Goal: Transaction & Acquisition: Purchase product/service

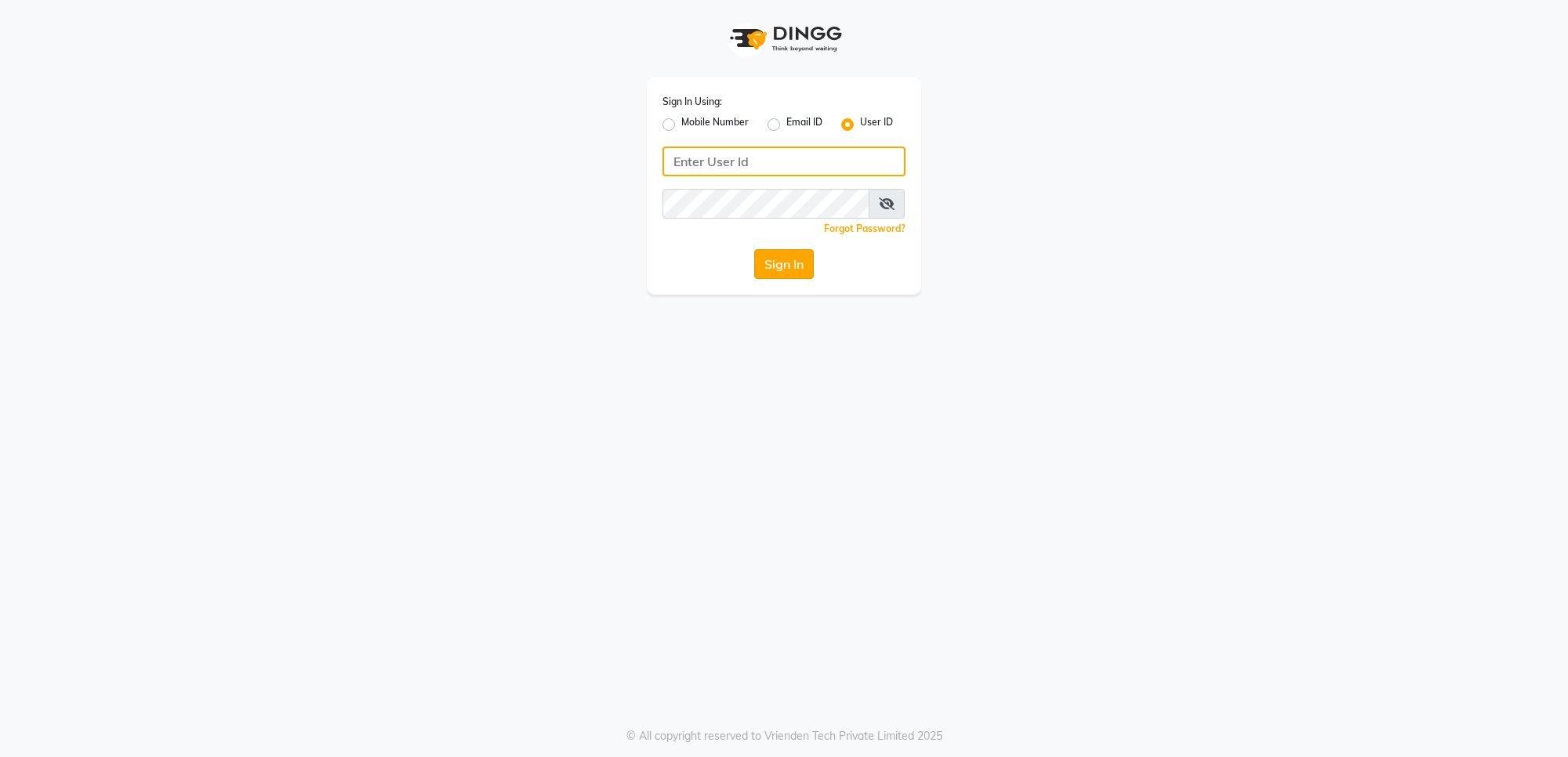
type input "v5123"
click at [796, 260] on button "Sign In" at bounding box center [784, 264] width 60 height 29
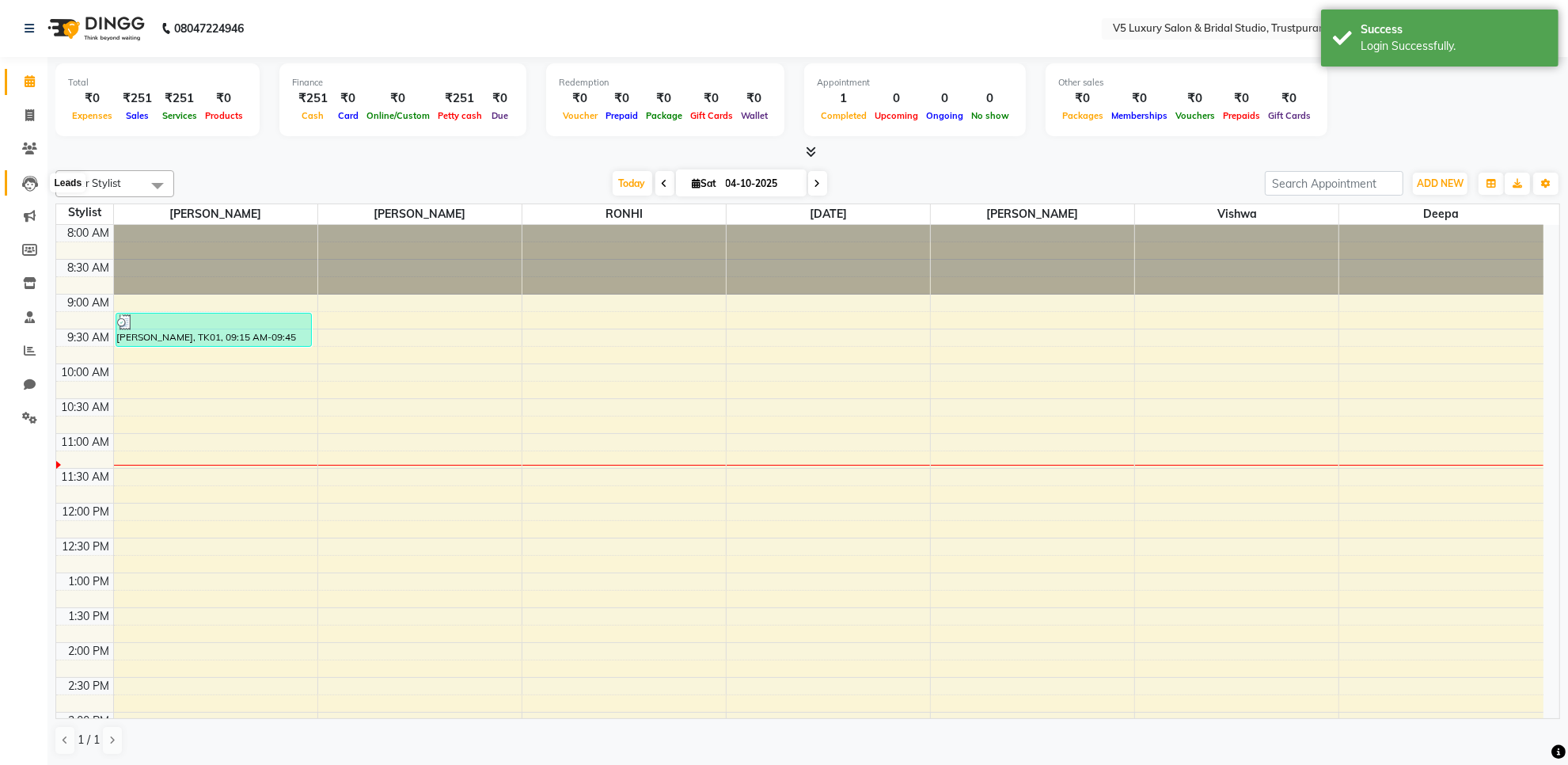
click at [33, 181] on icon at bounding box center [30, 184] width 16 height 16
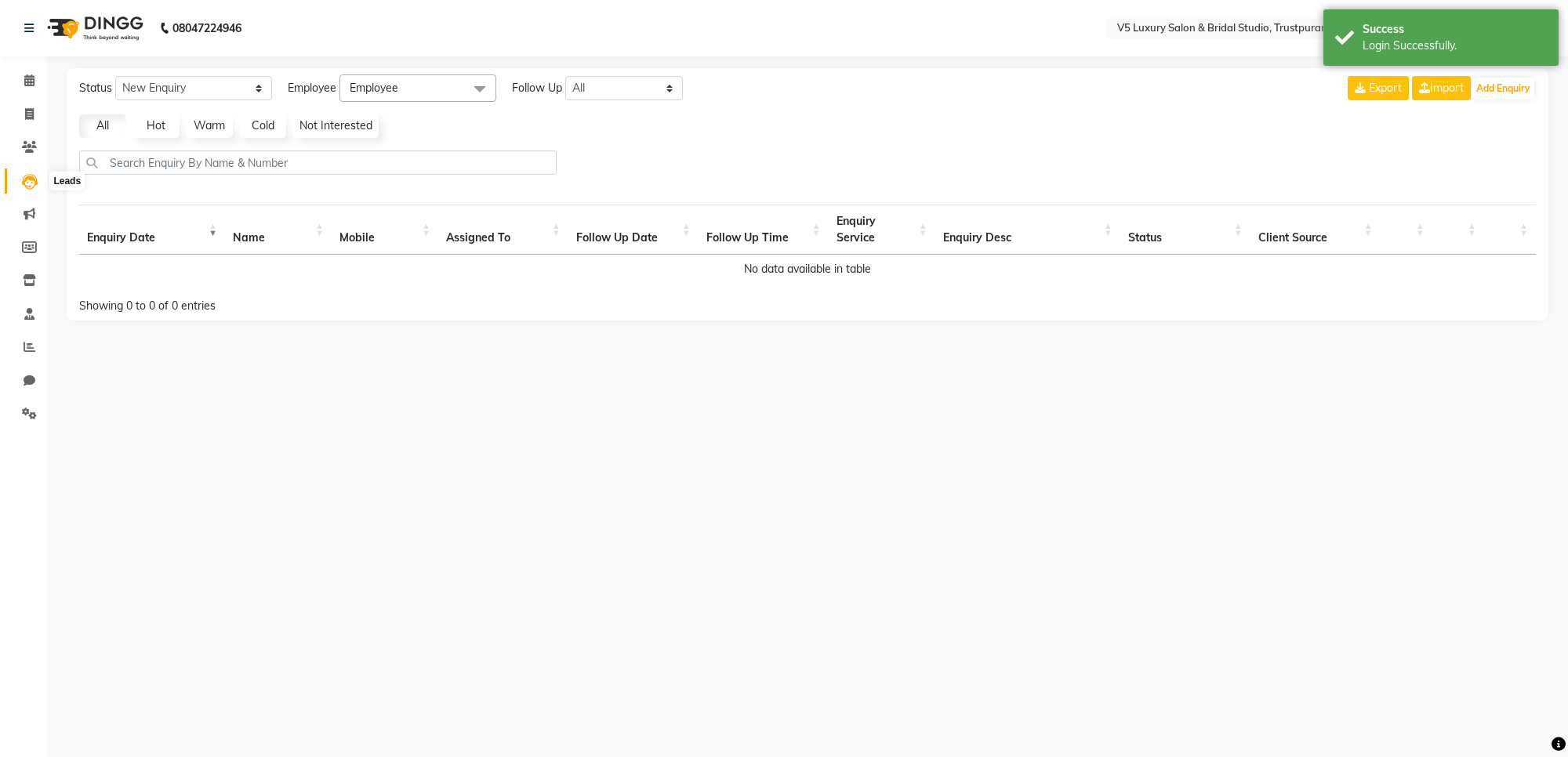
click at [33, 185] on icon at bounding box center [29, 182] width 16 height 16
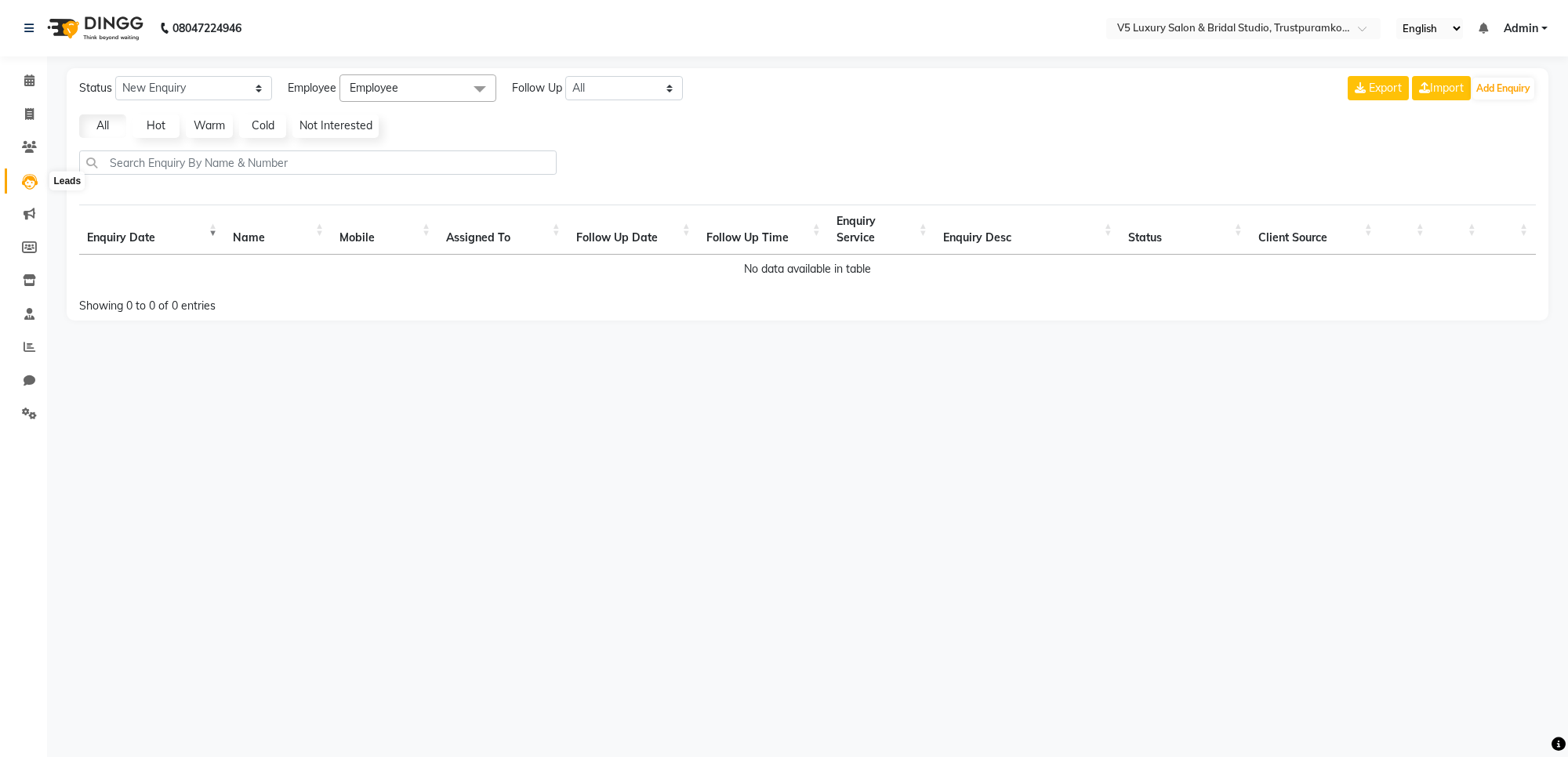
click at [26, 177] on icon at bounding box center [29, 182] width 16 height 16
click at [22, 149] on icon at bounding box center [28, 147] width 15 height 12
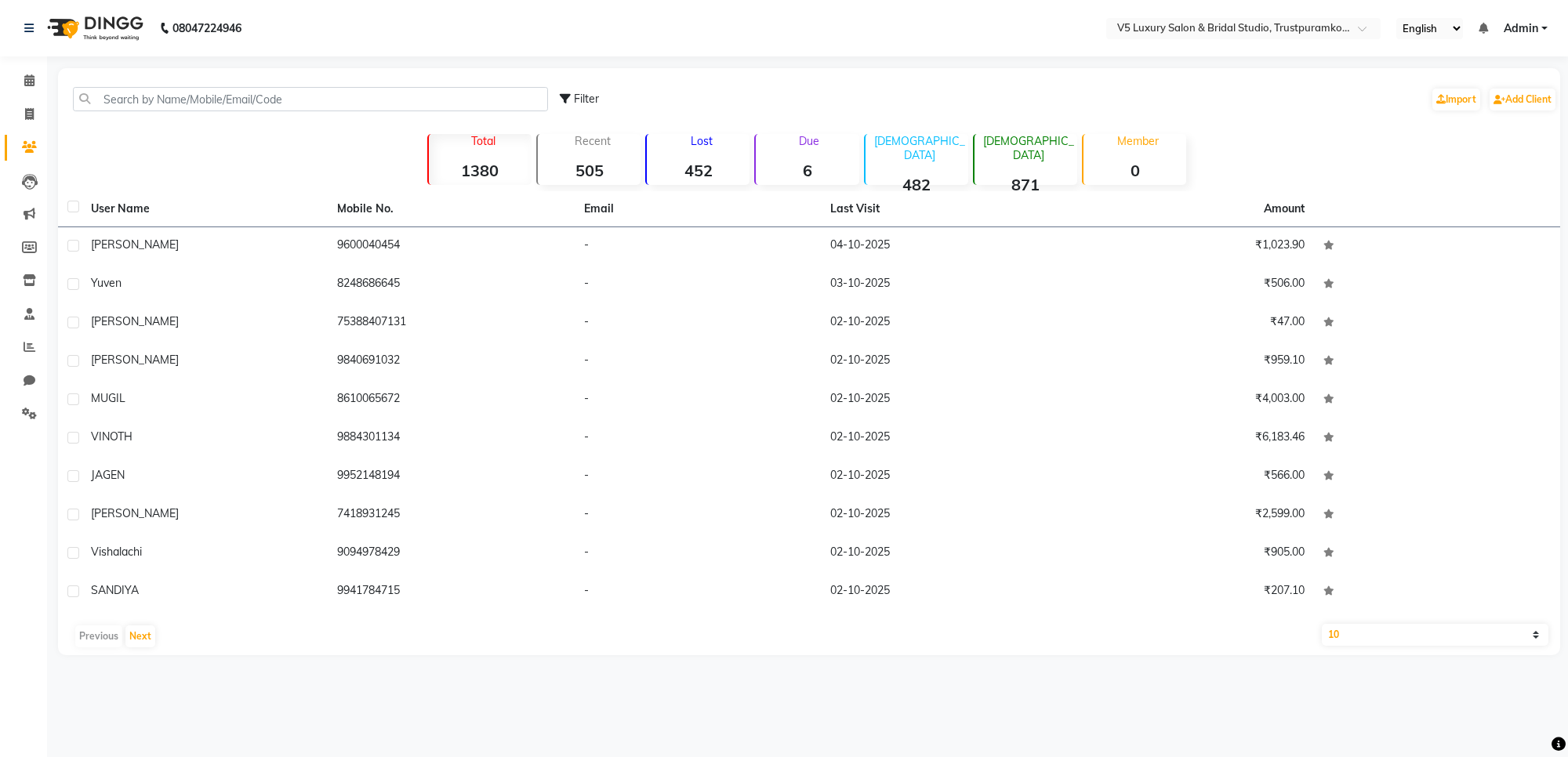
click at [5, 135] on link "Clients" at bounding box center [24, 147] width 37 height 26
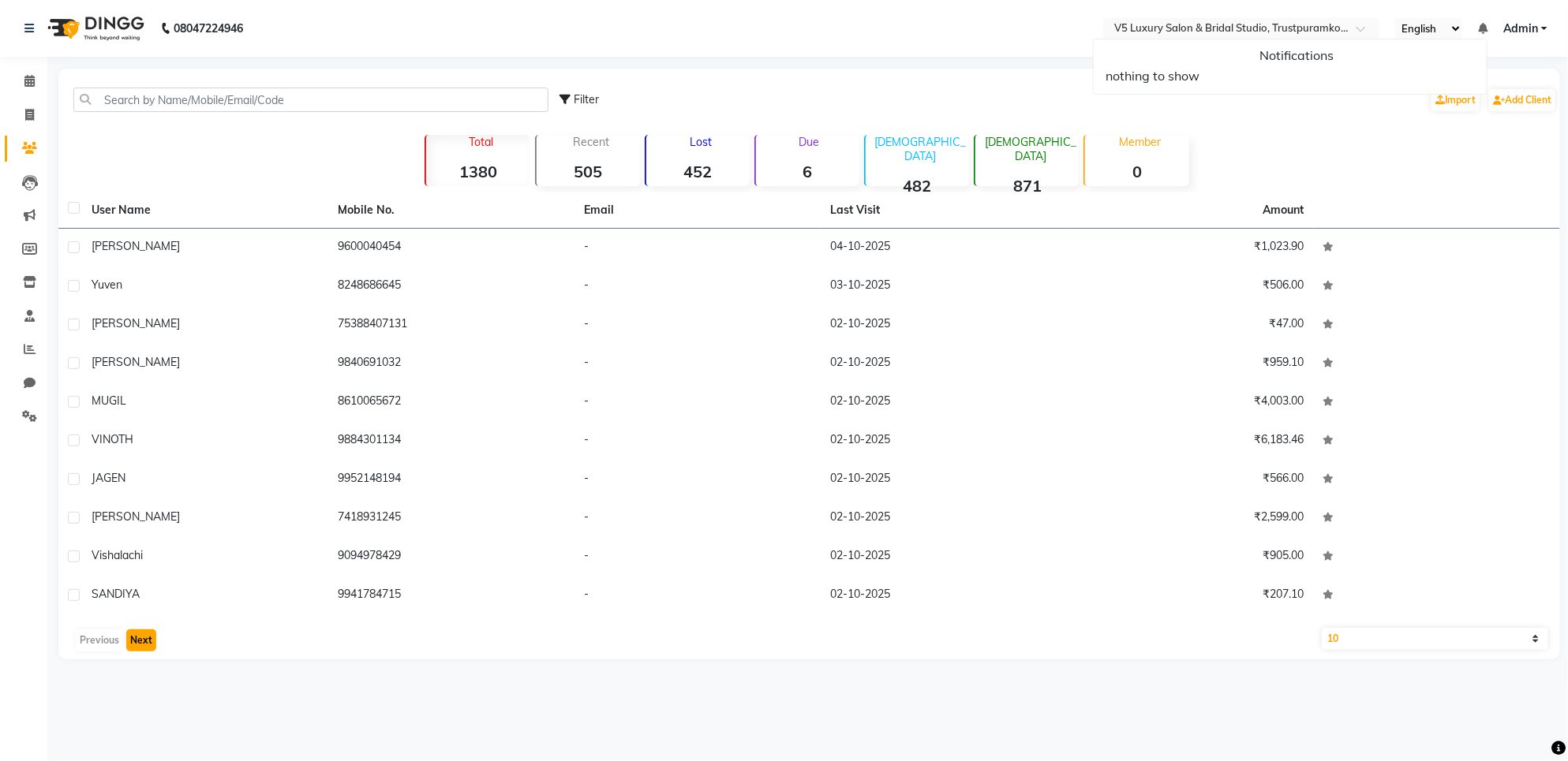
click at [147, 647] on button "Next" at bounding box center [141, 640] width 30 height 22
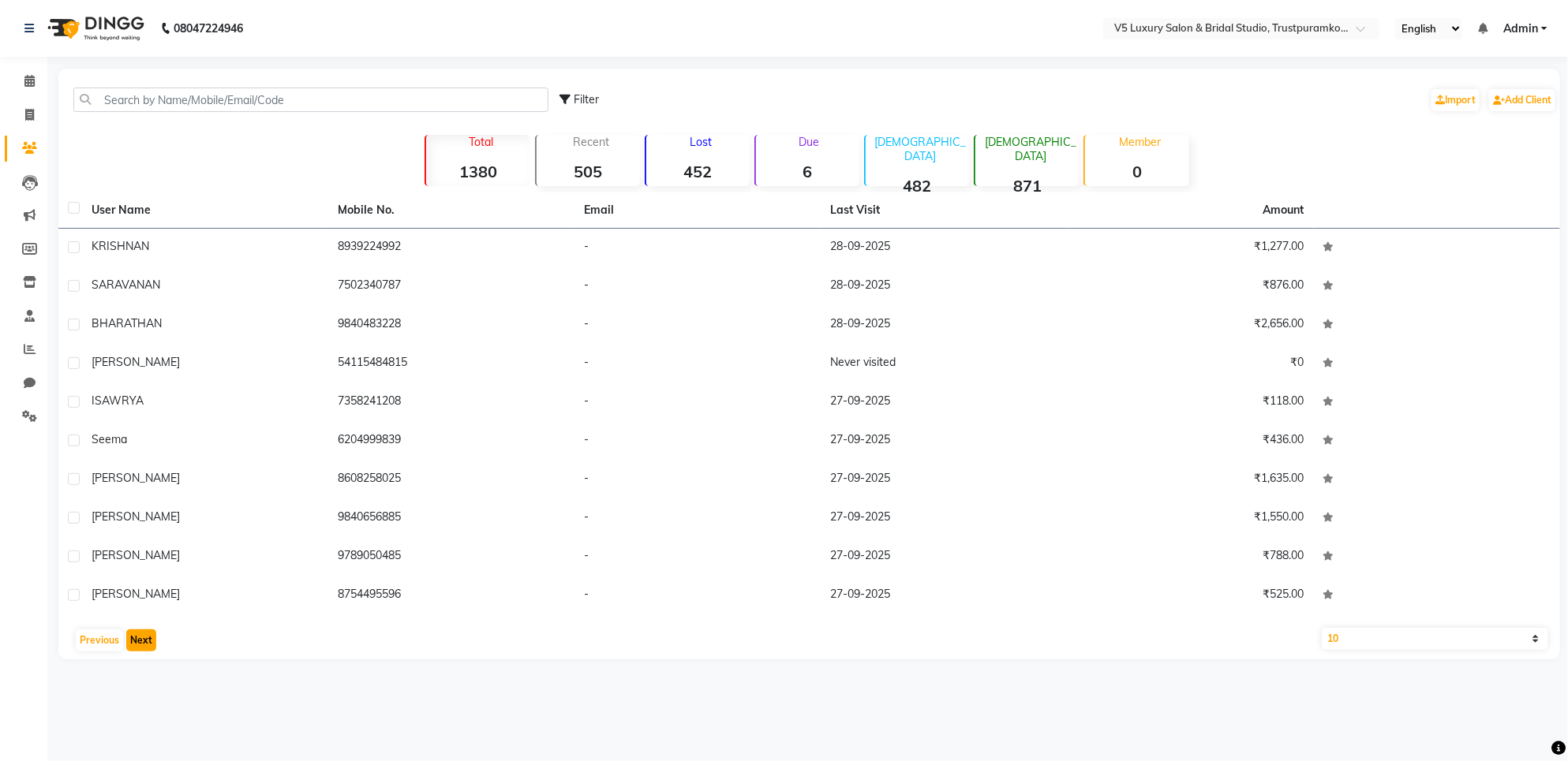
click at [147, 647] on button "Next" at bounding box center [141, 640] width 30 height 22
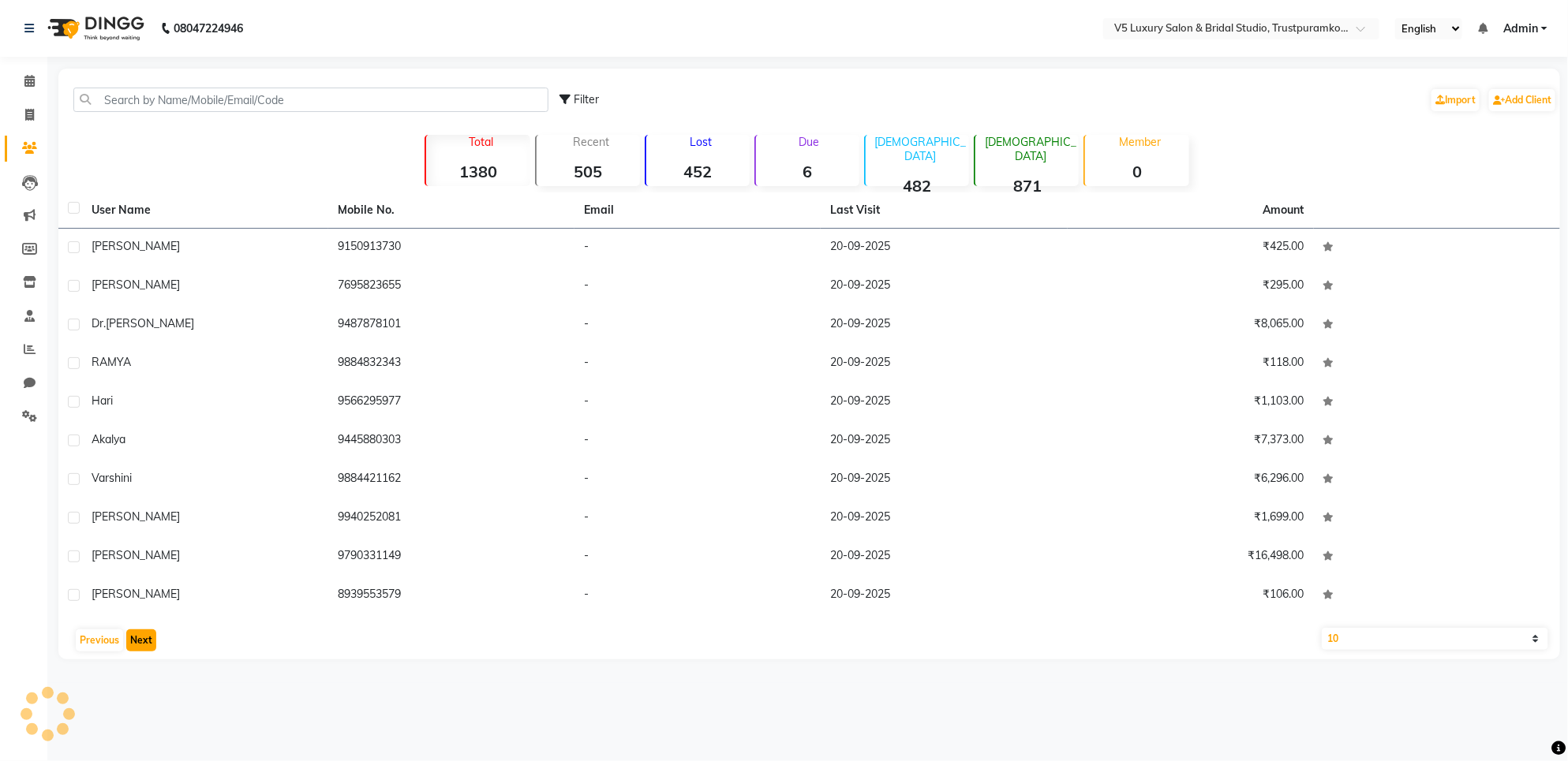
click at [147, 647] on button "Next" at bounding box center [141, 640] width 30 height 22
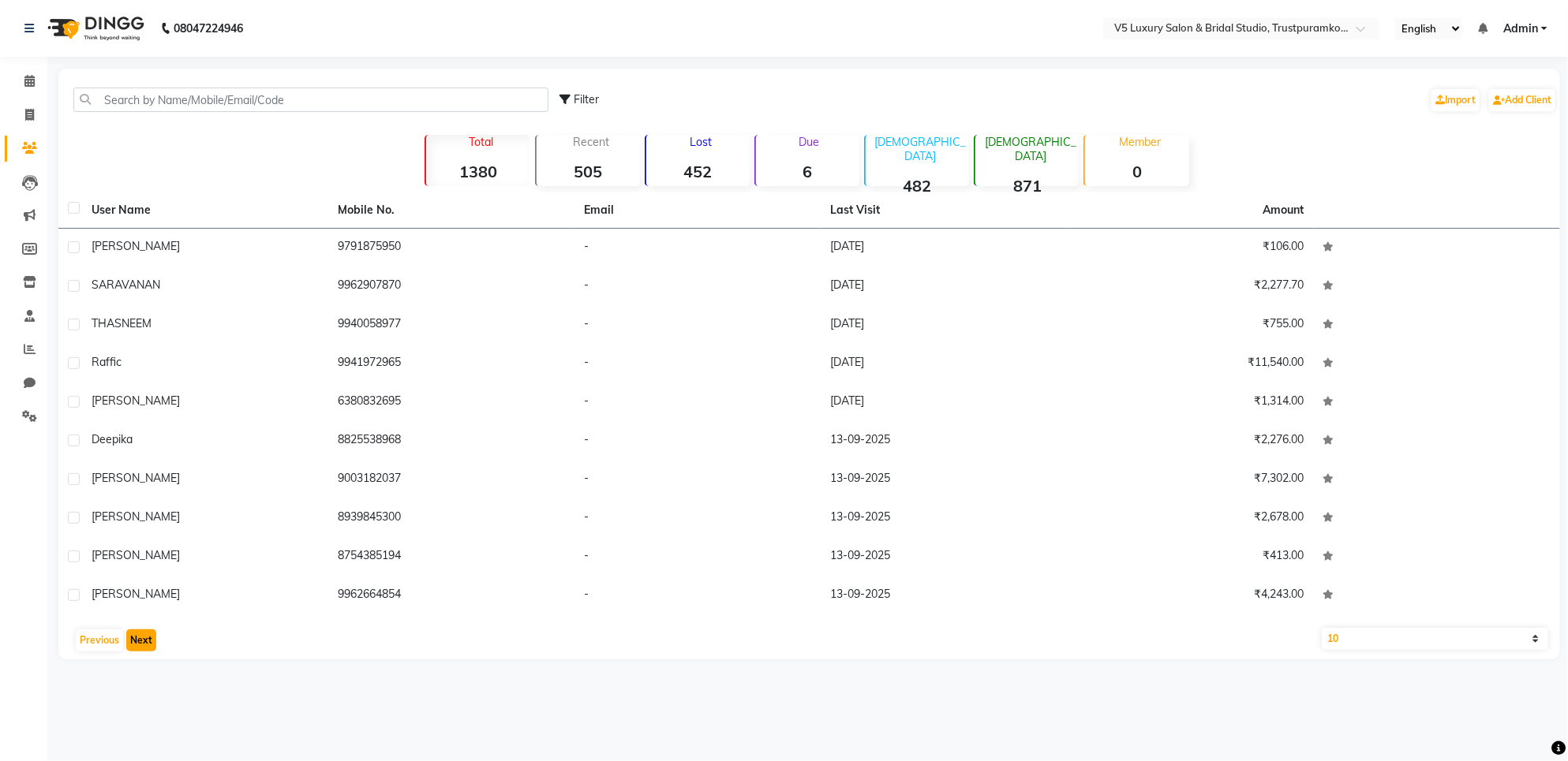
click at [147, 647] on button "Next" at bounding box center [141, 640] width 30 height 22
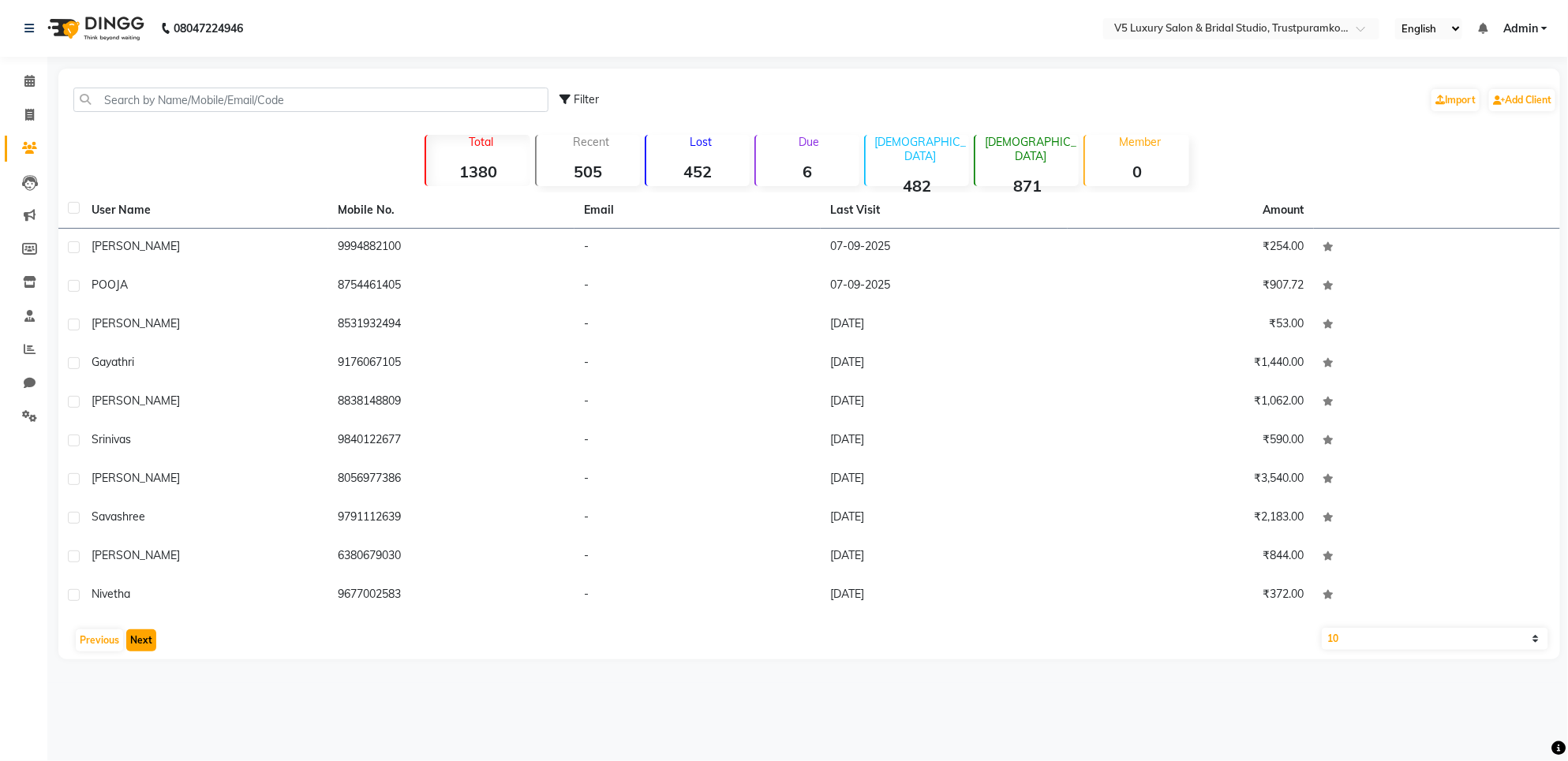
click at [147, 647] on button "Next" at bounding box center [141, 640] width 30 height 22
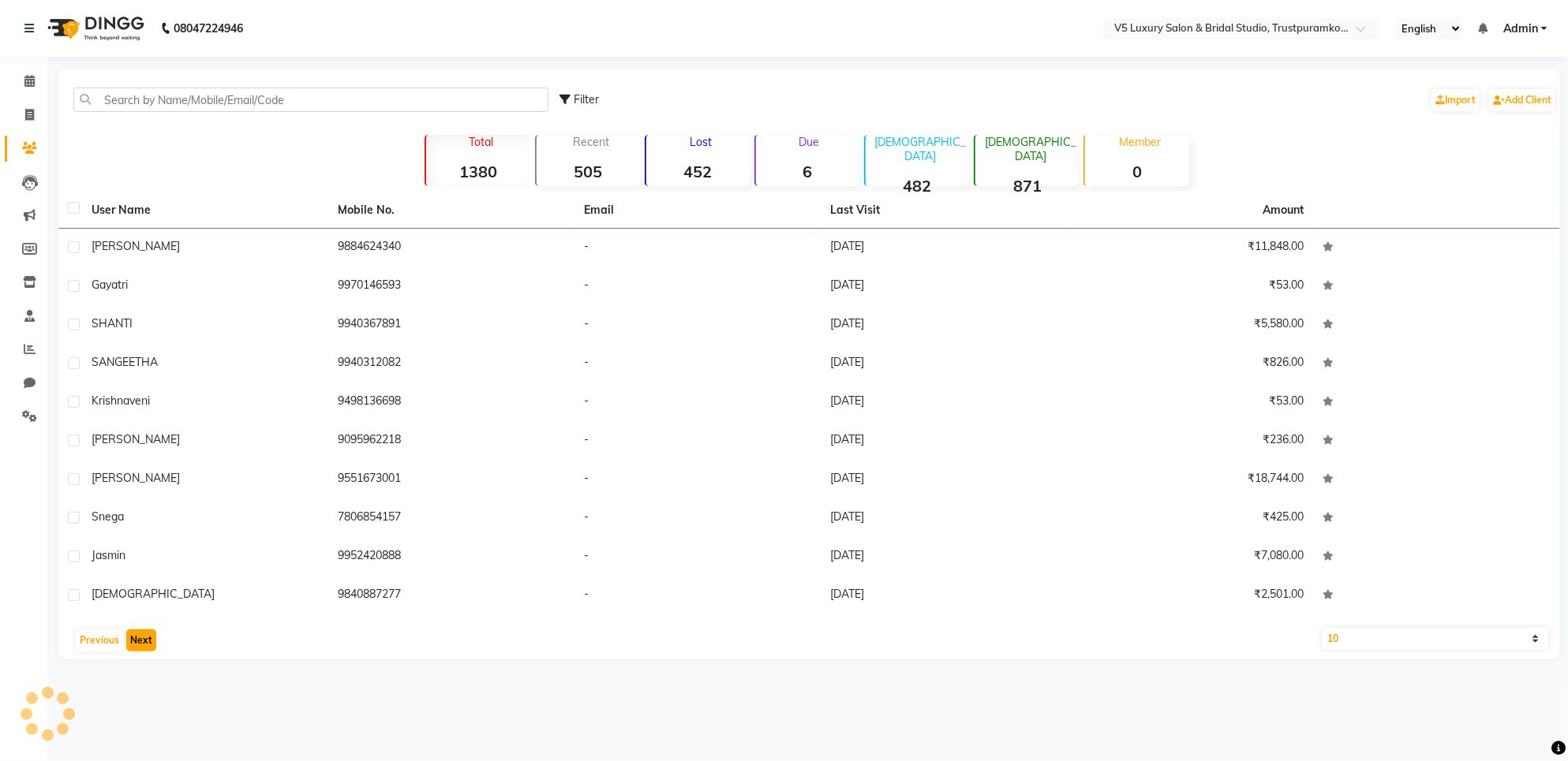
click at [147, 647] on button "Next" at bounding box center [141, 640] width 30 height 22
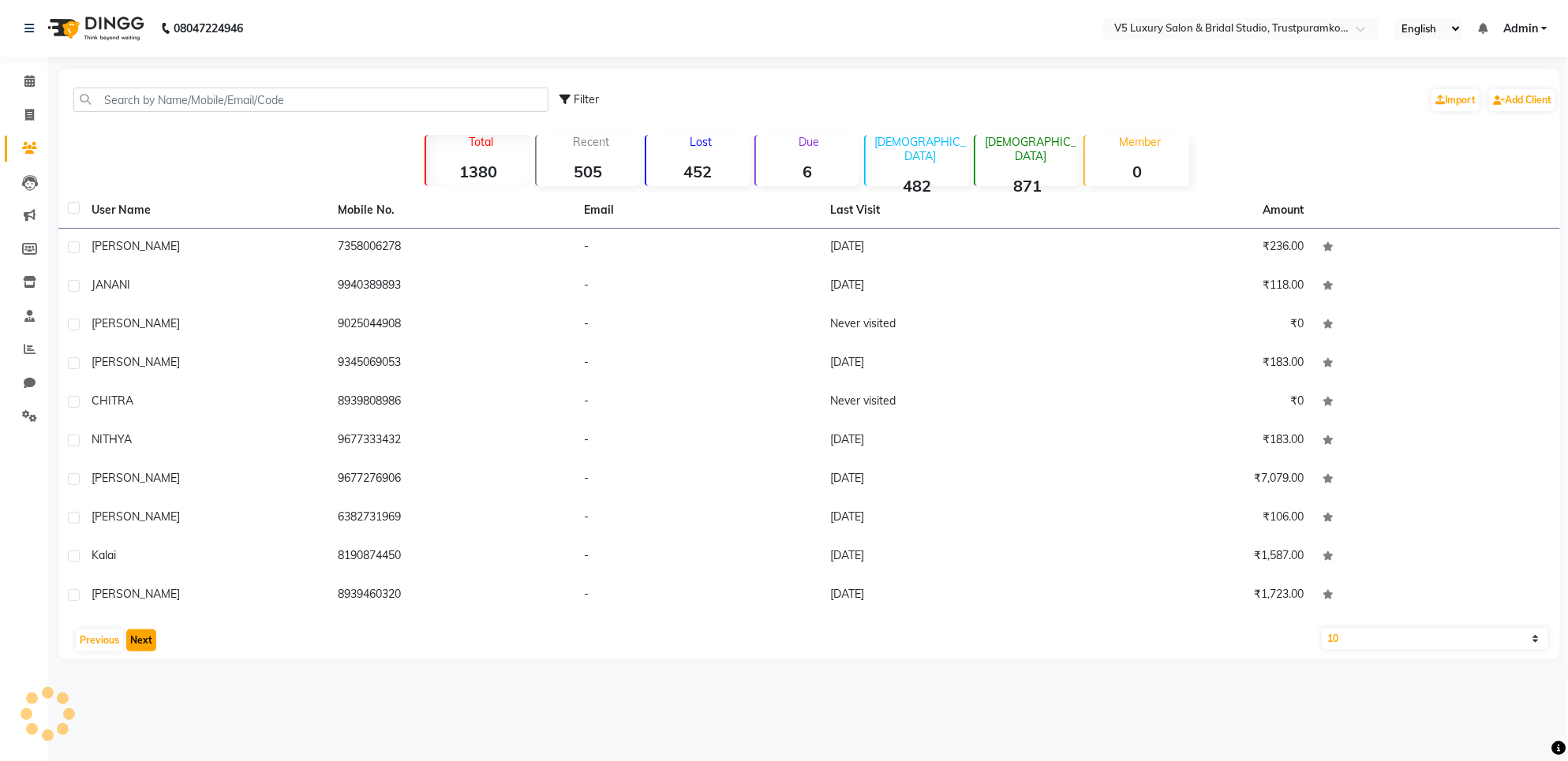
click at [147, 647] on button "Next" at bounding box center [141, 640] width 30 height 22
click at [154, 635] on button "Next" at bounding box center [141, 640] width 30 height 22
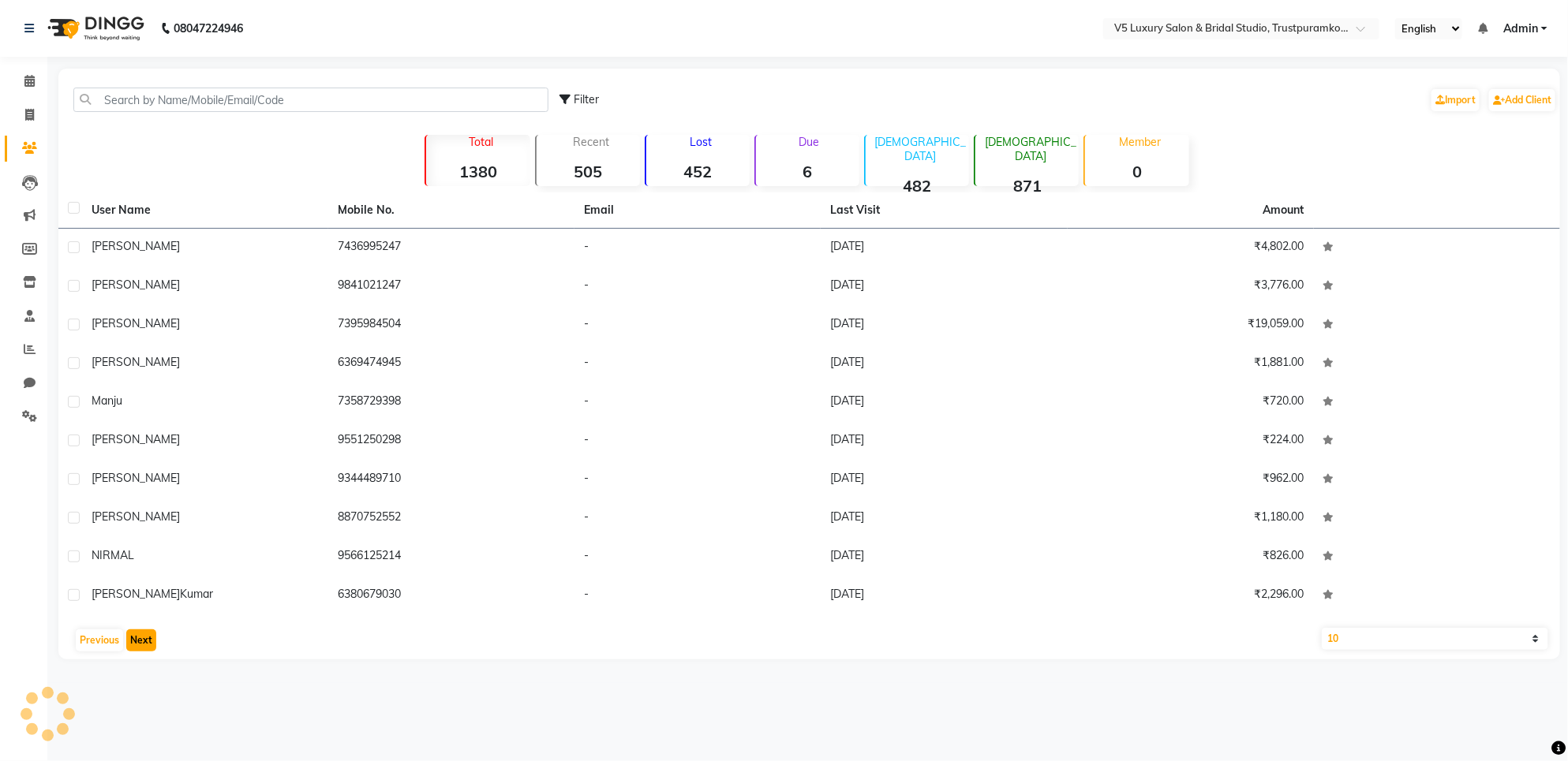
click at [154, 635] on button "Next" at bounding box center [141, 640] width 30 height 22
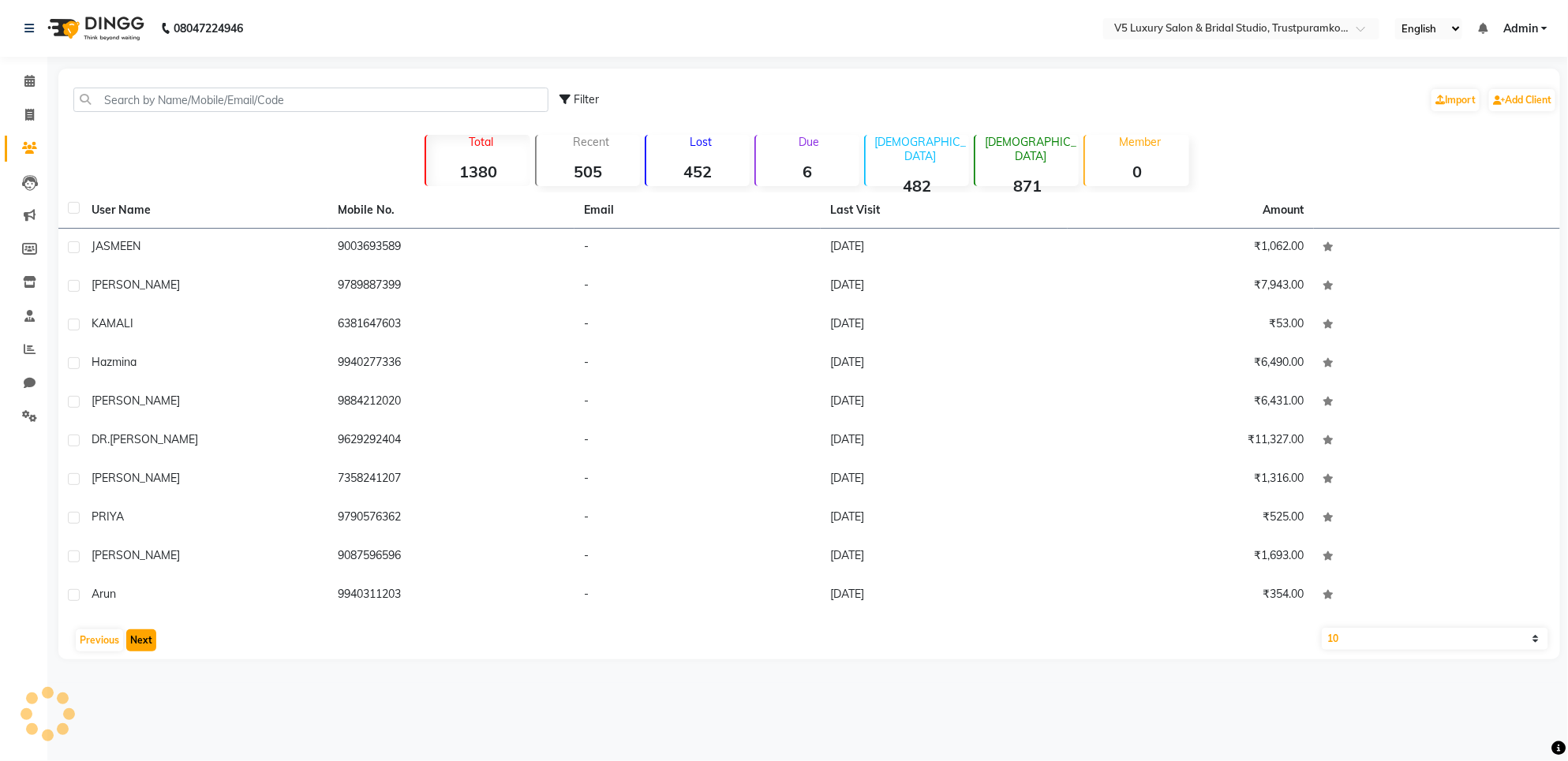
click at [154, 635] on button "Next" at bounding box center [141, 640] width 30 height 22
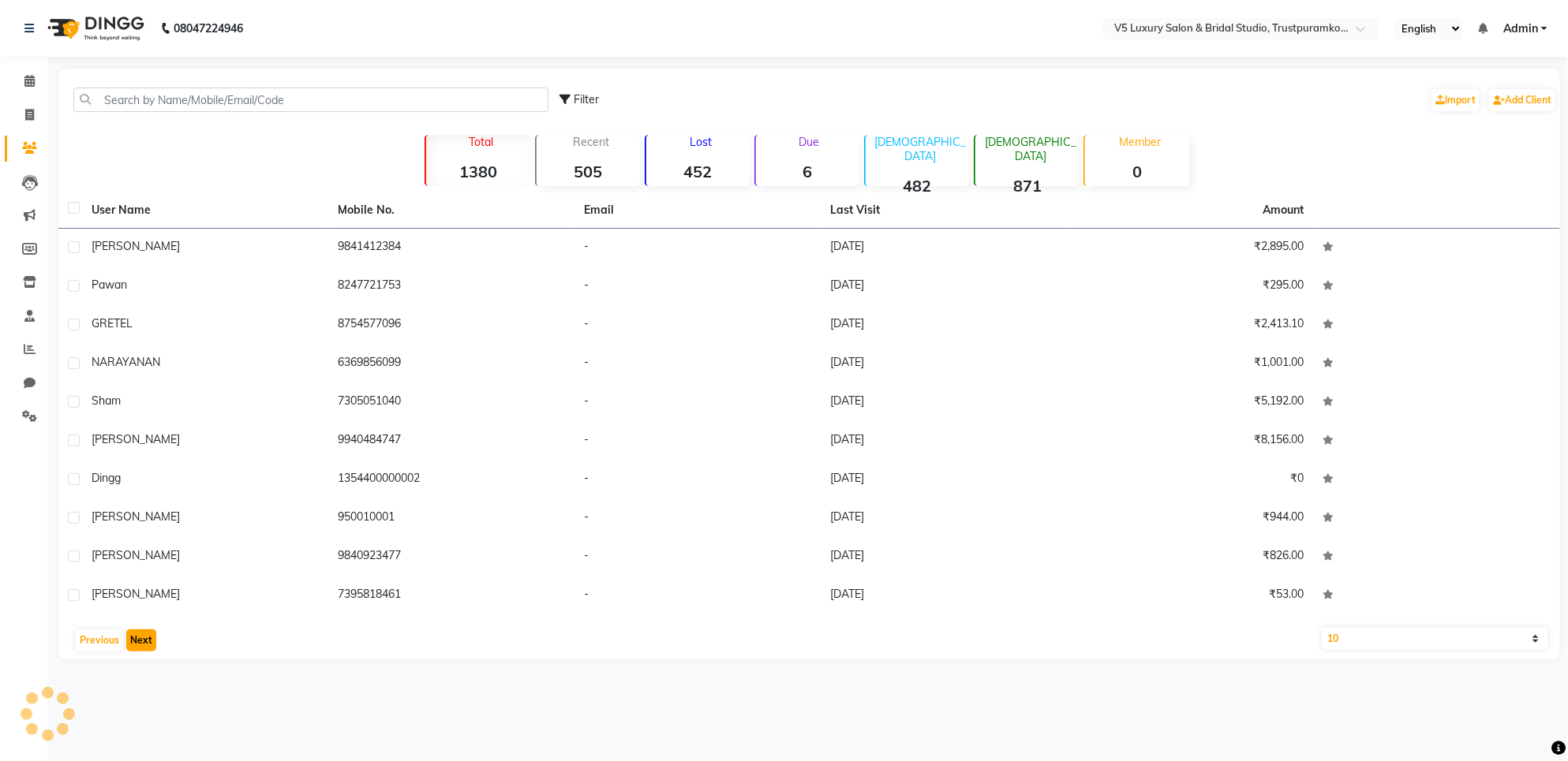
click at [154, 635] on button "Next" at bounding box center [141, 640] width 30 height 22
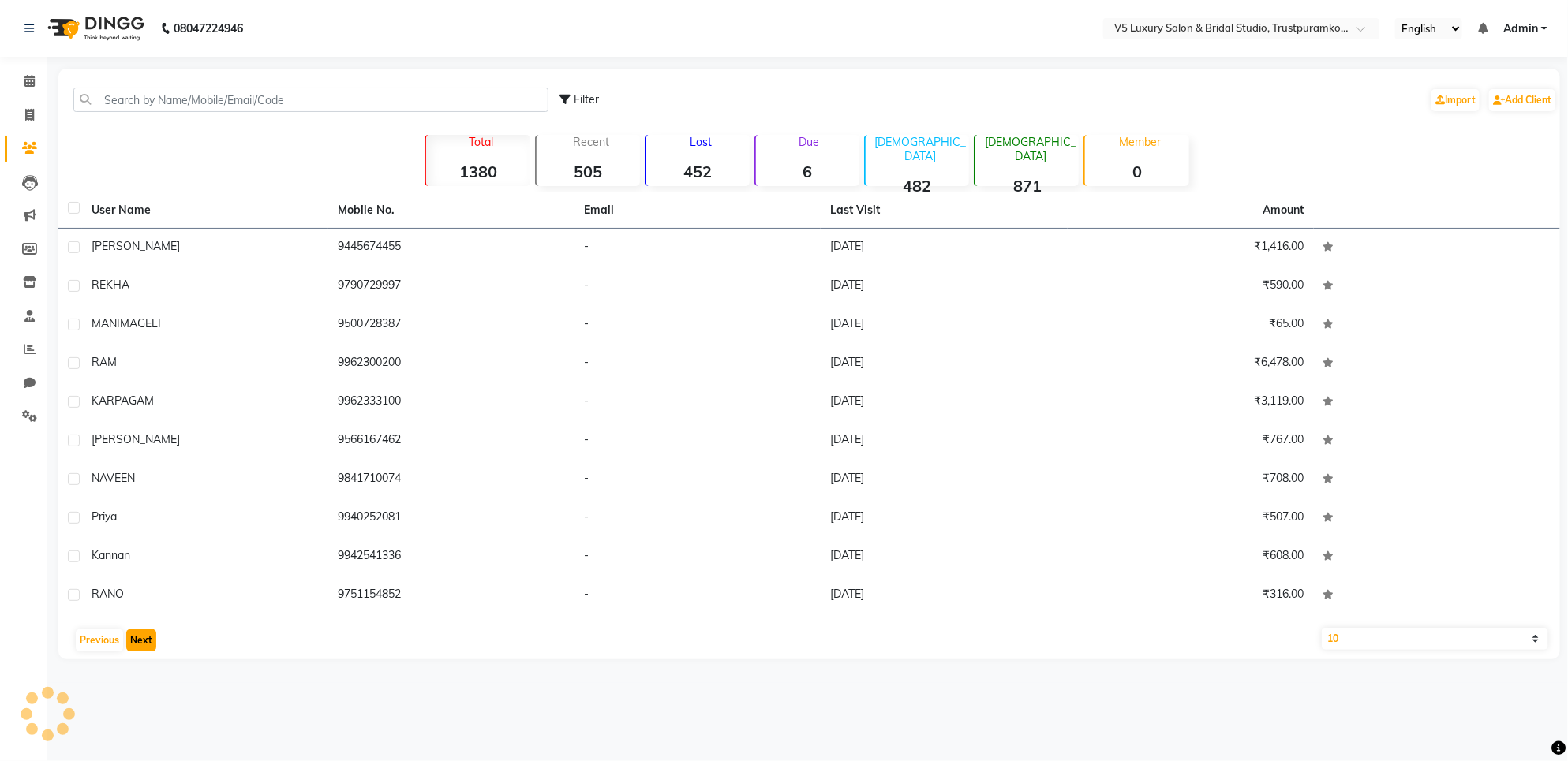
click at [154, 635] on button "Next" at bounding box center [141, 640] width 30 height 22
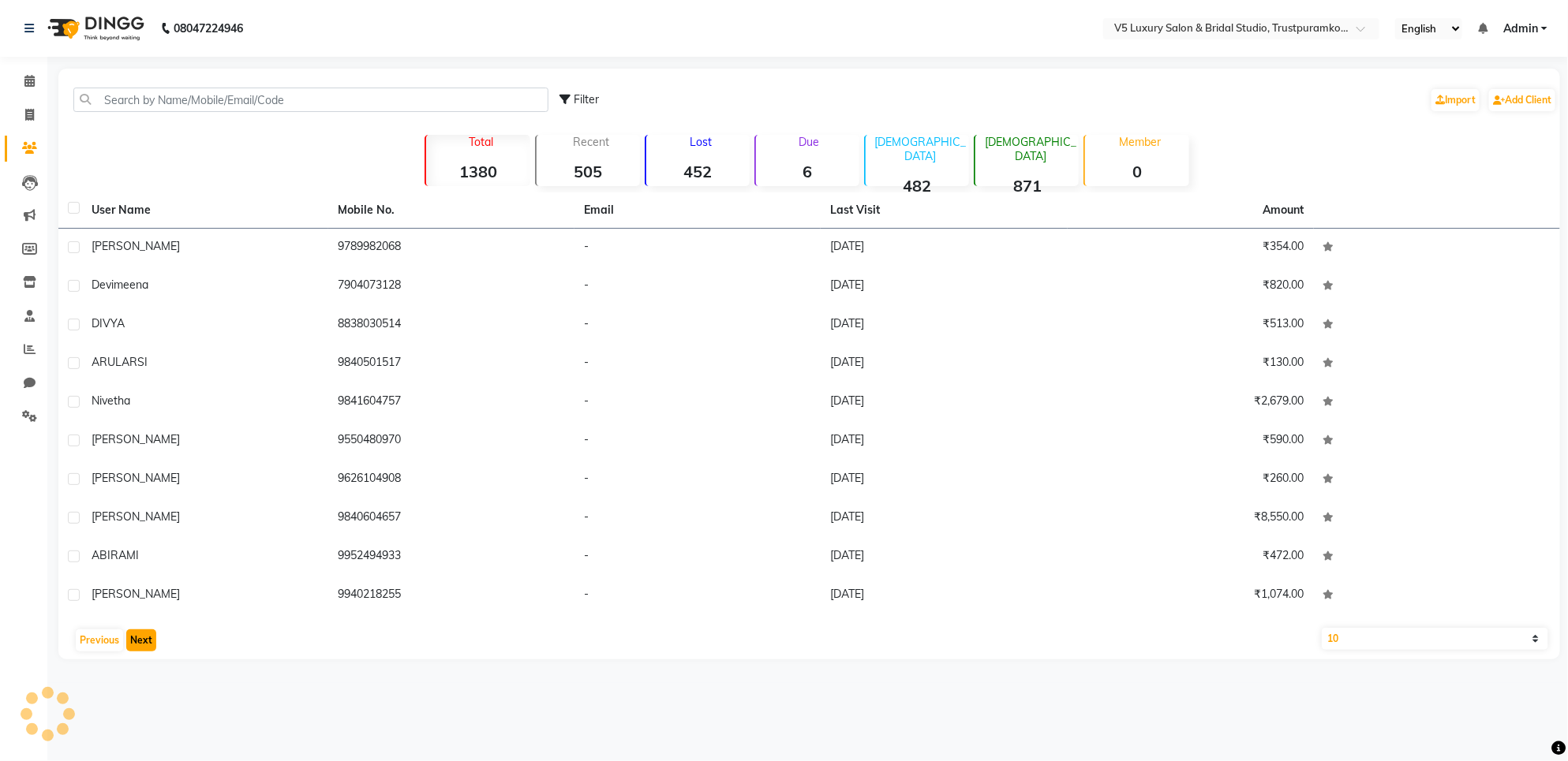
click at [154, 635] on button "Next" at bounding box center [141, 640] width 30 height 22
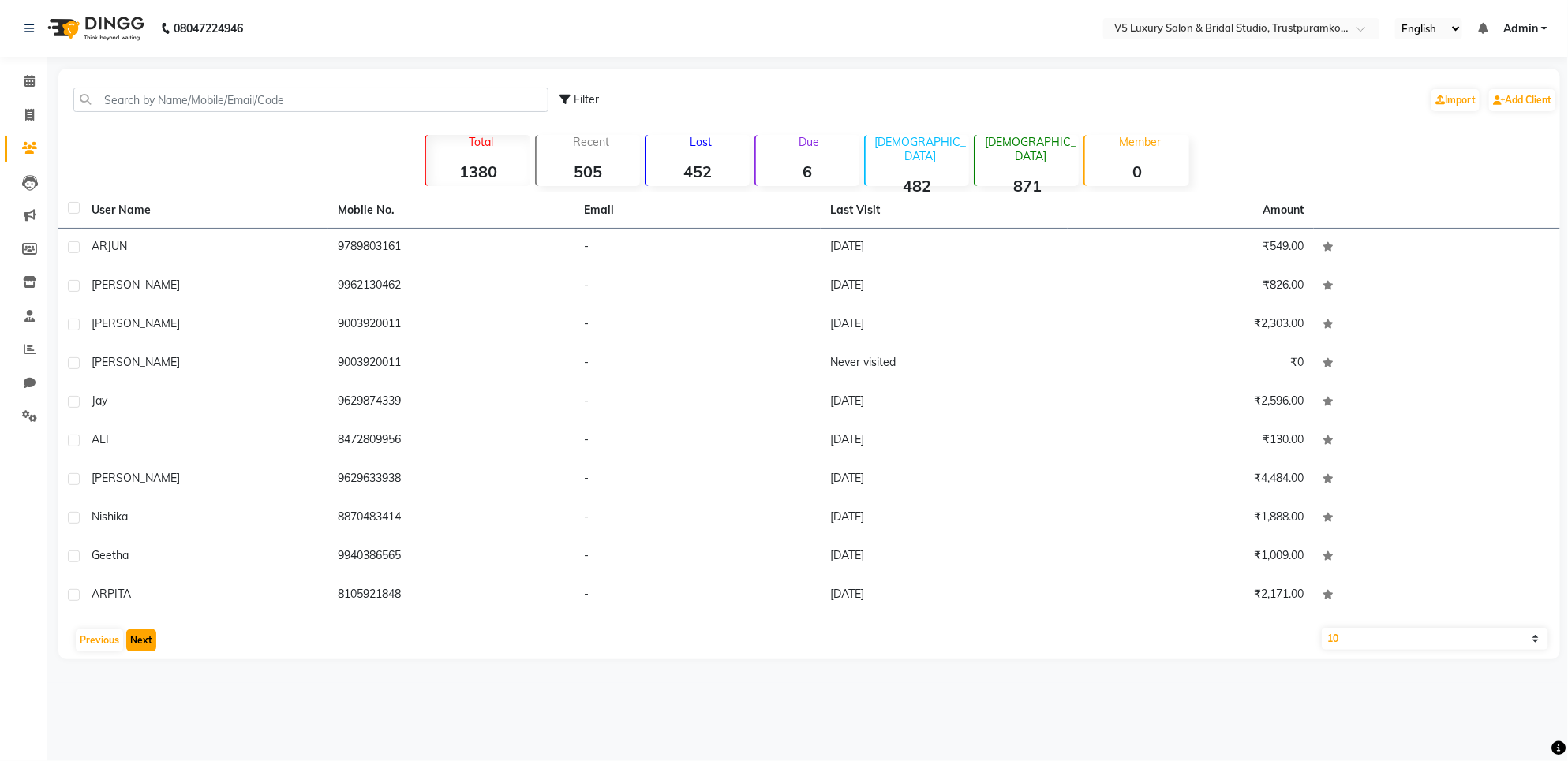
click at [154, 635] on button "Next" at bounding box center [141, 640] width 30 height 22
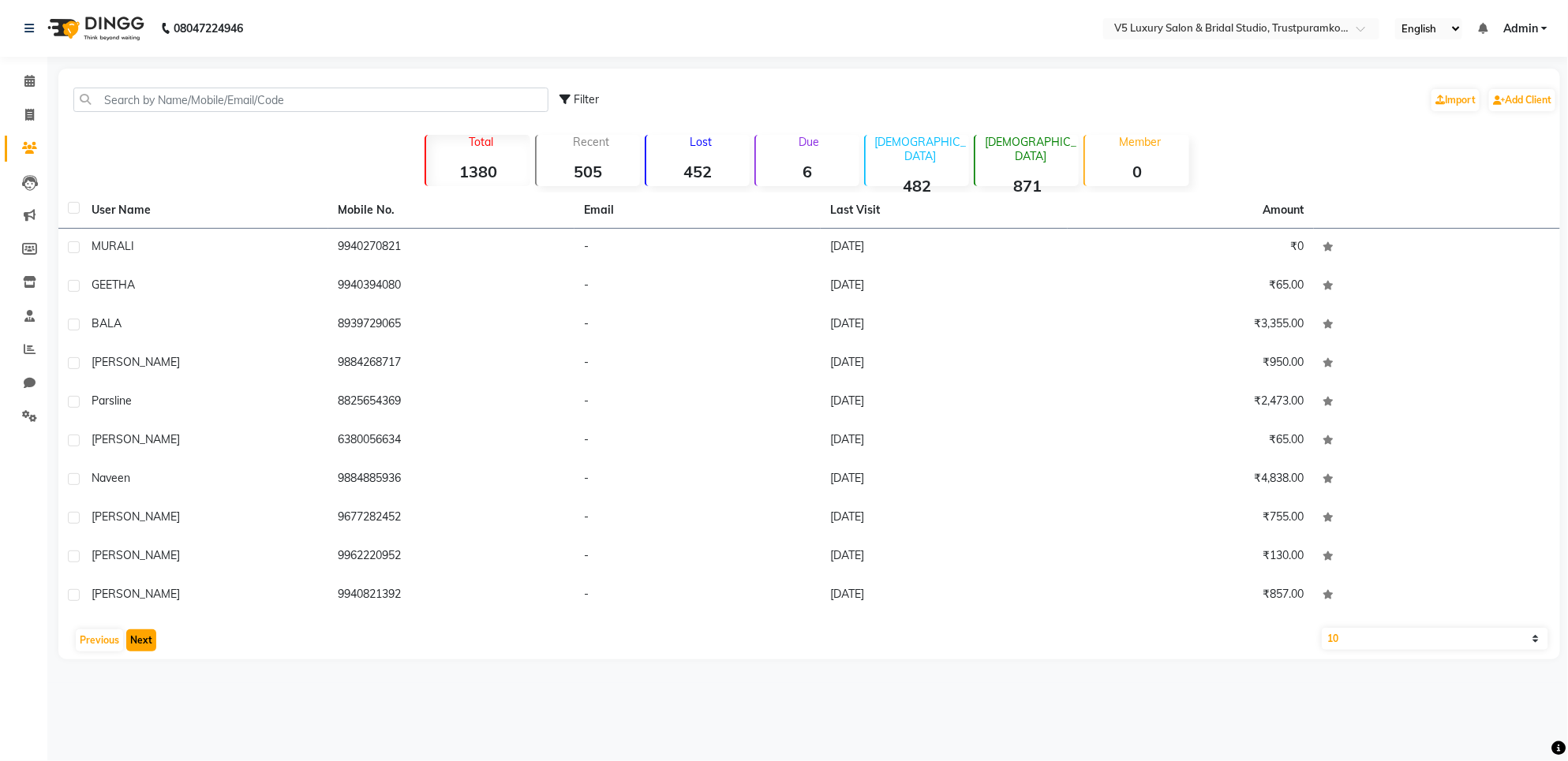
click at [154, 635] on button "Next" at bounding box center [141, 640] width 30 height 22
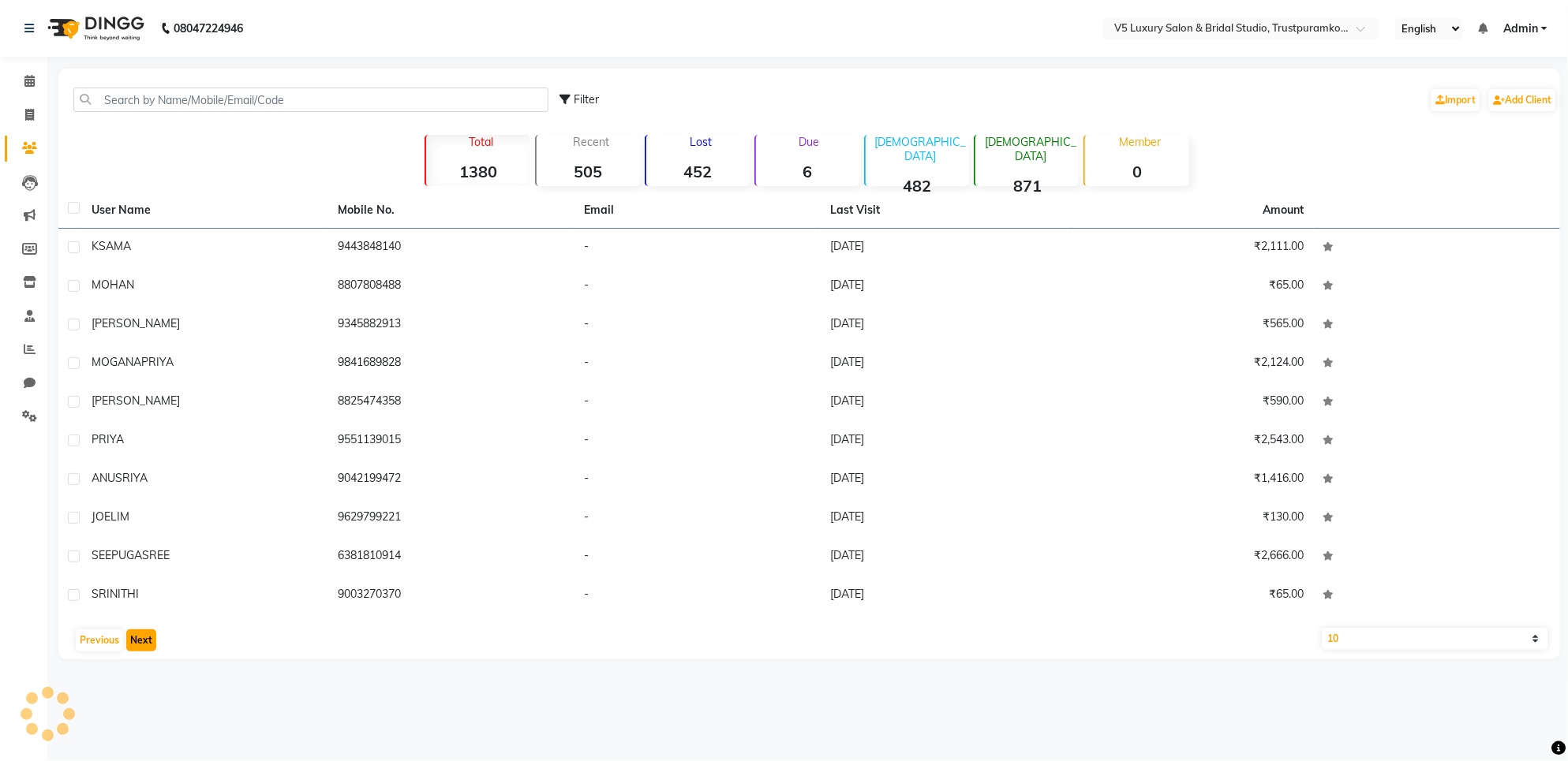
click at [154, 635] on button "Next" at bounding box center [141, 640] width 30 height 22
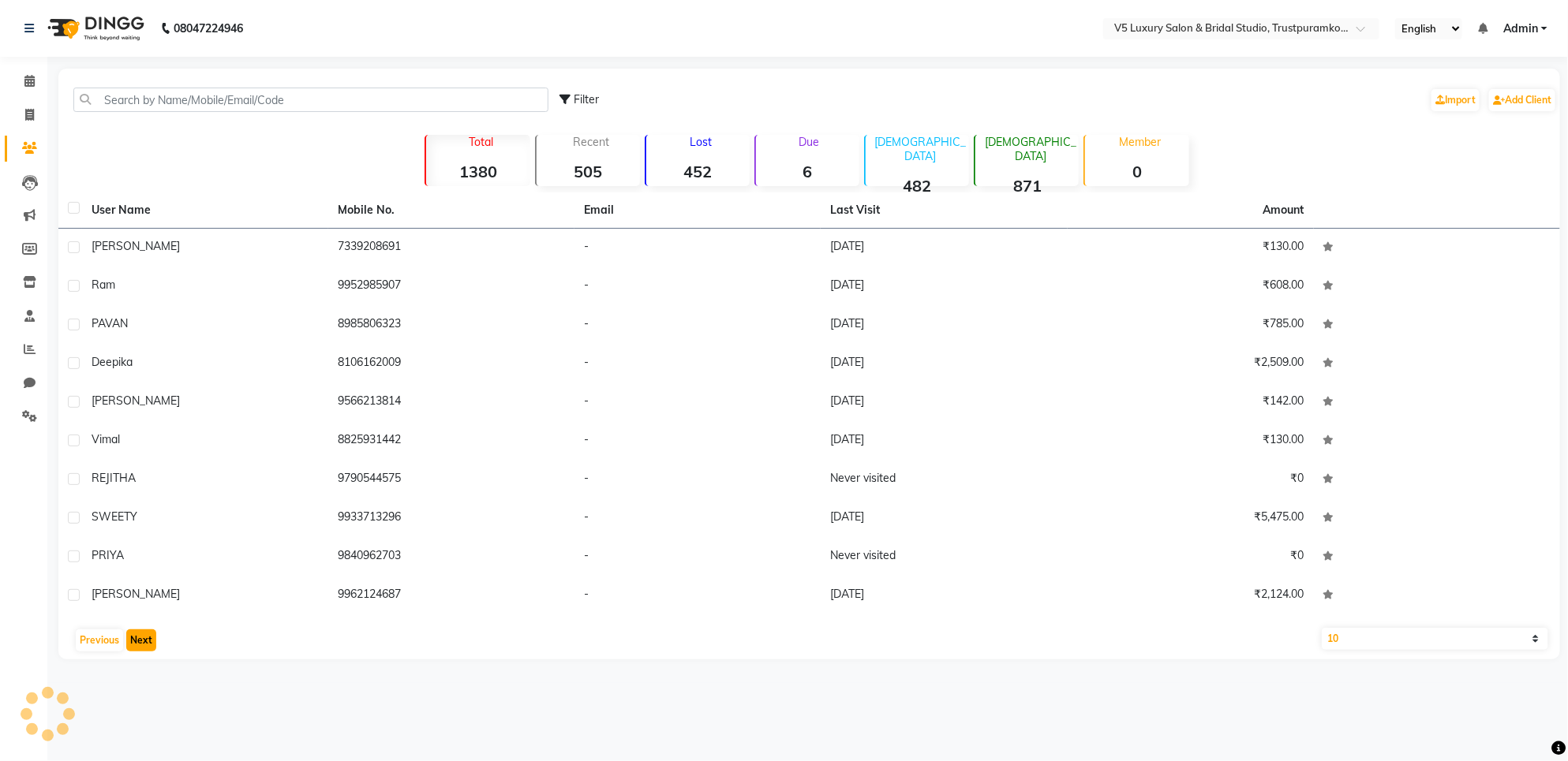
click at [154, 635] on button "Next" at bounding box center [141, 640] width 30 height 22
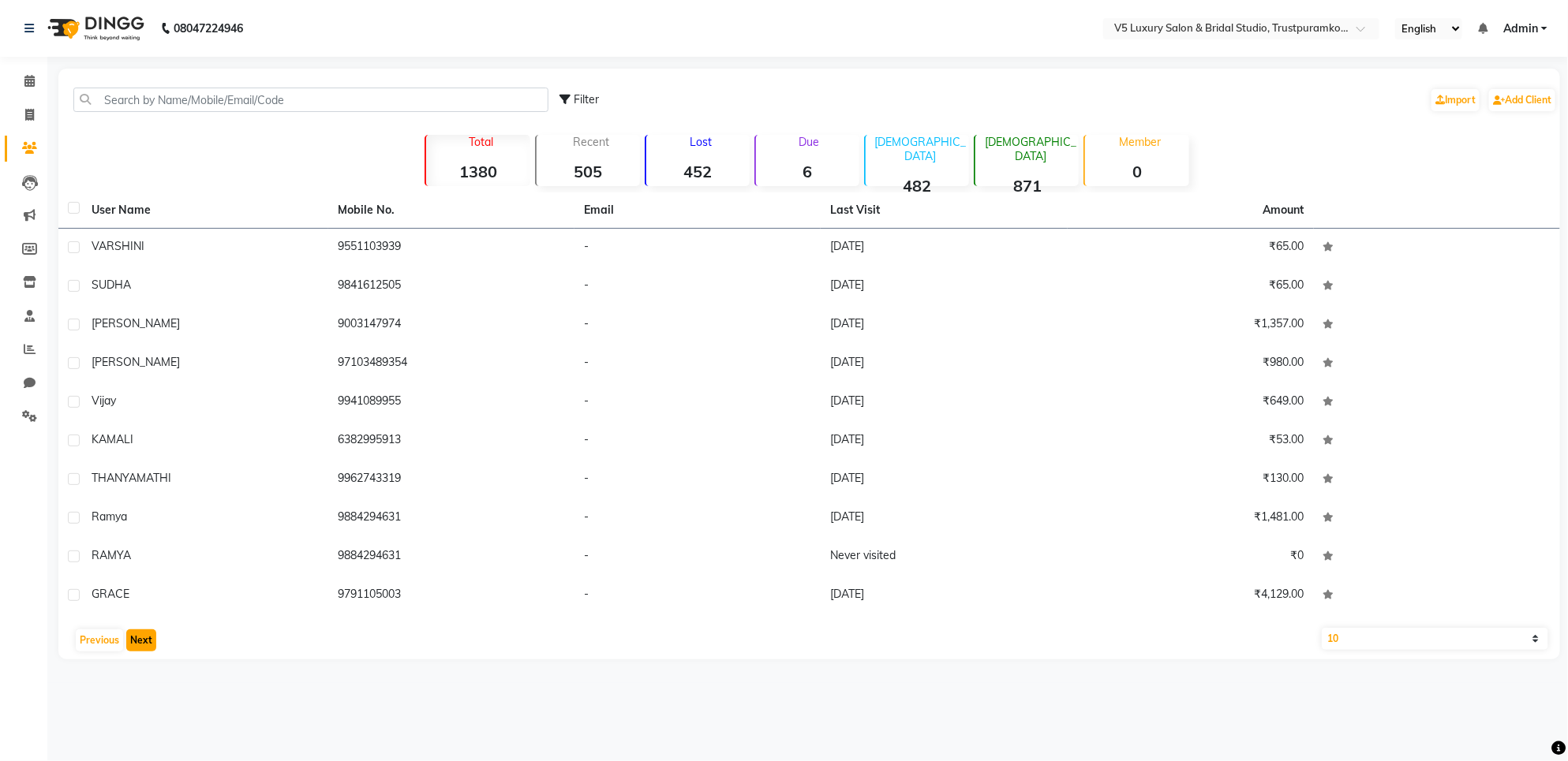
click at [154, 635] on button "Next" at bounding box center [141, 640] width 30 height 22
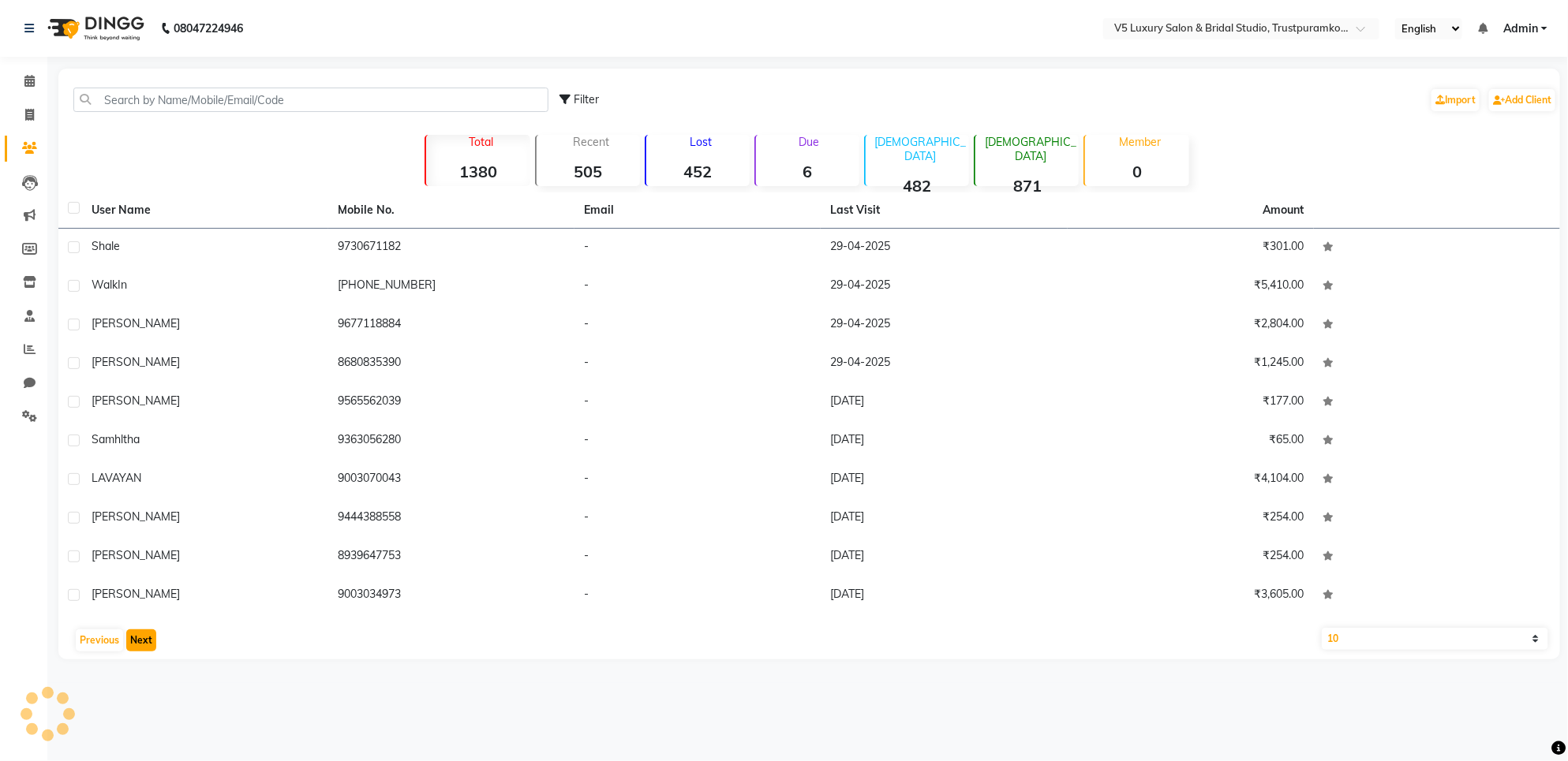
click at [154, 635] on button "Next" at bounding box center [141, 640] width 30 height 22
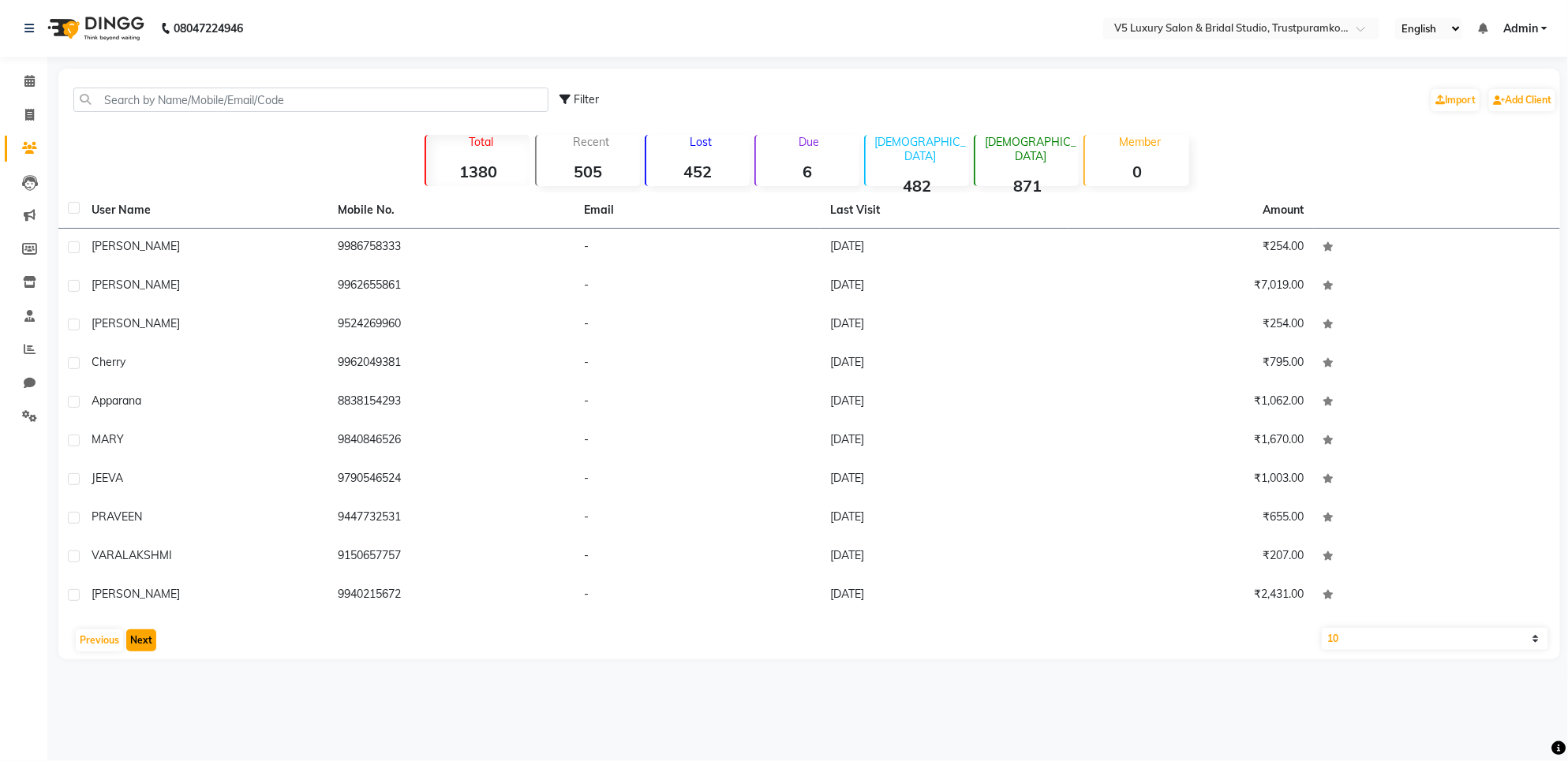
click at [154, 635] on button "Next" at bounding box center [141, 640] width 30 height 22
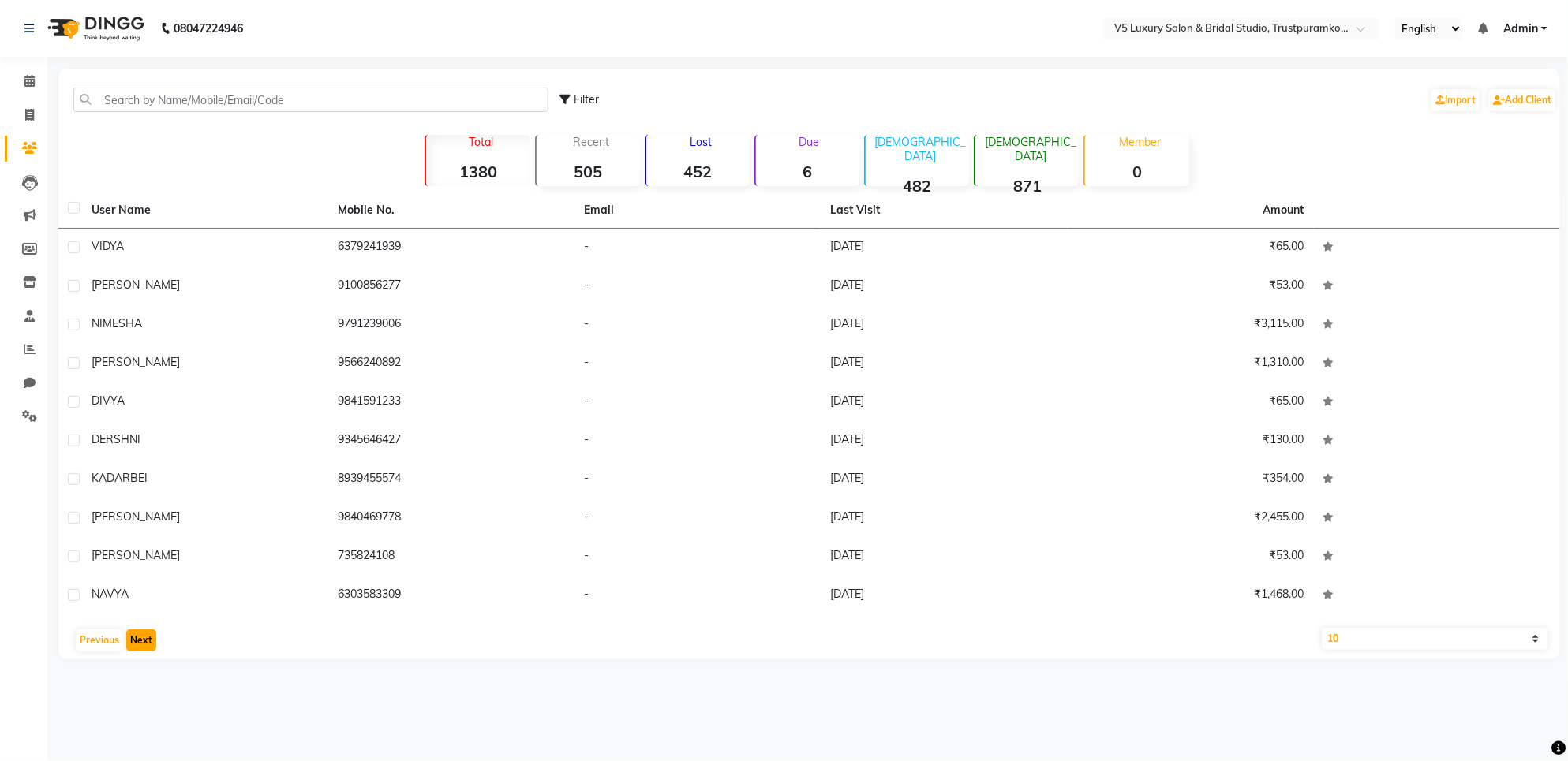
click at [154, 635] on button "Next" at bounding box center [141, 640] width 30 height 22
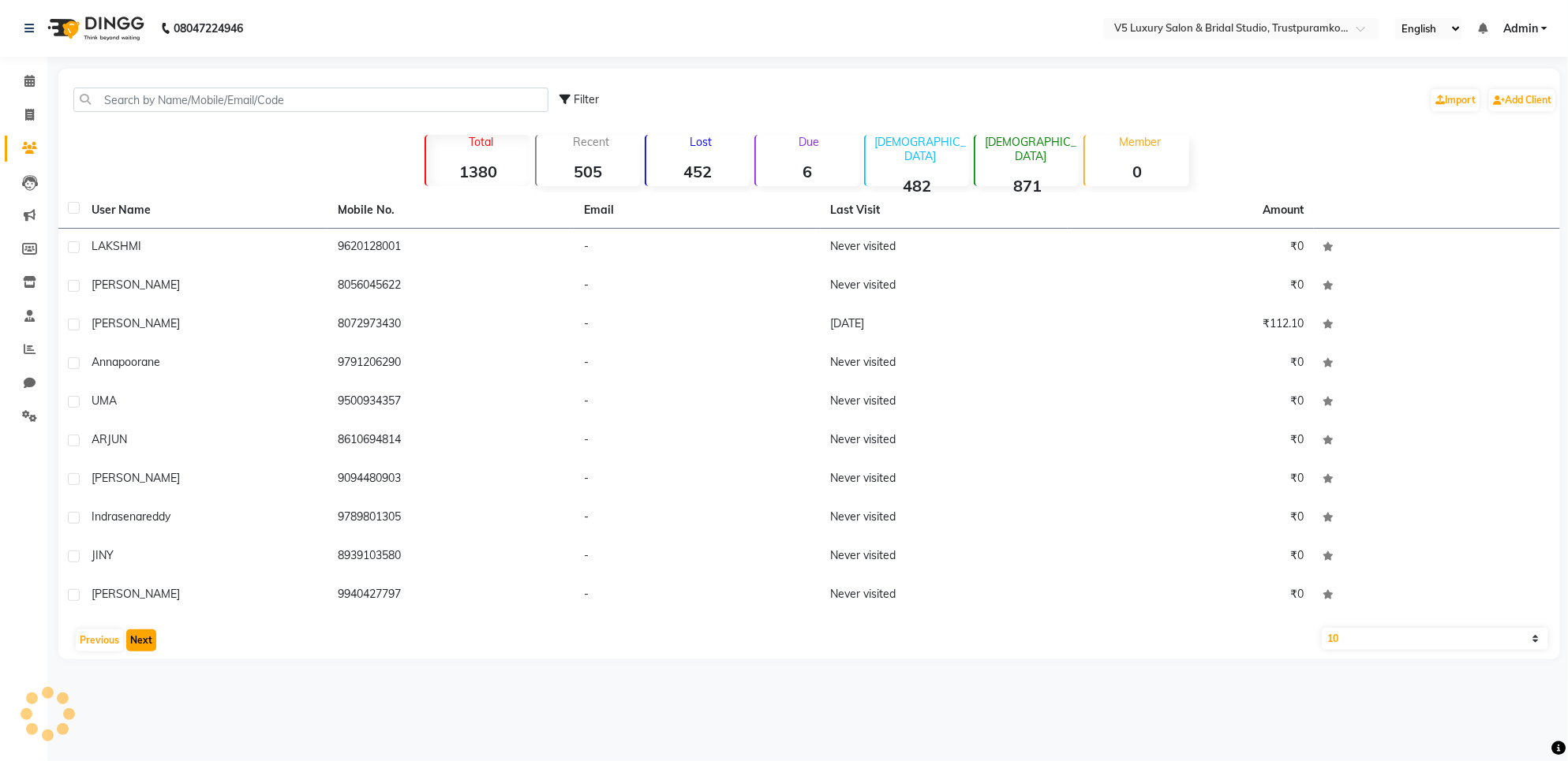
click at [154, 635] on button "Next" at bounding box center [141, 640] width 30 height 22
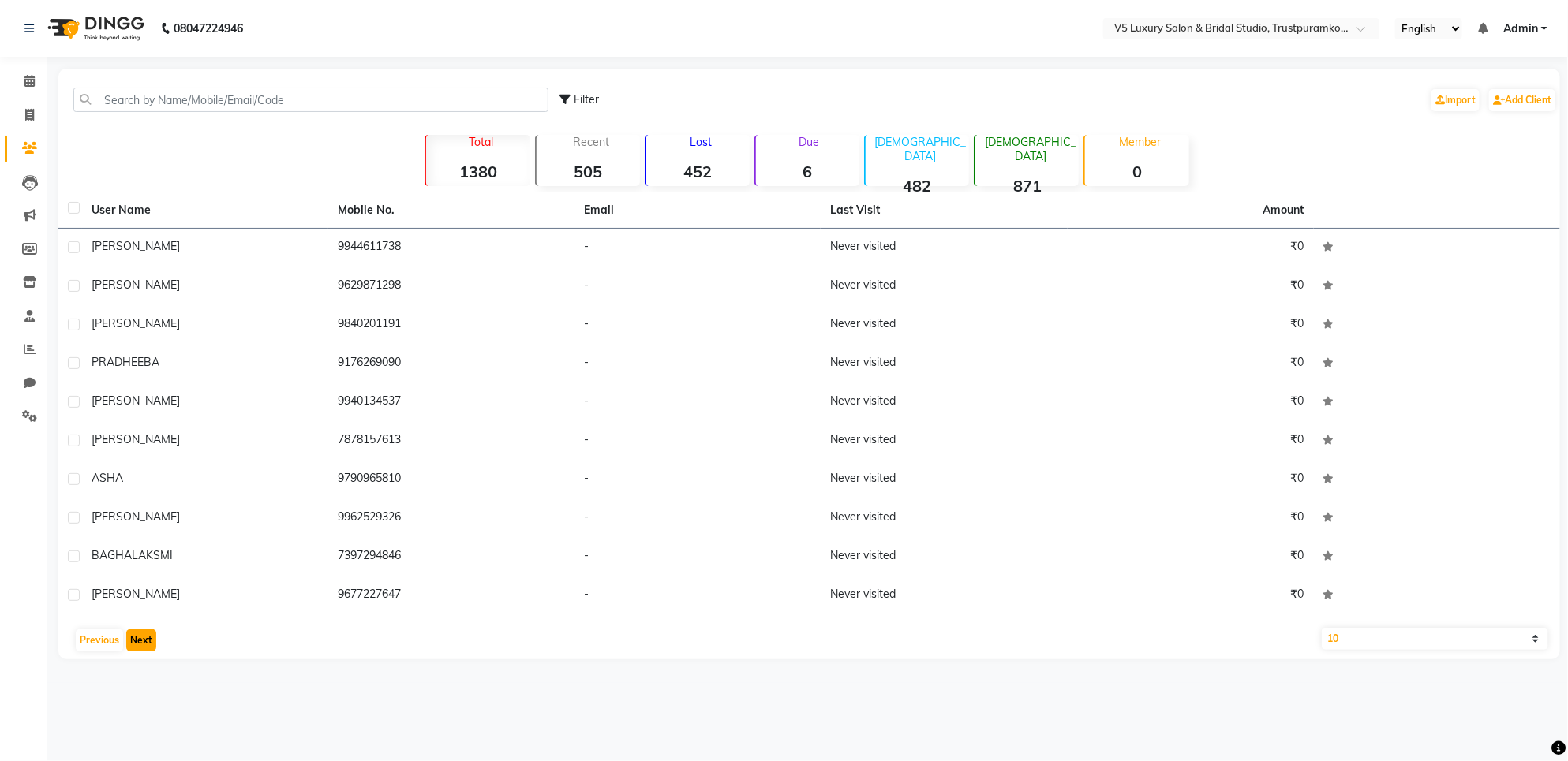
click at [154, 635] on button "Next" at bounding box center [141, 640] width 30 height 22
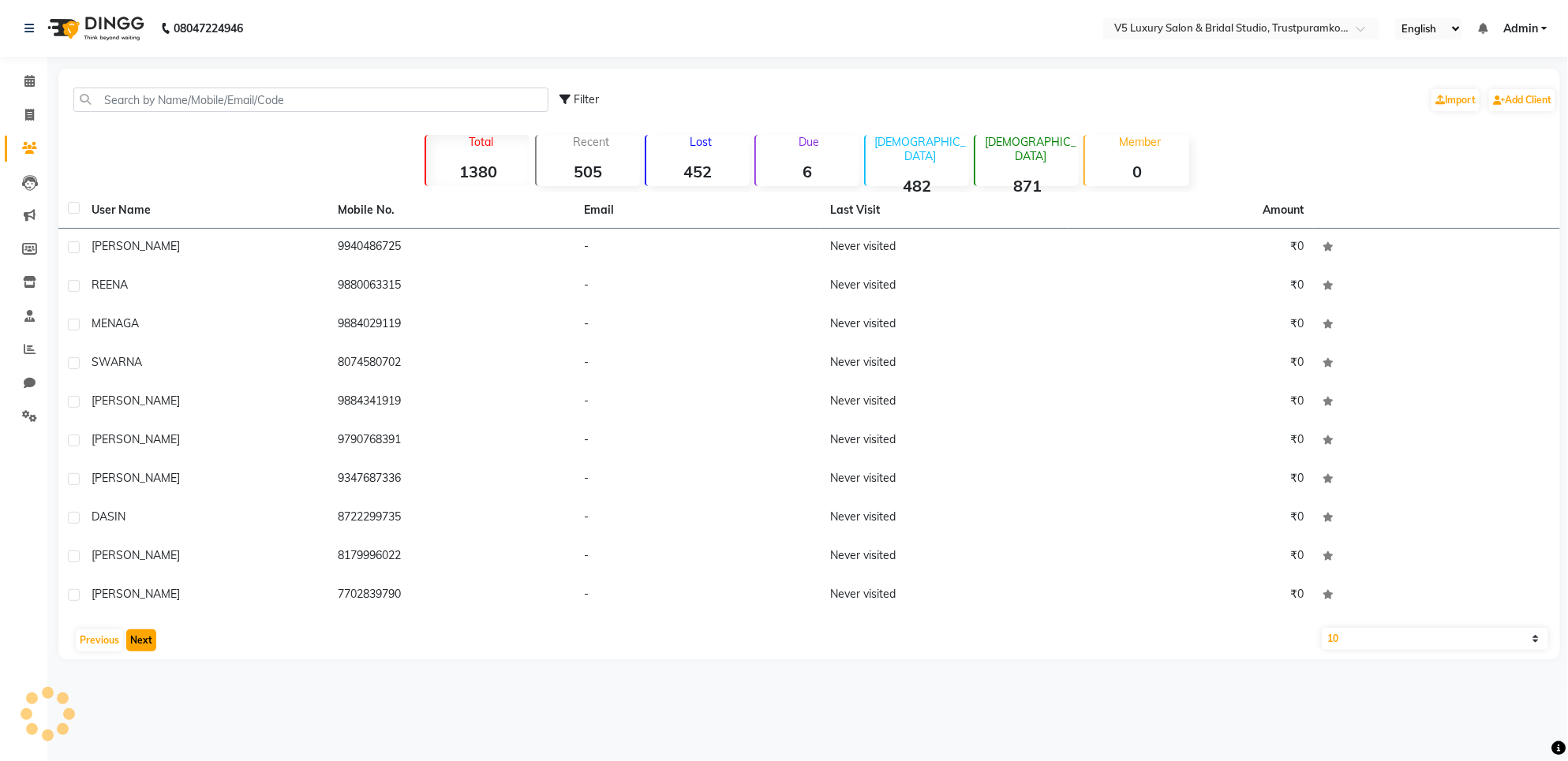
click at [154, 635] on button "Next" at bounding box center [141, 640] width 30 height 22
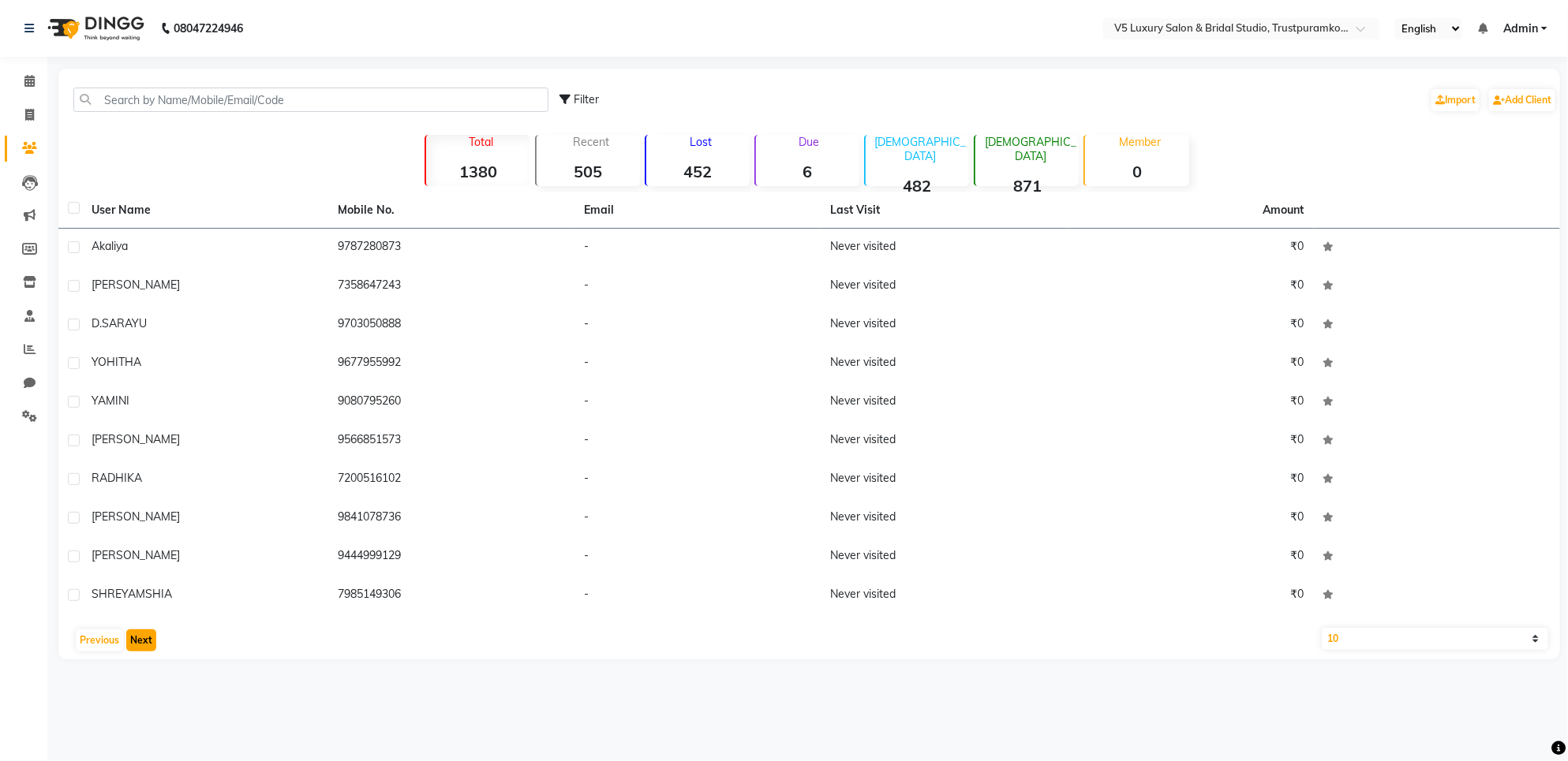
click at [154, 635] on button "Next" at bounding box center [141, 640] width 30 height 22
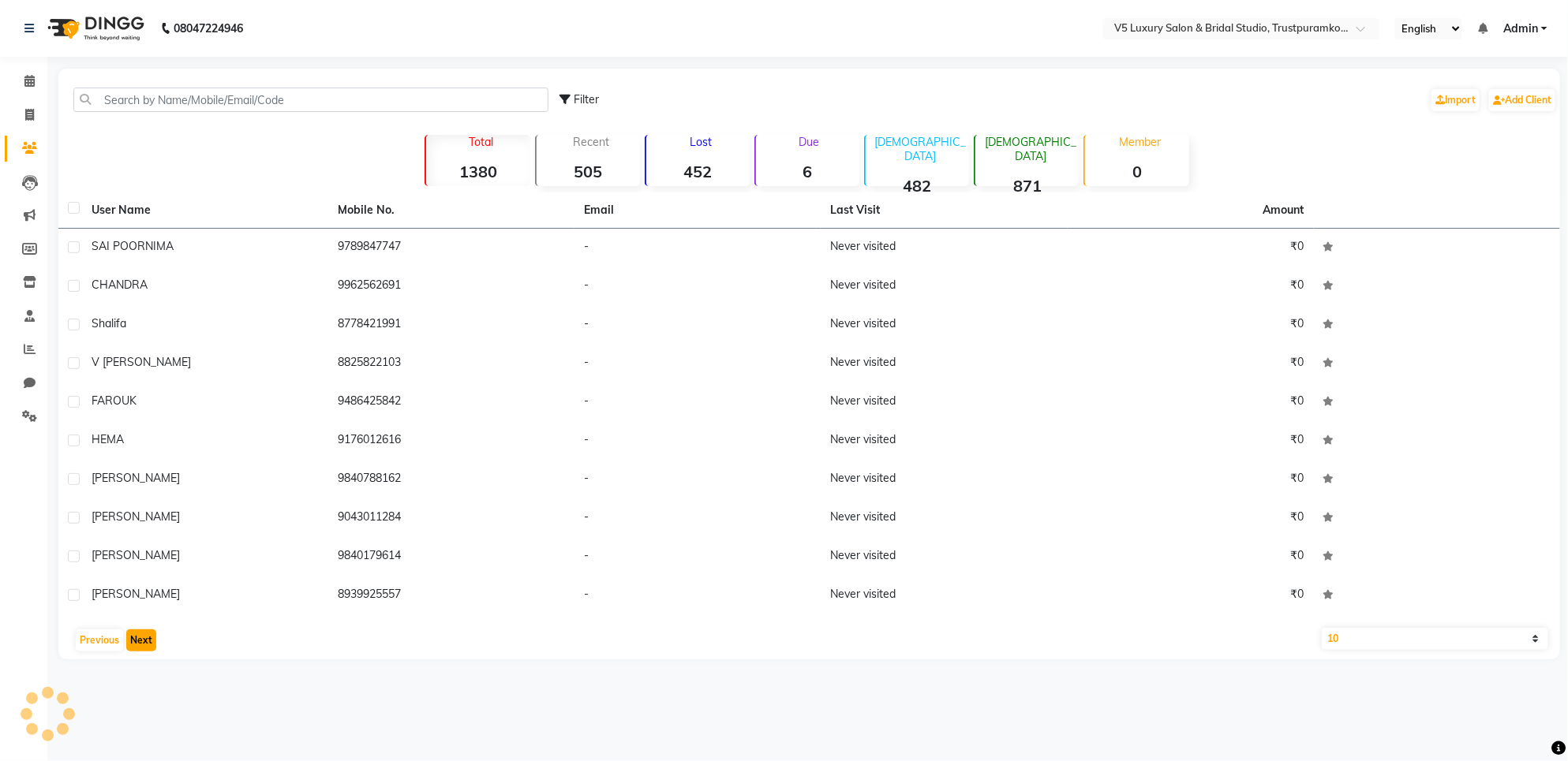
click at [154, 635] on button "Next" at bounding box center [141, 640] width 30 height 22
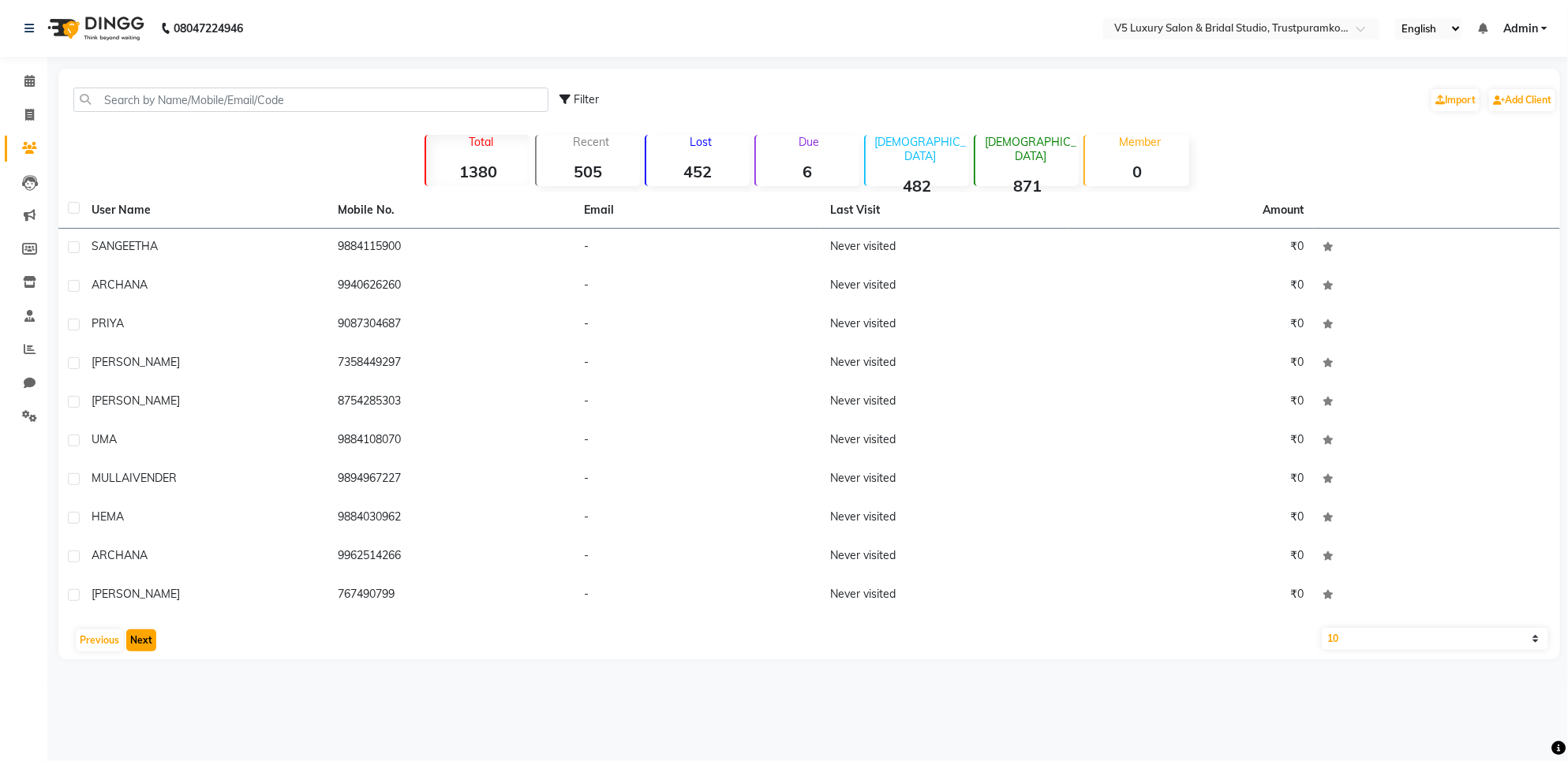
click at [154, 635] on button "Next" at bounding box center [141, 640] width 30 height 22
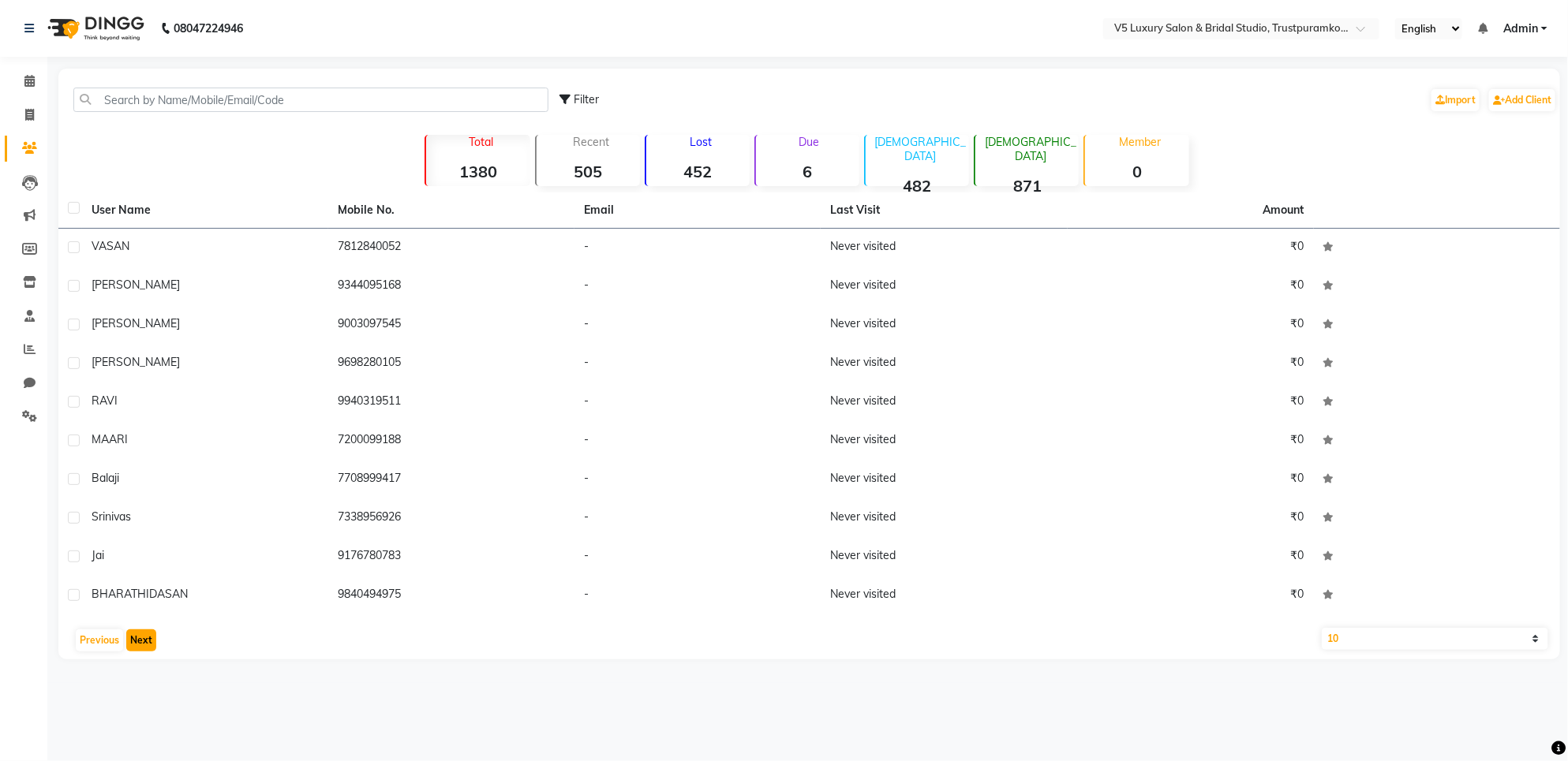
click at [154, 635] on button "Next" at bounding box center [141, 640] width 30 height 22
click at [147, 647] on button "Next" at bounding box center [141, 640] width 30 height 22
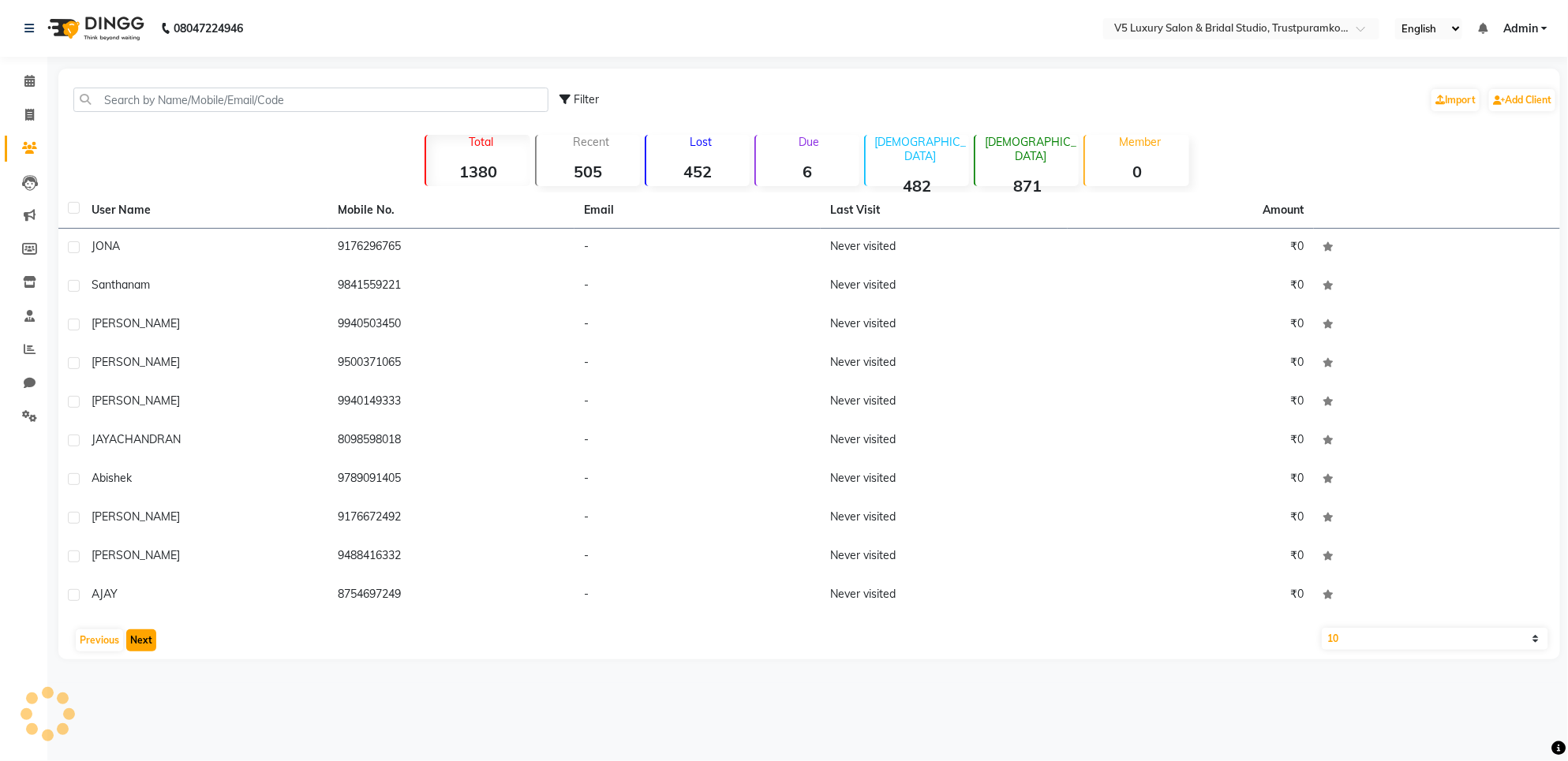
click at [147, 647] on button "Next" at bounding box center [141, 640] width 30 height 22
click at [147, 647] on div "08047224946 Select Location × V5 Luxury Salon & Bridal Studio, Trustpuramkodamb…" at bounding box center [784, 380] width 1568 height 761
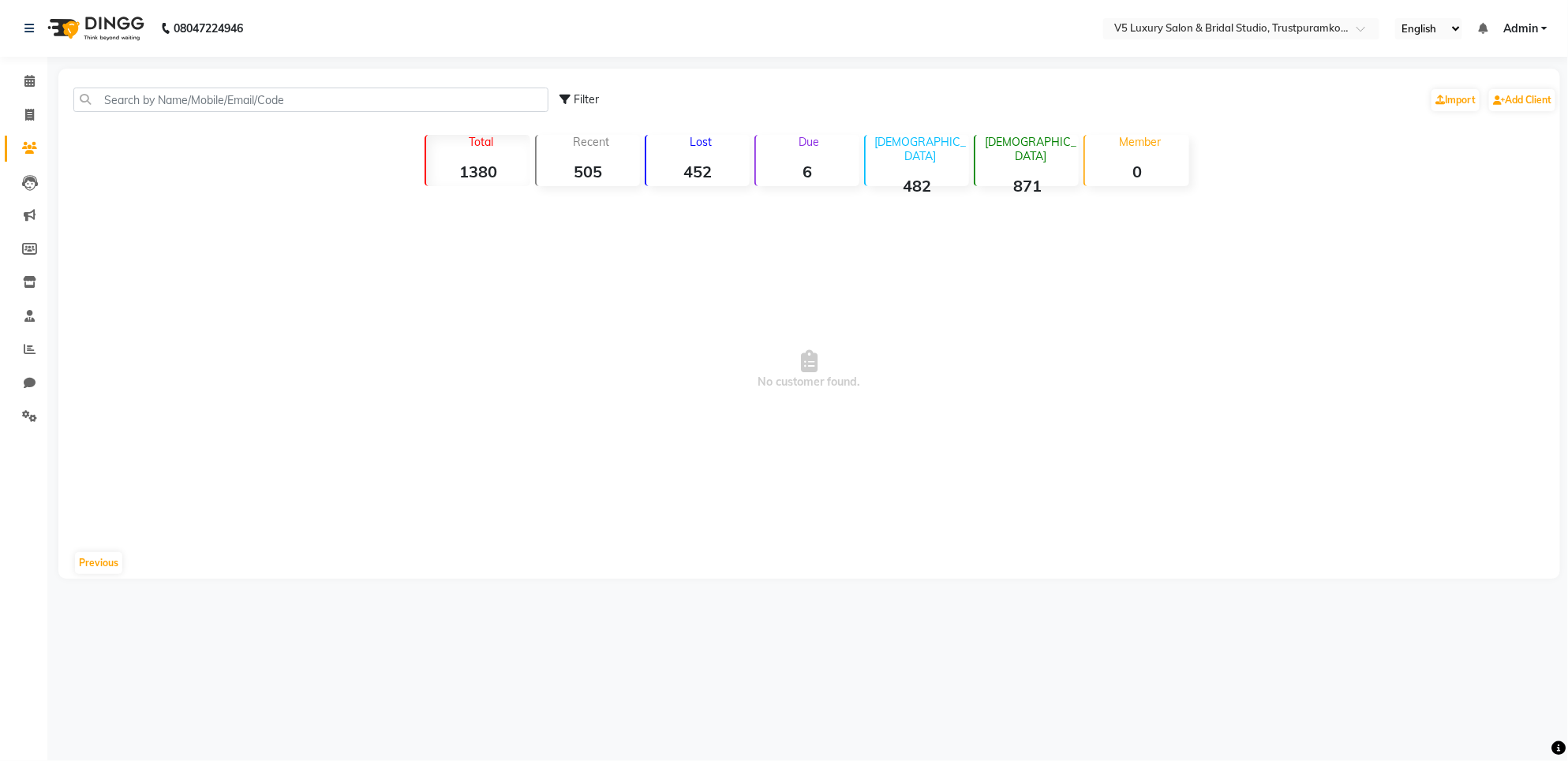
click at [147, 647] on div "08047224946 Select Location × V5 Luxury Salon & Bridal Studio, Trustpuramkodamb…" at bounding box center [784, 380] width 1568 height 761
click at [83, 561] on button "Previous" at bounding box center [99, 563] width 47 height 22
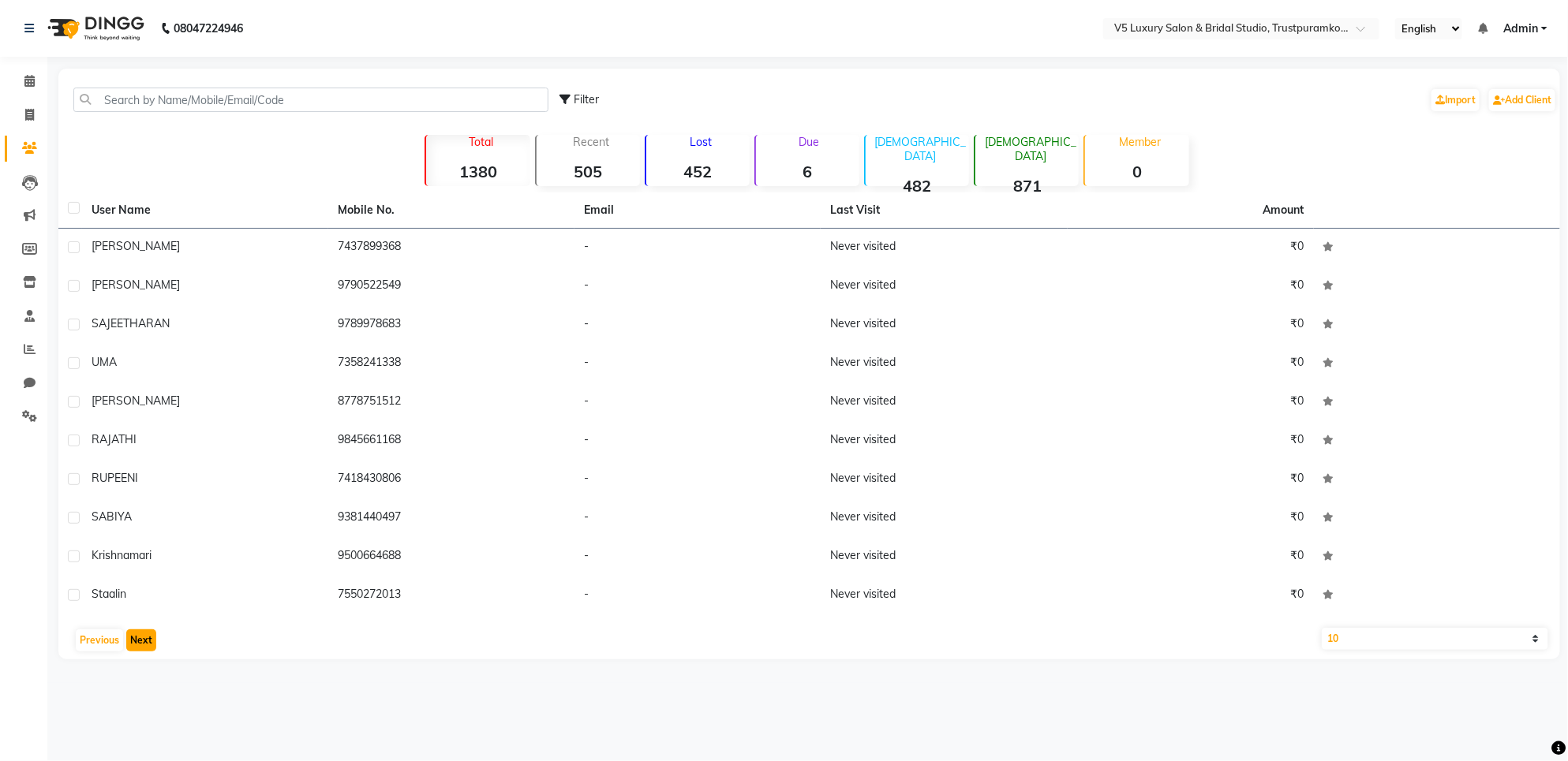
click at [136, 640] on button "Next" at bounding box center [141, 640] width 30 height 22
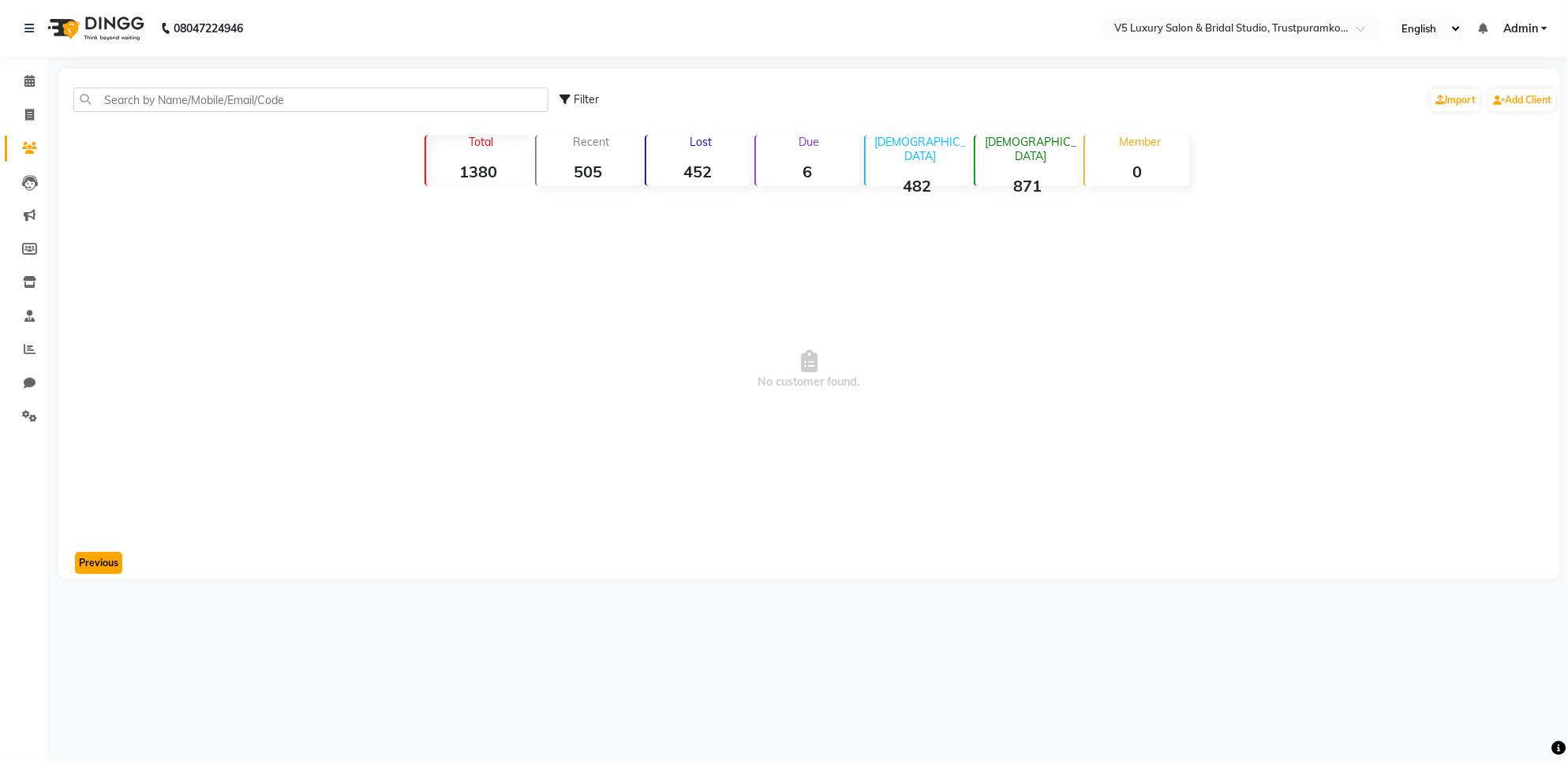
click at [107, 557] on button "Previous" at bounding box center [99, 563] width 47 height 22
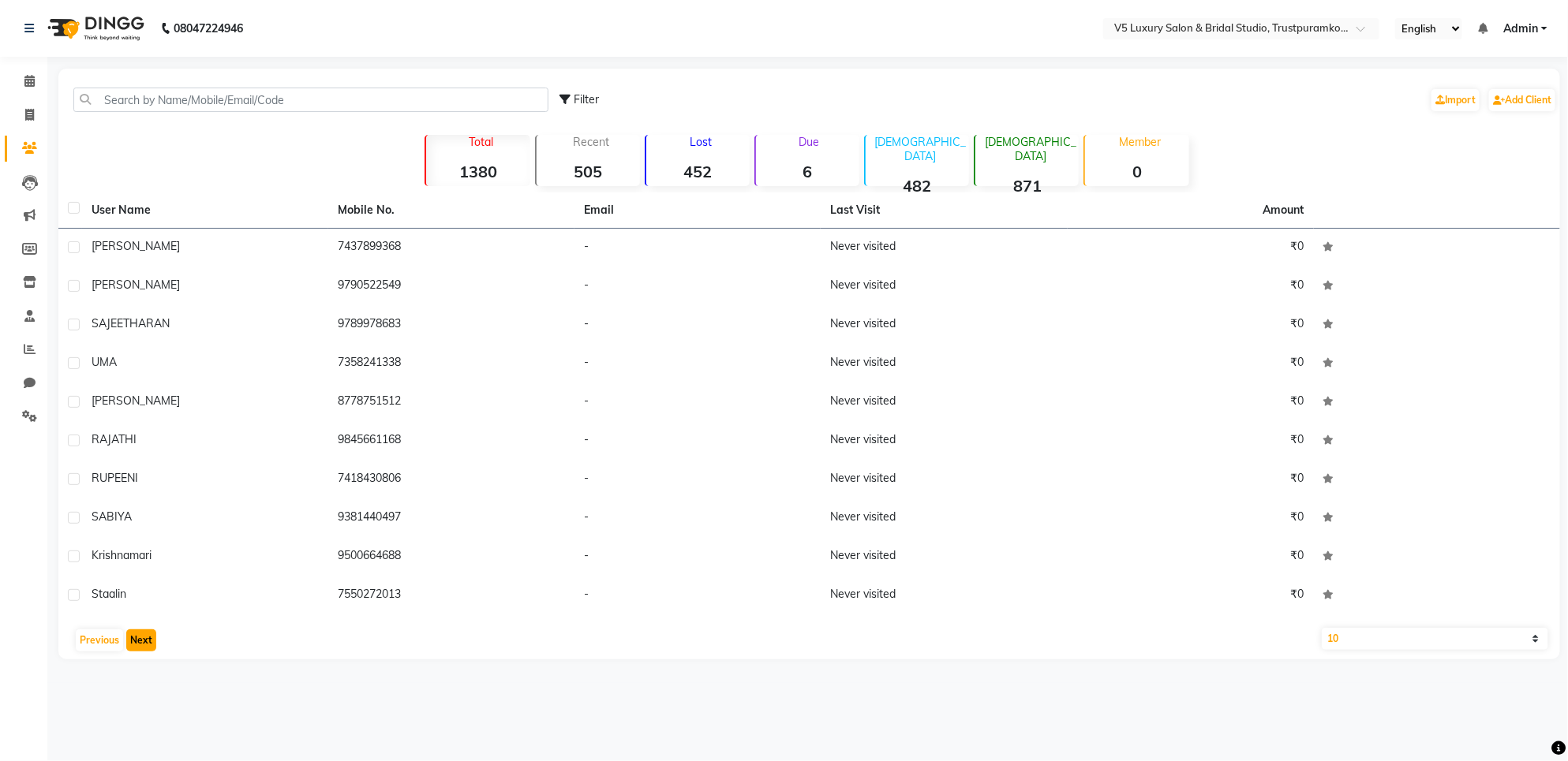
click at [135, 634] on button "Next" at bounding box center [141, 640] width 30 height 22
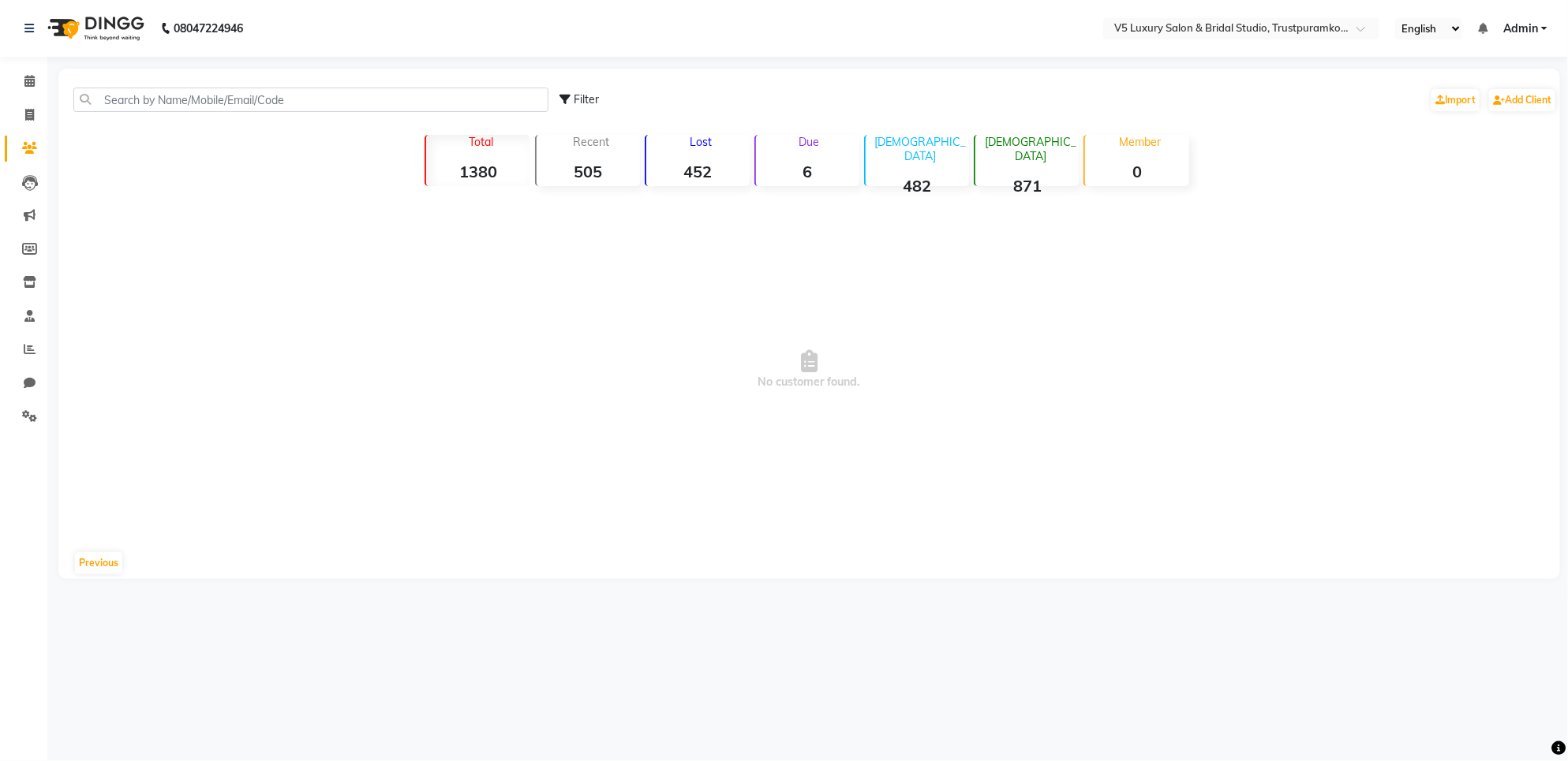
click at [135, 634] on div "08047224946 Select Location × V5 Luxury Salon & Bridal Studio, Trustpuramkodamb…" at bounding box center [784, 380] width 1568 height 761
click at [471, 150] on div "Total 1380" at bounding box center [477, 161] width 105 height 51
click at [577, 101] on div "Filter" at bounding box center [580, 100] width 40 height 17
select select "1000000"
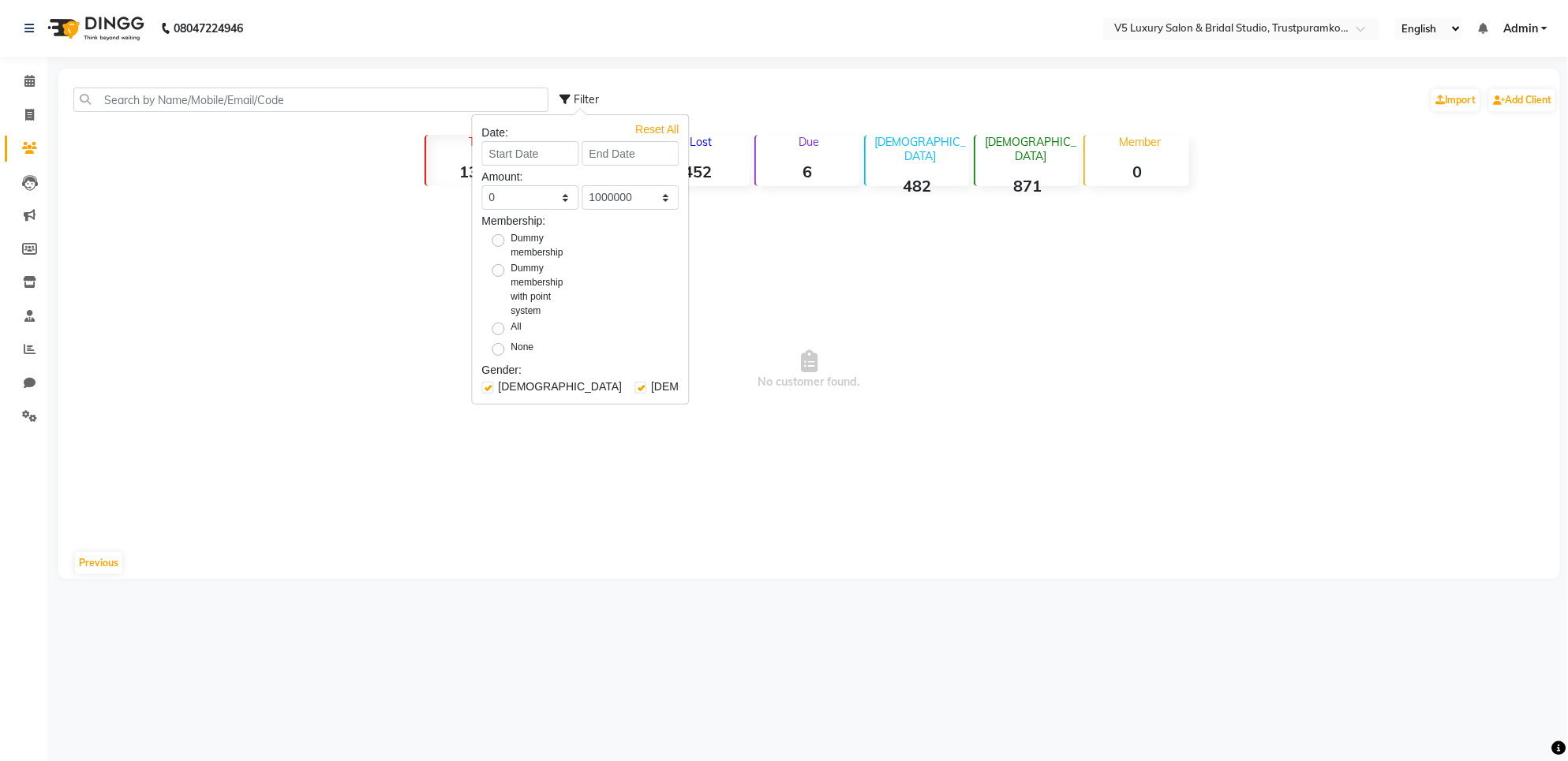
click at [795, 76] on div "Filter Import Add Client" at bounding box center [1059, 100] width 997 height 49
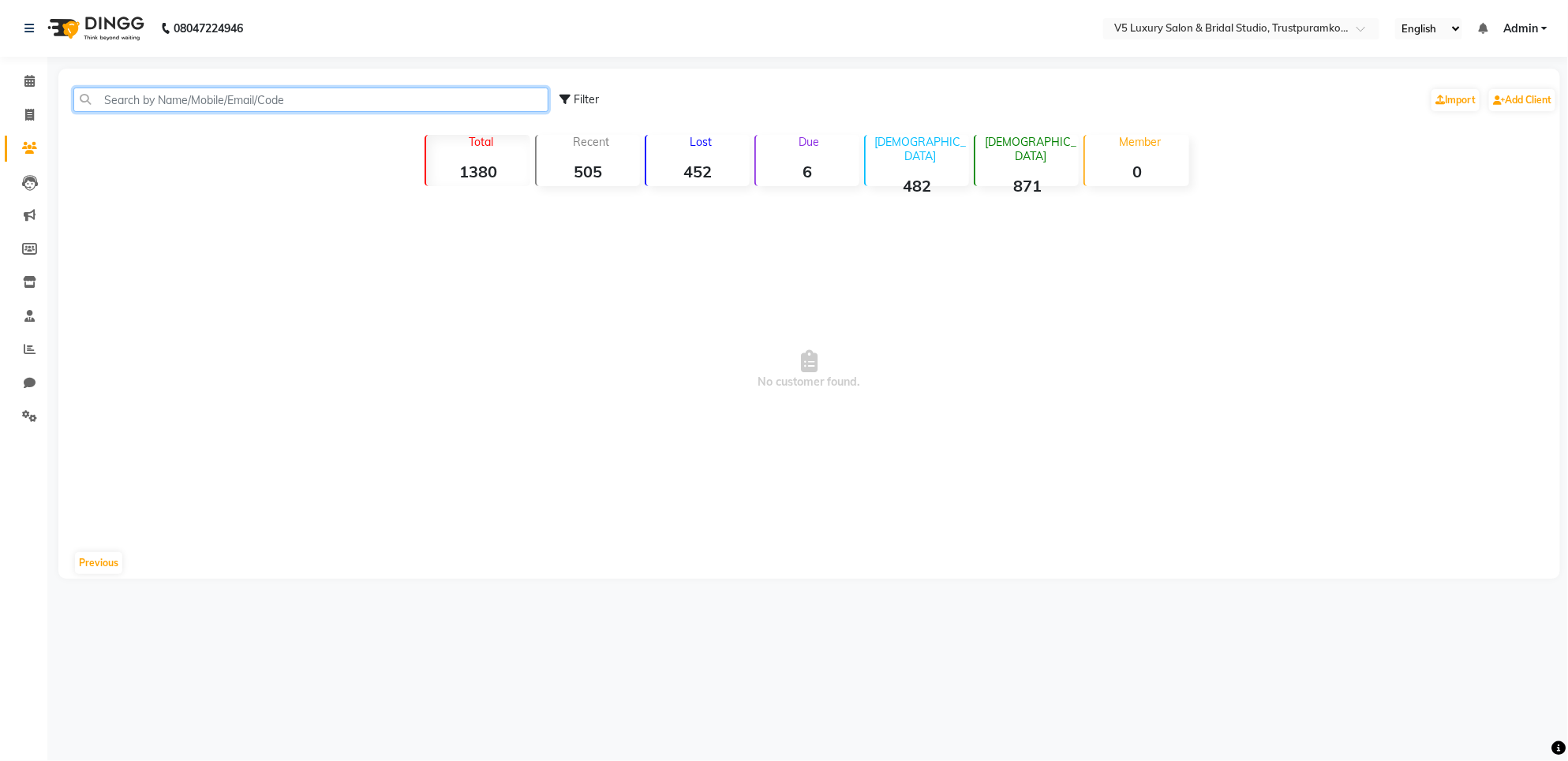
click at [142, 101] on input "text" at bounding box center [310, 100] width 476 height 25
click at [30, 174] on span at bounding box center [30, 183] width 28 height 18
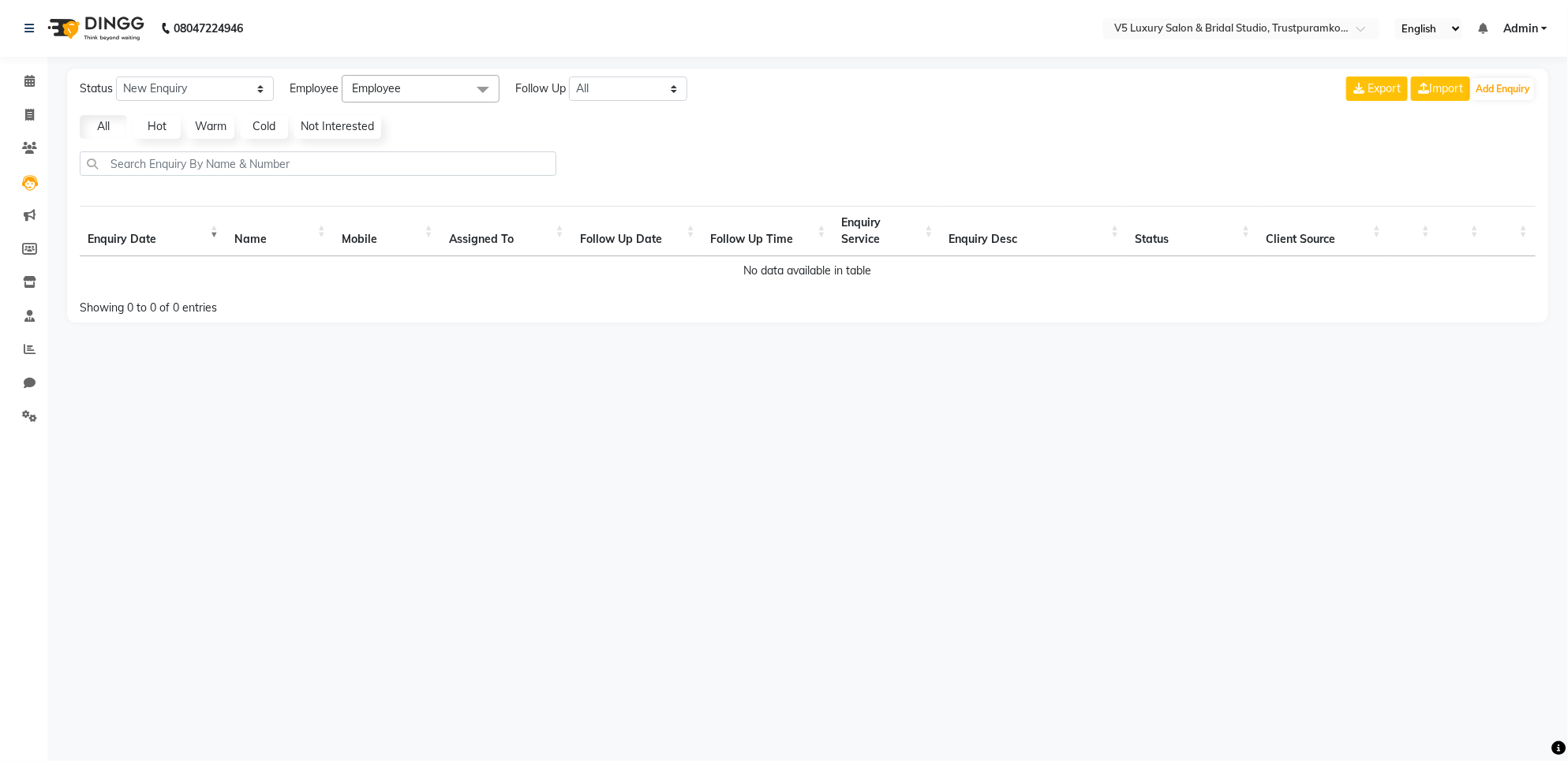
click at [259, 238] on th "Name" at bounding box center [280, 230] width 108 height 50
click at [121, 241] on th "Enquiry Date" at bounding box center [153, 230] width 146 height 50
click at [34, 183] on icon at bounding box center [30, 183] width 16 height 16
click at [1382, 92] on span "Export" at bounding box center [1384, 88] width 34 height 14
click at [1446, 101] on div "Export Import Add Enquiry" at bounding box center [1441, 89] width 190 height 28
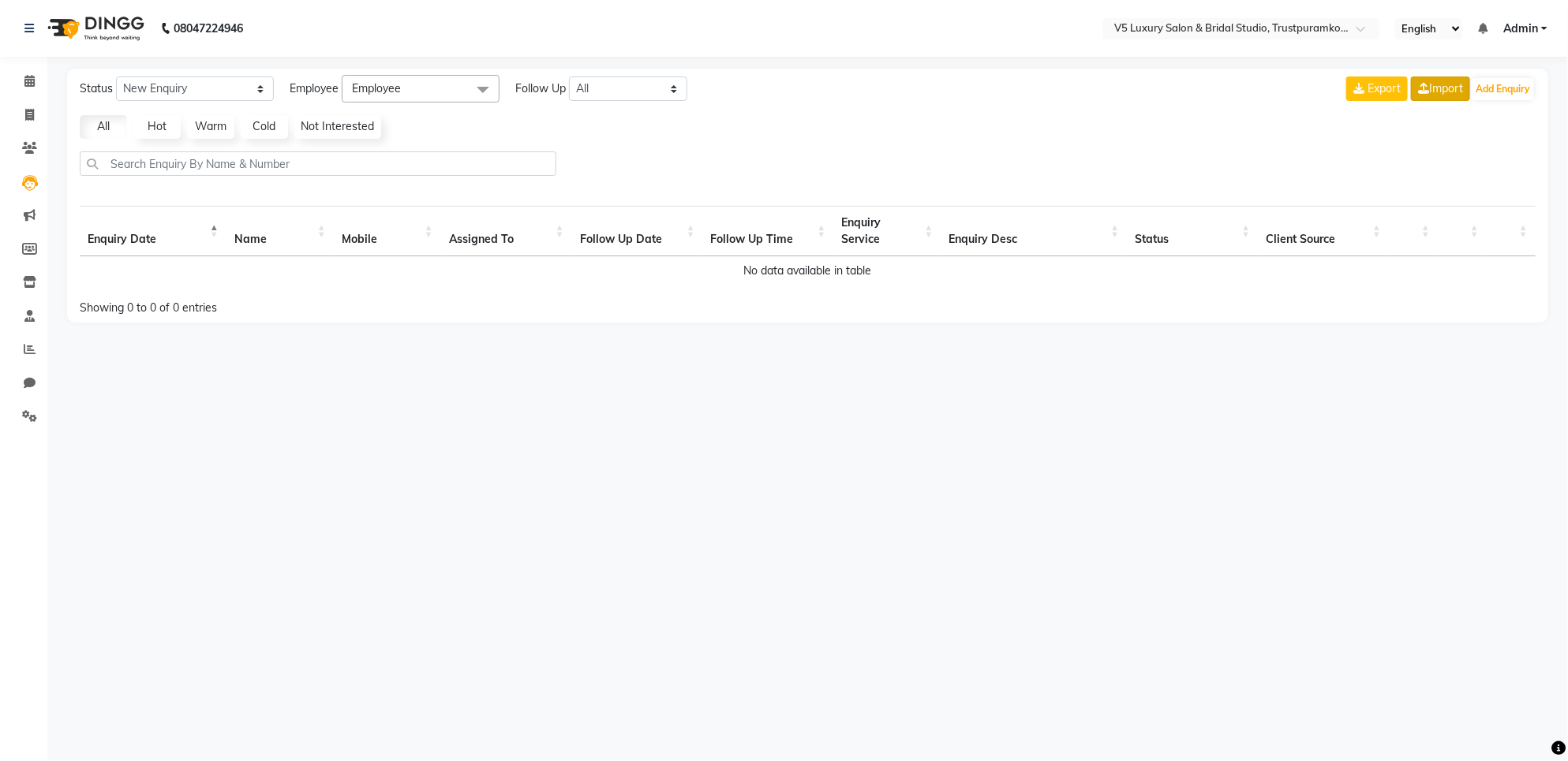
click at [1454, 84] on link "Import" at bounding box center [1440, 88] width 59 height 25
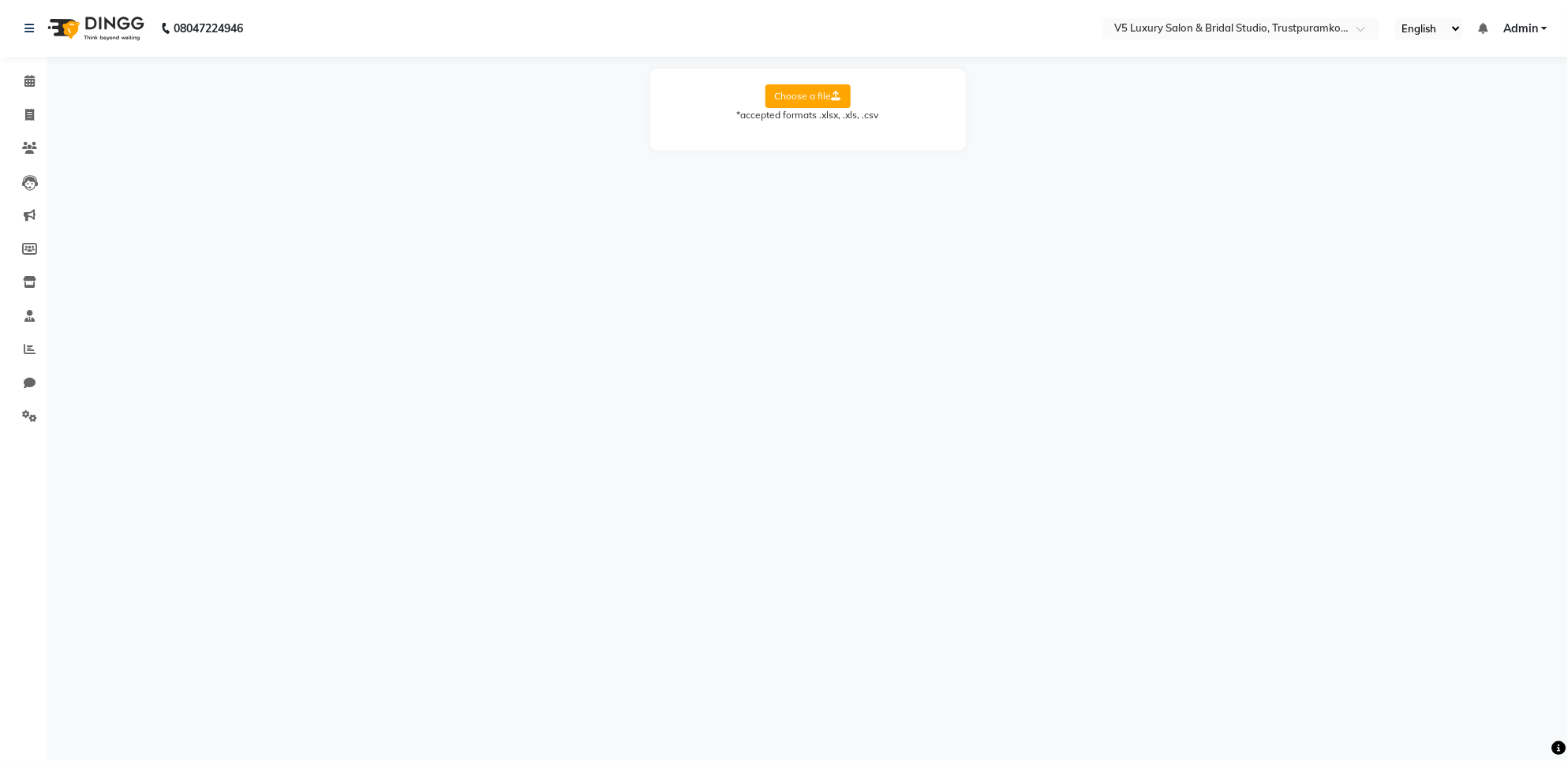
click at [96, 33] on img at bounding box center [94, 28] width 108 height 44
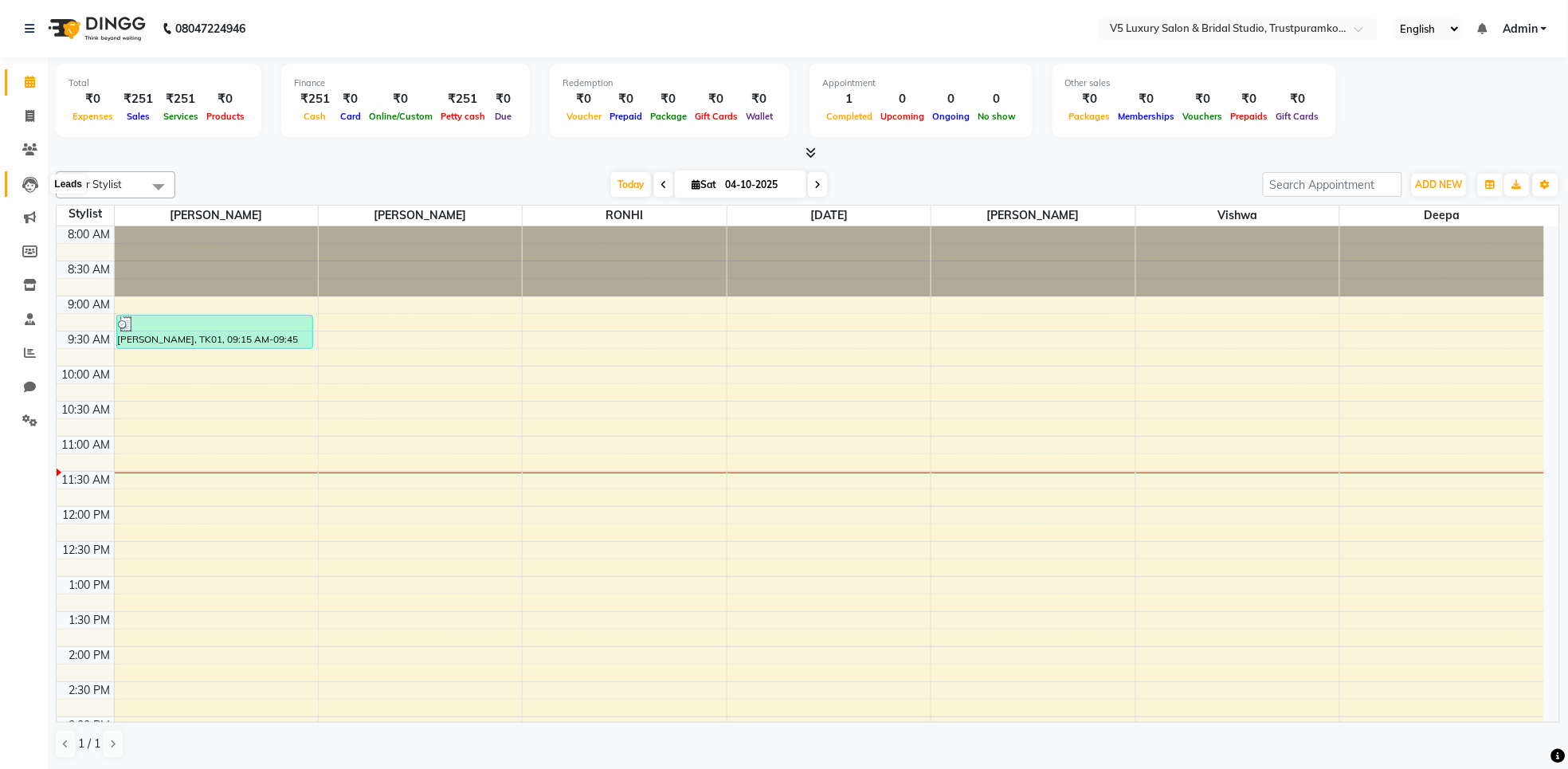
click at [28, 184] on icon at bounding box center [30, 185] width 16 height 16
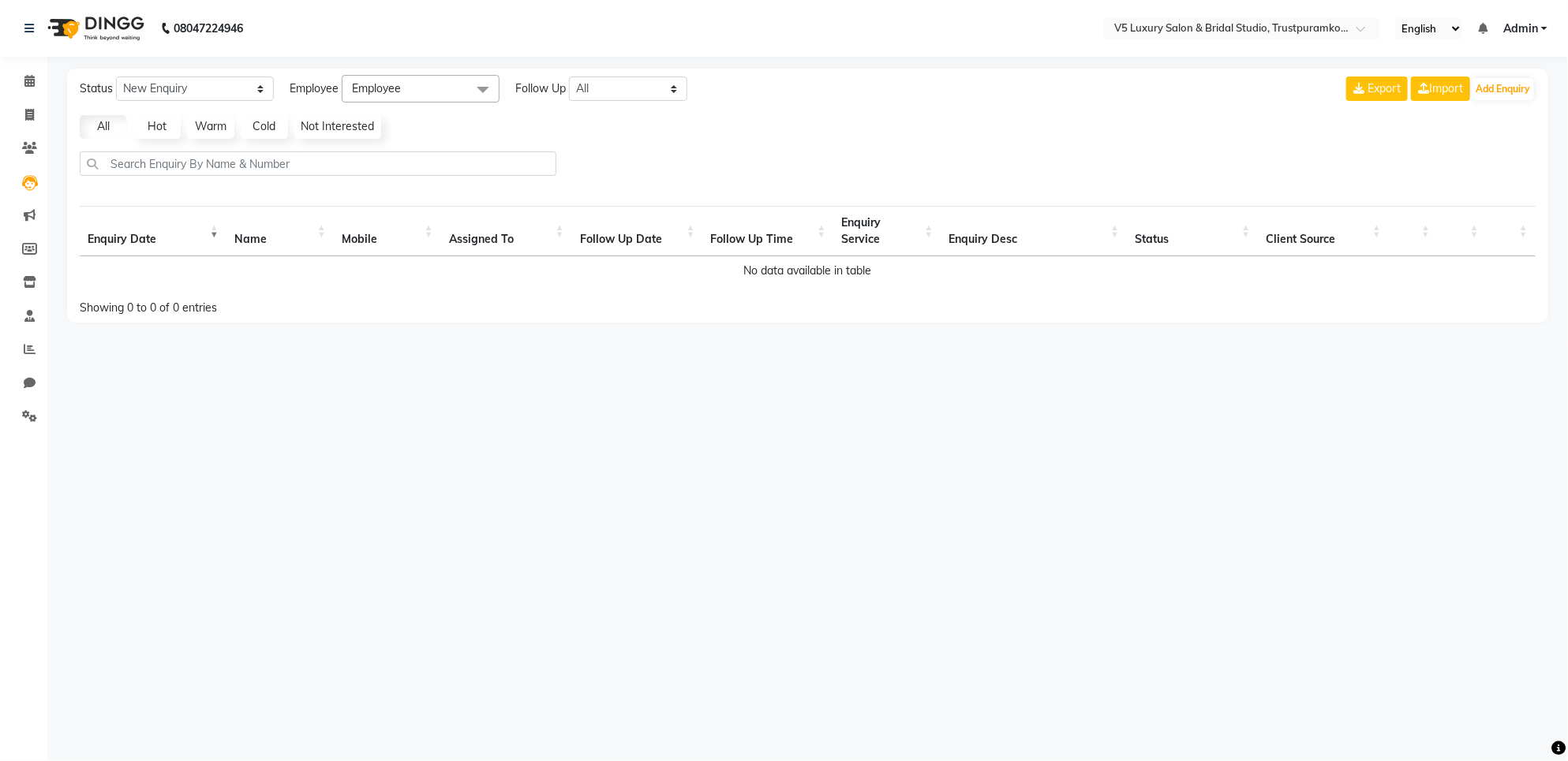
click at [612, 247] on th "Follow Up Date" at bounding box center [638, 230] width 131 height 50
click at [997, 234] on th "Enquiry Desc" at bounding box center [1034, 230] width 186 height 50
click at [1152, 245] on th "Status" at bounding box center [1193, 230] width 131 height 50
click at [1314, 241] on th "Client Source" at bounding box center [1323, 230] width 131 height 50
click at [42, 213] on span at bounding box center [30, 215] width 28 height 18
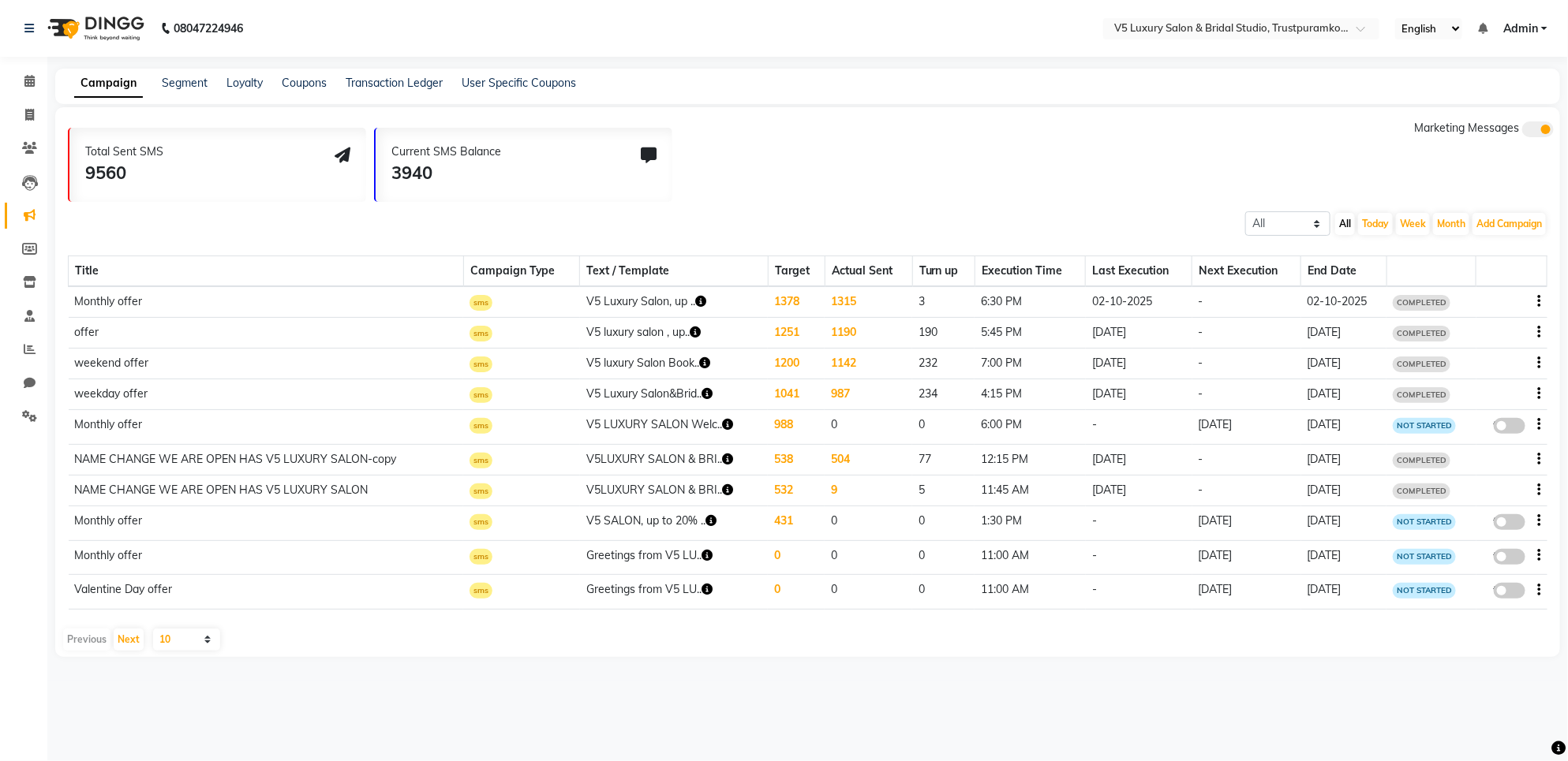
click at [93, 293] on td "Monthly offer" at bounding box center [266, 302] width 395 height 32
click at [34, 253] on icon at bounding box center [29, 249] width 15 height 12
select select
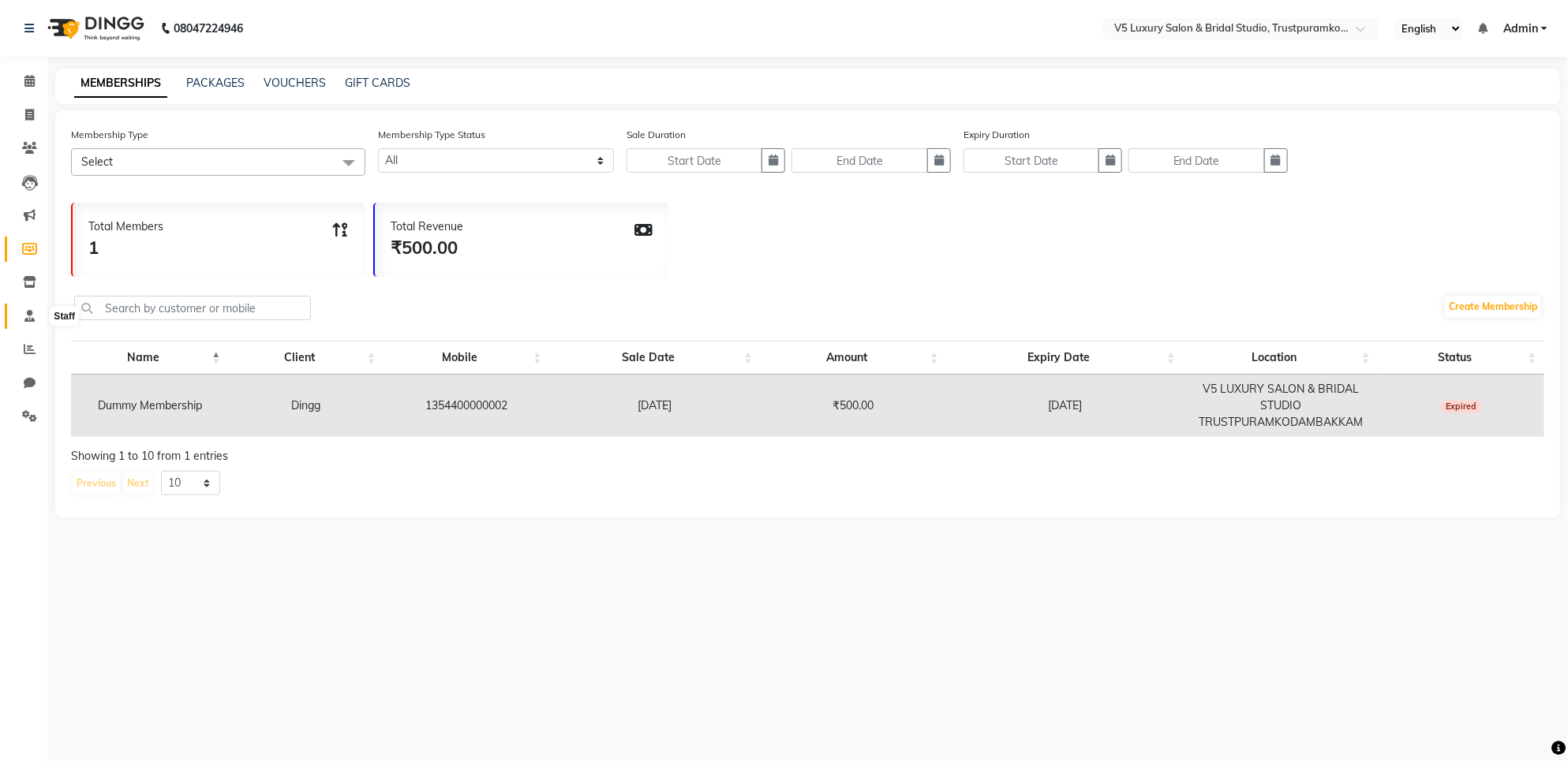
click at [22, 307] on span at bounding box center [30, 316] width 28 height 18
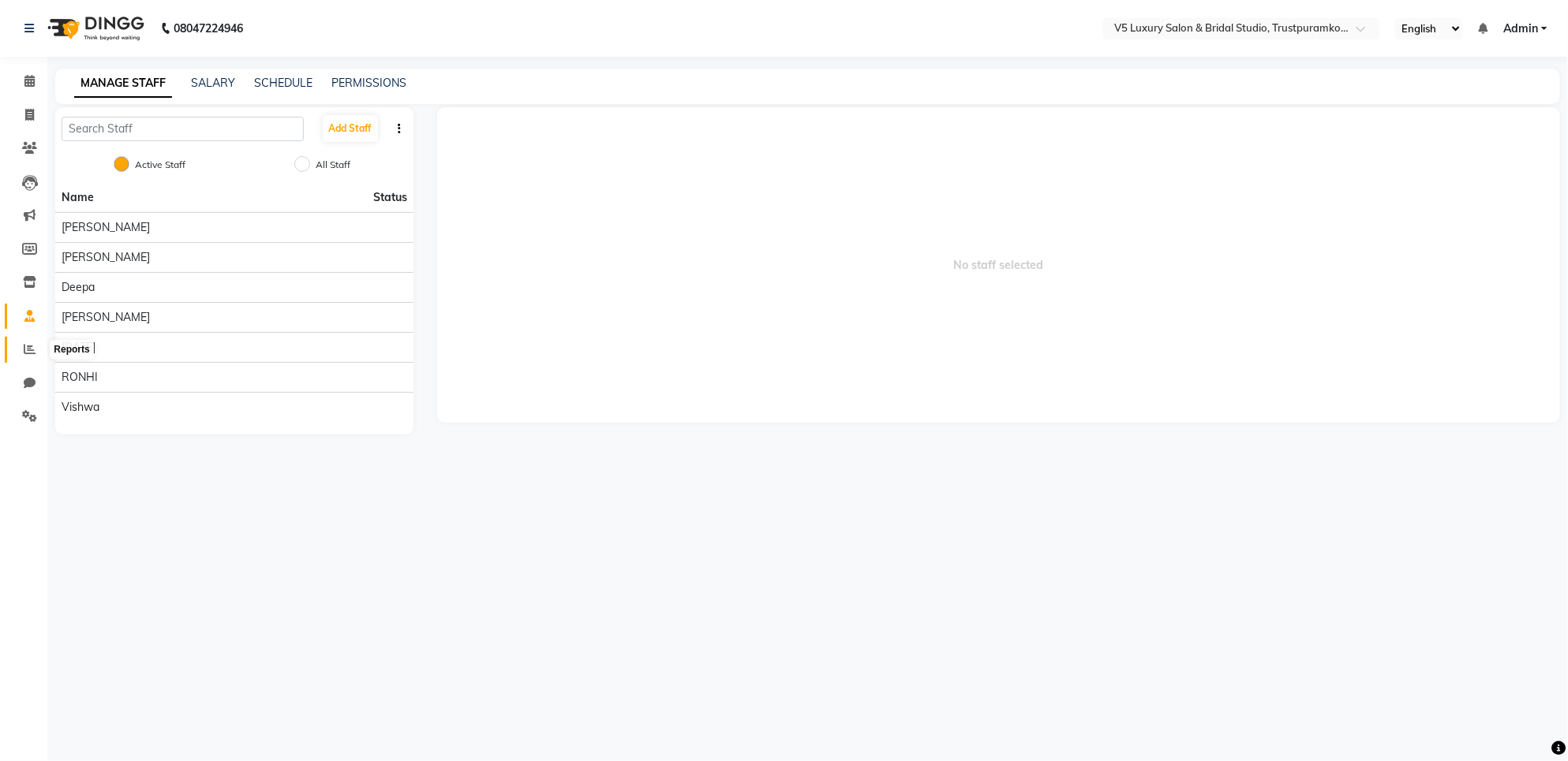
click at [26, 342] on span at bounding box center [30, 350] width 28 height 18
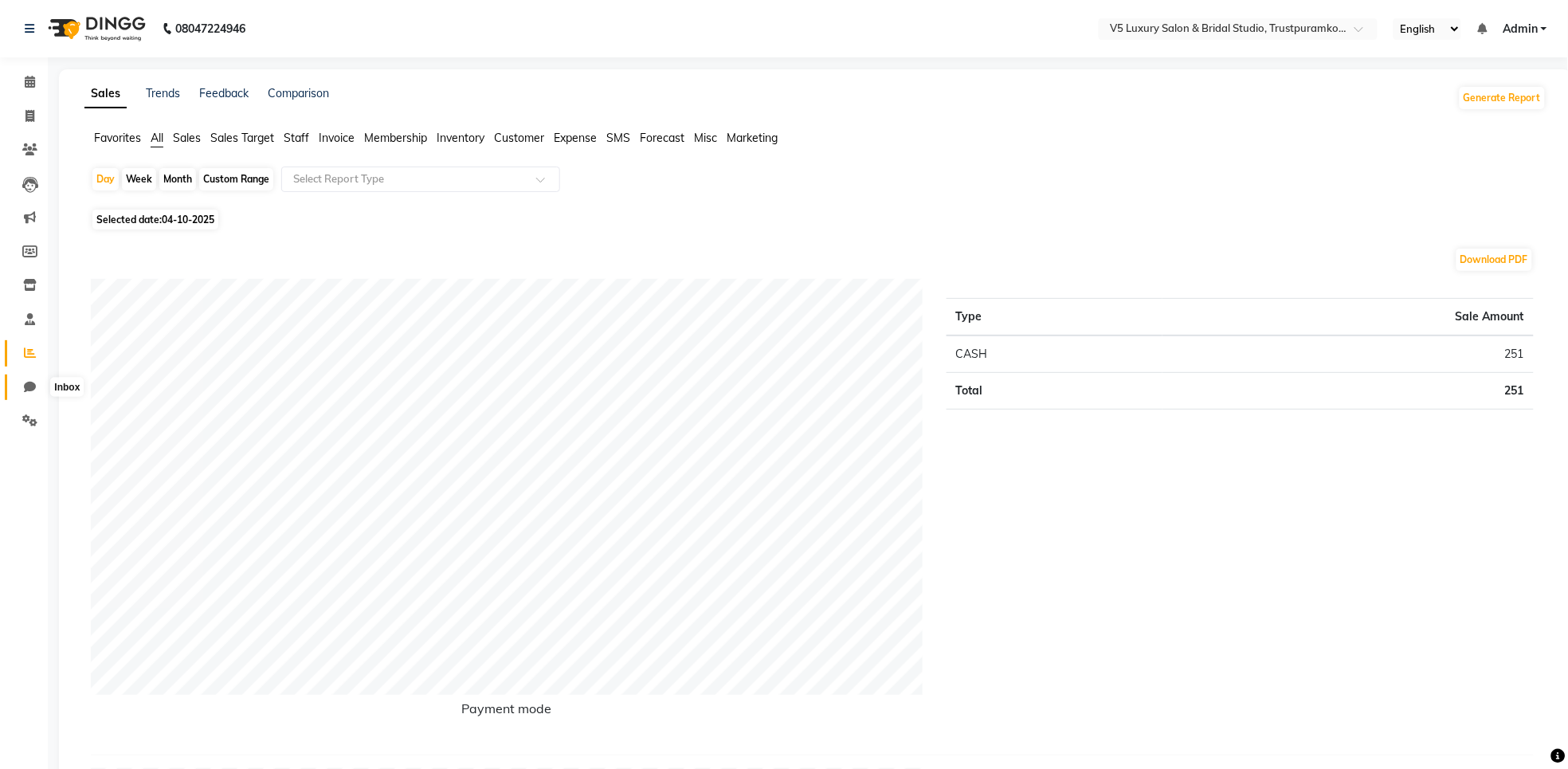
click at [26, 390] on icon at bounding box center [30, 387] width 12 height 12
select select "100"
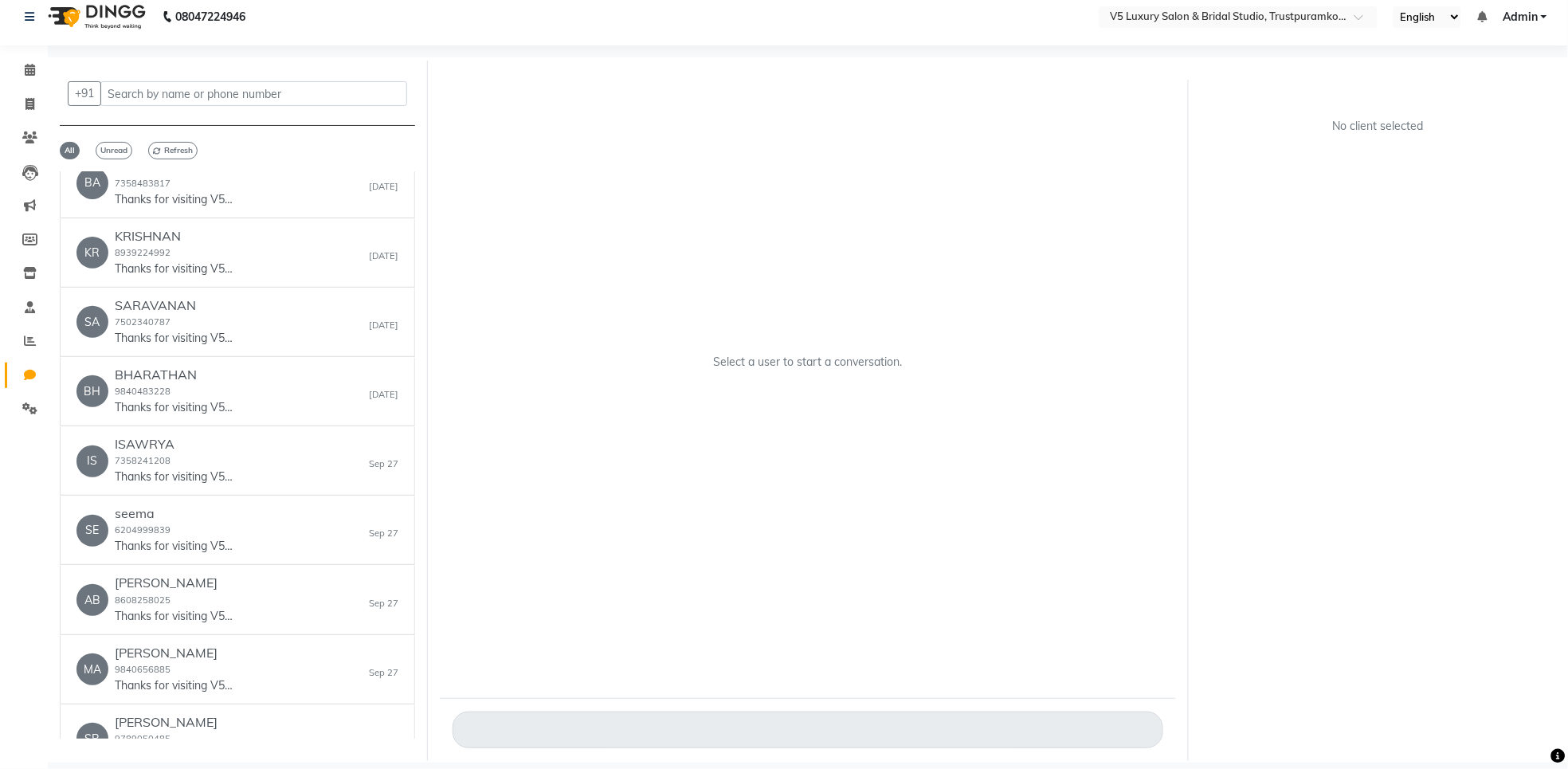
scroll to position [2790, 0]
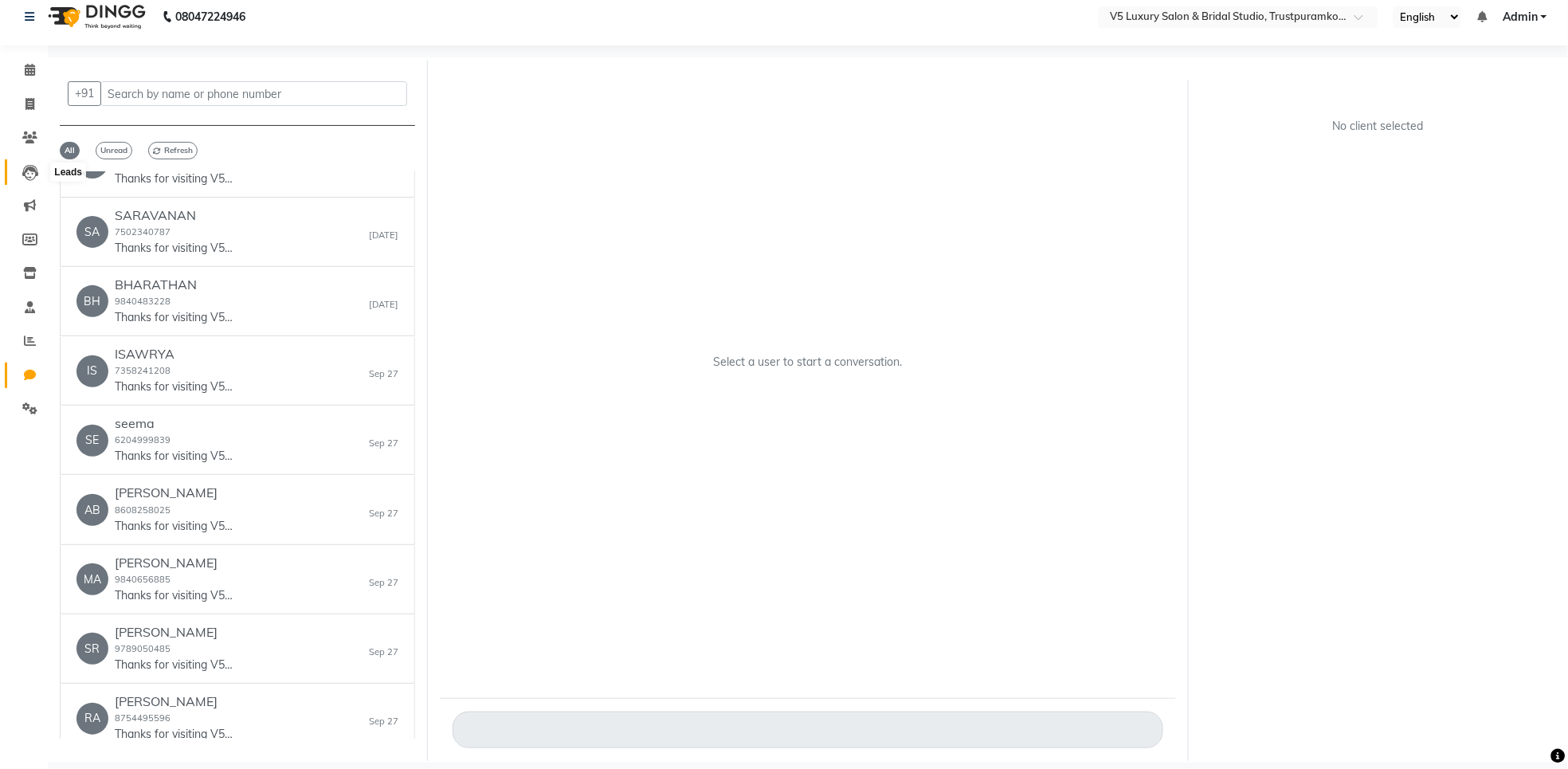
click at [29, 168] on icon at bounding box center [30, 173] width 16 height 16
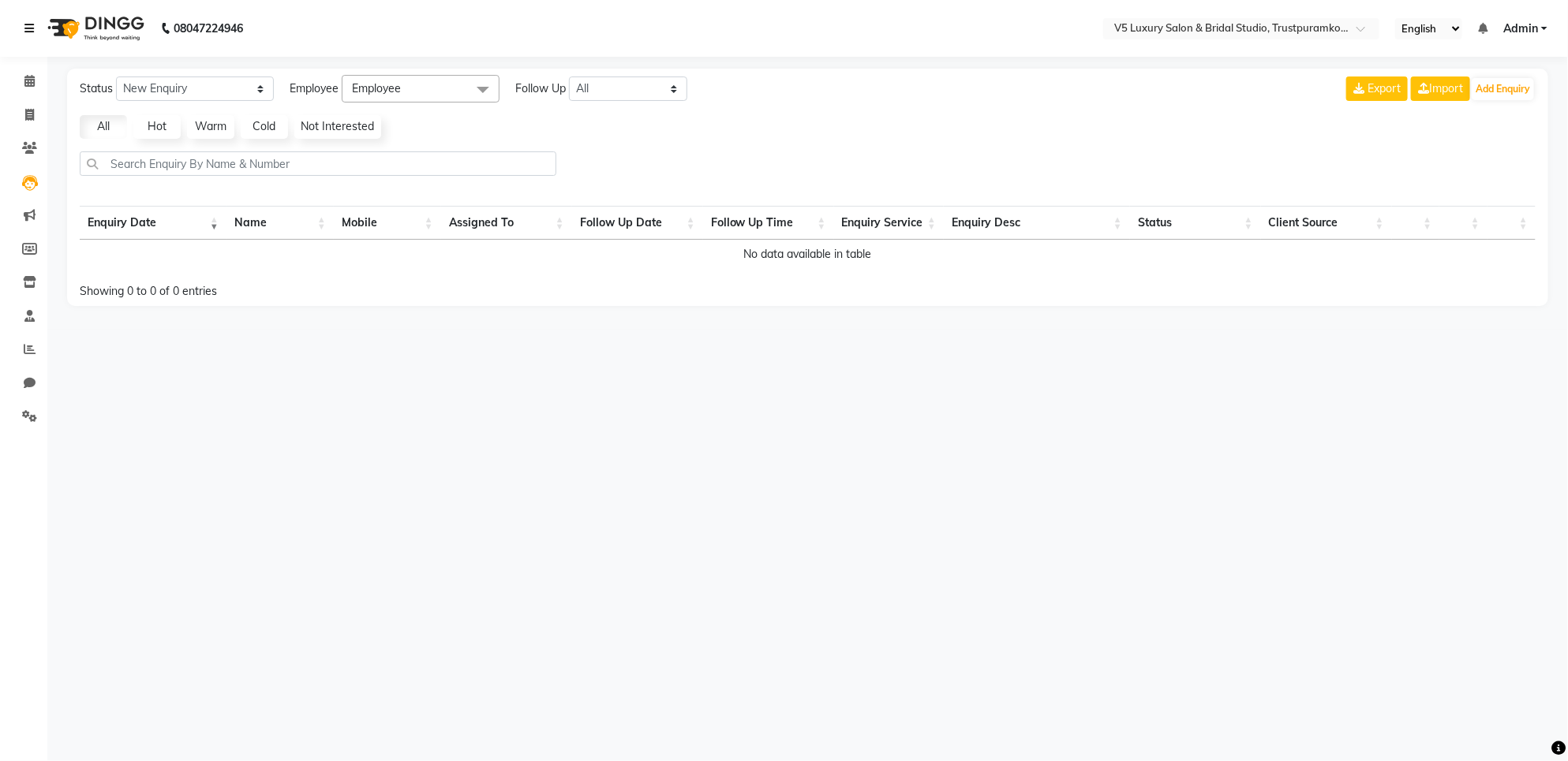
click at [25, 23] on icon at bounding box center [30, 28] width 10 height 11
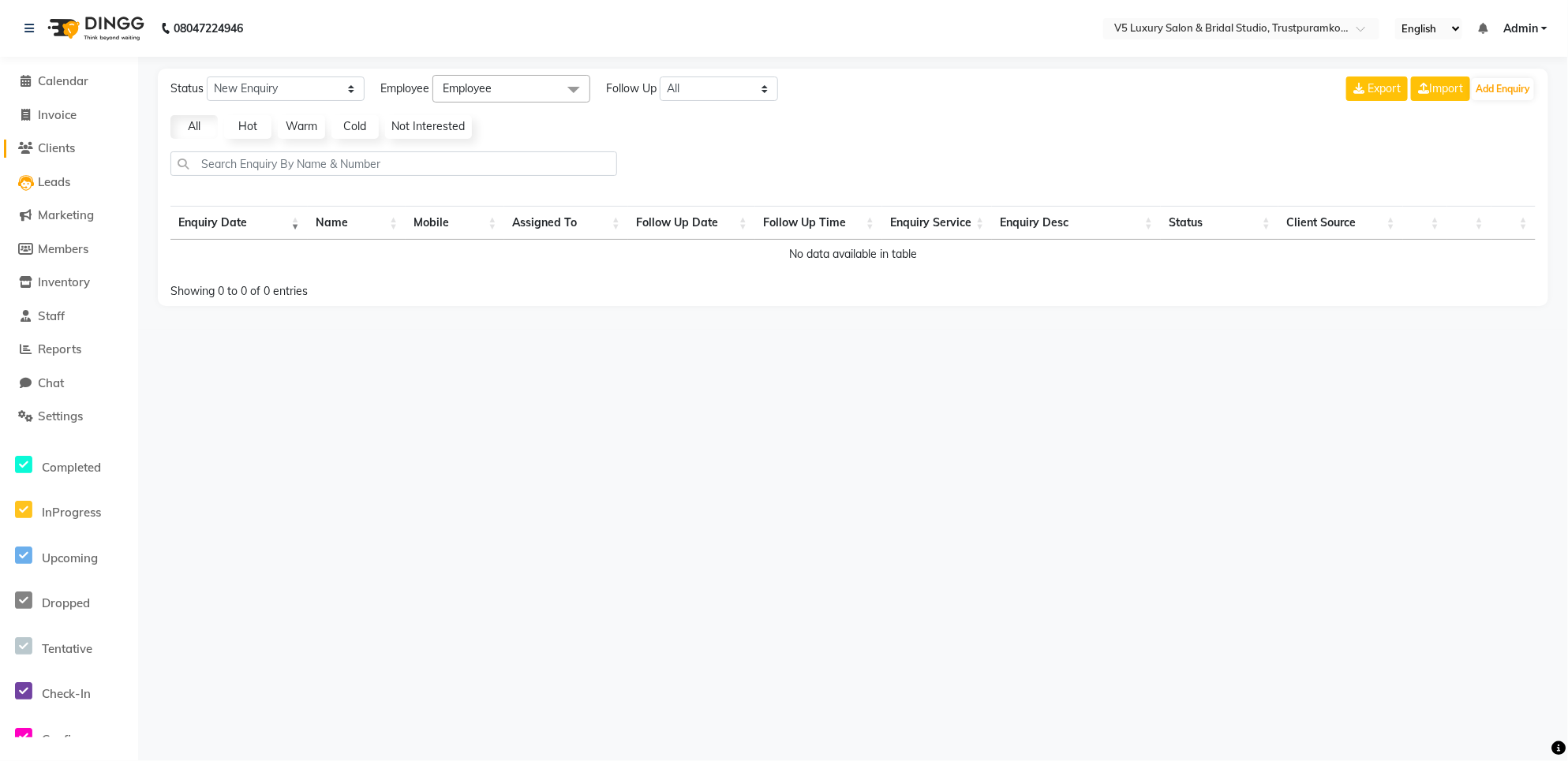
click at [84, 146] on link "Clients" at bounding box center [69, 148] width 131 height 18
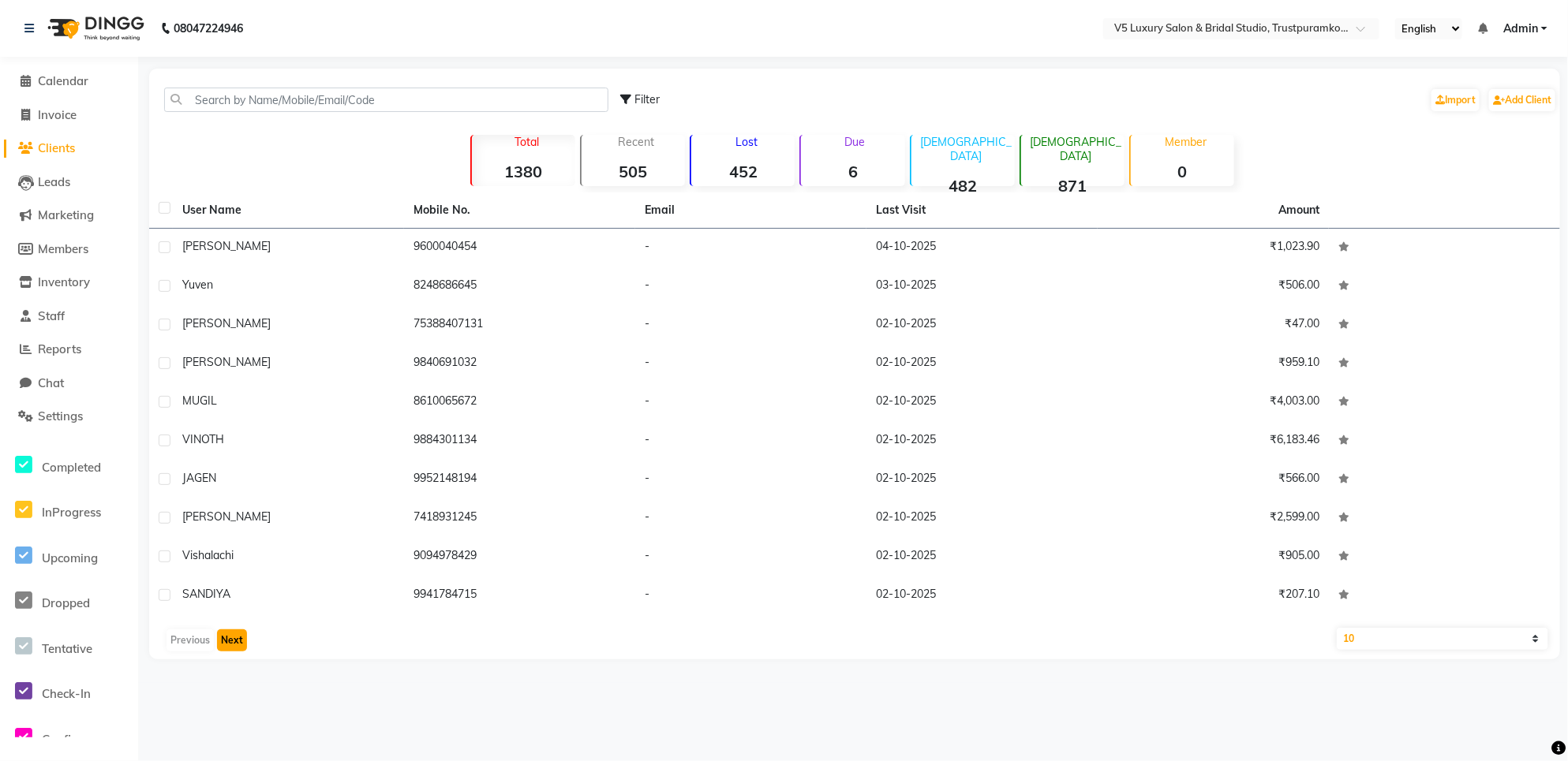
click at [229, 636] on button "Next" at bounding box center [232, 640] width 30 height 22
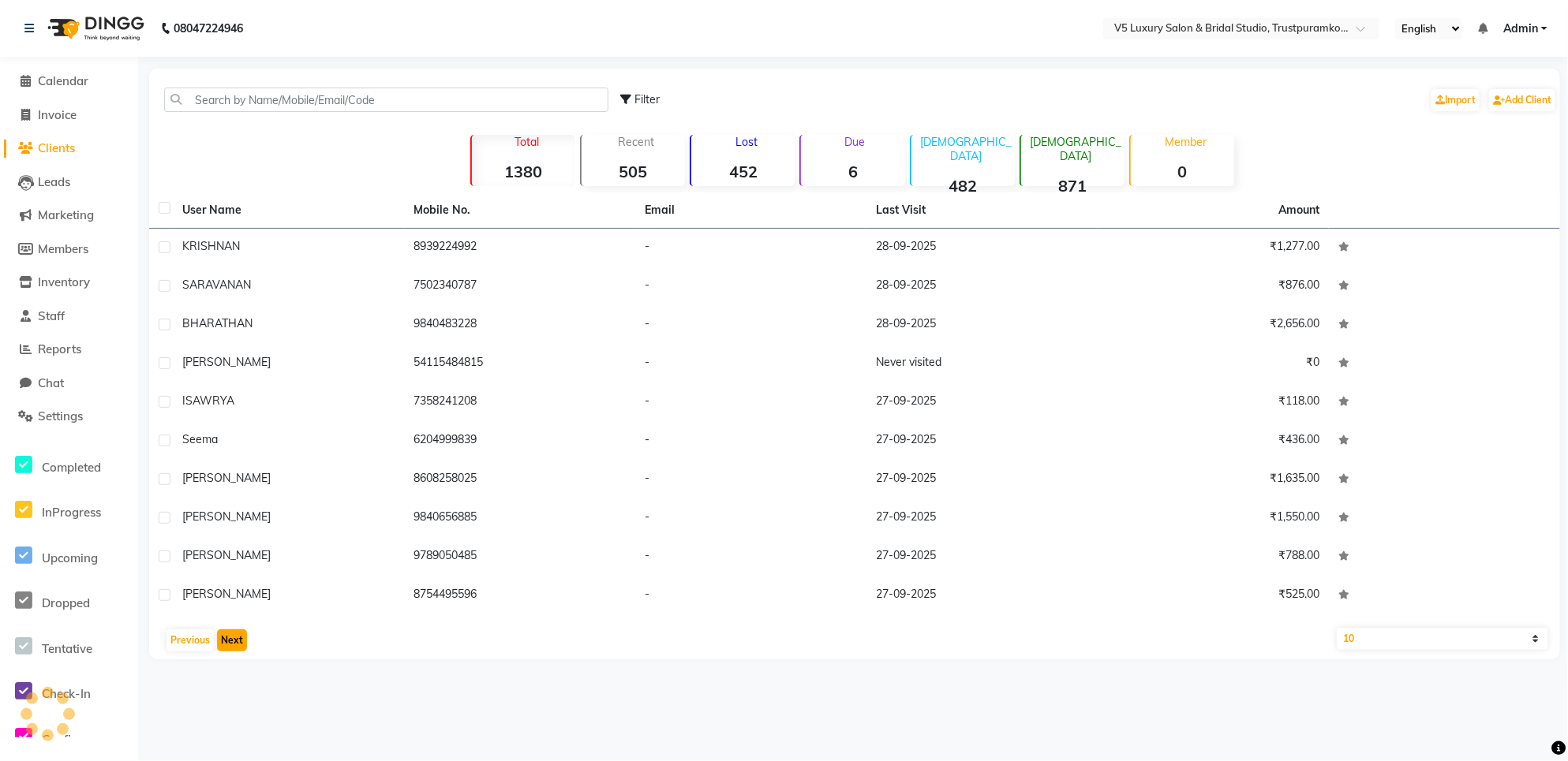
click at [229, 636] on button "Next" at bounding box center [232, 640] width 30 height 22
click at [227, 635] on button "Next" at bounding box center [232, 640] width 30 height 22
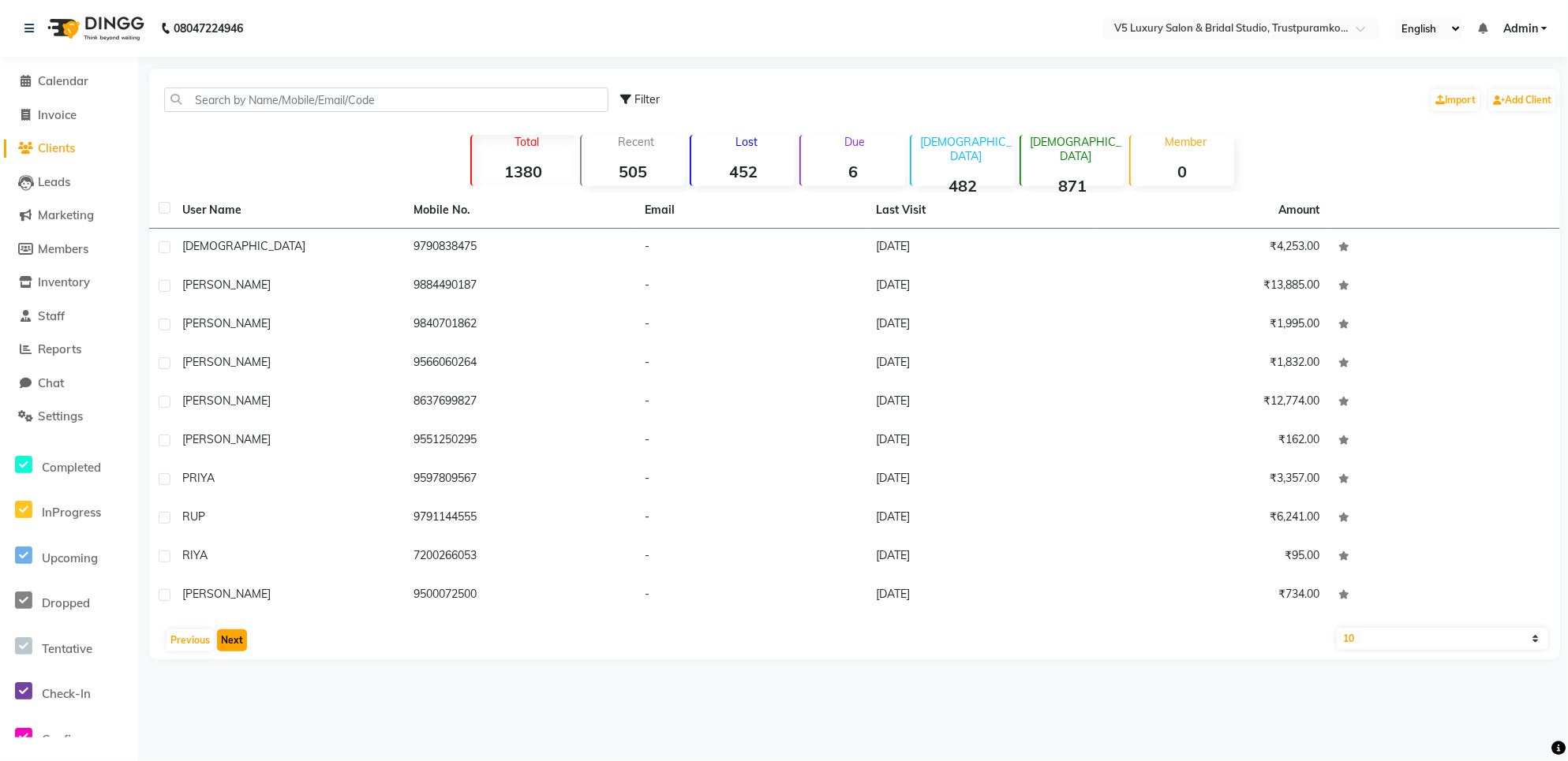
click at [227, 635] on button "Next" at bounding box center [232, 640] width 30 height 22
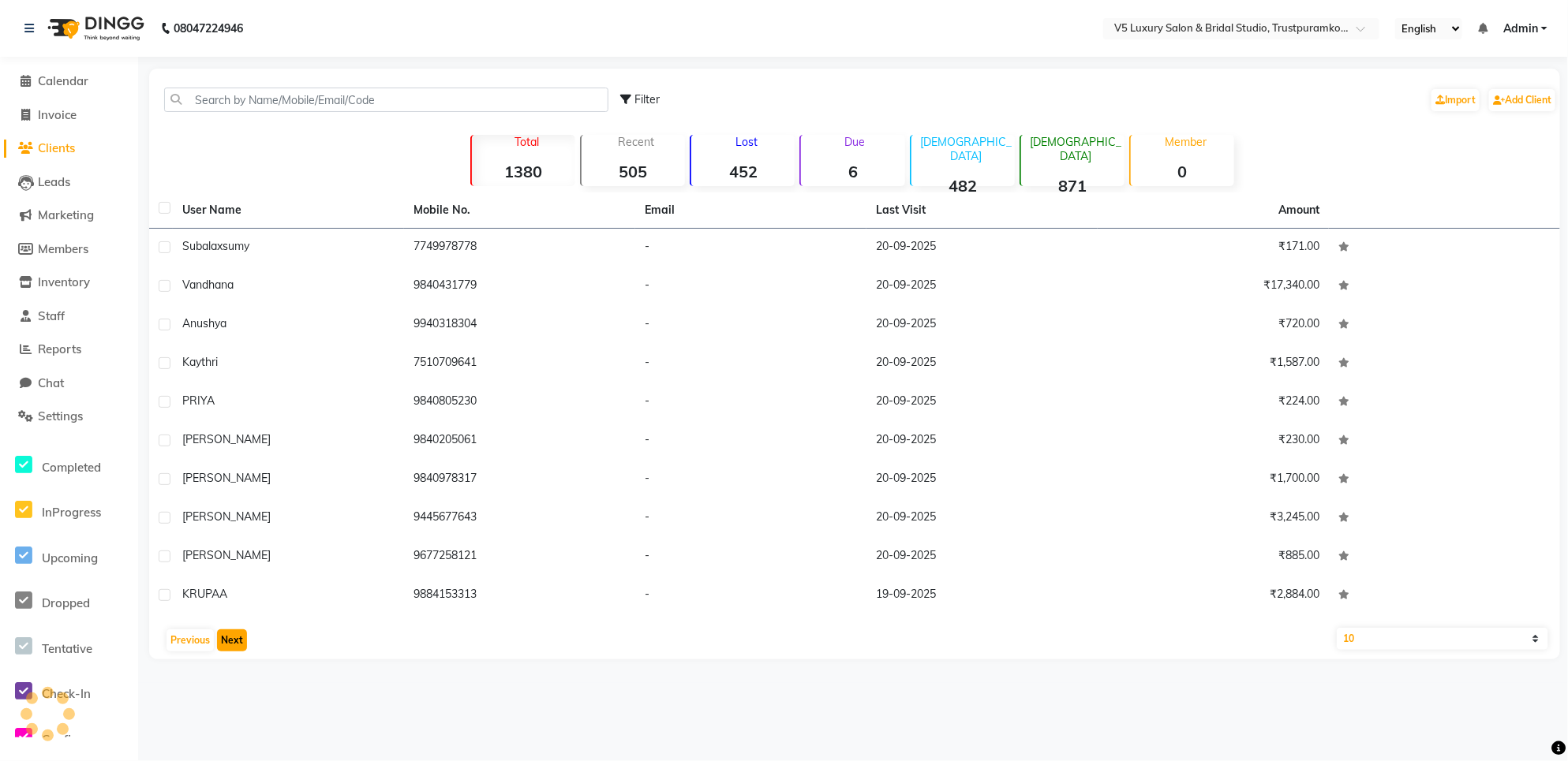
click at [227, 635] on button "Next" at bounding box center [232, 640] width 30 height 22
click at [225, 635] on button "Next" at bounding box center [232, 640] width 30 height 22
click at [221, 635] on button "Next" at bounding box center [232, 640] width 30 height 22
click at [219, 635] on button "Next" at bounding box center [232, 640] width 30 height 22
click at [218, 635] on button "Next" at bounding box center [232, 640] width 30 height 22
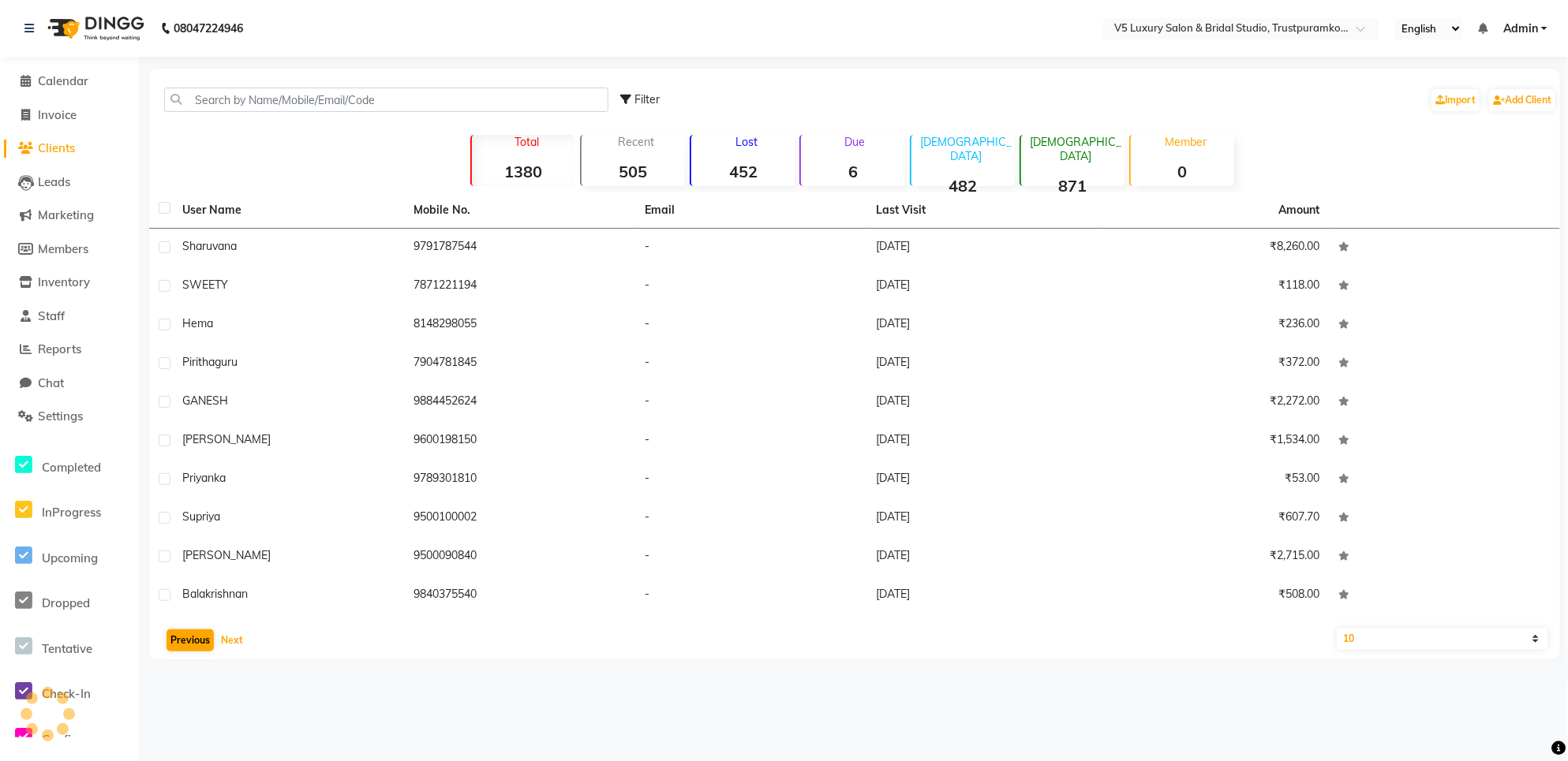
click at [212, 639] on div "Previous Next" at bounding box center [854, 640] width 1399 height 26
click at [208, 637] on button "Previous" at bounding box center [190, 640] width 47 height 22
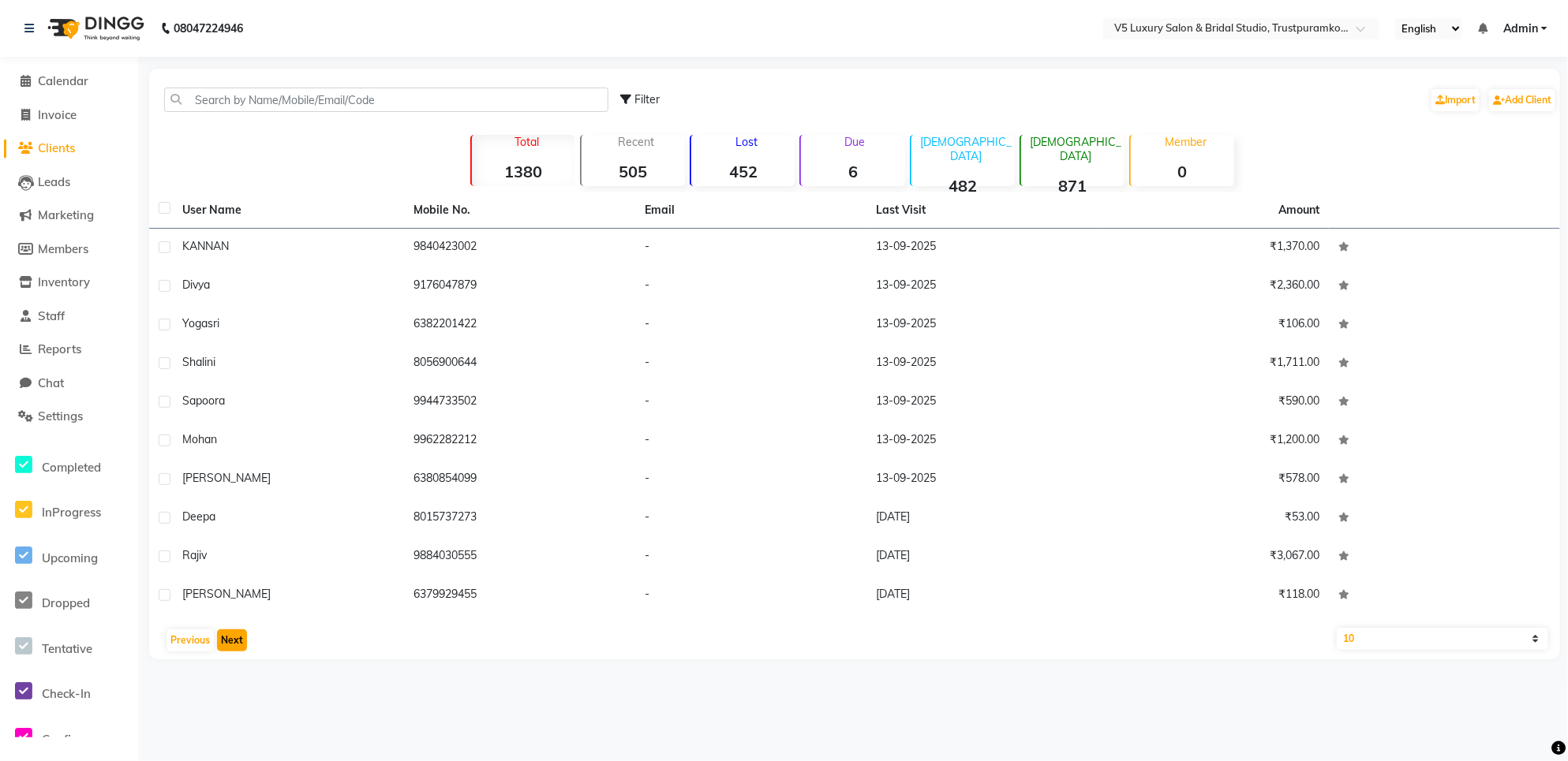
click at [234, 639] on button "Next" at bounding box center [232, 640] width 30 height 22
click at [233, 639] on button "Next" at bounding box center [232, 640] width 30 height 22
click at [230, 644] on button "Next" at bounding box center [232, 640] width 30 height 22
click at [229, 644] on button "Next" at bounding box center [232, 640] width 30 height 22
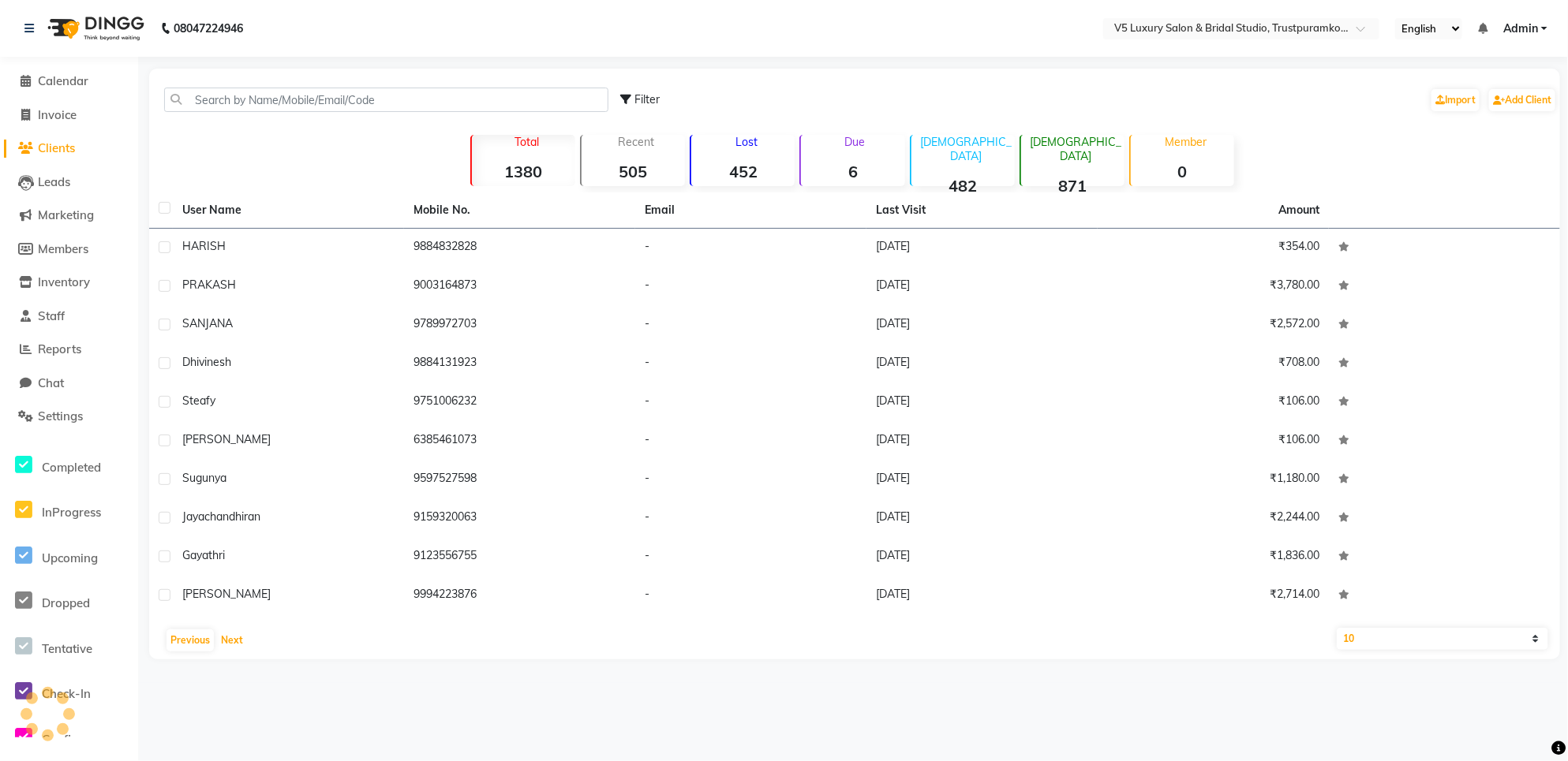
click at [229, 651] on div "Previous Next" at bounding box center [854, 640] width 1399 height 26
click at [227, 649] on button "Next" at bounding box center [232, 640] width 30 height 22
click at [226, 649] on button "Next" at bounding box center [232, 640] width 30 height 22
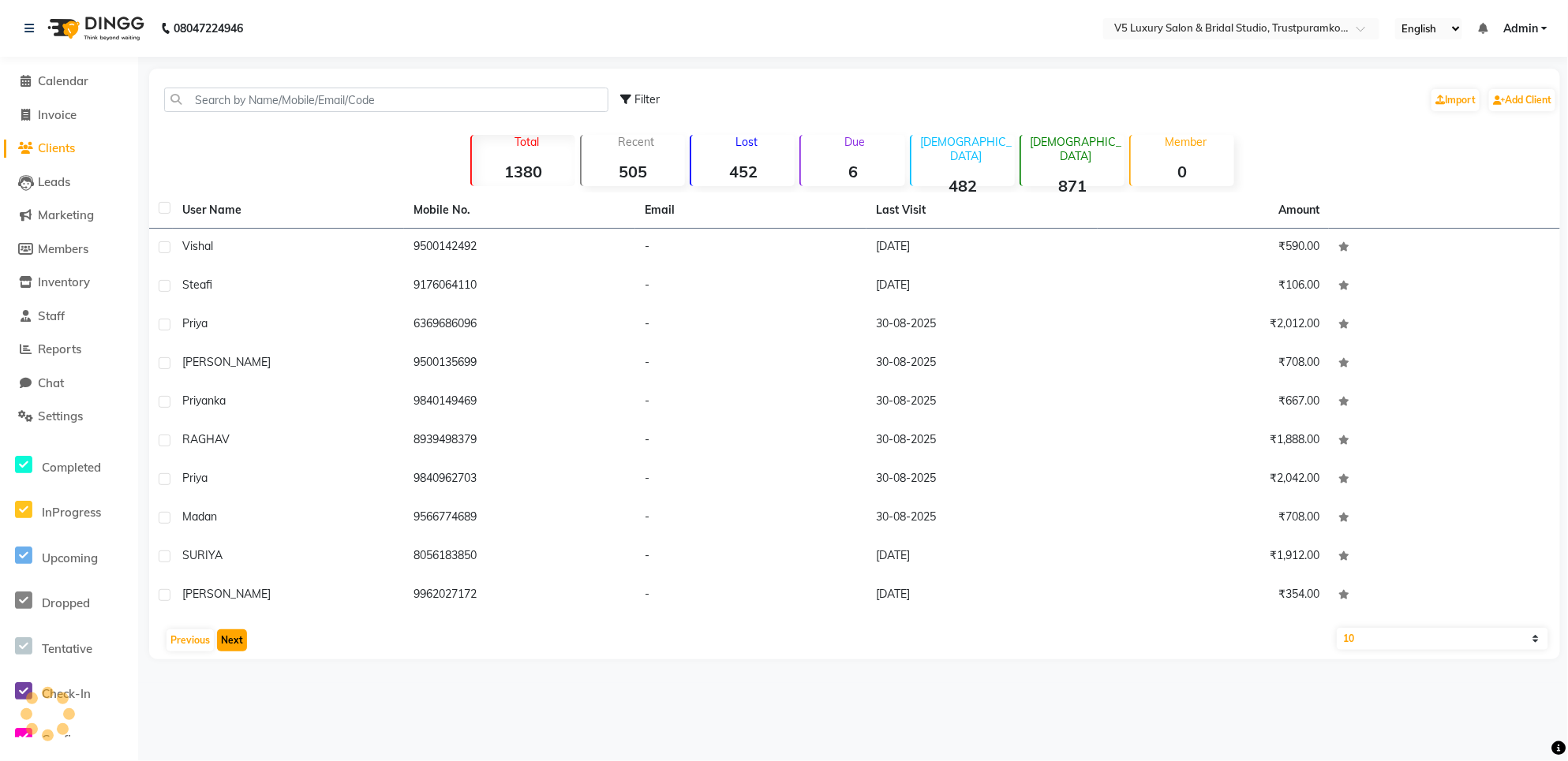
click at [231, 643] on button "Next" at bounding box center [232, 640] width 30 height 22
click at [232, 643] on button "Next" at bounding box center [232, 640] width 30 height 22
click at [234, 640] on button "Next" at bounding box center [232, 640] width 30 height 22
click at [233, 640] on button "Next" at bounding box center [232, 640] width 30 height 22
click at [233, 643] on button "Next" at bounding box center [232, 640] width 30 height 22
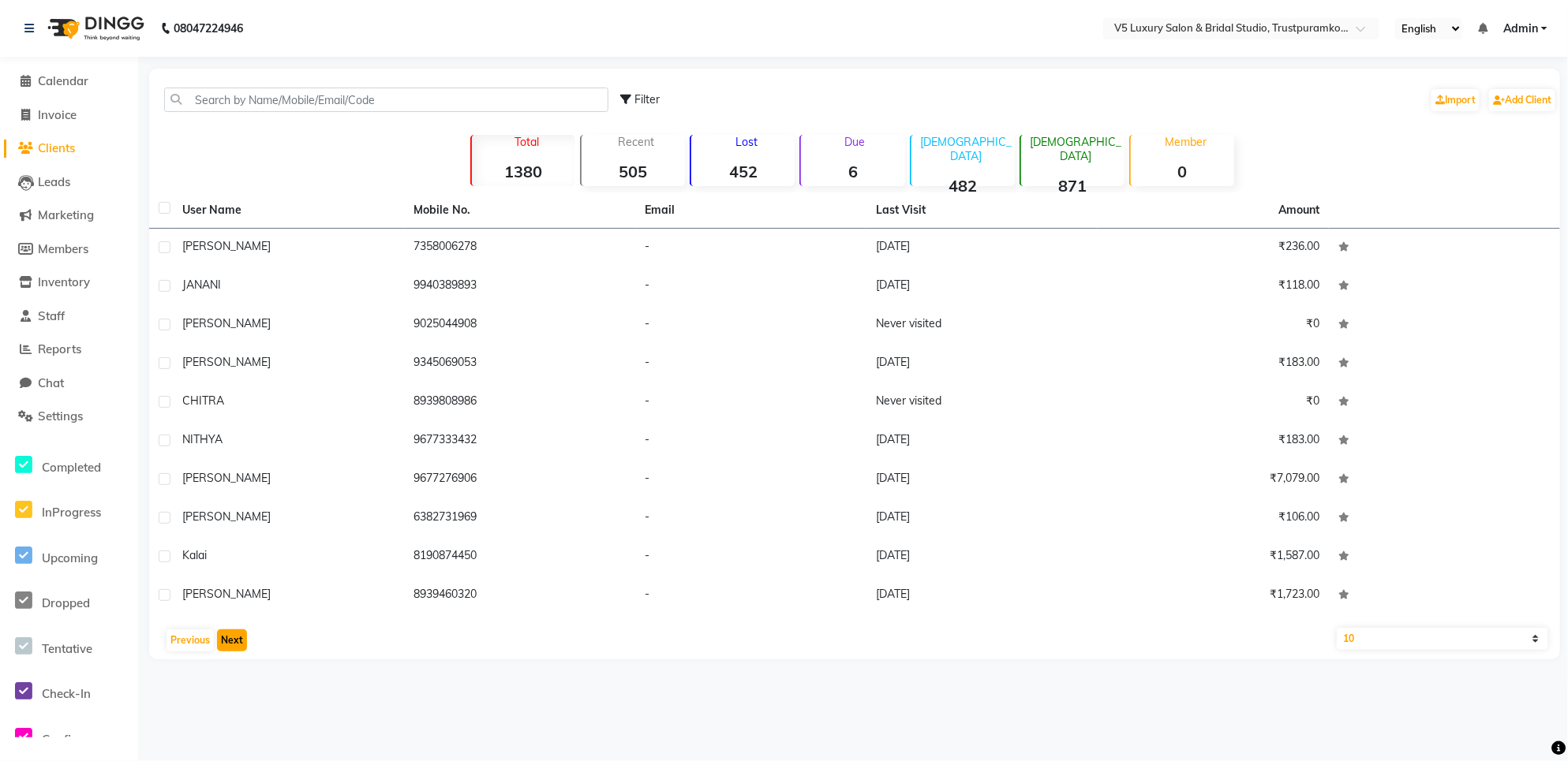
click at [232, 647] on button "Next" at bounding box center [232, 640] width 30 height 22
click at [231, 648] on button "Next" at bounding box center [232, 640] width 30 height 22
click at [230, 648] on button "Next" at bounding box center [232, 640] width 30 height 22
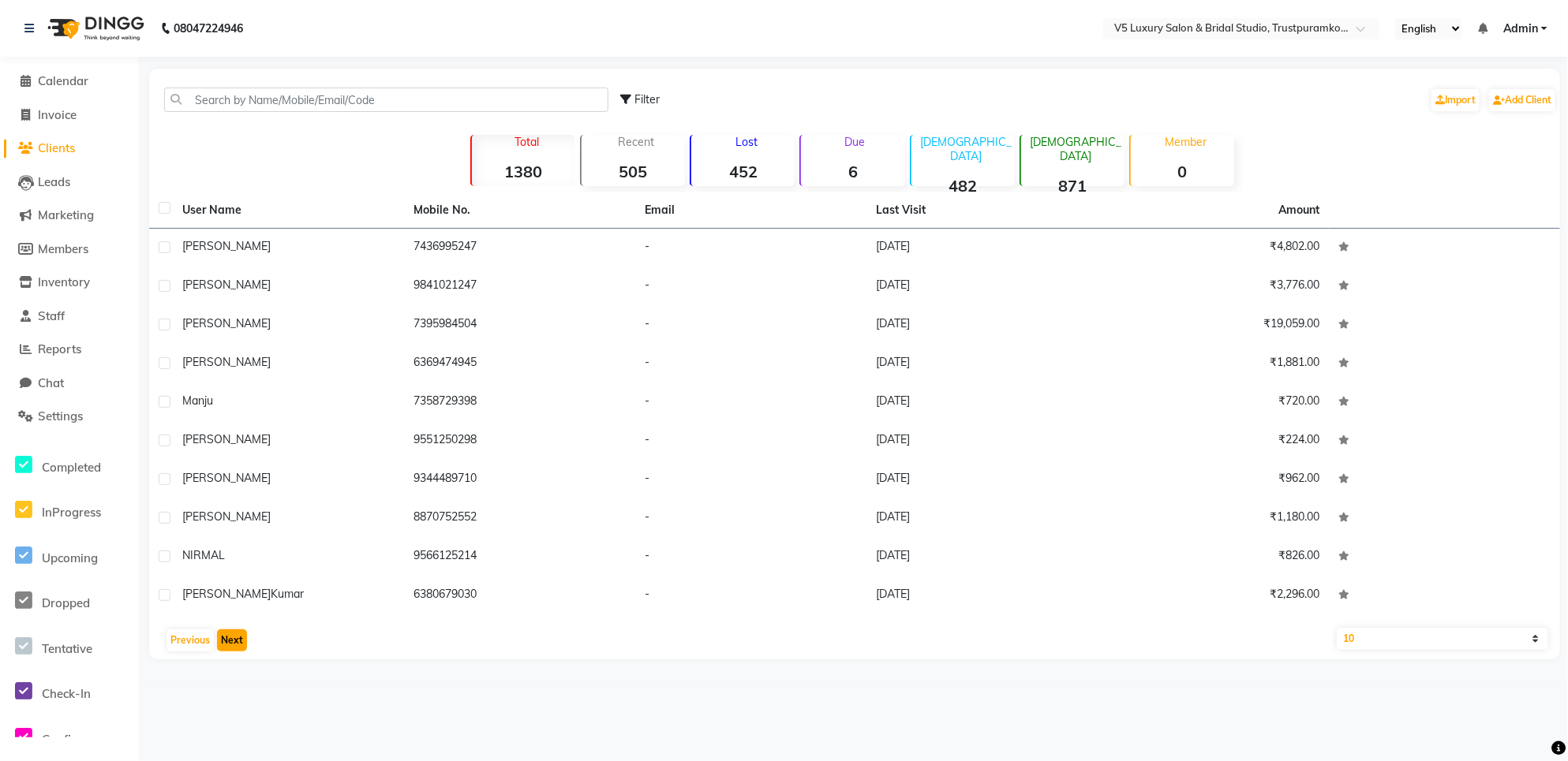
click at [221, 639] on button "Next" at bounding box center [232, 640] width 30 height 22
click at [229, 643] on button "Next" at bounding box center [232, 640] width 30 height 22
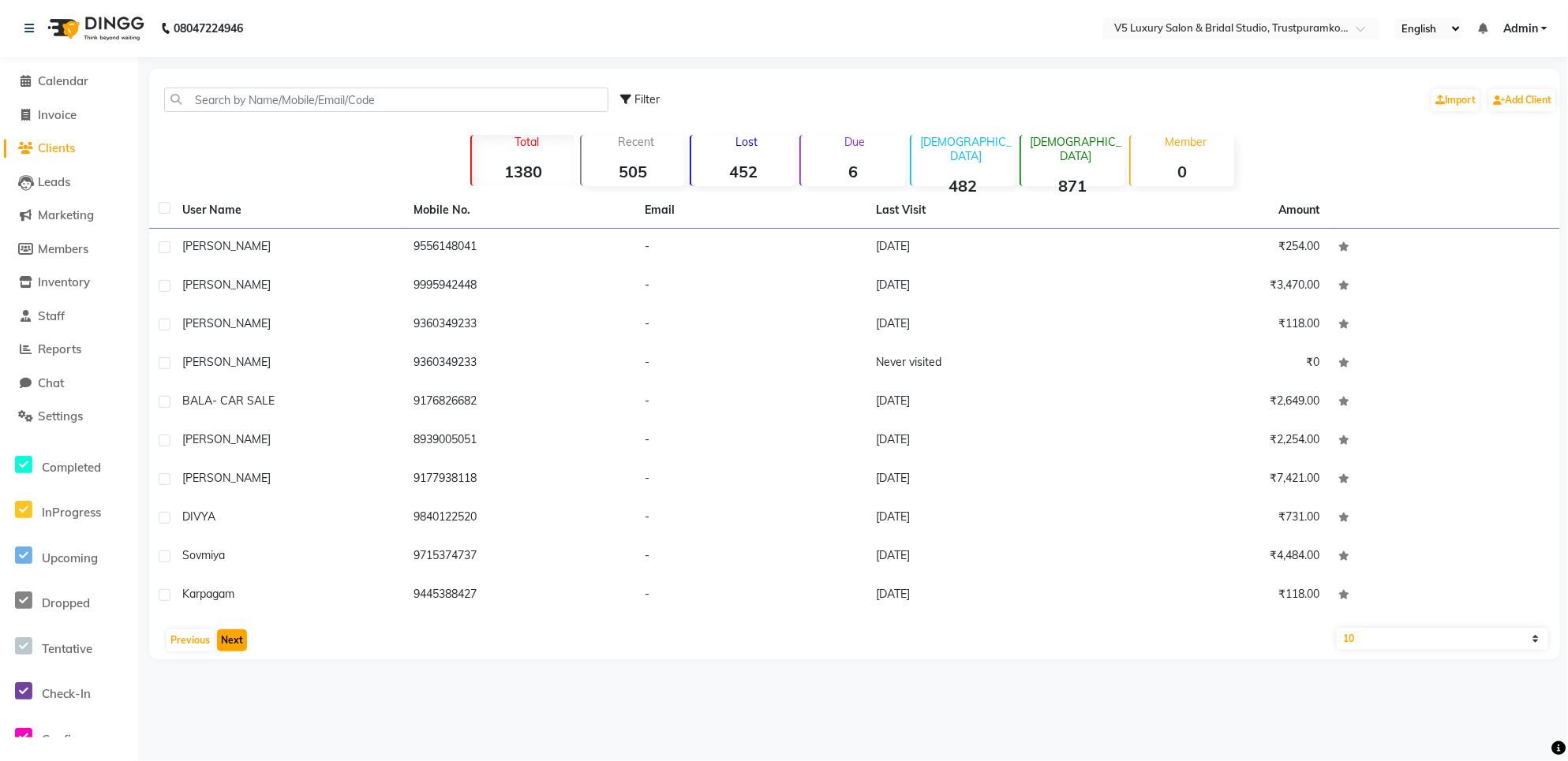
click at [229, 643] on button "Next" at bounding box center [232, 640] width 30 height 22
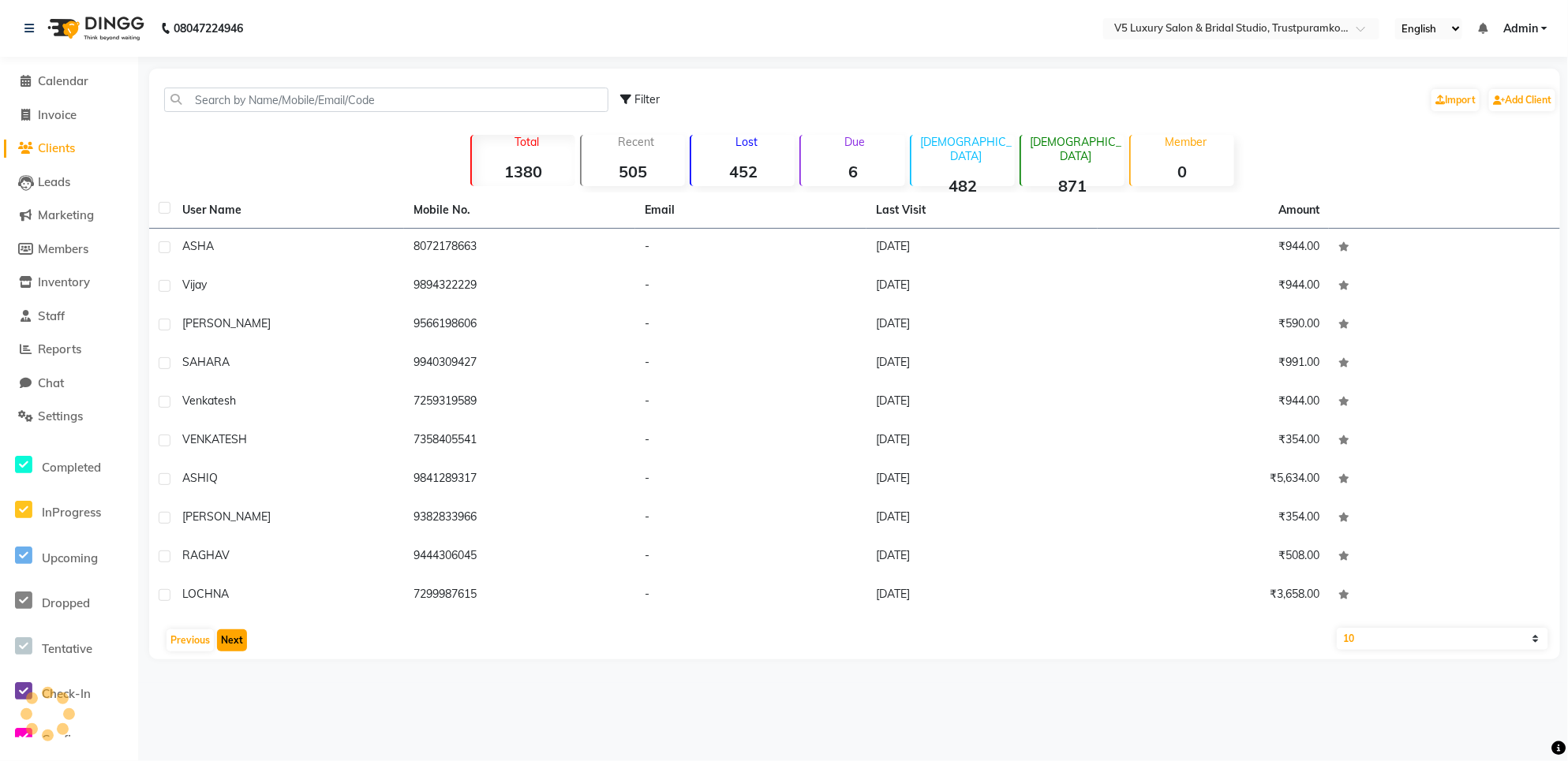
click at [229, 643] on button "Next" at bounding box center [232, 640] width 30 height 22
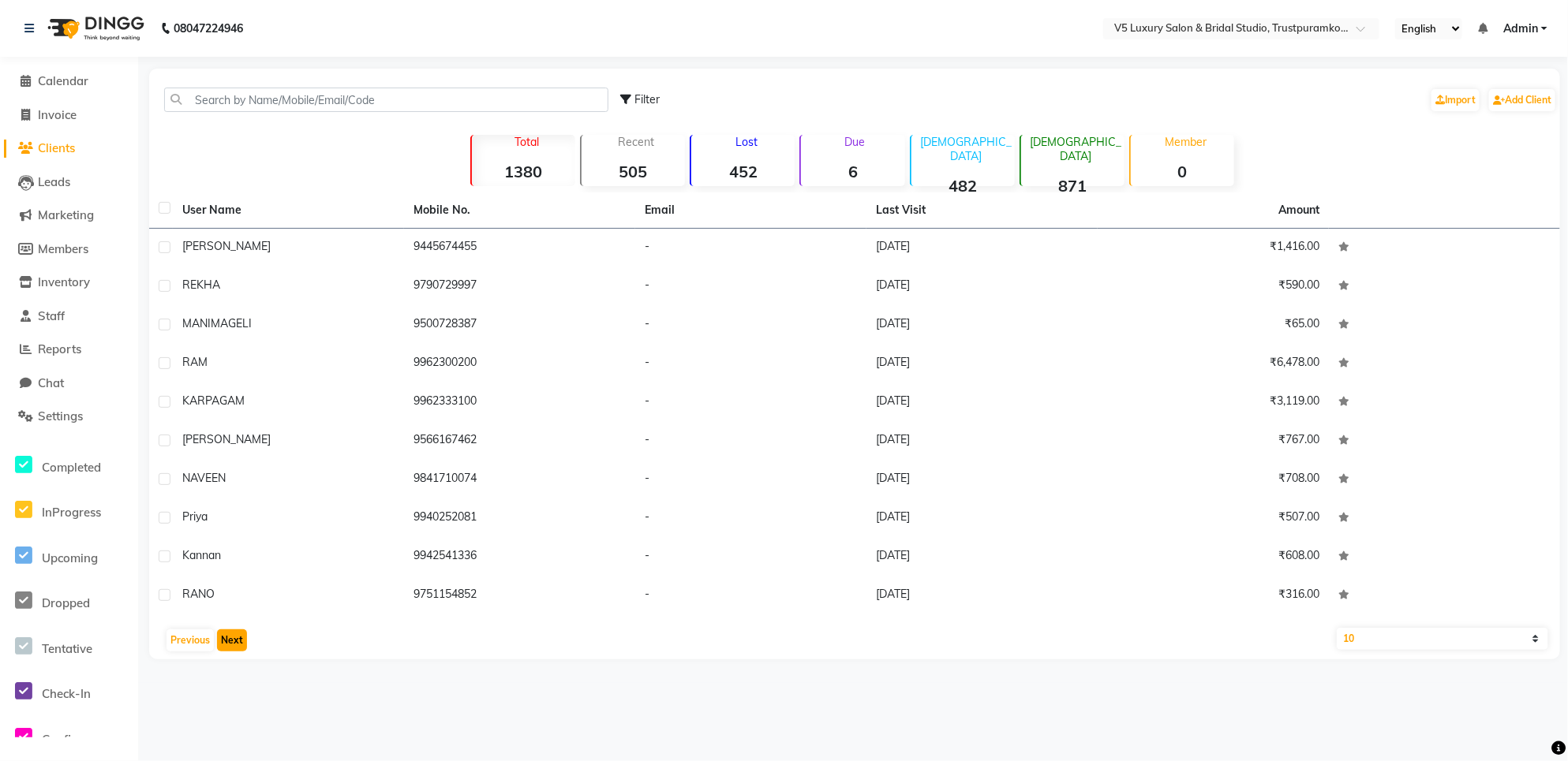
click at [229, 643] on button "Next" at bounding box center [232, 640] width 30 height 22
click at [246, 635] on div "Previous Next" at bounding box center [854, 640] width 1399 height 26
click at [233, 647] on button "Next" at bounding box center [232, 640] width 30 height 22
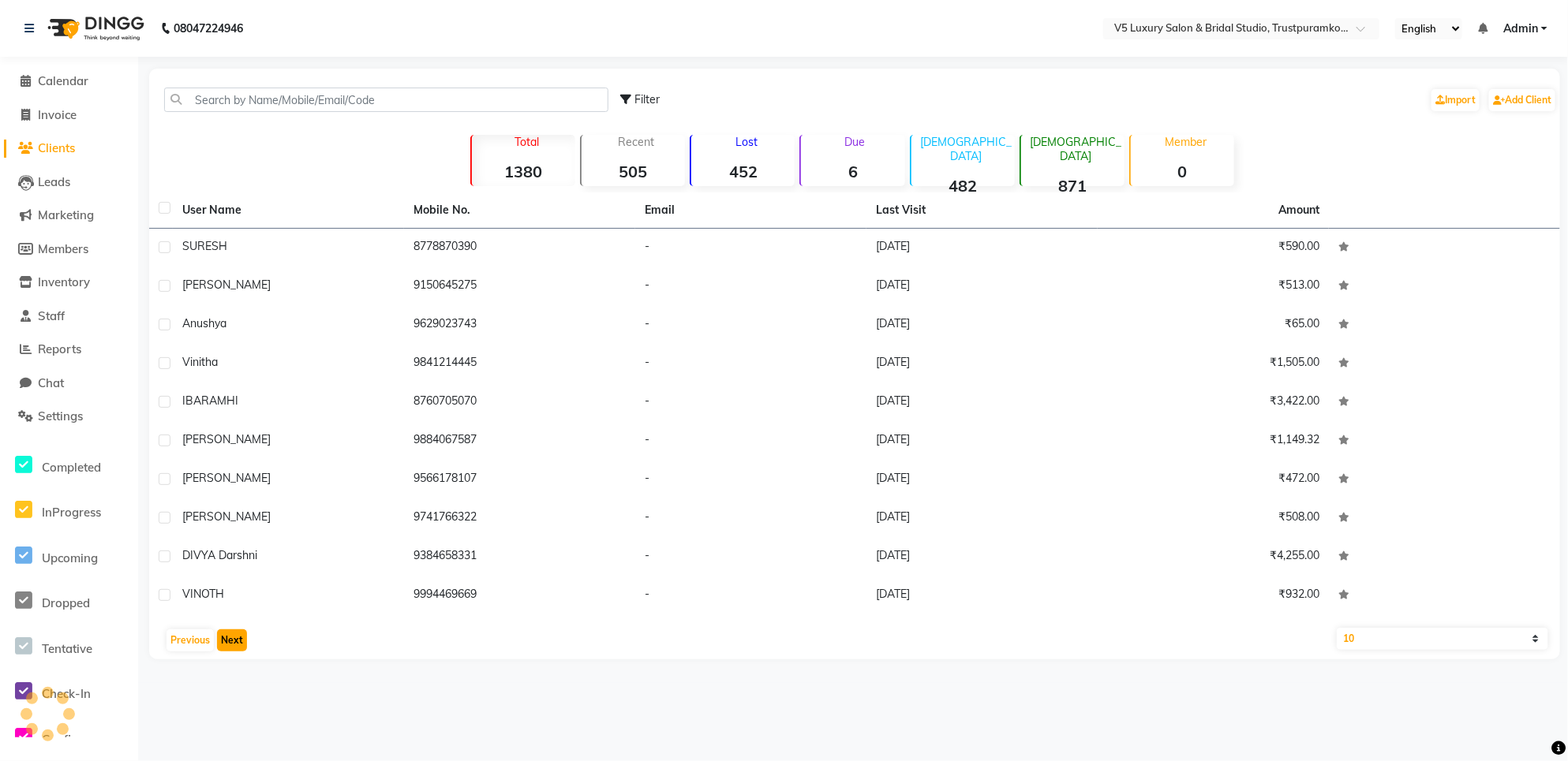
click at [233, 647] on button "Next" at bounding box center [232, 640] width 30 height 22
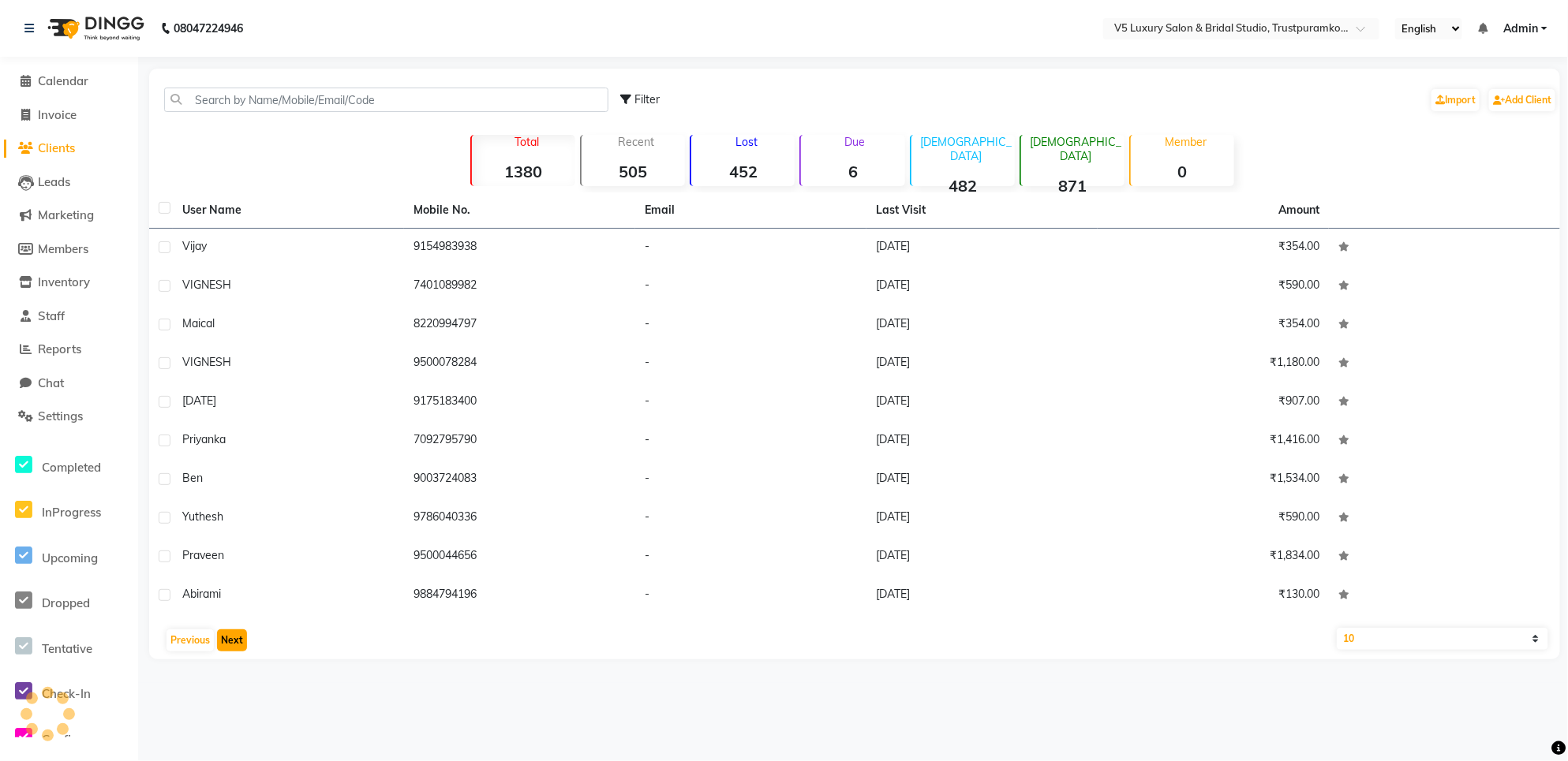
click at [233, 647] on button "Next" at bounding box center [232, 640] width 30 height 22
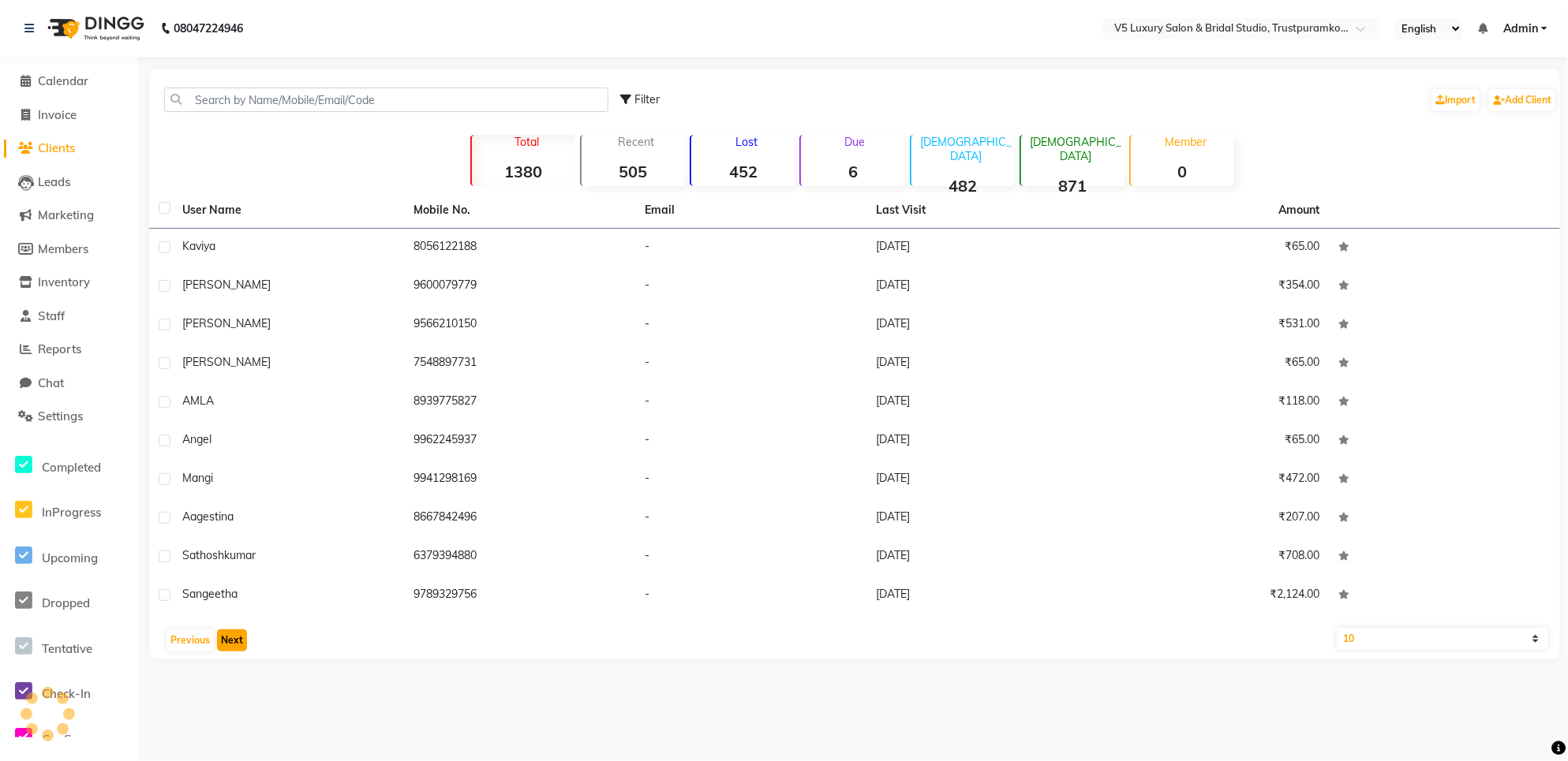
click at [233, 647] on button "Next" at bounding box center [232, 640] width 30 height 22
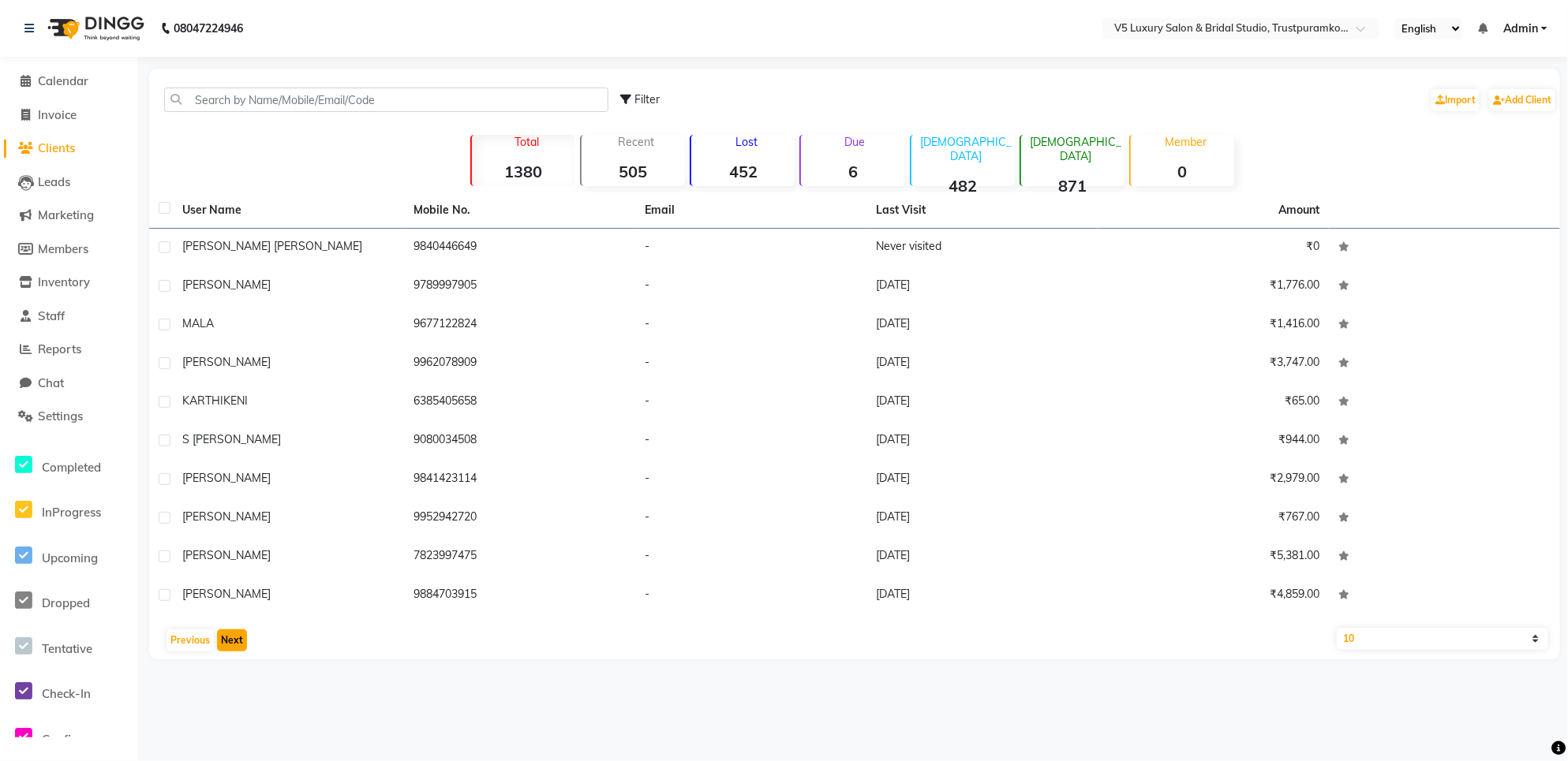
click at [233, 647] on button "Next" at bounding box center [232, 640] width 30 height 22
click at [242, 637] on button "Next" at bounding box center [232, 640] width 30 height 22
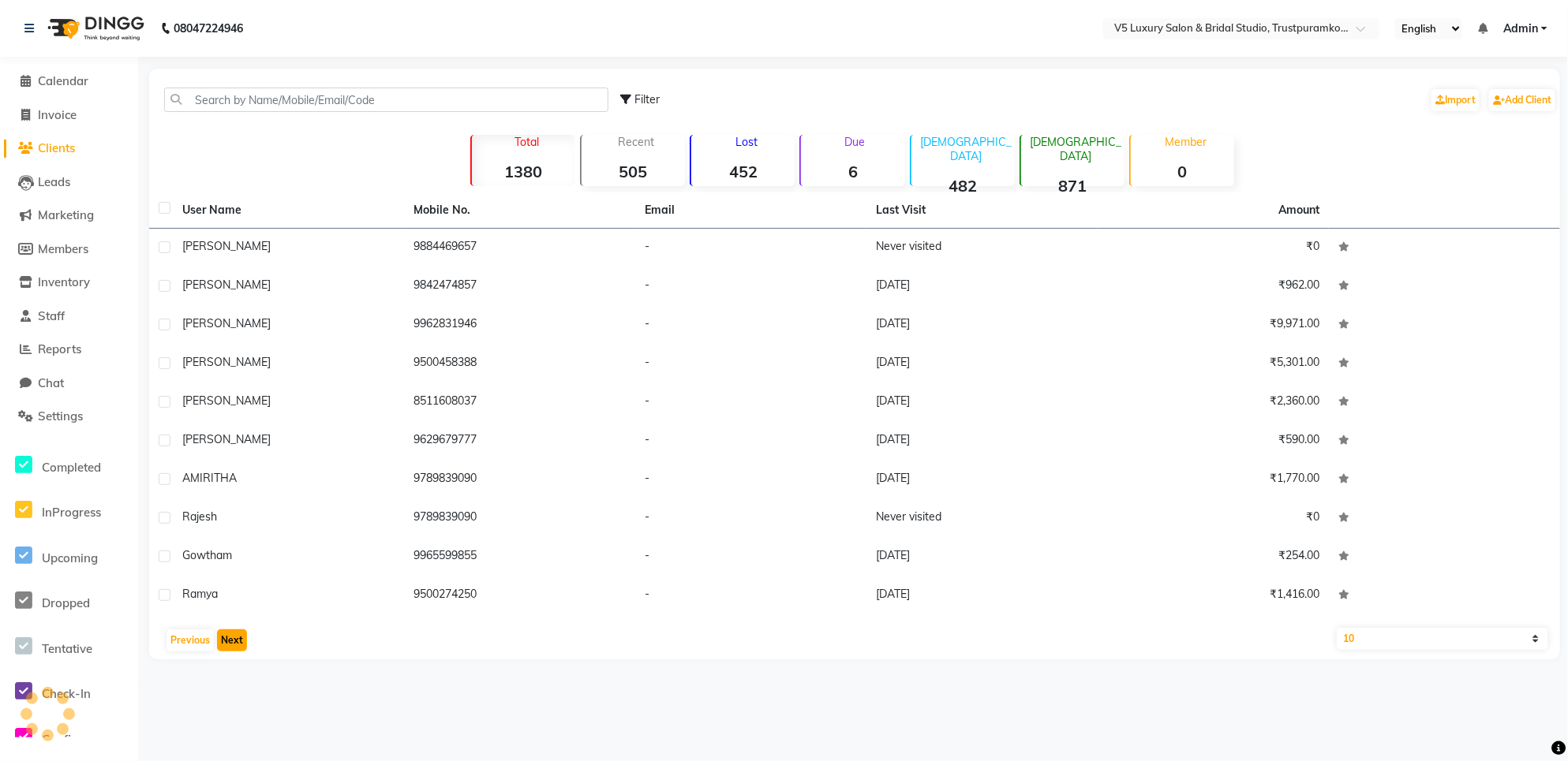
click at [242, 637] on button "Next" at bounding box center [232, 640] width 30 height 22
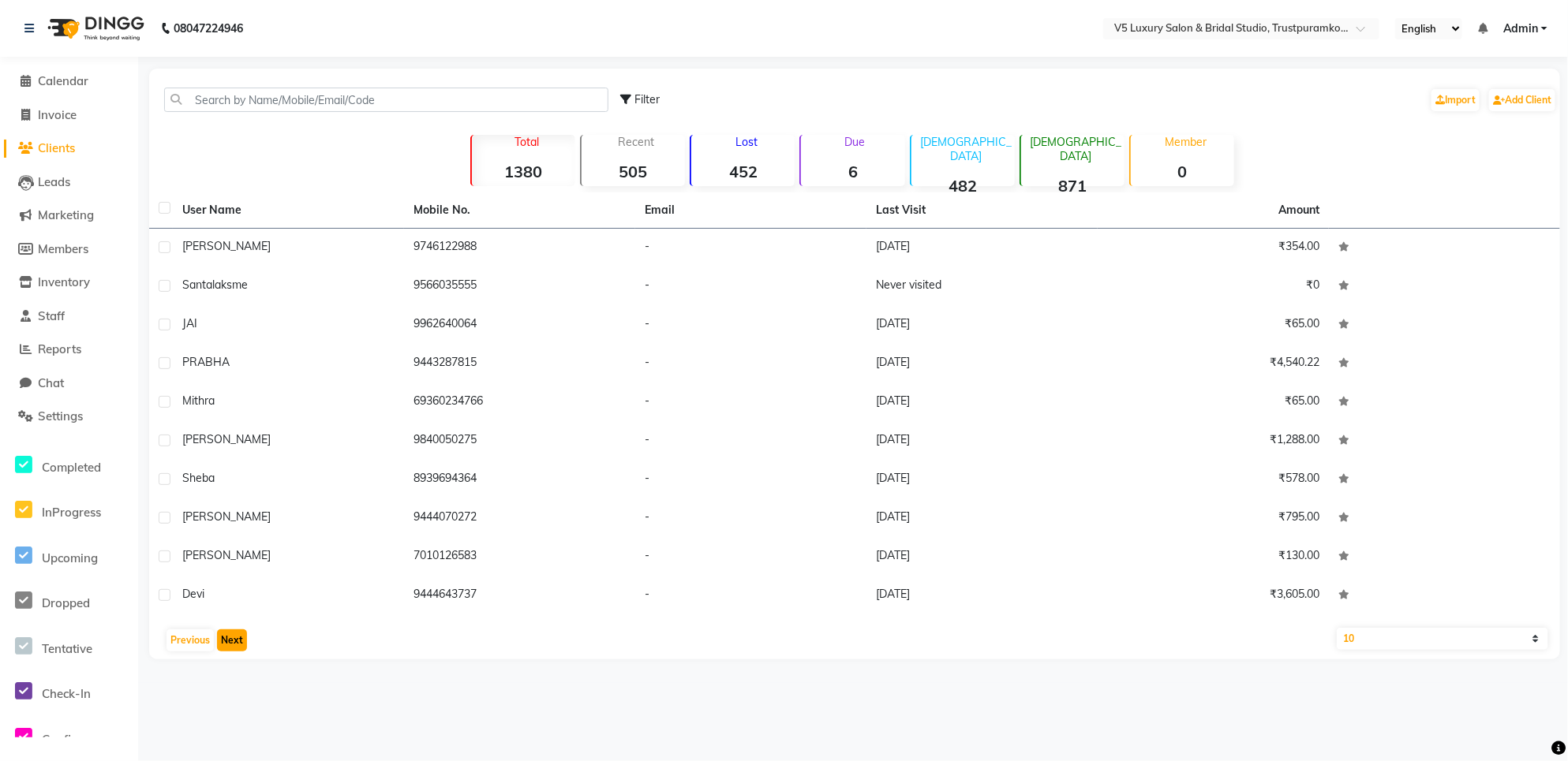
click at [242, 637] on button "Next" at bounding box center [232, 640] width 30 height 22
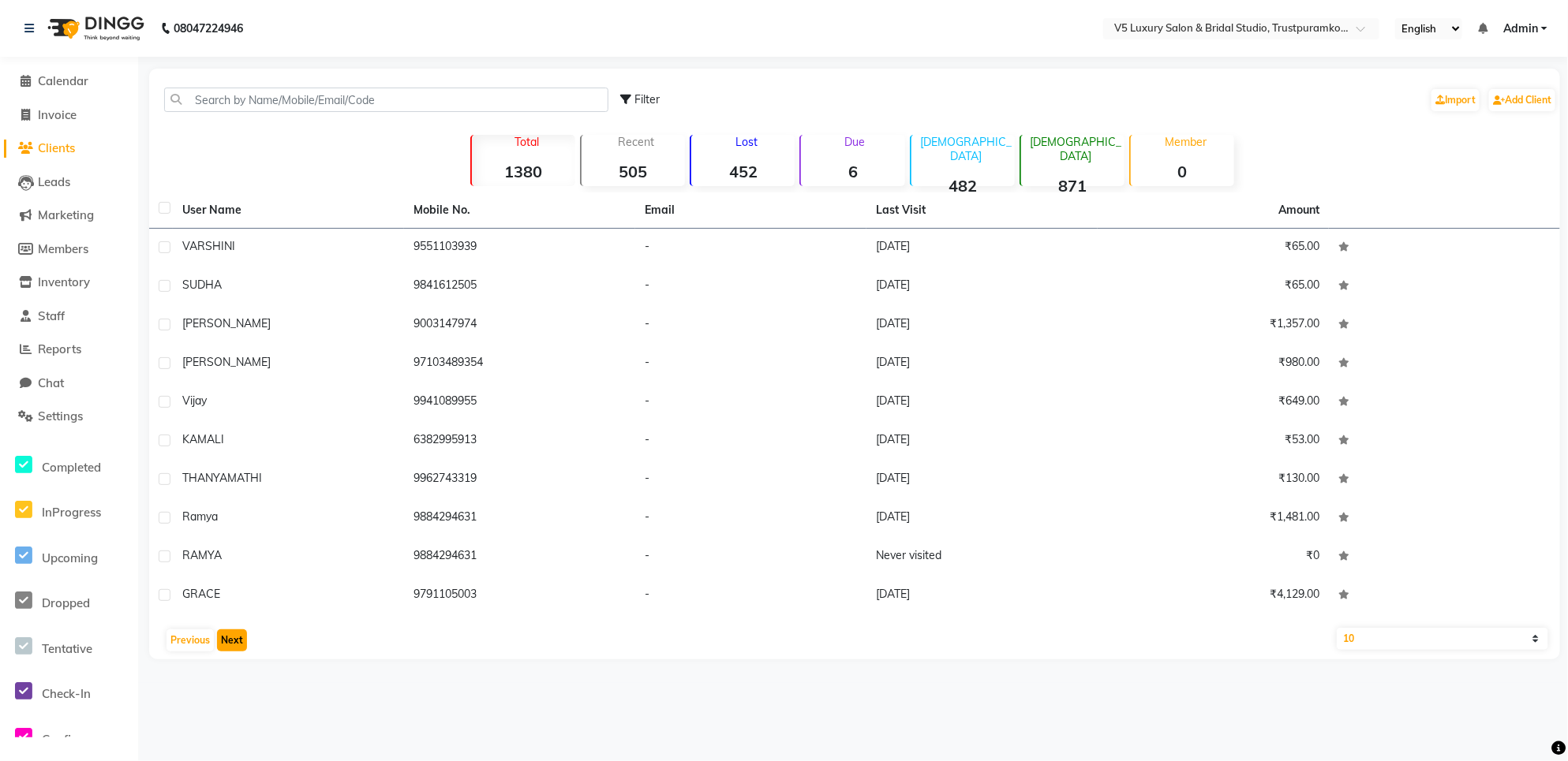
click at [242, 637] on button "Next" at bounding box center [232, 640] width 30 height 22
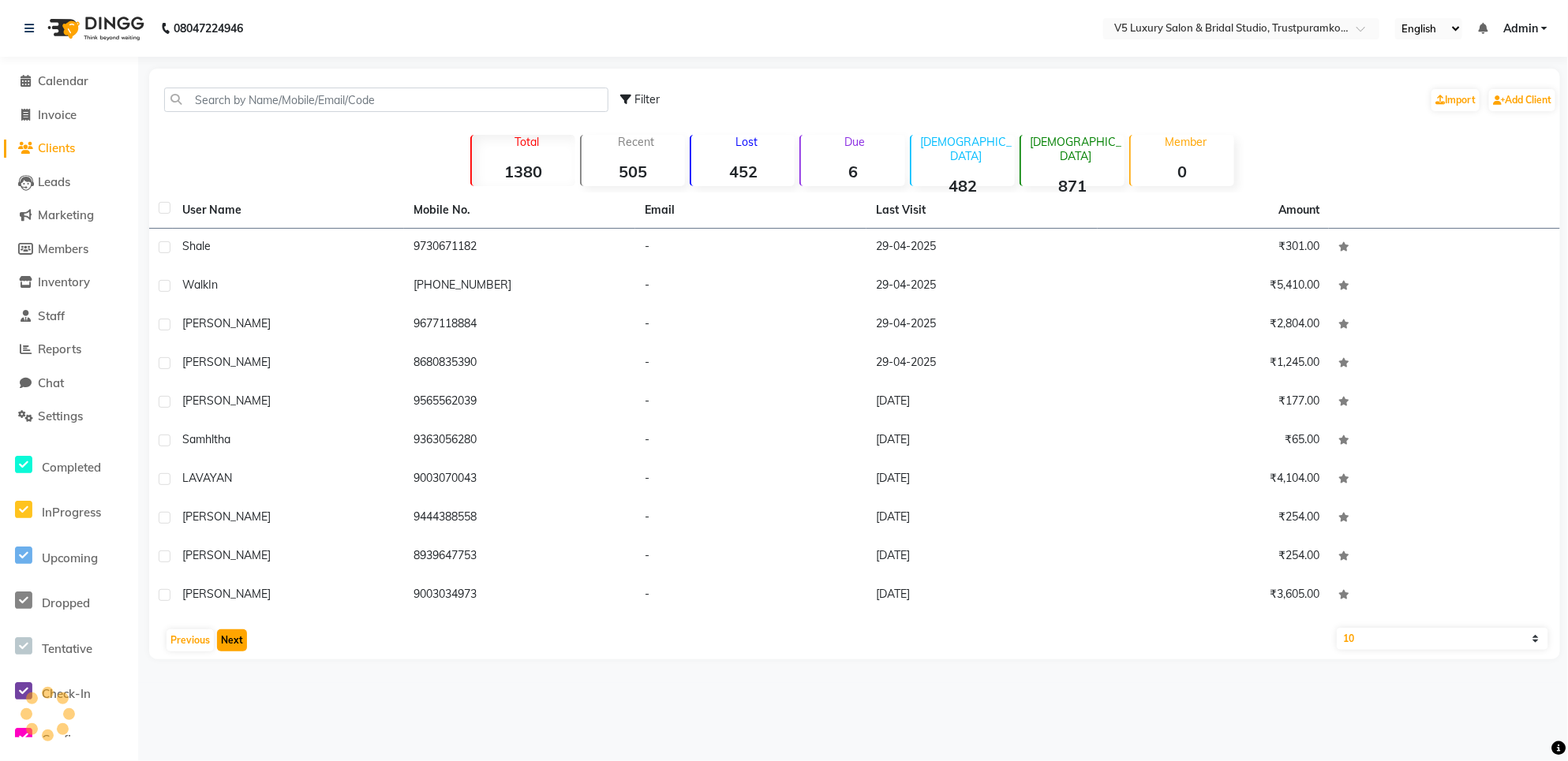
click at [242, 637] on button "Next" at bounding box center [232, 640] width 30 height 22
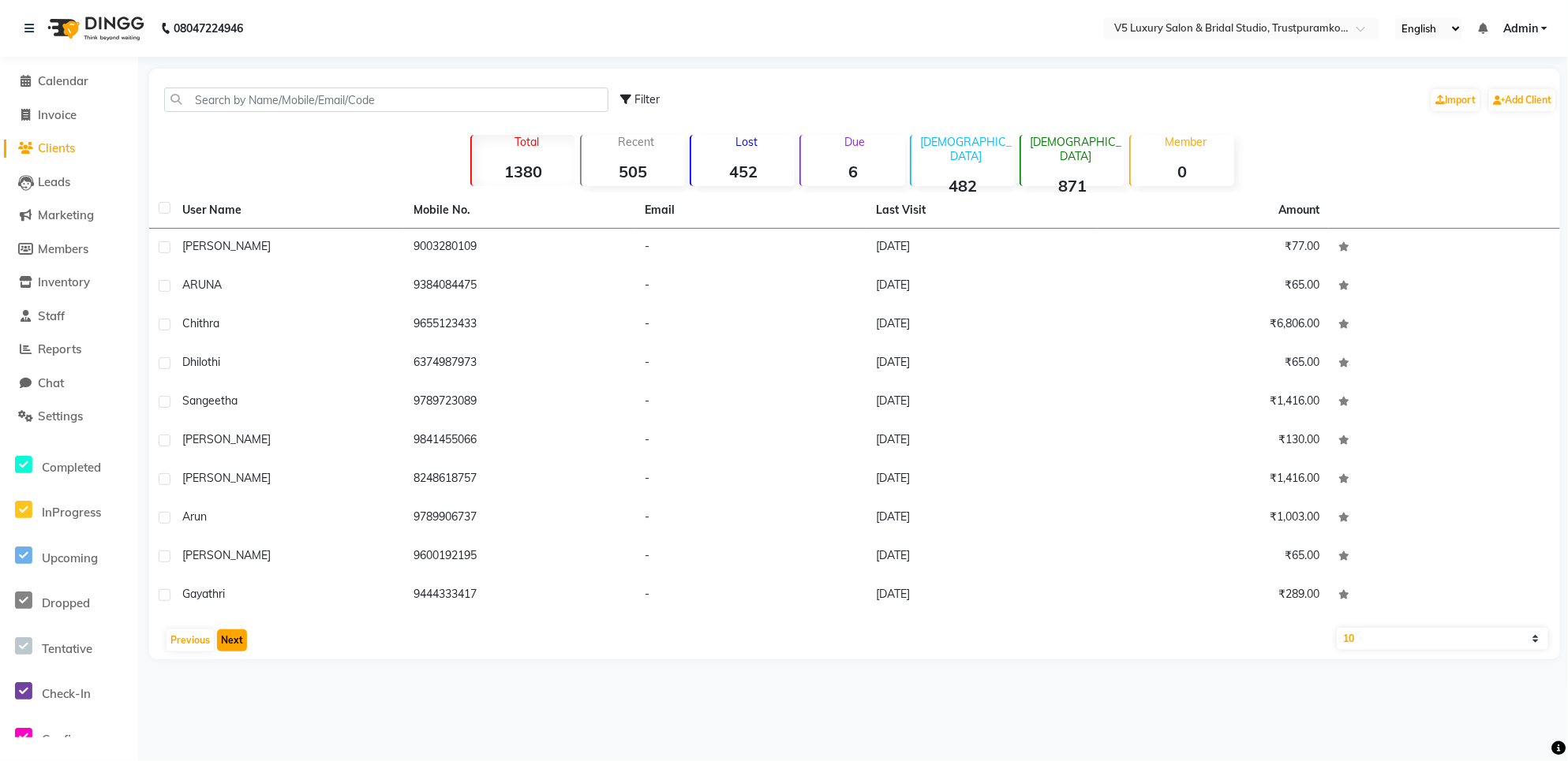
click at [242, 637] on button "Next" at bounding box center [232, 640] width 30 height 22
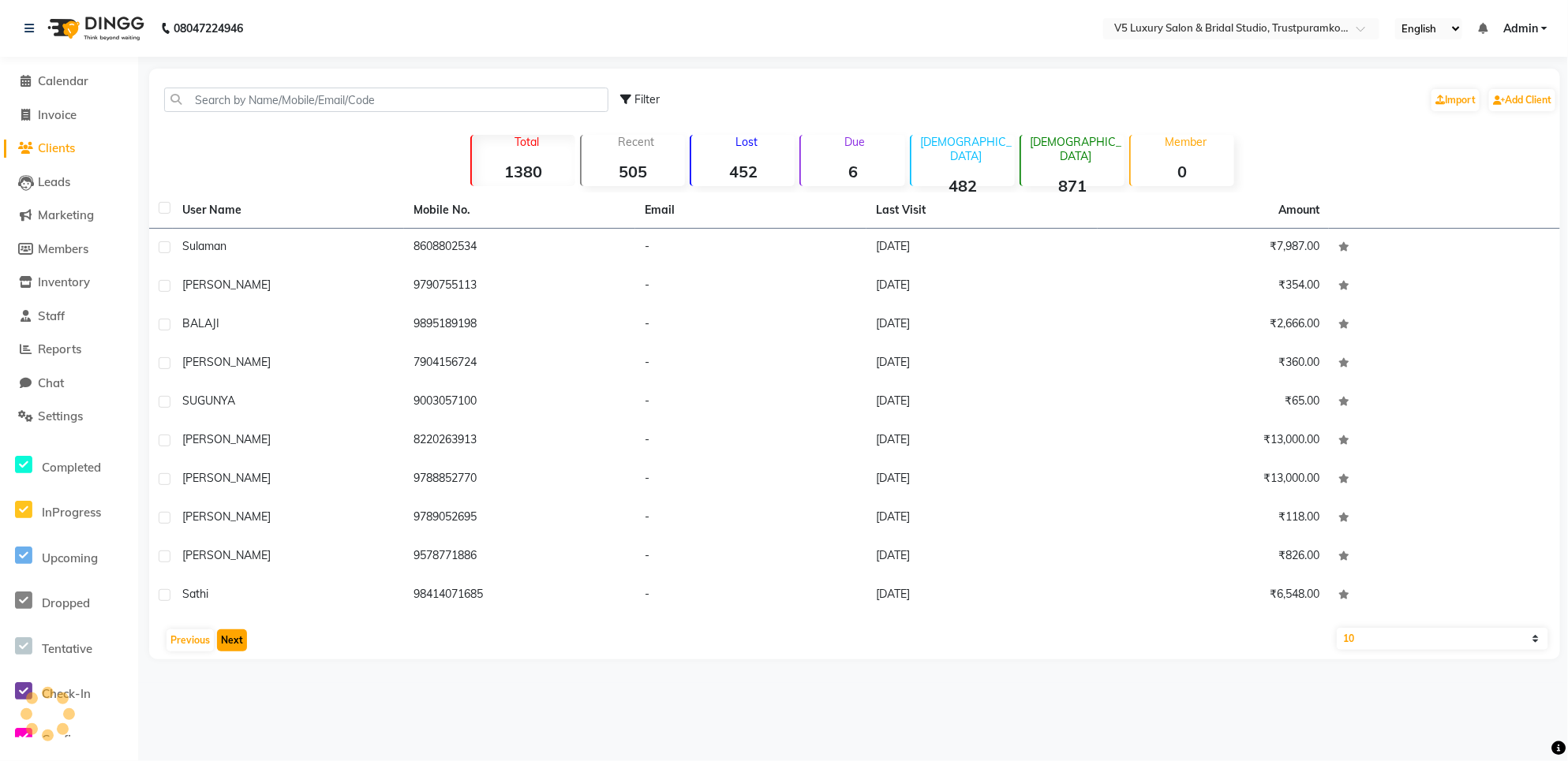
click at [242, 637] on button "Next" at bounding box center [232, 640] width 30 height 22
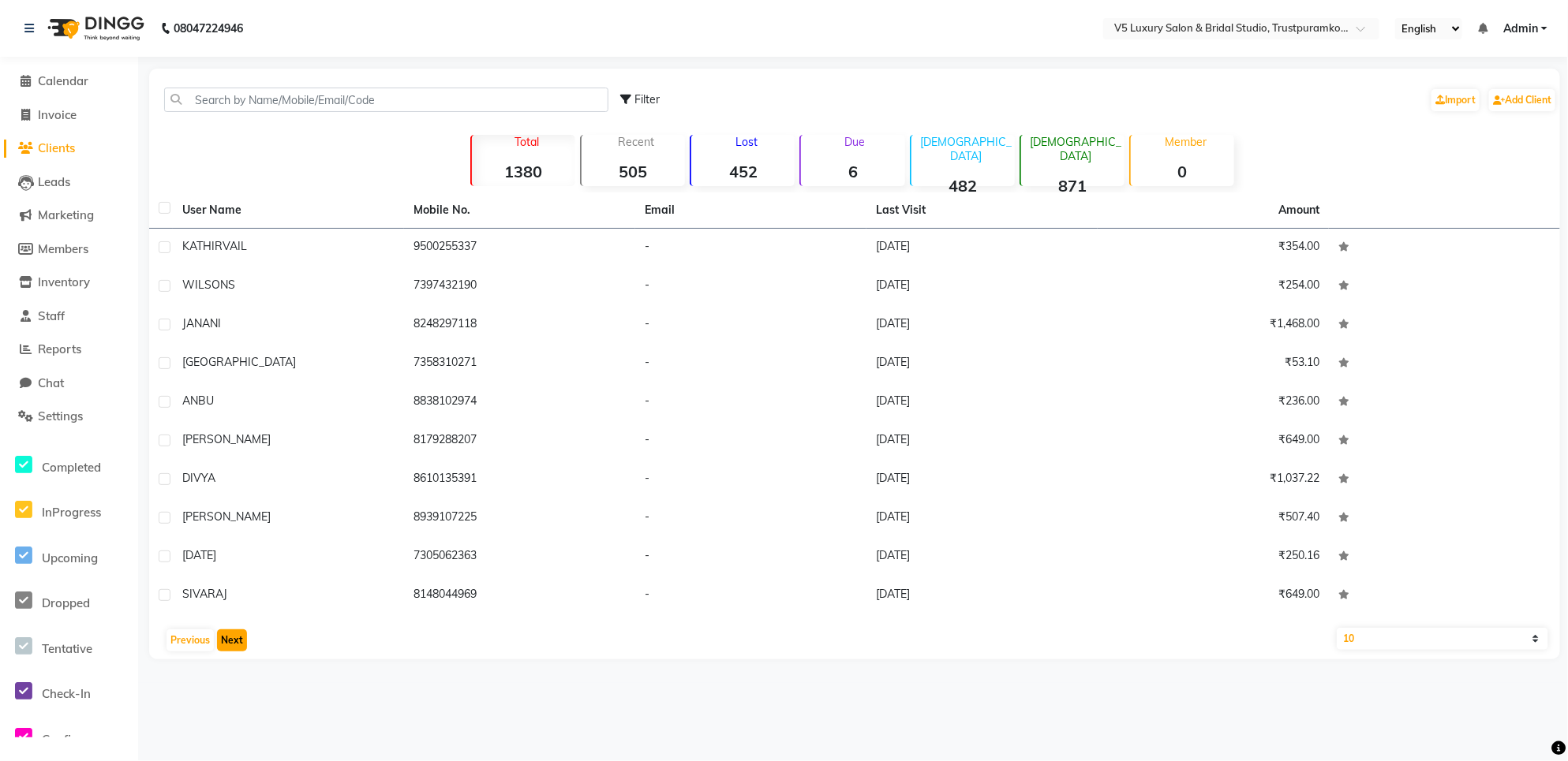
click at [242, 637] on button "Next" at bounding box center [232, 640] width 30 height 22
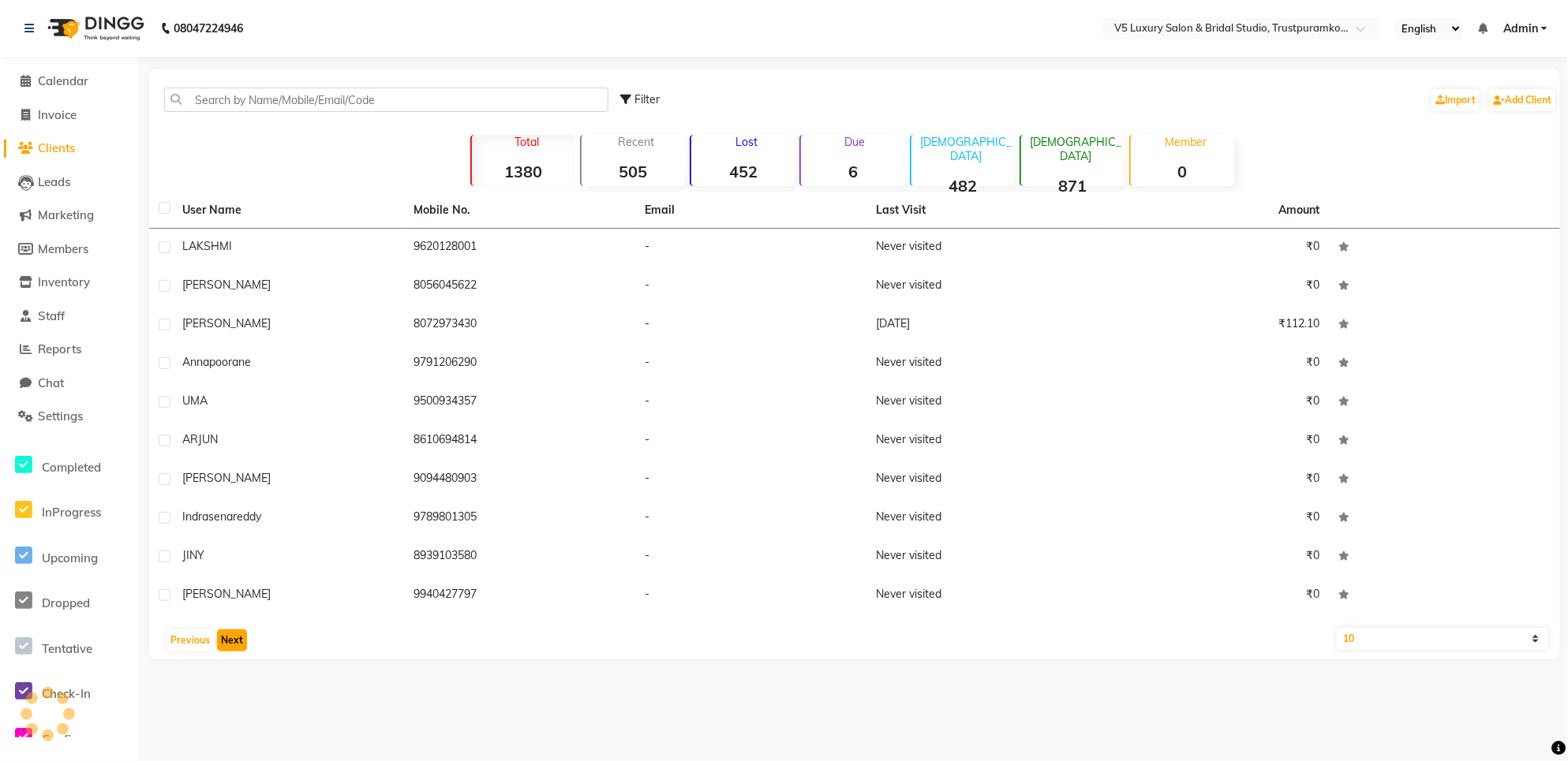
click at [242, 637] on button "Next" at bounding box center [232, 640] width 30 height 22
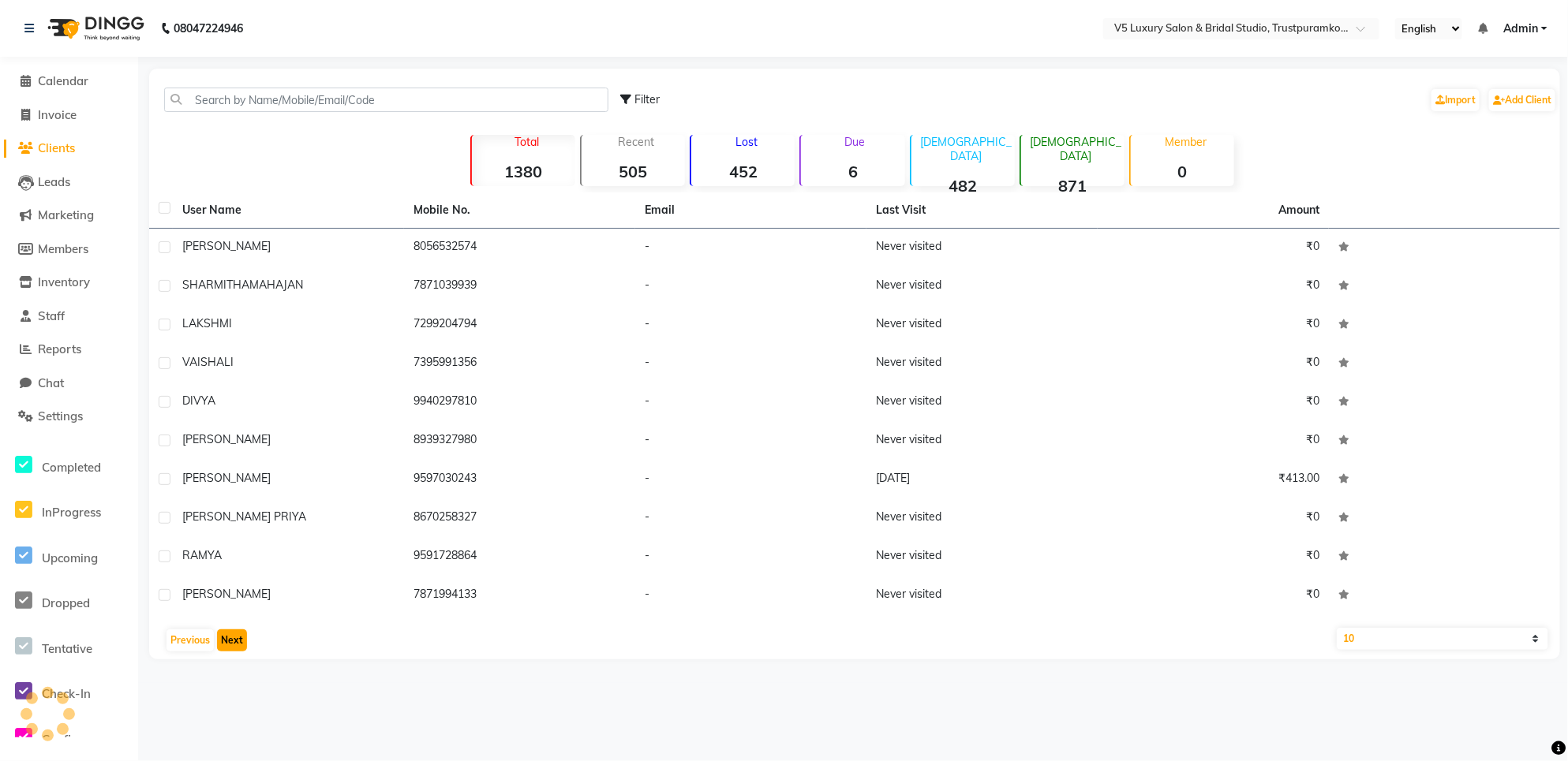
click at [242, 637] on button "Next" at bounding box center [232, 640] width 30 height 22
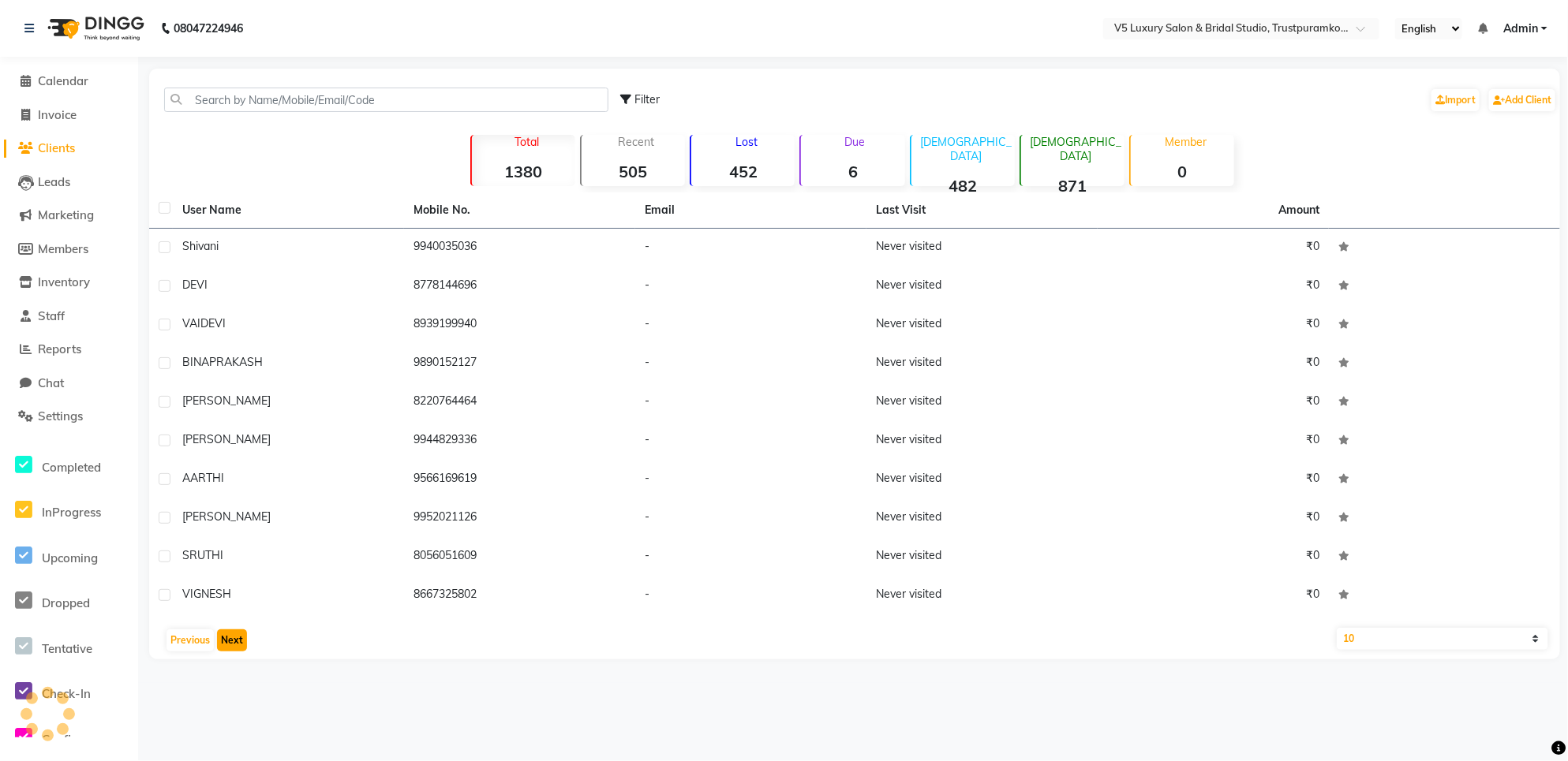
click at [242, 637] on button "Next" at bounding box center [232, 640] width 30 height 22
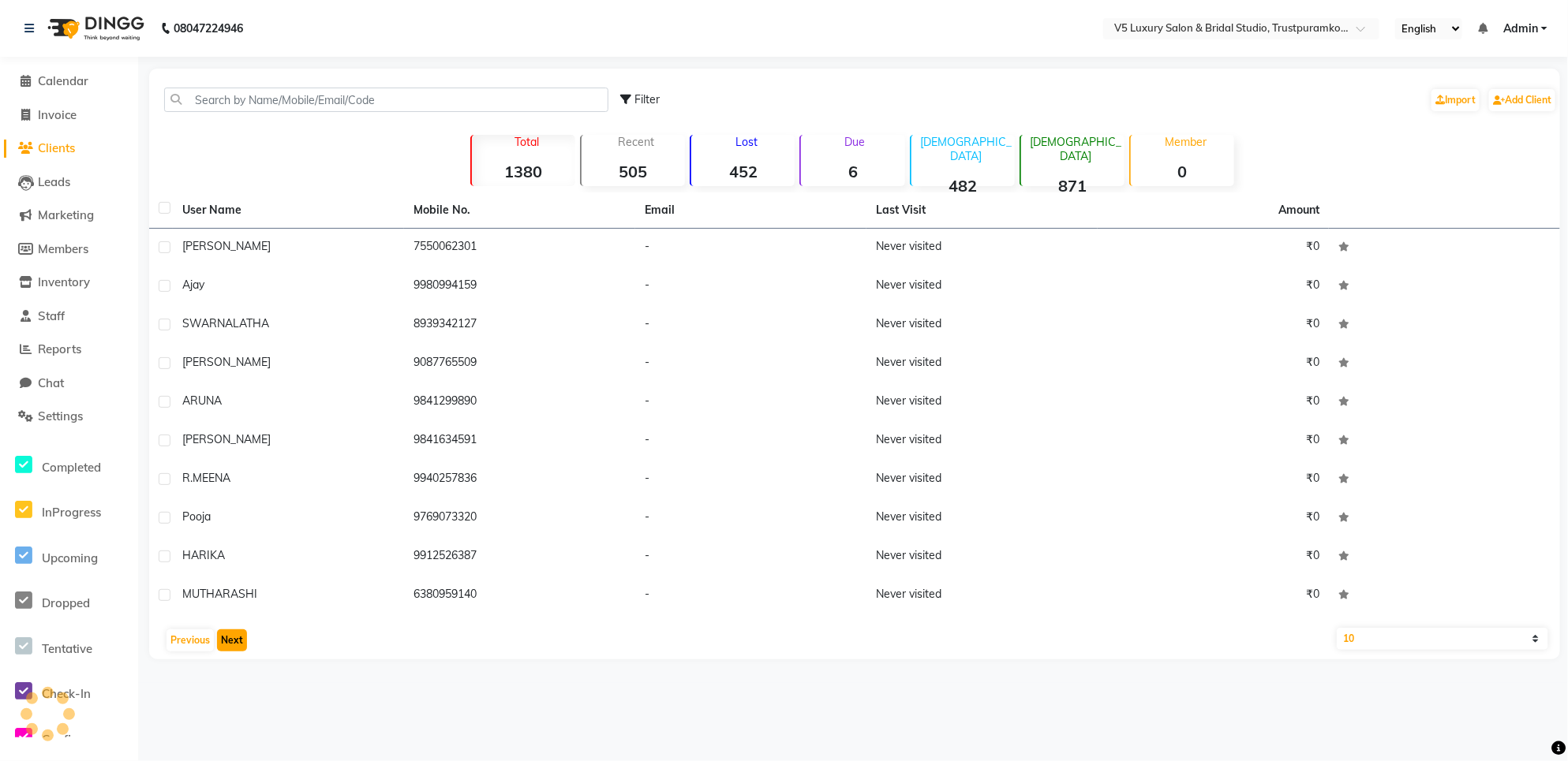
click at [242, 637] on button "Next" at bounding box center [232, 640] width 30 height 22
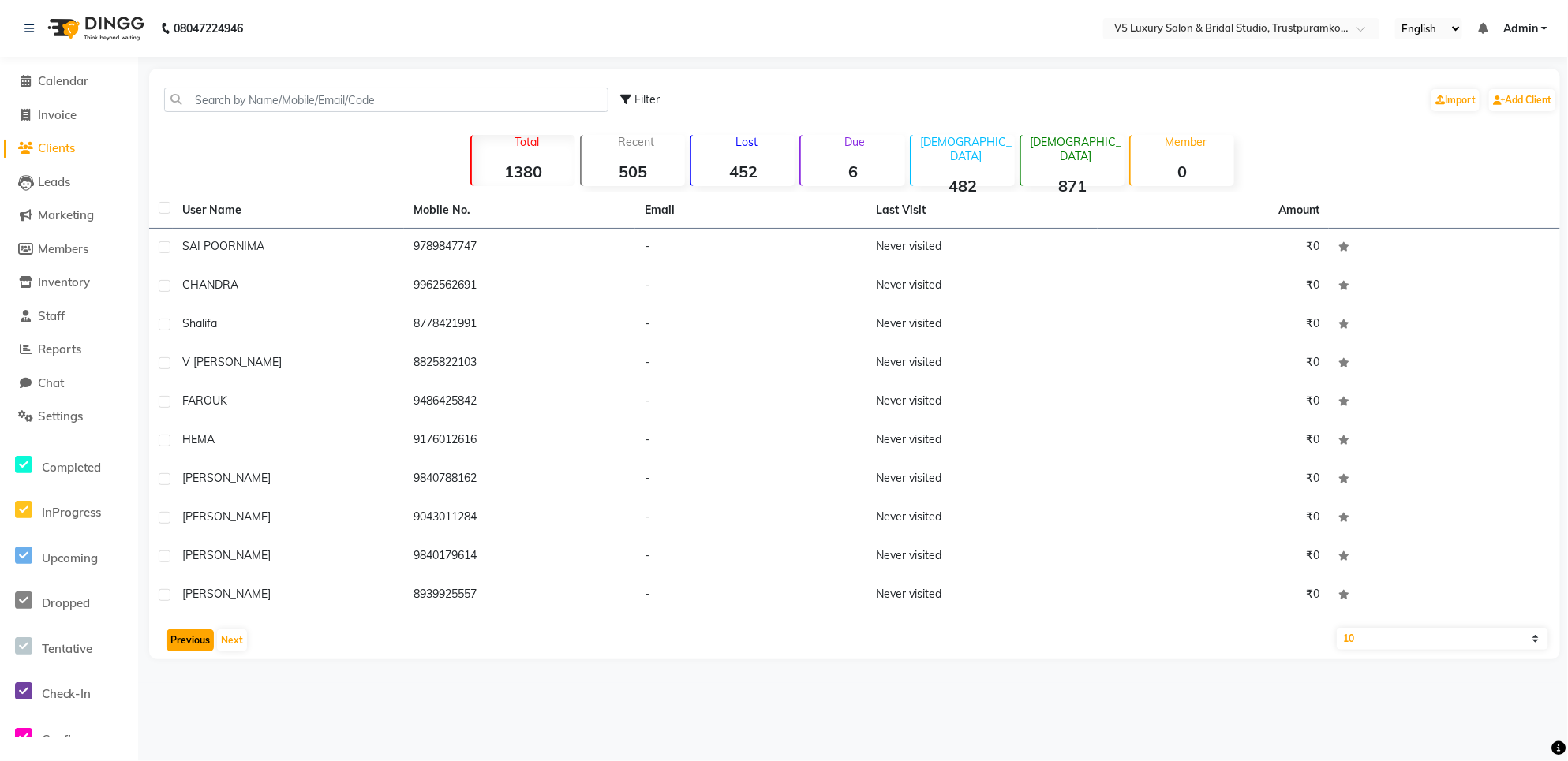
click at [182, 643] on button "Previous" at bounding box center [190, 640] width 47 height 22
click at [228, 652] on div "Previous Next" at bounding box center [854, 640] width 1399 height 26
click at [233, 647] on button "Next" at bounding box center [232, 640] width 30 height 22
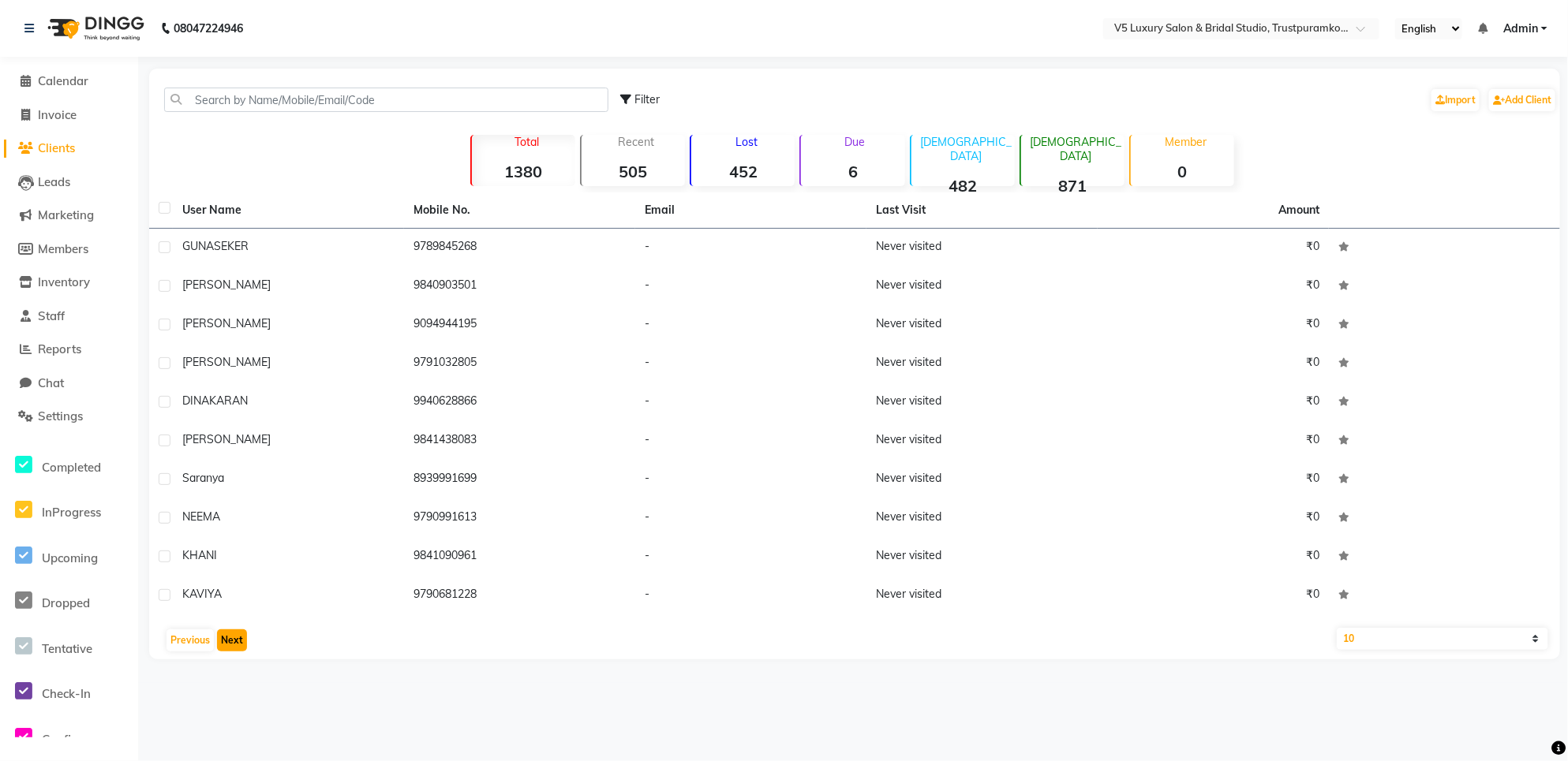
click at [235, 643] on button "Next" at bounding box center [232, 640] width 30 height 22
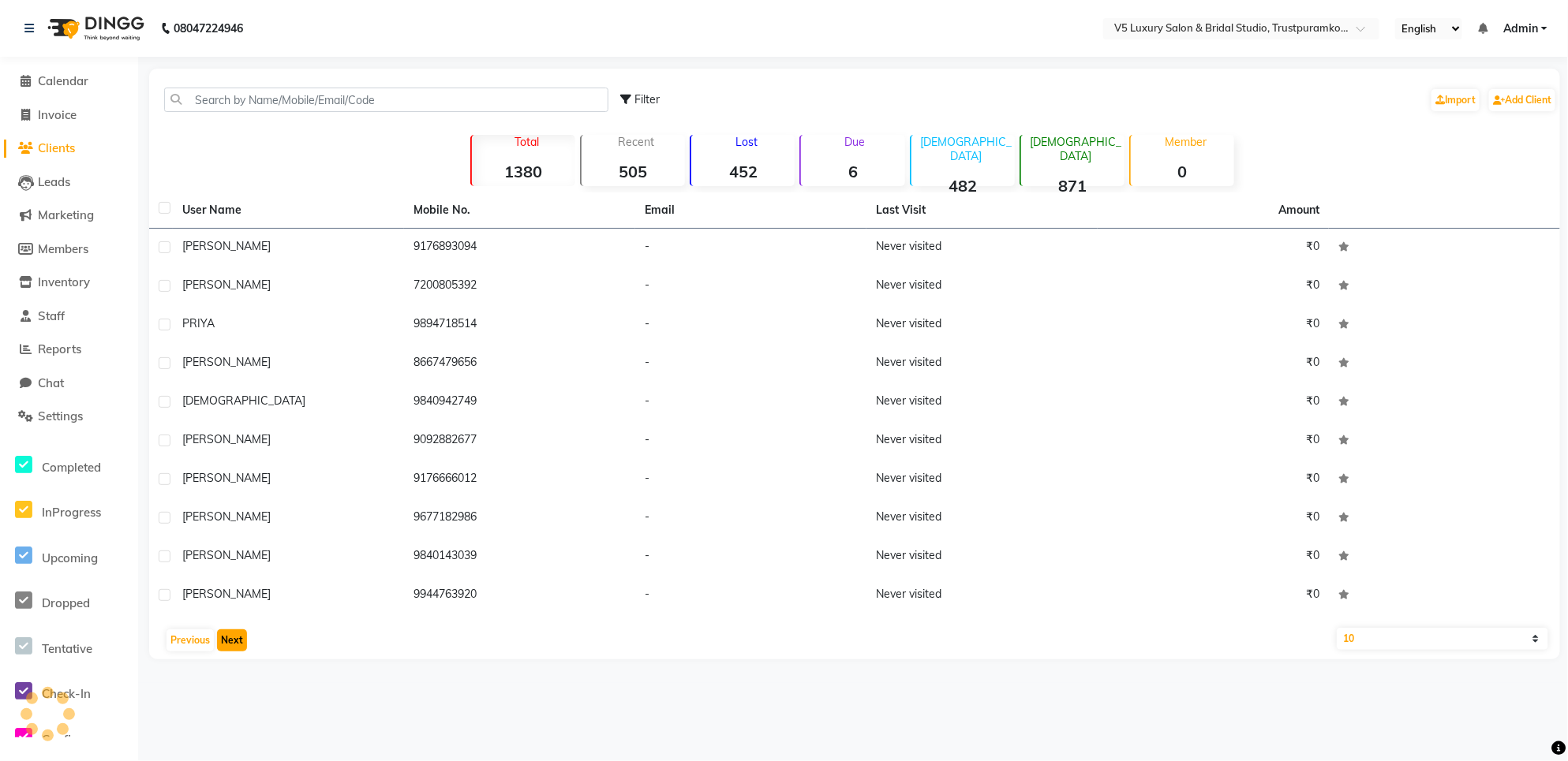
click at [235, 643] on button "Next" at bounding box center [232, 640] width 30 height 22
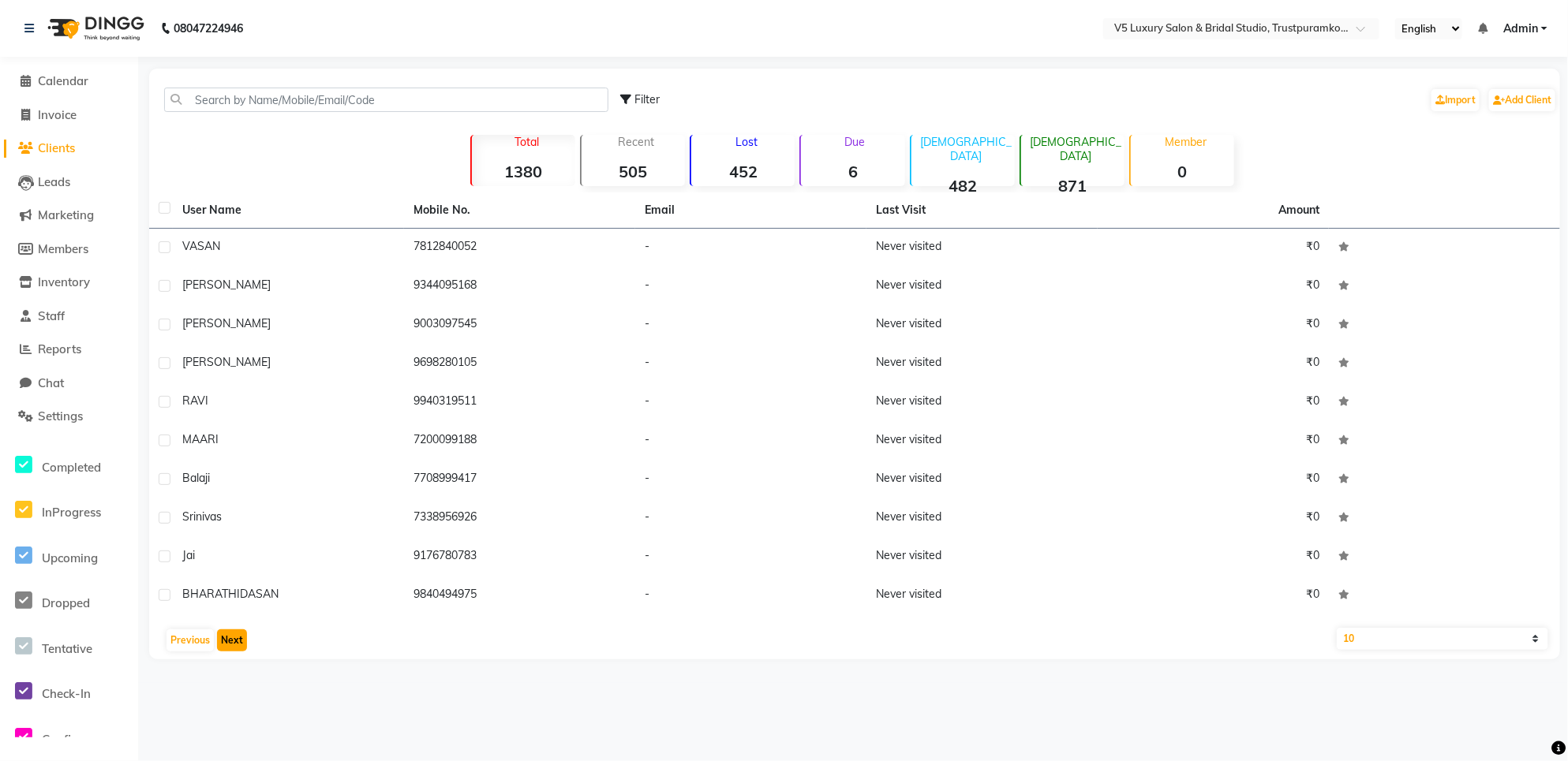
click at [235, 643] on button "Next" at bounding box center [232, 640] width 30 height 22
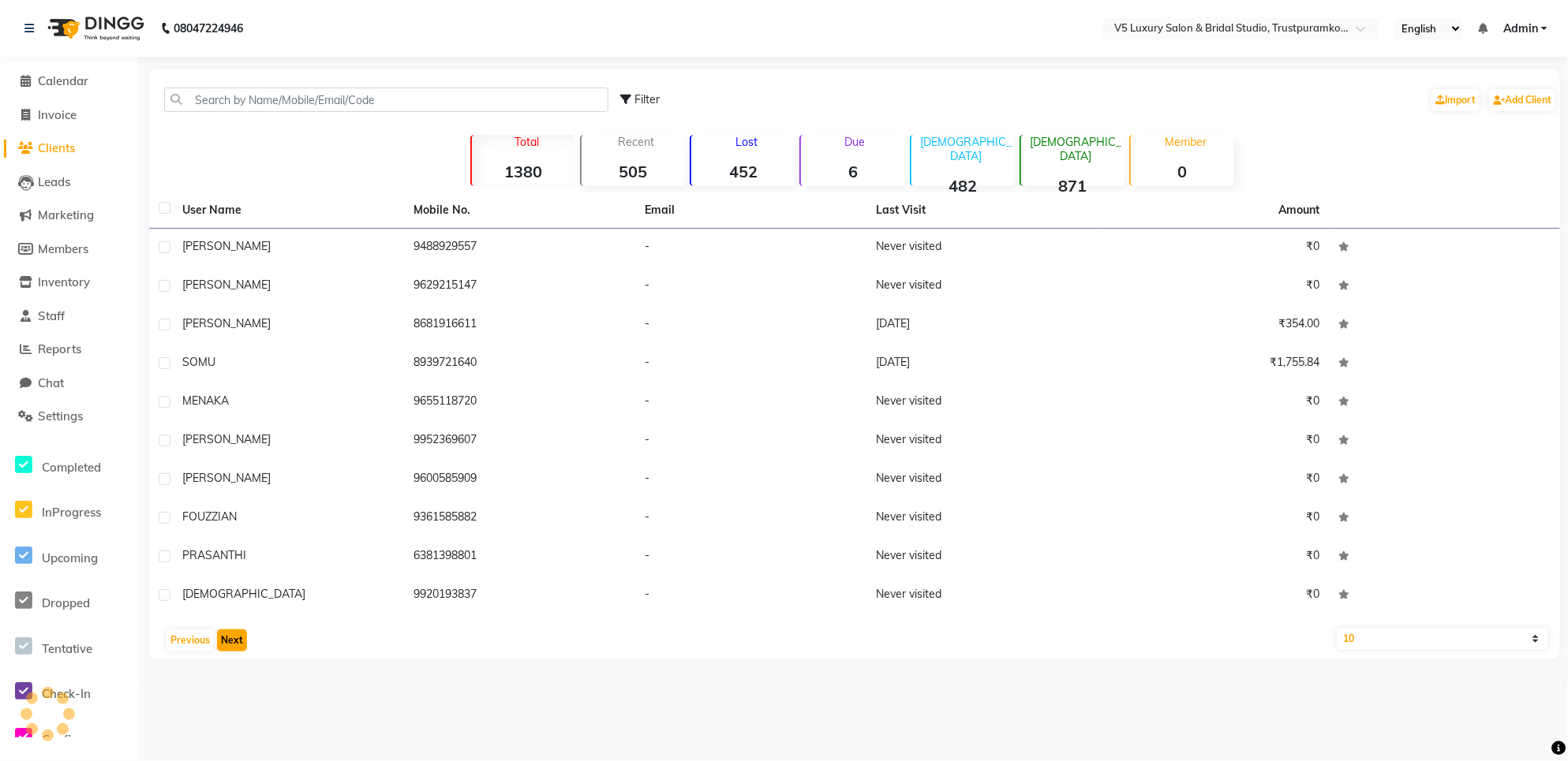
click at [235, 643] on button "Next" at bounding box center [232, 640] width 30 height 22
click at [235, 643] on div "08047224946 Select Location × V5 Luxury Salon & Bridal Studio, Trustpuramkodamb…" at bounding box center [784, 380] width 1568 height 761
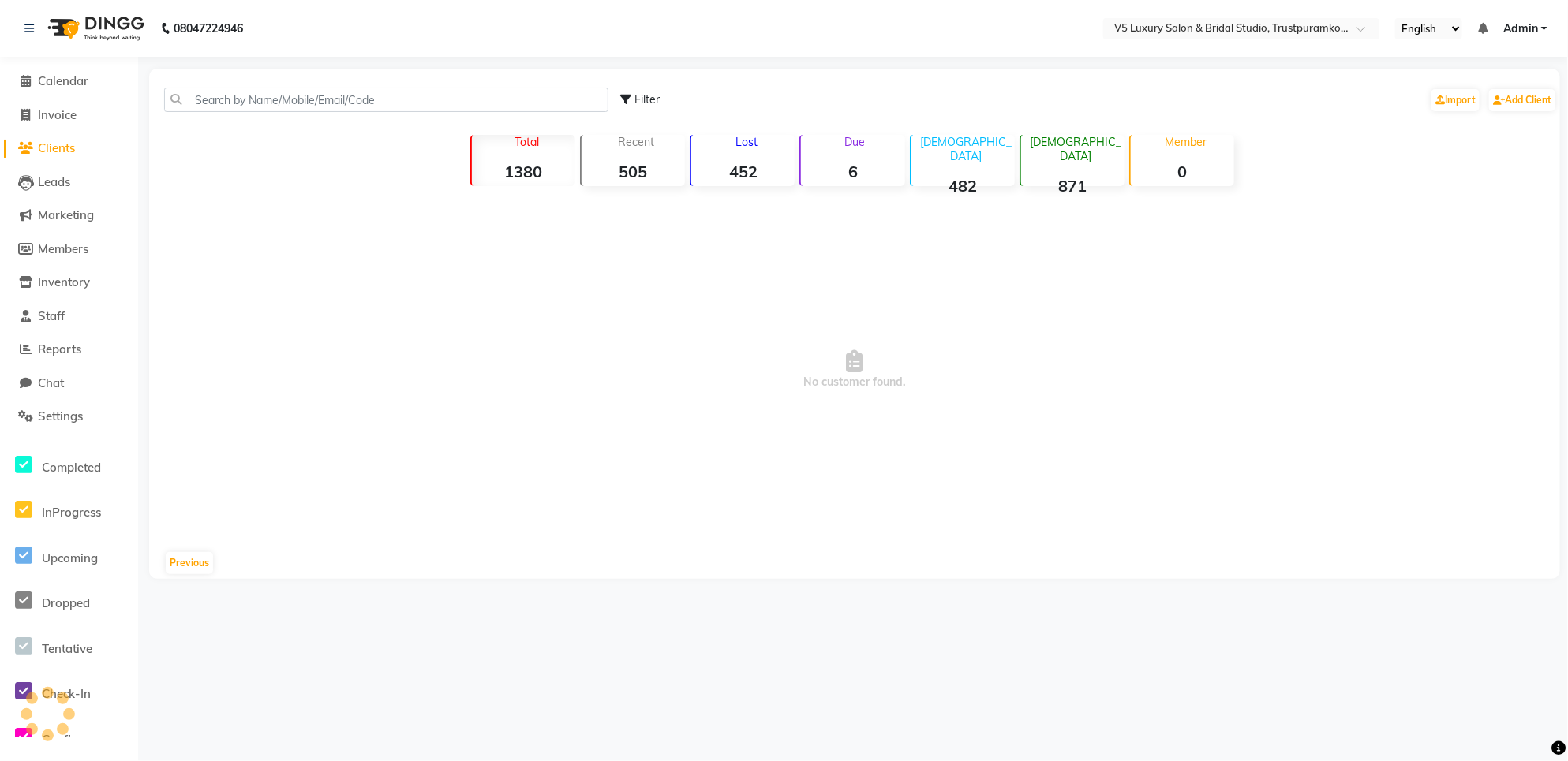
click at [235, 643] on div "08047224946 Select Location × V5 Luxury Salon & Bridal Studio, Trustpuramkodamb…" at bounding box center [784, 380] width 1568 height 761
click at [182, 565] on button "Previous" at bounding box center [190, 563] width 47 height 22
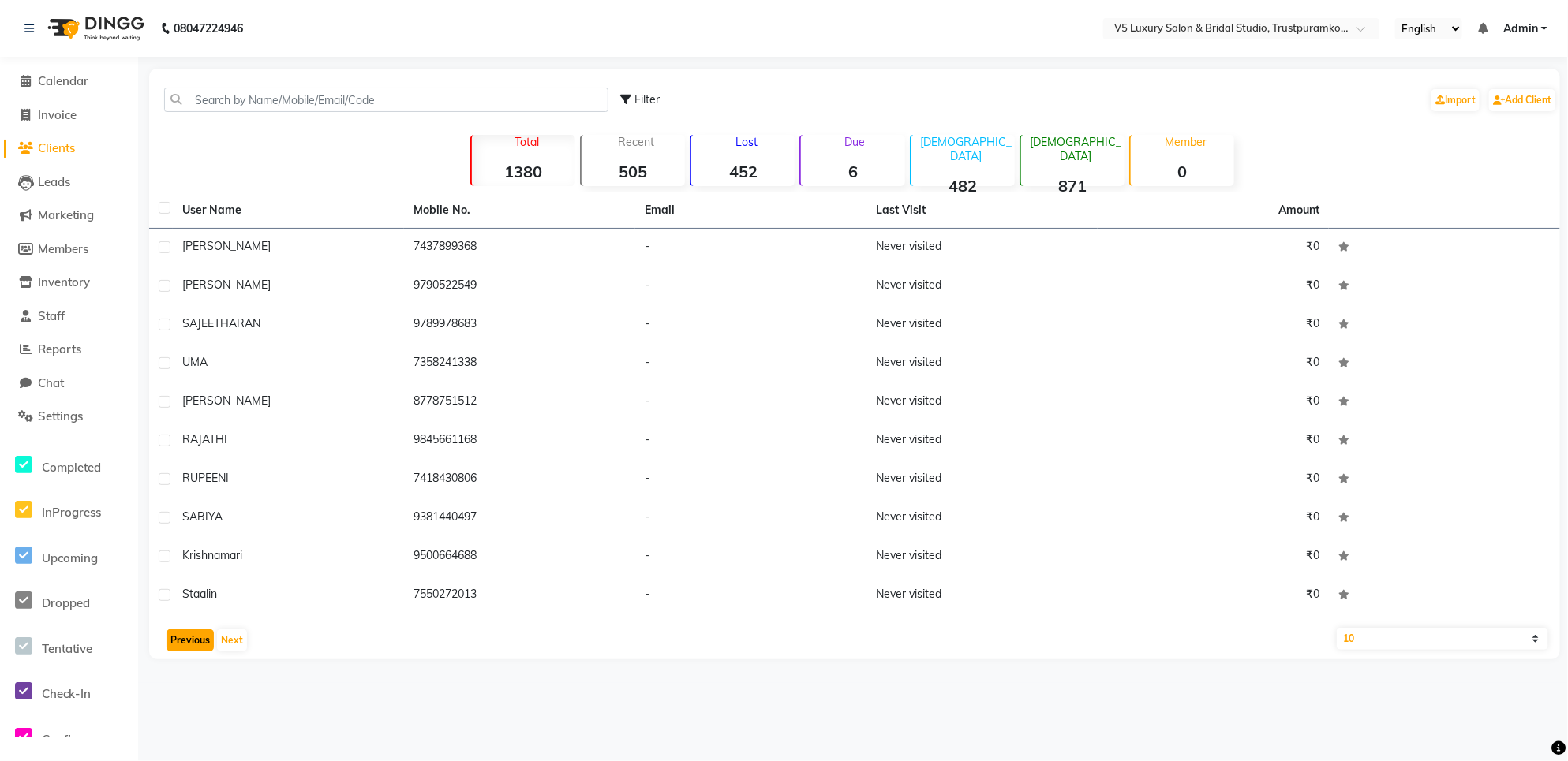
click at [178, 643] on button "Previous" at bounding box center [190, 640] width 47 height 22
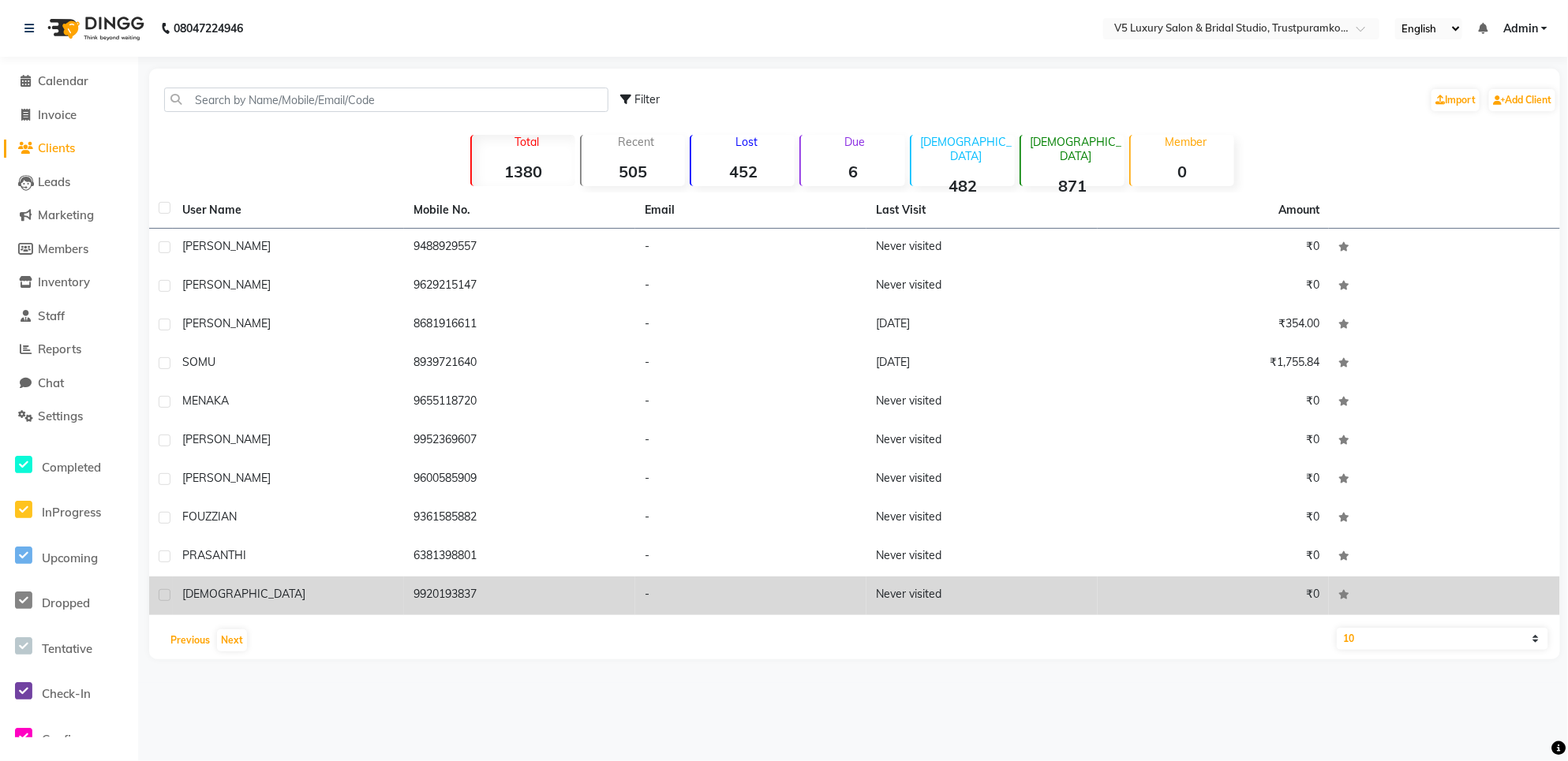
click at [166, 630] on button "Previous" at bounding box center [190, 640] width 47 height 22
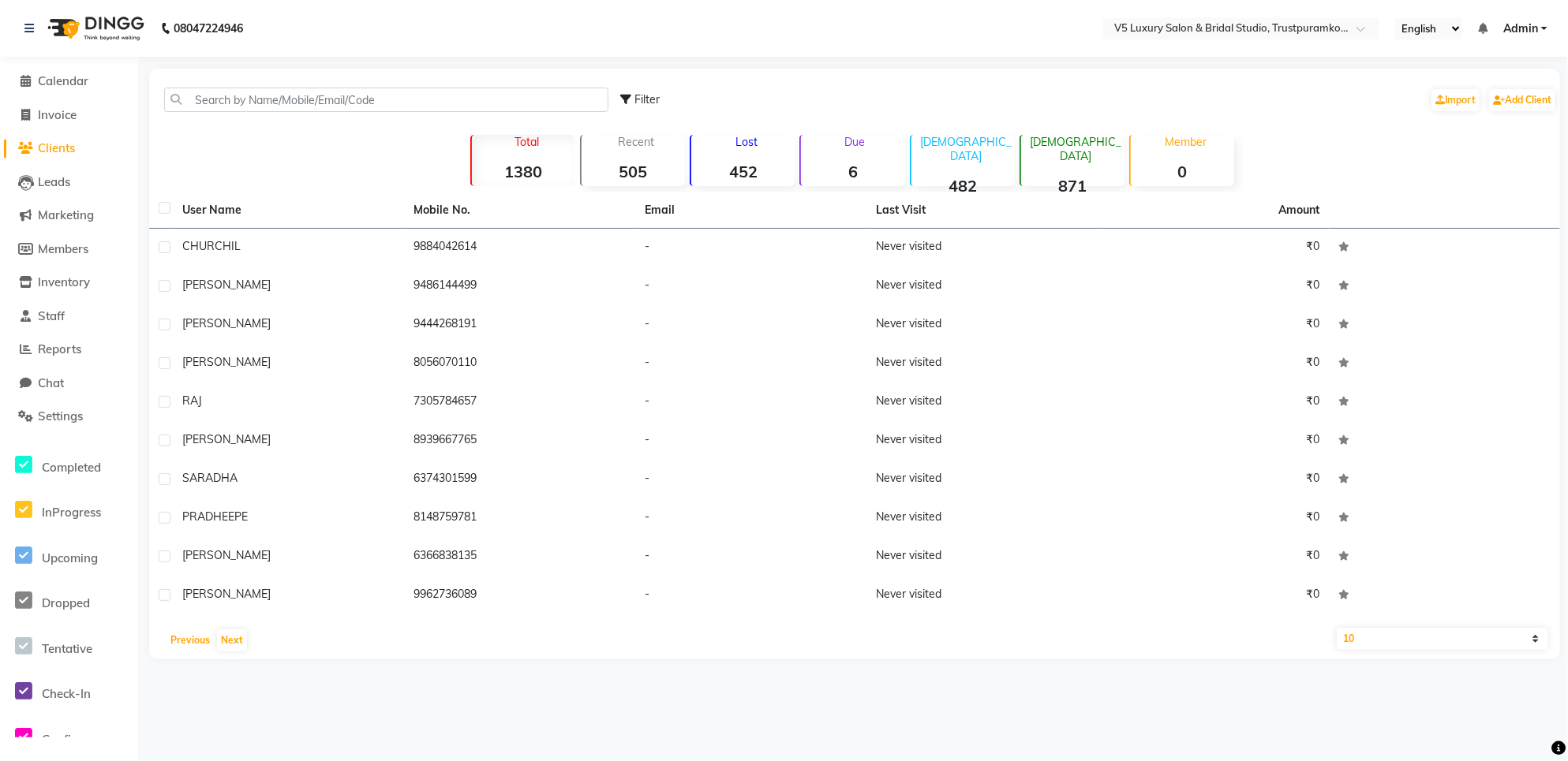
click at [166, 630] on button "Previous" at bounding box center [190, 640] width 47 height 22
click at [231, 637] on button "Next" at bounding box center [232, 640] width 30 height 22
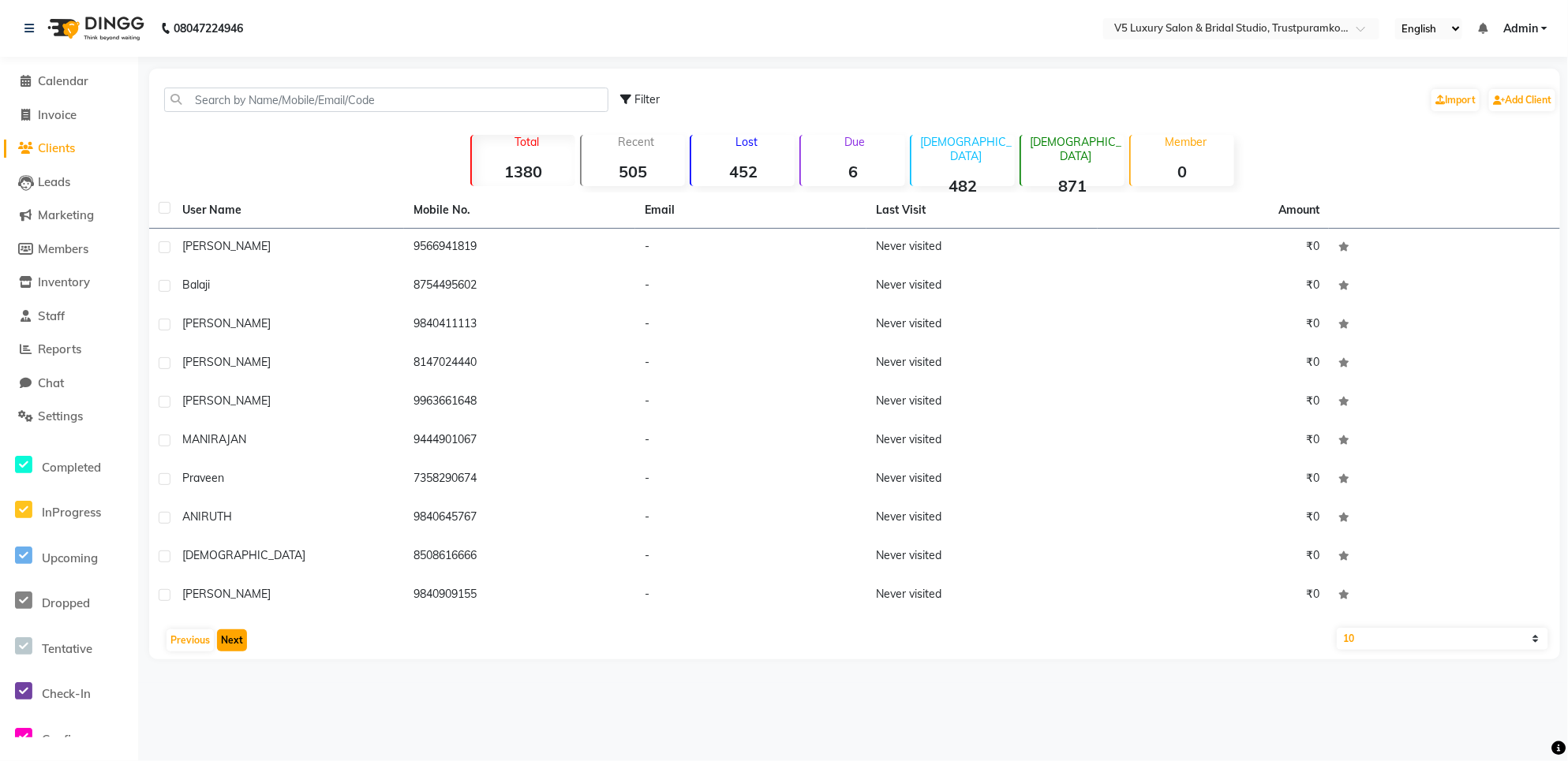
click at [231, 637] on button "Next" at bounding box center [232, 640] width 30 height 22
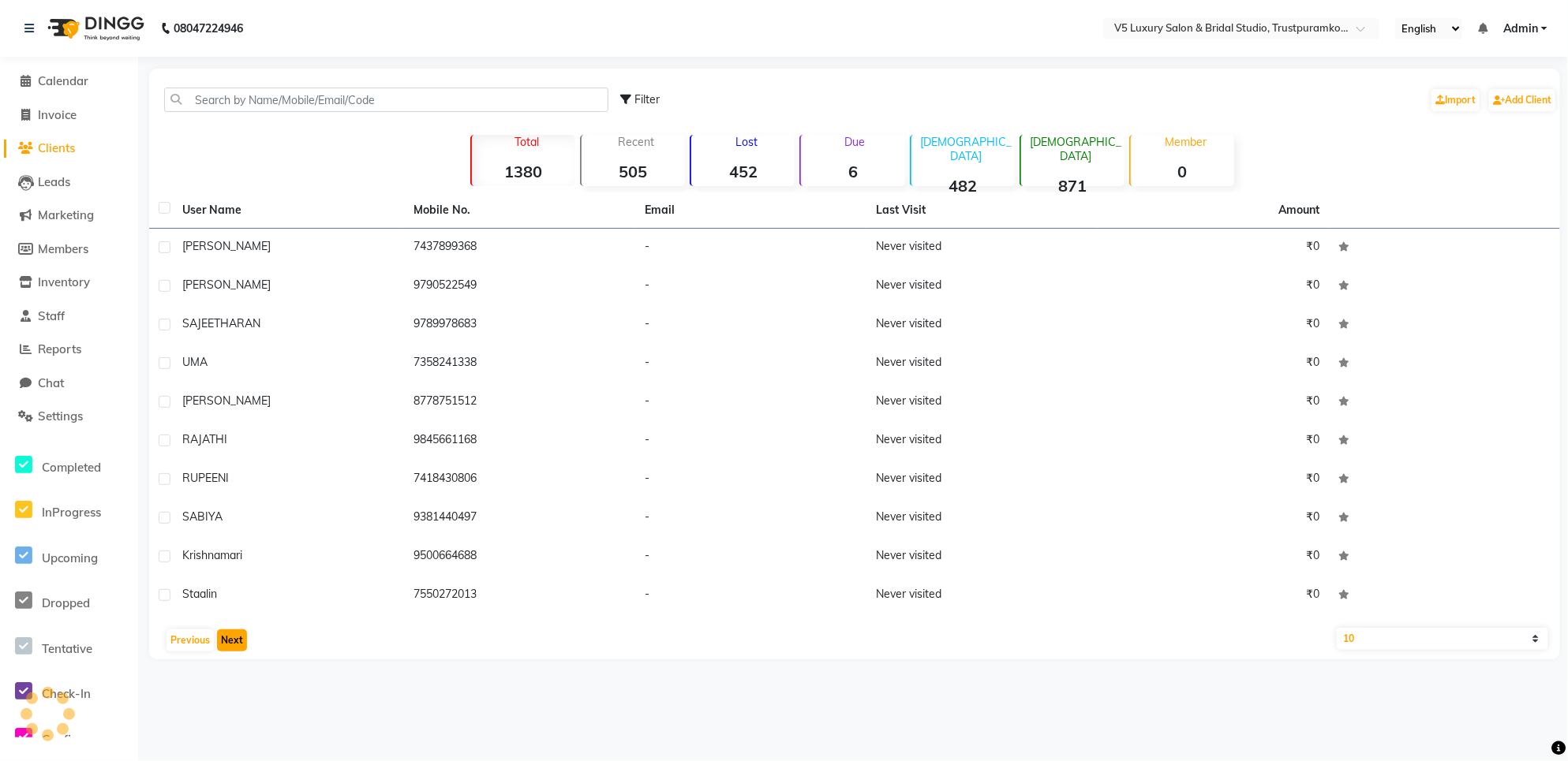
click at [231, 637] on button "Next" at bounding box center [232, 640] width 30 height 22
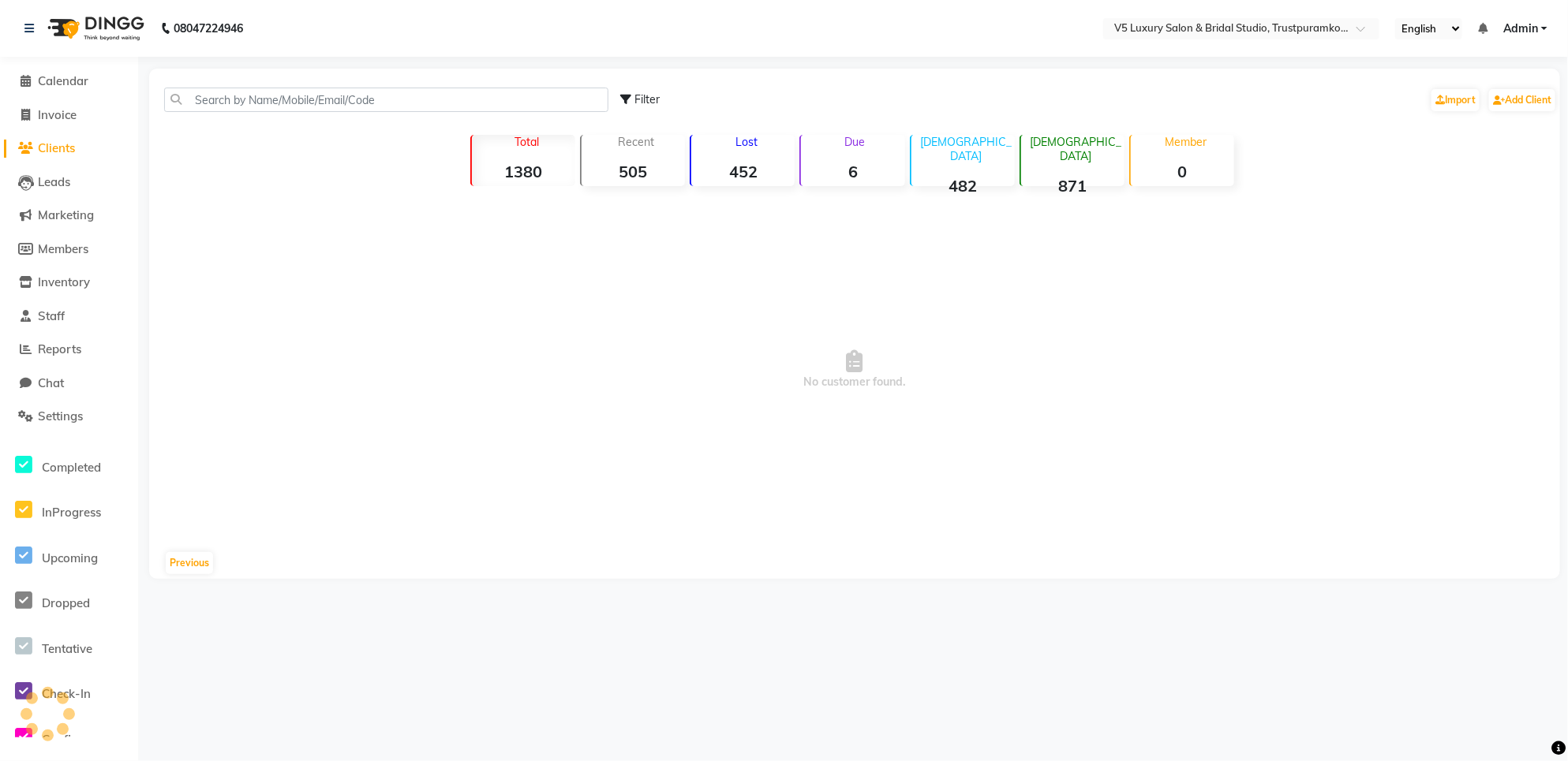
click at [231, 637] on div "08047224946 Select Location × V5 Luxury Salon & Bridal Studio, Trustpuramkodamb…" at bounding box center [784, 380] width 1568 height 761
click at [190, 570] on button "Previous" at bounding box center [190, 563] width 47 height 22
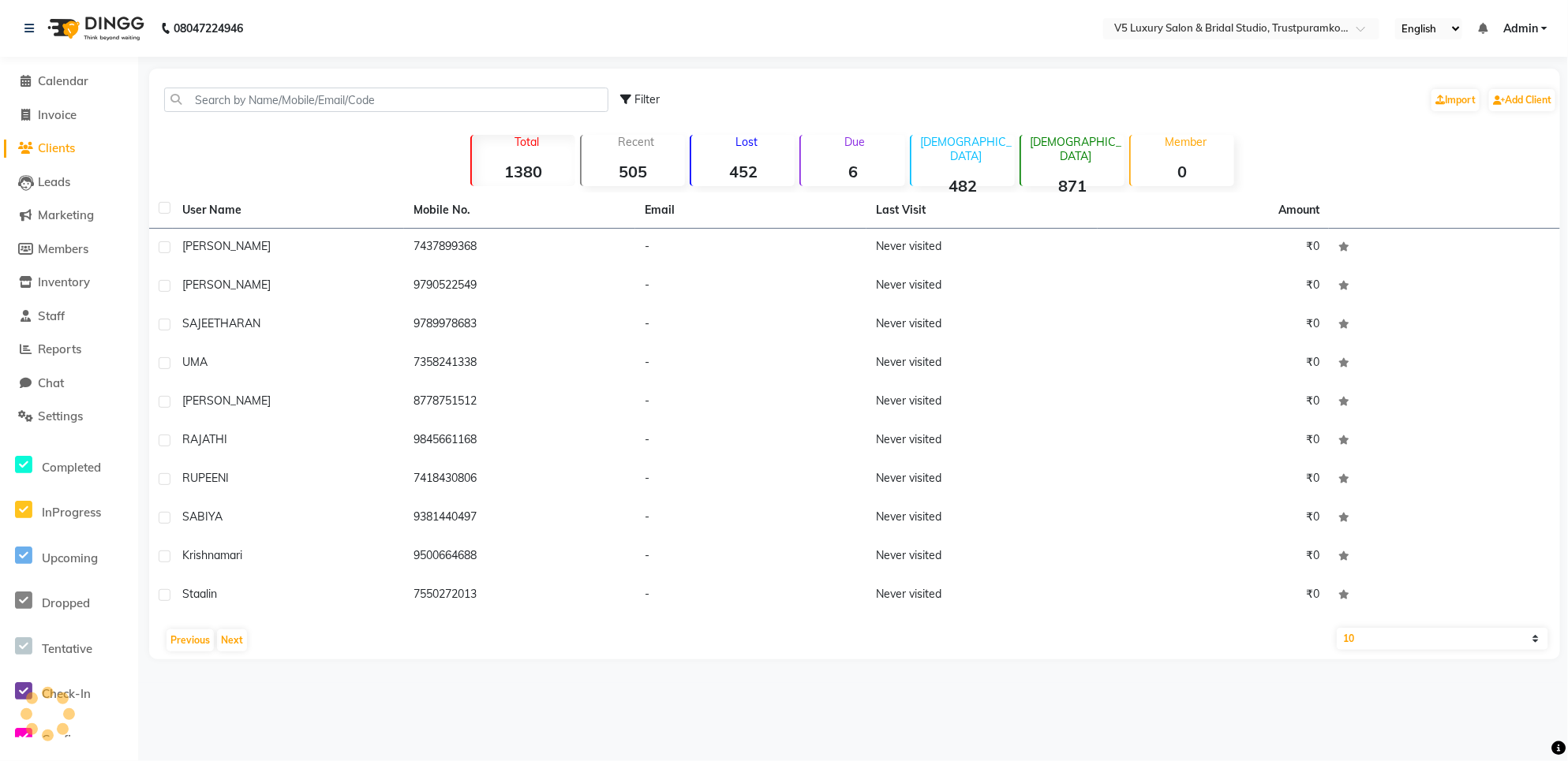
click at [190, 570] on td "krishnamari" at bounding box center [289, 556] width 231 height 39
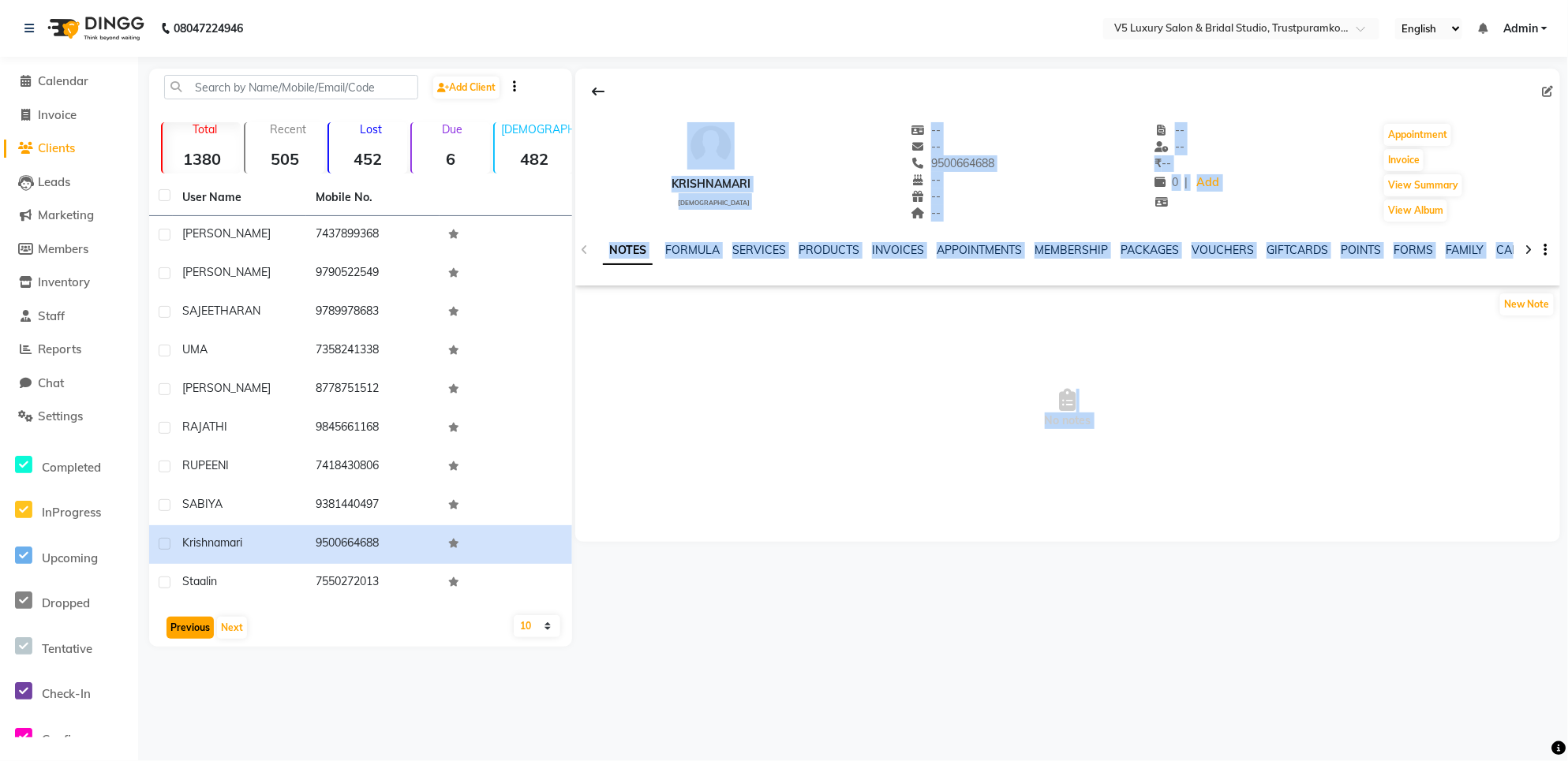
click at [176, 624] on button "Previous" at bounding box center [190, 628] width 47 height 22
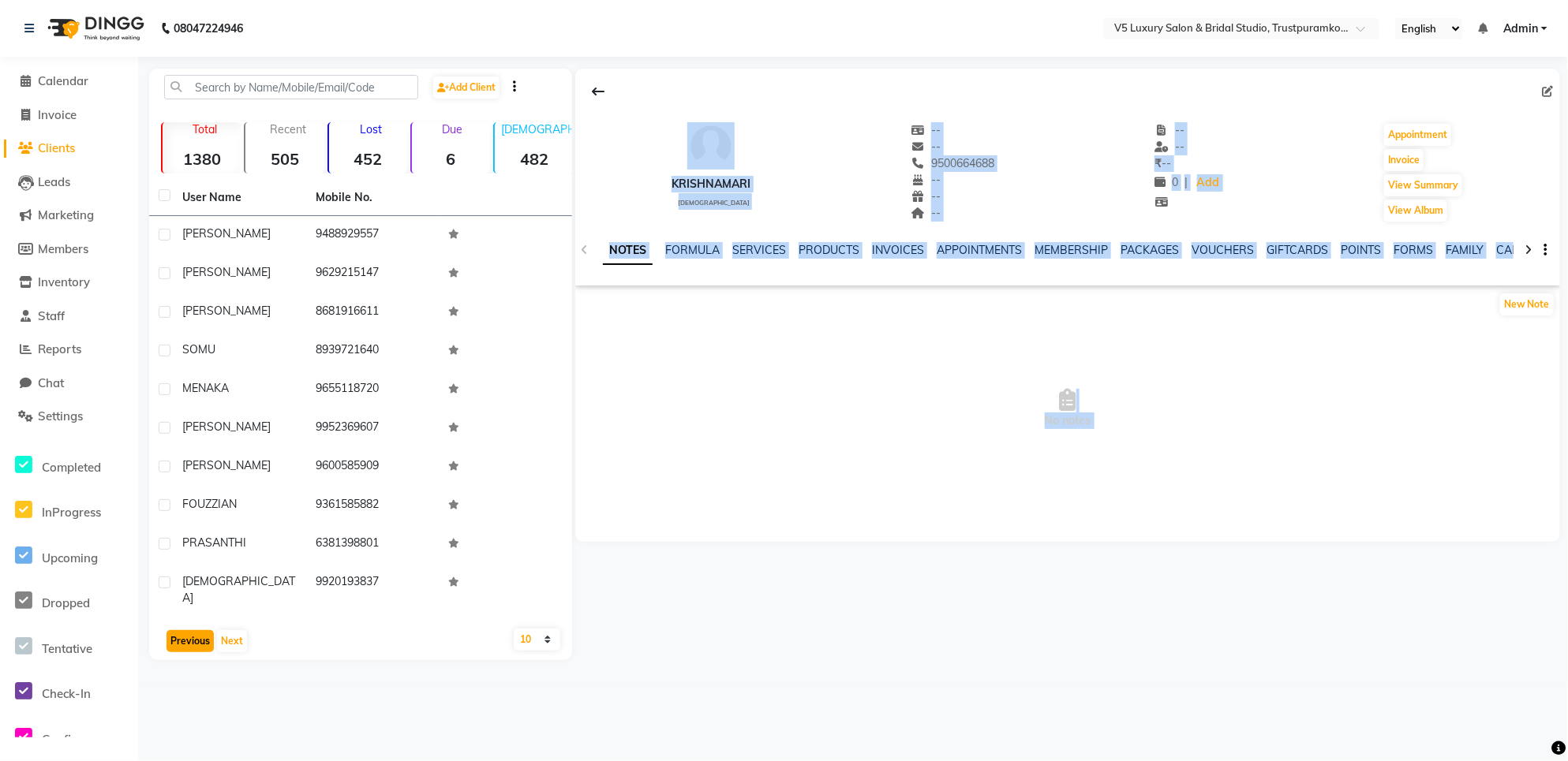
click at [180, 637] on button "Previous" at bounding box center [190, 641] width 47 height 22
click at [229, 632] on button "Next" at bounding box center [232, 628] width 30 height 22
click at [229, 632] on button "Next" at bounding box center [232, 641] width 30 height 22
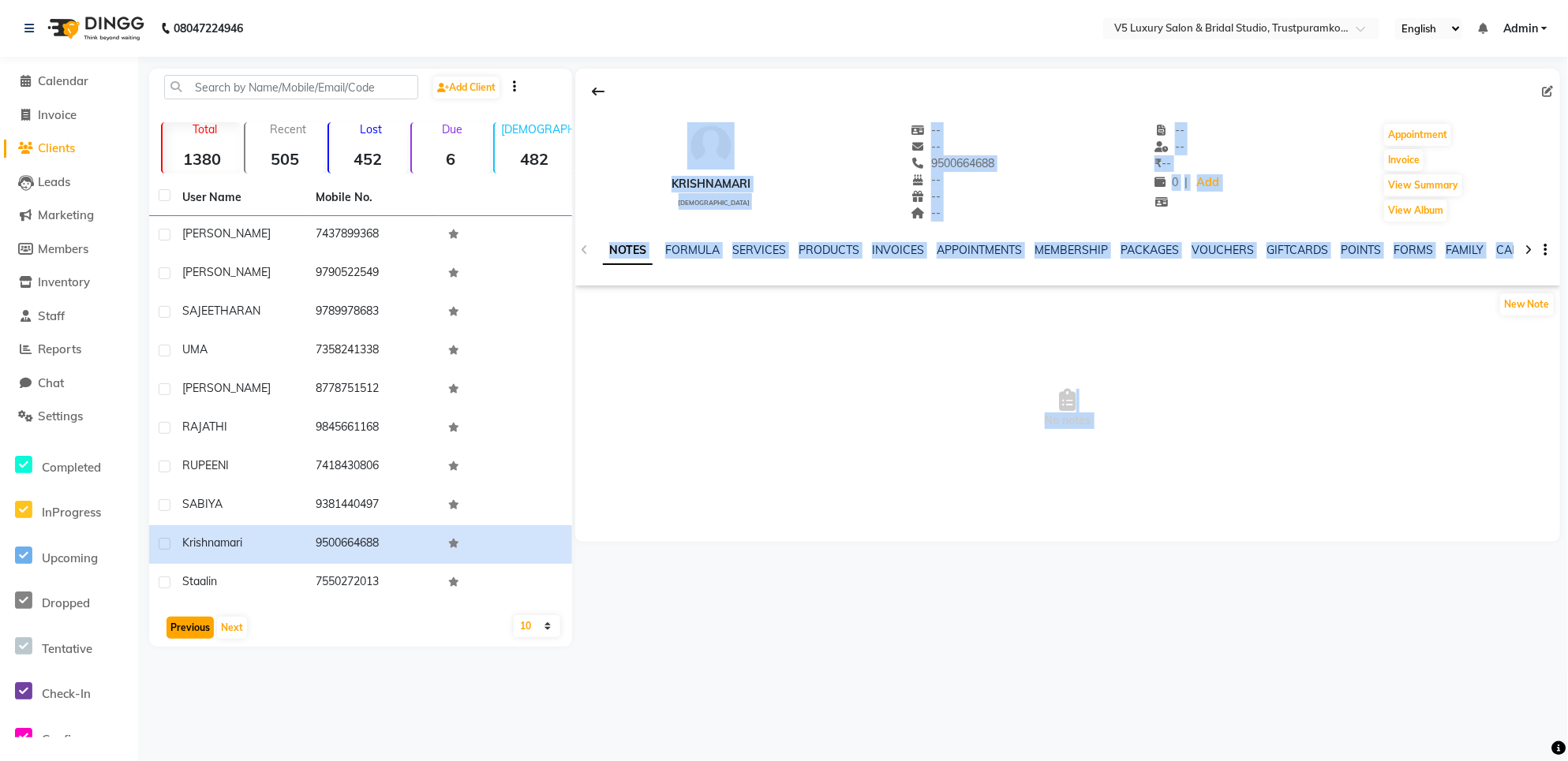
click at [196, 633] on button "Previous" at bounding box center [190, 628] width 47 height 22
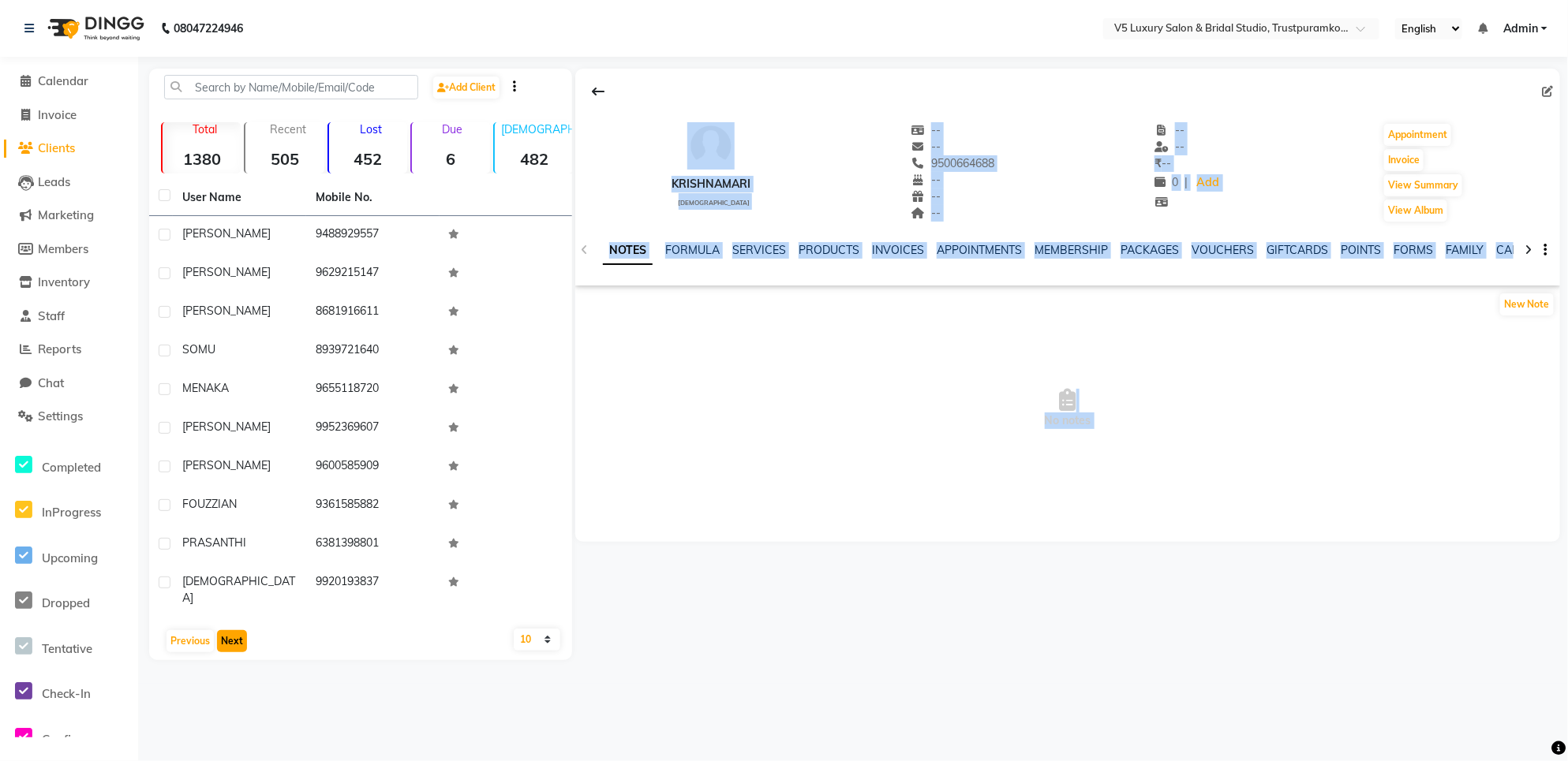
click at [219, 631] on button "Next" at bounding box center [232, 641] width 30 height 22
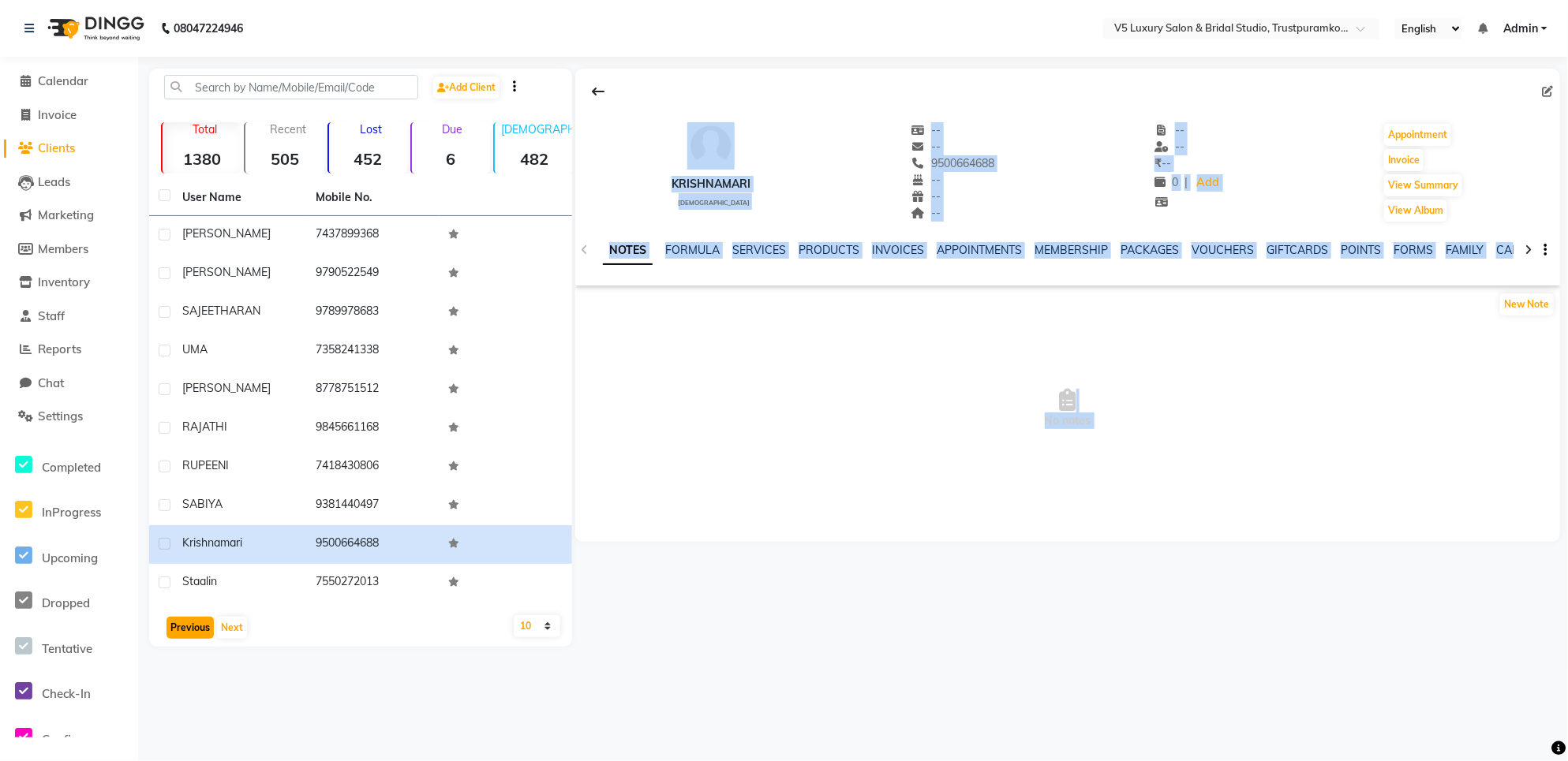
click at [170, 628] on button "Previous" at bounding box center [190, 628] width 47 height 22
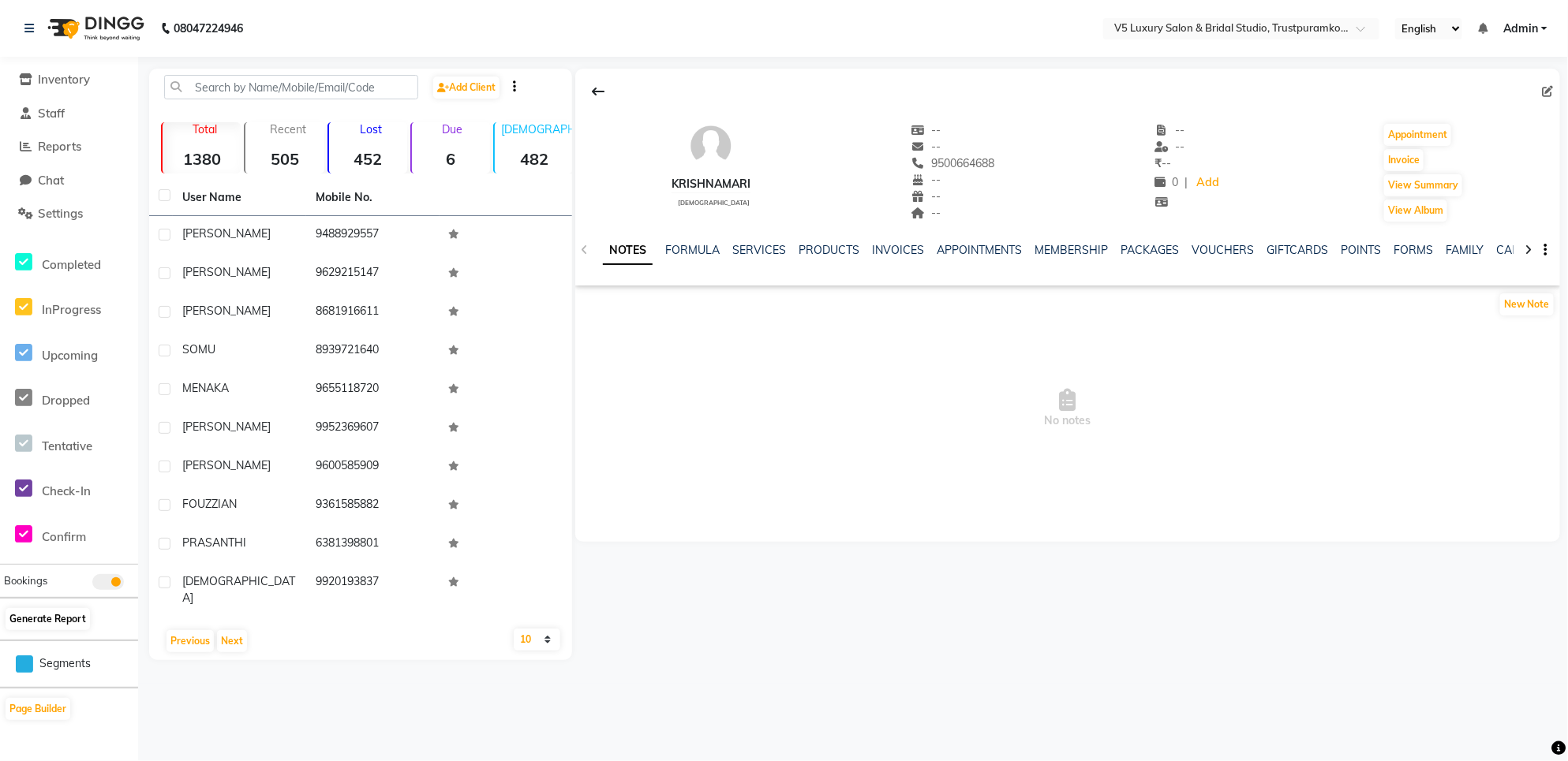
scroll to position [204, 0]
click at [229, 634] on button "Next" at bounding box center [232, 641] width 30 height 22
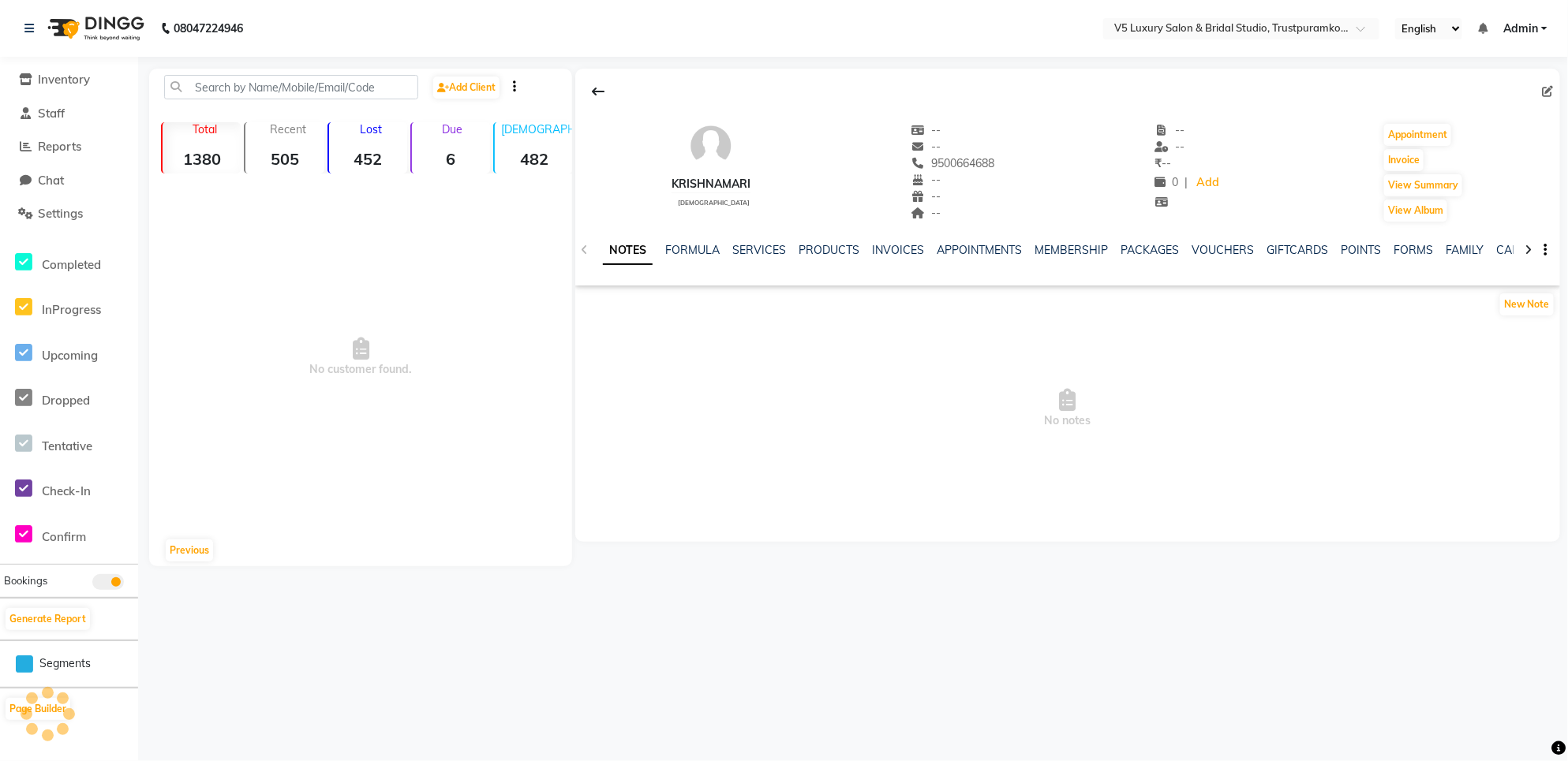
scroll to position [0, 0]
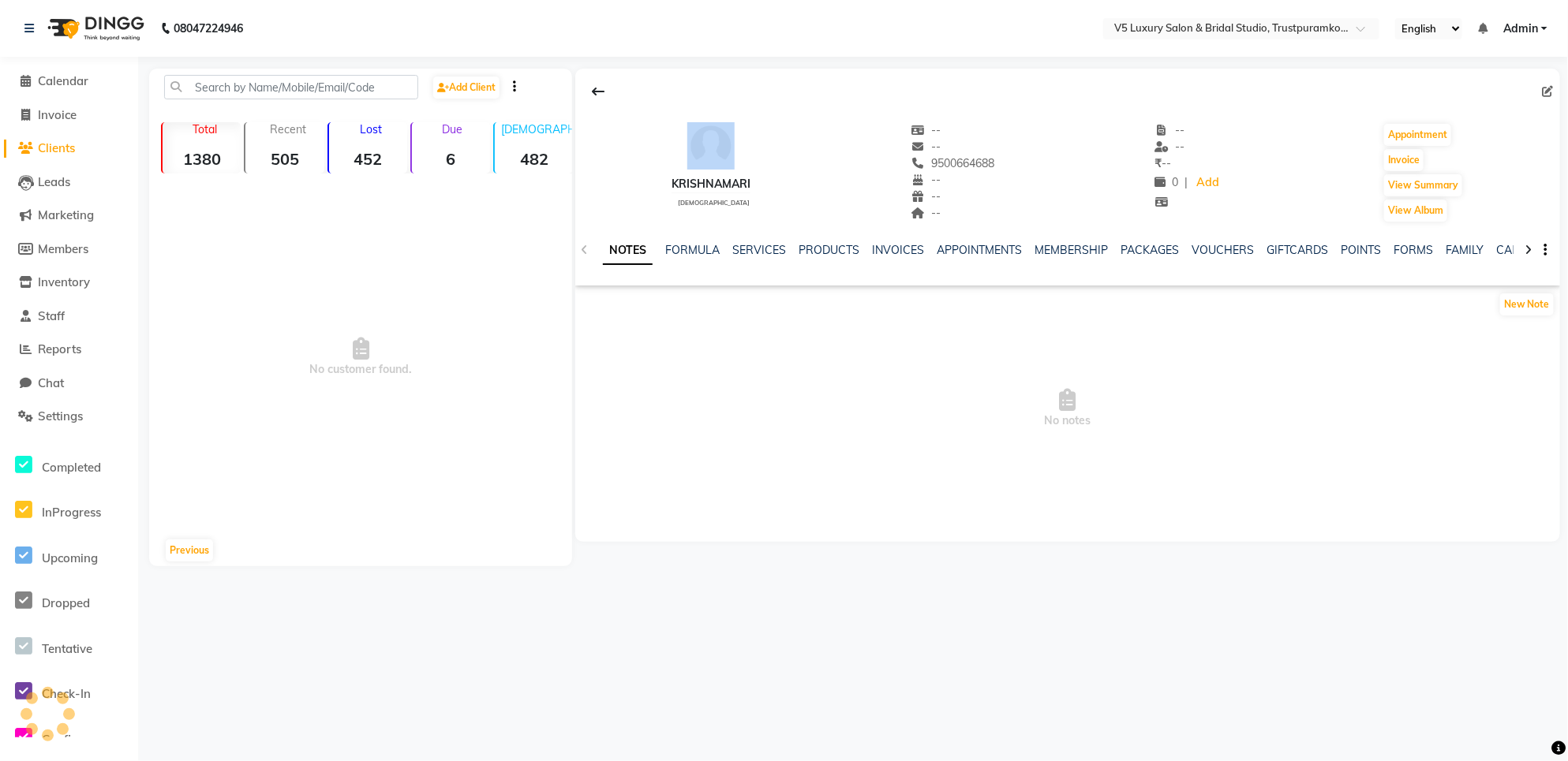
click at [229, 634] on div "08047224946 Select Location × V5 Luxury Salon & Bridal Studio, Trustpuramkodamb…" at bounding box center [784, 380] width 1568 height 761
click at [202, 538] on div "Add Client Total 1380 Recent 505 Lost 452 Due 6 Male 482 Female 871 Member 0 No…" at bounding box center [361, 317] width 423 height 498
click at [198, 558] on button "Previous" at bounding box center [190, 550] width 47 height 22
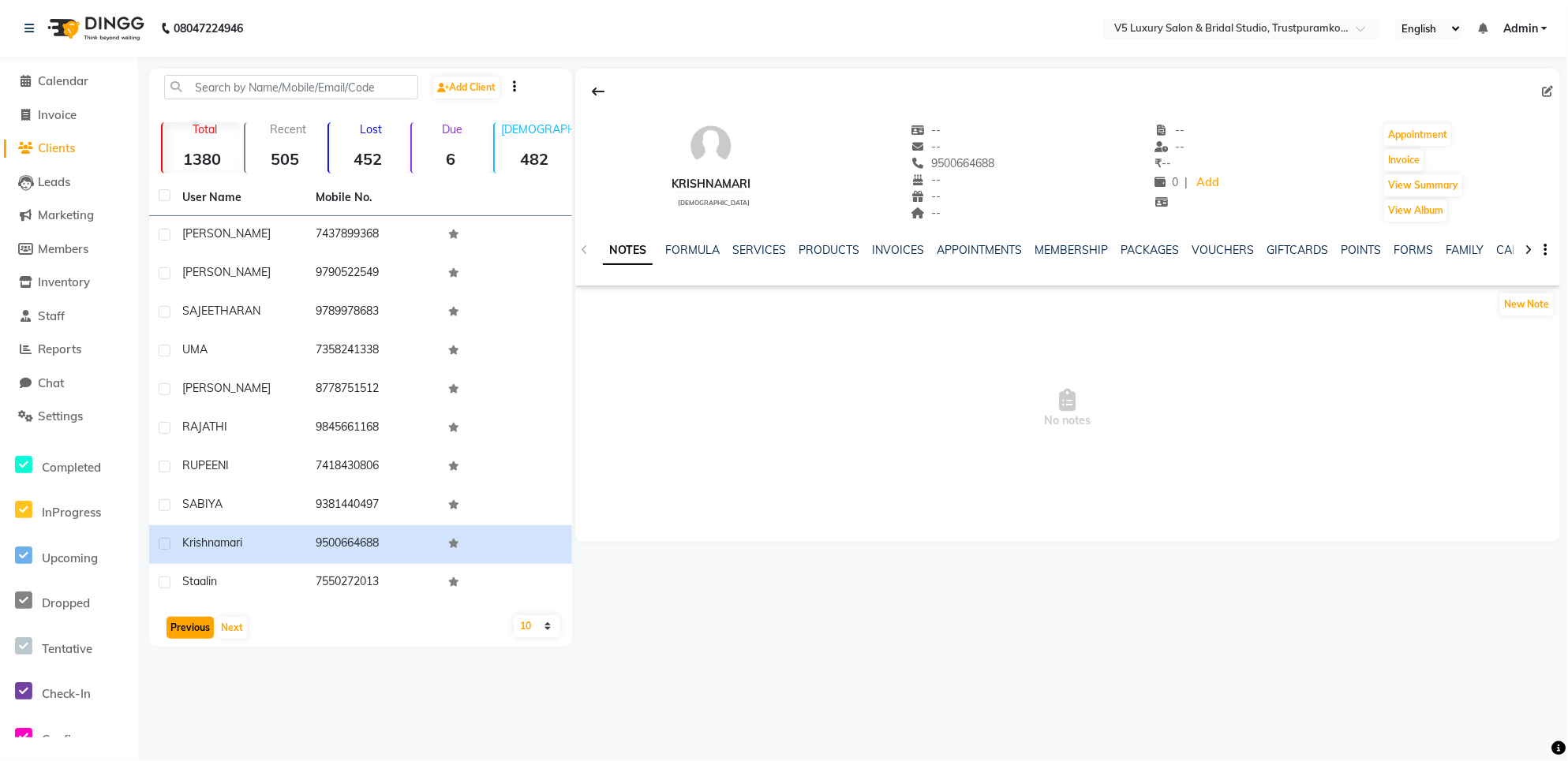
click at [188, 634] on button "Previous" at bounding box center [190, 628] width 47 height 22
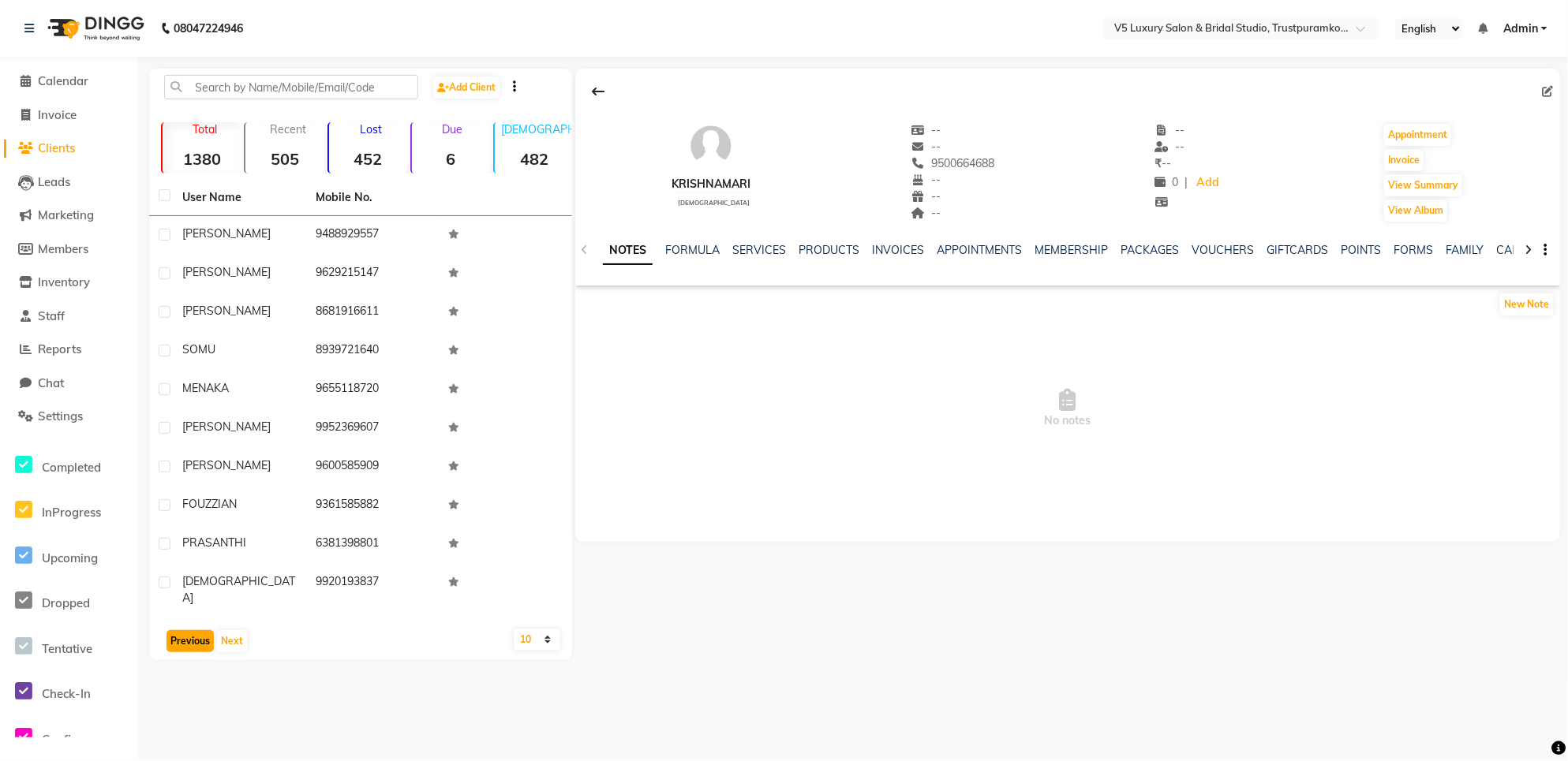
click at [190, 631] on button "Previous" at bounding box center [190, 641] width 47 height 22
click at [166, 617] on button "Previous" at bounding box center [190, 628] width 47 height 22
click at [219, 626] on button "Next" at bounding box center [232, 628] width 30 height 22
click at [219, 631] on button "Next" at bounding box center [232, 641] width 30 height 22
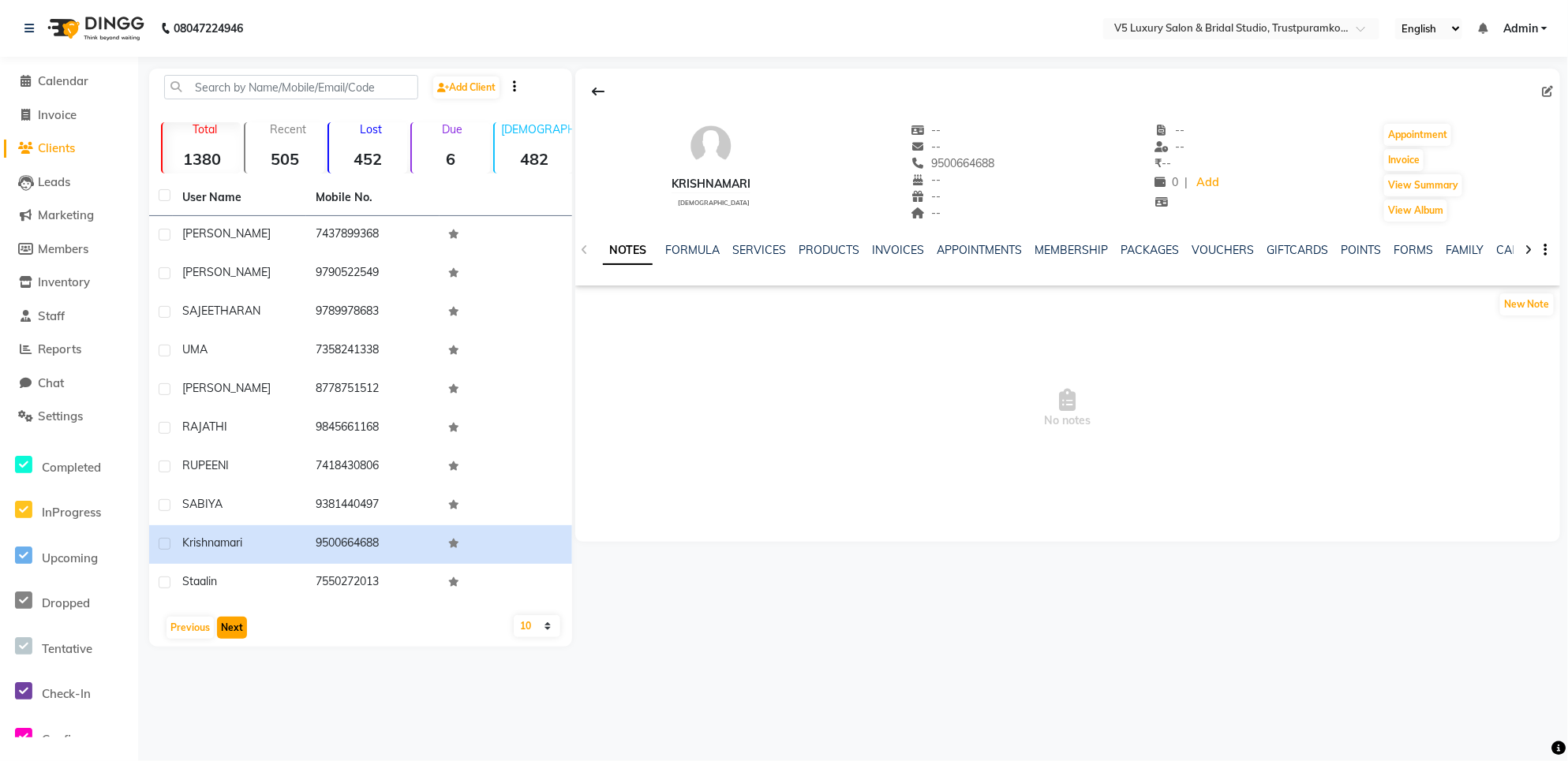
click at [219, 626] on button "Next" at bounding box center [232, 628] width 30 height 22
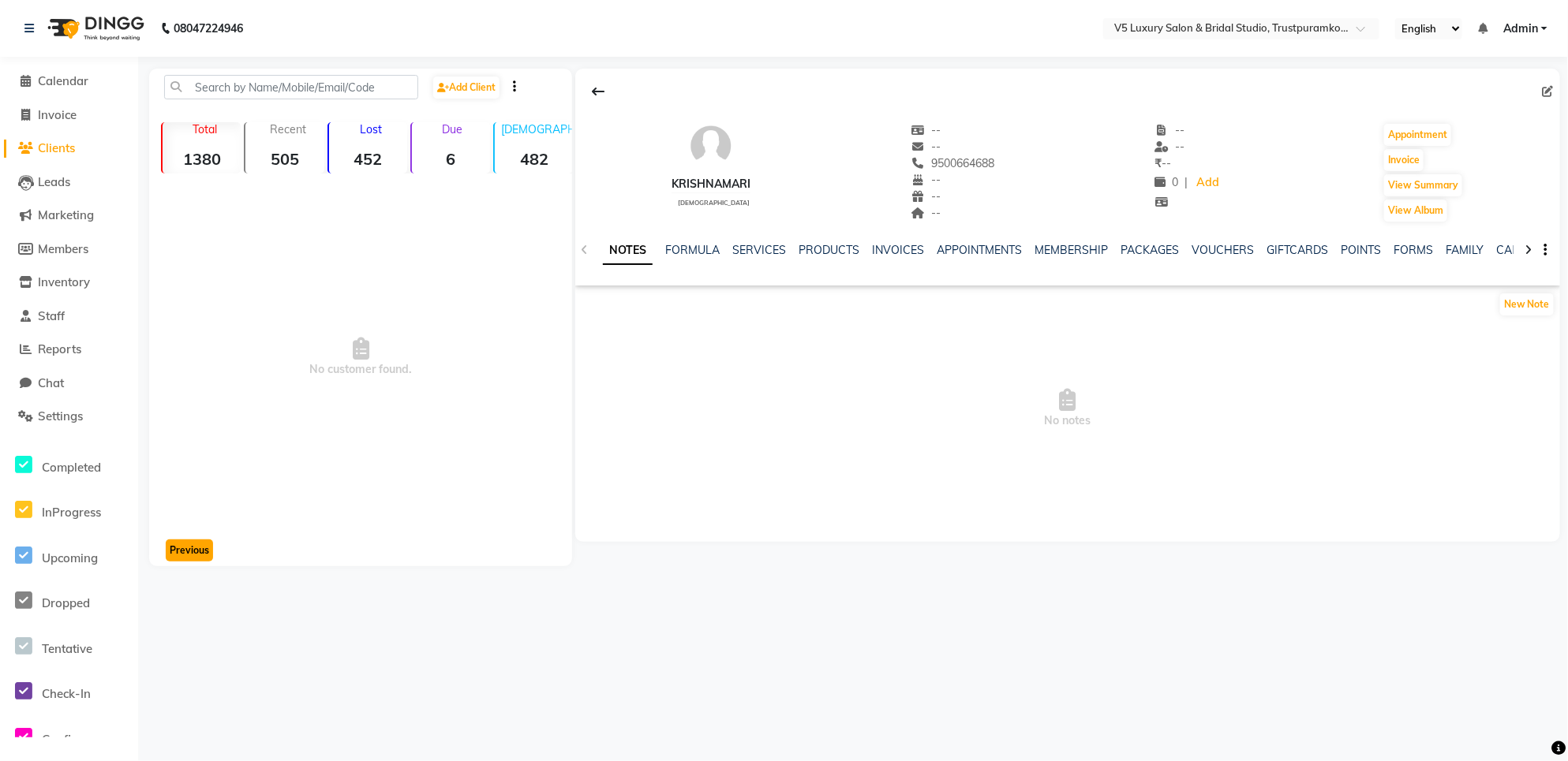
click at [186, 556] on button "Previous" at bounding box center [190, 550] width 47 height 22
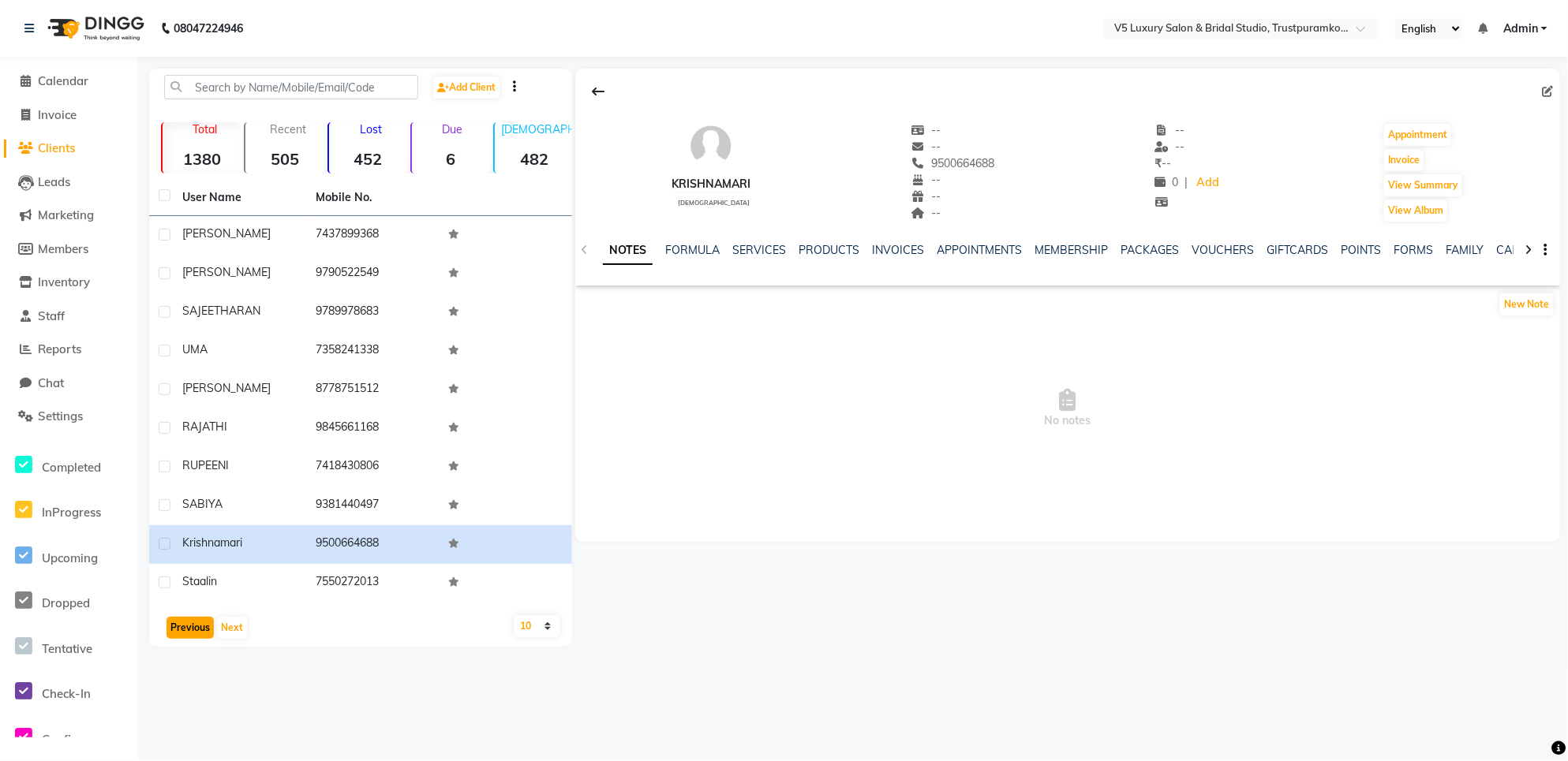
click at [172, 624] on button "Previous" at bounding box center [190, 628] width 47 height 22
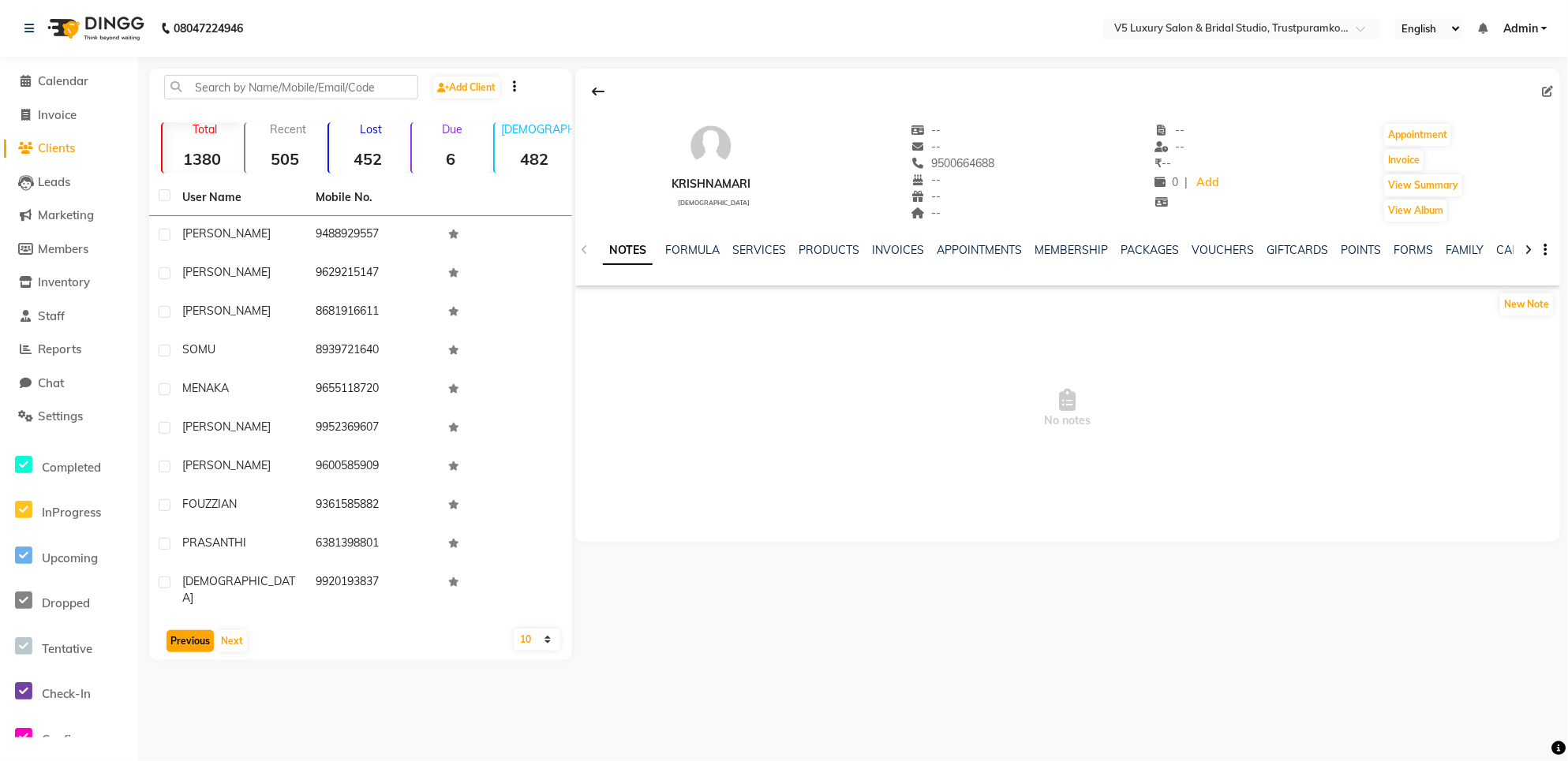
click at [191, 637] on button "Previous" at bounding box center [190, 641] width 47 height 22
click at [226, 629] on button "Next" at bounding box center [232, 628] width 30 height 22
click at [226, 631] on button "Next" at bounding box center [232, 641] width 30 height 22
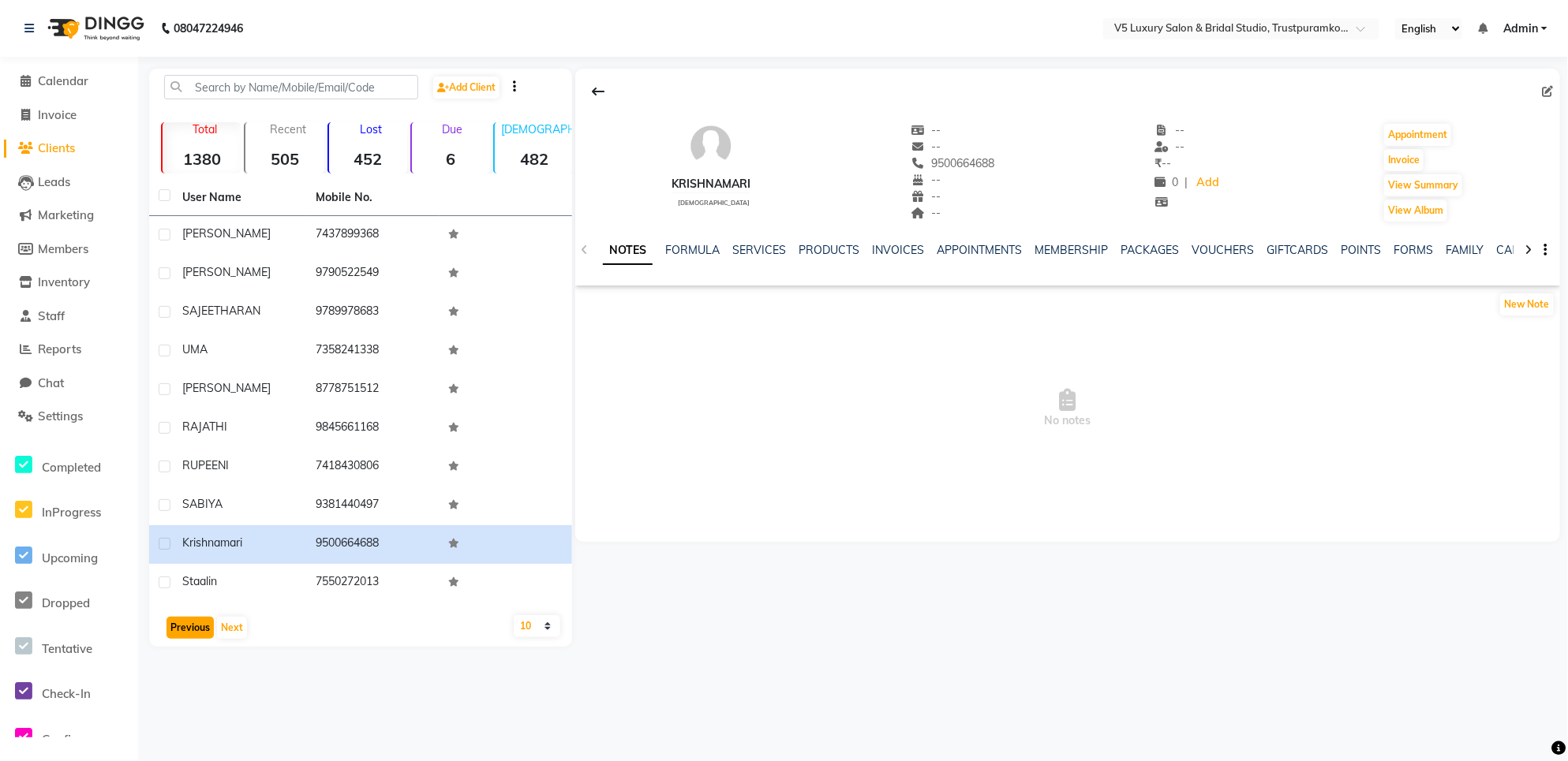
click at [198, 629] on button "Previous" at bounding box center [190, 628] width 47 height 22
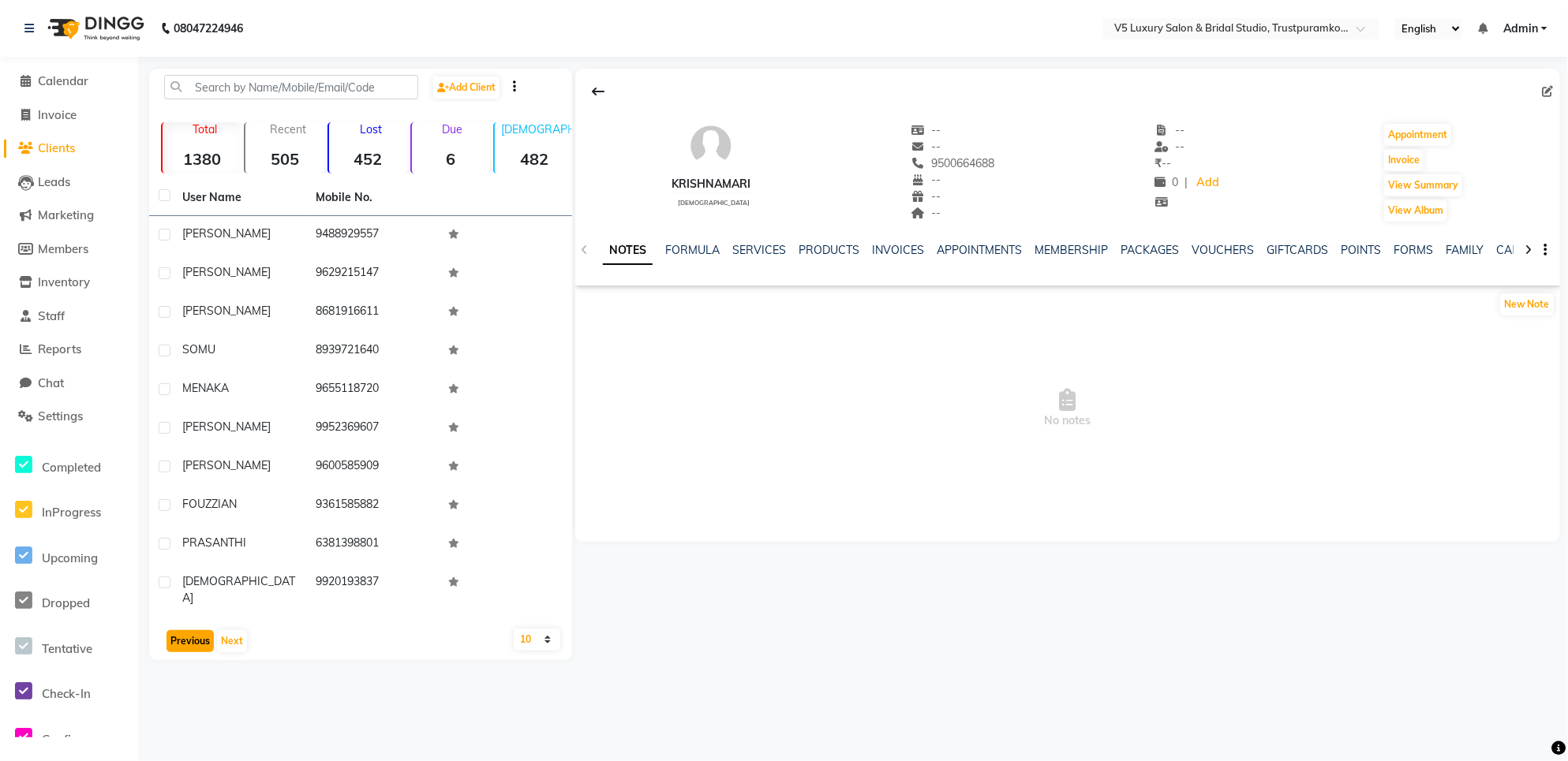
click at [190, 631] on button "Previous" at bounding box center [190, 641] width 47 height 22
click at [190, 633] on button "Previous" at bounding box center [190, 628] width 47 height 22
click at [192, 626] on button "Previous" at bounding box center [190, 628] width 47 height 22
click at [222, 634] on button "Next" at bounding box center [232, 628] width 30 height 22
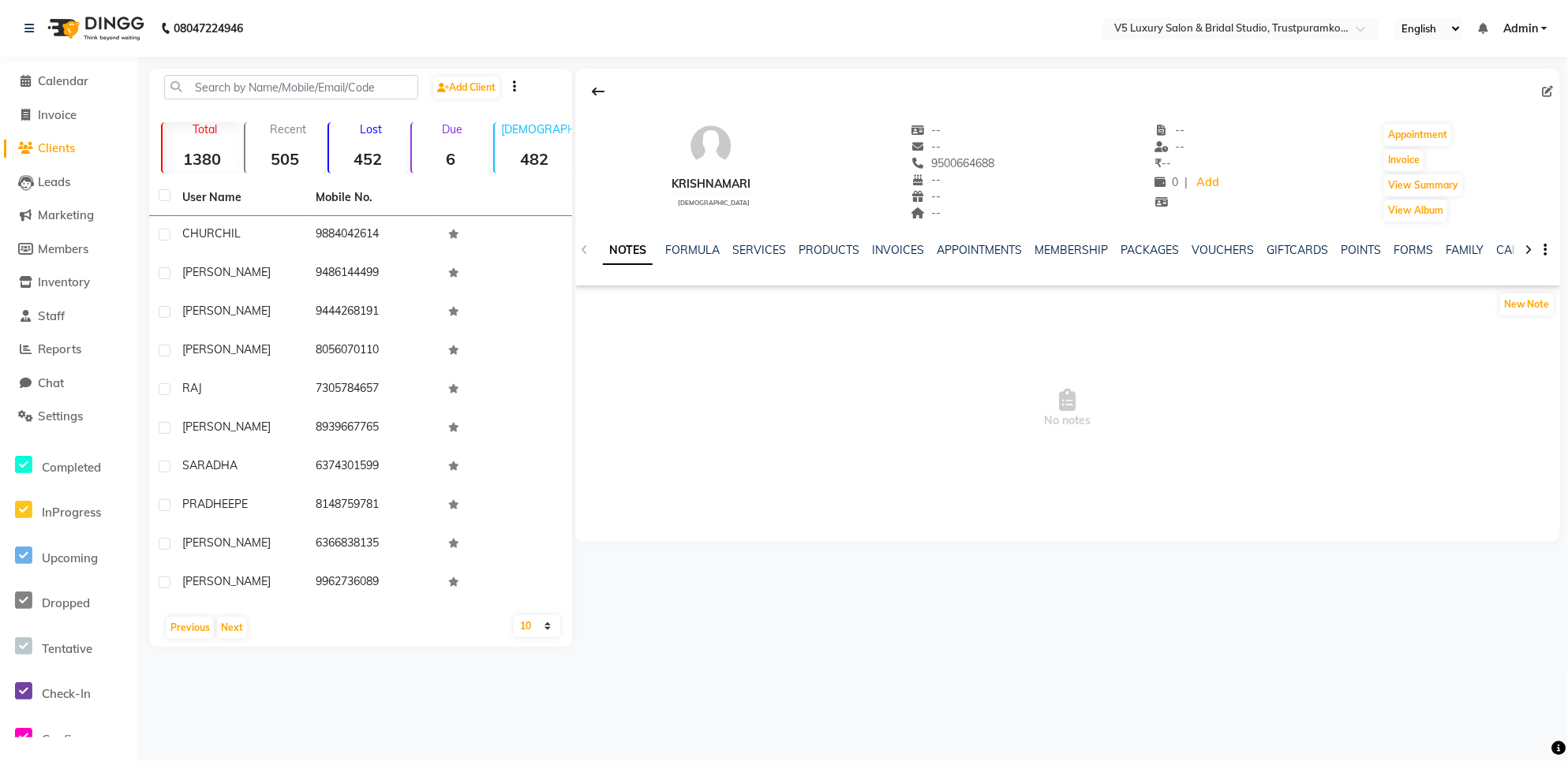
click at [485, 705] on div "08047224946 Select Location × V5 Luxury Salon & Bridal Studio, Trustpuramkodamb…" at bounding box center [784, 380] width 1568 height 761
click at [764, 254] on link "SERVICES" at bounding box center [759, 250] width 53 height 14
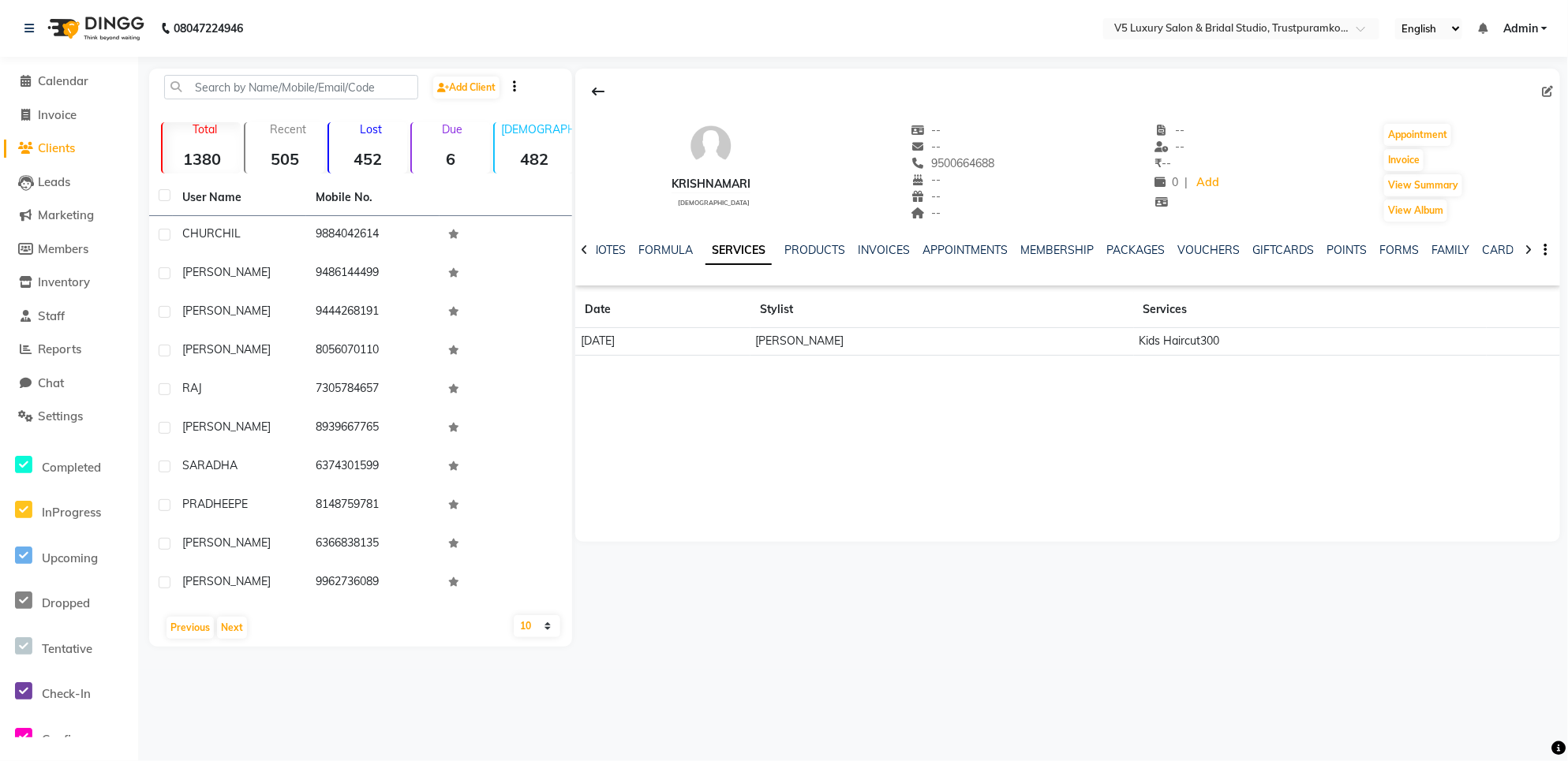
click at [750, 318] on th "Date" at bounding box center [662, 309] width 175 height 37
click at [236, 91] on input "text" at bounding box center [291, 87] width 254 height 25
click at [481, 84] on link "Add Client" at bounding box center [466, 87] width 66 height 22
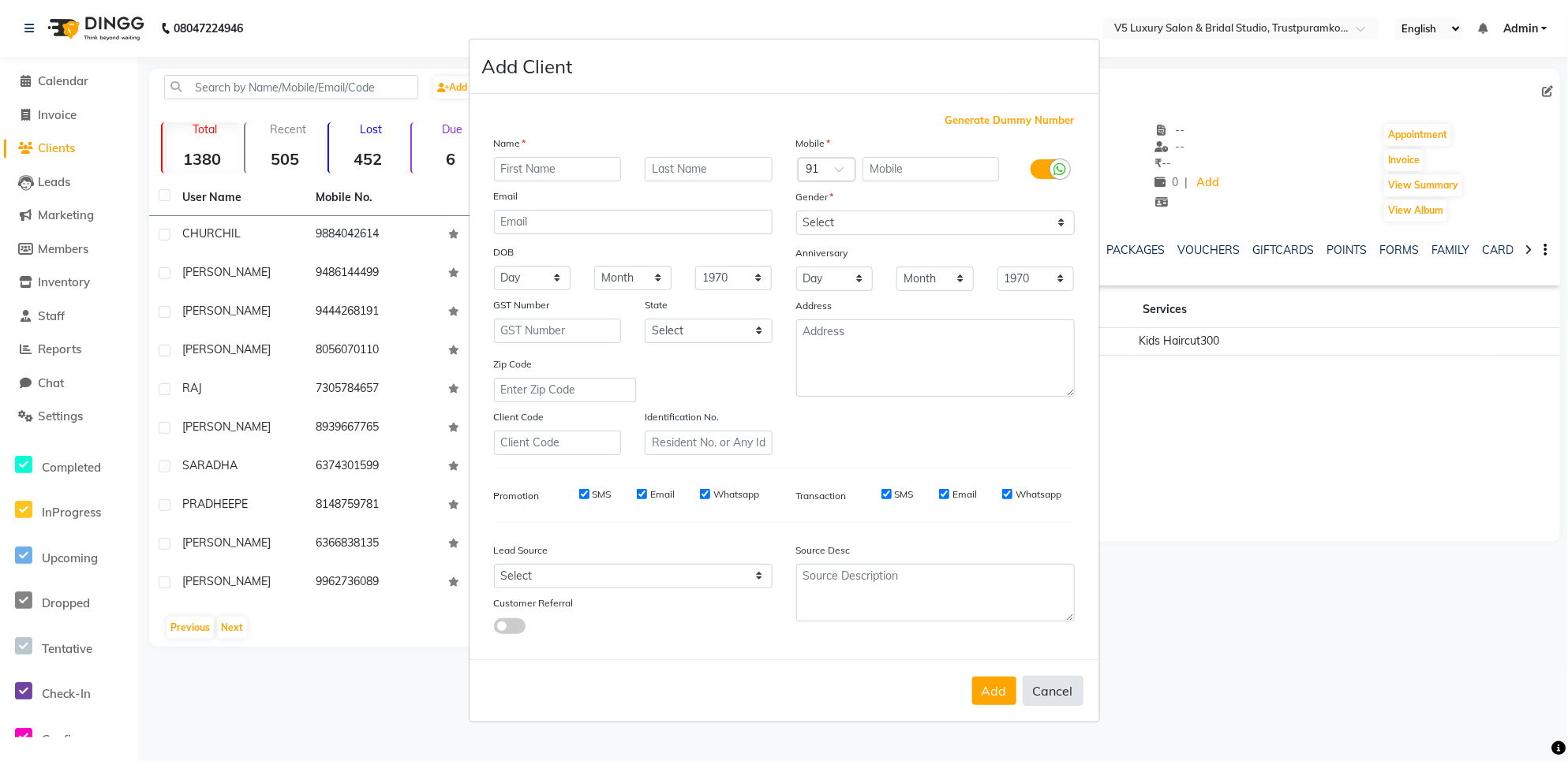
click at [1067, 688] on button "Cancel" at bounding box center [1053, 691] width 60 height 30
select select
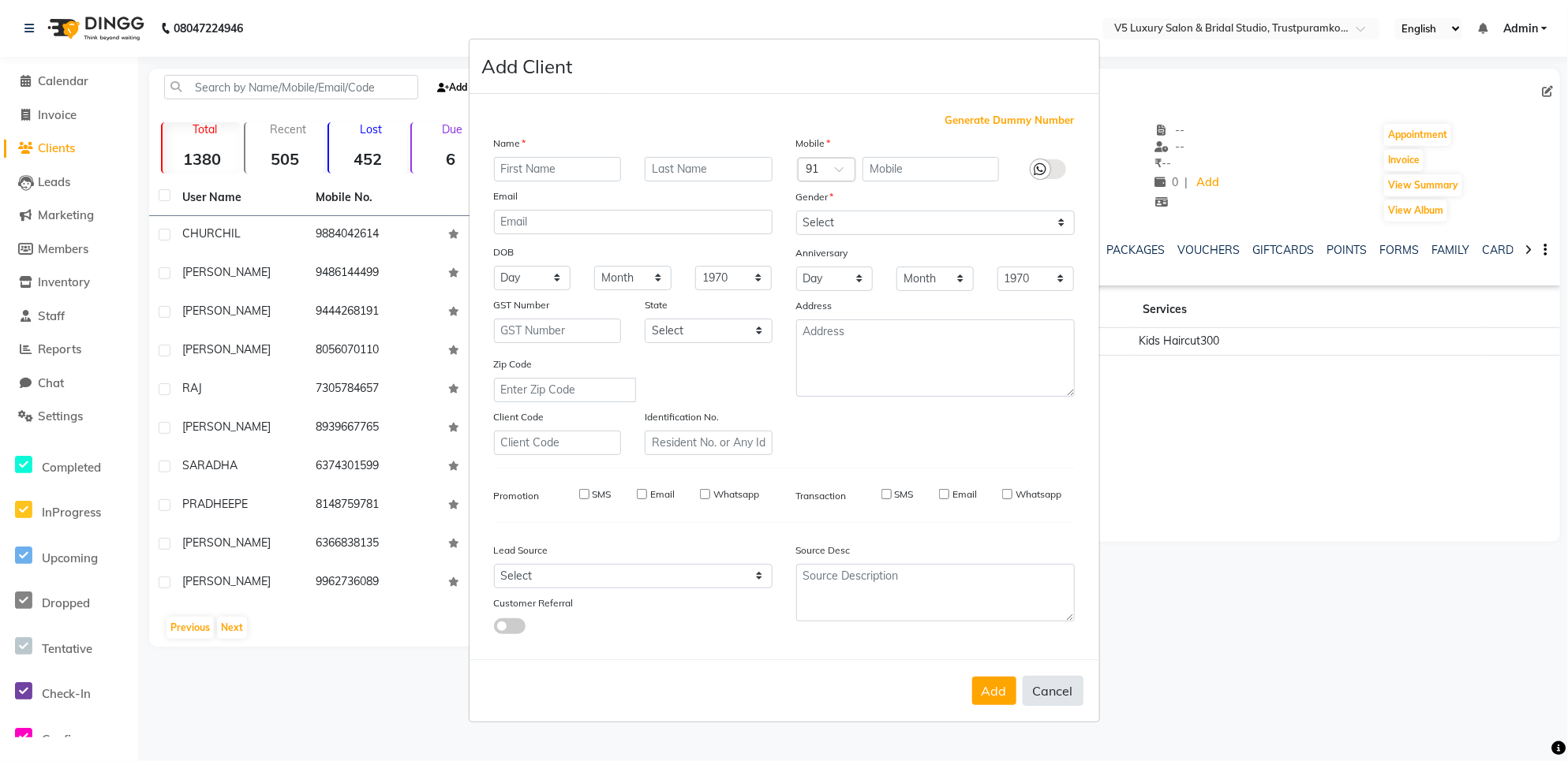
select select
checkbox input "false"
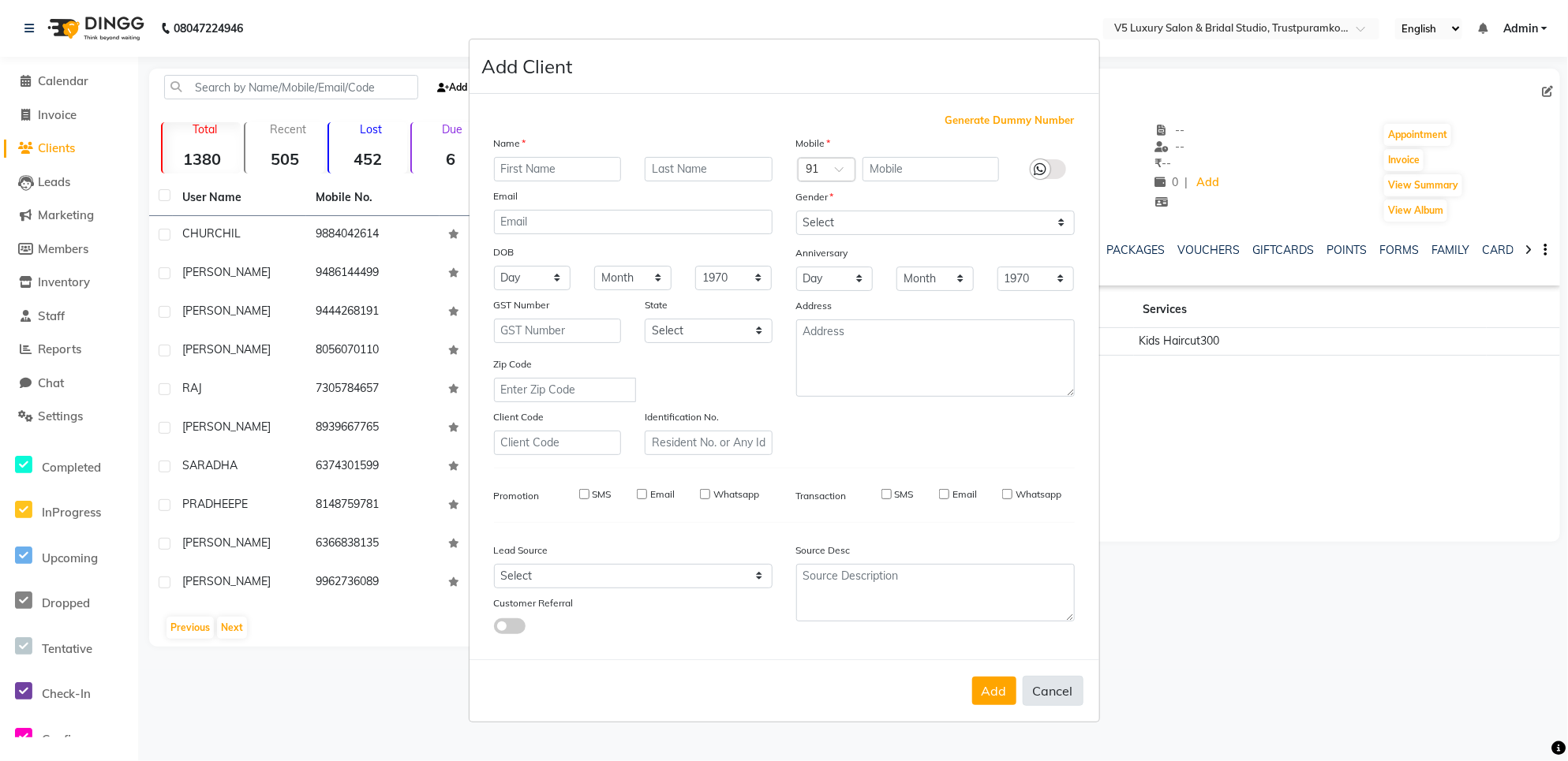
checkbox input "false"
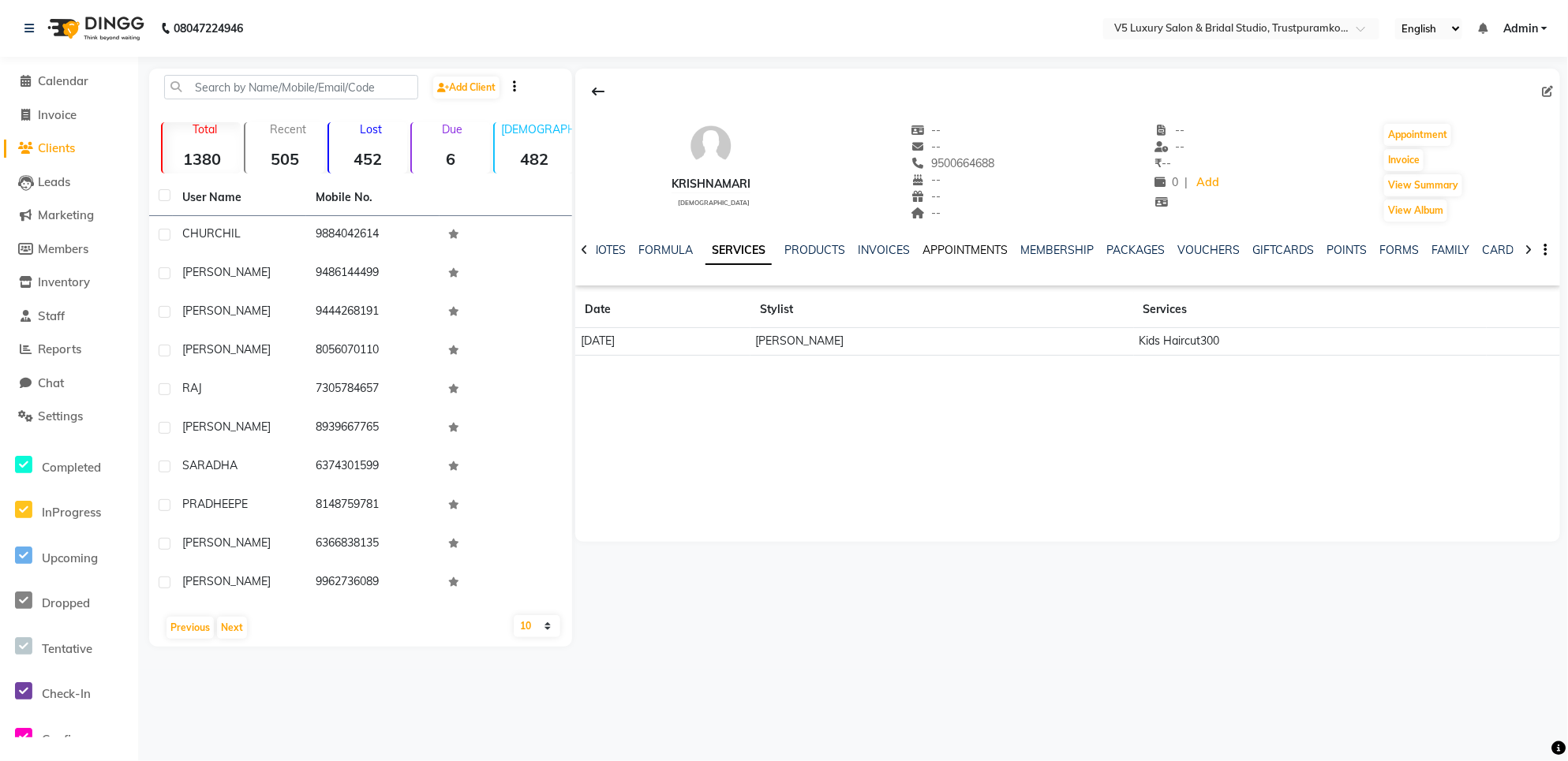
click at [952, 252] on link "APPOINTMENTS" at bounding box center [965, 250] width 85 height 14
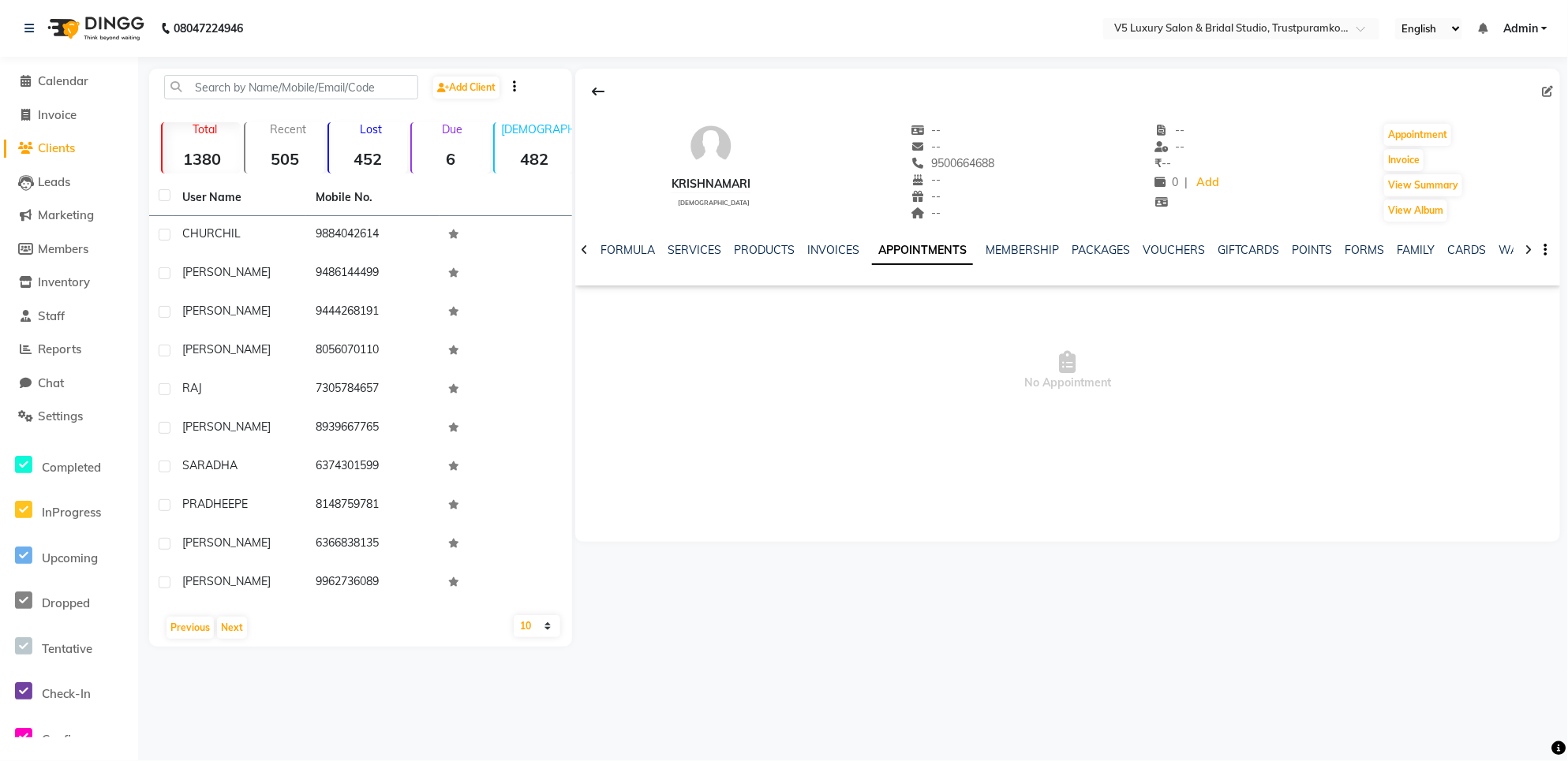
click at [581, 252] on icon at bounding box center [584, 249] width 7 height 11
click at [573, 248] on app-client-details "krishnamari male -- -- 9500664688 -- -- -- -- -- ₹ -- 0 | Add Appointment Invoi…" at bounding box center [1066, 304] width 988 height 473
click at [582, 250] on div at bounding box center [584, 248] width 18 height 31
click at [582, 250] on icon at bounding box center [584, 249] width 7 height 11
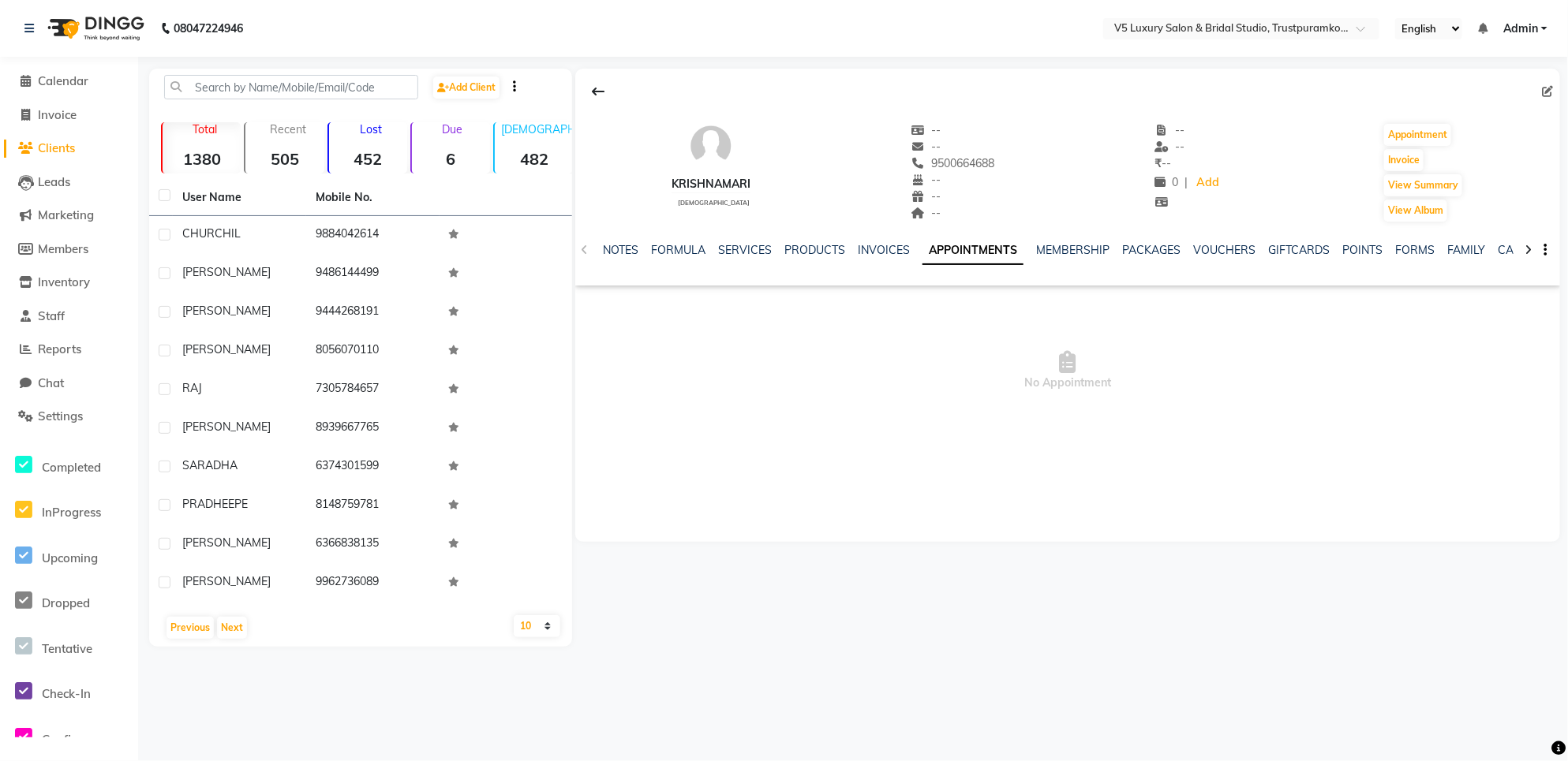
click at [582, 250] on div "NOTES FORMULA SERVICES PRODUCTS INVOICES APPOINTMENTS MEMBERSHIP PACKAGES VOUCH…" at bounding box center [1068, 250] width 985 height 54
click at [684, 243] on link "FORMULA" at bounding box center [678, 250] width 54 height 14
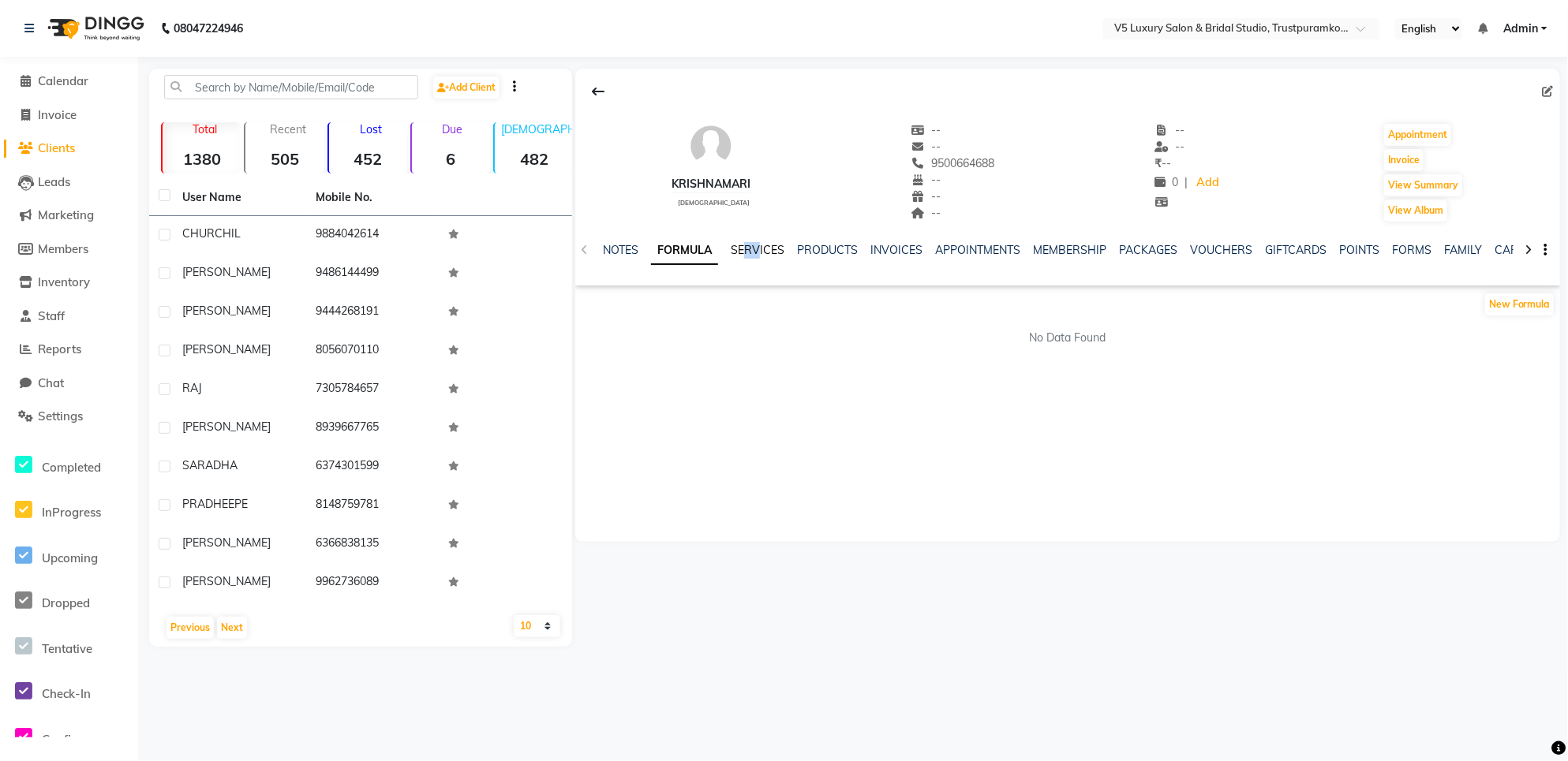
drag, startPoint x: 748, startPoint y: 240, endPoint x: 756, endPoint y: 242, distance: 8.2
click at [756, 242] on div "NOTES FORMULA SERVICES PRODUCTS INVOICES APPOINTMENTS MEMBERSHIP PACKAGES VOUCH…" at bounding box center [1068, 250] width 985 height 54
click at [801, 244] on link "PRODUCTS" at bounding box center [827, 250] width 60 height 14
drag, startPoint x: 841, startPoint y: 240, endPoint x: 849, endPoint y: 243, distance: 8.5
click at [849, 243] on div "NOTES FORMULA SERVICES PRODUCTS INVOICES APPOINTMENTS MEMBERSHIP PACKAGES VOUCH…" at bounding box center [1068, 250] width 985 height 54
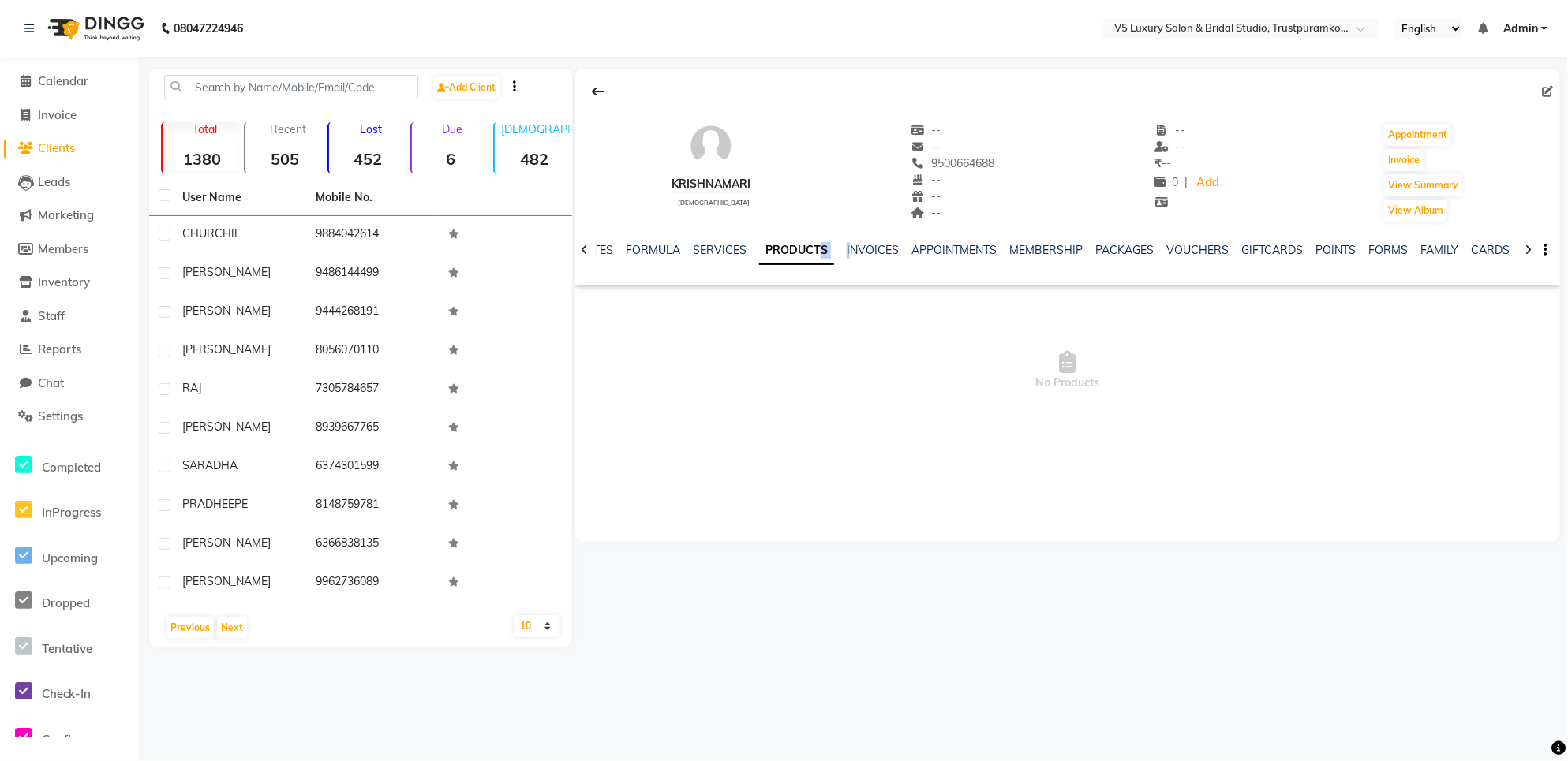
click at [72, 140] on span "Clients" at bounding box center [56, 147] width 38 height 15
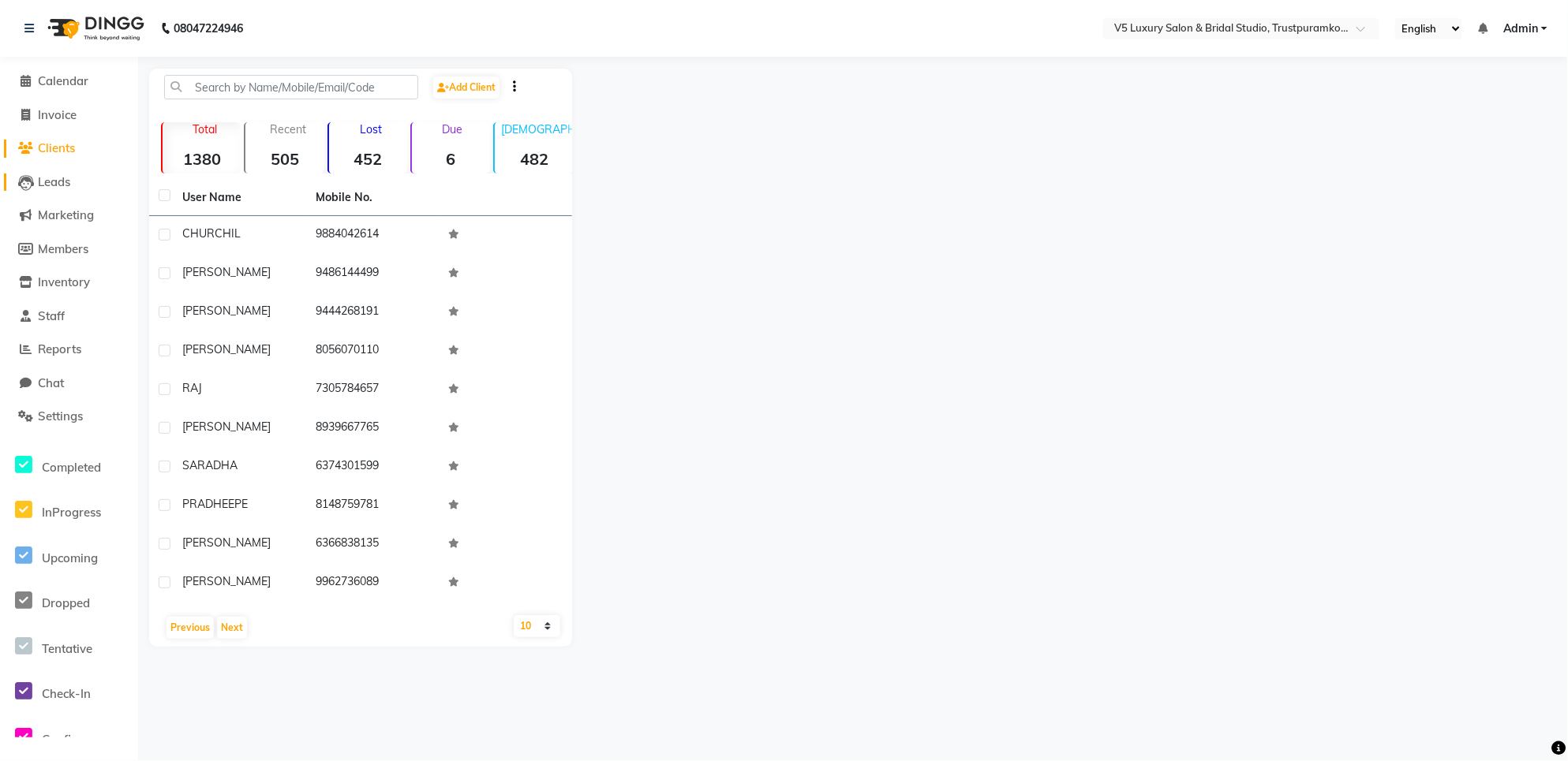
click at [59, 176] on span "Leads" at bounding box center [53, 181] width 33 height 15
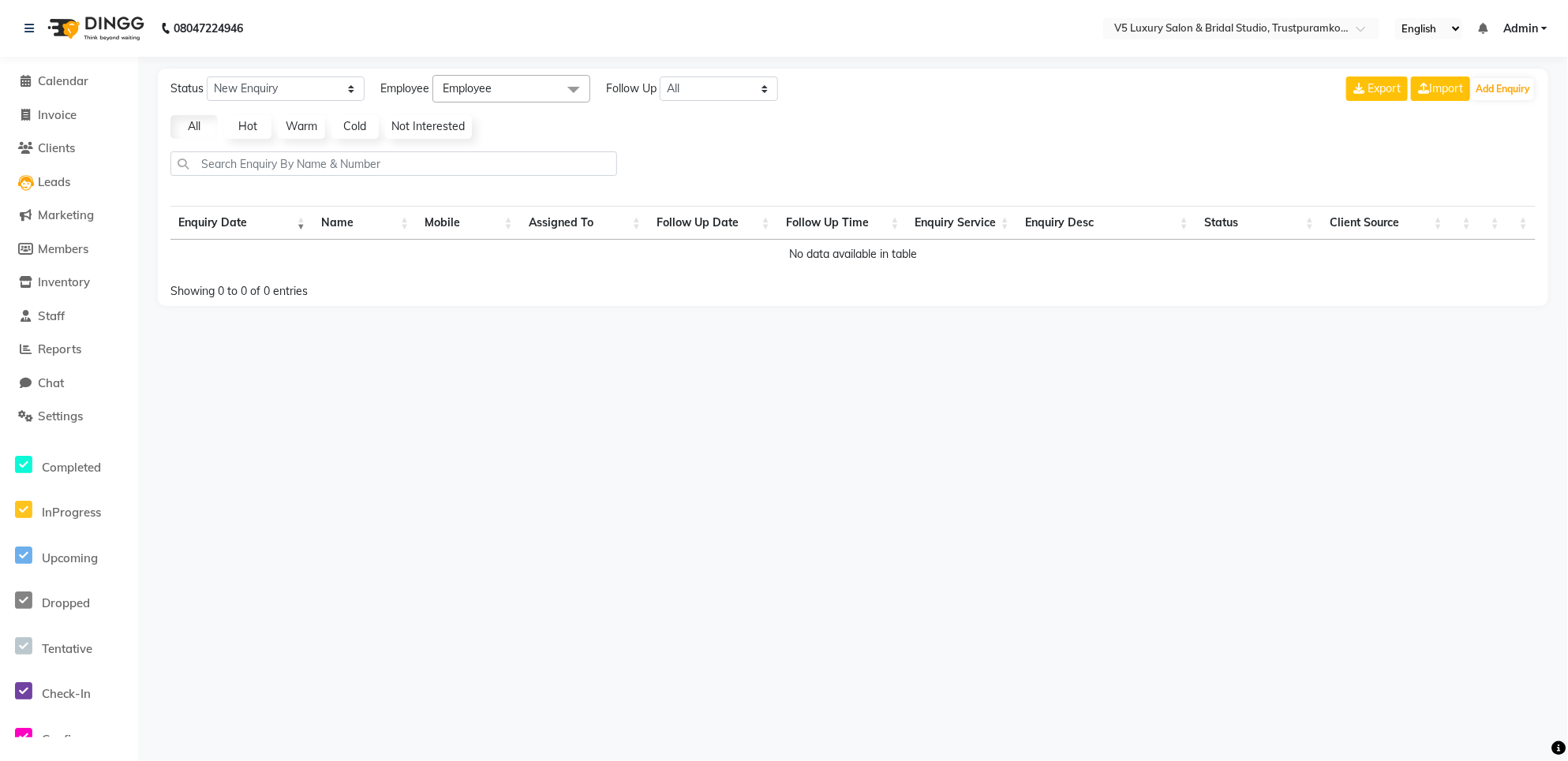
click at [45, 305] on li "Staff" at bounding box center [69, 316] width 138 height 34
click at [111, 456] on div "Completed" at bounding box center [69, 465] width 138 height 30
click at [112, 456] on div "Completed" at bounding box center [69, 465] width 138 height 30
drag, startPoint x: 112, startPoint y: 456, endPoint x: 108, endPoint y: 448, distance: 8.9
click at [113, 456] on div "Completed" at bounding box center [69, 465] width 138 height 30
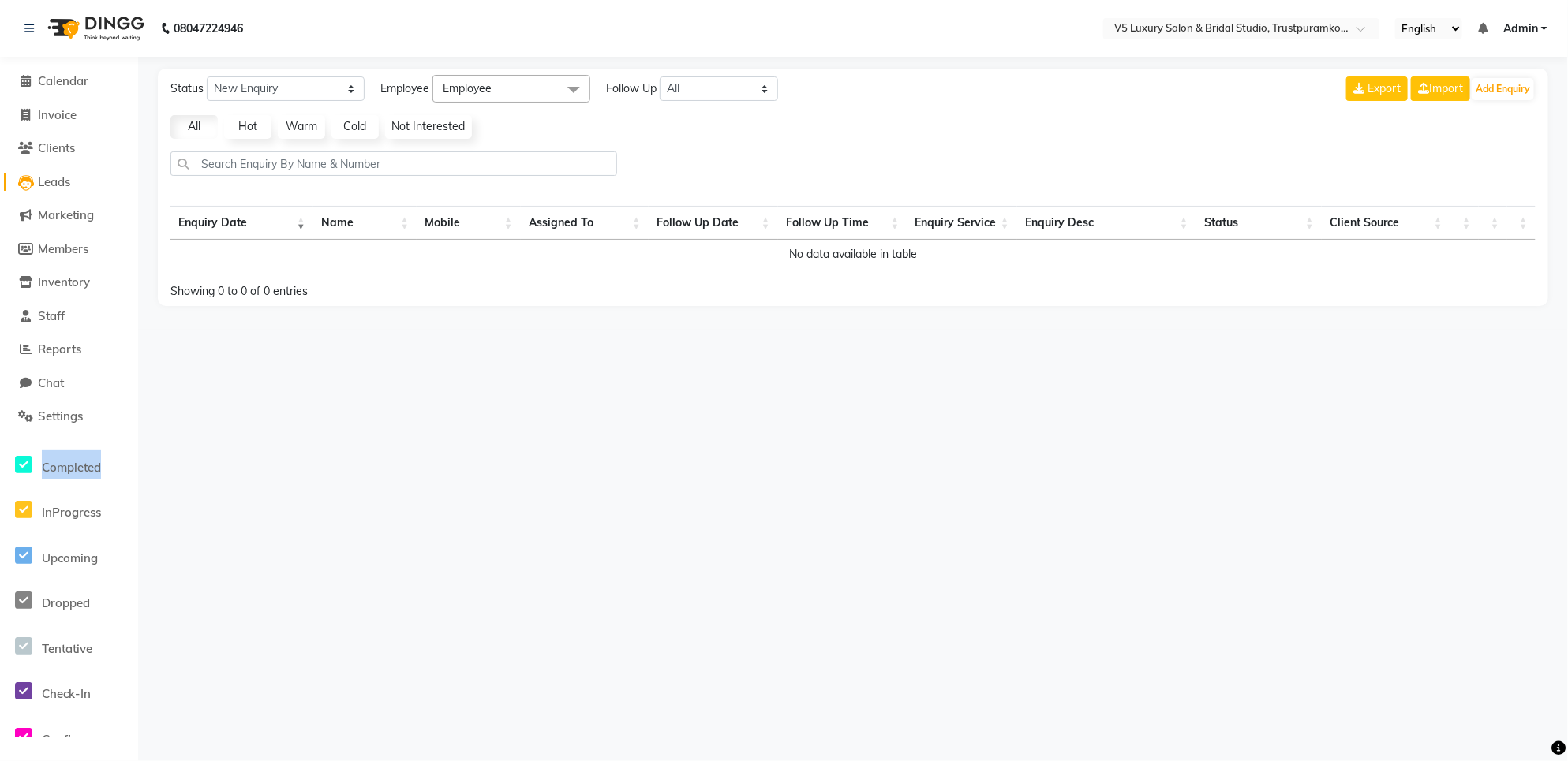
click at [56, 182] on span "Leads" at bounding box center [53, 181] width 33 height 15
click at [55, 182] on span "Leads" at bounding box center [53, 181] width 33 height 15
click at [67, 178] on span "Leads" at bounding box center [53, 181] width 33 height 15
drag, startPoint x: 1419, startPoint y: 490, endPoint x: 1310, endPoint y: 556, distance: 127.4
drag, startPoint x: 1310, startPoint y: 556, endPoint x: 1348, endPoint y: 526, distance: 48.4
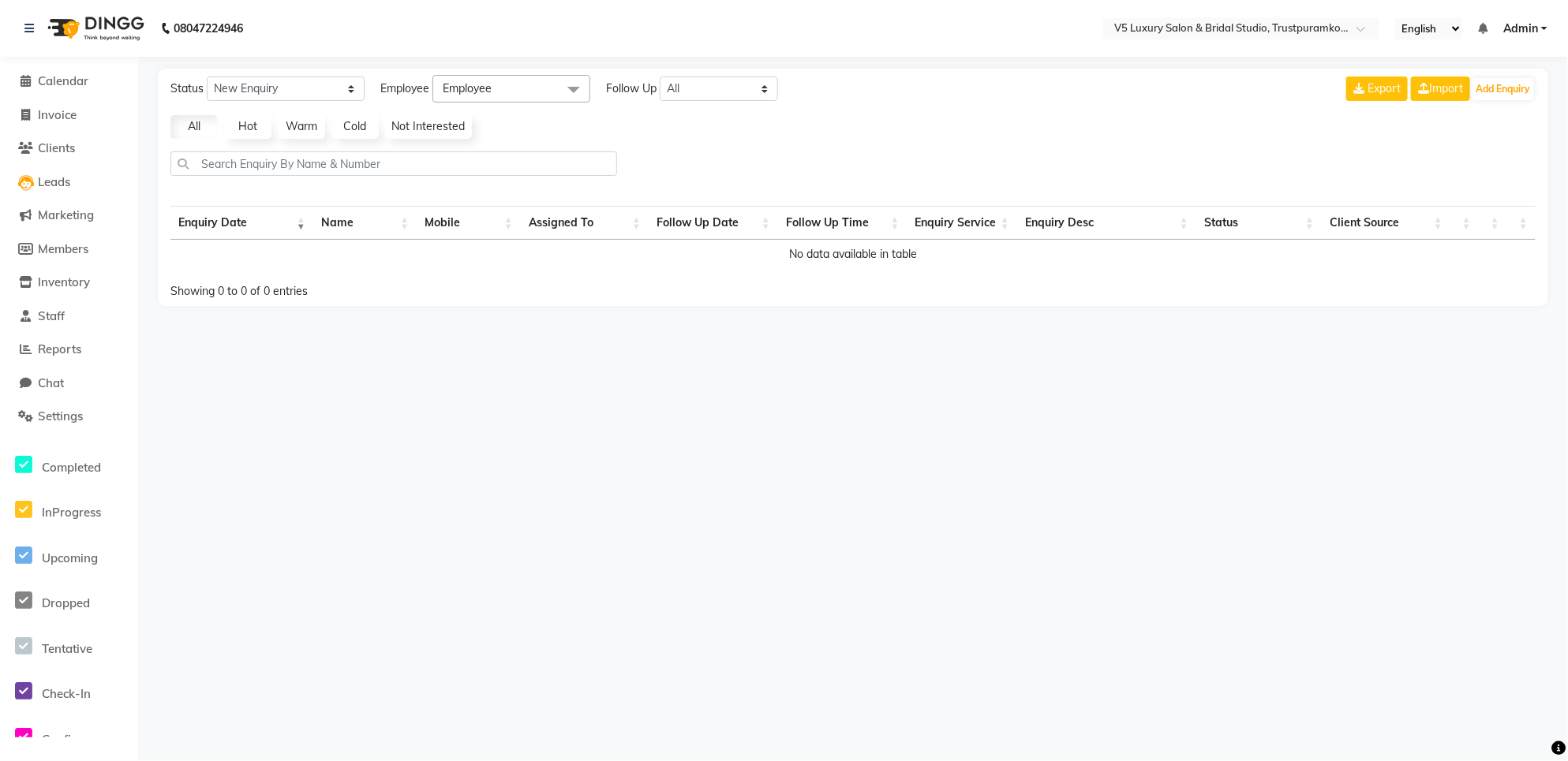
click at [1348, 526] on div "08047224946 Select Location × V5 Luxury Salon & Bridal Studio, Trustpuramkodamb…" at bounding box center [784, 380] width 1568 height 761
click at [1354, 231] on th "Client Source" at bounding box center [1386, 222] width 129 height 34
click at [44, 93] on li "Calendar" at bounding box center [69, 81] width 138 height 34
click at [44, 127] on li "Invoice" at bounding box center [69, 116] width 138 height 34
click at [56, 158] on li "Clients" at bounding box center [69, 148] width 138 height 34
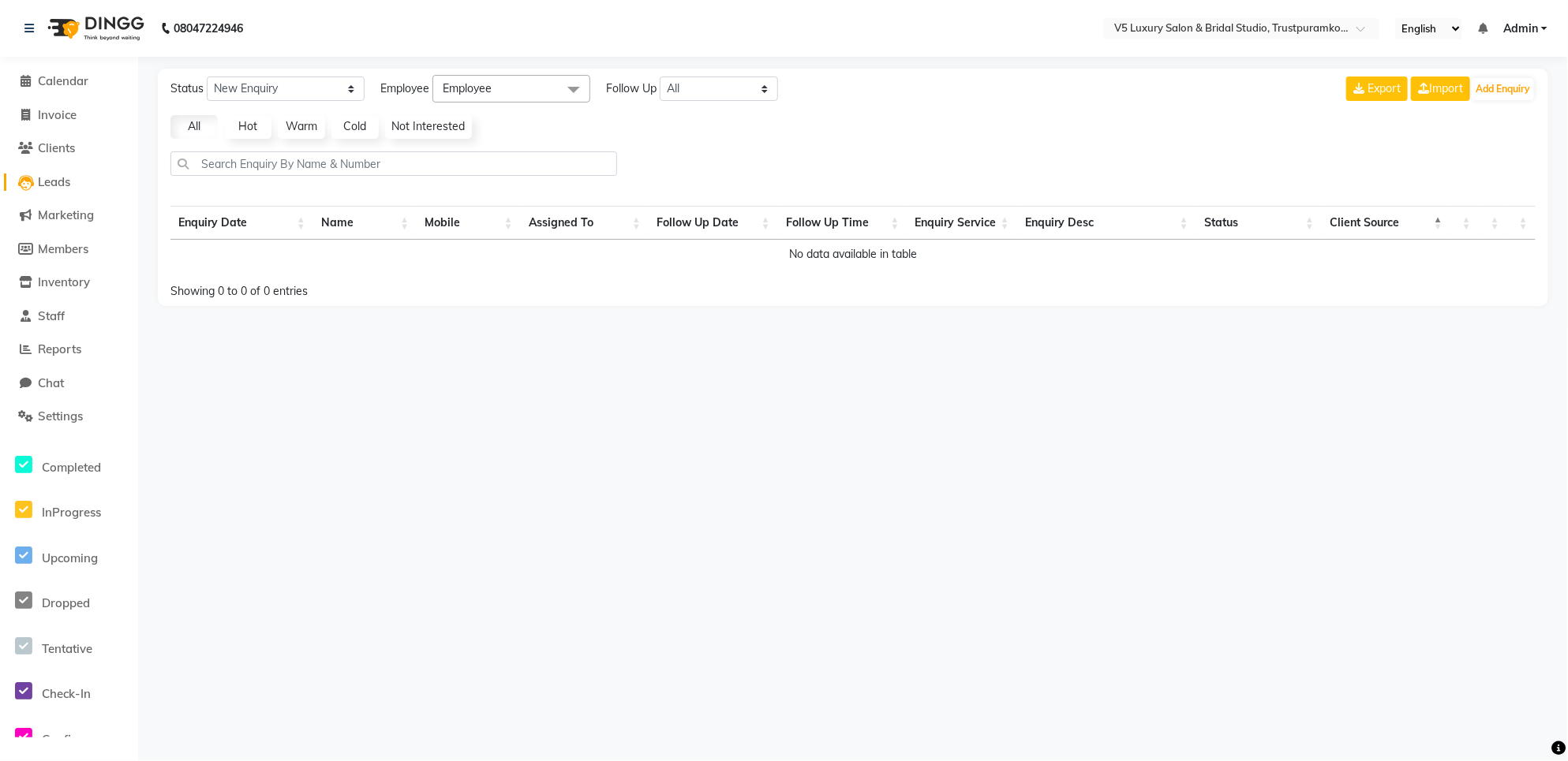
click at [60, 188] on span "Leads" at bounding box center [53, 181] width 33 height 15
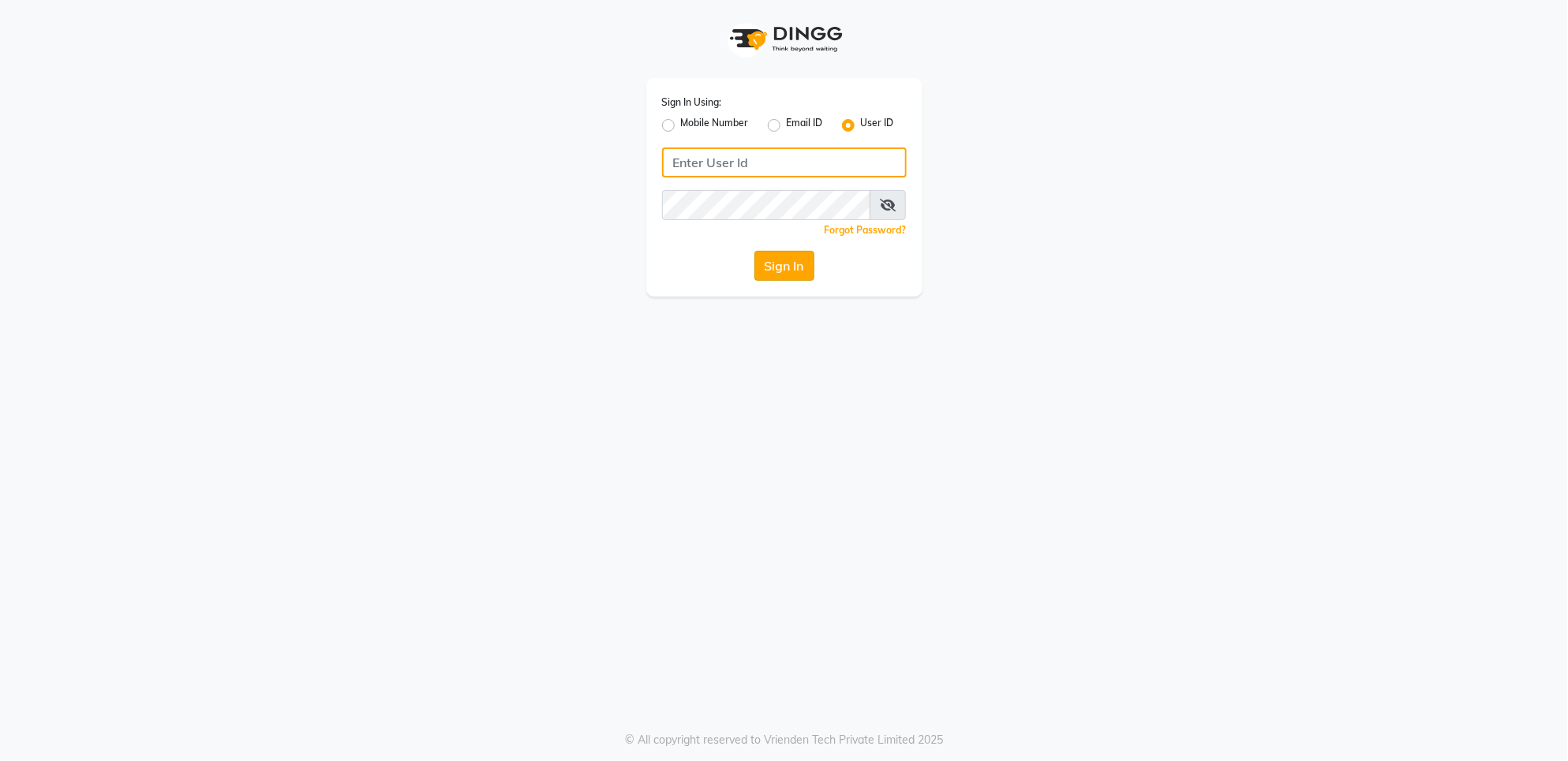
type input "v5123"
click at [788, 268] on button "Sign In" at bounding box center [784, 266] width 60 height 30
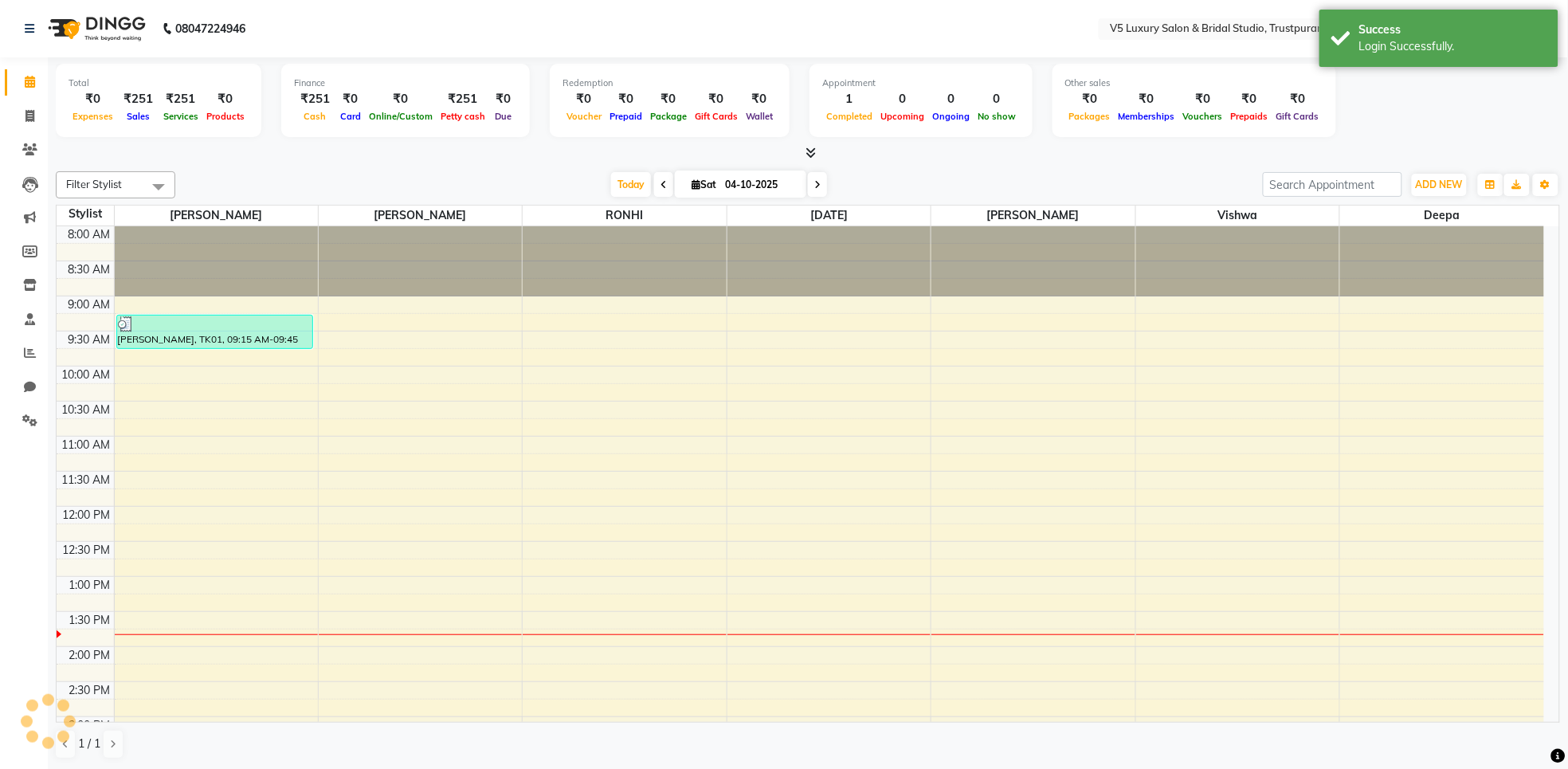
select select "en"
drag, startPoint x: 32, startPoint y: 117, endPoint x: 61, endPoint y: 120, distance: 29.2
click at [32, 117] on icon at bounding box center [30, 116] width 9 height 12
select select "service"
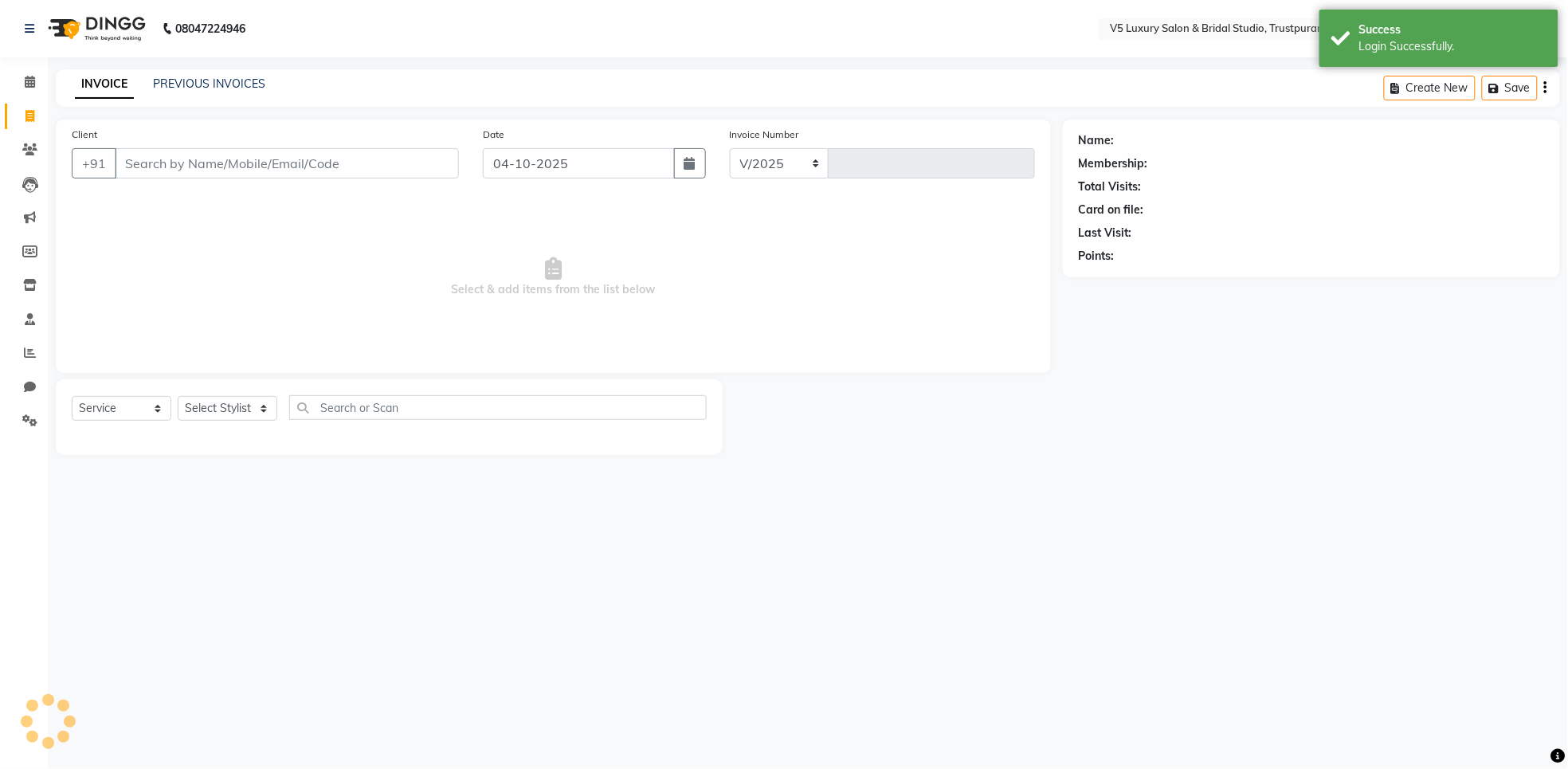
select select "7993"
type input "1727"
click at [228, 170] on input "Client" at bounding box center [288, 163] width 348 height 30
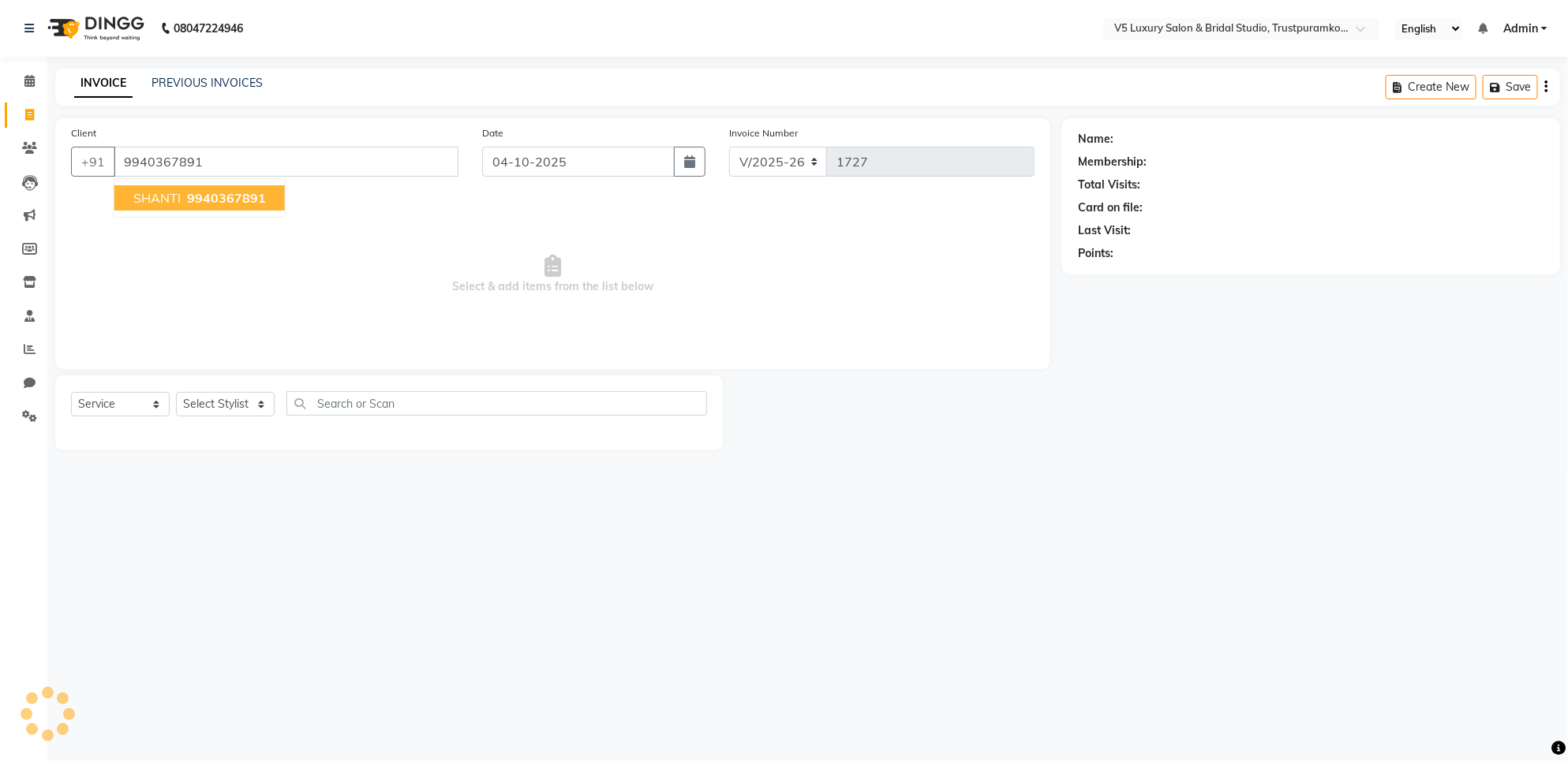
type input "9940367891"
click at [202, 188] on button "SHANTI 9940367891" at bounding box center [200, 199] width 170 height 26
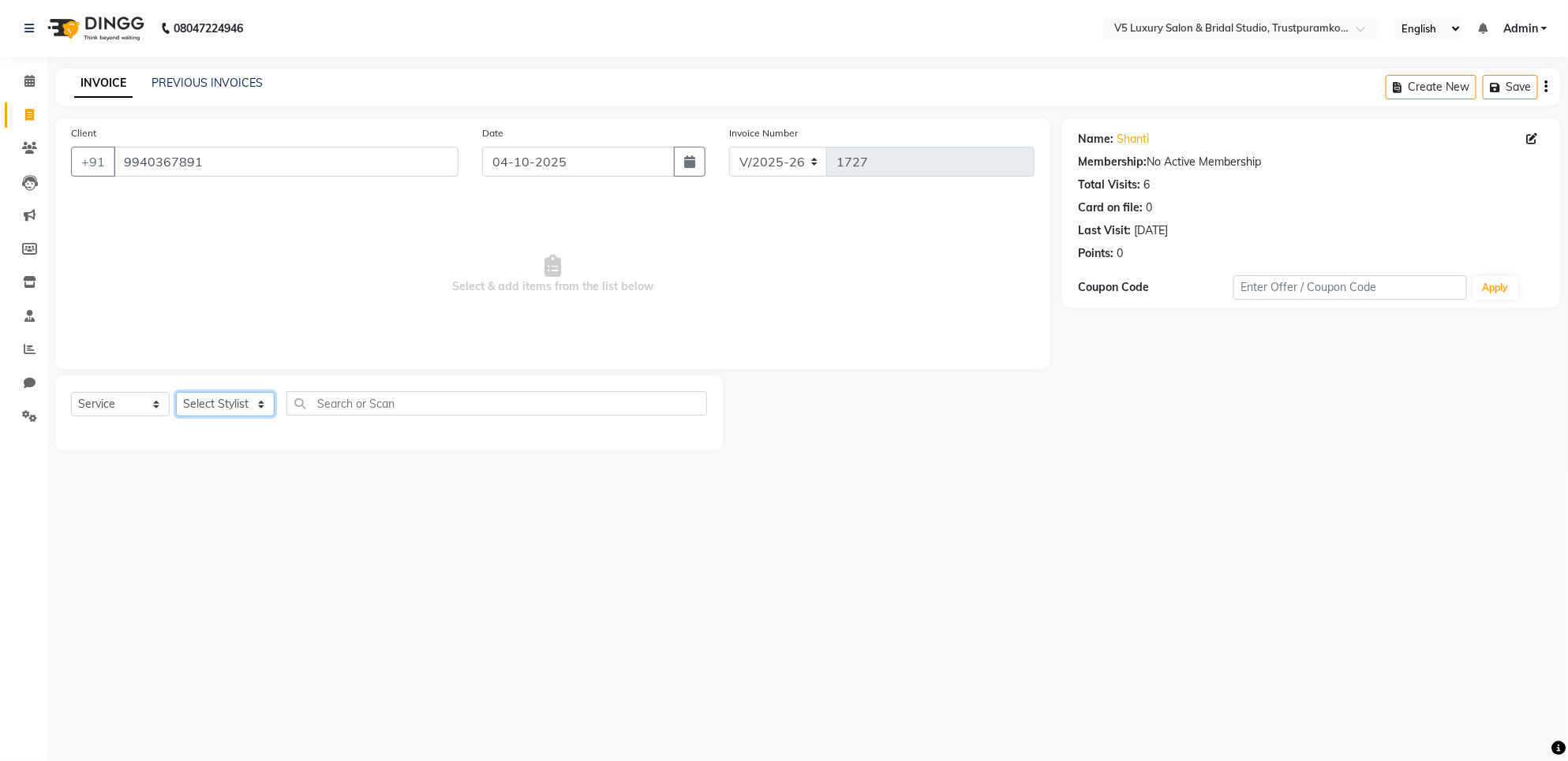
click at [235, 396] on select "Select Stylist [PERSON_NAME] [PERSON_NAME] [PERSON_NAME] [DATE] [PERSON_NAME]" at bounding box center [225, 404] width 99 height 25
select select "72642"
click at [176, 392] on select "Select Stylist [PERSON_NAME] [PERSON_NAME] [PERSON_NAME] [DATE] [PERSON_NAME]" at bounding box center [225, 404] width 99 height 25
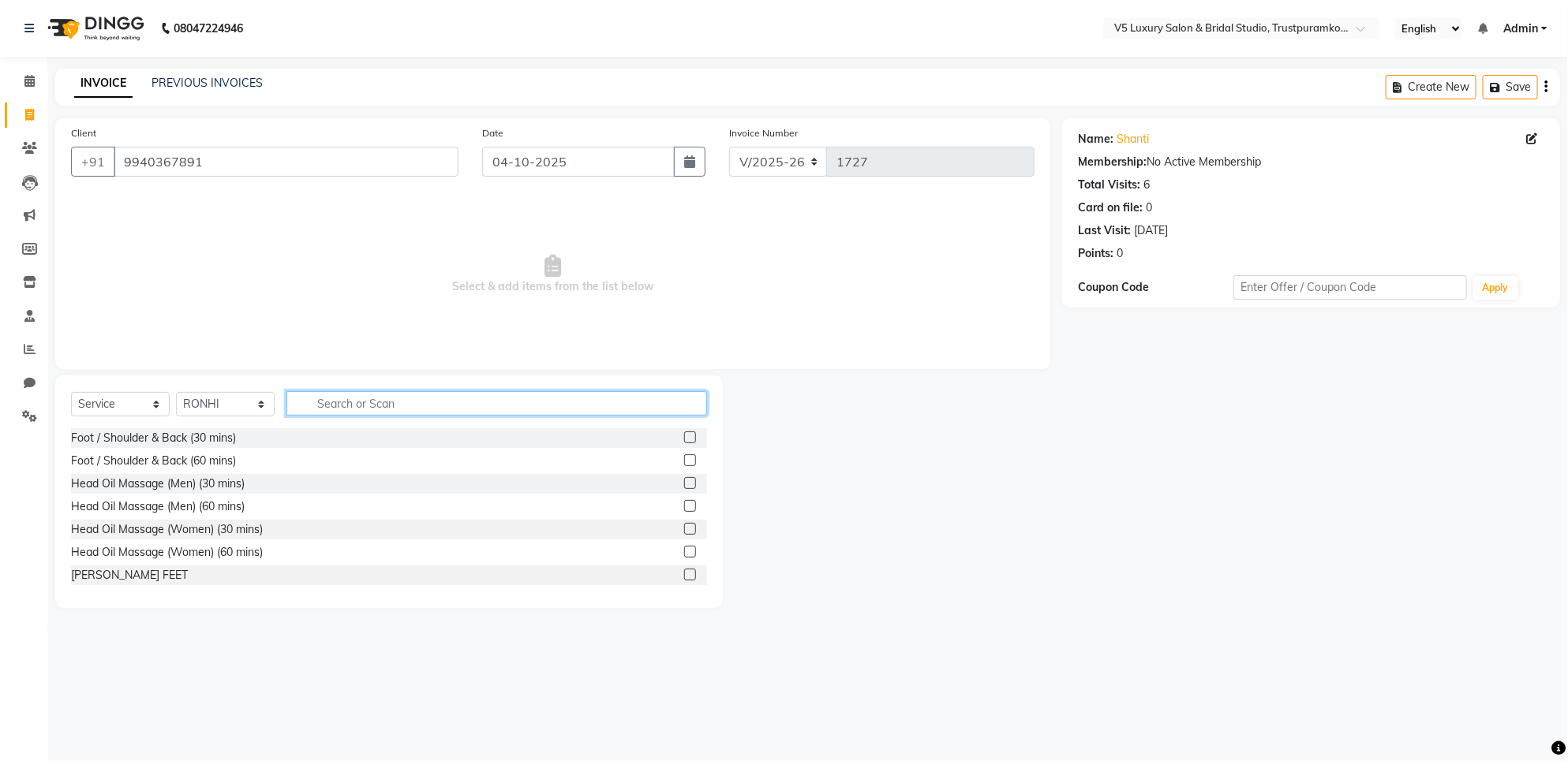
click at [386, 399] on input "text" at bounding box center [496, 403] width 420 height 25
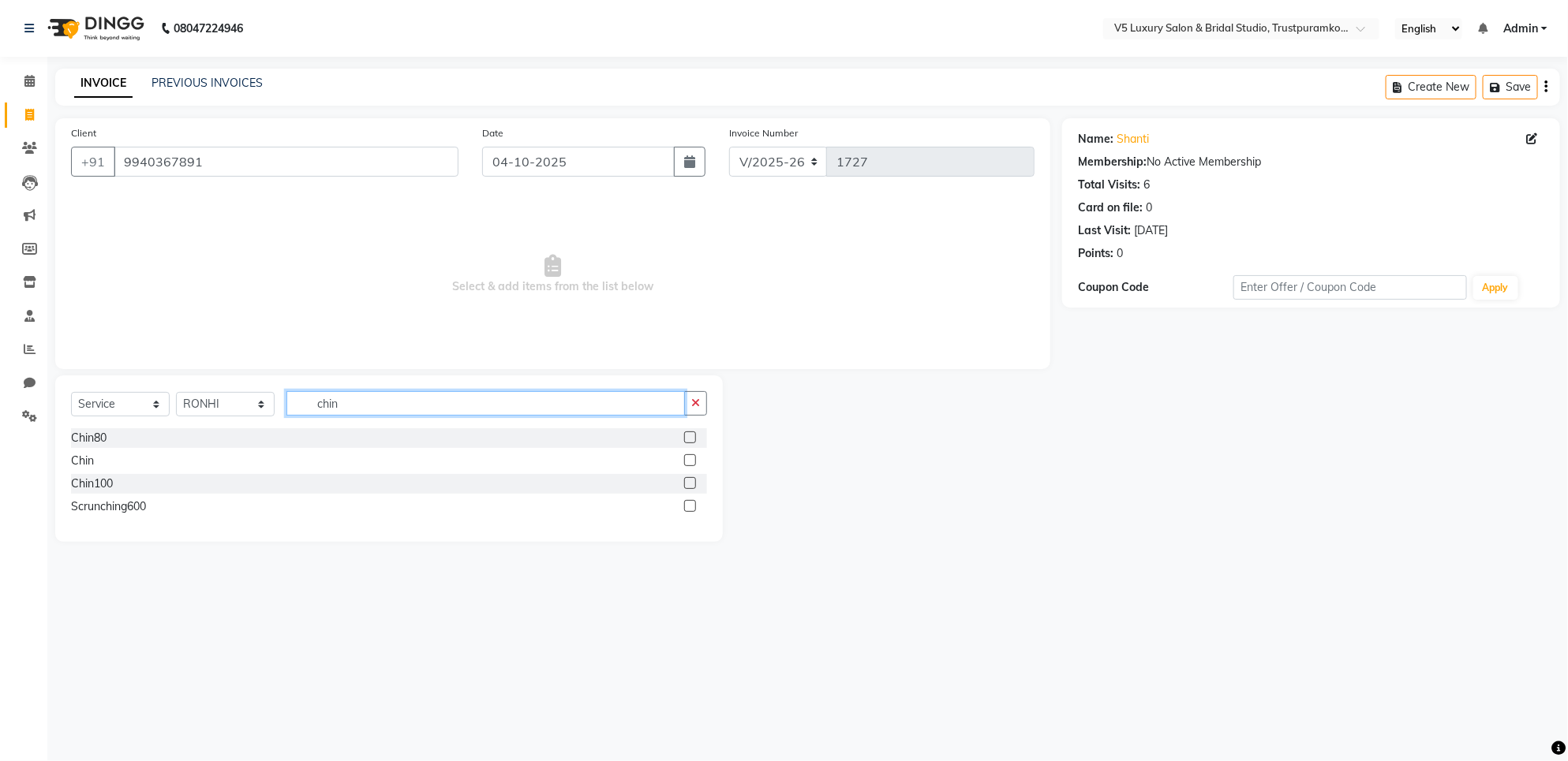
type input "chin"
click at [131, 459] on div "Chin" at bounding box center [389, 462] width 636 height 20
click at [81, 465] on div "Chin" at bounding box center [82, 461] width 23 height 17
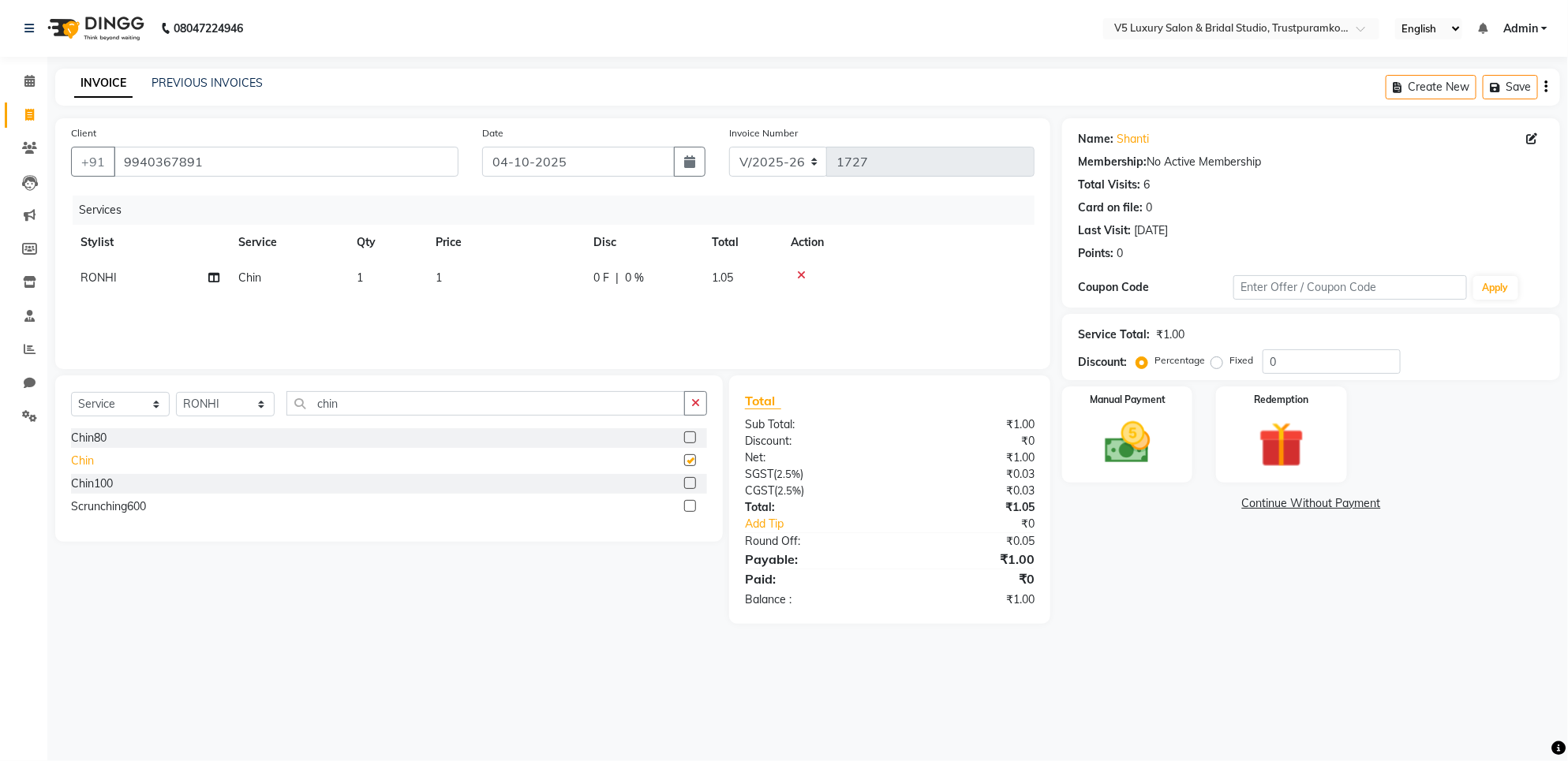
checkbox input "false"
click at [704, 408] on button "button" at bounding box center [695, 403] width 23 height 25
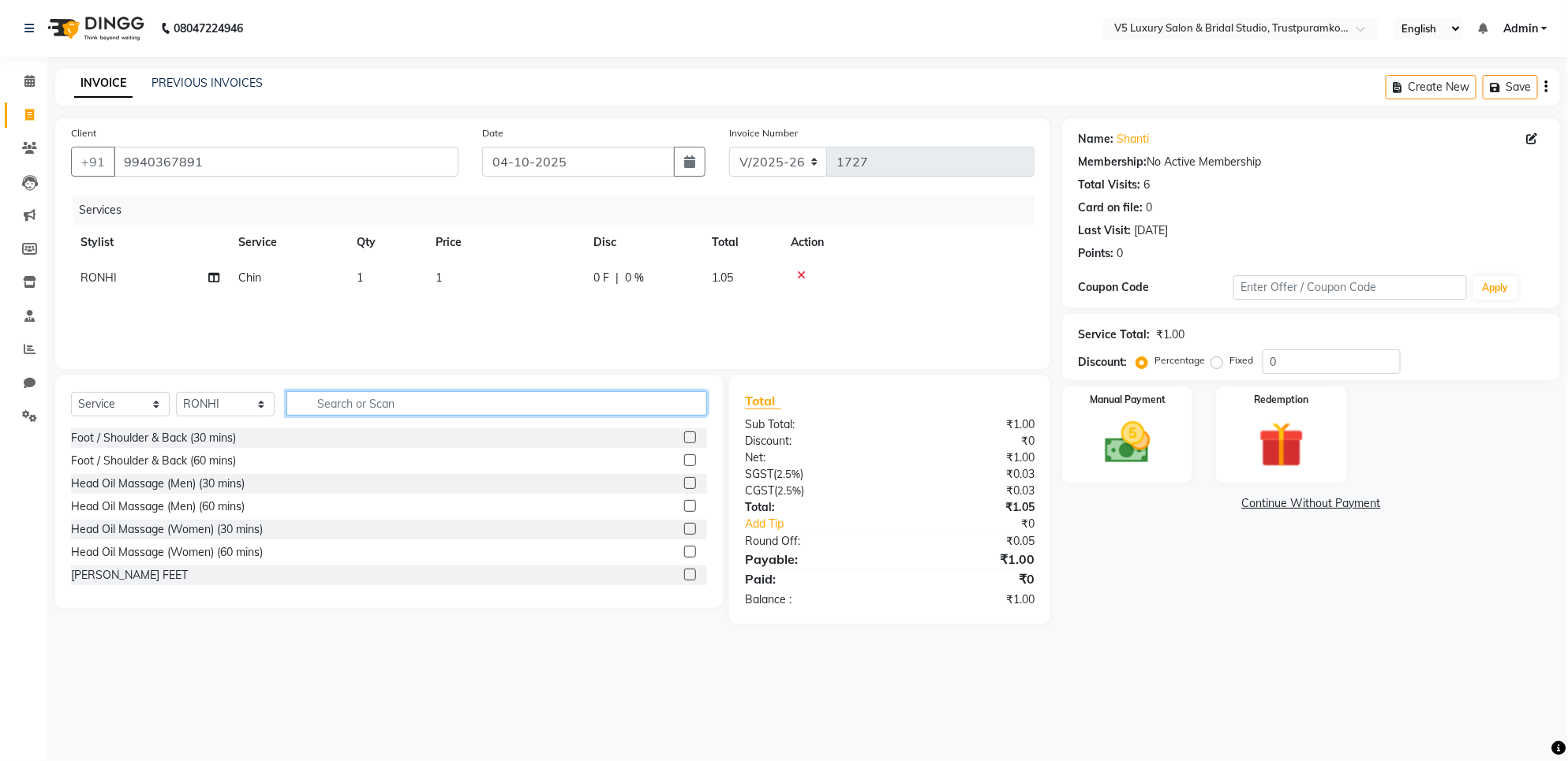
click at [545, 401] on input "text" at bounding box center [496, 403] width 420 height 25
type input "upp"
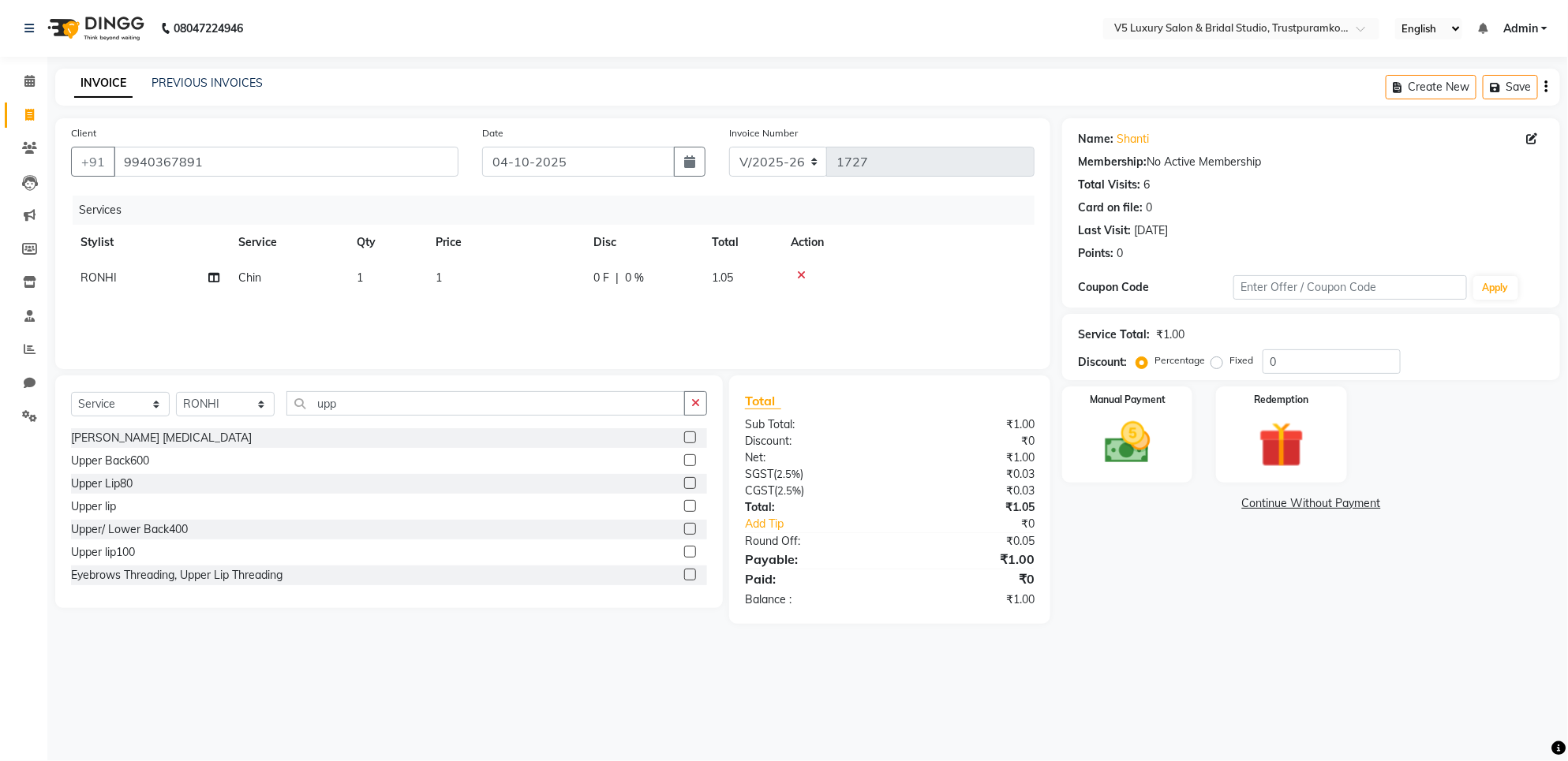
click at [152, 513] on div "Upper lip" at bounding box center [389, 507] width 636 height 20
click at [108, 513] on div "Upper lip" at bounding box center [94, 507] width 45 height 17
checkbox input "false"
click at [886, 306] on div at bounding box center [908, 310] width 234 height 11
click at [483, 283] on td "1" at bounding box center [505, 278] width 158 height 36
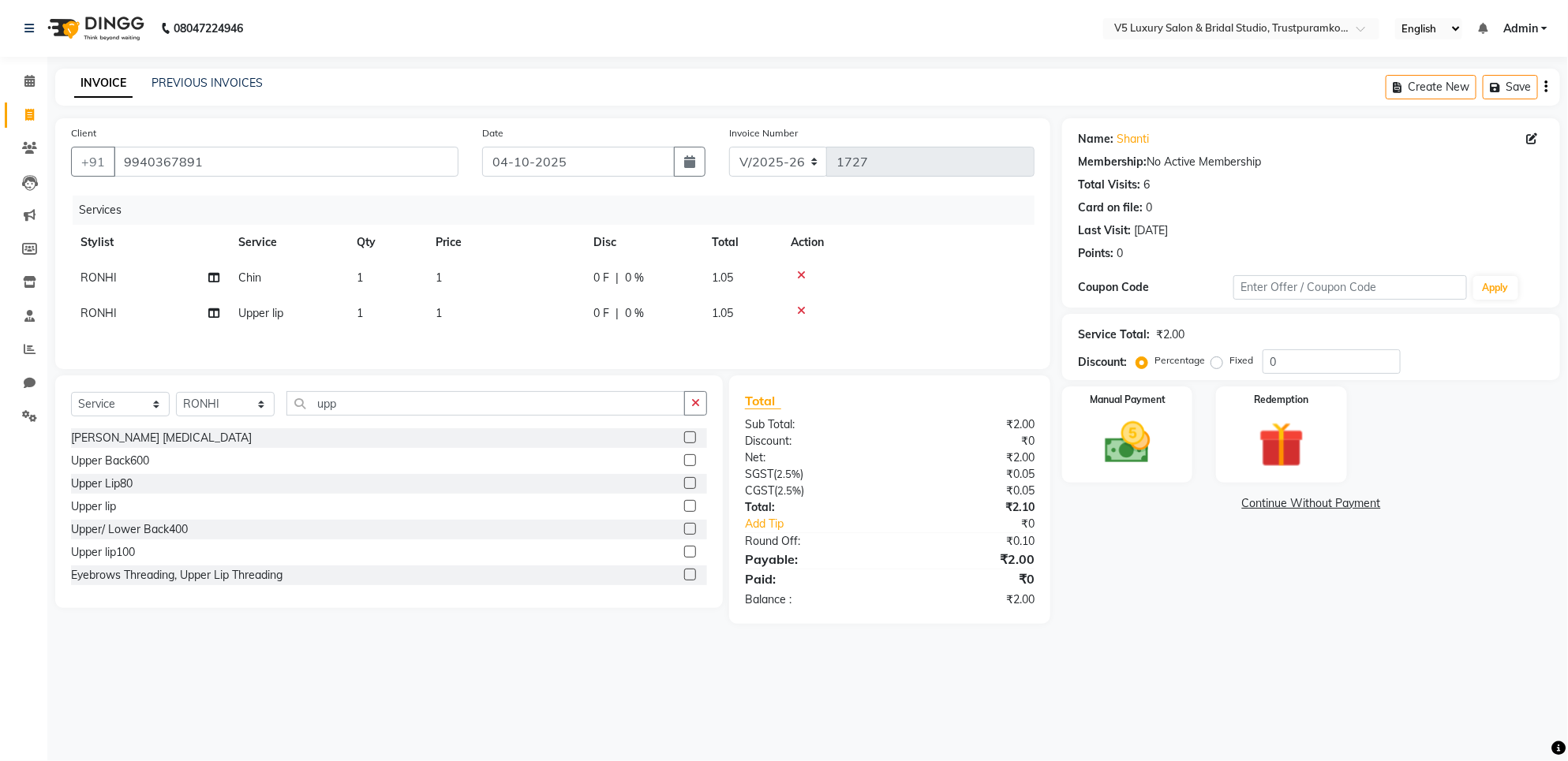
select select "72642"
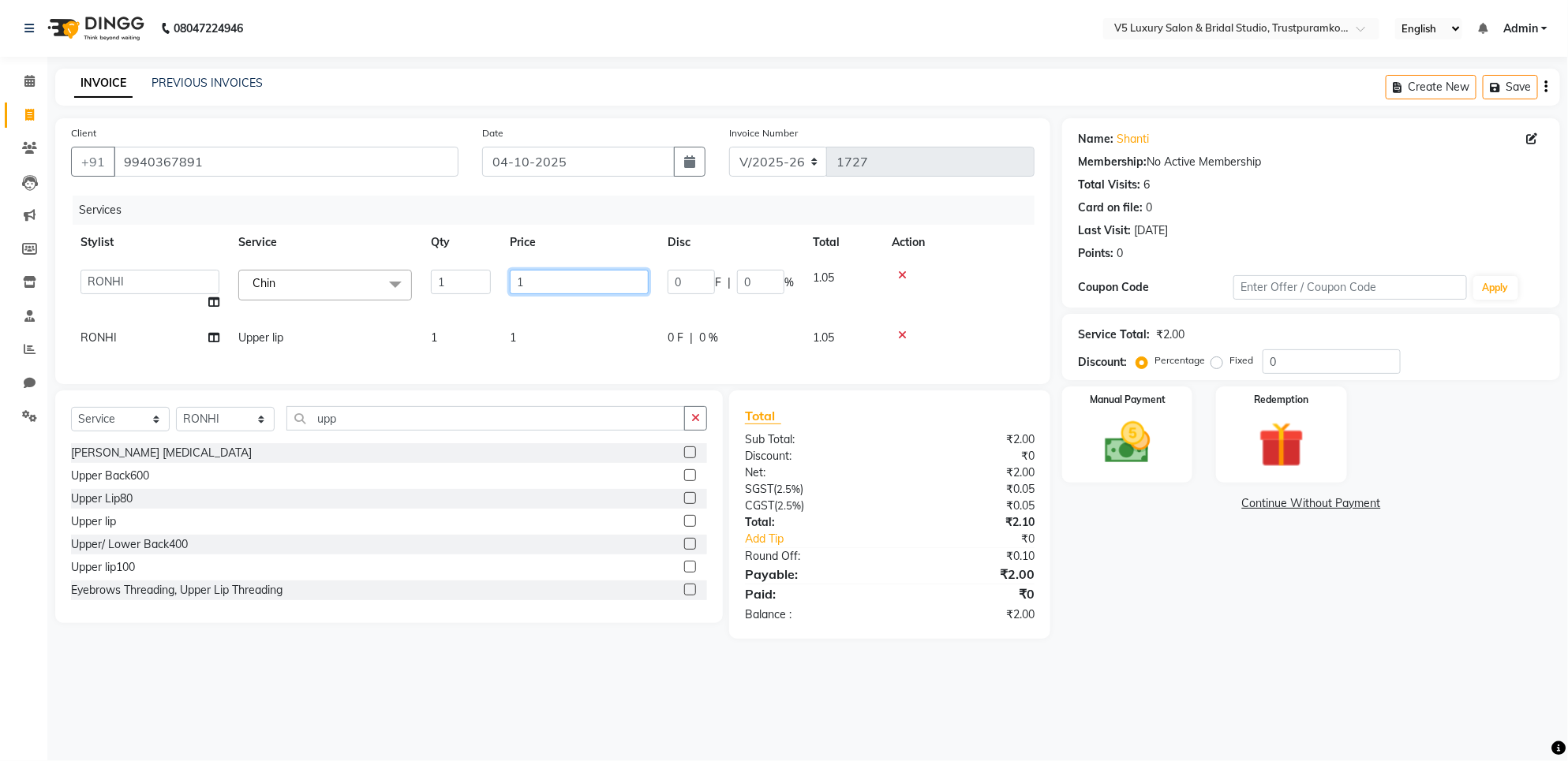
click at [563, 285] on input "1" at bounding box center [579, 282] width 138 height 25
type input "55"
click at [559, 330] on td "1" at bounding box center [579, 338] width 158 height 36
select select "72642"
click at [570, 321] on input "1" at bounding box center [579, 317] width 138 height 25
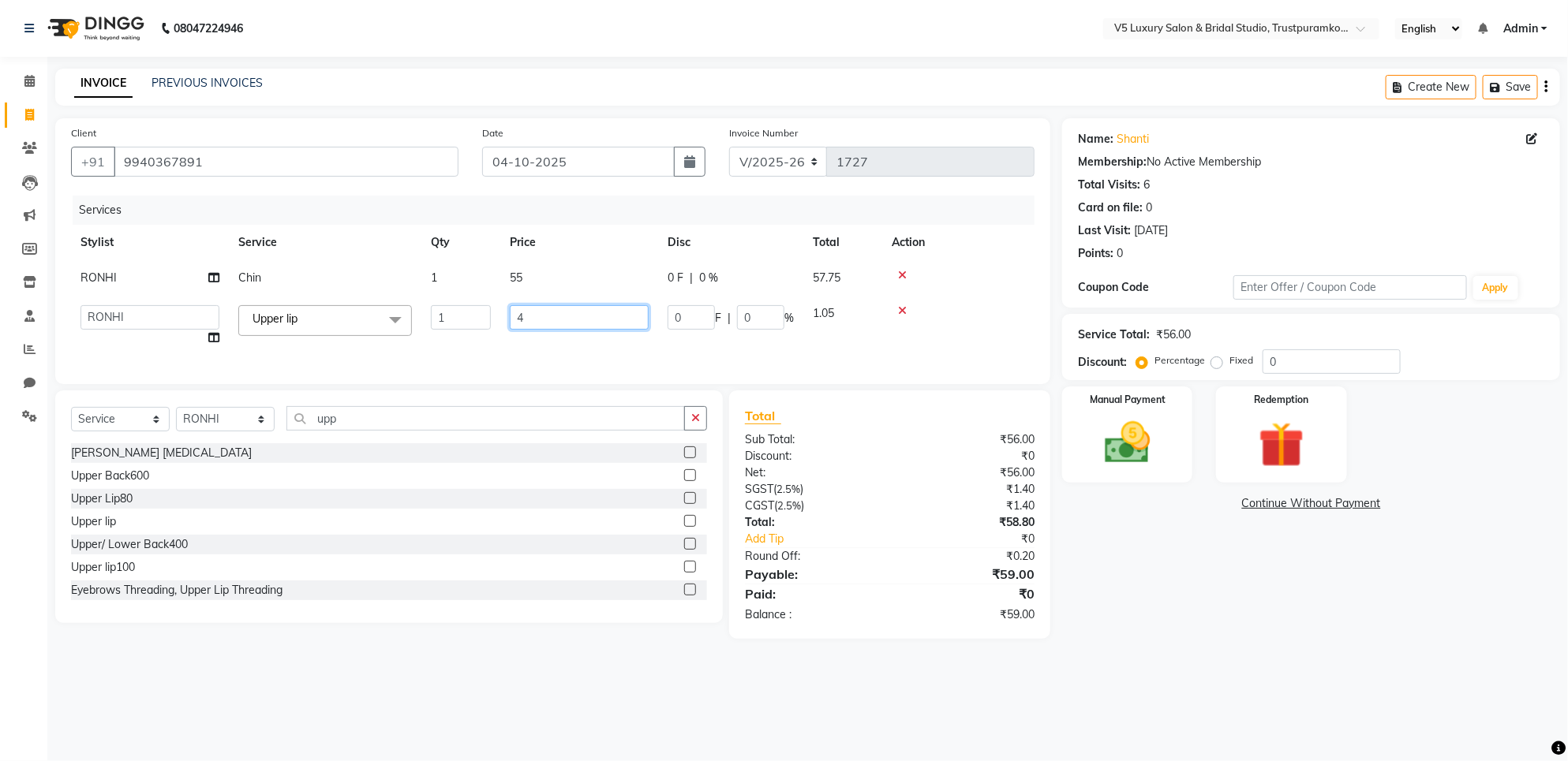
type input "45"
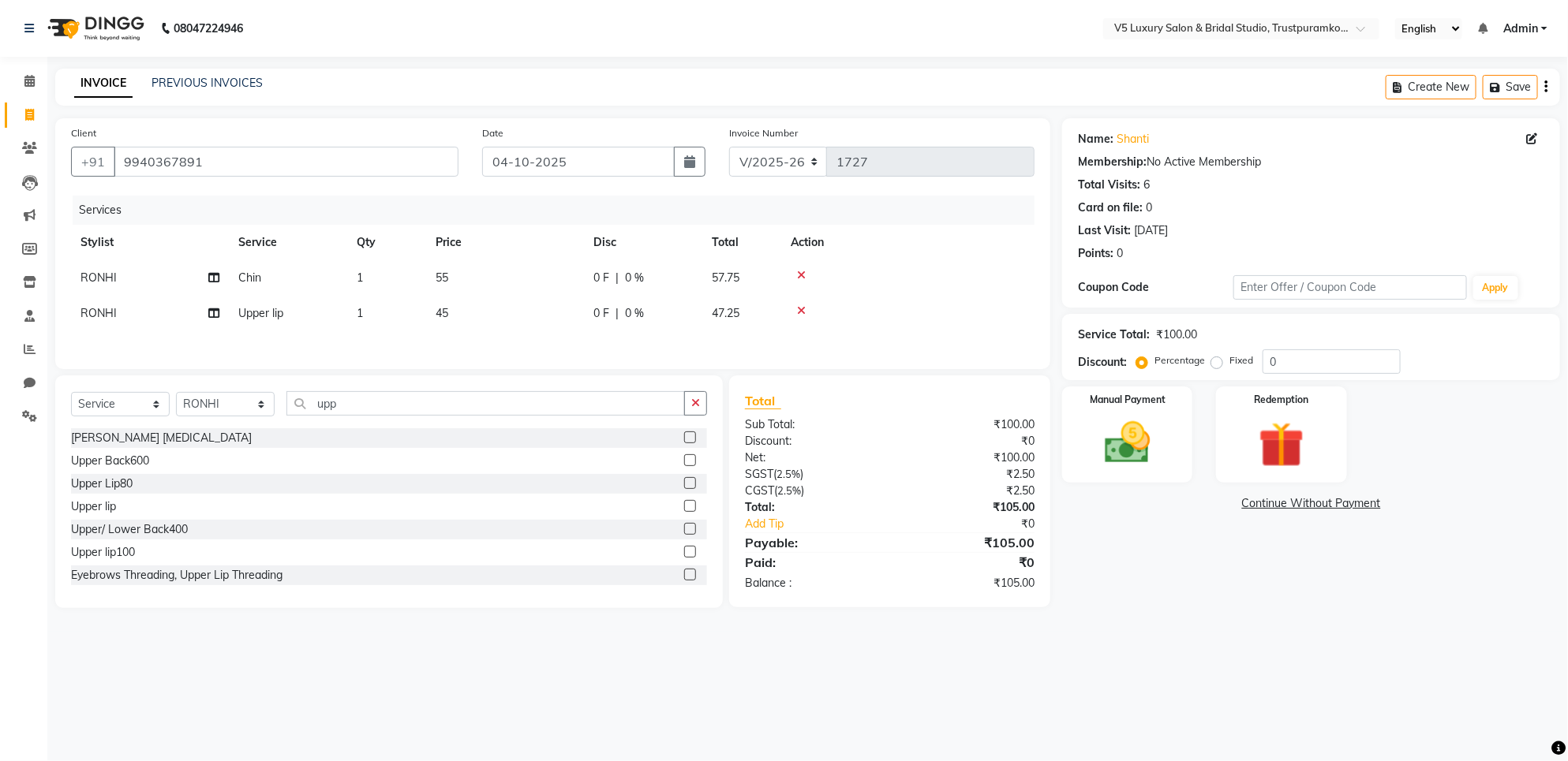
click at [953, 322] on td at bounding box center [908, 313] width 253 height 36
click at [1172, 432] on div "Manual Payment" at bounding box center [1127, 435] width 135 height 100
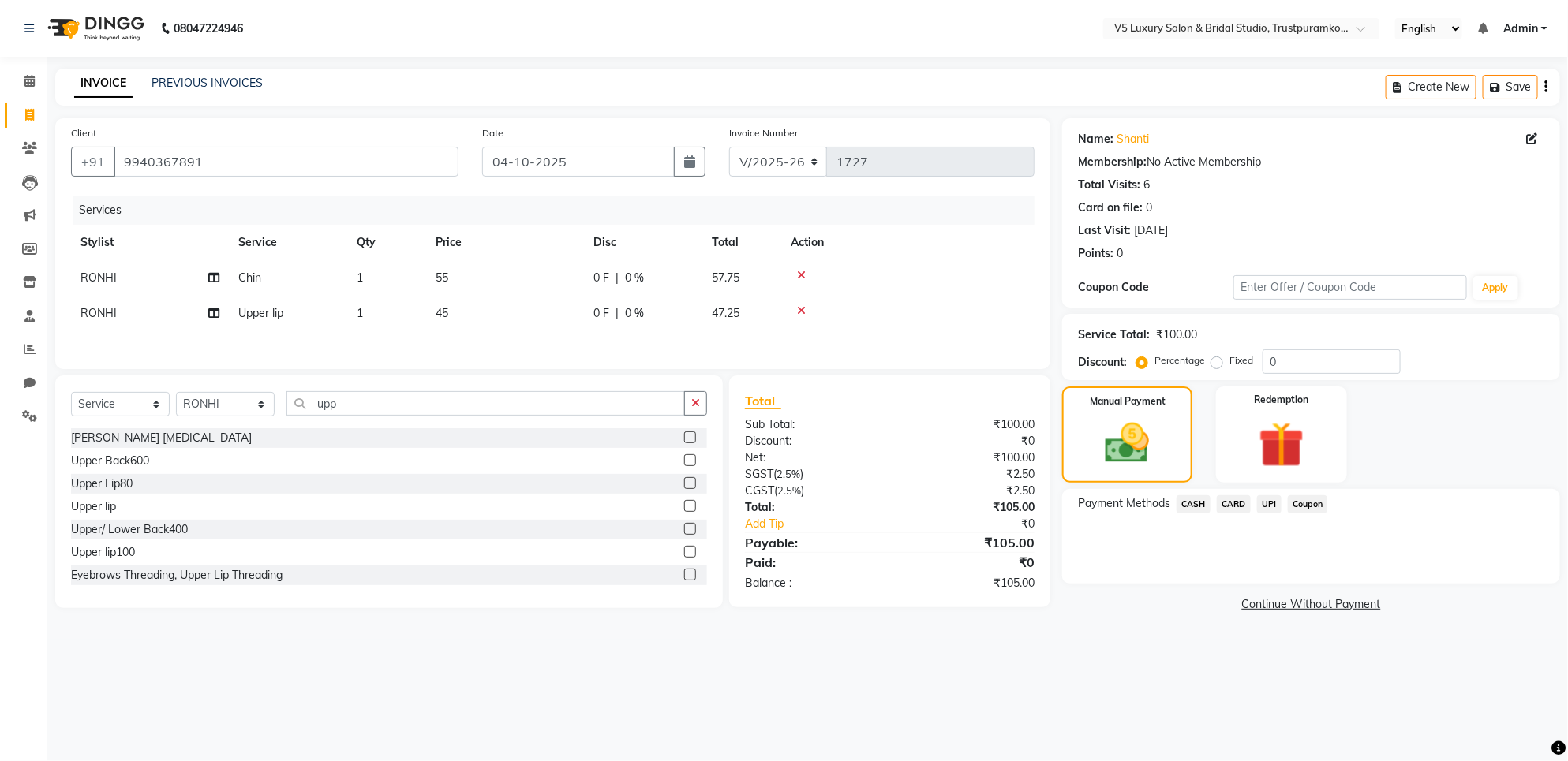
click at [1193, 502] on span "CASH" at bounding box center [1193, 504] width 34 height 18
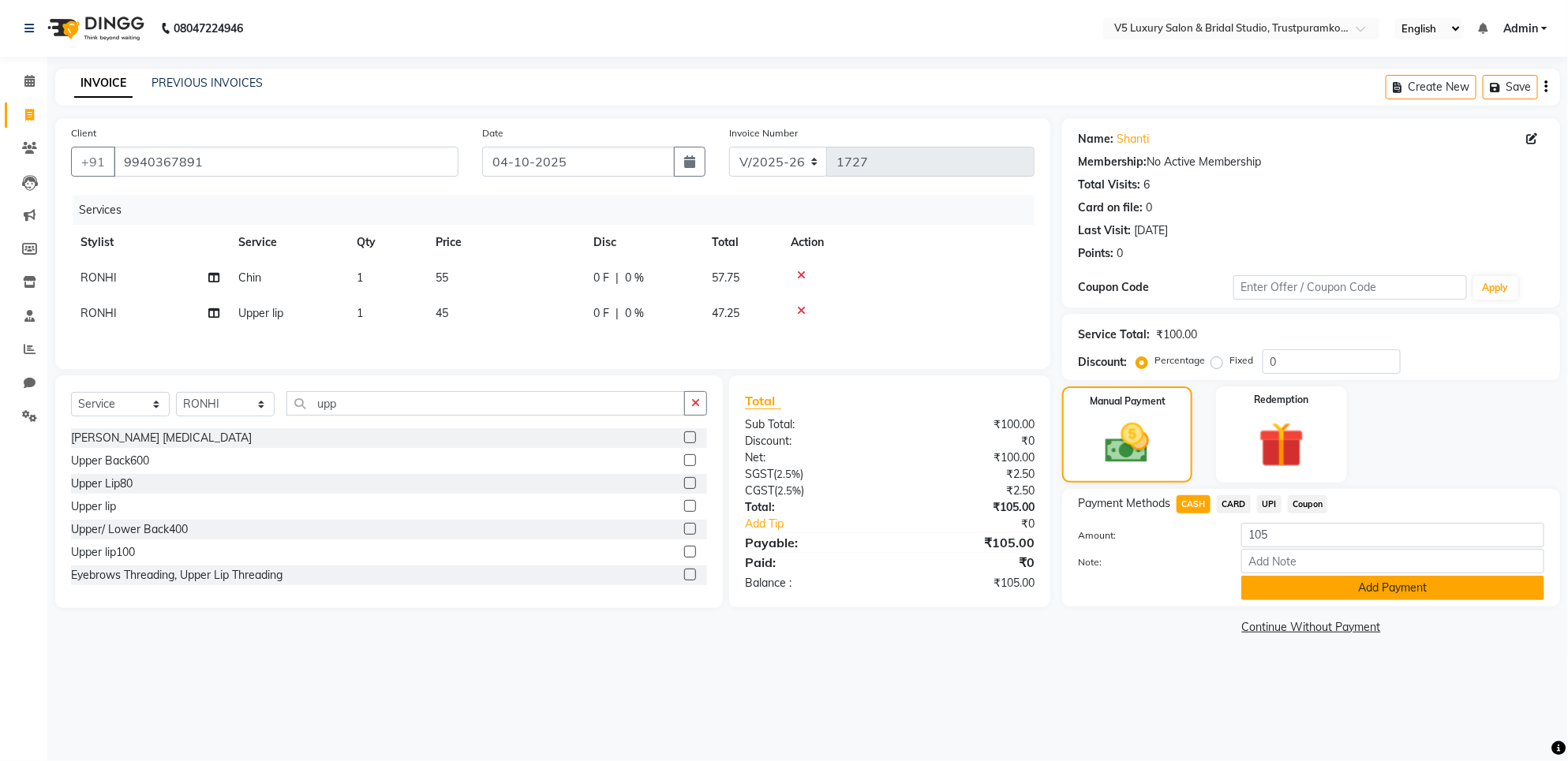
click at [1323, 588] on button "Add Payment" at bounding box center [1393, 588] width 304 height 25
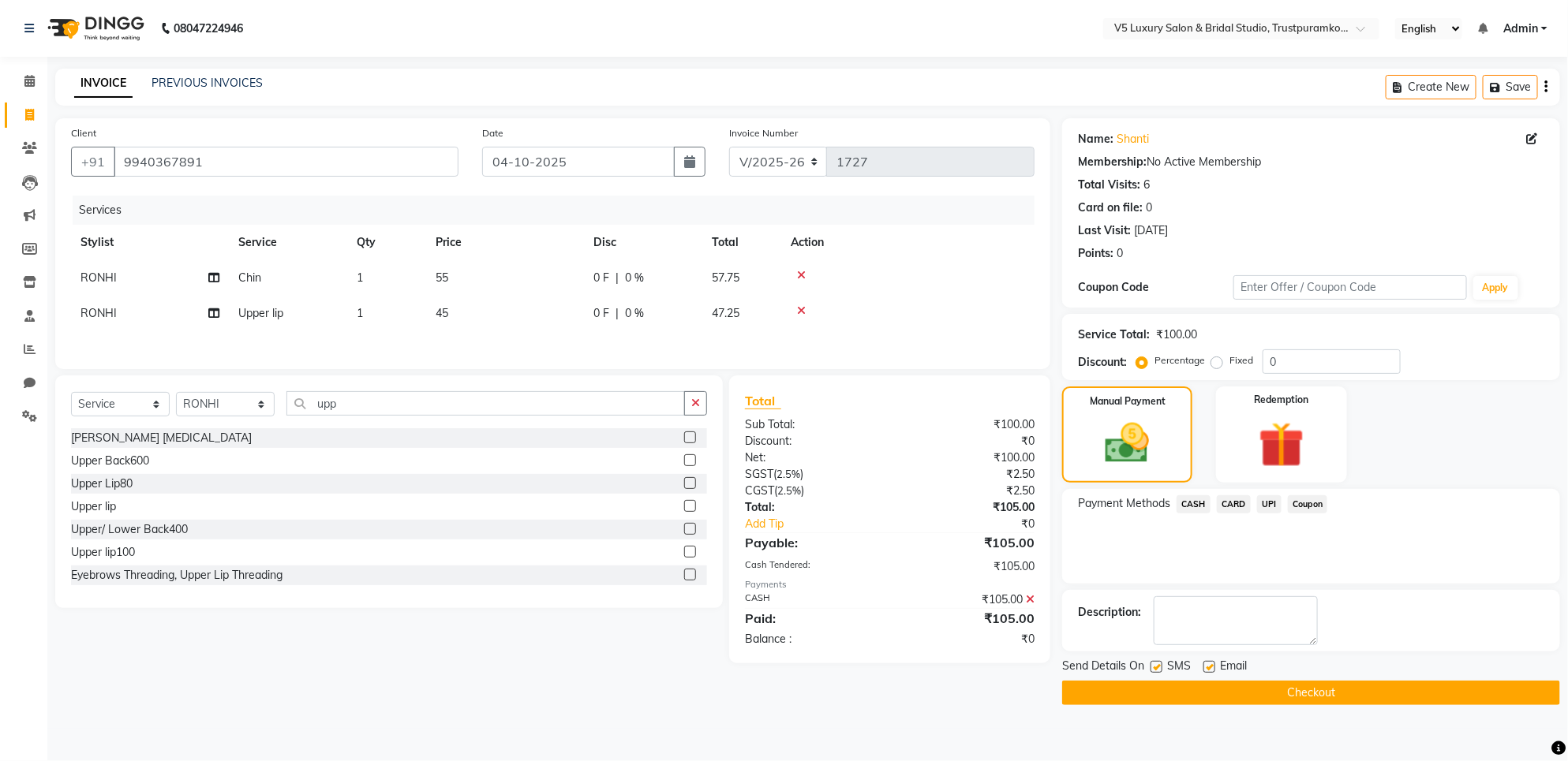
click at [1211, 667] on label at bounding box center [1209, 667] width 12 height 12
click at [1211, 667] on input "checkbox" at bounding box center [1208, 668] width 10 height 10
checkbox input "false"
click at [1181, 694] on button "Checkout" at bounding box center [1311, 693] width 498 height 25
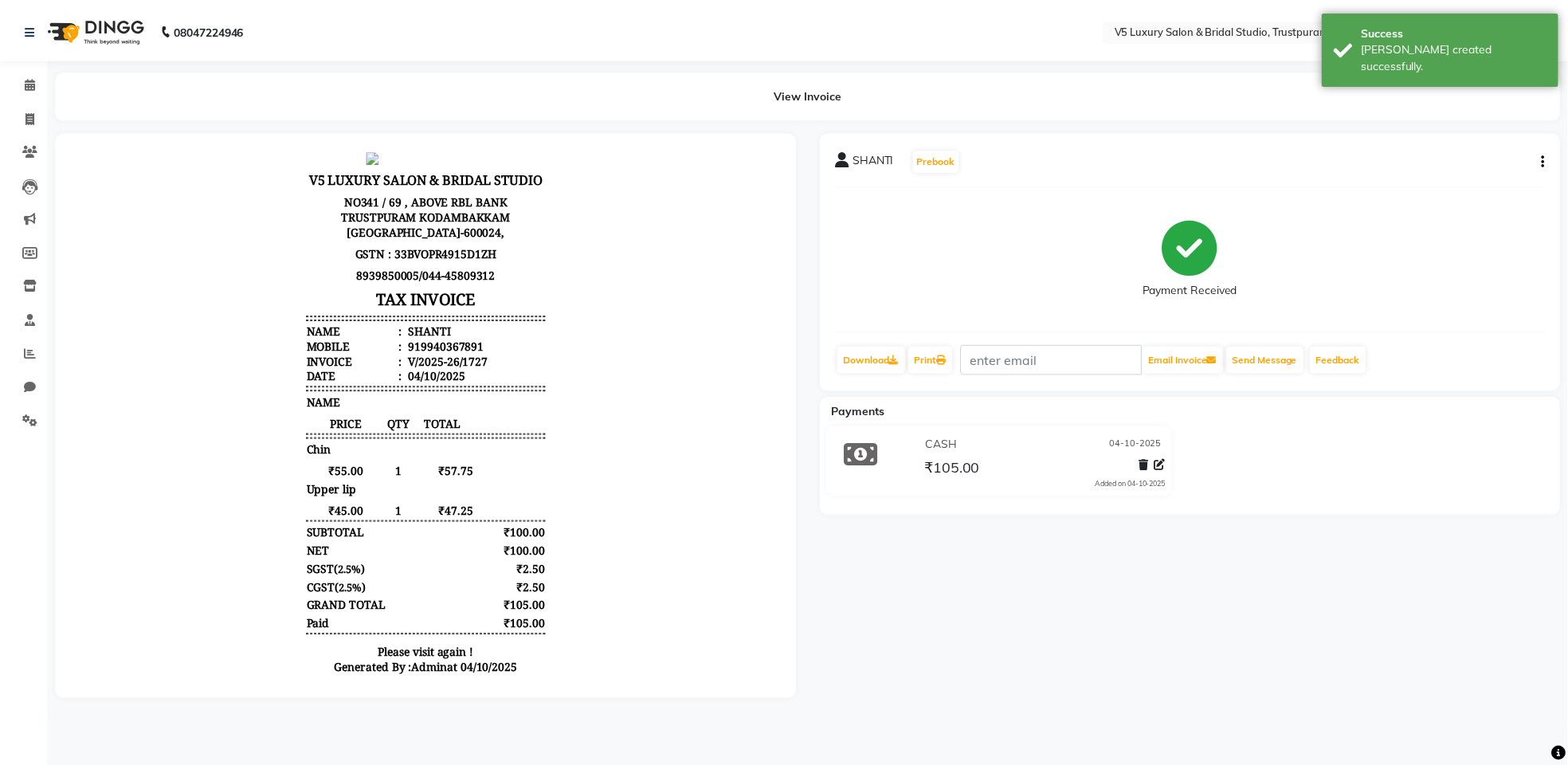
scroll to position [13, 0]
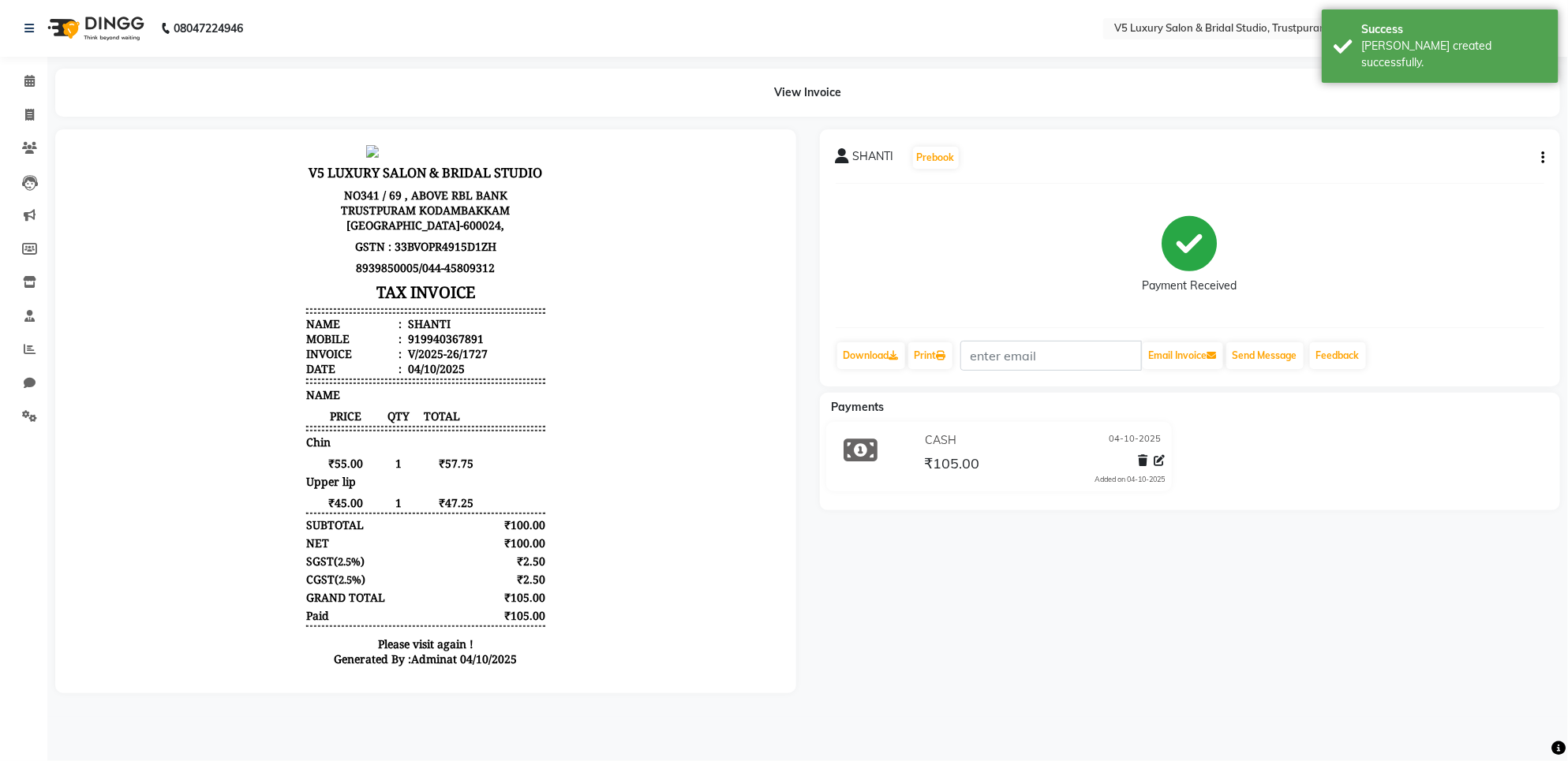
click at [424, 589] on div "GRAND TOTAL ₹105.00" at bounding box center [424, 596] width 238 height 15
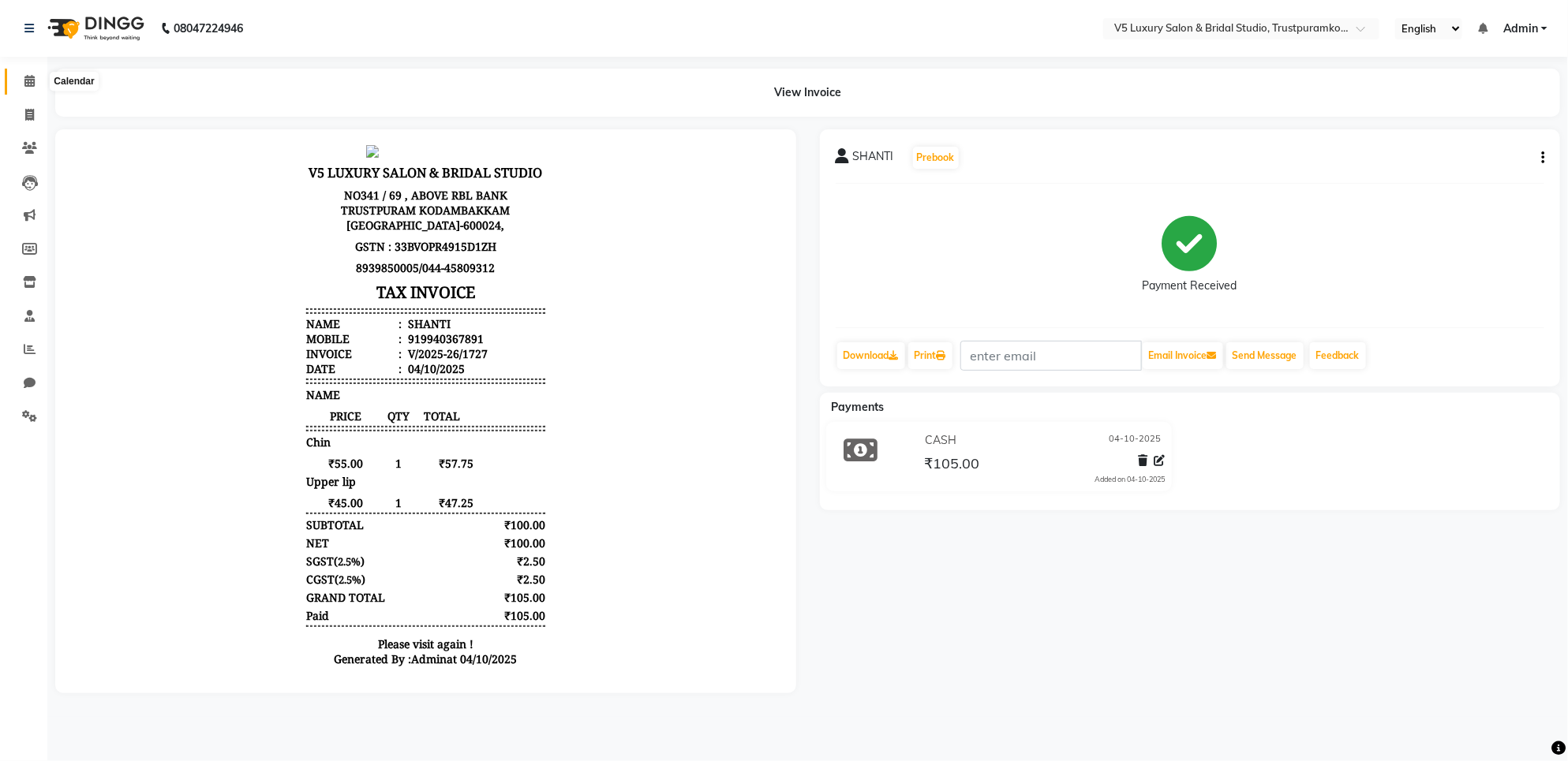
click at [22, 87] on span at bounding box center [30, 81] width 28 height 18
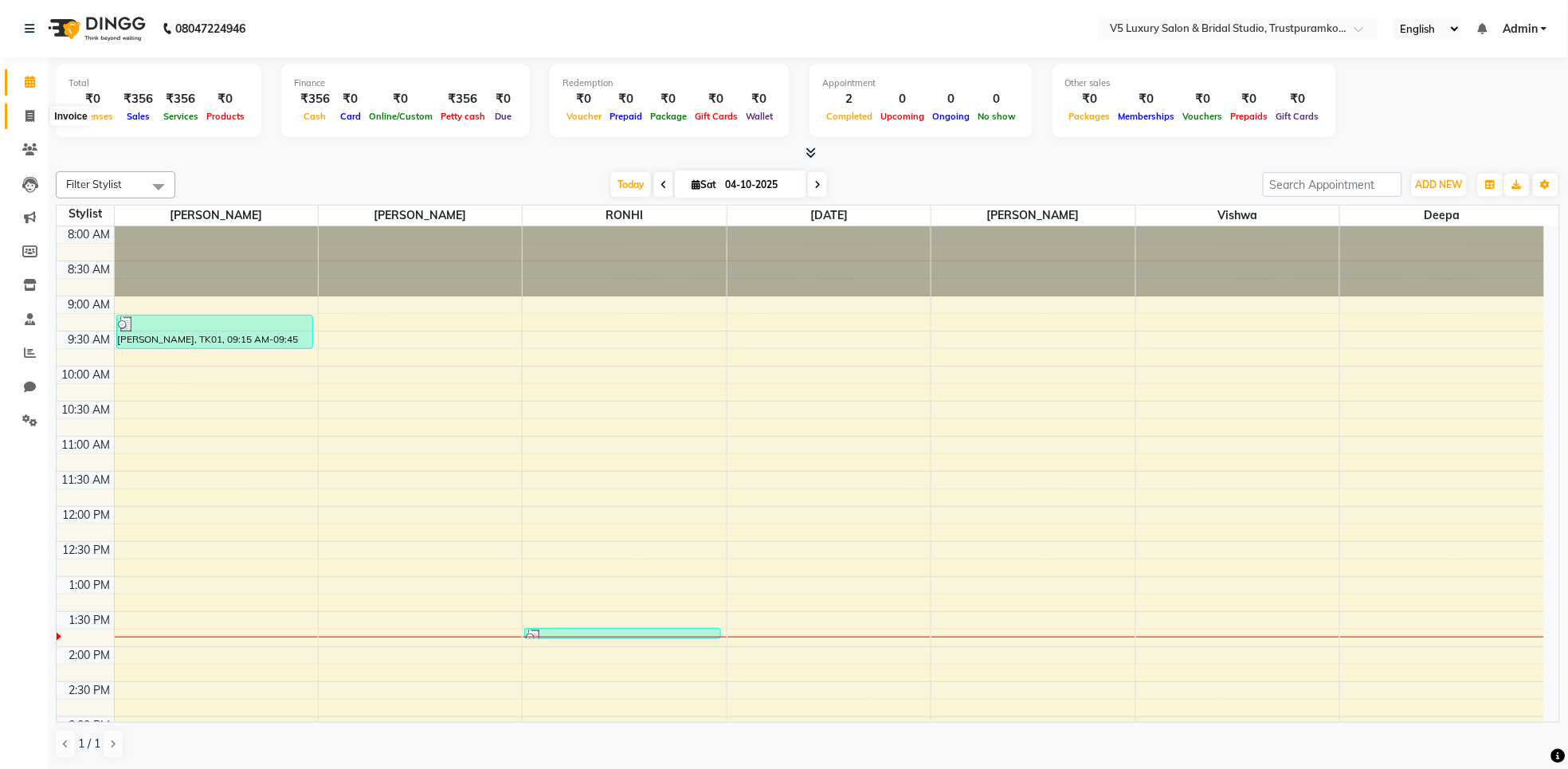
click at [33, 108] on span at bounding box center [30, 117] width 28 height 18
select select "service"
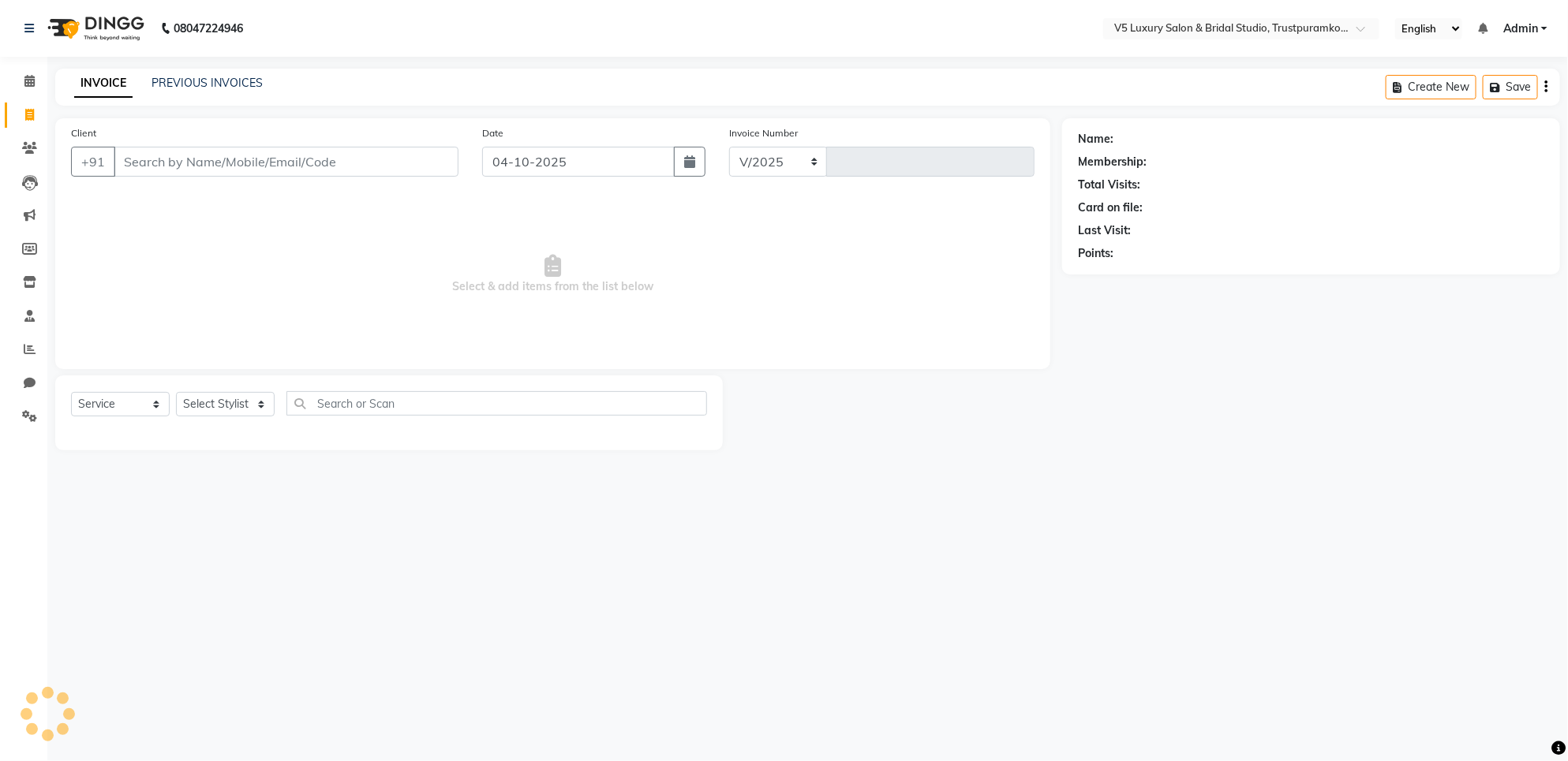
select select "7993"
type input "1728"
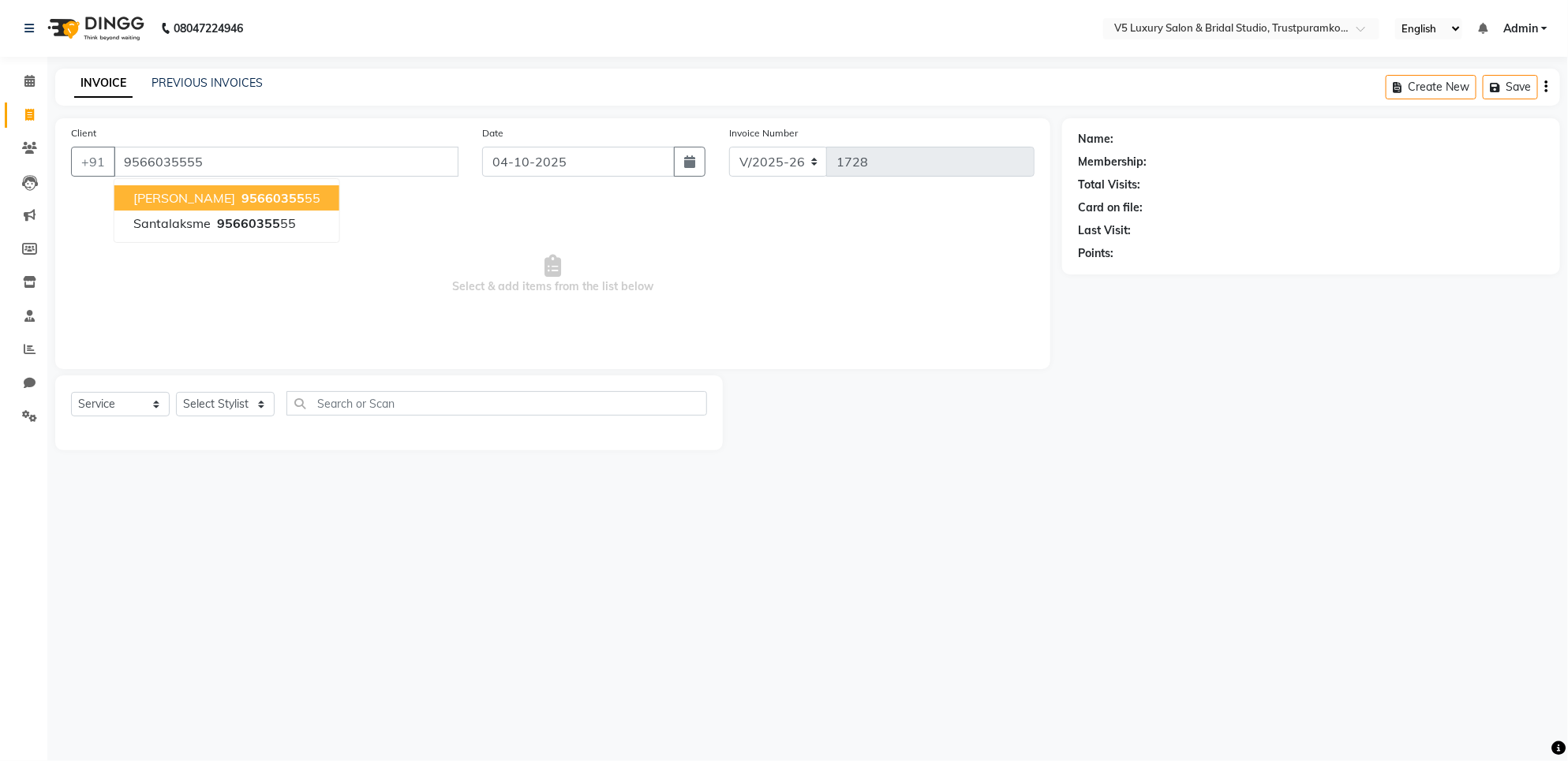
type input "9566035555"
click at [158, 207] on button "[PERSON_NAME] 95660355 55" at bounding box center [227, 199] width 225 height 26
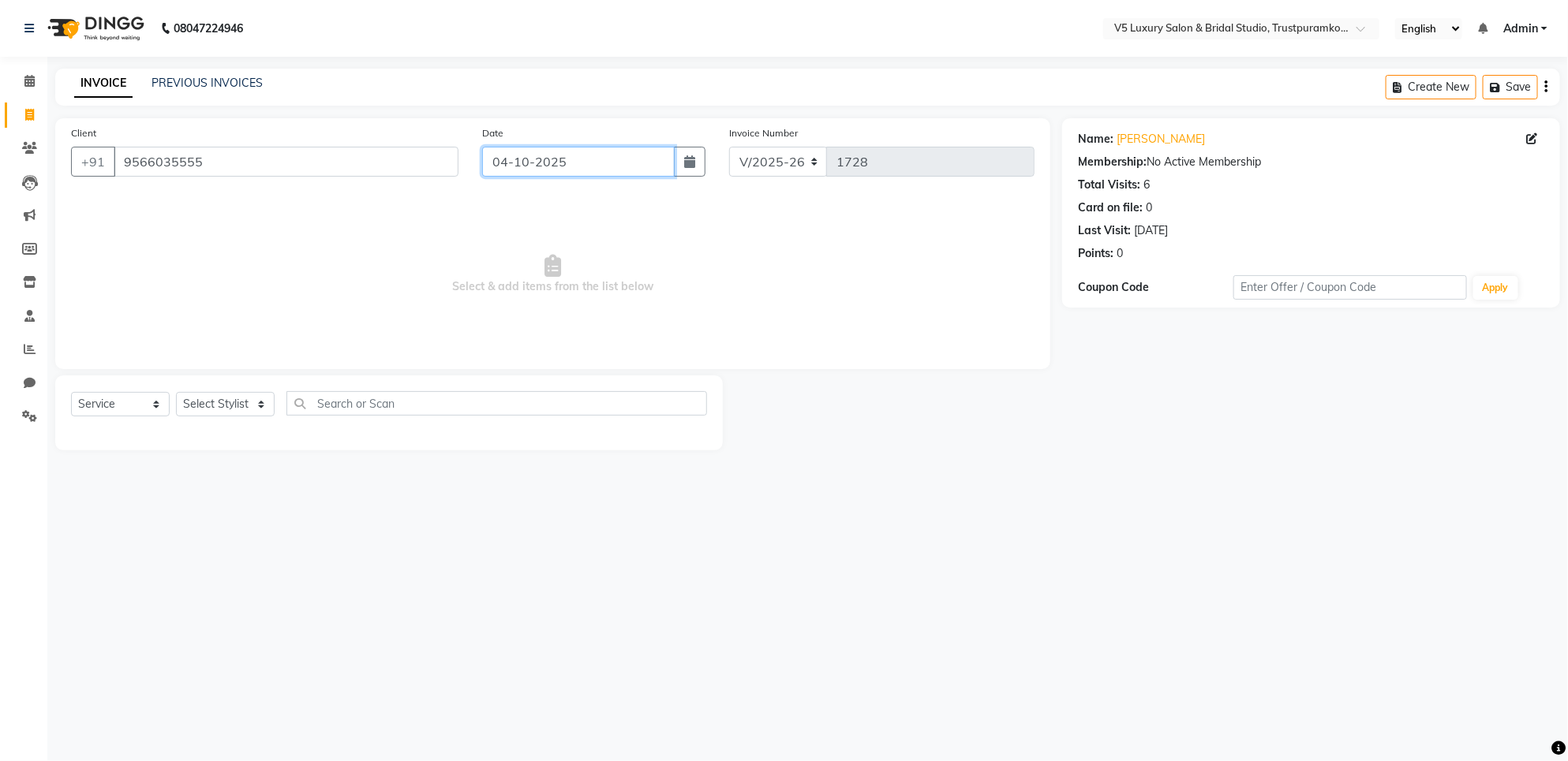
click at [506, 163] on input "04-10-2025" at bounding box center [578, 161] width 193 height 30
select select "10"
select select "2025"
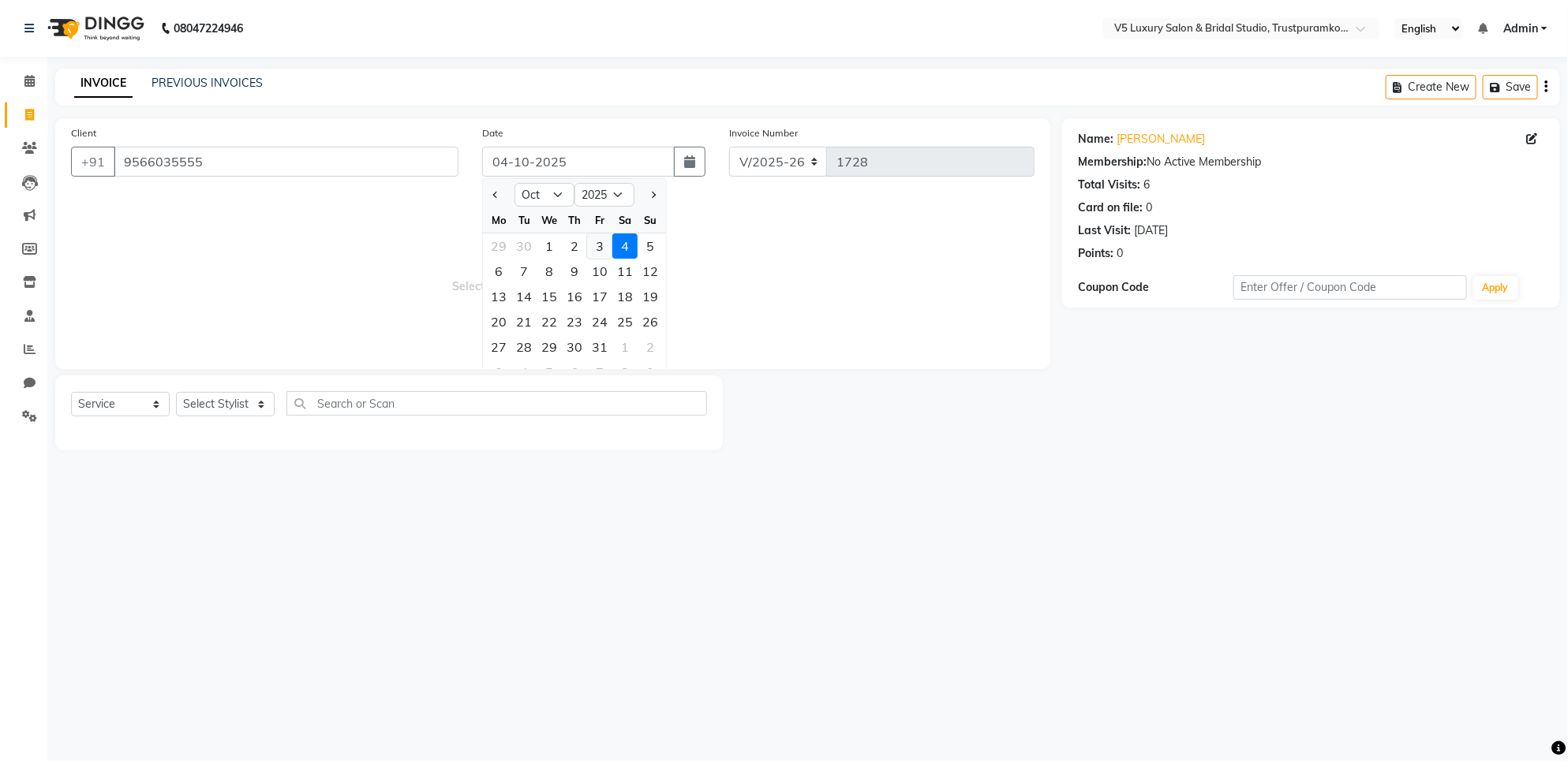
click at [592, 244] on div "3" at bounding box center [600, 246] width 26 height 26
type input "03-10-2025"
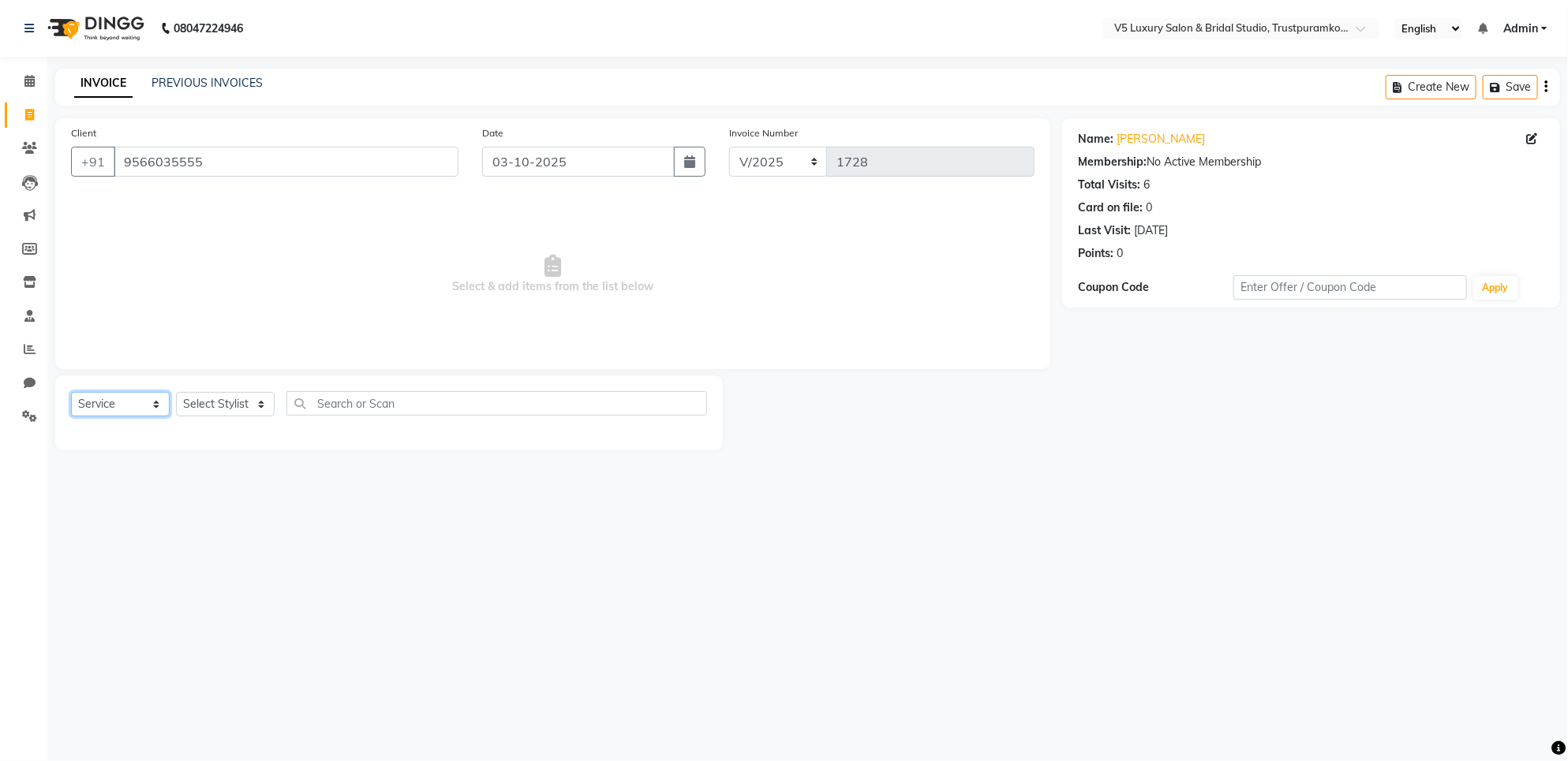
click at [142, 406] on select "Select Service Product Membership Package Voucher Prepaid Gift Card" at bounding box center [121, 404] width 99 height 25
click at [259, 403] on select "Select Stylist [PERSON_NAME] [PERSON_NAME] [PERSON_NAME] [DATE] [PERSON_NAME]" at bounding box center [225, 404] width 99 height 25
select select "93535"
click at [176, 392] on select "Select Stylist [PERSON_NAME] [PERSON_NAME] [PERSON_NAME] [DATE] [PERSON_NAME]" at bounding box center [225, 404] width 99 height 25
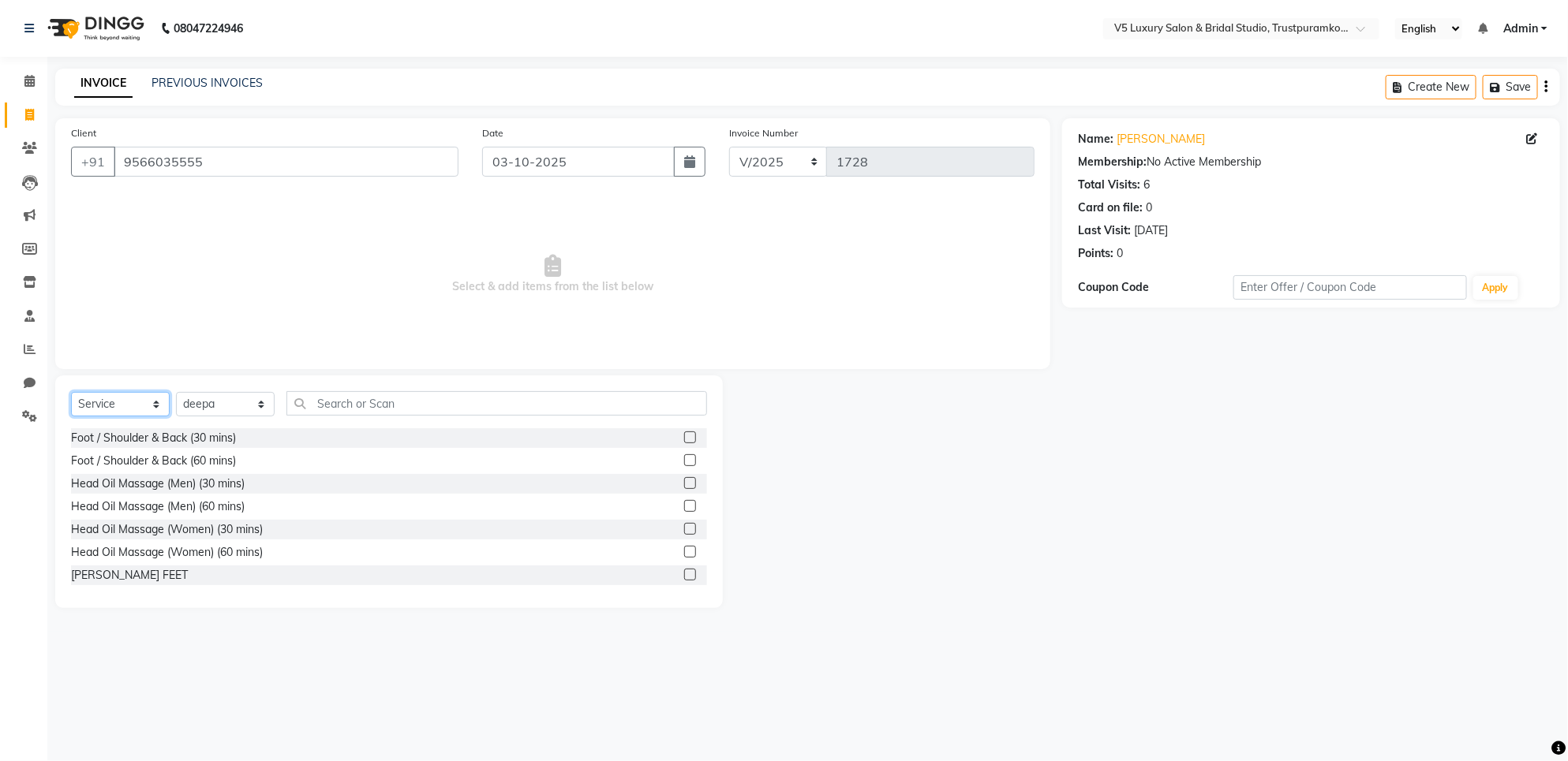
click at [158, 403] on select "Select Service Product Membership Package Voucher Prepaid Gift Card" at bounding box center [121, 404] width 99 height 25
click at [368, 411] on input "text" at bounding box center [496, 403] width 420 height 25
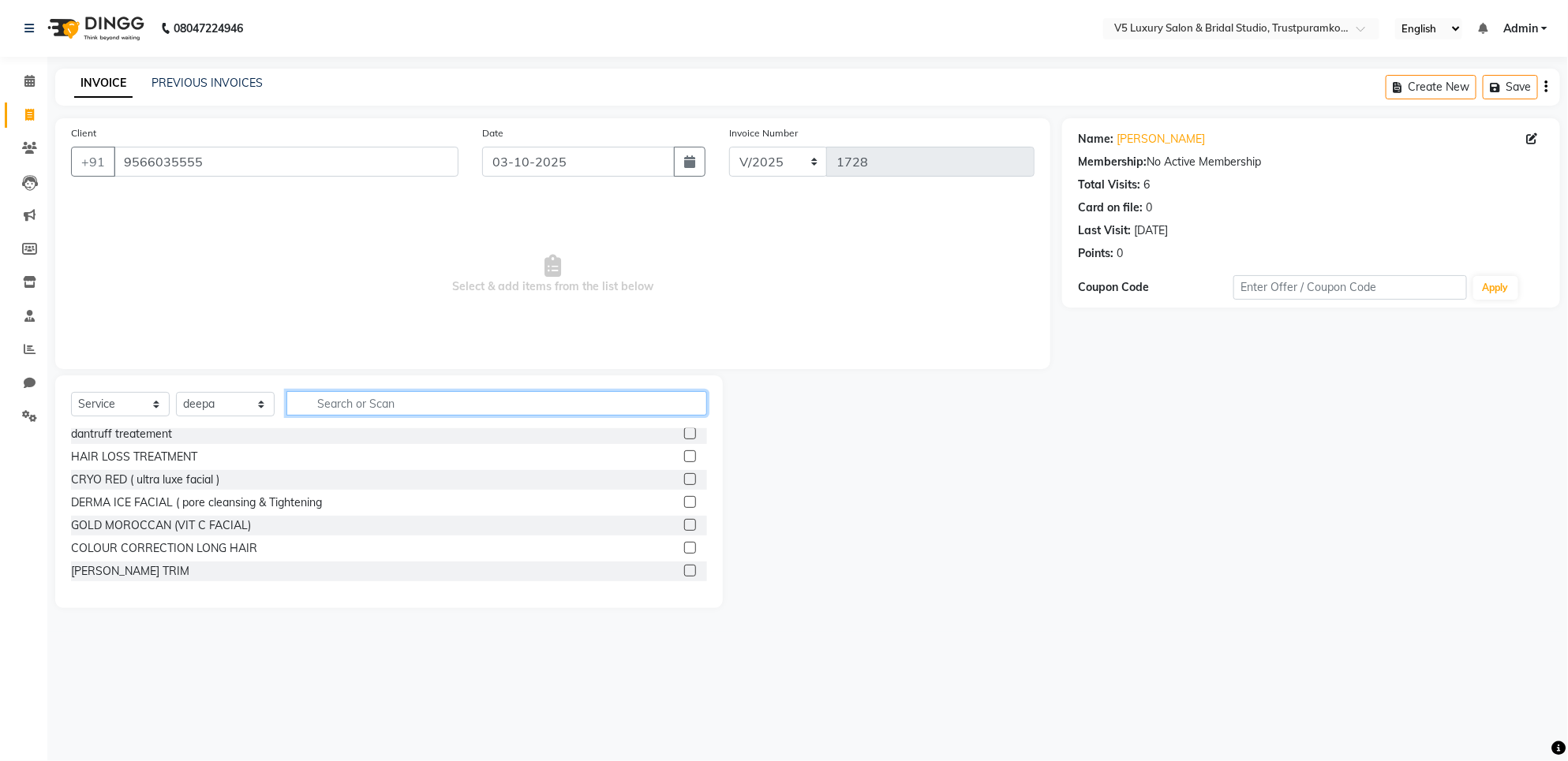
scroll to position [789, 0]
click at [315, 408] on input "text" at bounding box center [496, 403] width 420 height 25
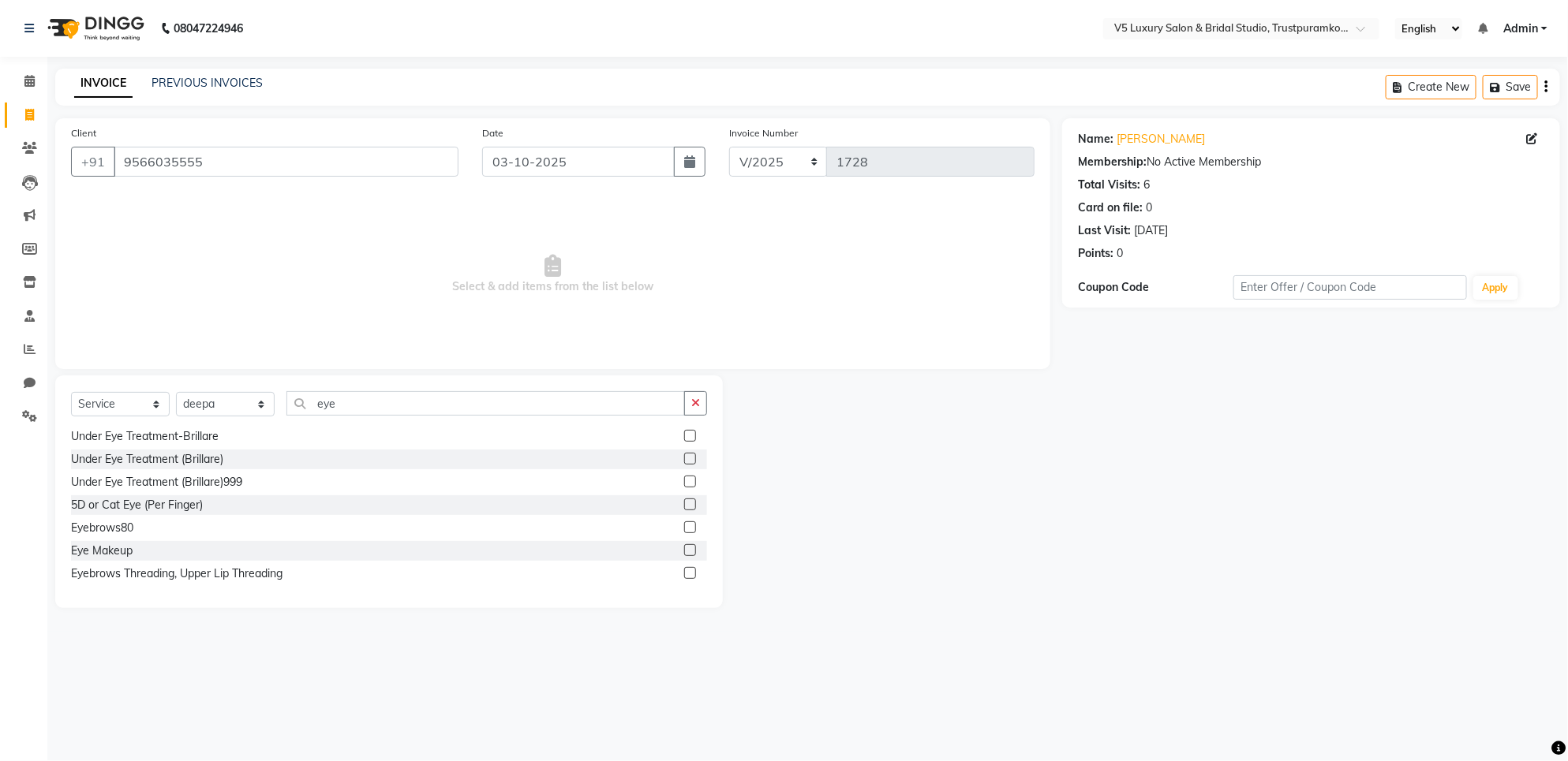
click at [182, 620] on main "INVOICE PREVIOUS INVOICES Create New Save Client [PHONE_NUMBER] Date [DATE] Inv…" at bounding box center [808, 350] width 1521 height 563
click at [334, 402] on input "eye" at bounding box center [485, 403] width 398 height 25
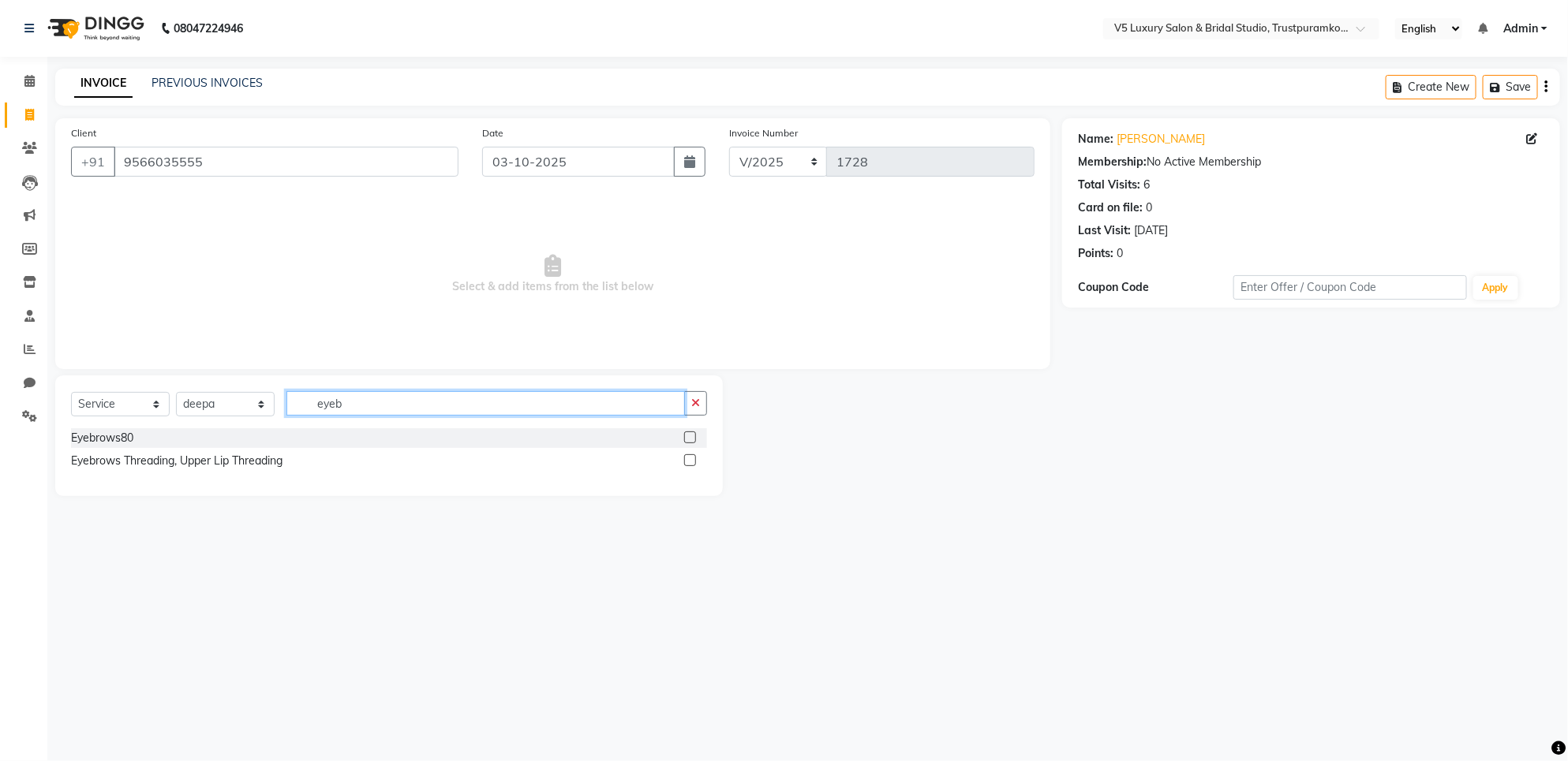
scroll to position [0, 0]
click at [553, 405] on input "eyebrows" at bounding box center [485, 403] width 398 height 25
type input "eyebrows"
click at [88, 432] on div "Eyebrows80" at bounding box center [102, 438] width 62 height 17
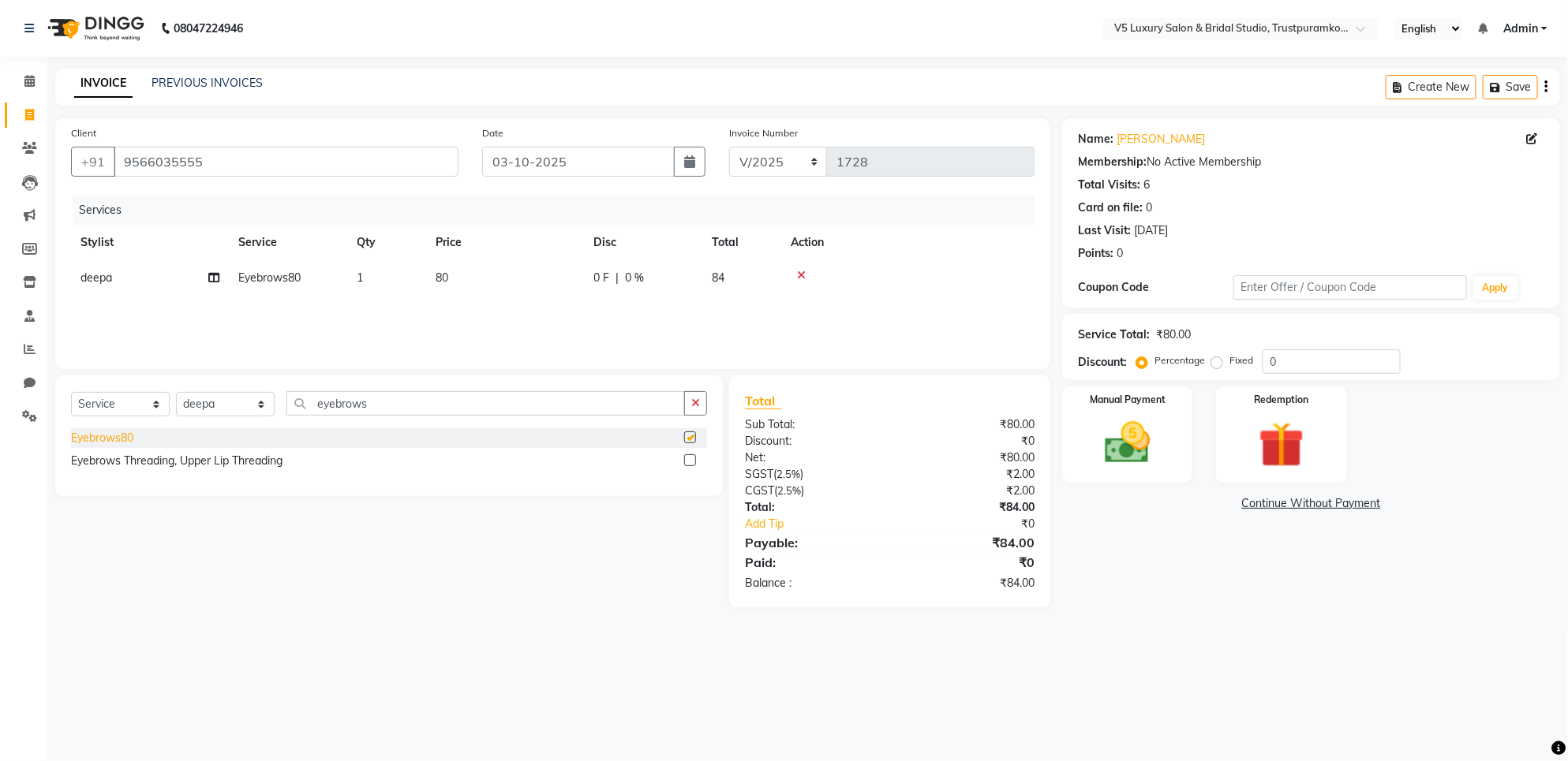
checkbox input "false"
click at [448, 285] on td "80" at bounding box center [505, 278] width 158 height 36
select select "93535"
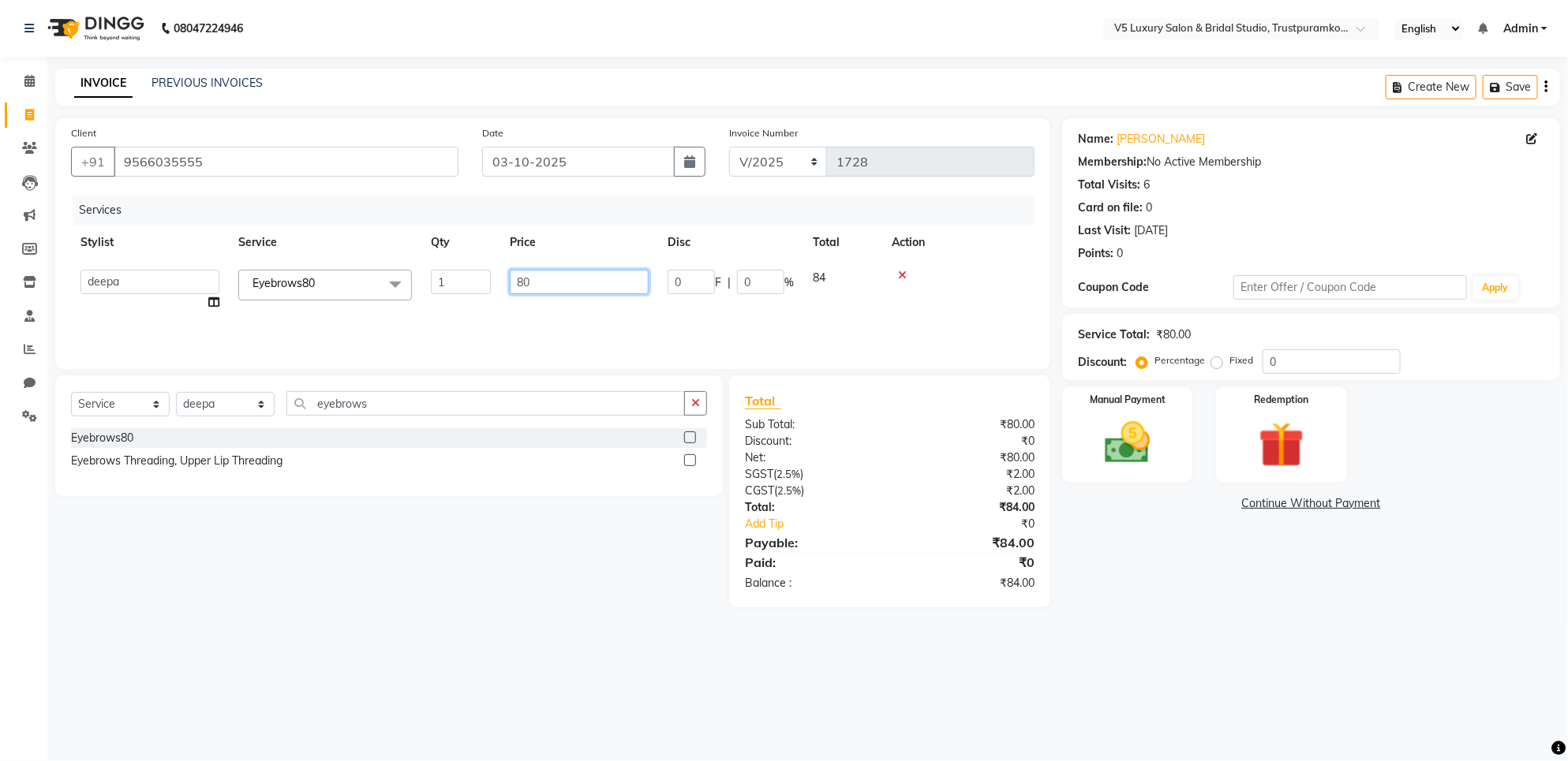
click at [530, 280] on input "80" at bounding box center [579, 282] width 138 height 25
type input "8"
type input "5"
type input "50"
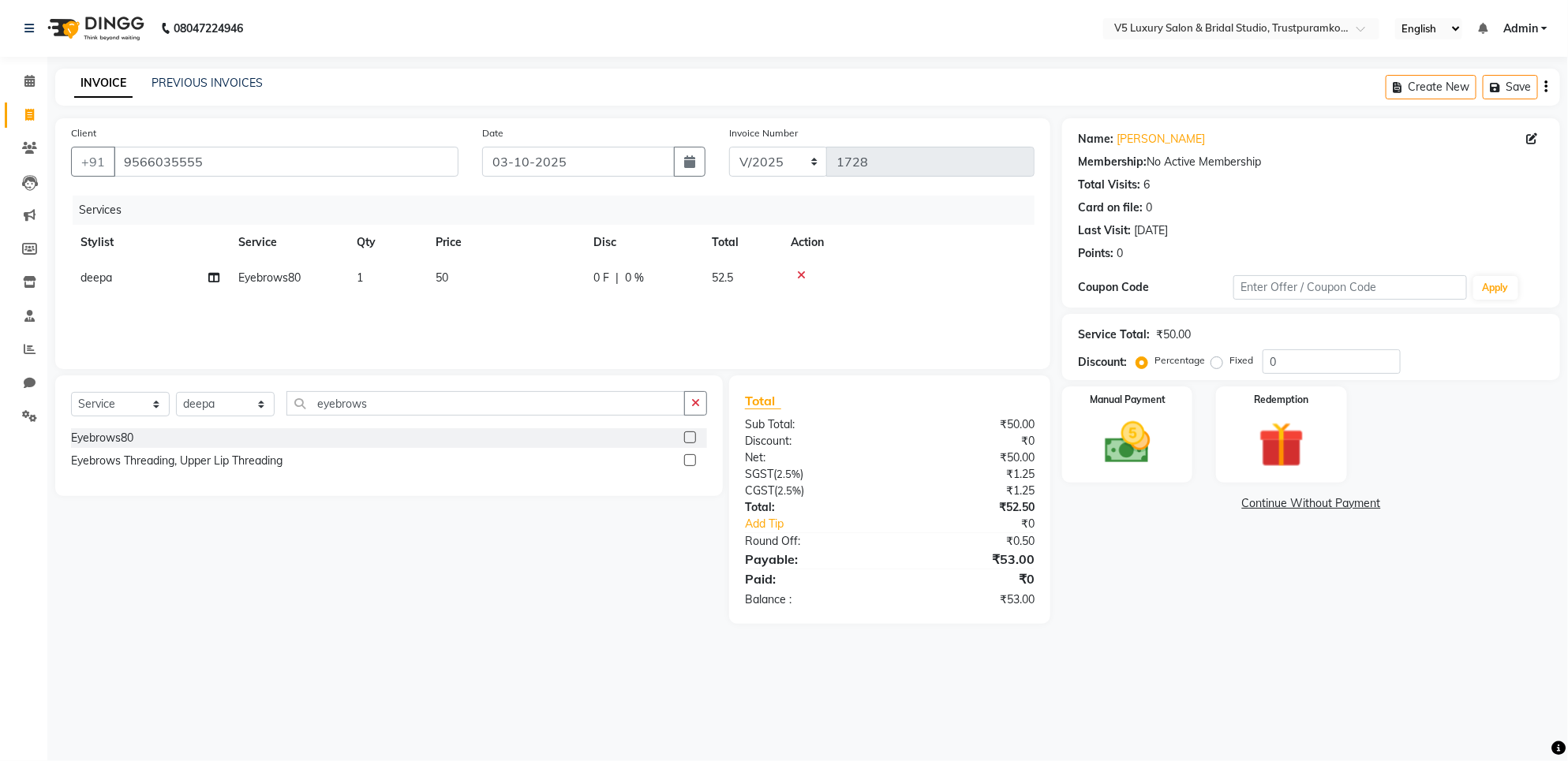
click at [824, 280] on tr "deepa Eyebrows80 1 50 0 F | 0 % 52.5" at bounding box center [553, 278] width 964 height 36
click at [1142, 231] on div "[DATE]" at bounding box center [1151, 230] width 34 height 17
click at [1011, 557] on div "₹53.00" at bounding box center [968, 558] width 157 height 19
click at [1153, 460] on img at bounding box center [1128, 443] width 77 height 54
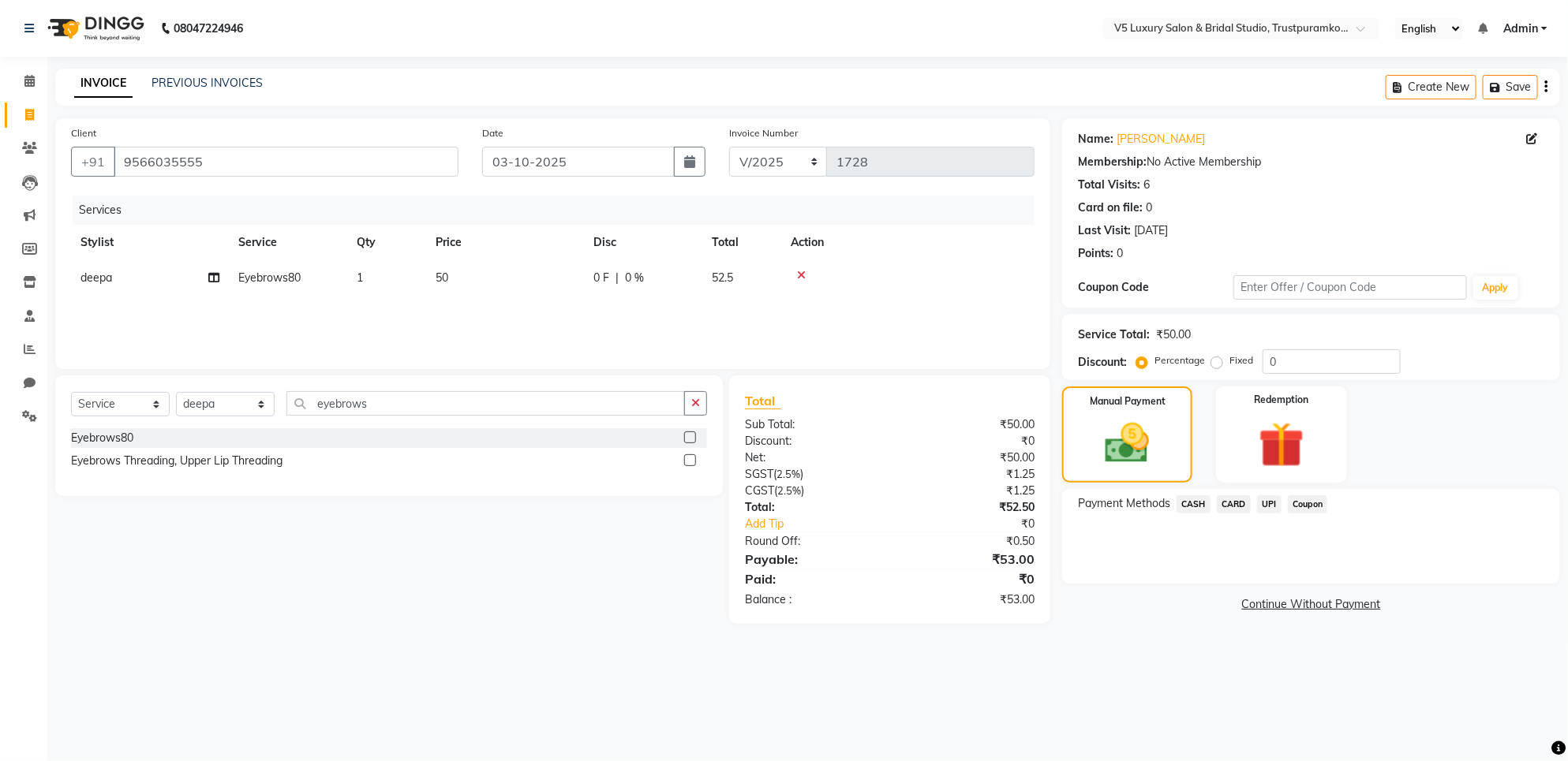
click at [1192, 502] on span "CASH" at bounding box center [1193, 504] width 34 height 18
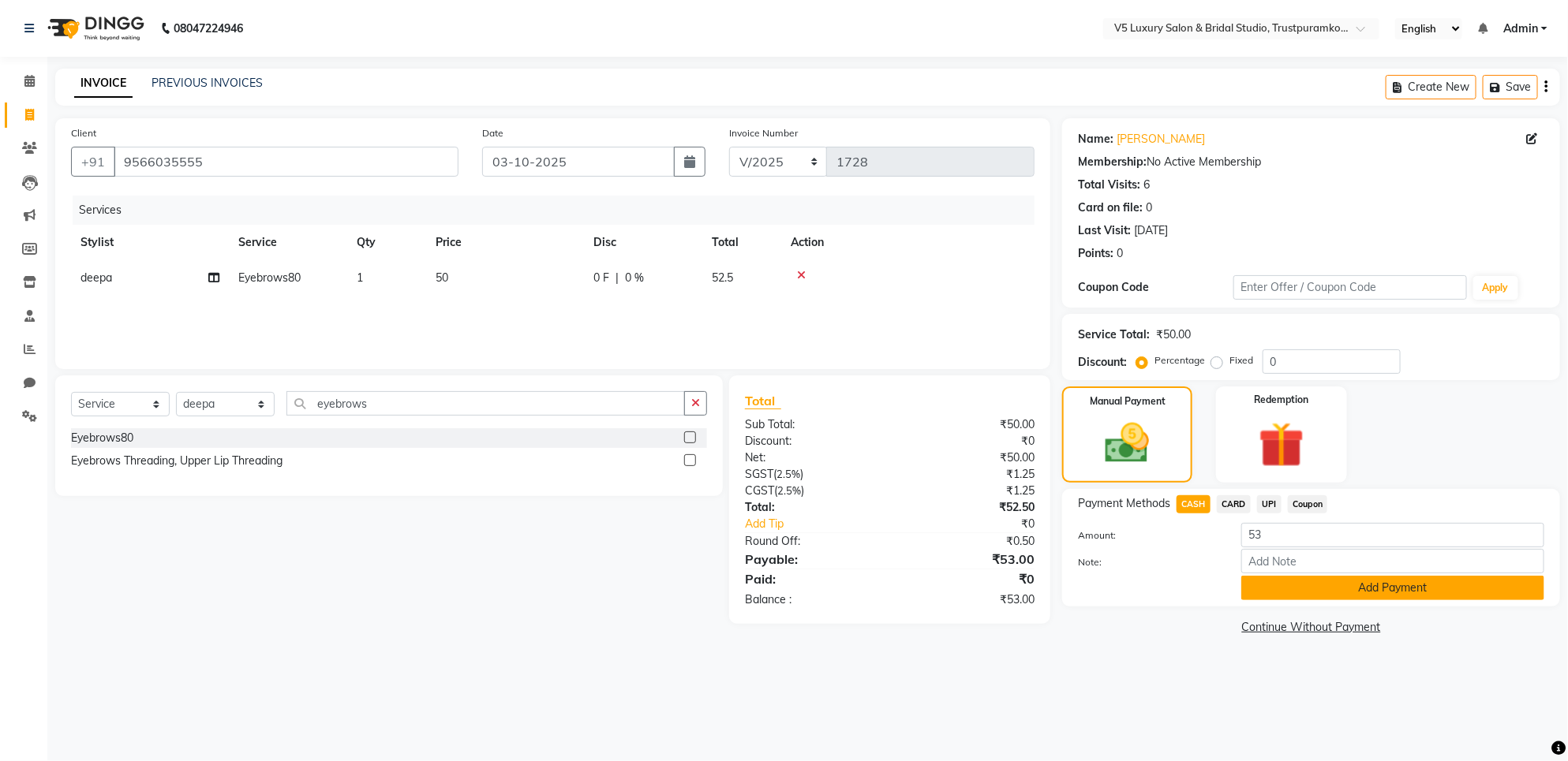
click at [1344, 585] on button "Add Payment" at bounding box center [1393, 588] width 304 height 25
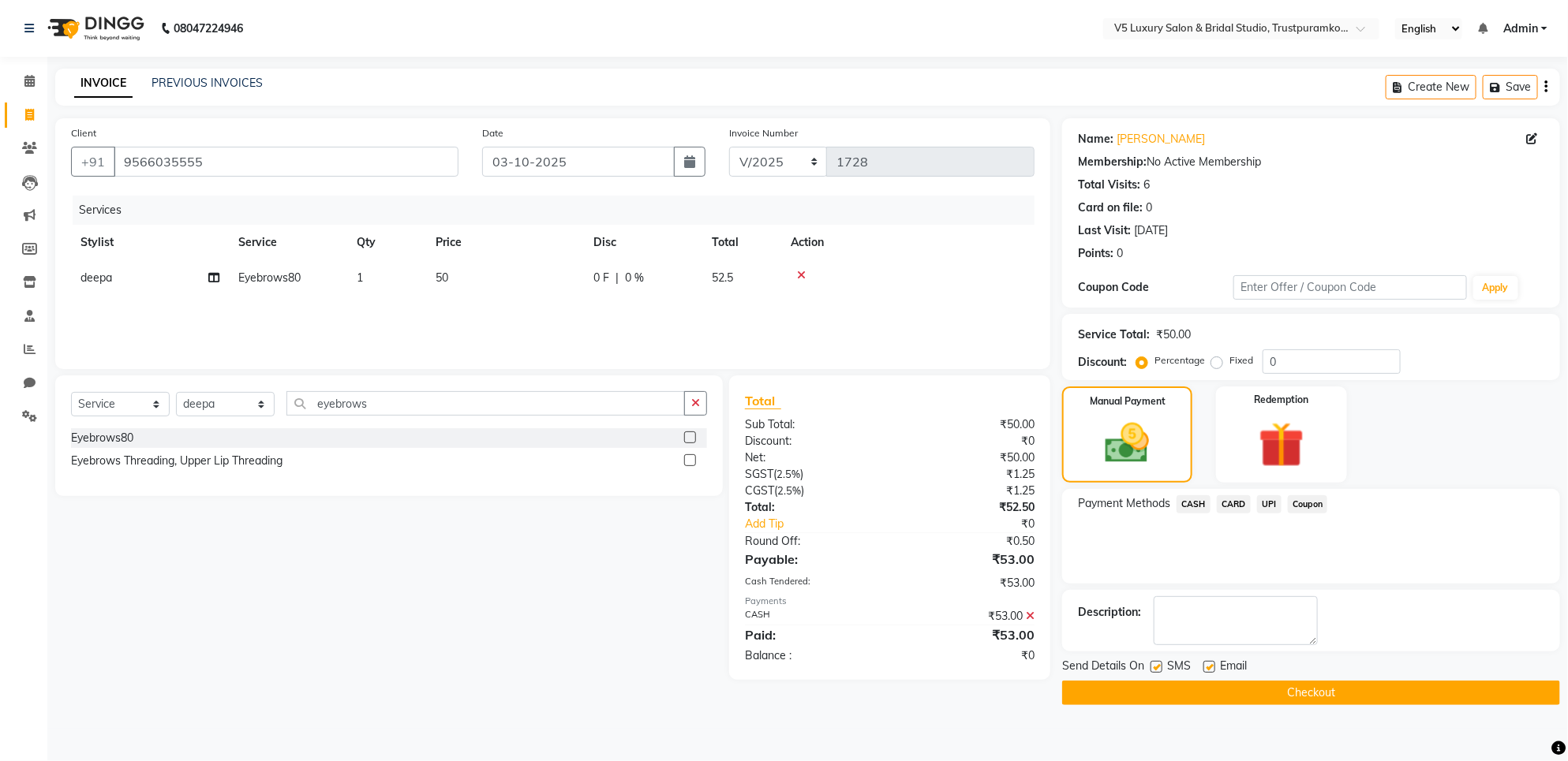
click at [1220, 673] on span "Email" at bounding box center [1233, 668] width 27 height 20
click at [1268, 688] on button "Checkout" at bounding box center [1311, 693] width 498 height 25
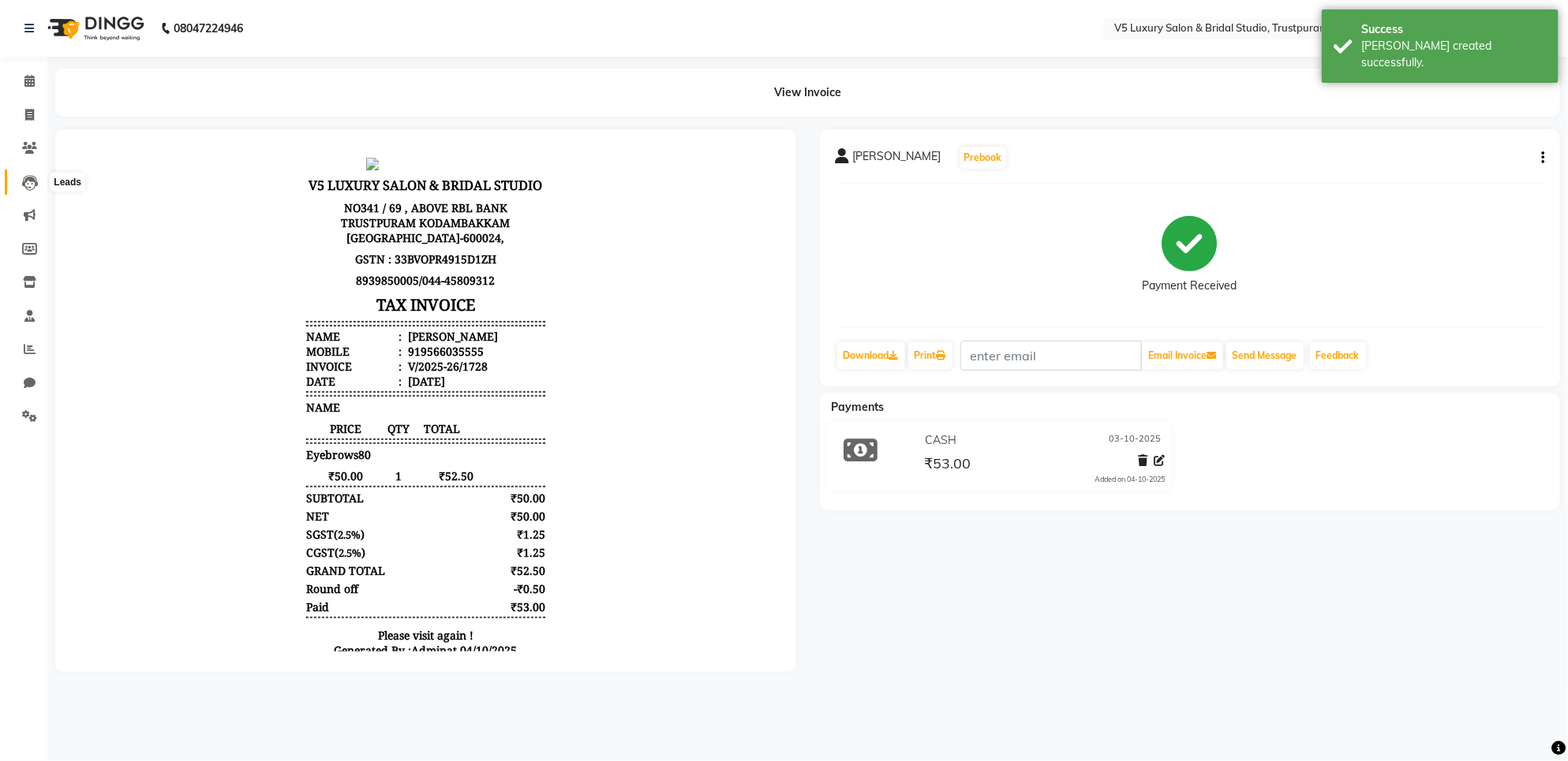
click at [42, 180] on span at bounding box center [30, 183] width 28 height 18
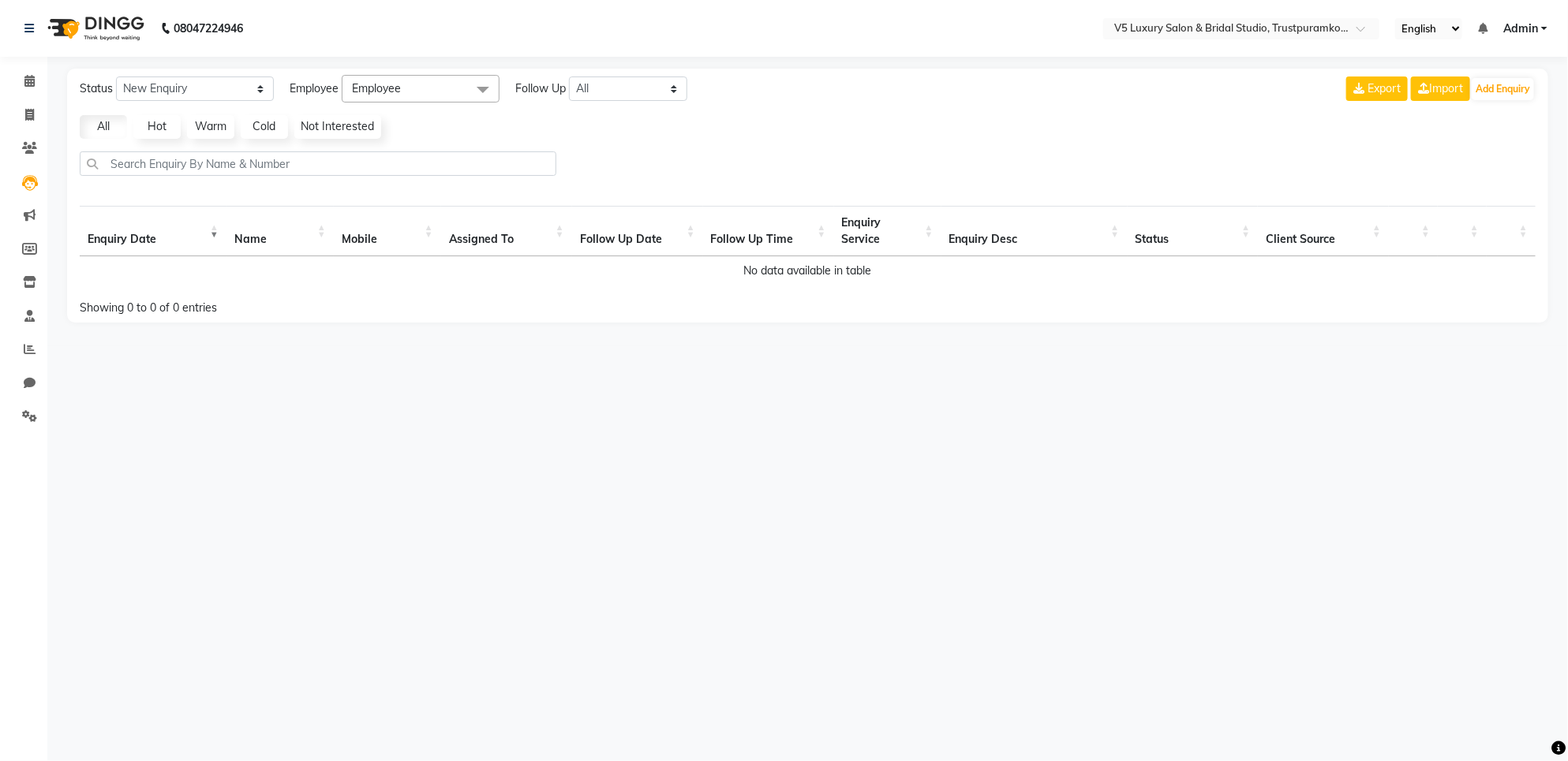
click at [231, 248] on th "Name" at bounding box center [280, 230] width 108 height 50
click at [338, 245] on th "Mobile" at bounding box center [388, 230] width 108 height 50
click at [343, 237] on th "Mobile" at bounding box center [388, 230] width 108 height 50
click at [30, 180] on icon at bounding box center [30, 183] width 16 height 16
click at [26, 244] on icon at bounding box center [29, 249] width 15 height 12
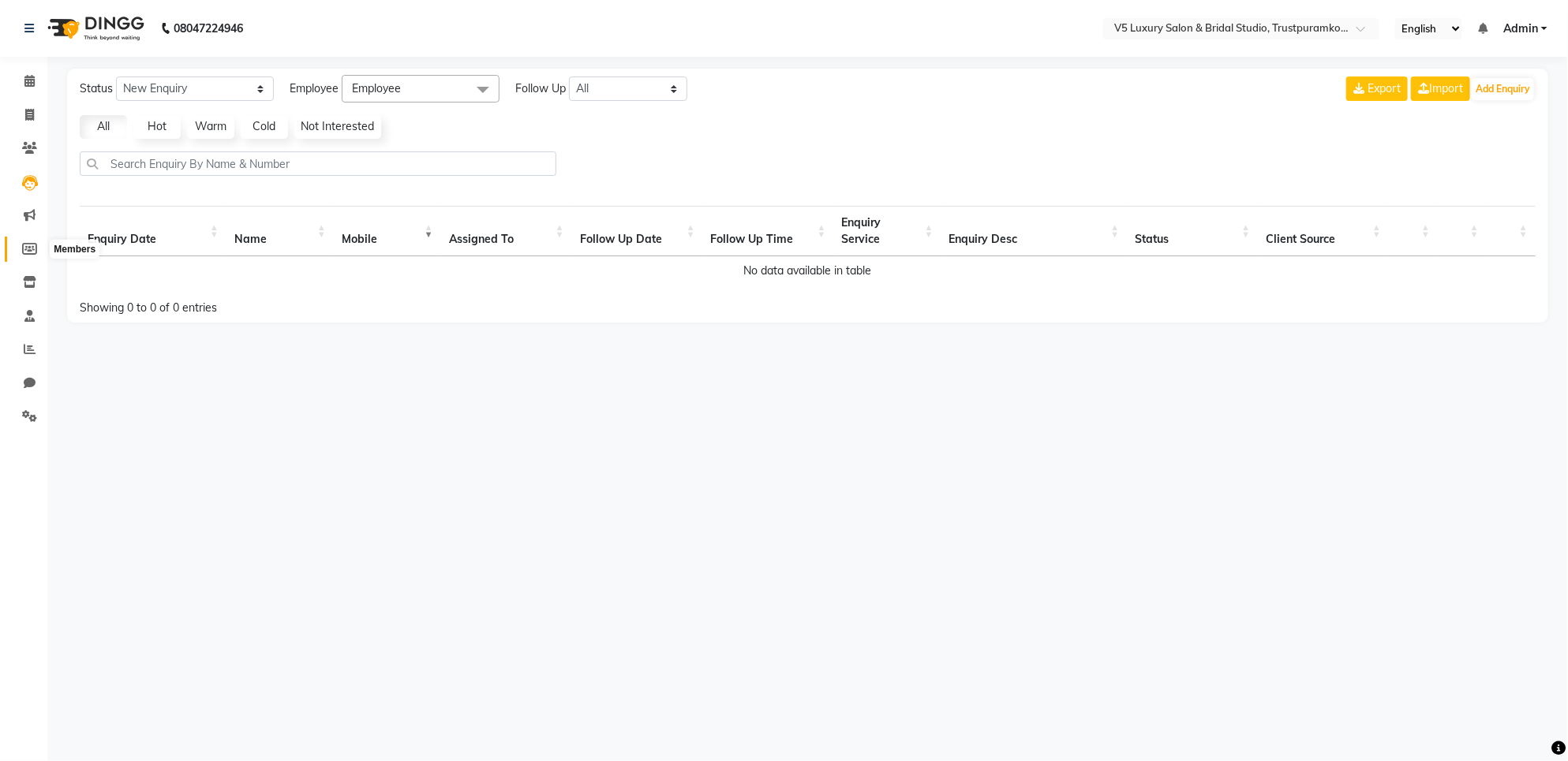
select select
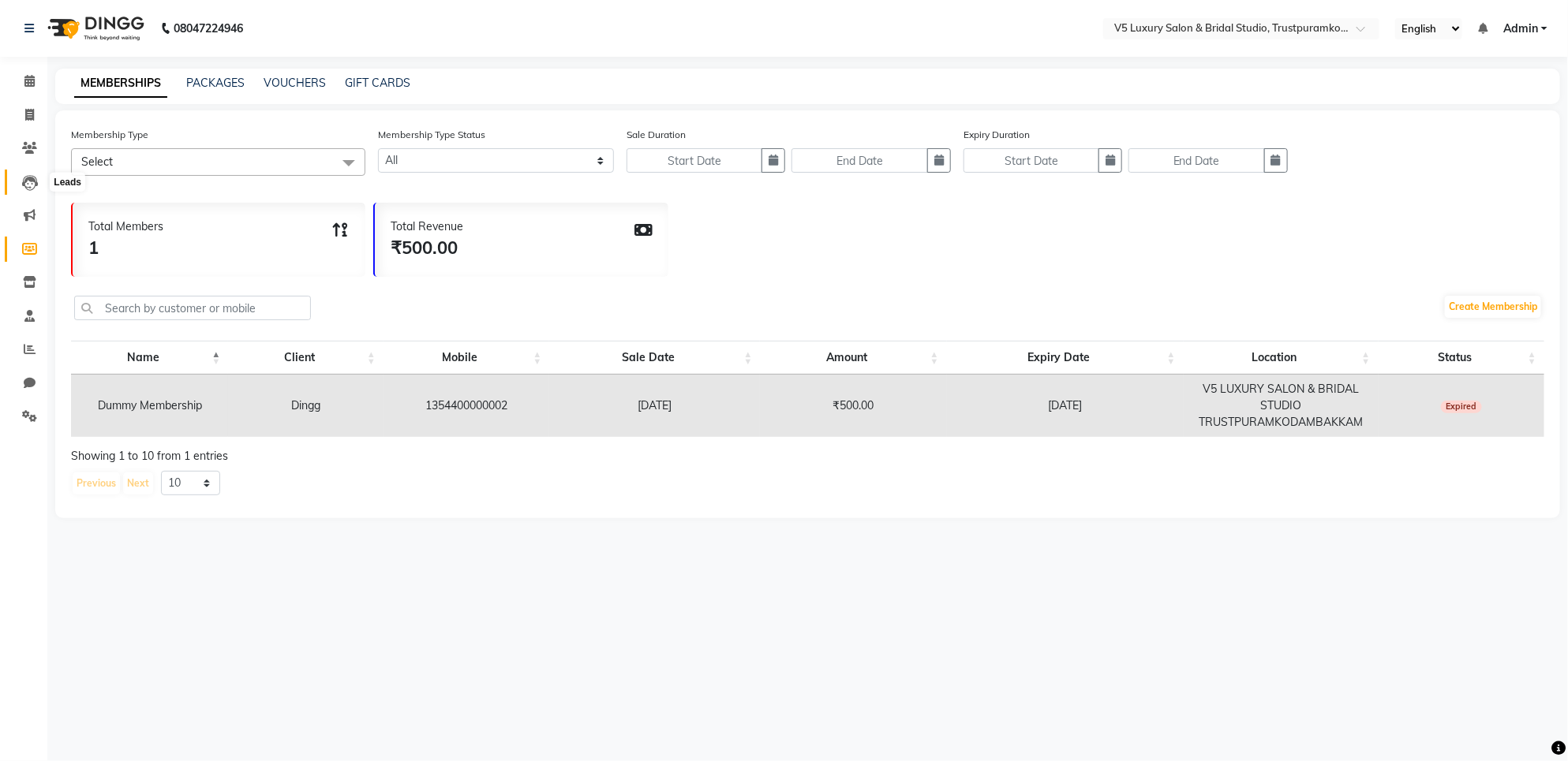
click at [28, 186] on icon at bounding box center [30, 183] width 16 height 16
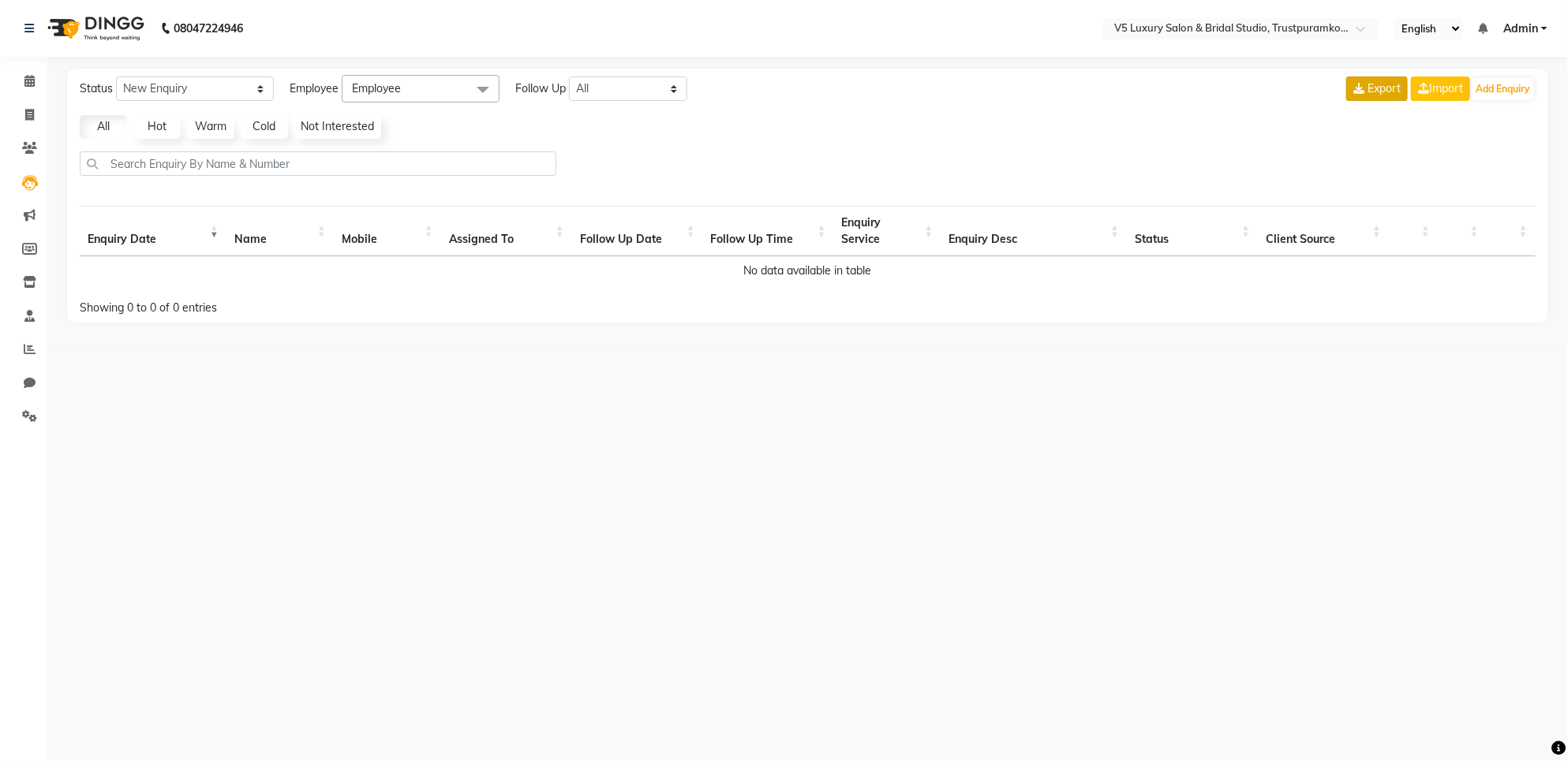
click at [1348, 92] on button "Export" at bounding box center [1377, 88] width 61 height 25
click at [1449, 89] on link "Import" at bounding box center [1440, 88] width 59 height 25
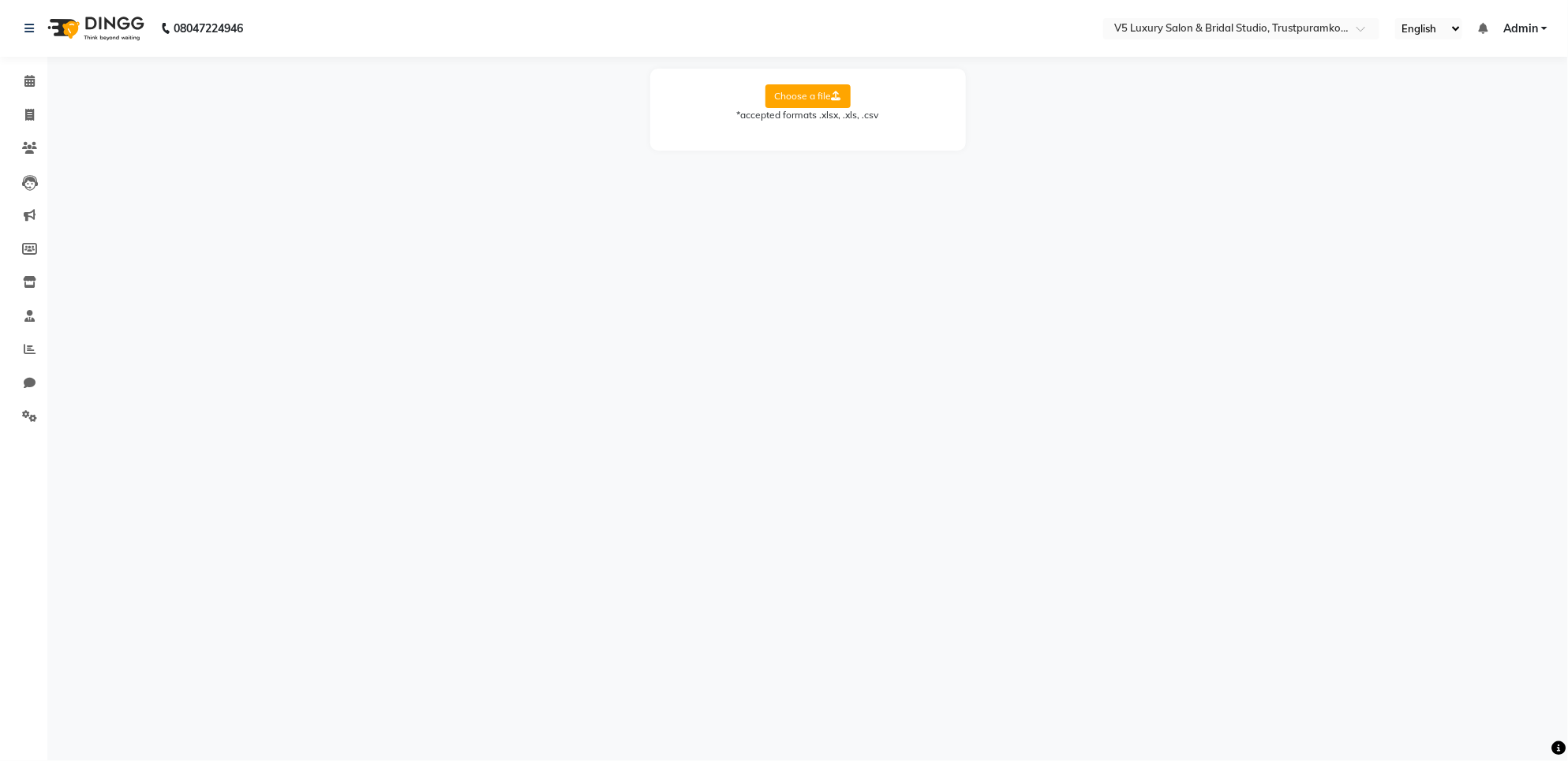
click at [1385, 304] on div "08047224946 Select Location × V5 Luxury Salon & Bridal Studio, Trustpuramkodamb…" at bounding box center [784, 380] width 1568 height 761
click at [28, 170] on link "Leads" at bounding box center [24, 183] width 38 height 26
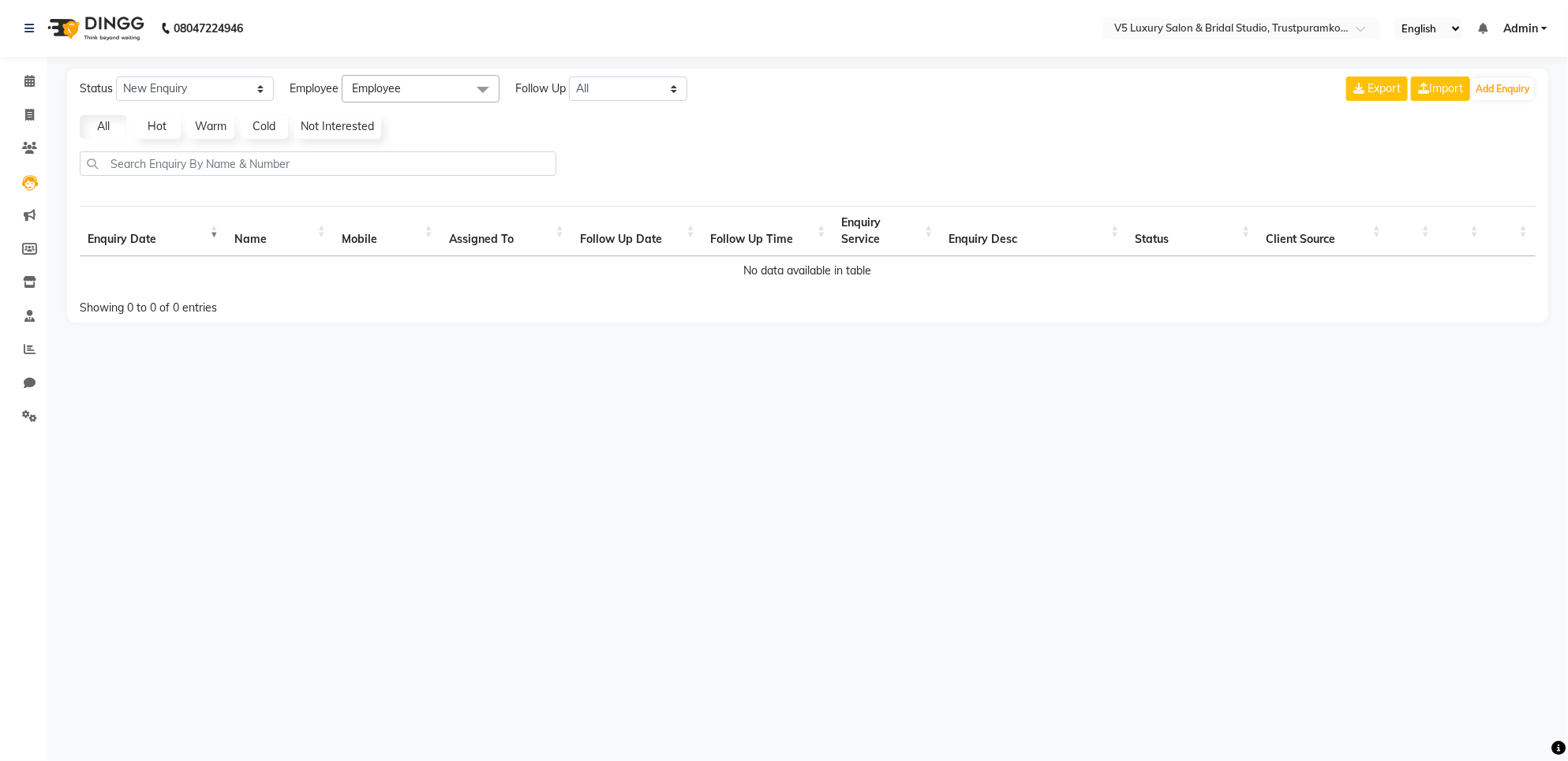
click at [358, 232] on th "Mobile" at bounding box center [388, 230] width 108 height 50
click at [116, 250] on th "Enquiry Date" at bounding box center [153, 230] width 146 height 50
click at [103, 134] on link "All" at bounding box center [104, 127] width 47 height 24
click at [24, 135] on link "Clients" at bounding box center [24, 148] width 38 height 26
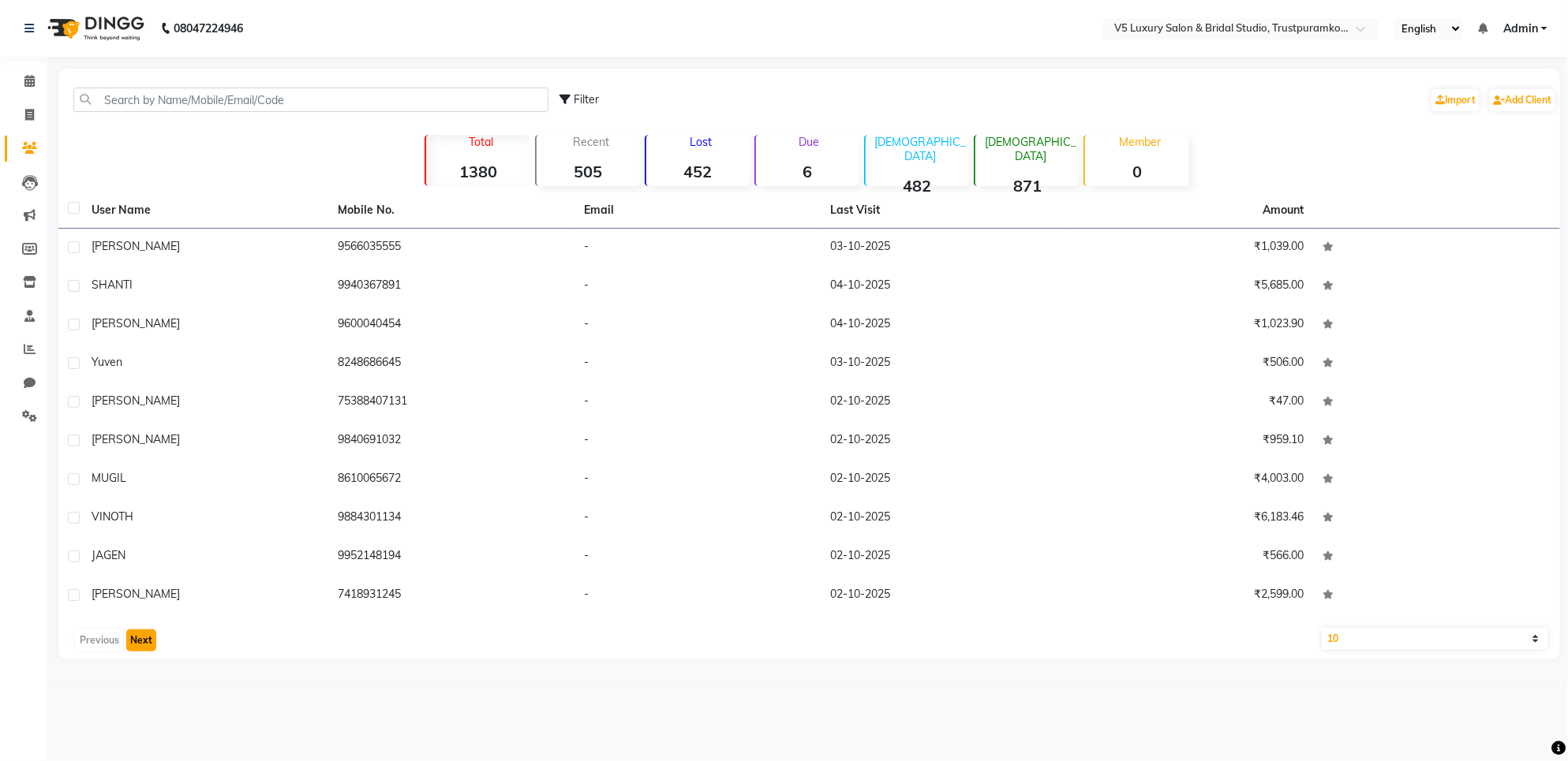
click at [146, 637] on button "Next" at bounding box center [141, 640] width 30 height 22
click at [152, 641] on button "Next" at bounding box center [141, 640] width 30 height 22
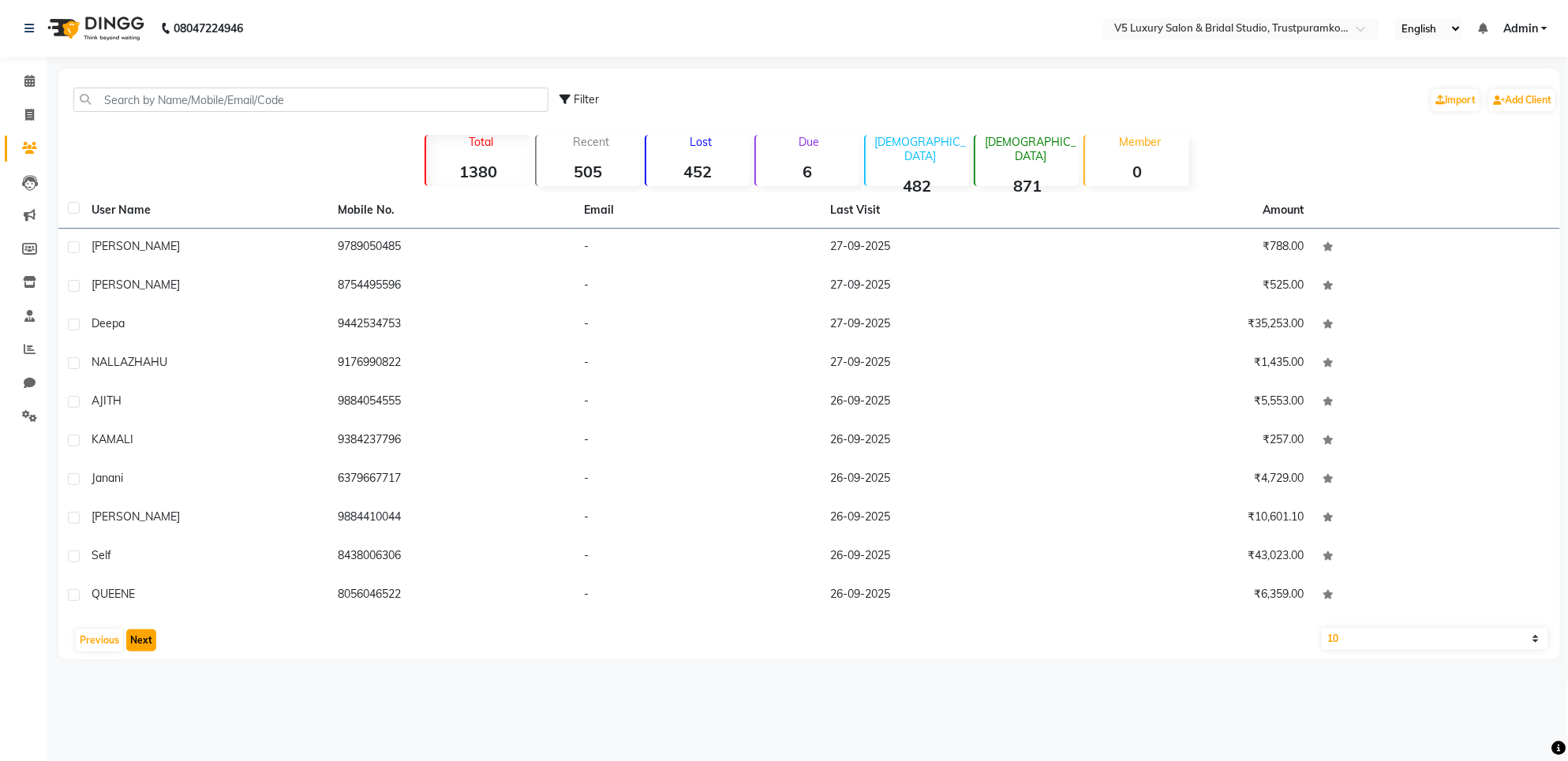
click at [152, 641] on button "Next" at bounding box center [141, 640] width 30 height 22
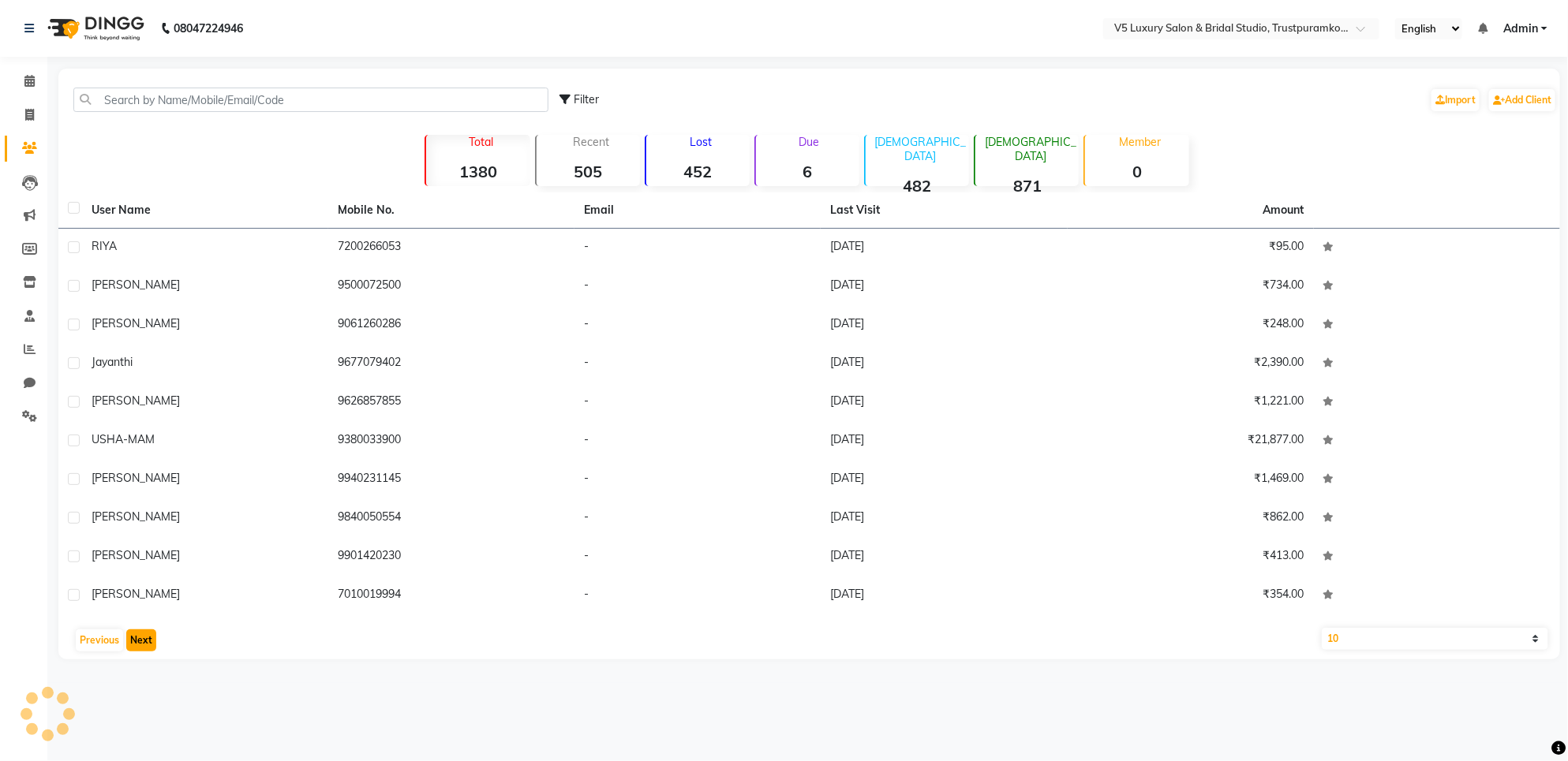
click at [152, 641] on button "Next" at bounding box center [141, 640] width 30 height 22
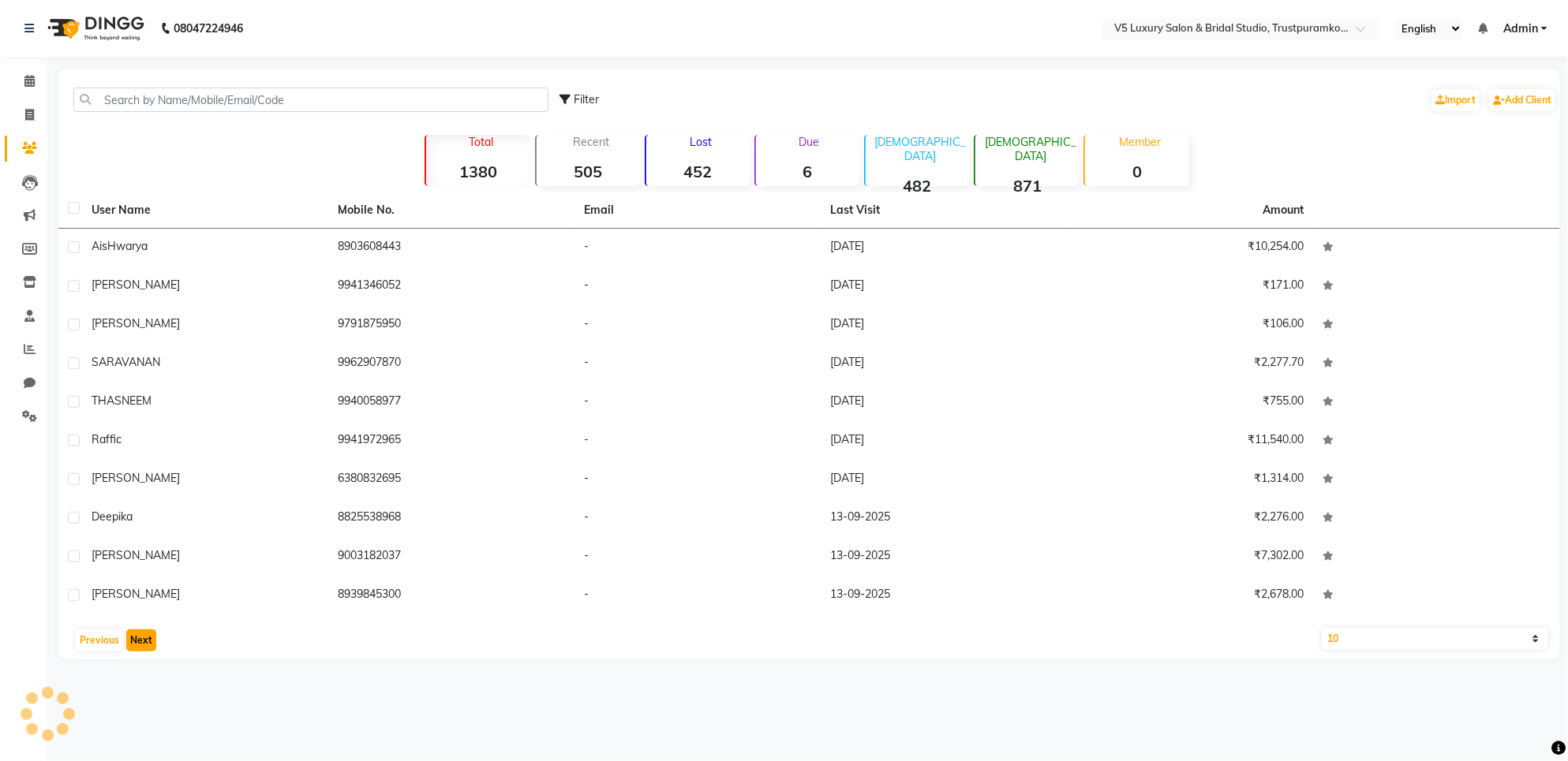
click at [152, 641] on button "Next" at bounding box center [141, 640] width 30 height 22
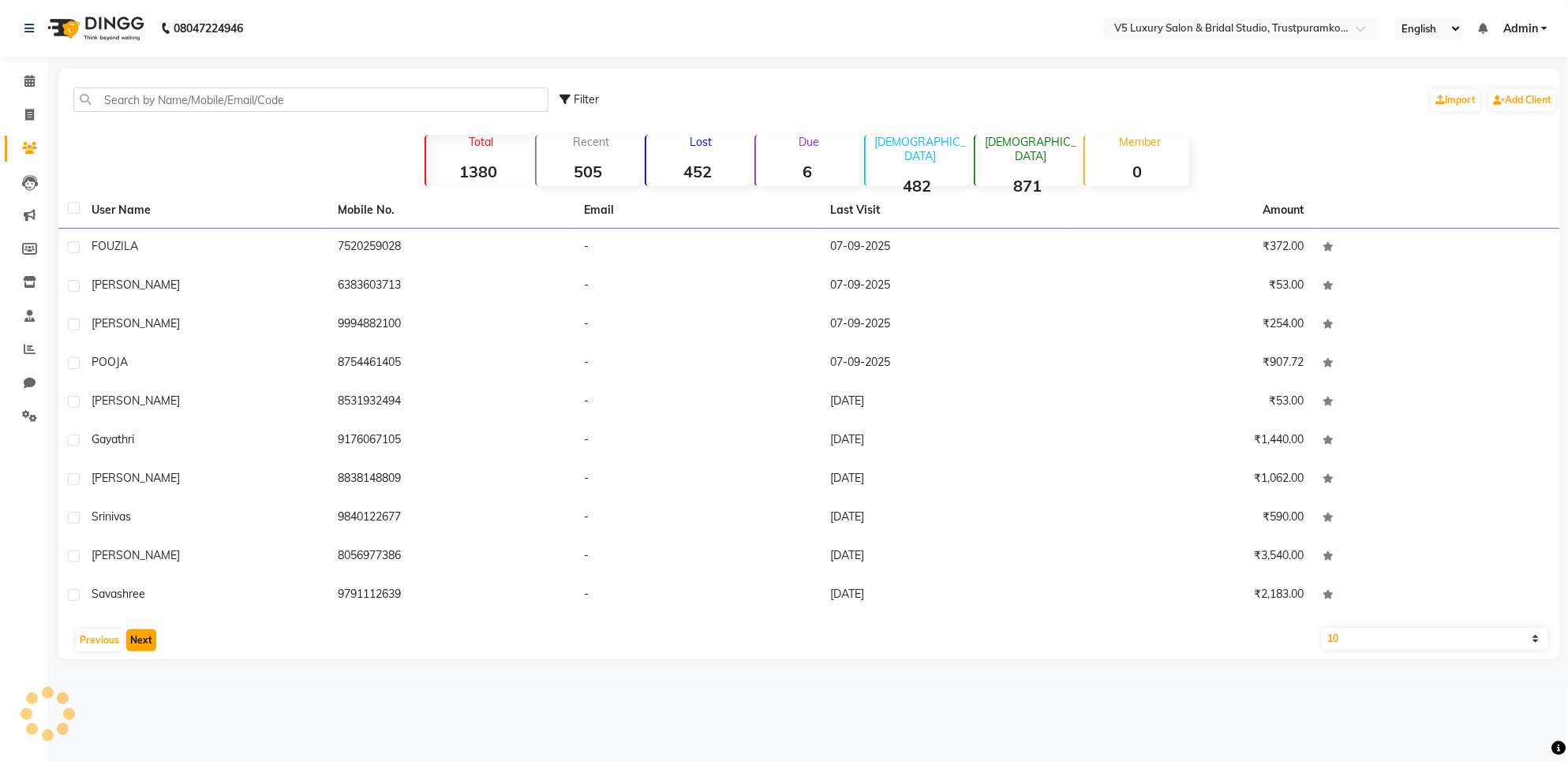
click at [152, 641] on button "Next" at bounding box center [141, 640] width 30 height 22
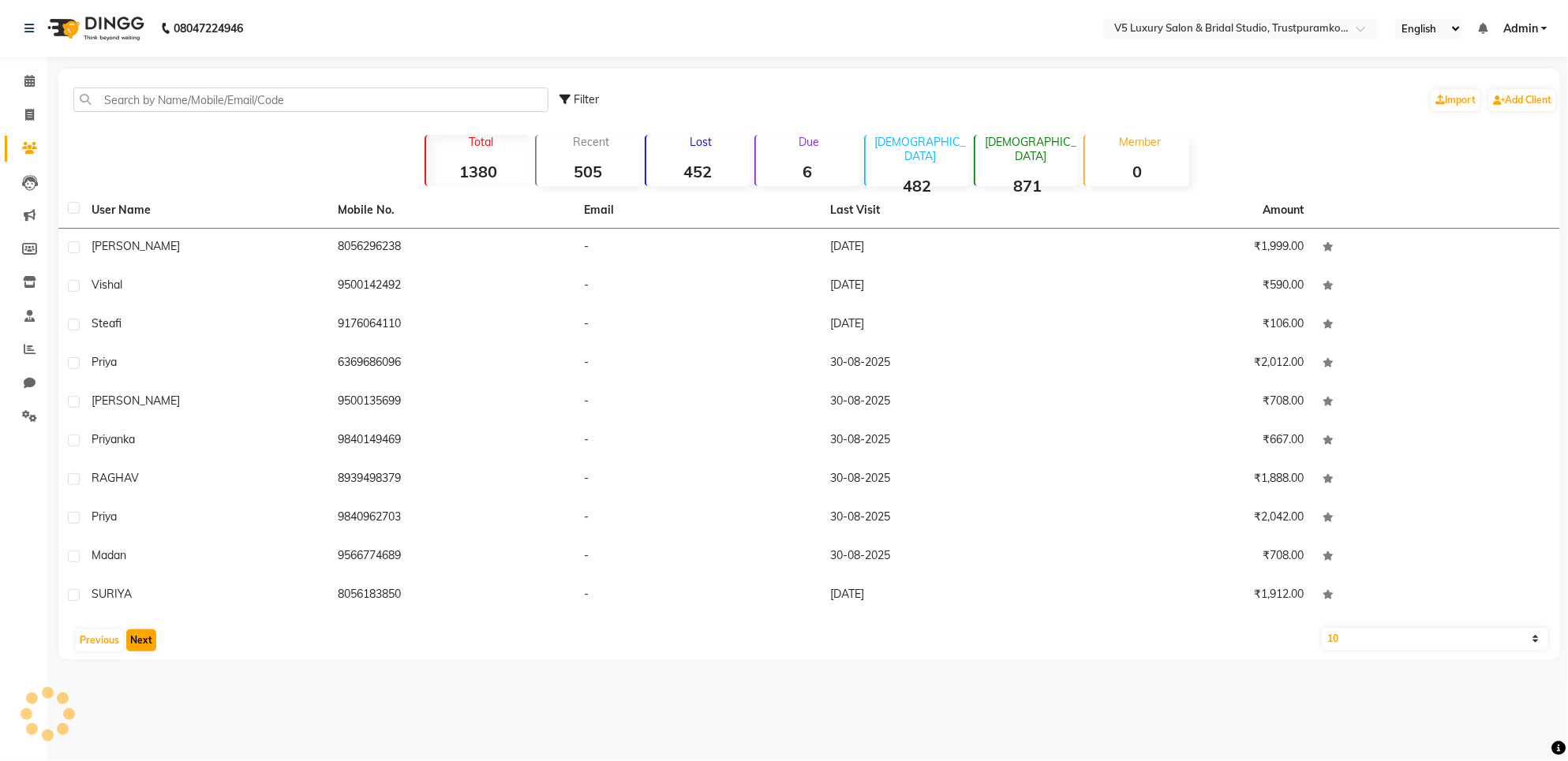
click at [152, 641] on button "Next" at bounding box center [141, 640] width 30 height 22
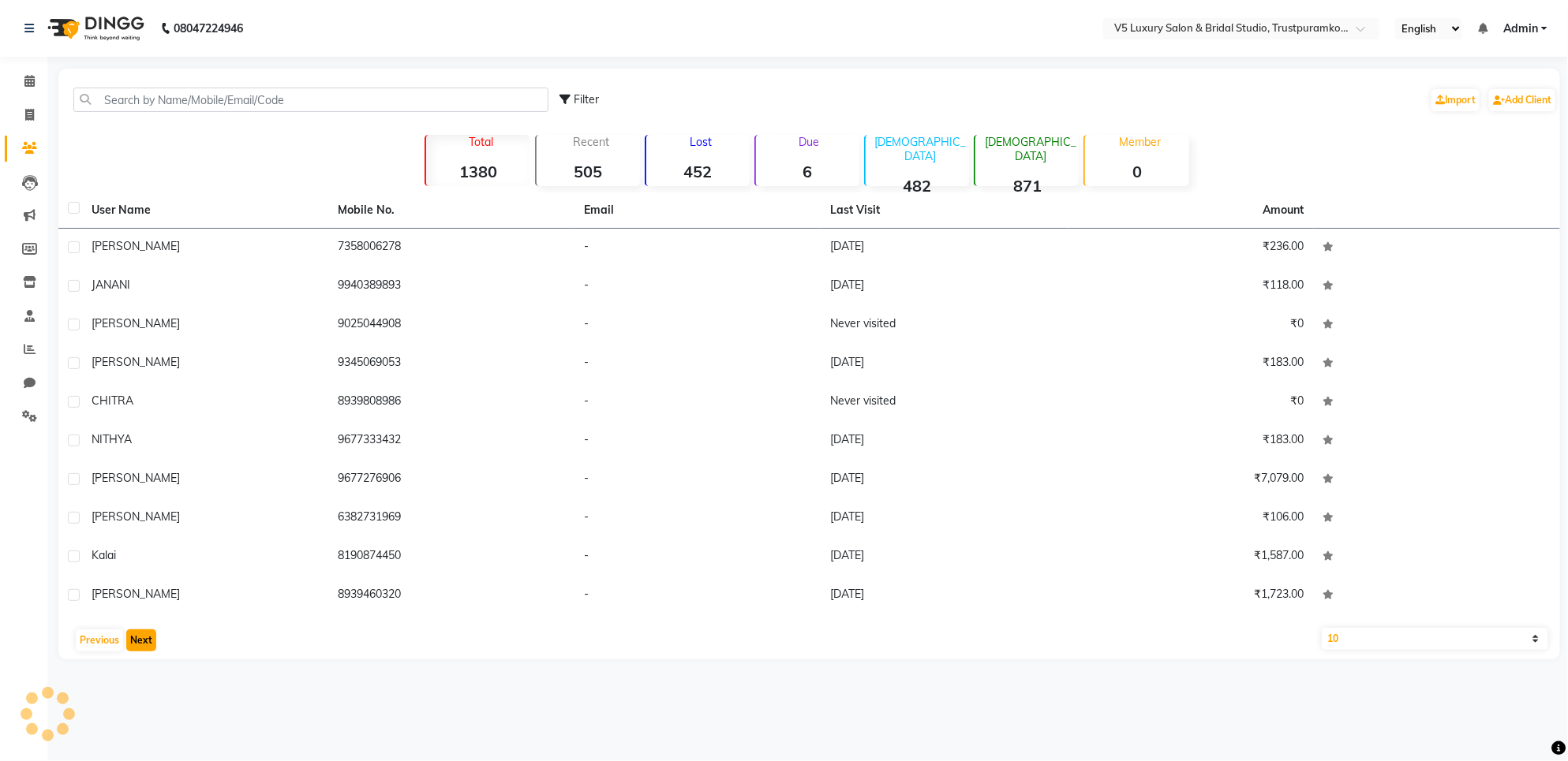
click at [152, 641] on button "Next" at bounding box center [141, 640] width 30 height 22
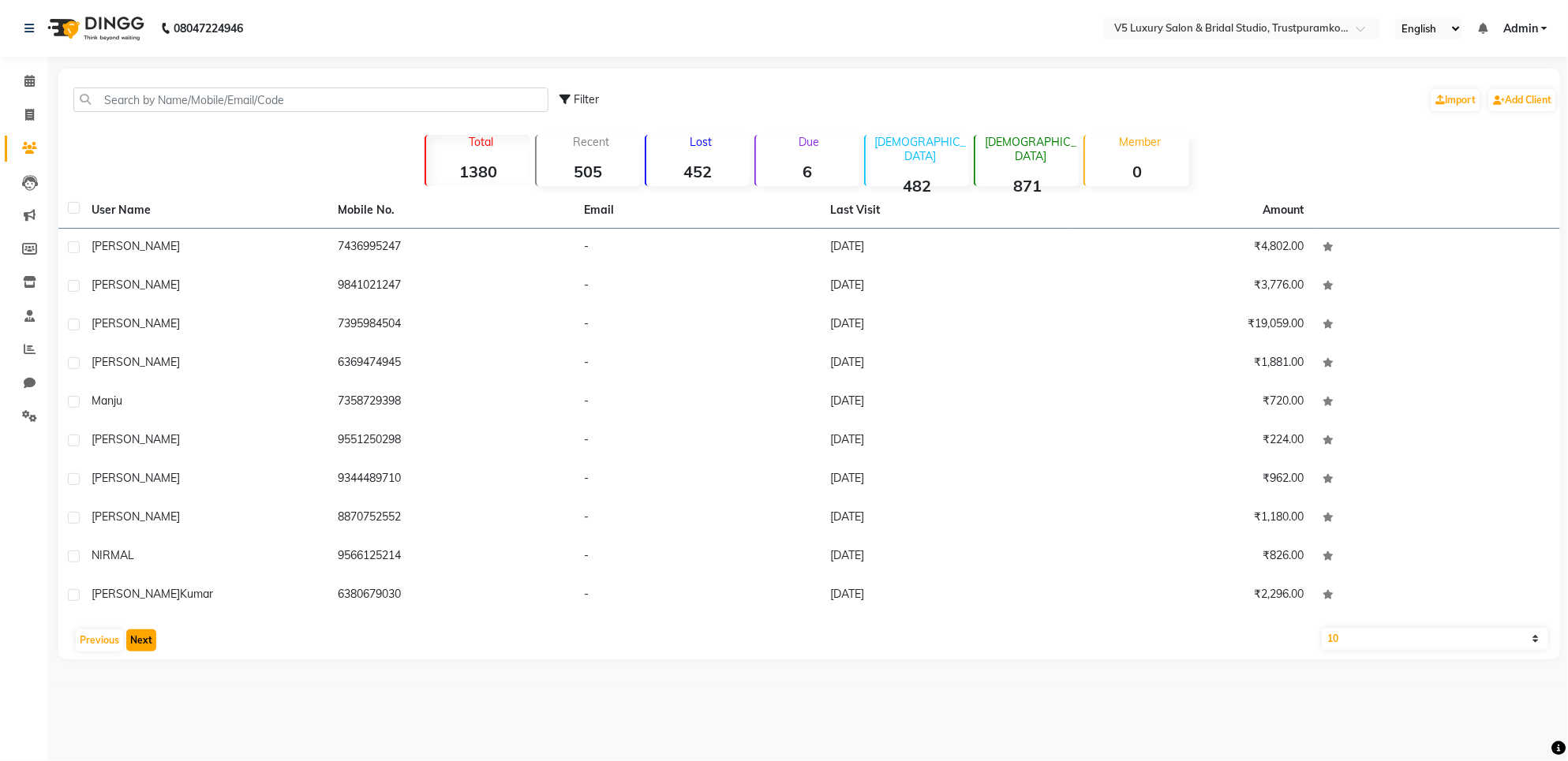
click at [152, 641] on button "Next" at bounding box center [141, 640] width 30 height 22
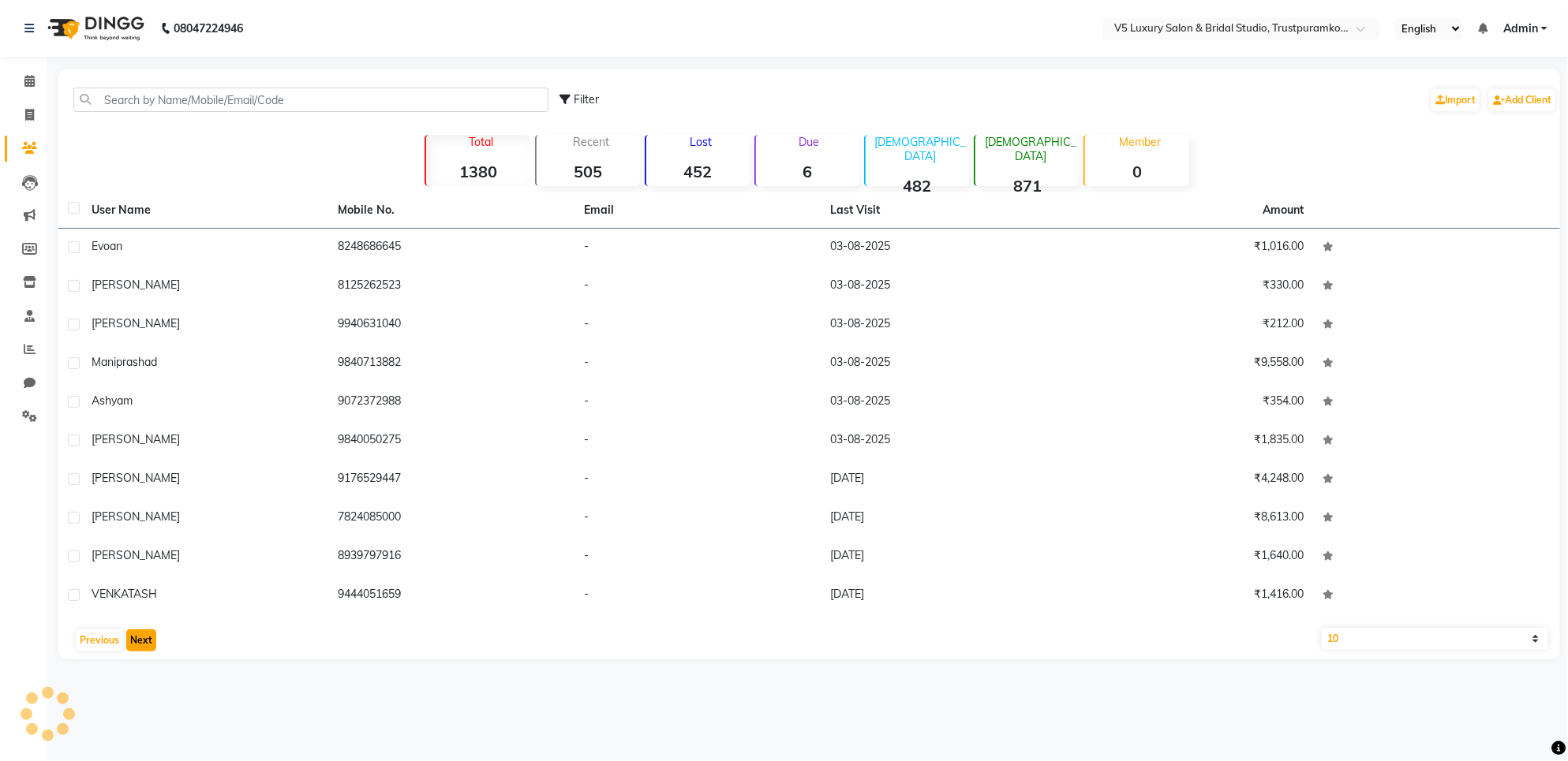
click at [152, 641] on button "Next" at bounding box center [141, 640] width 30 height 22
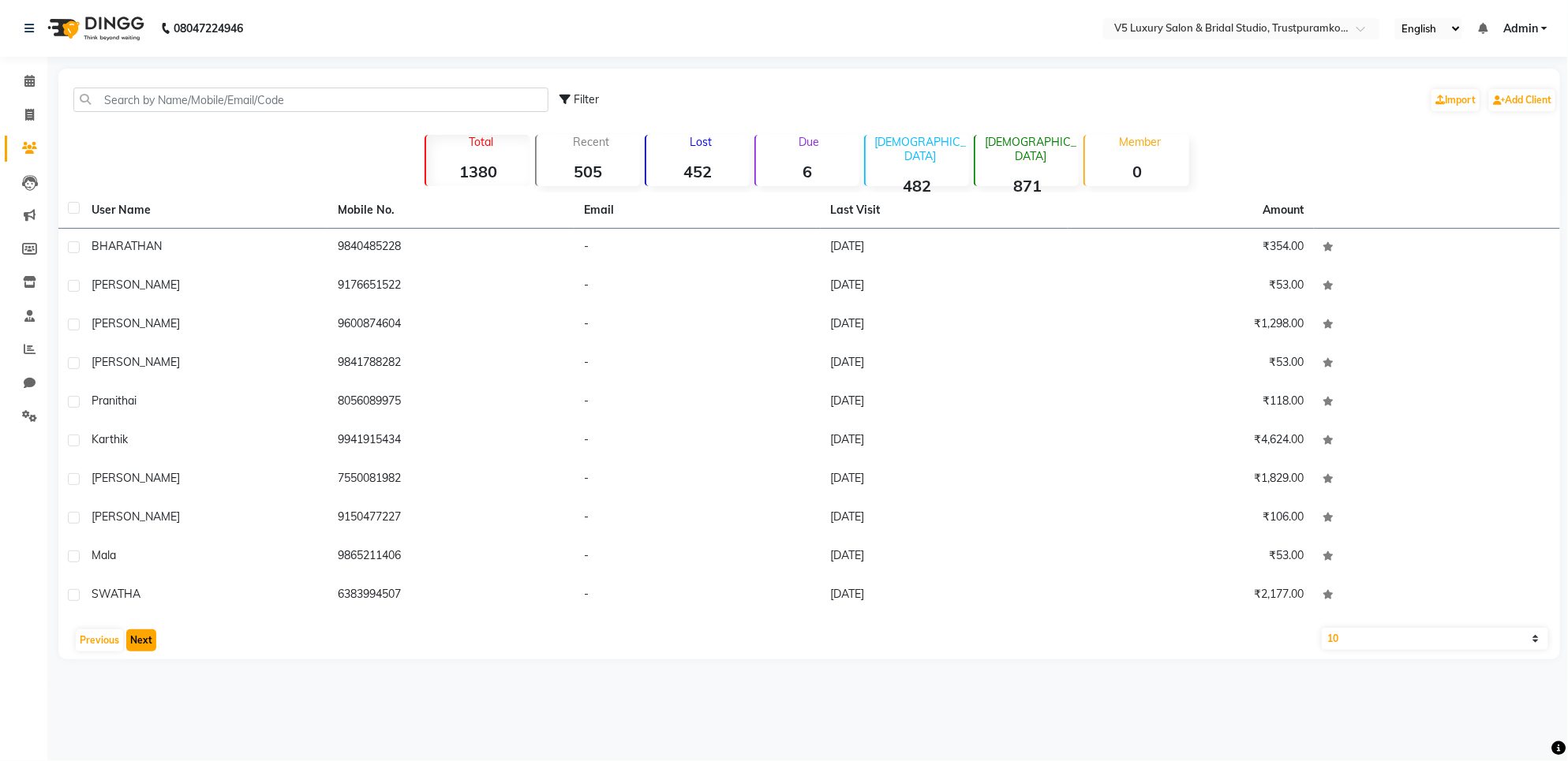
click at [152, 641] on button "Next" at bounding box center [141, 640] width 30 height 22
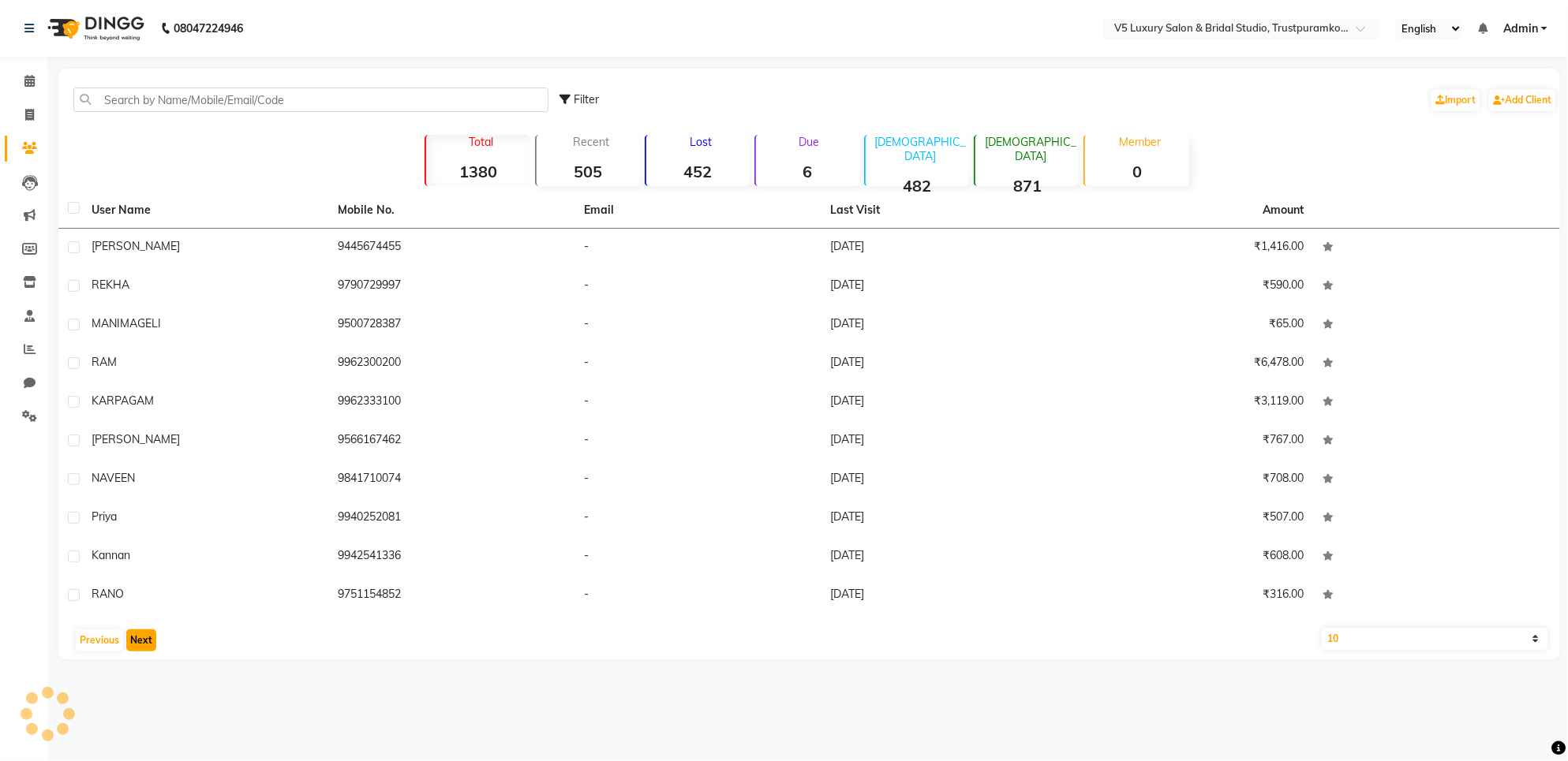
click at [152, 641] on button "Next" at bounding box center [141, 640] width 30 height 22
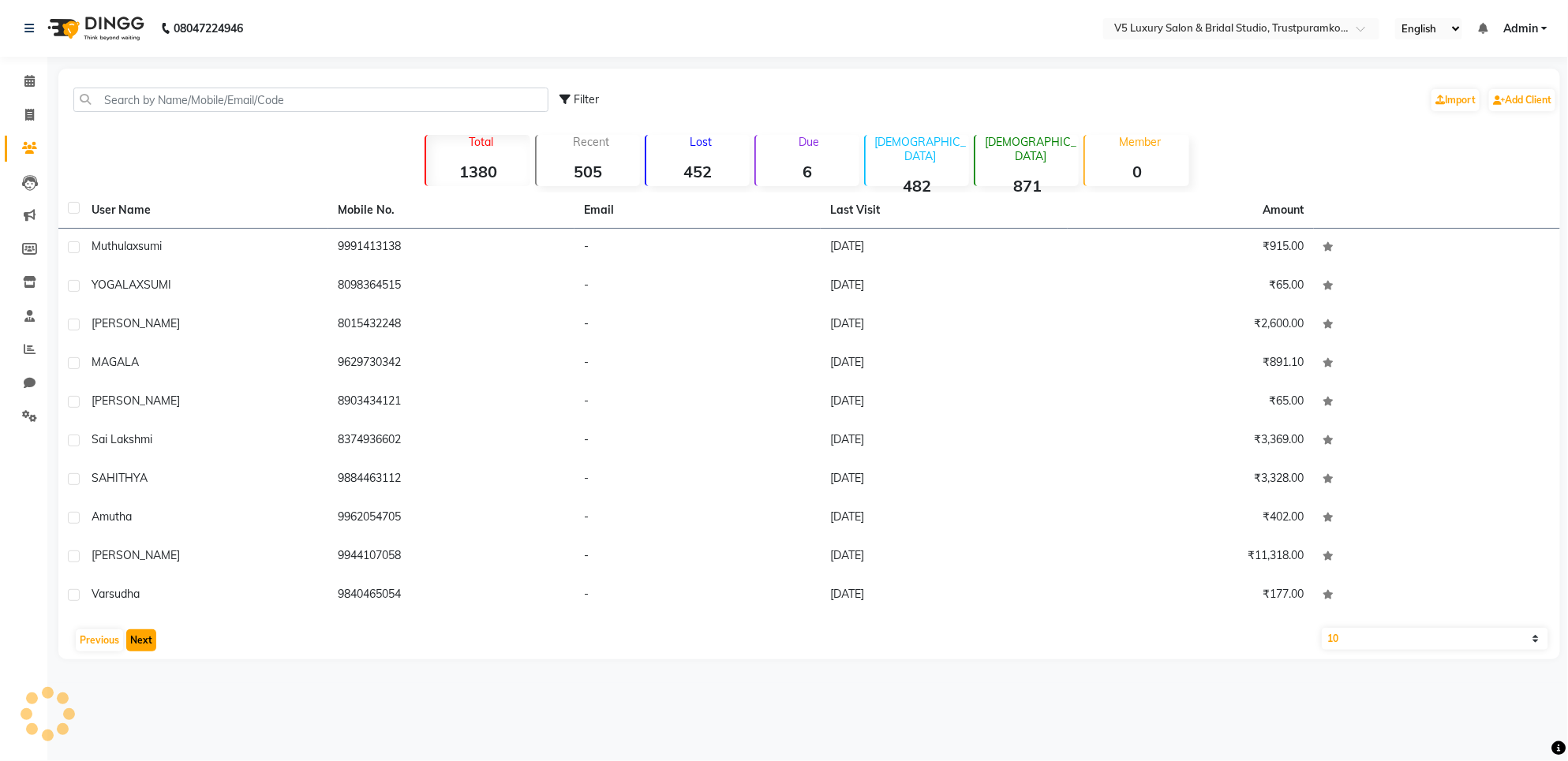
click at [152, 641] on button "Next" at bounding box center [141, 640] width 30 height 22
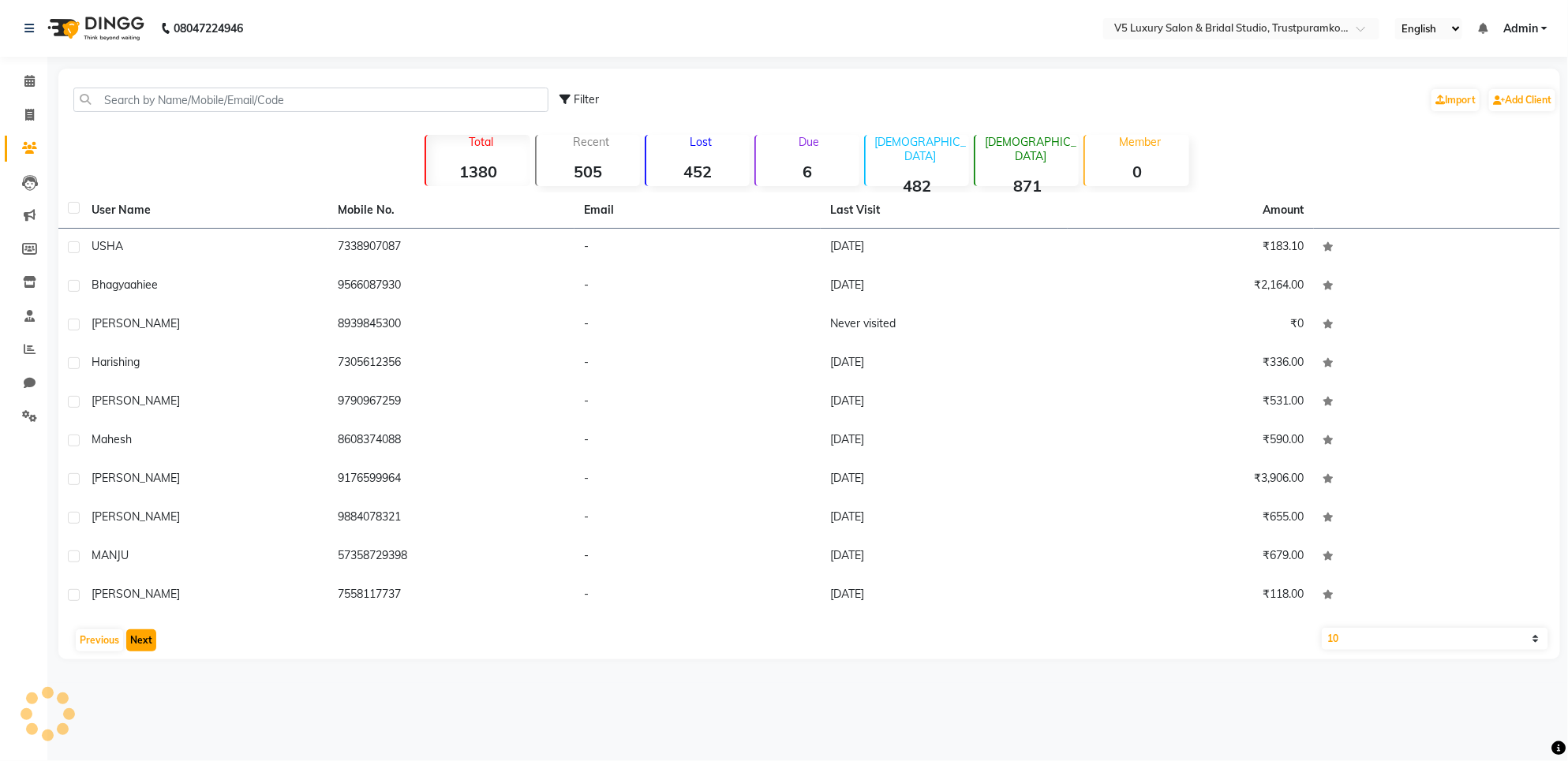
click at [152, 641] on button "Next" at bounding box center [141, 640] width 30 height 22
click at [151, 641] on button "Next" at bounding box center [141, 640] width 30 height 22
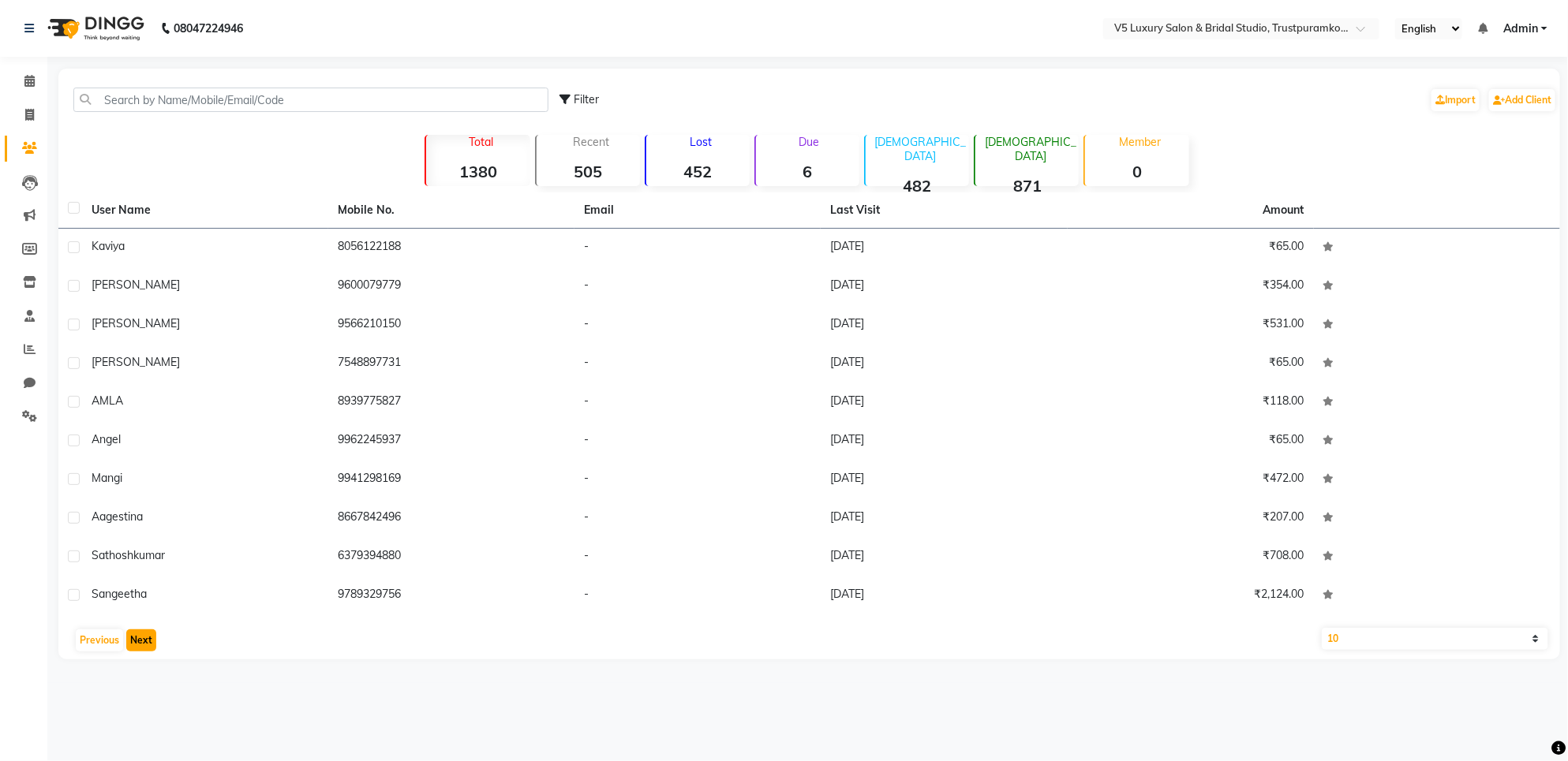
click at [151, 641] on button "Next" at bounding box center [141, 640] width 30 height 22
click at [152, 635] on button "Next" at bounding box center [141, 640] width 30 height 22
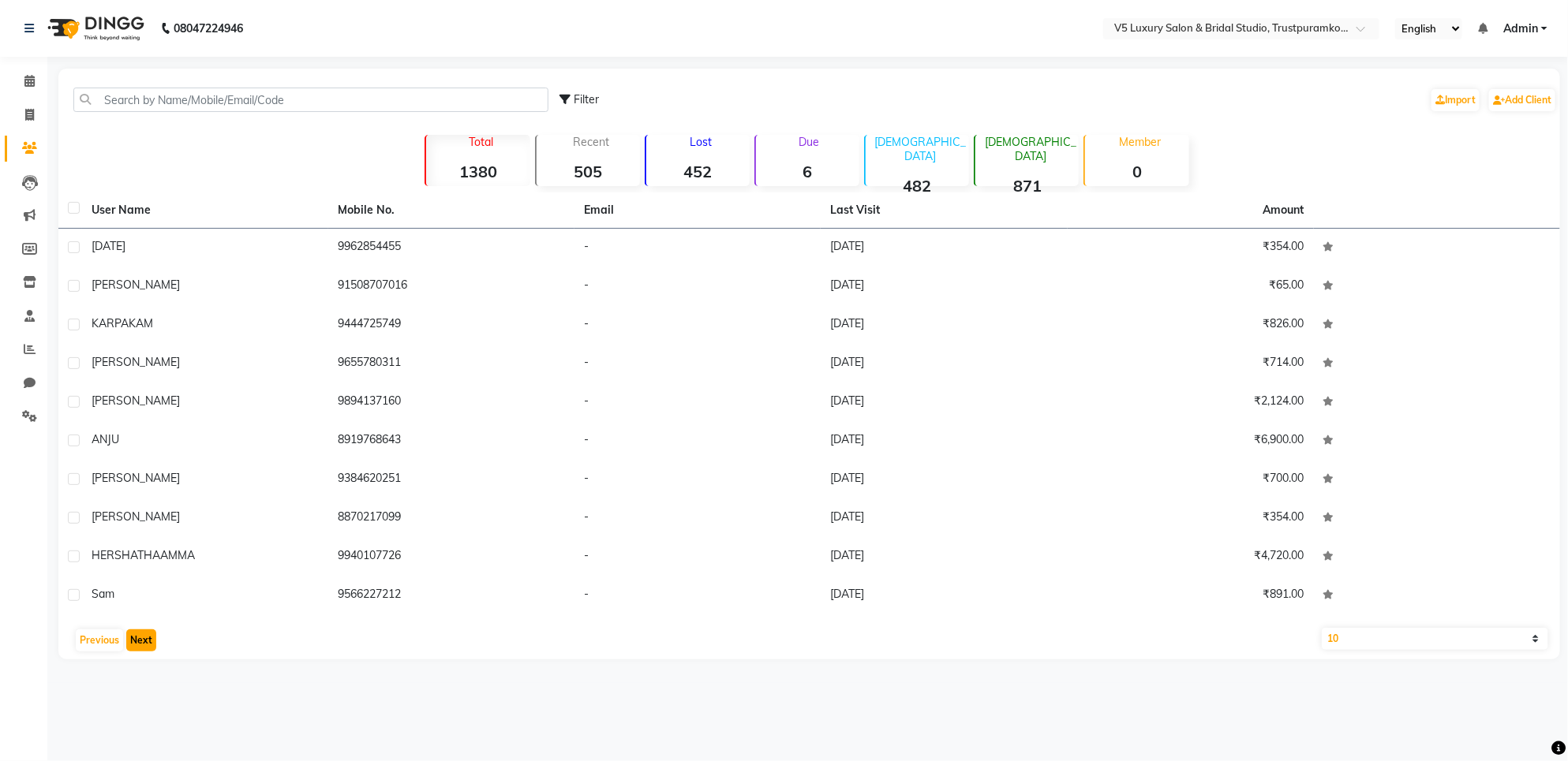
click at [152, 635] on button "Next" at bounding box center [141, 640] width 30 height 22
click at [148, 632] on button "Next" at bounding box center [141, 640] width 30 height 22
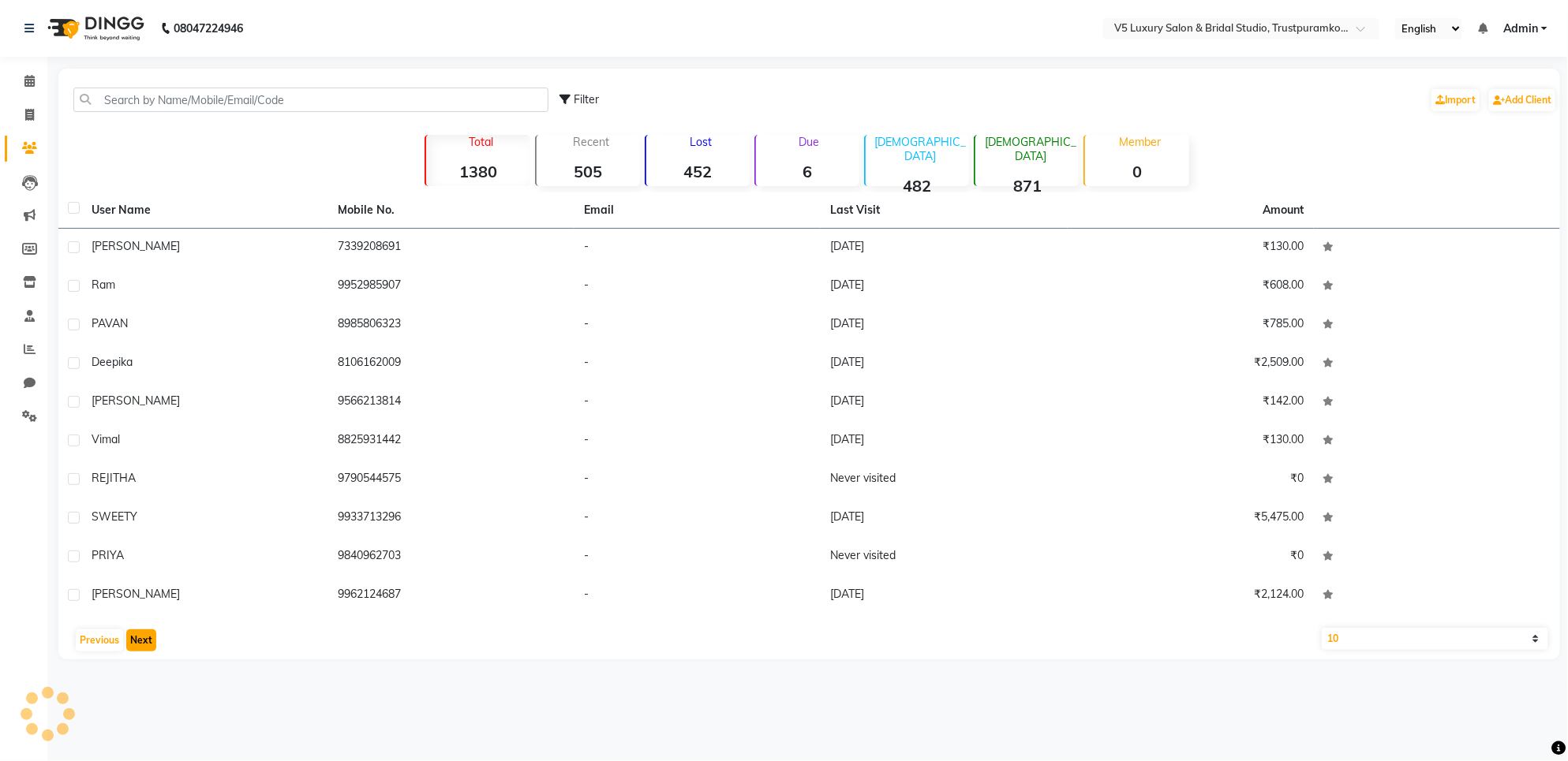
click at [148, 632] on button "Next" at bounding box center [141, 640] width 30 height 22
click at [138, 639] on button "Next" at bounding box center [141, 640] width 30 height 22
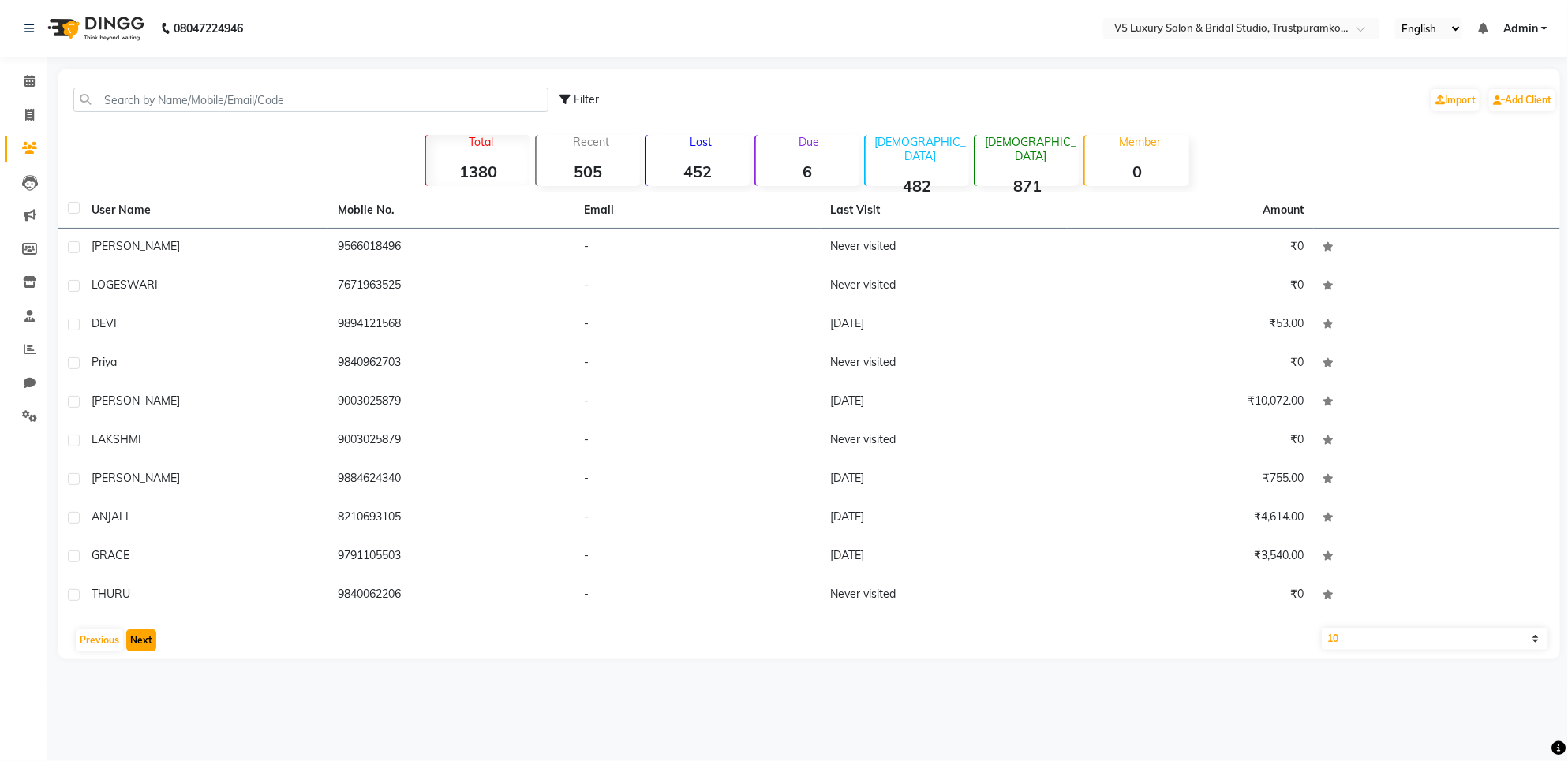
click at [138, 639] on button "Next" at bounding box center [141, 640] width 30 height 22
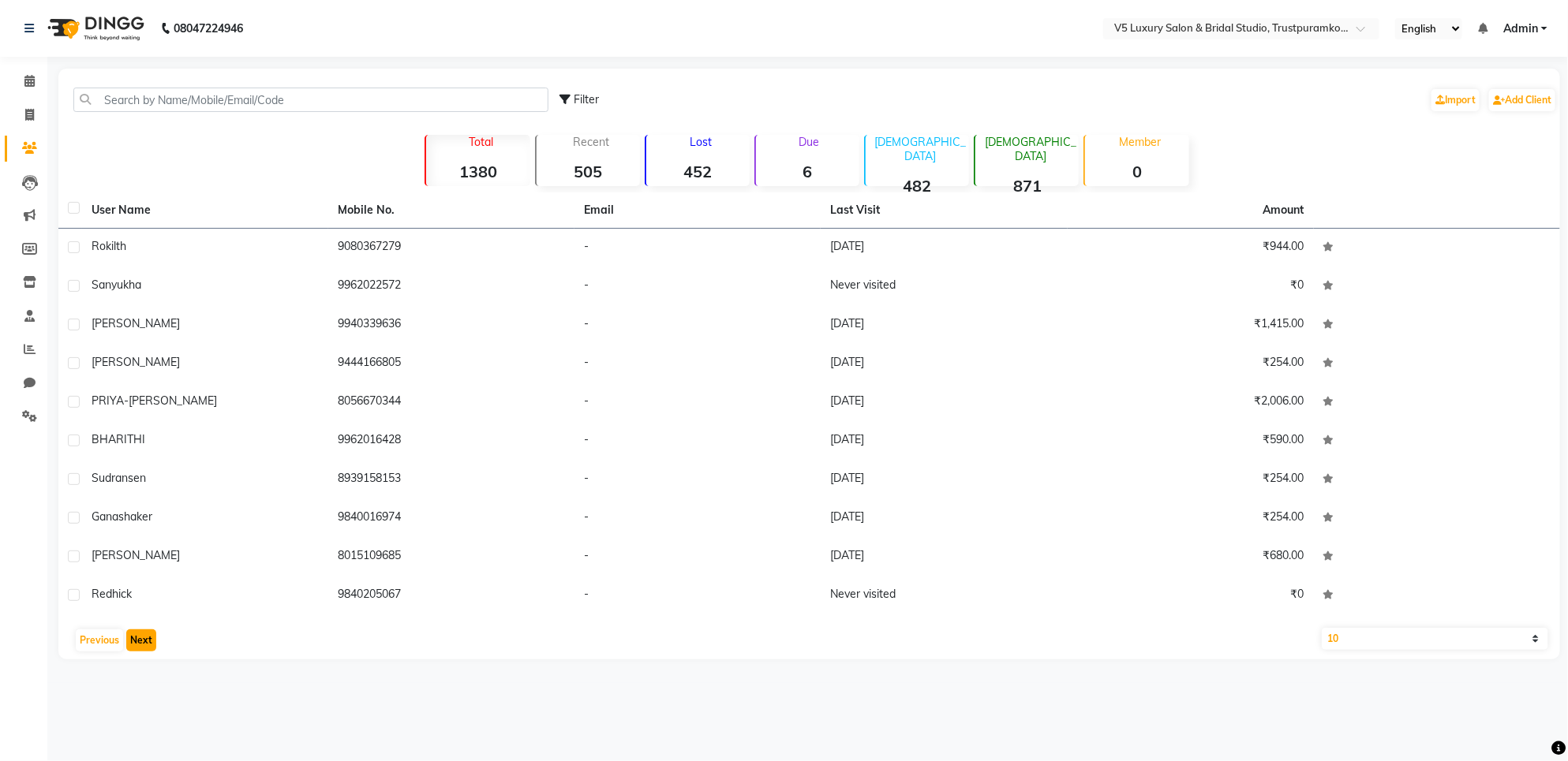
click at [138, 639] on button "Next" at bounding box center [141, 640] width 30 height 22
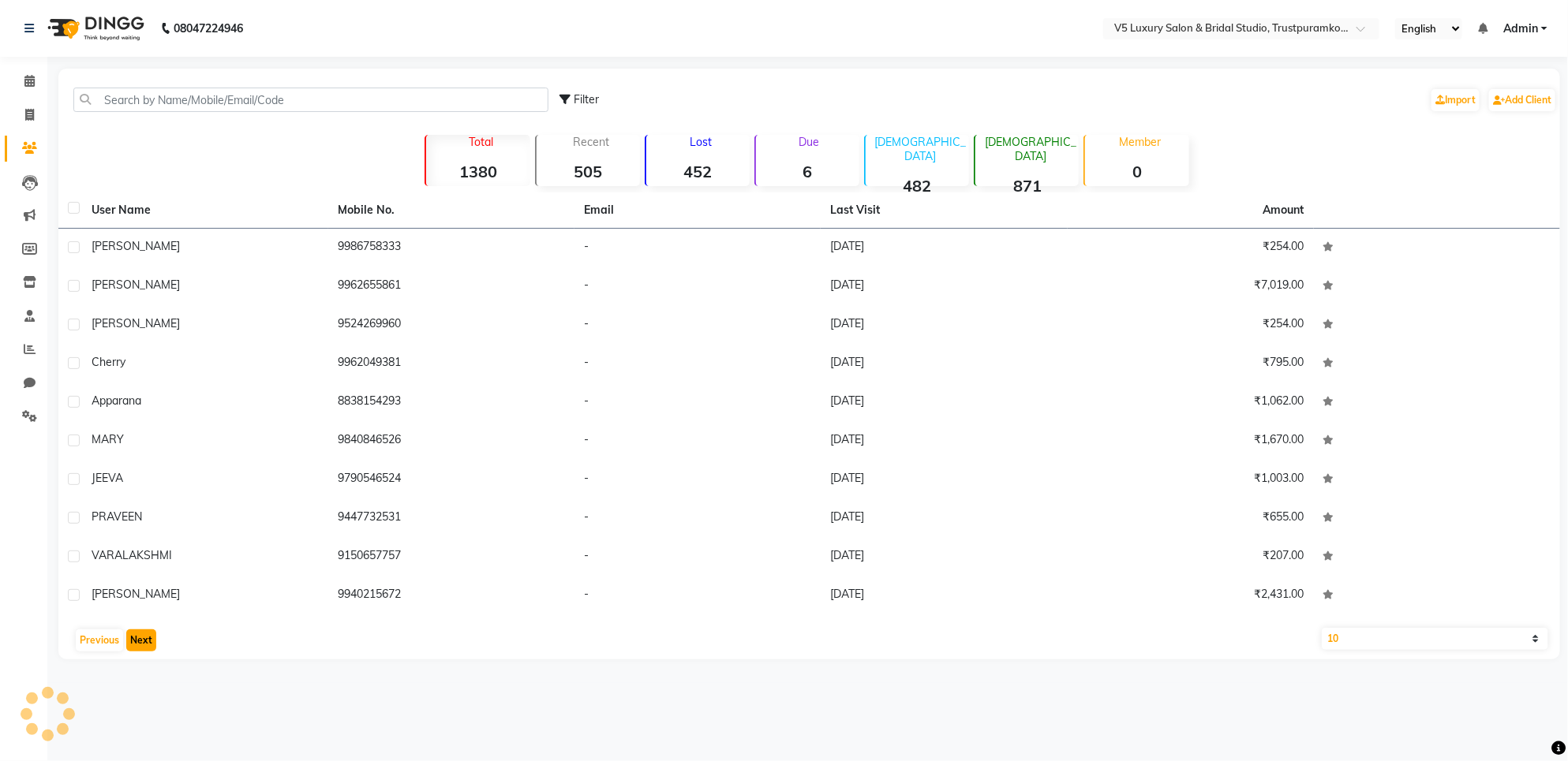
click at [150, 632] on button "Next" at bounding box center [141, 640] width 30 height 22
click at [148, 635] on button "Next" at bounding box center [141, 640] width 30 height 22
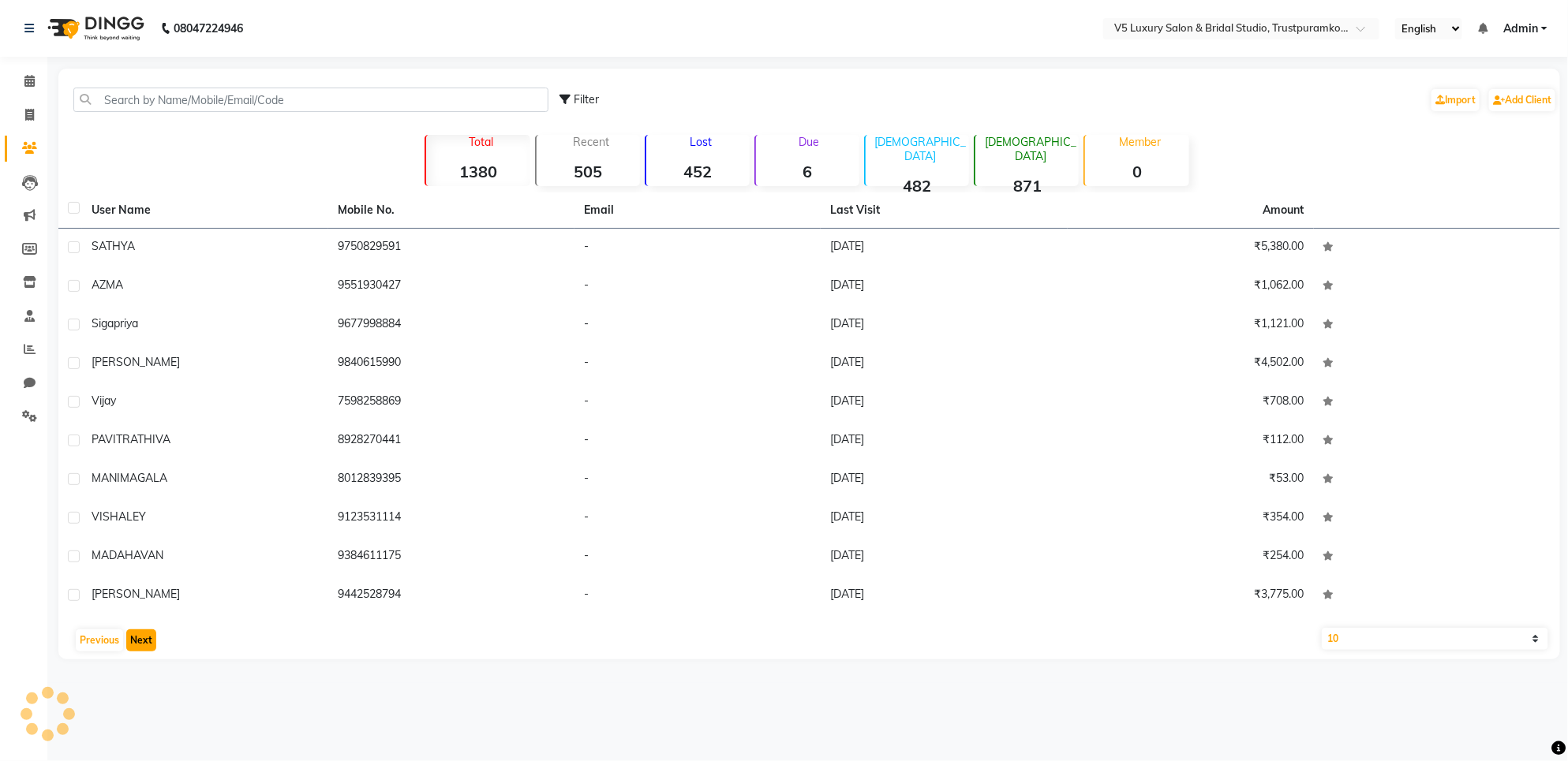
click at [148, 635] on button "Next" at bounding box center [141, 640] width 30 height 22
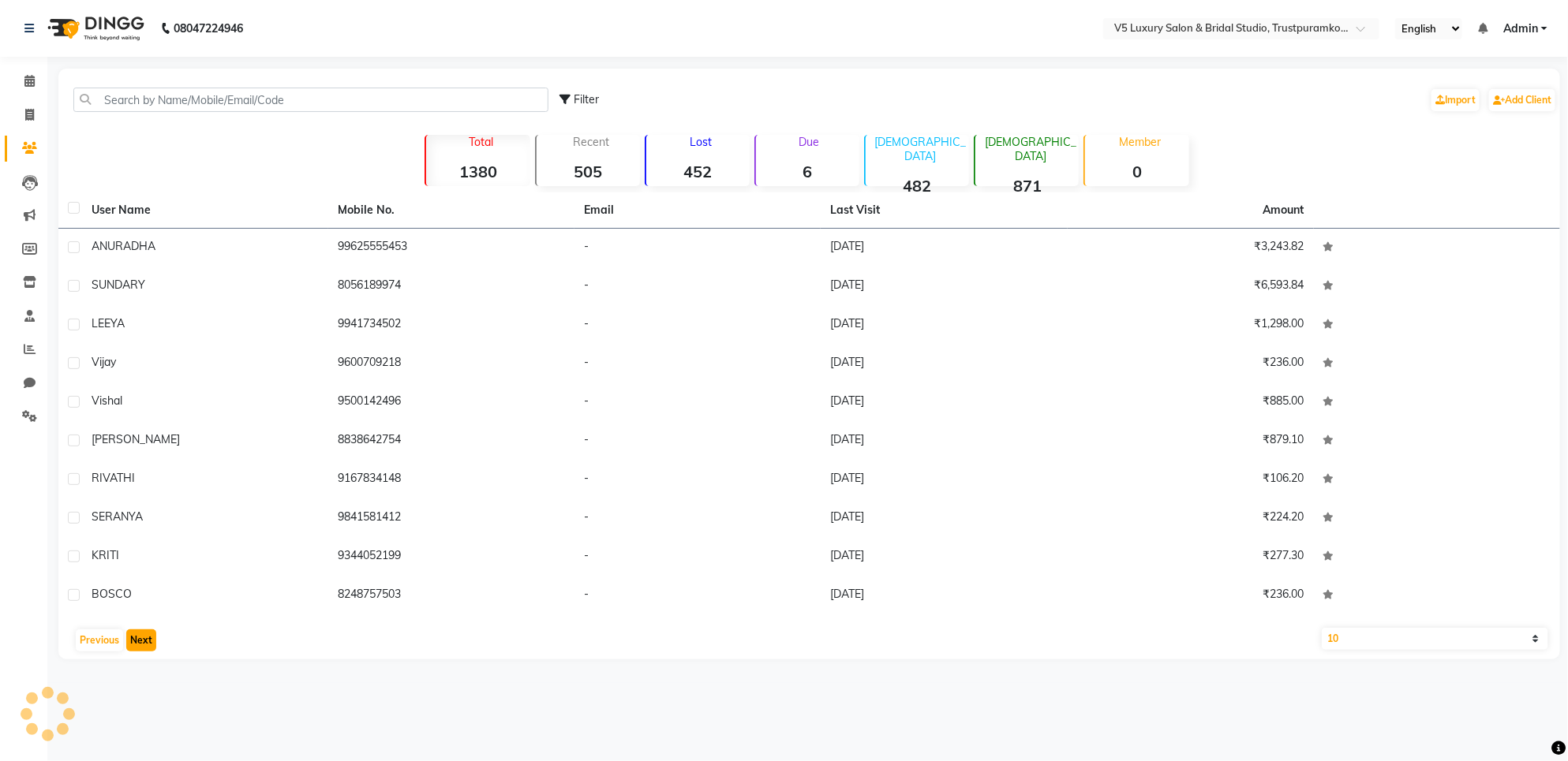
click at [148, 635] on button "Next" at bounding box center [141, 640] width 30 height 22
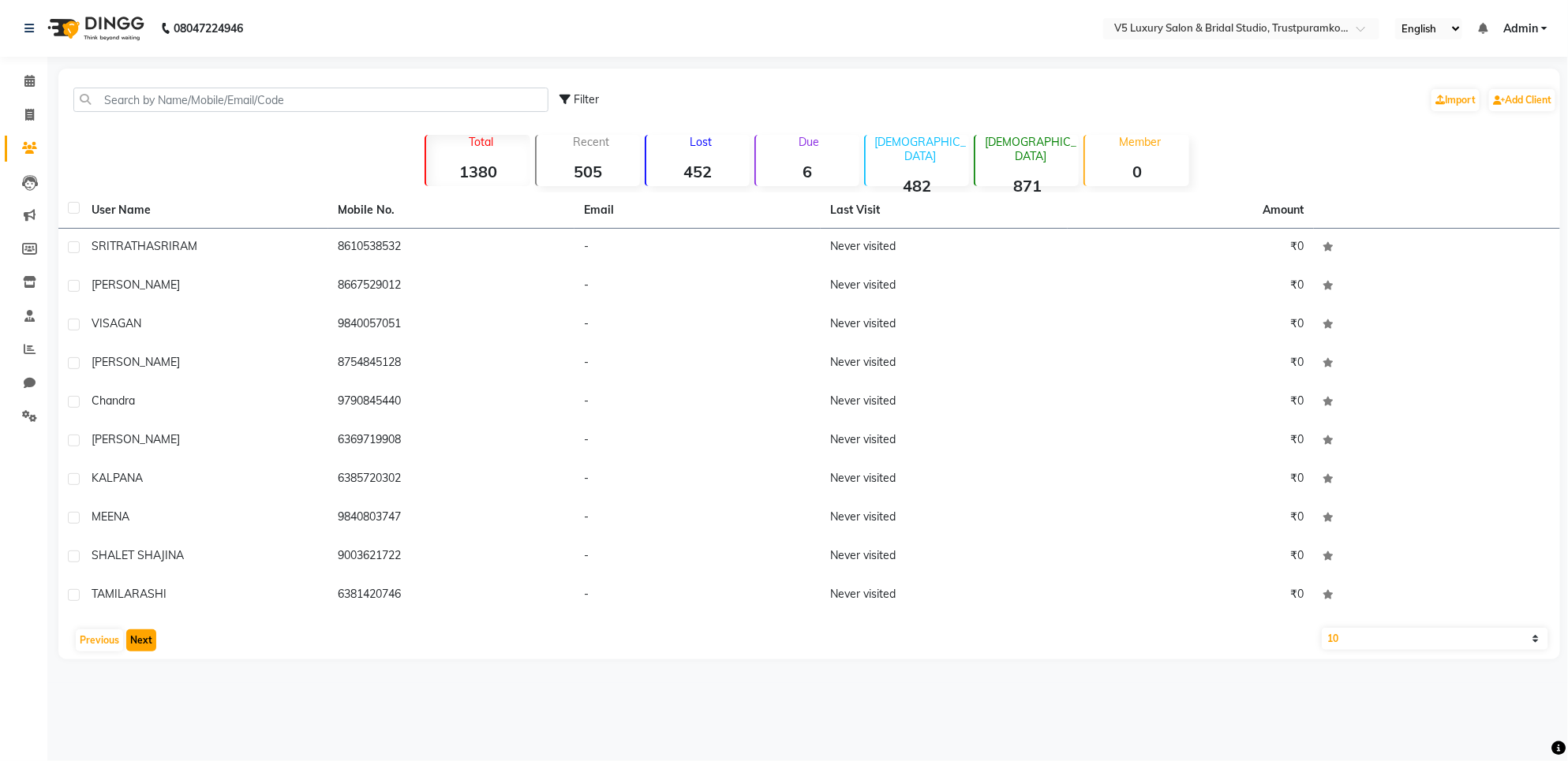
click at [148, 635] on button "Next" at bounding box center [141, 640] width 30 height 22
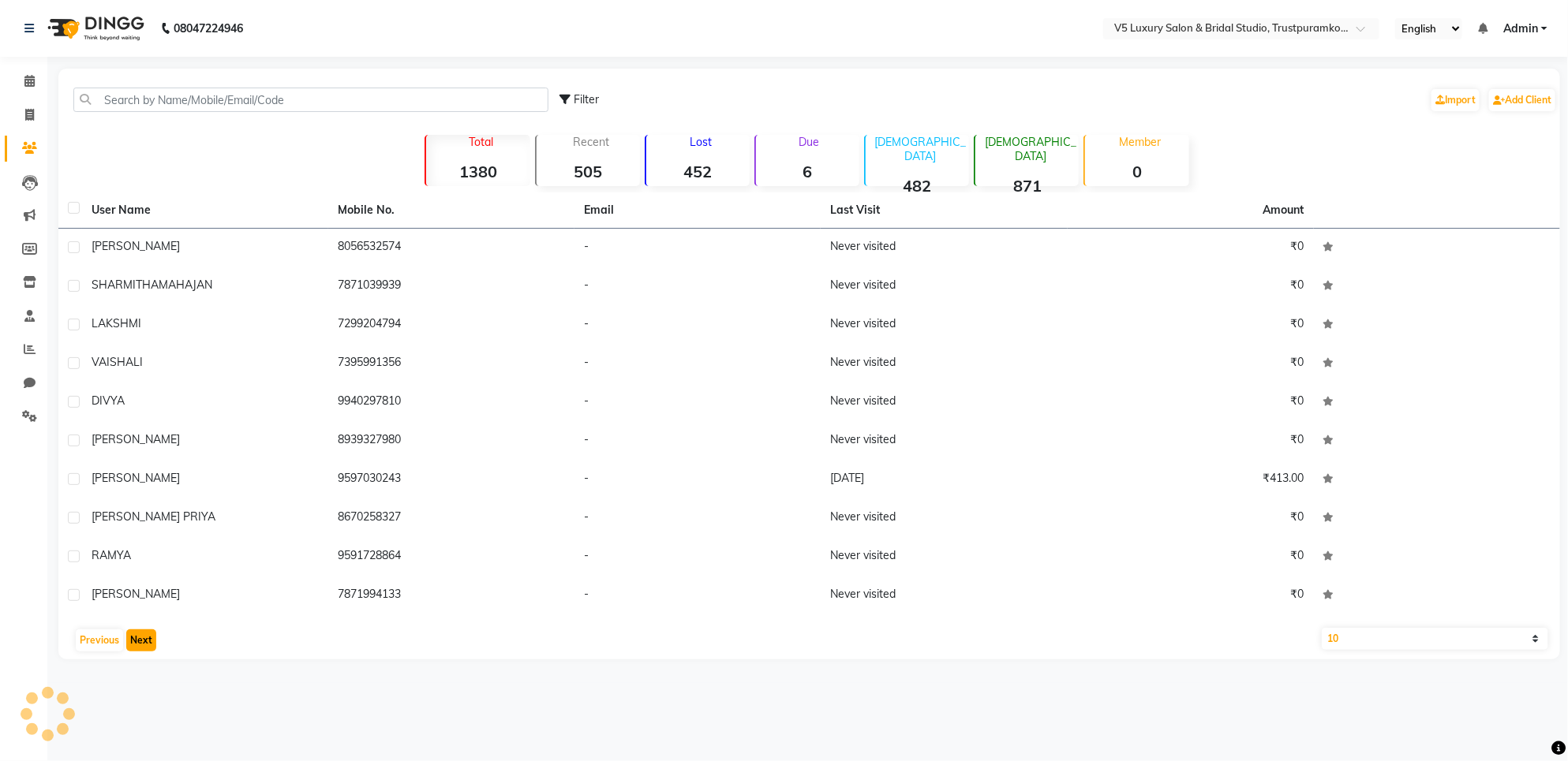
click at [148, 635] on button "Next" at bounding box center [141, 640] width 30 height 22
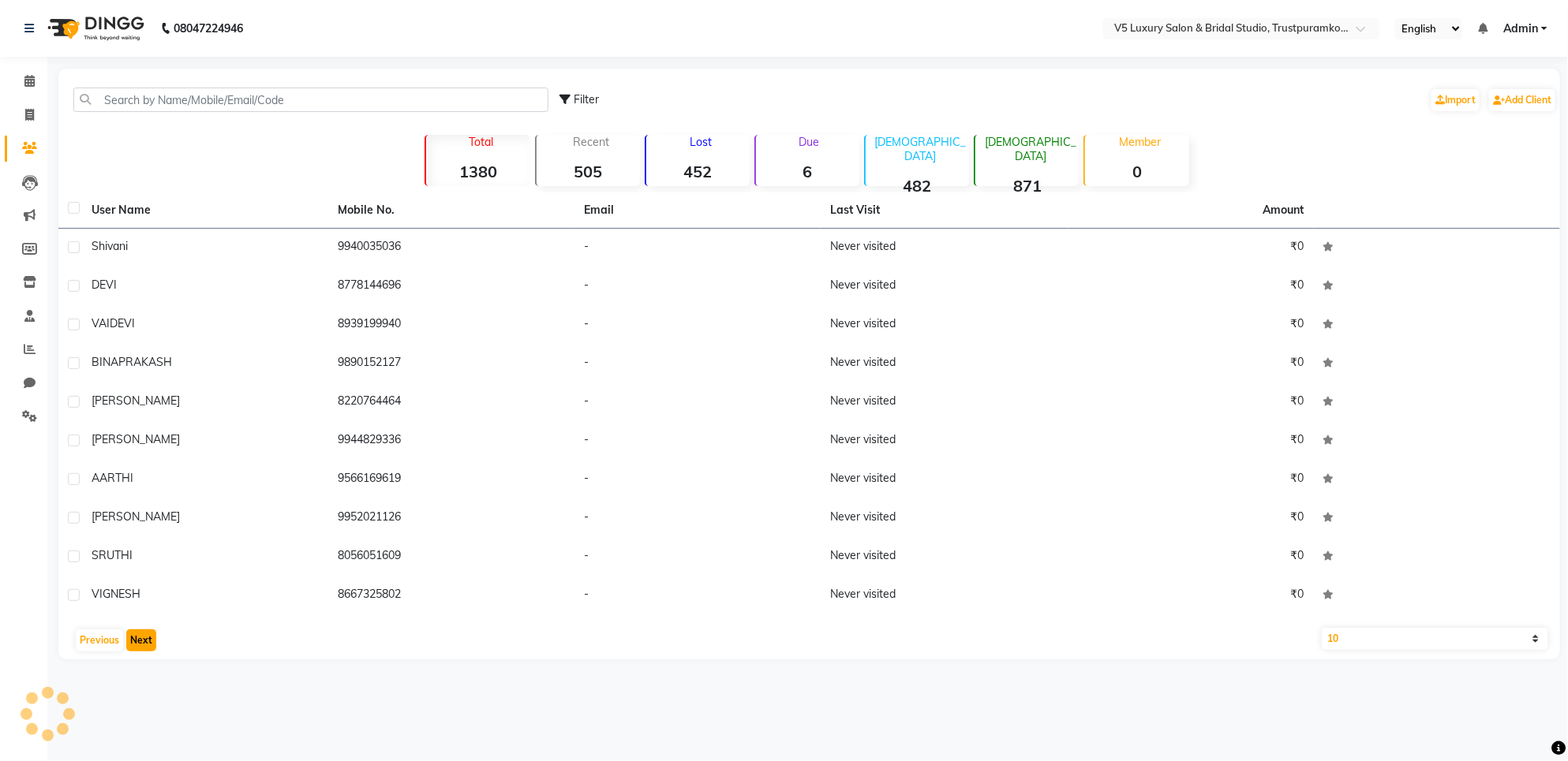
click at [148, 635] on button "Next" at bounding box center [141, 640] width 30 height 22
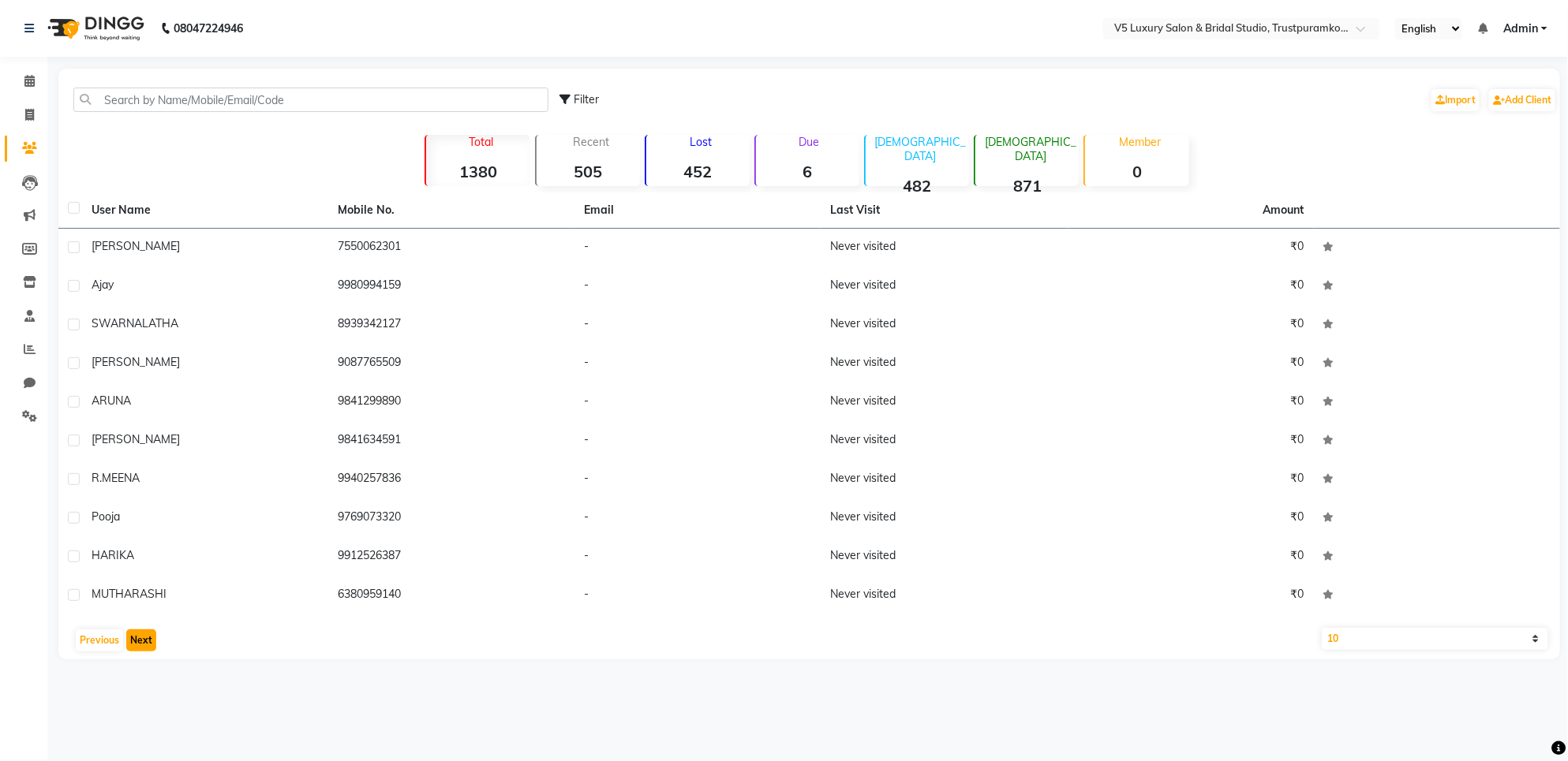
click at [148, 635] on button "Next" at bounding box center [141, 640] width 30 height 22
click at [154, 639] on div "Previous Next" at bounding box center [809, 640] width 1489 height 26
click at [148, 647] on button "Next" at bounding box center [141, 640] width 30 height 22
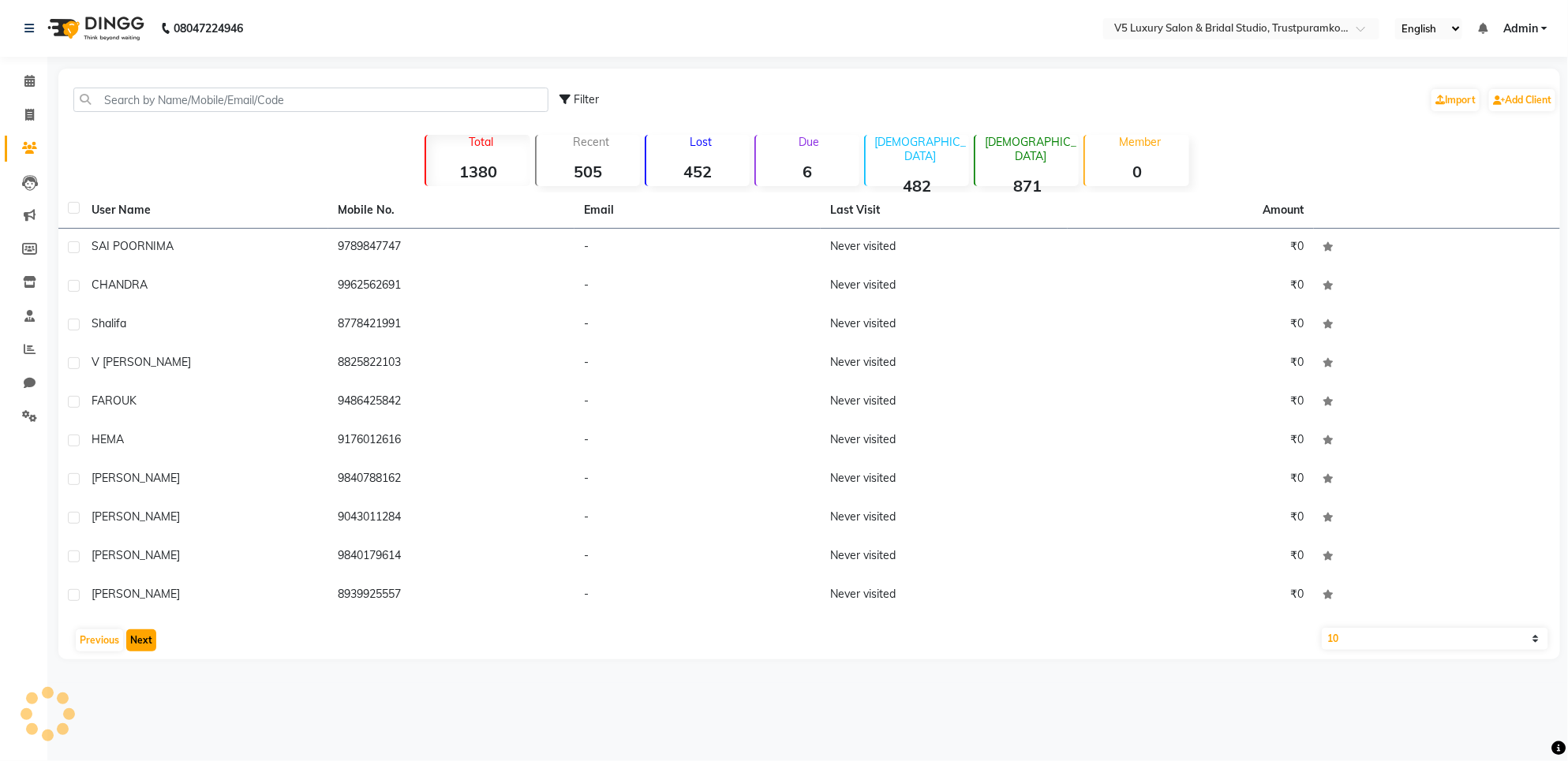
click at [148, 647] on button "Next" at bounding box center [141, 640] width 30 height 22
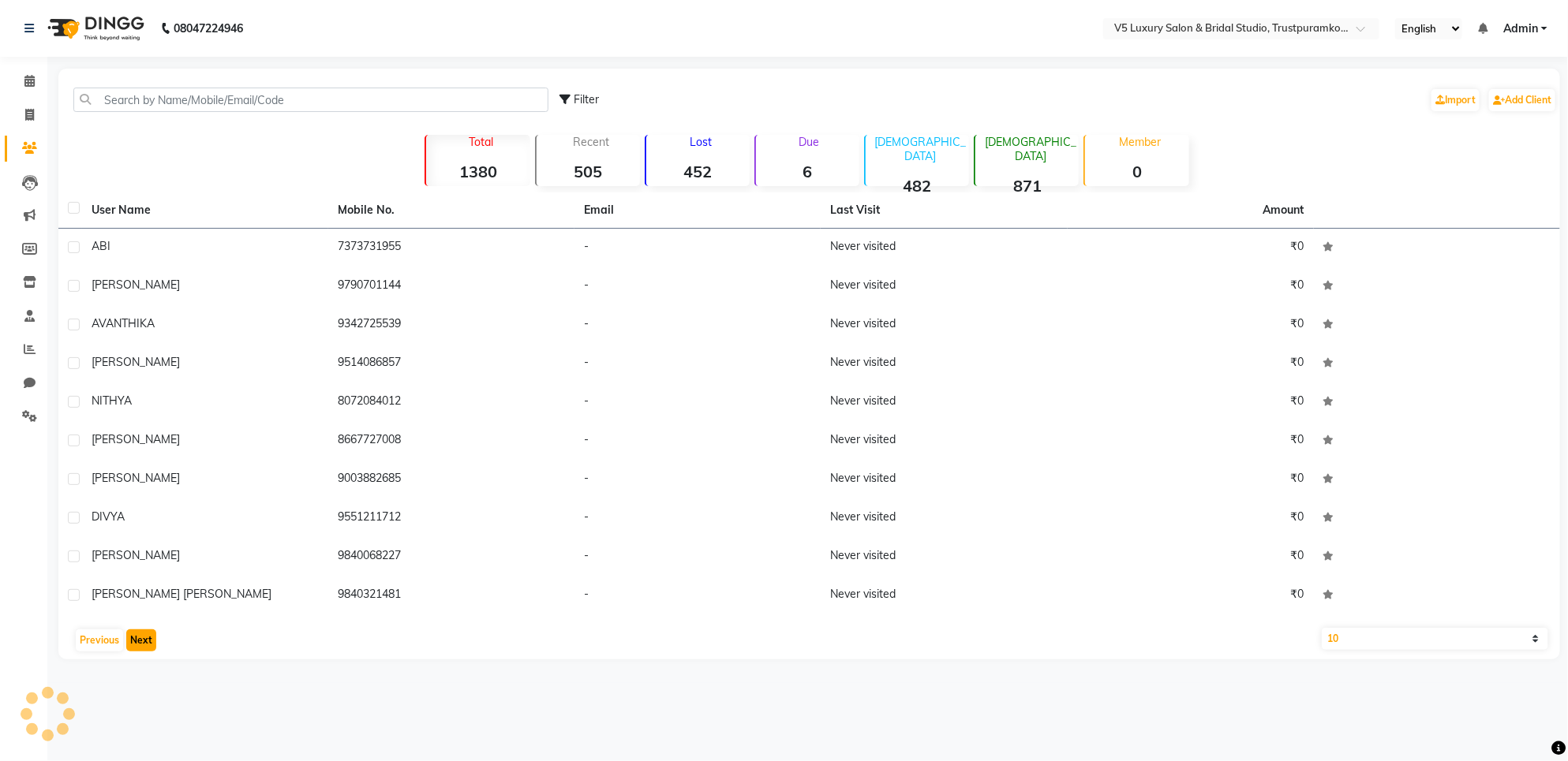
click at [148, 647] on button "Next" at bounding box center [141, 640] width 30 height 22
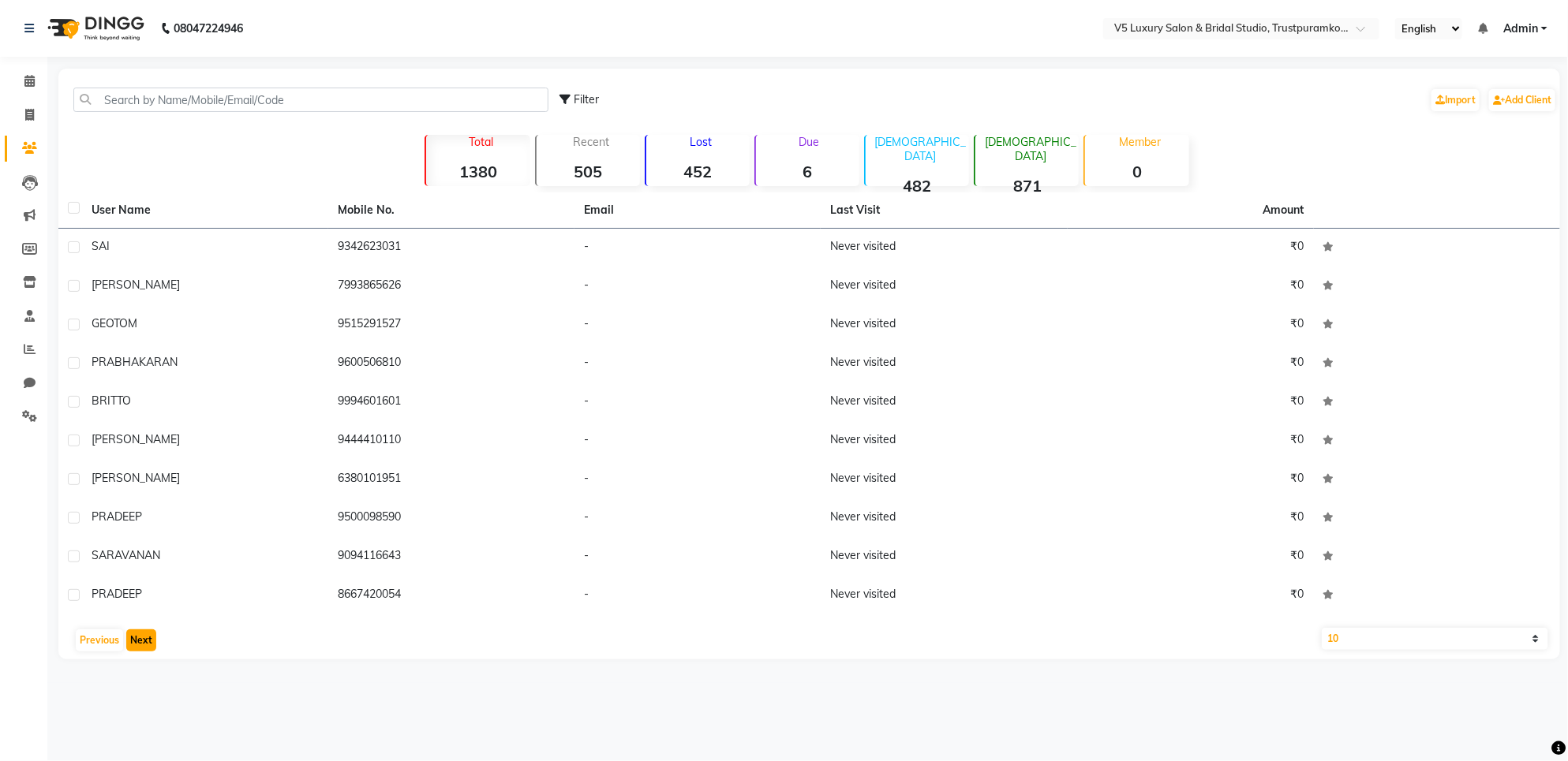
click at [148, 647] on button "Next" at bounding box center [141, 640] width 30 height 22
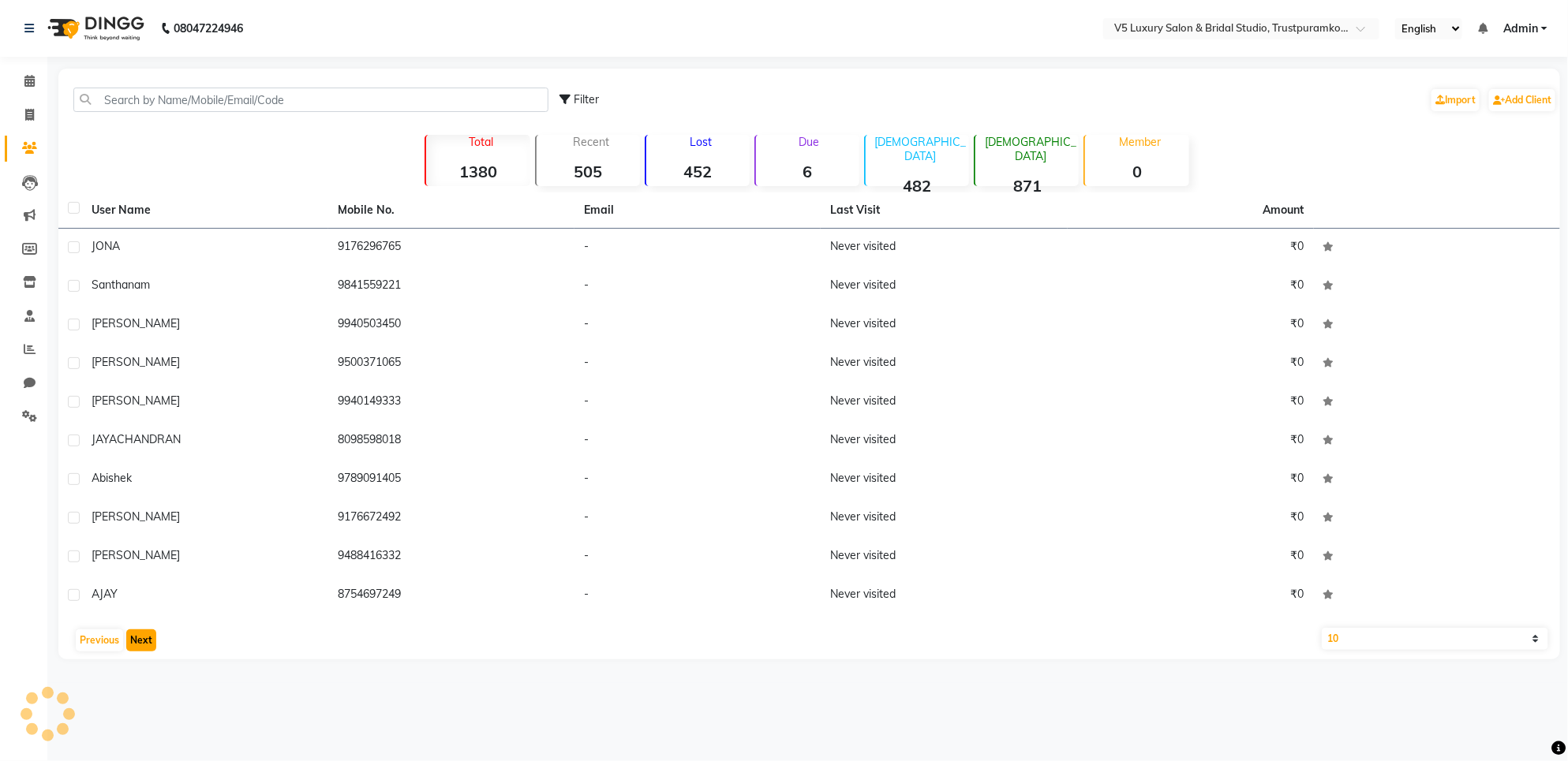
click at [148, 647] on button "Next" at bounding box center [141, 640] width 30 height 22
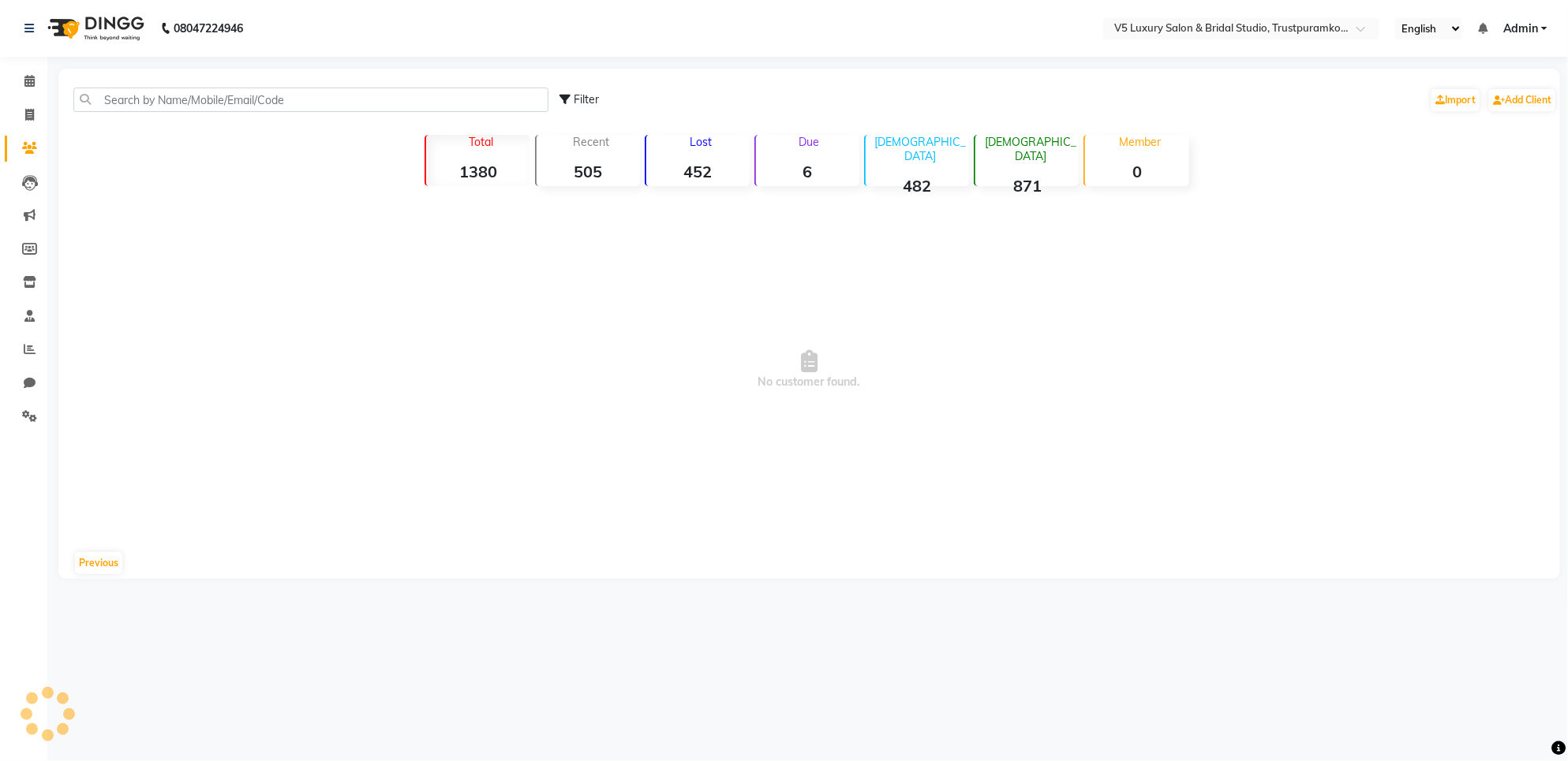
click at [148, 647] on div "08047224946 Select Location × V5 Luxury Salon & Bridal Studio, Trustpuramkodamb…" at bounding box center [784, 380] width 1568 height 761
click at [95, 573] on button "Previous" at bounding box center [99, 563] width 47 height 22
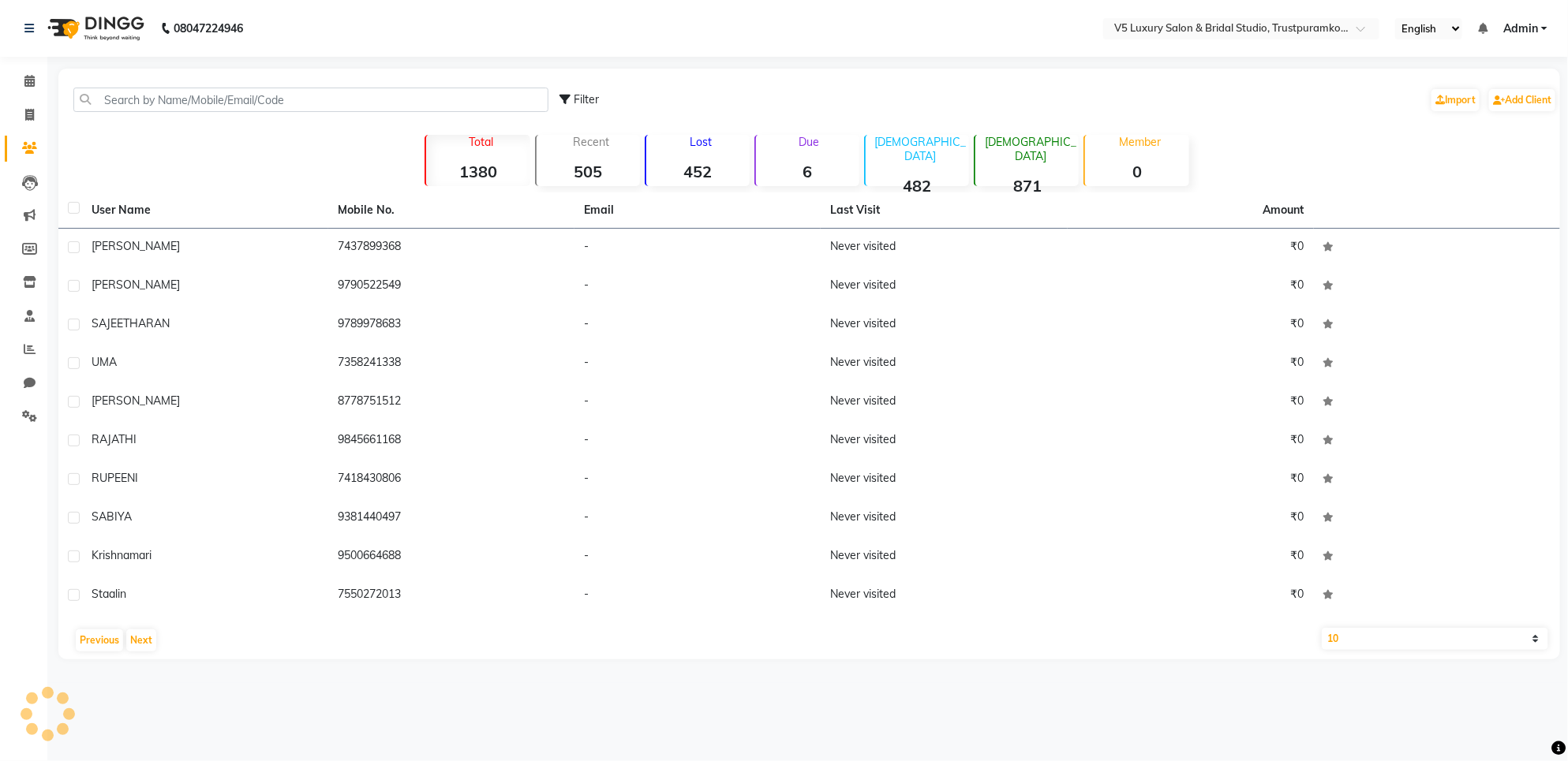
click at [95, 573] on td "krishnamari" at bounding box center [205, 556] width 246 height 39
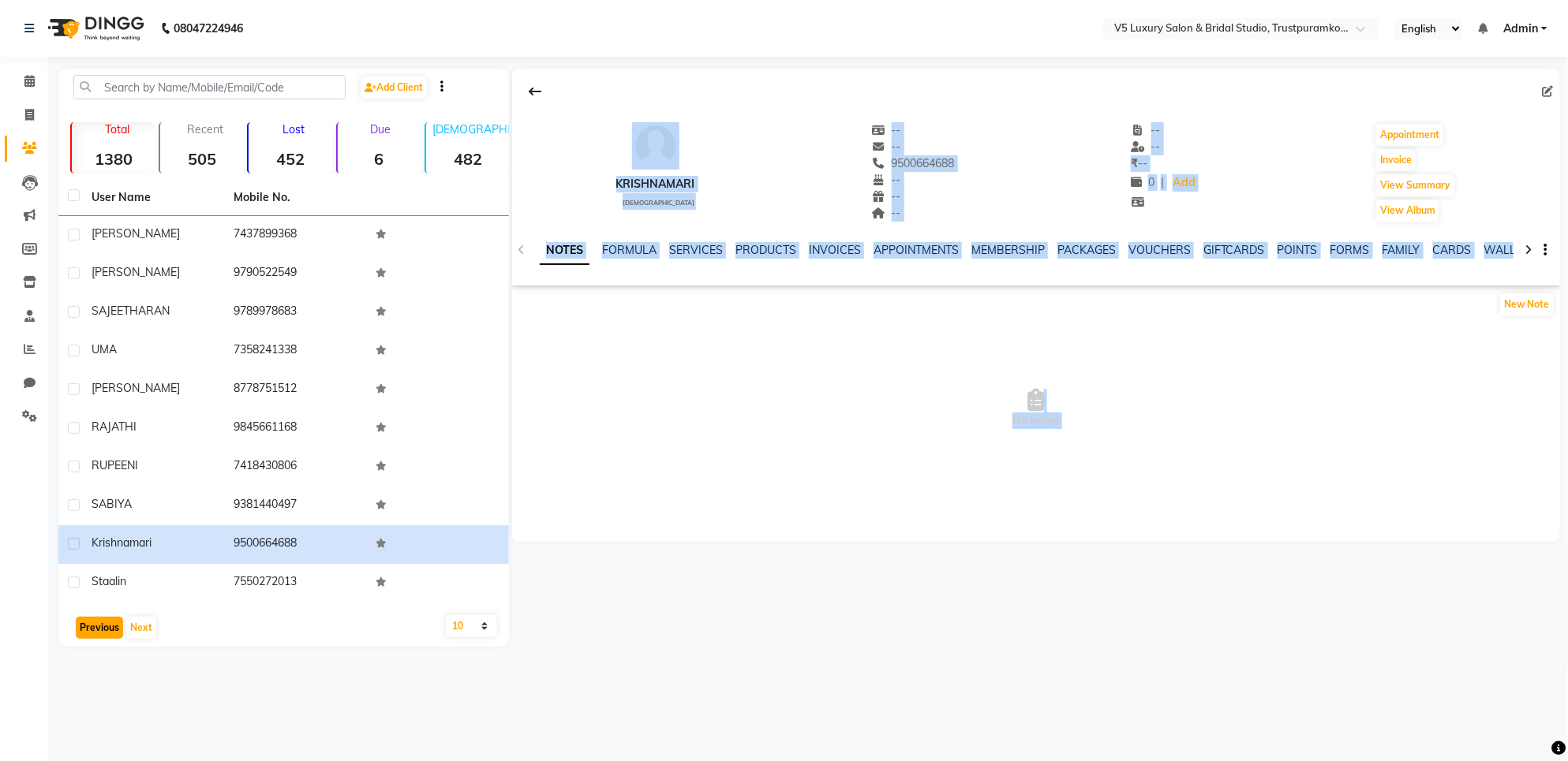
click at [104, 628] on button "Previous" at bounding box center [100, 628] width 47 height 22
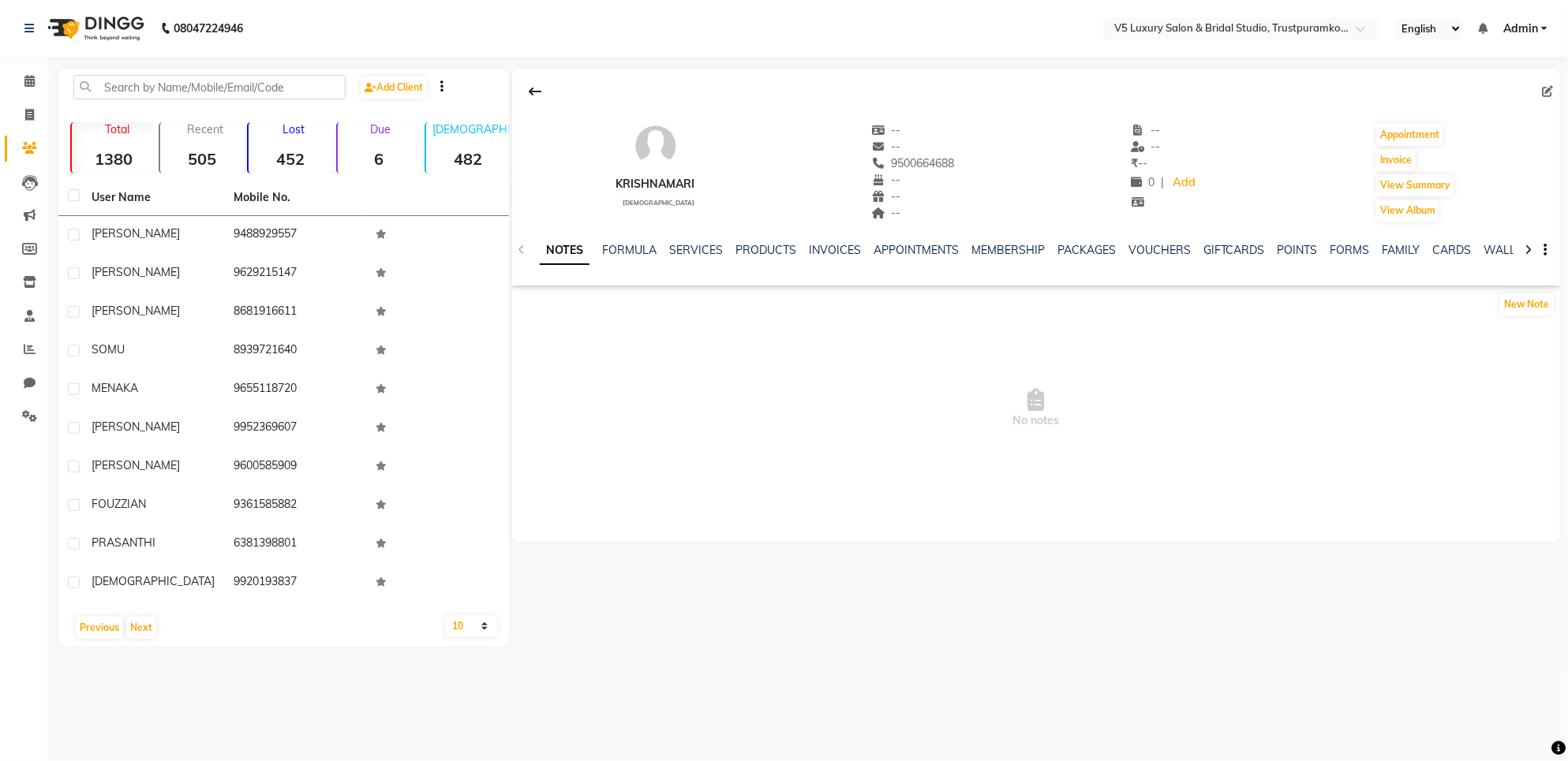
click at [116, 639] on div "Previous Next" at bounding box center [283, 629] width 438 height 26
click at [117, 616] on div "Previous Next" at bounding box center [283, 629] width 438 height 26
click at [72, 622] on div "Previous Next" at bounding box center [283, 629] width 438 height 26
click at [88, 624] on button "Previous" at bounding box center [100, 628] width 47 height 22
click at [88, 633] on button "Previous" at bounding box center [100, 628] width 47 height 22
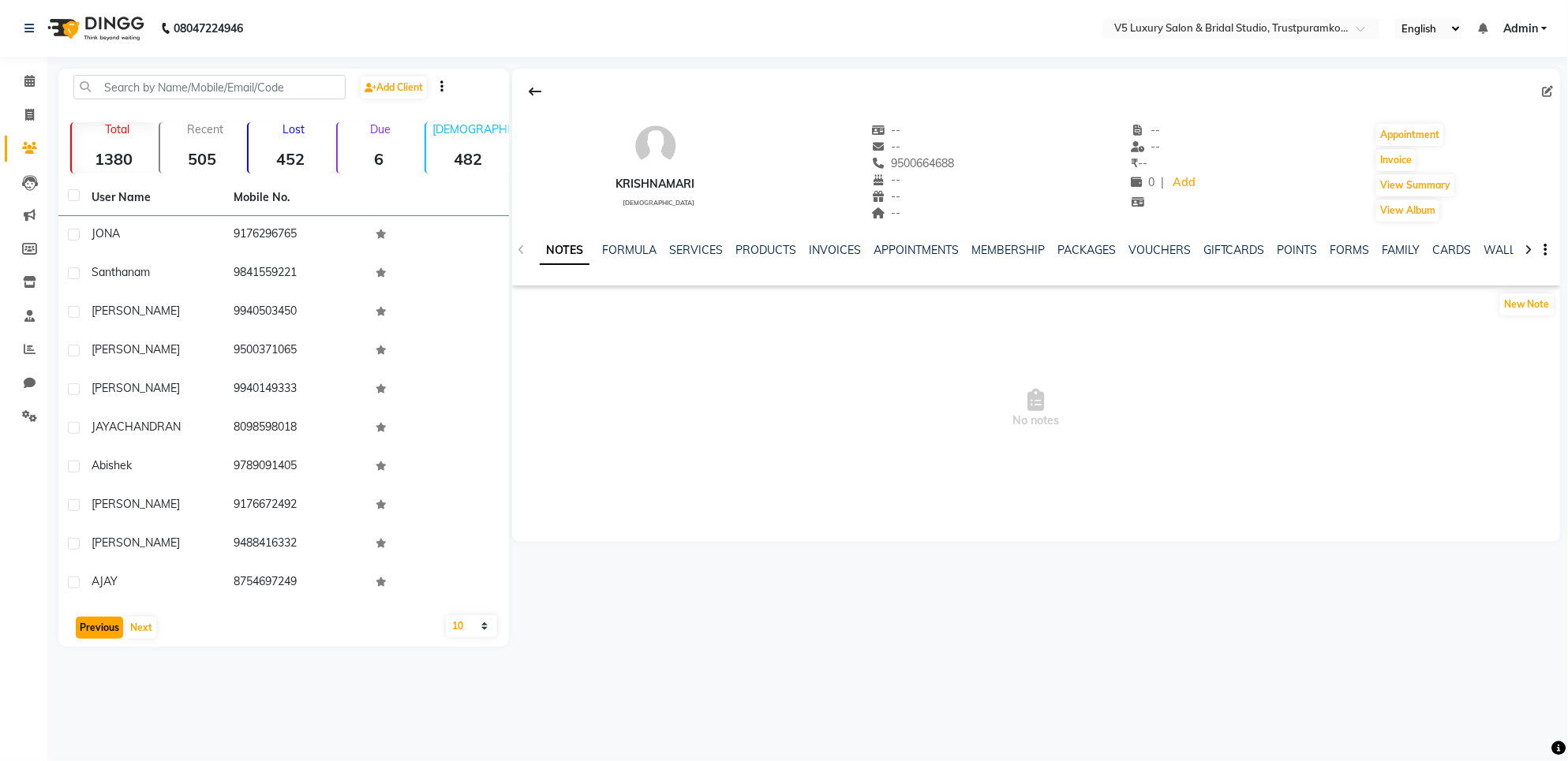
click at [100, 630] on button "Previous" at bounding box center [100, 628] width 47 height 22
click at [100, 636] on button "Previous" at bounding box center [100, 628] width 47 height 22
click at [136, 632] on button "Next" at bounding box center [141, 628] width 30 height 22
click at [85, 617] on button "Previous" at bounding box center [100, 628] width 47 height 22
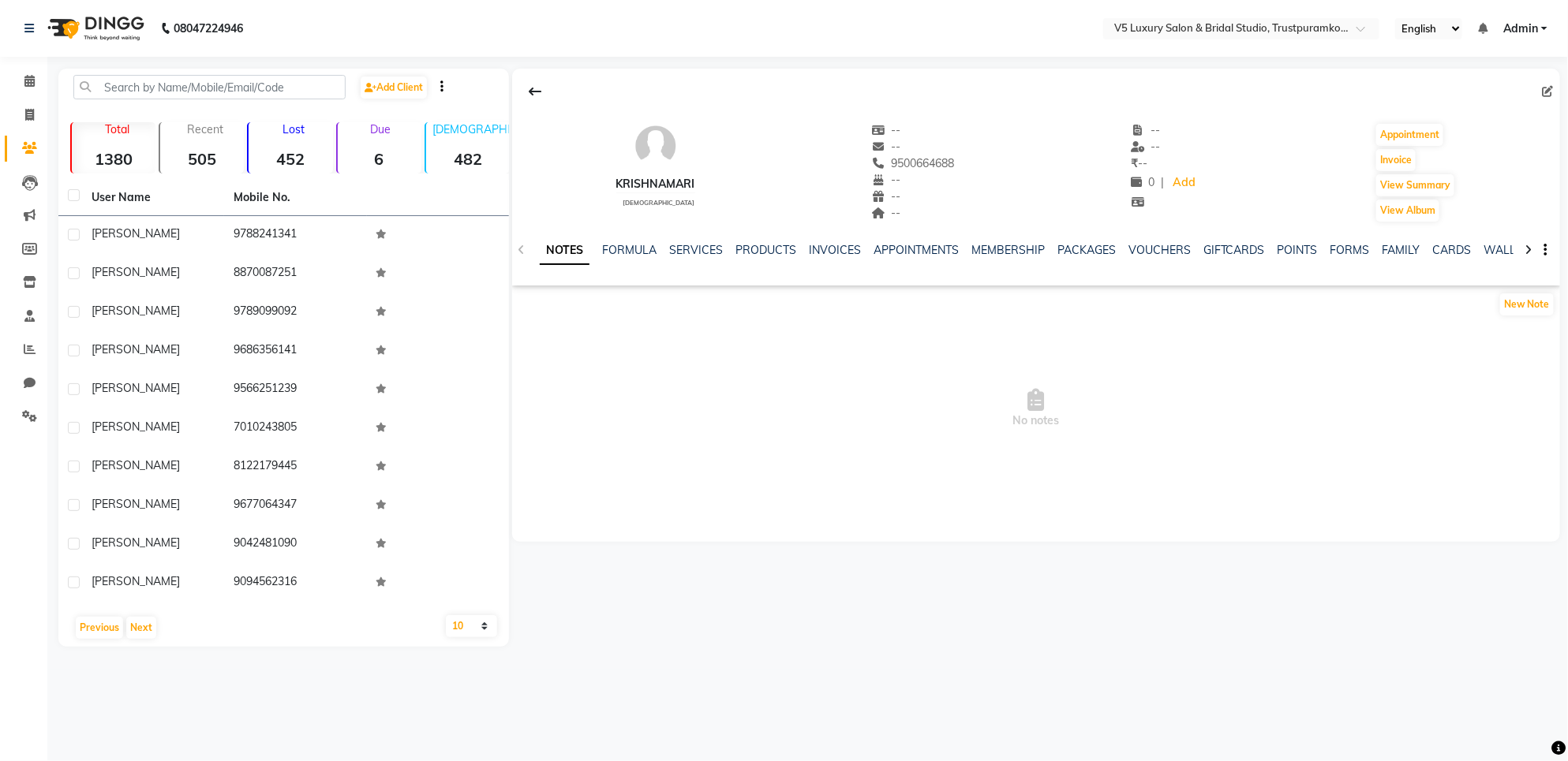
click at [89, 647] on main "Add Client Total 1380 Recent 505 Lost 452 Due 6 [DEMOGRAPHIC_DATA] 482 [DEMOGRA…" at bounding box center [808, 369] width 1521 height 602
click at [97, 632] on button "Previous" at bounding box center [100, 628] width 47 height 22
click at [108, 620] on button "Previous" at bounding box center [100, 628] width 47 height 22
click at [79, 636] on button "Previous" at bounding box center [100, 628] width 47 height 22
click at [151, 630] on button "Next" at bounding box center [141, 628] width 30 height 22
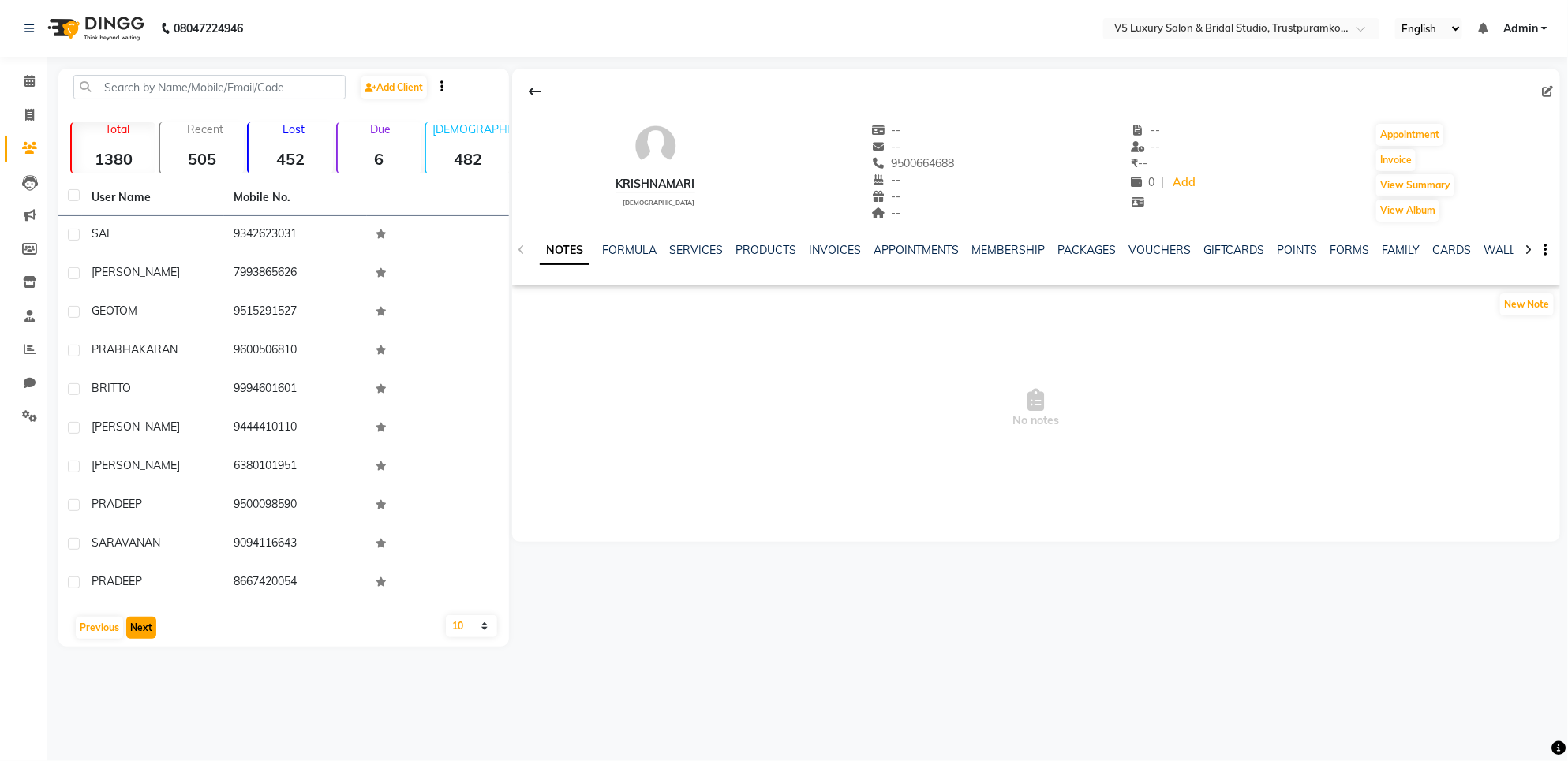
click at [151, 630] on button "Next" at bounding box center [141, 628] width 30 height 22
click at [99, 630] on button "Previous" at bounding box center [100, 628] width 47 height 22
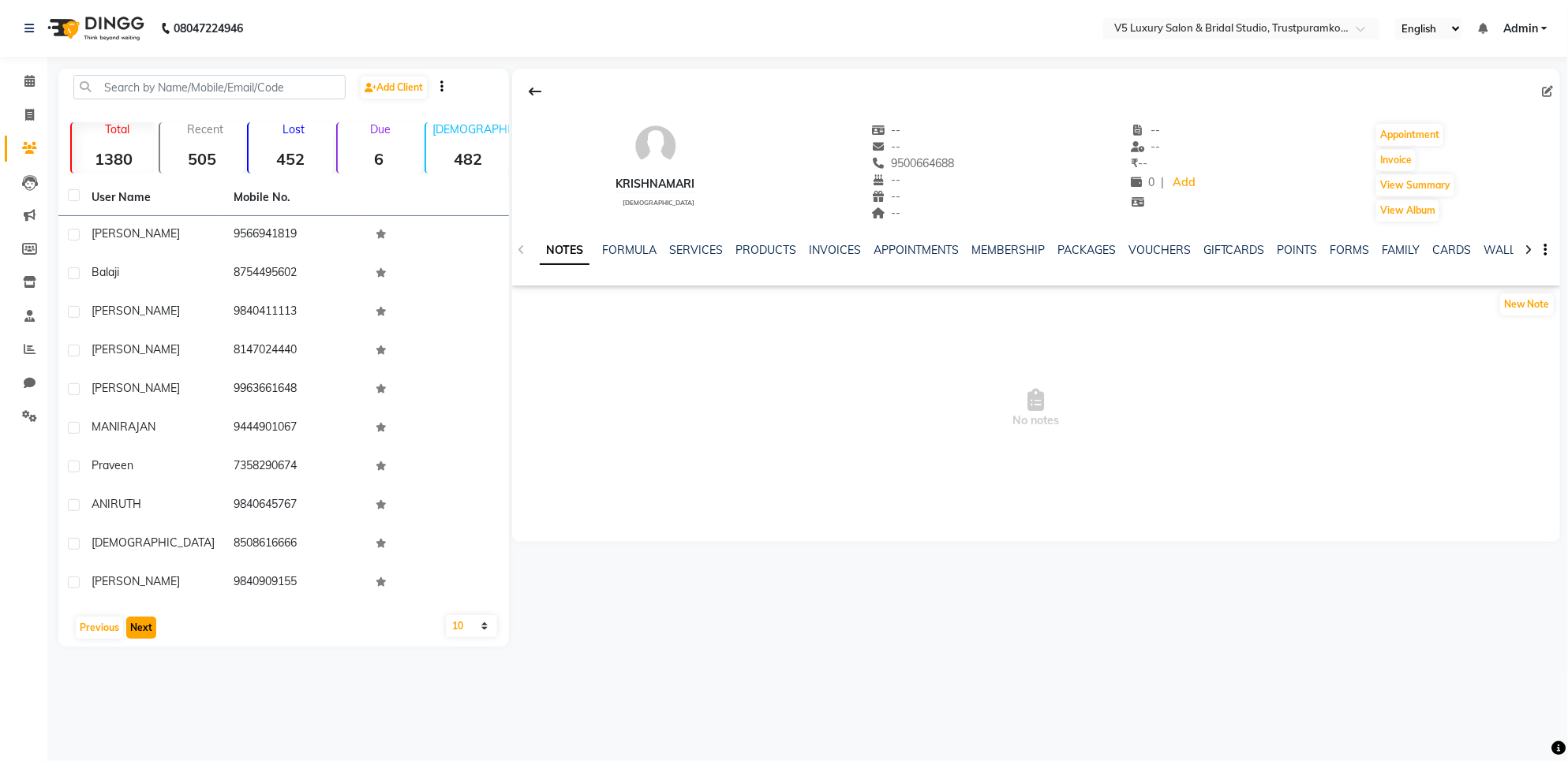
click at [132, 637] on button "Next" at bounding box center [141, 628] width 30 height 22
click at [147, 635] on button "Next" at bounding box center [141, 628] width 30 height 22
click at [150, 634] on button "Next" at bounding box center [141, 628] width 30 height 22
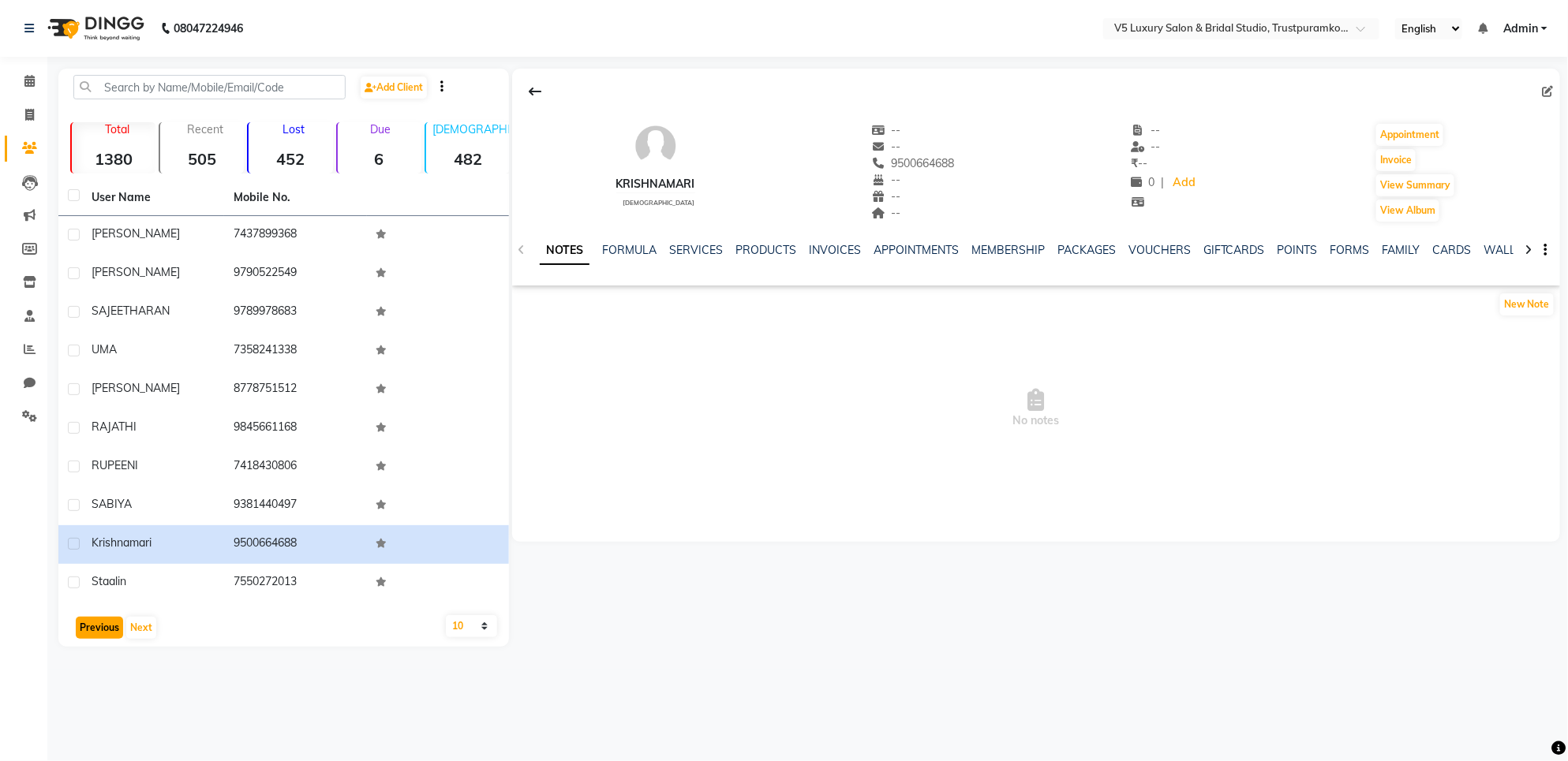
click at [100, 620] on button "Previous" at bounding box center [100, 628] width 47 height 22
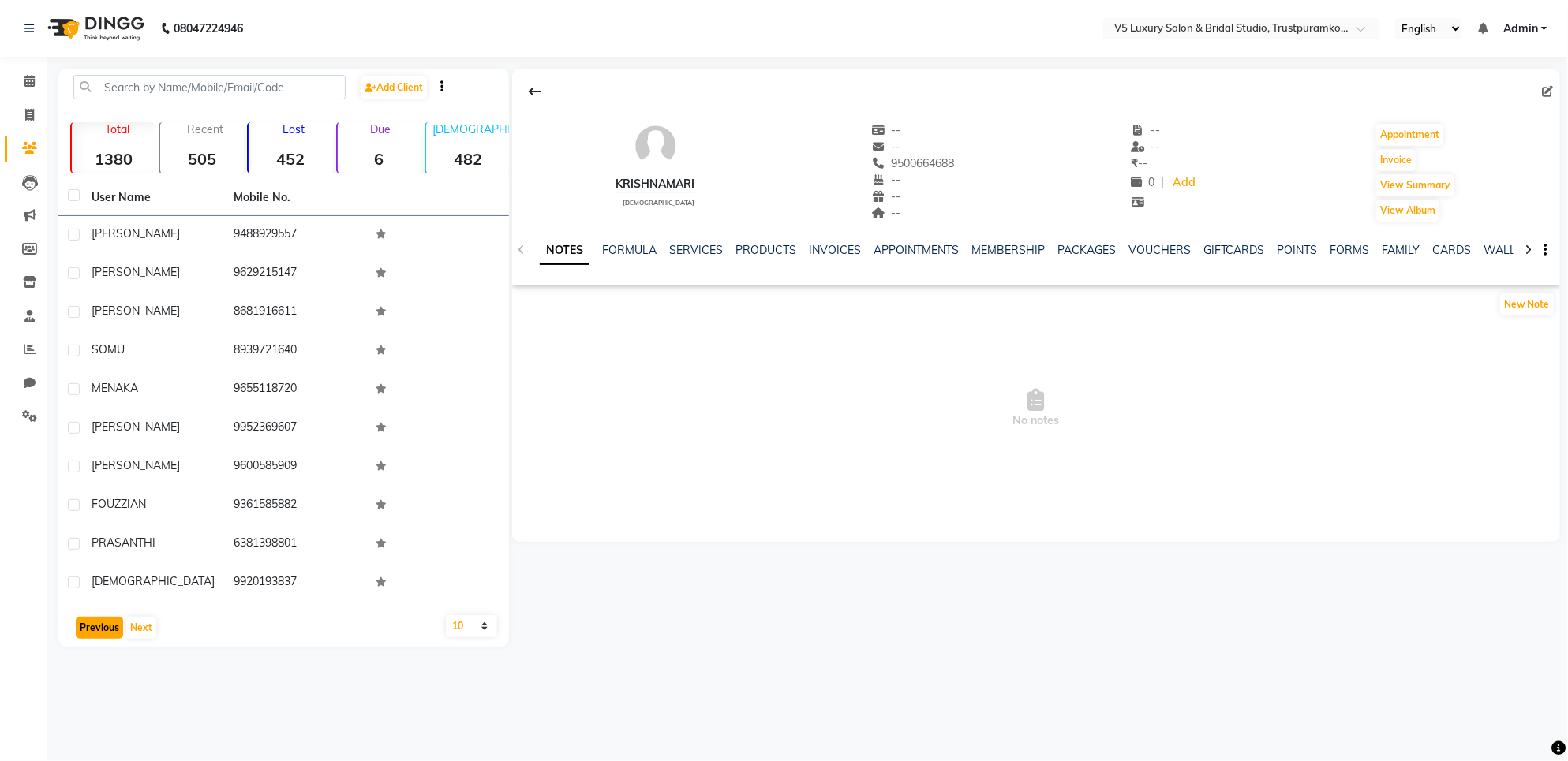
click at [100, 620] on button "Previous" at bounding box center [100, 628] width 47 height 22
click at [88, 632] on button "Previous" at bounding box center [100, 628] width 47 height 22
click at [22, 117] on span at bounding box center [30, 116] width 28 height 18
select select "service"
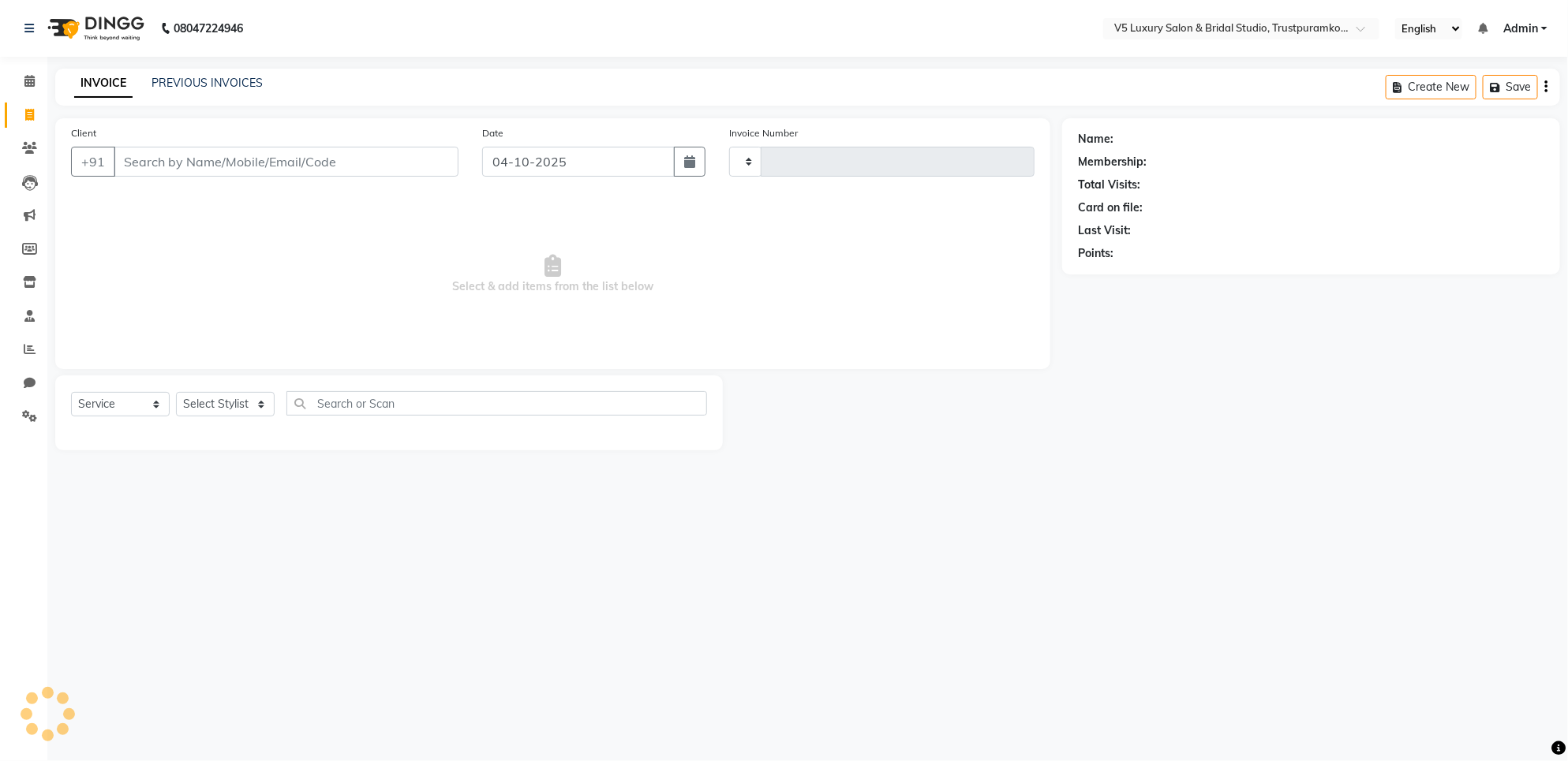
type input "1729"
select select "7993"
click at [134, 158] on input "Client" at bounding box center [286, 161] width 345 height 30
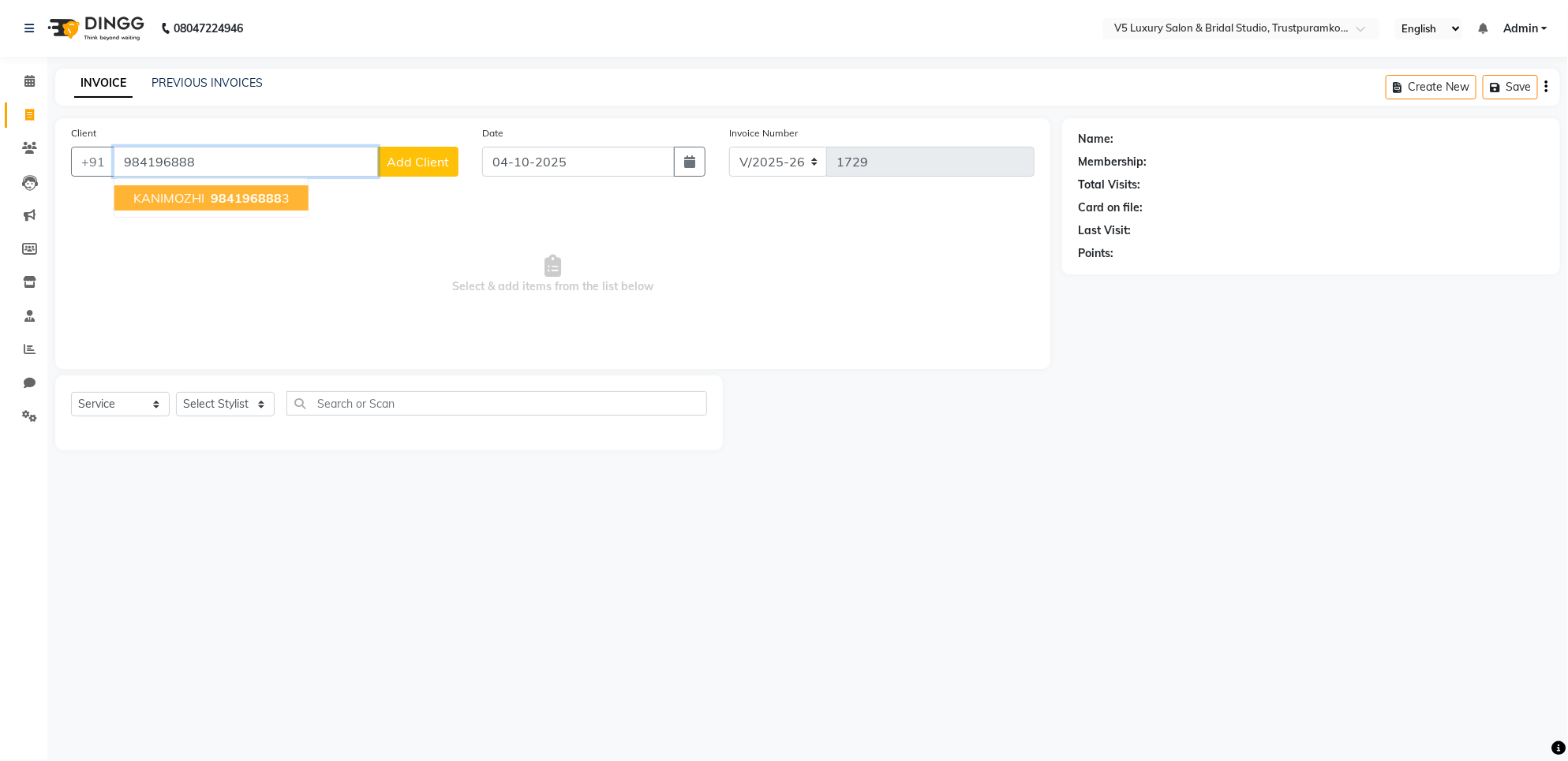
click at [257, 198] on span "984196888" at bounding box center [246, 198] width 71 height 16
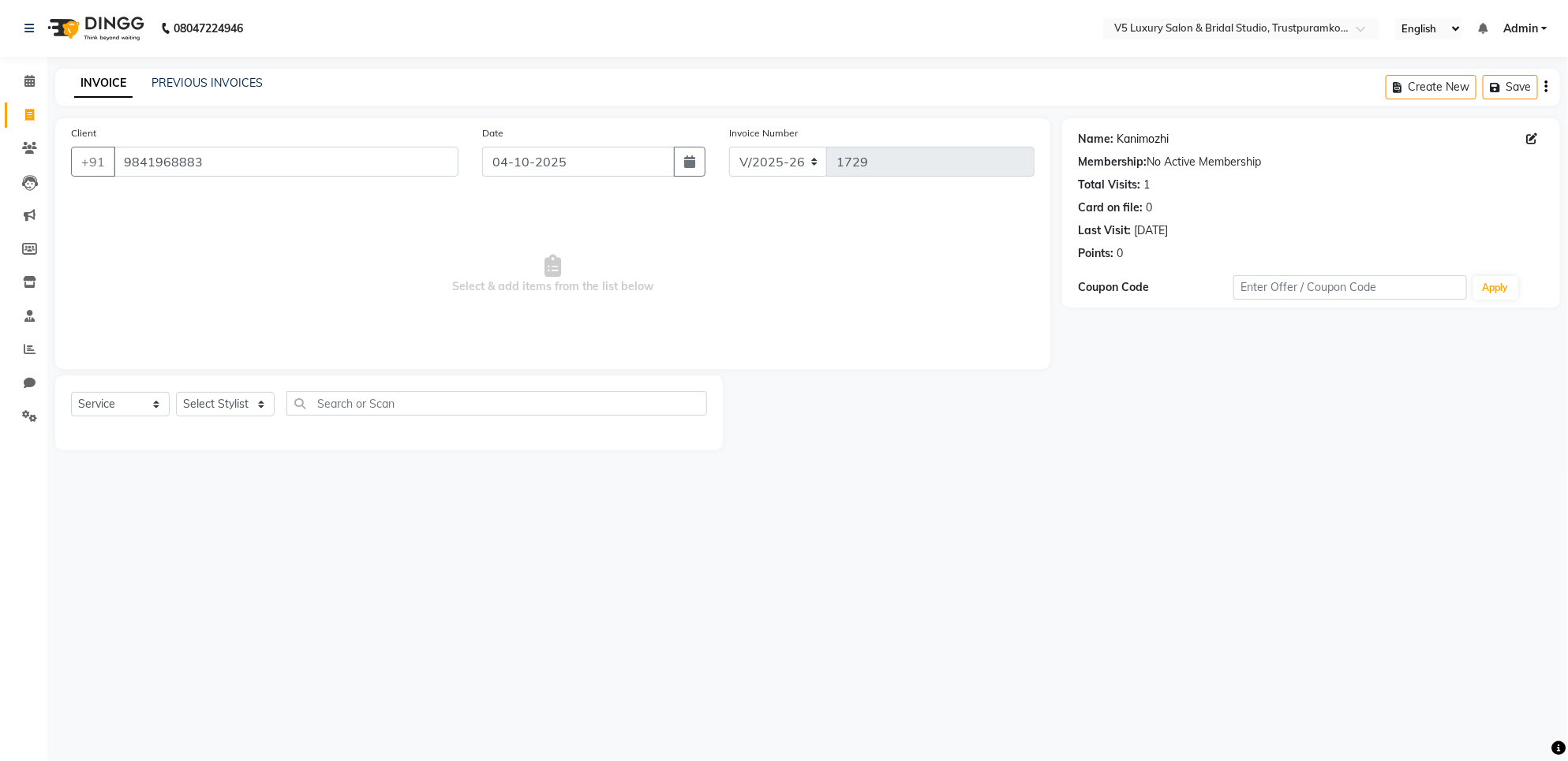
click at [1161, 136] on link "Kanimozhi" at bounding box center [1143, 139] width 52 height 17
click at [260, 163] on input "9841968883" at bounding box center [286, 161] width 345 height 30
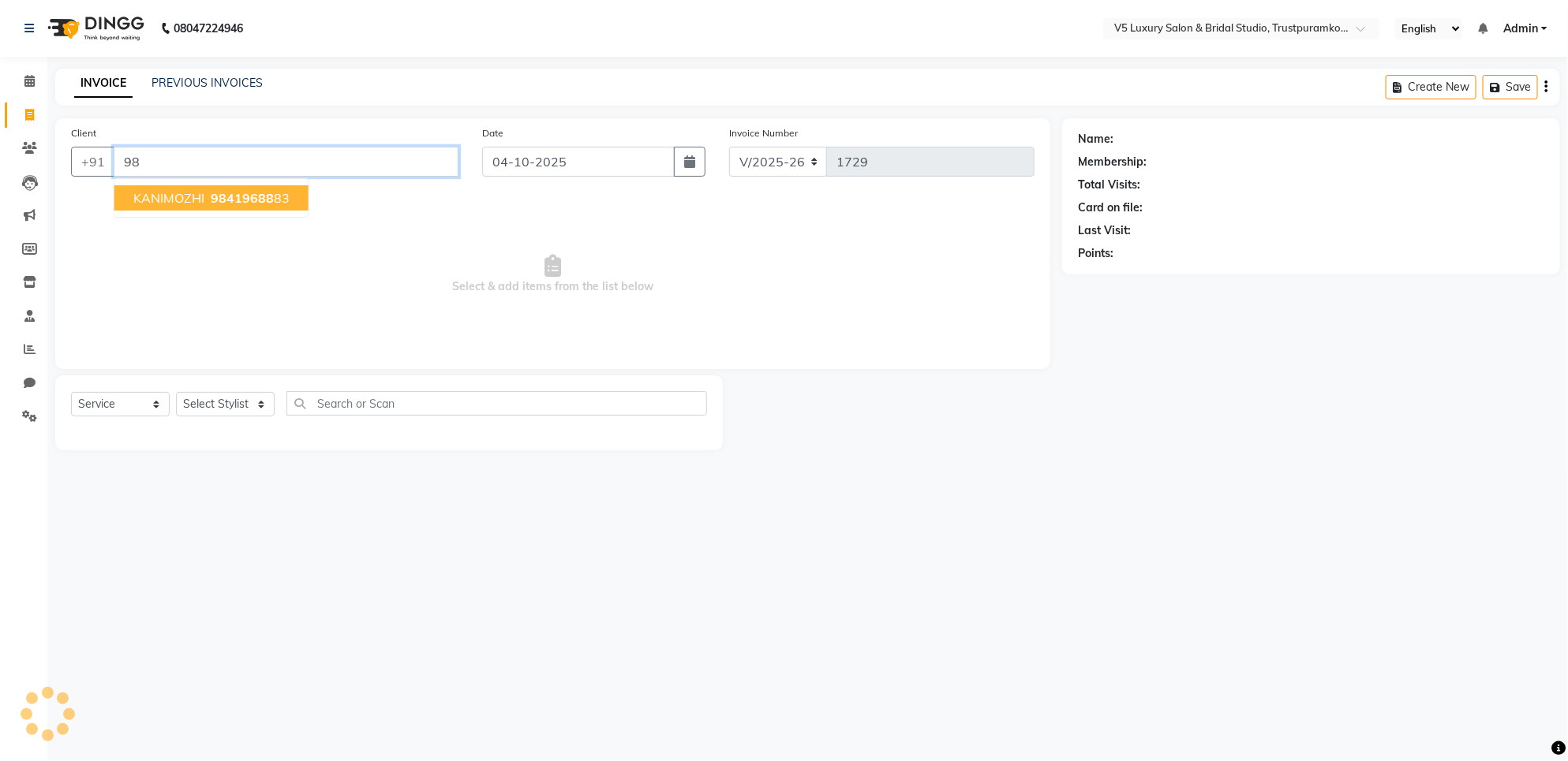
type input "9"
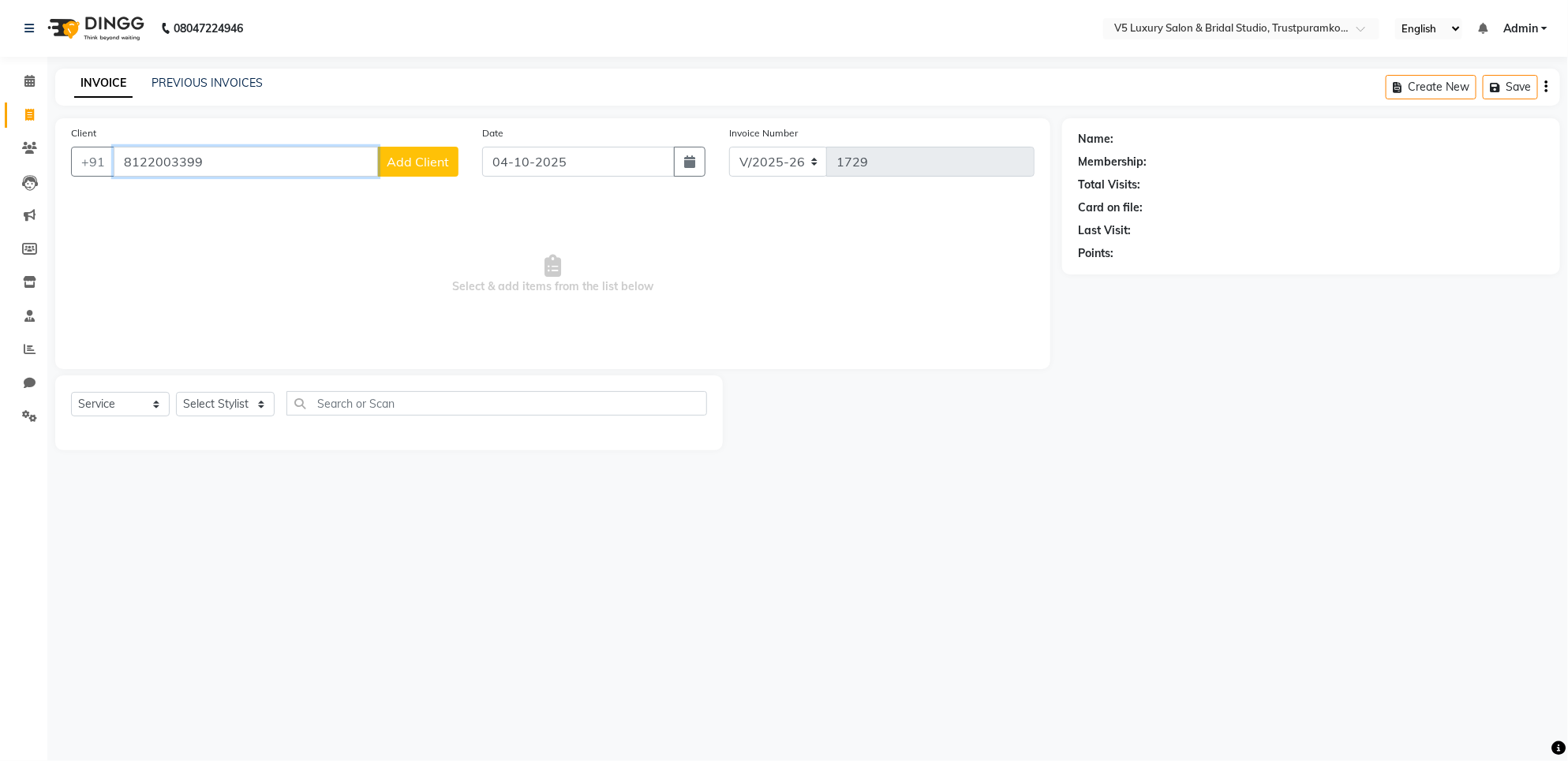
click at [214, 164] on input "8122003399" at bounding box center [245, 161] width 264 height 30
type input "8"
click at [14, 143] on link "Clients" at bounding box center [24, 148] width 38 height 26
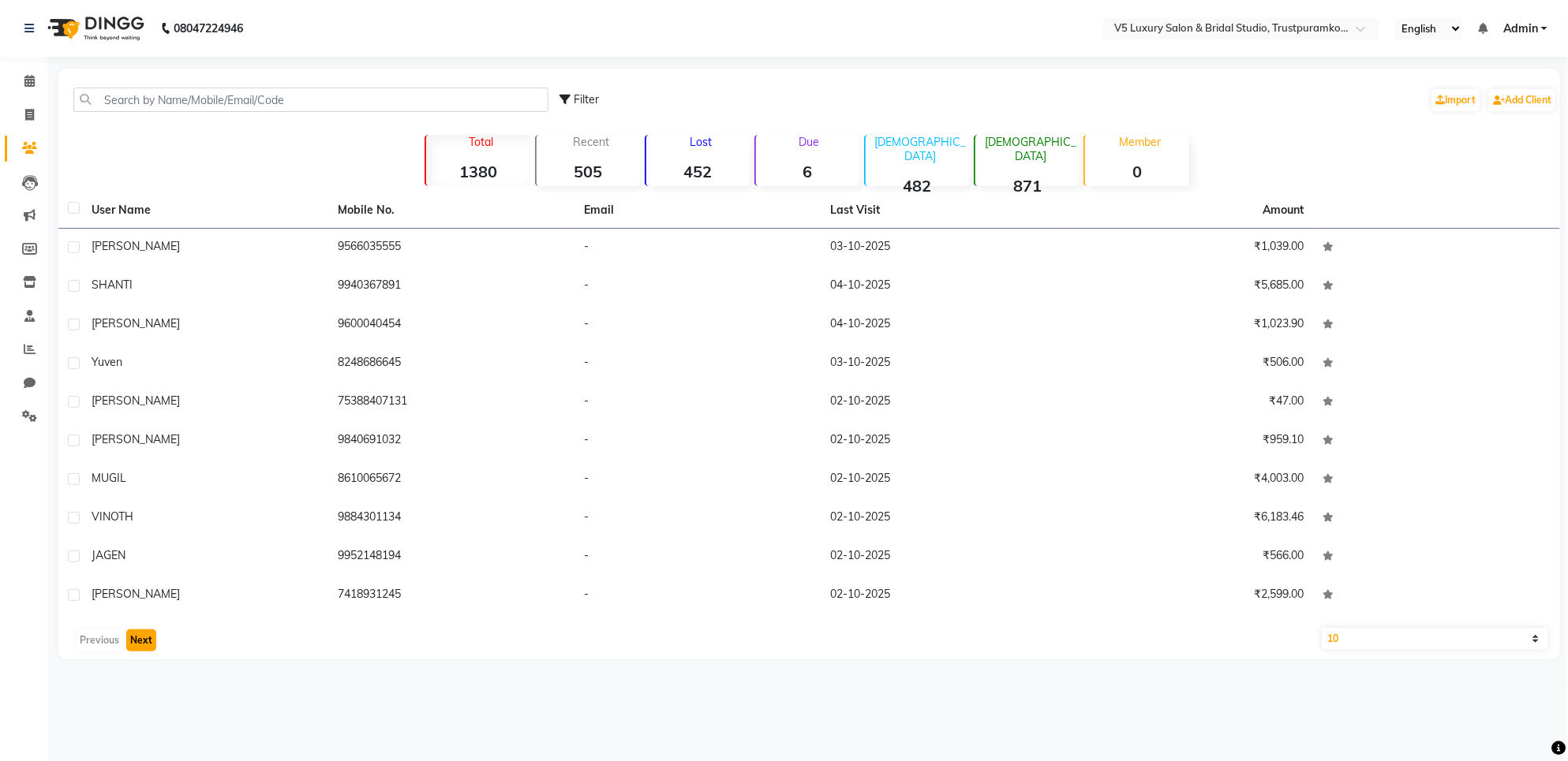
click at [150, 636] on button "Next" at bounding box center [141, 640] width 30 height 22
click at [146, 639] on button "Next" at bounding box center [141, 640] width 30 height 22
click at [146, 640] on button "Next" at bounding box center [141, 640] width 30 height 22
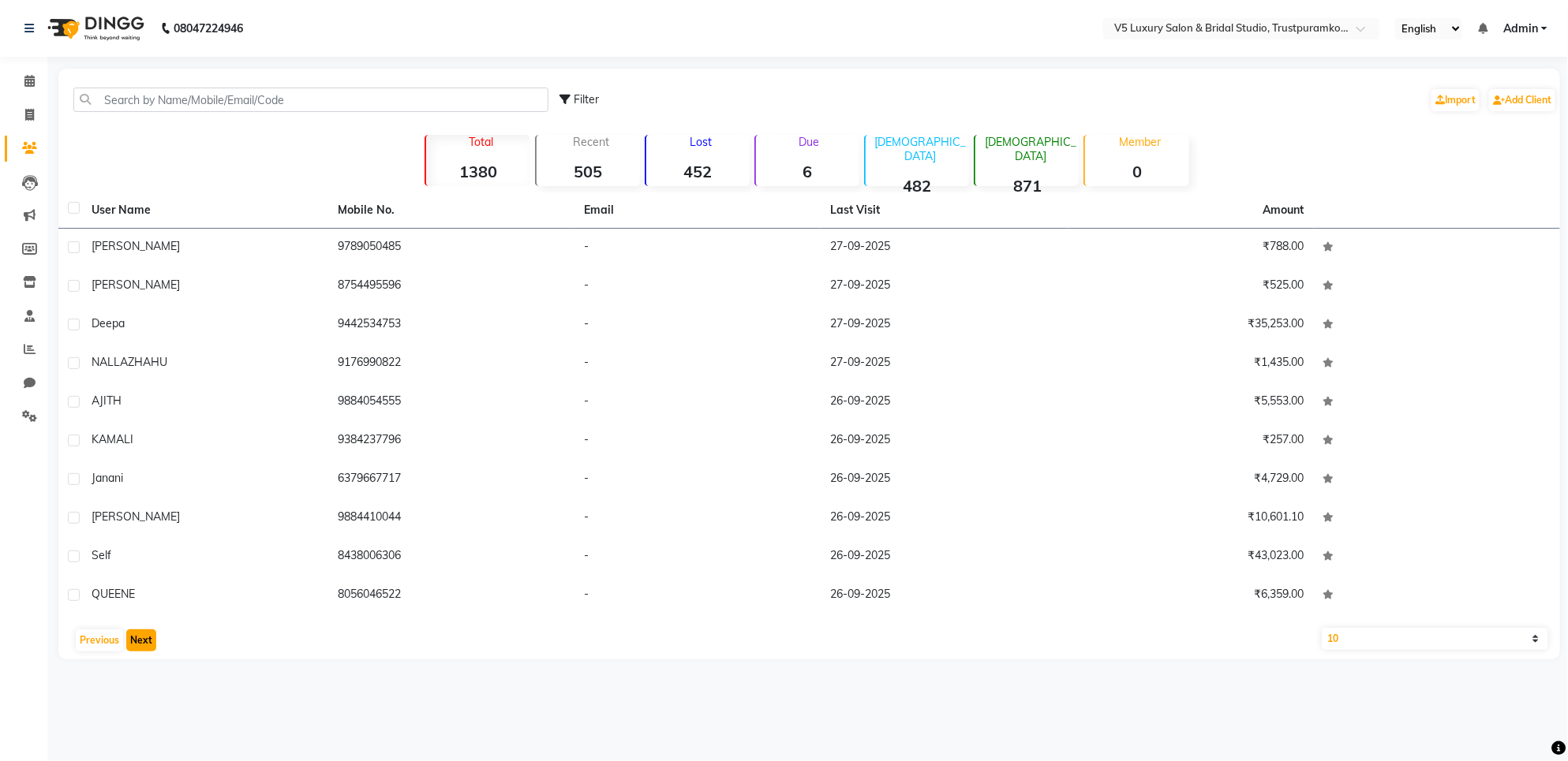
click at [146, 641] on button "Next" at bounding box center [141, 640] width 30 height 22
click at [144, 641] on button "Next" at bounding box center [141, 640] width 30 height 22
click at [144, 640] on button "Next" at bounding box center [141, 640] width 30 height 22
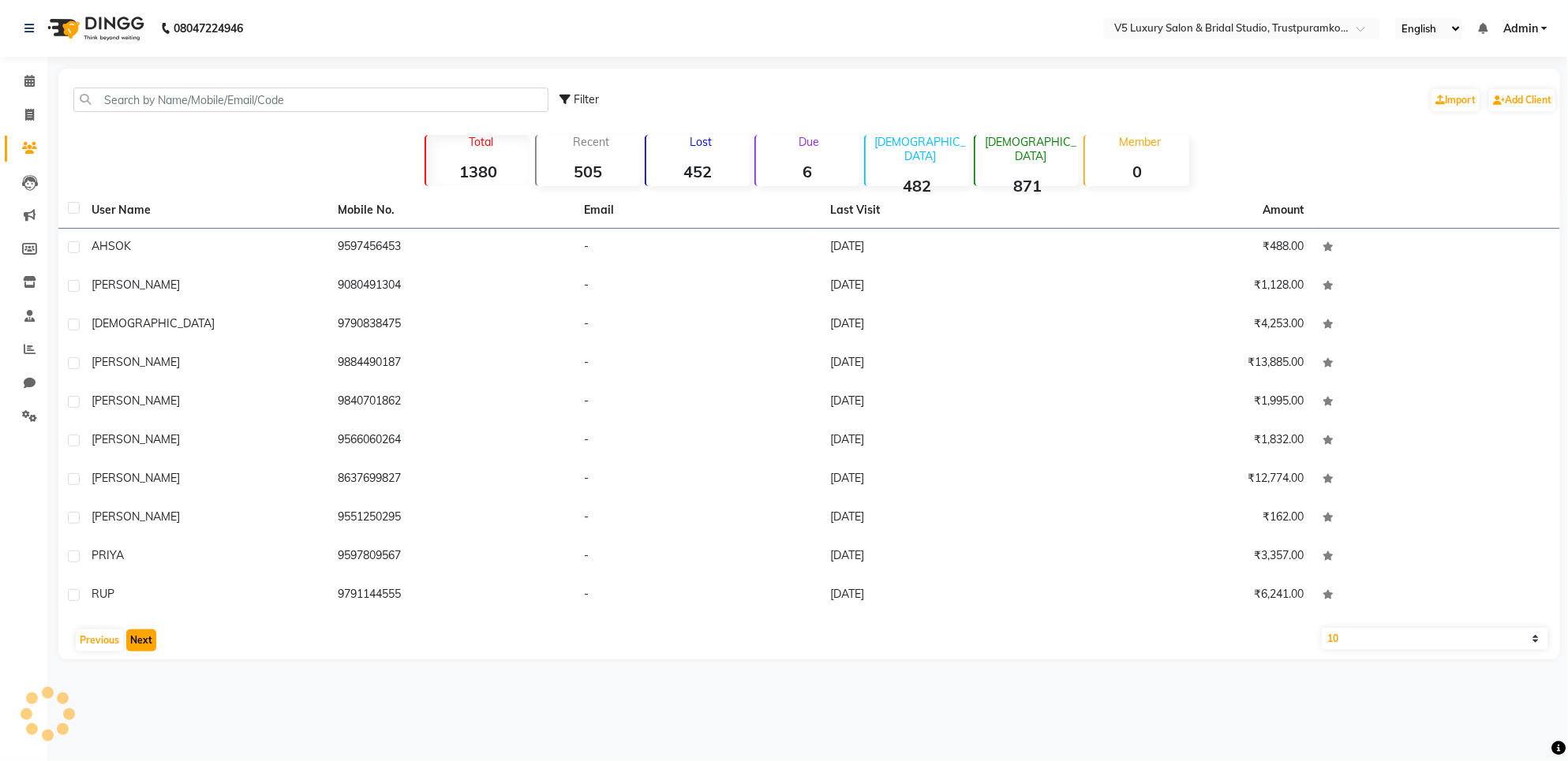
click at [144, 640] on button "Next" at bounding box center [141, 640] width 30 height 22
click at [143, 640] on button "Next" at bounding box center [141, 640] width 30 height 22
click at [143, 648] on button "Next" at bounding box center [141, 640] width 30 height 22
click at [142, 647] on button "Next" at bounding box center [141, 640] width 30 height 22
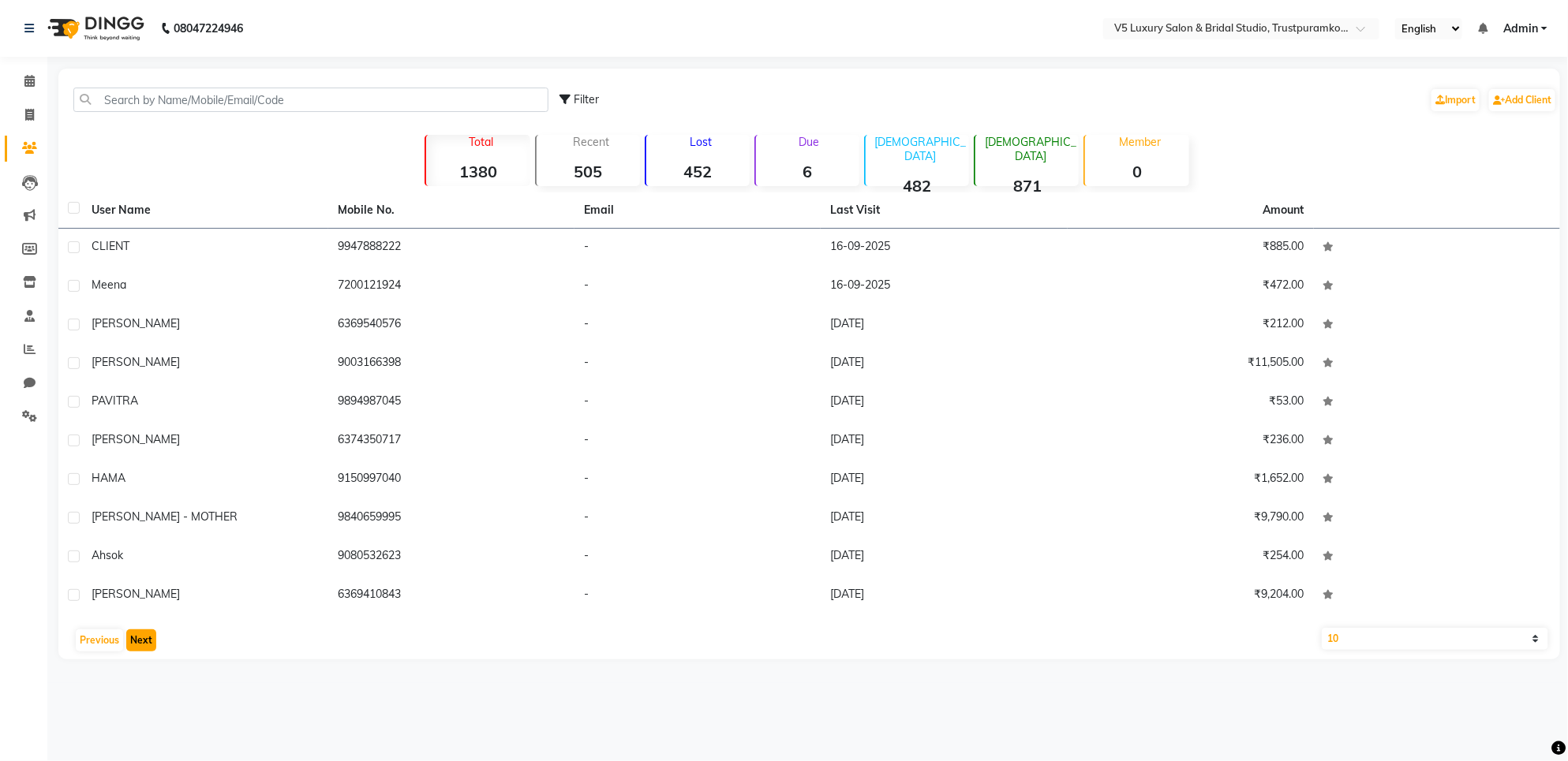
click at [142, 635] on button "Next" at bounding box center [141, 640] width 30 height 22
click at [142, 640] on button "Next" at bounding box center [141, 640] width 30 height 22
click at [142, 643] on button "Next" at bounding box center [141, 640] width 30 height 22
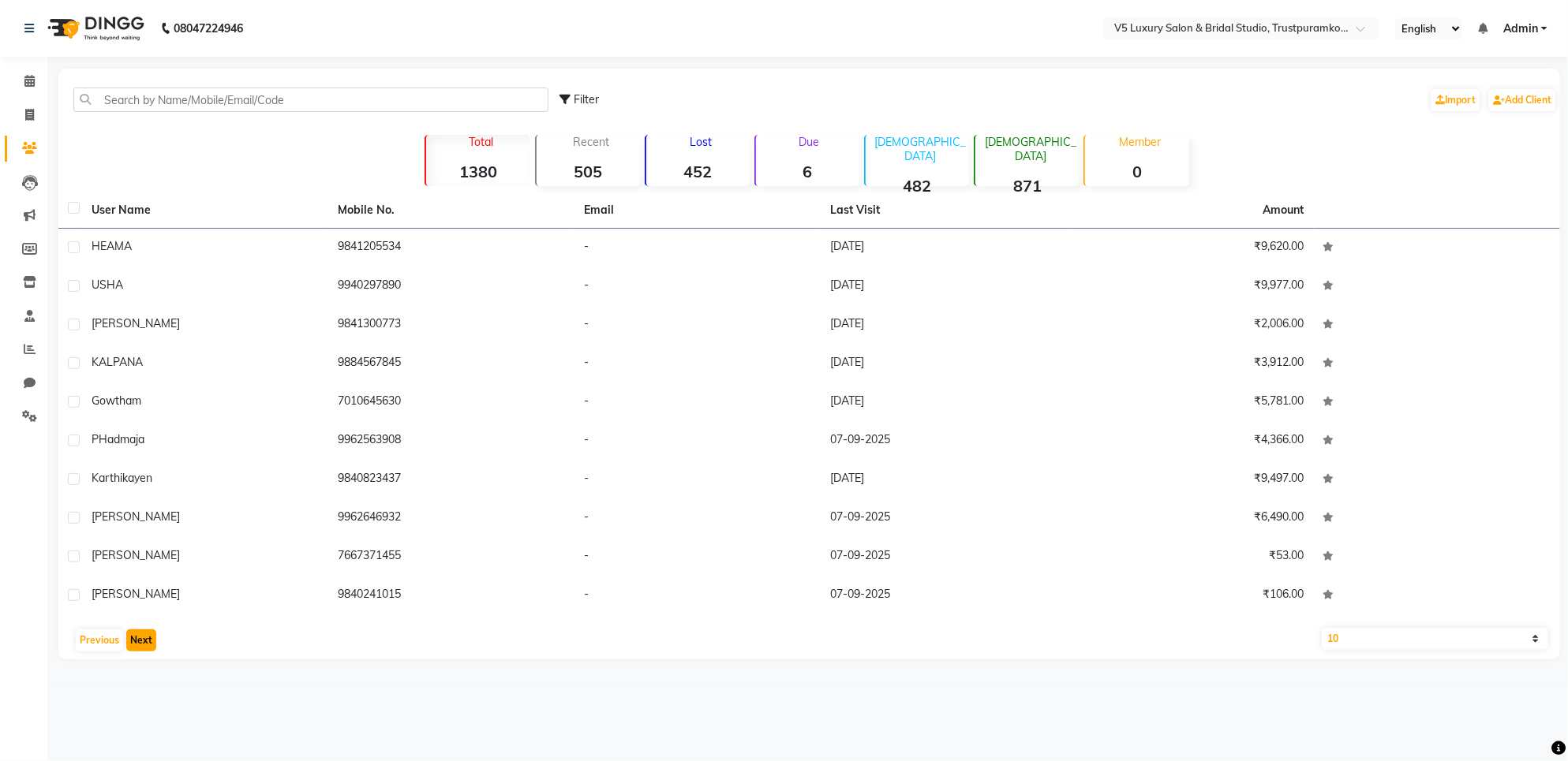
click at [142, 645] on button "Next" at bounding box center [141, 640] width 30 height 22
click at [159, 632] on div "Previous Next" at bounding box center [809, 640] width 1489 height 26
click at [150, 651] on button "Next" at bounding box center [141, 640] width 30 height 22
click at [132, 644] on button "Next" at bounding box center [141, 640] width 30 height 22
click at [128, 644] on button "Next" at bounding box center [141, 640] width 30 height 22
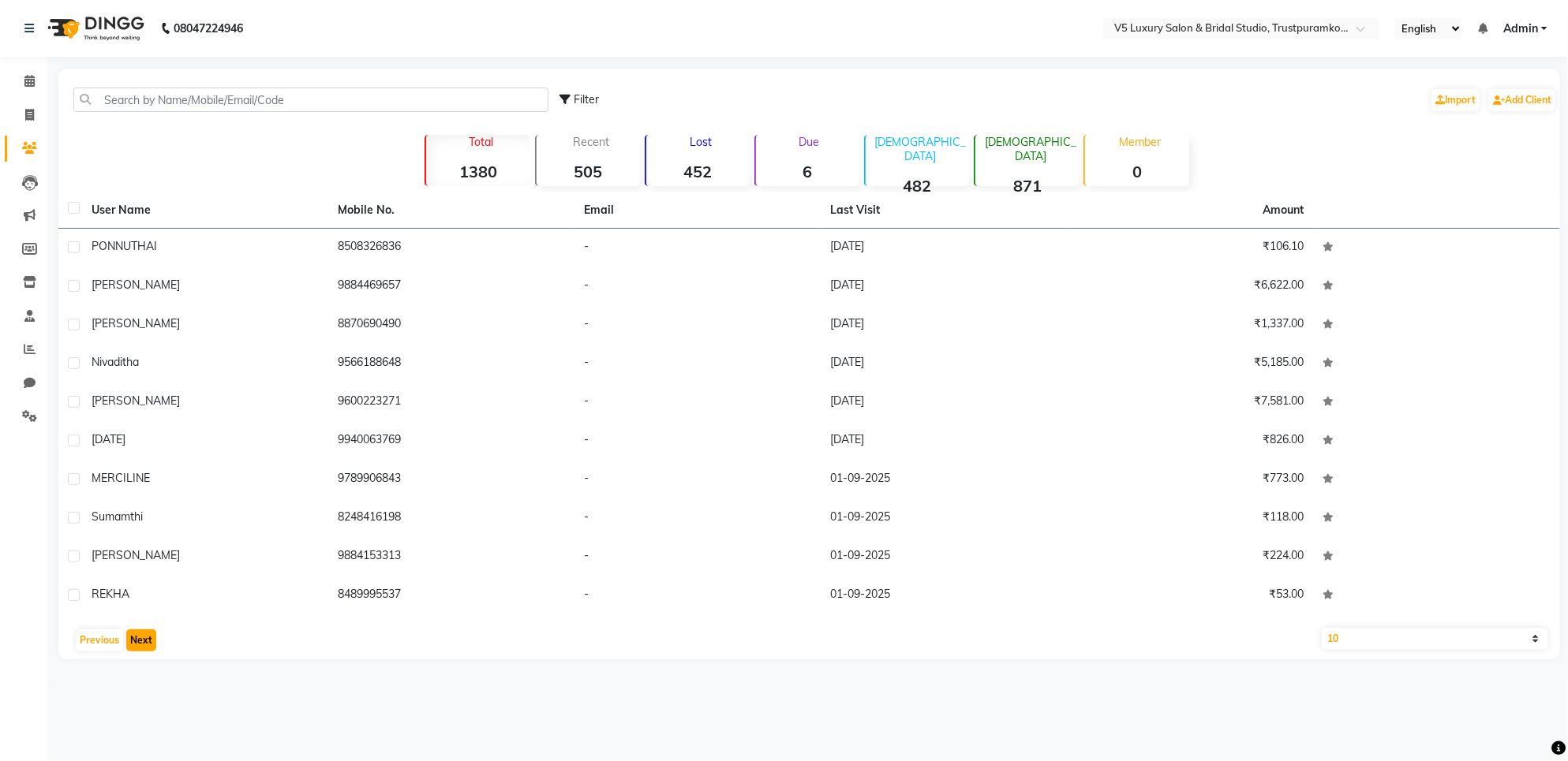
click at [128, 644] on button "Next" at bounding box center [141, 640] width 30 height 22
click at [142, 635] on button "Next" at bounding box center [141, 640] width 30 height 22
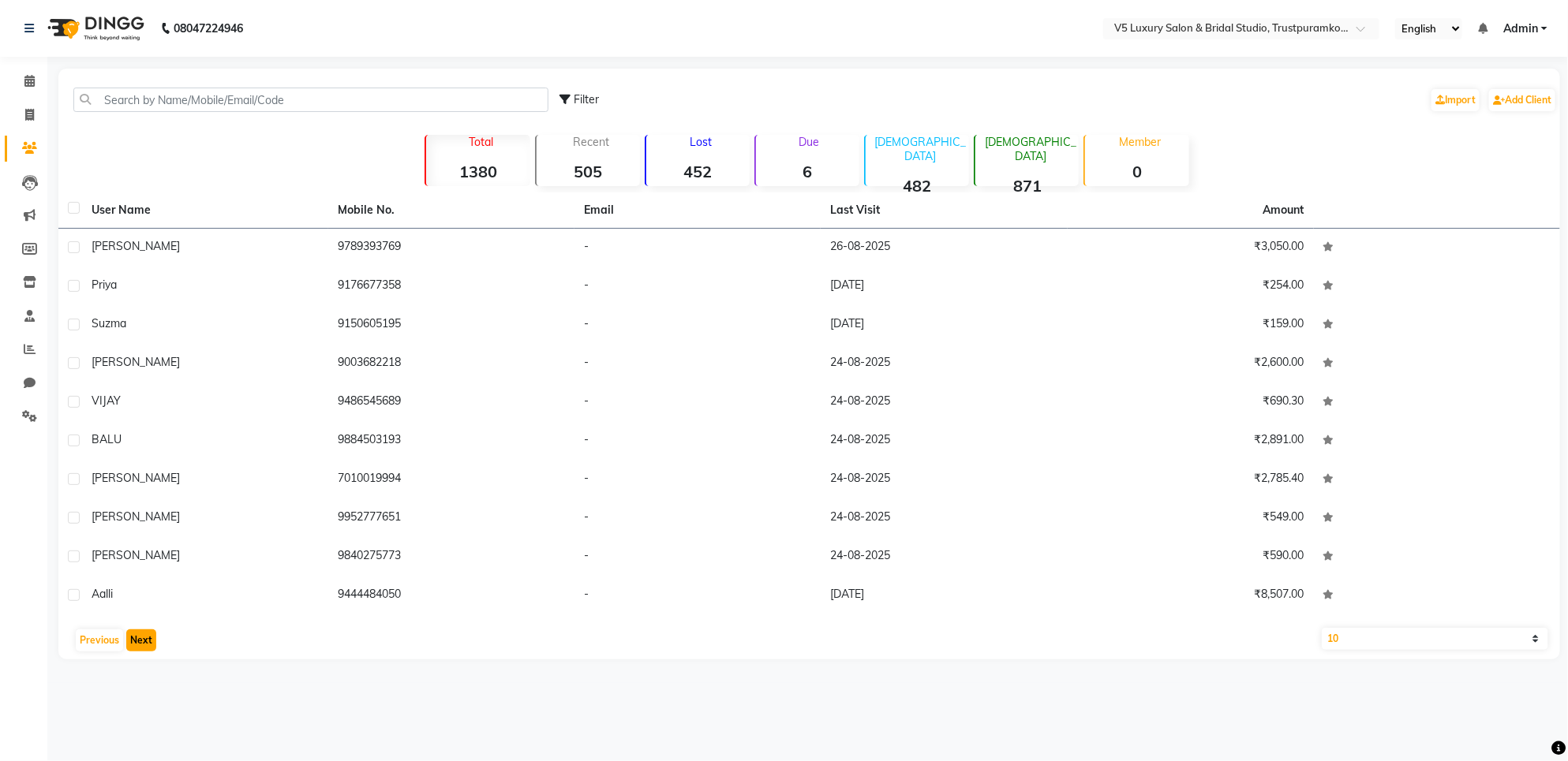
click at [142, 635] on button "Next" at bounding box center [141, 640] width 30 height 22
click at [138, 640] on button "Next" at bounding box center [141, 640] width 30 height 22
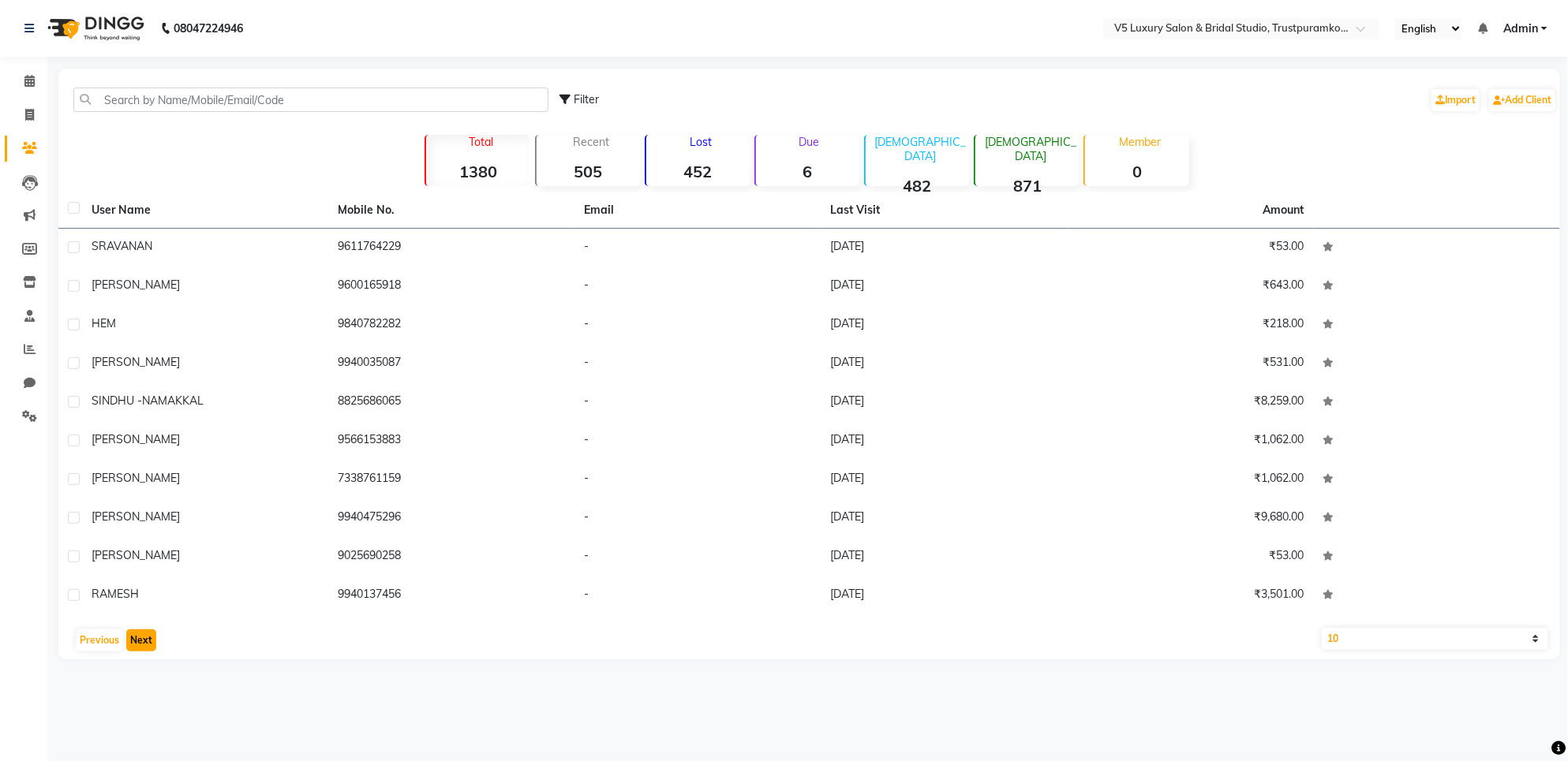
click at [138, 639] on button "Next" at bounding box center [141, 640] width 30 height 22
click at [146, 630] on button "Next" at bounding box center [141, 640] width 30 height 22
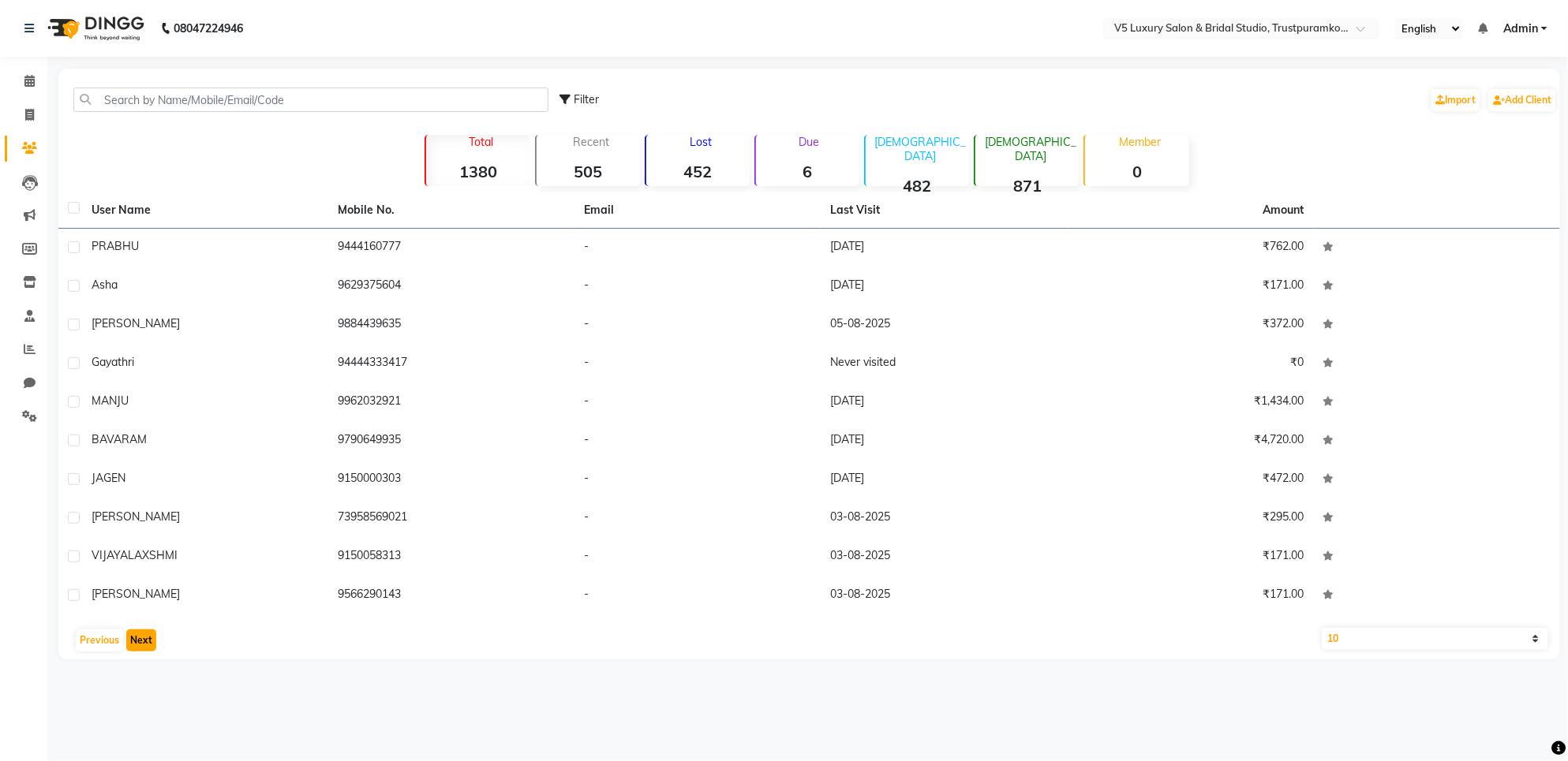
click at [146, 630] on button "Next" at bounding box center [141, 640] width 30 height 22
click at [146, 628] on div "Previous Next" at bounding box center [809, 640] width 1489 height 26
click at [144, 625] on div "User Name Mobile No. Email Last Visit Amount evoan 8248686645 - [DATE] ₹1,016.0…" at bounding box center [809, 426] width 1502 height 467
click at [138, 647] on button "Next" at bounding box center [141, 640] width 30 height 22
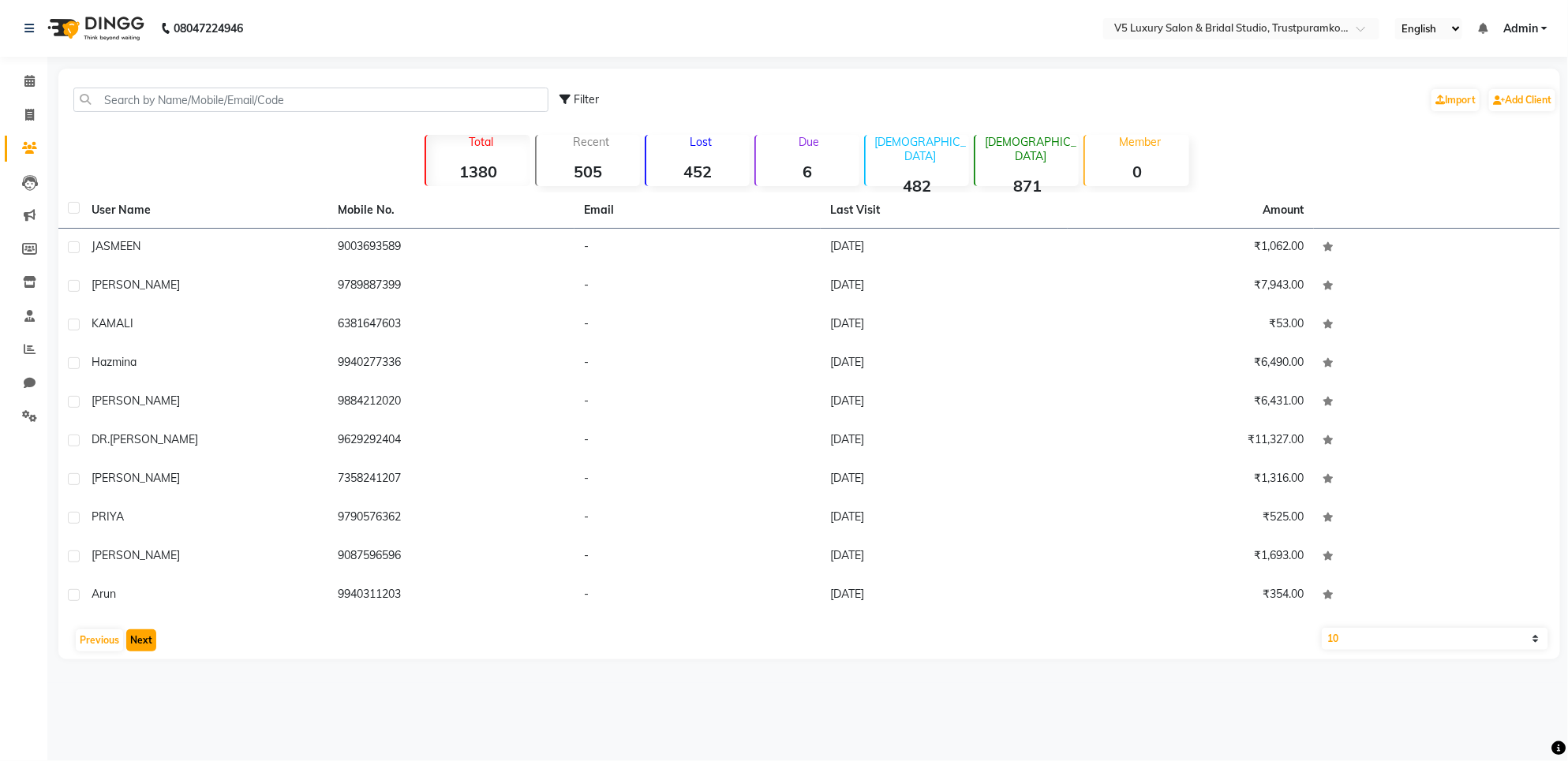
click at [138, 647] on button "Next" at bounding box center [141, 640] width 30 height 22
click at [138, 648] on button "Next" at bounding box center [141, 640] width 30 height 22
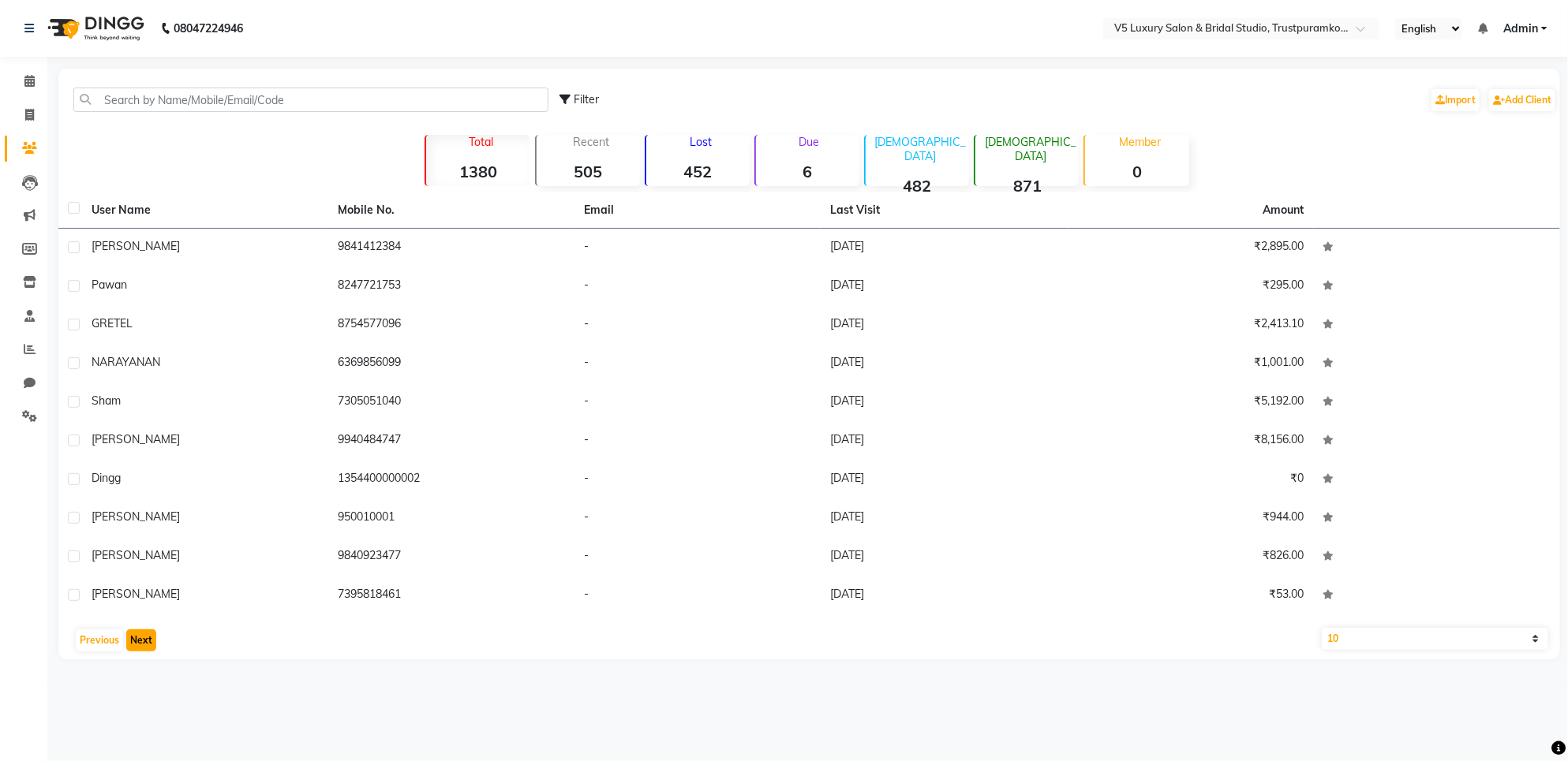
click at [138, 649] on button "Next" at bounding box center [141, 640] width 30 height 22
click at [138, 651] on button "Next" at bounding box center [141, 640] width 30 height 22
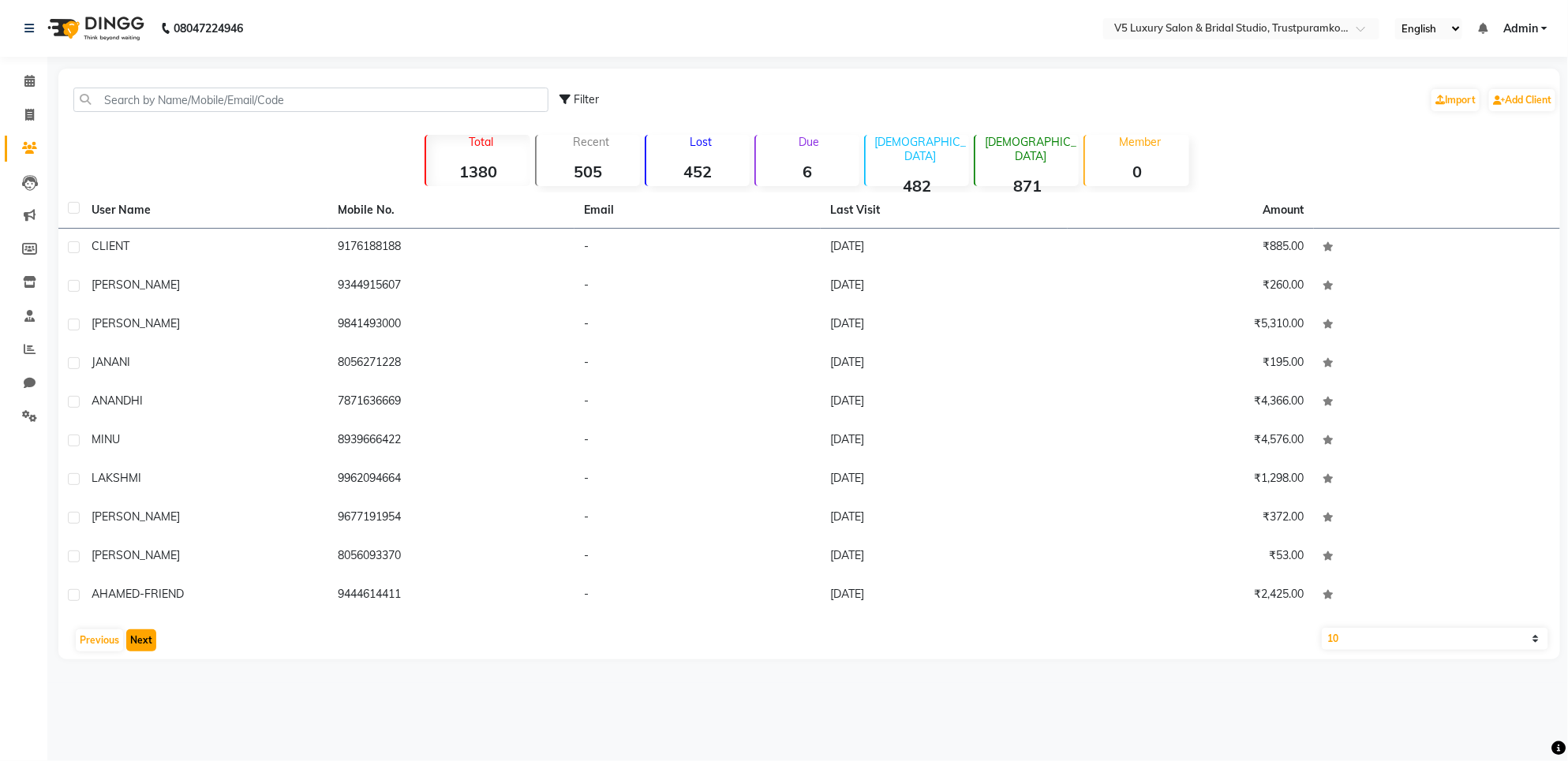
click at [142, 643] on button "Next" at bounding box center [141, 640] width 30 height 22
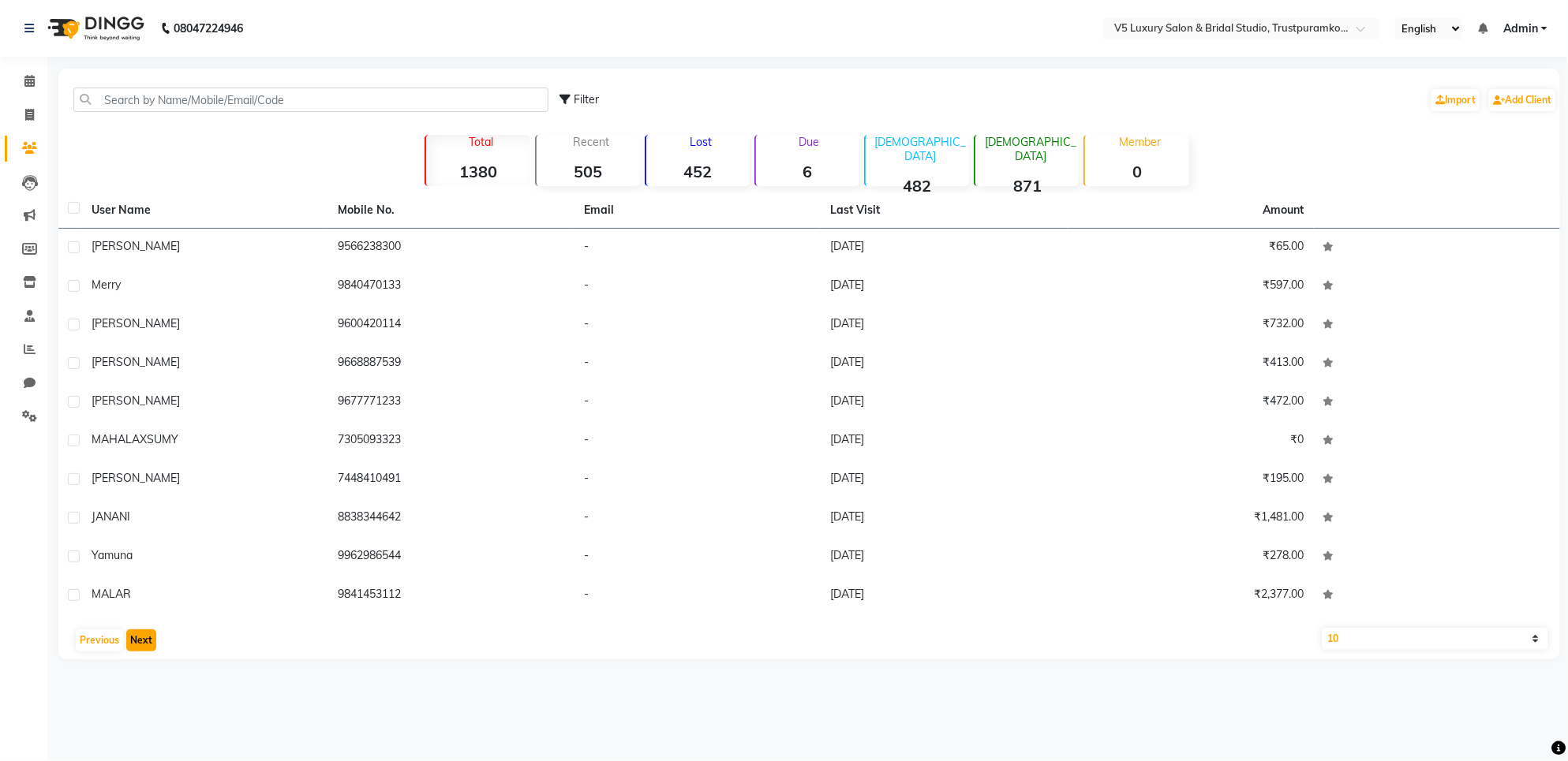
click at [142, 643] on button "Next" at bounding box center [141, 640] width 30 height 22
click at [140, 643] on button "Next" at bounding box center [141, 640] width 30 height 22
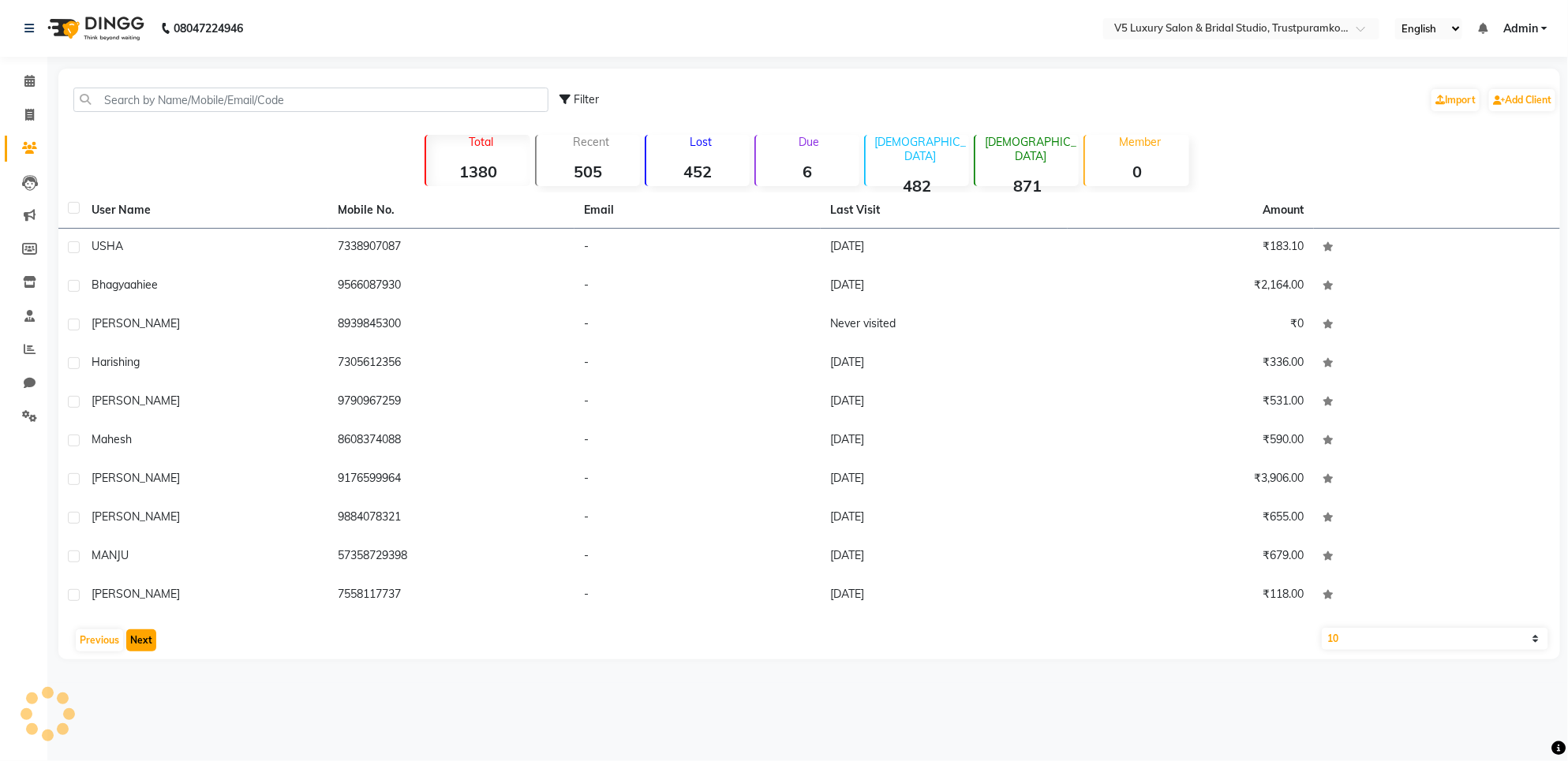
click at [140, 643] on button "Next" at bounding box center [141, 640] width 30 height 22
click at [138, 644] on button "Next" at bounding box center [141, 640] width 30 height 22
click at [135, 647] on button "Next" at bounding box center [141, 640] width 30 height 22
click at [135, 645] on button "Next" at bounding box center [141, 640] width 30 height 22
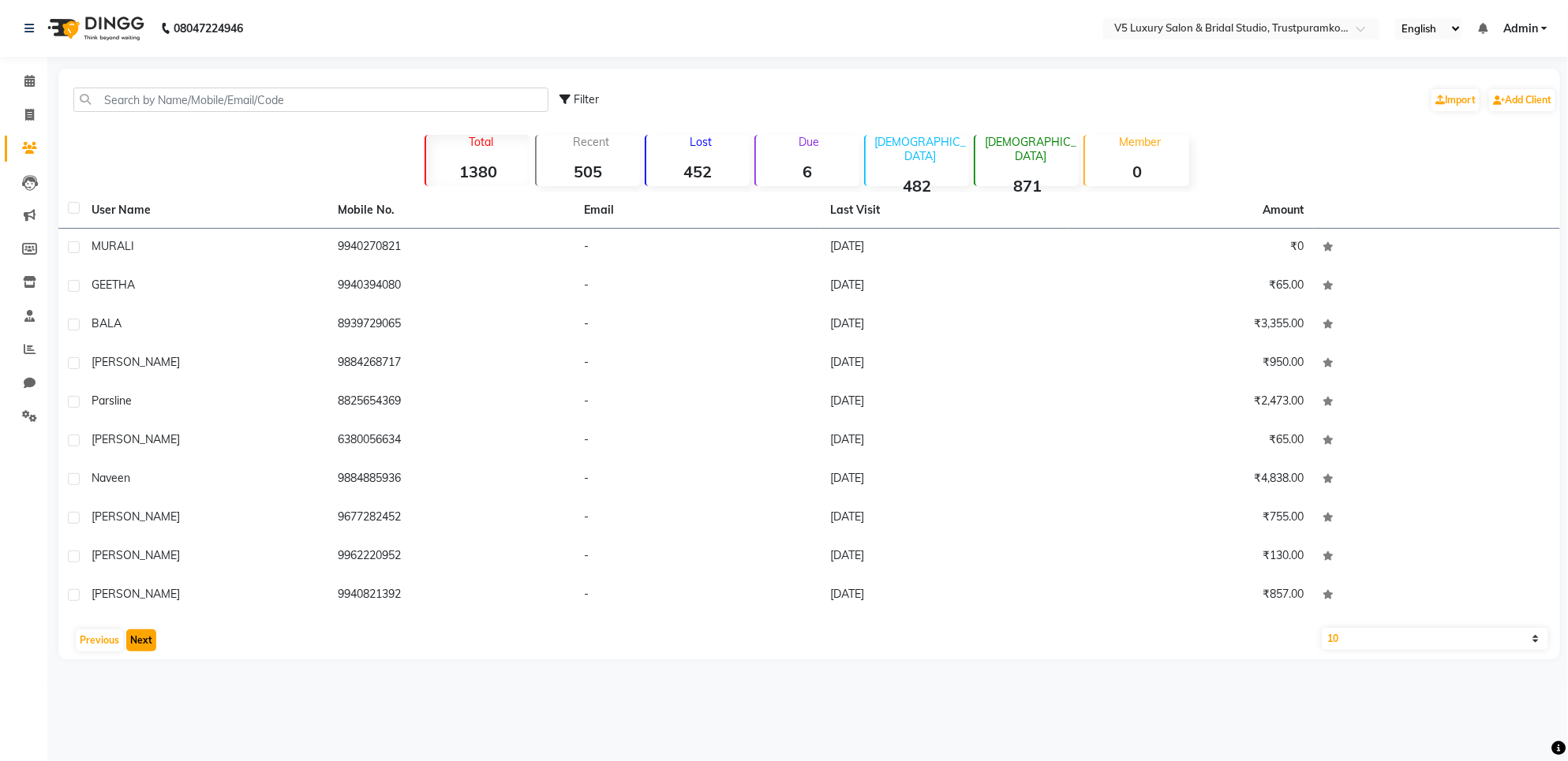
click at [135, 644] on button "Next" at bounding box center [141, 640] width 30 height 22
click at [135, 643] on button "Next" at bounding box center [141, 640] width 30 height 22
click at [135, 640] on button "Next" at bounding box center [141, 640] width 30 height 22
click at [135, 639] on button "Next" at bounding box center [141, 640] width 30 height 22
click at [134, 632] on button "Next" at bounding box center [141, 640] width 30 height 22
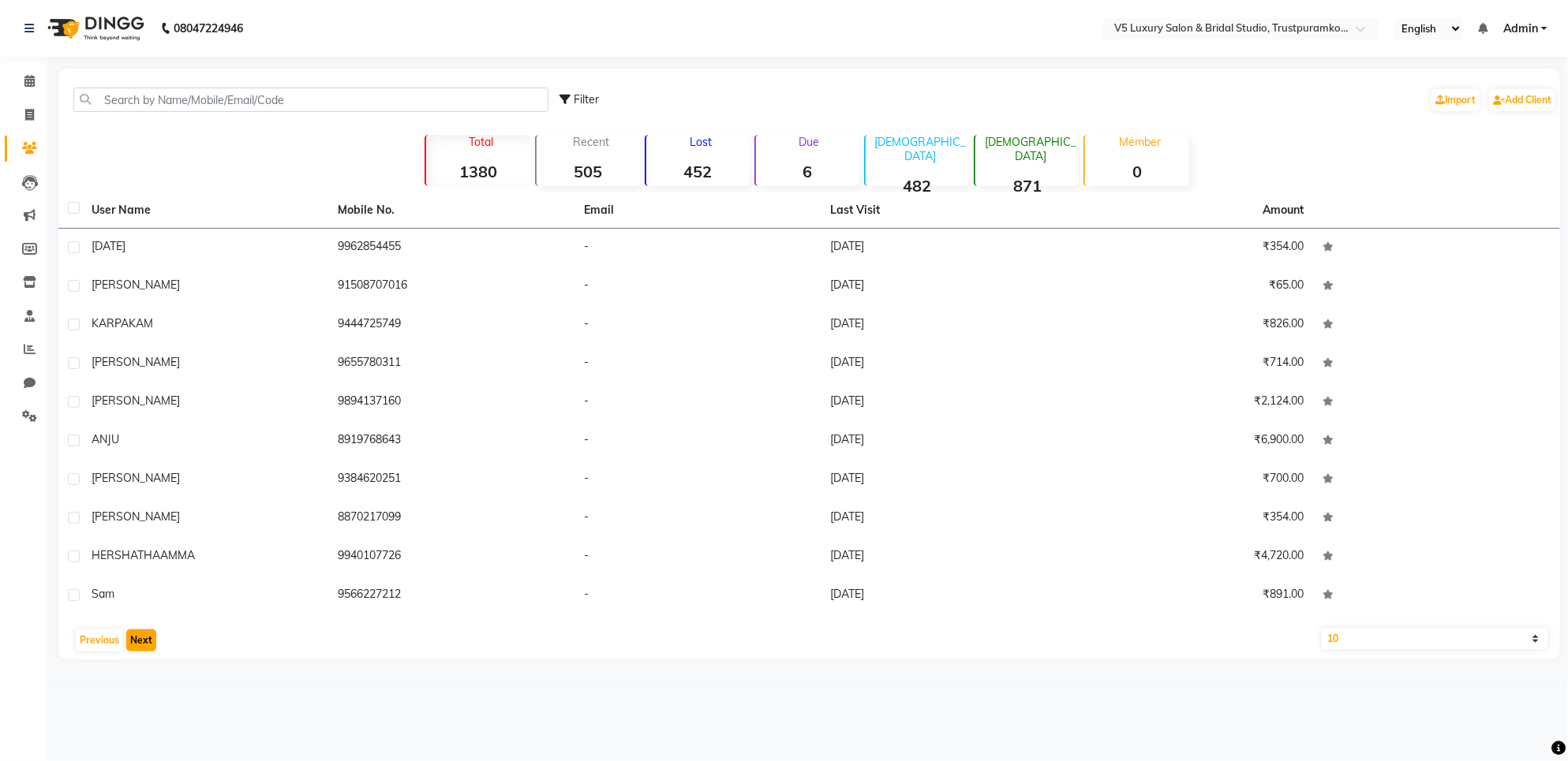
click at [132, 630] on button "Next" at bounding box center [141, 640] width 30 height 22
click at [131, 630] on button "Next" at bounding box center [141, 640] width 30 height 22
click at [131, 630] on button "Next" at bounding box center [141, 640] width 30 height 22
click at [125, 625] on div "User Name Mobile No. Email Last Visit Amount srinivasan 8610967966 - [DATE] ₹59…" at bounding box center [809, 426] width 1502 height 467
click at [125, 626] on div "User Name Mobile No. Email Last Visit Amount srinivasan 8610967966 - [DATE] ₹59…" at bounding box center [809, 426] width 1502 height 467
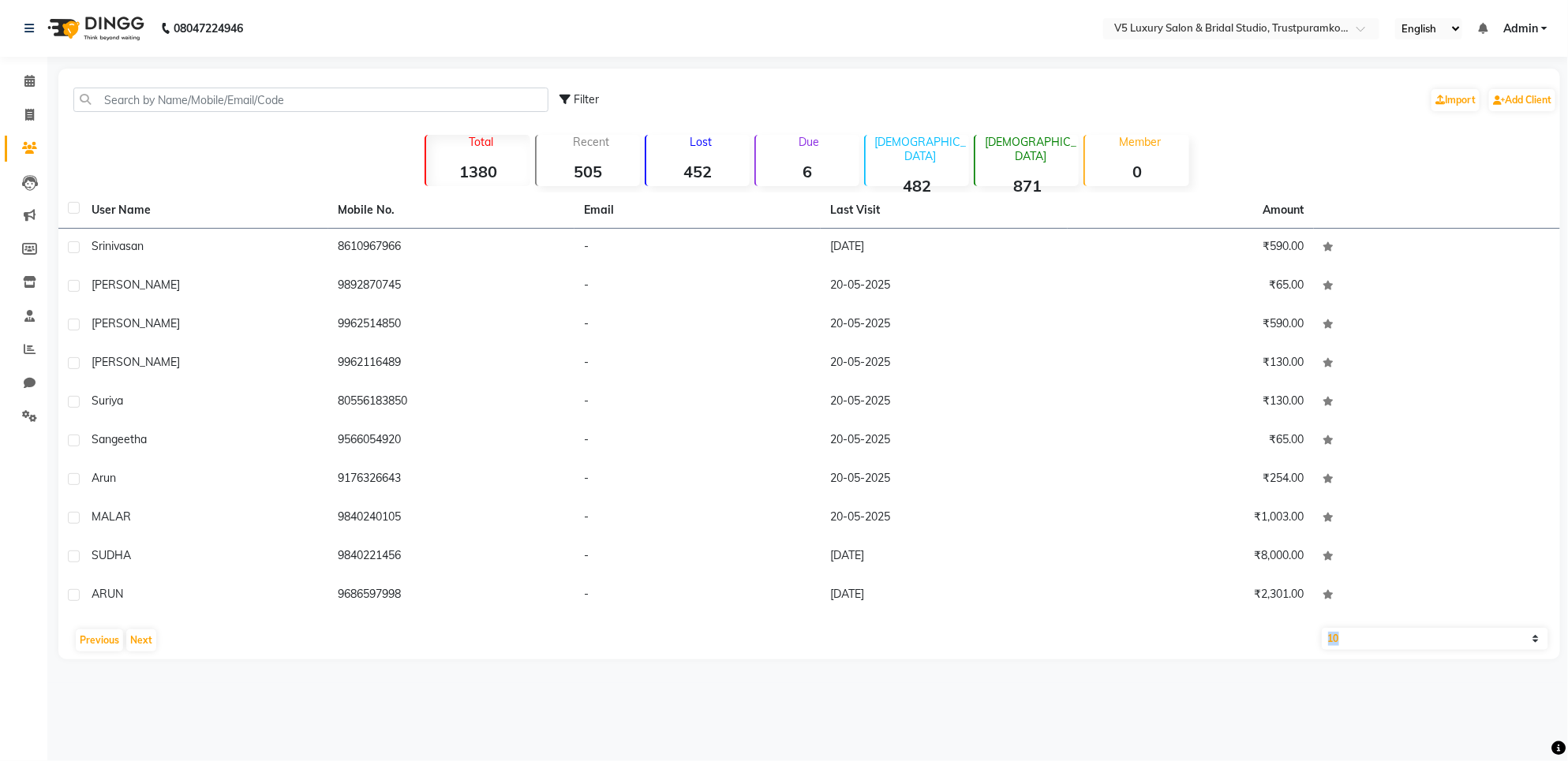
click at [125, 626] on div "User Name Mobile No. Email Last Visit Amount srinivasan 8610967966 - [DATE] ₹59…" at bounding box center [809, 426] width 1502 height 467
click at [124, 626] on div "User Name Mobile No. Email Last Visit Amount srinivasan 8610967966 - [DATE] ₹59…" at bounding box center [809, 426] width 1502 height 467
drag, startPoint x: 124, startPoint y: 626, endPoint x: 132, endPoint y: 635, distance: 12.0
click at [132, 635] on div "User Name Mobile No. Email Last Visit Amount srinivasan 8610967966 - [DATE] ₹59…" at bounding box center [809, 426] width 1502 height 467
click at [132, 635] on button "Next" at bounding box center [141, 640] width 30 height 22
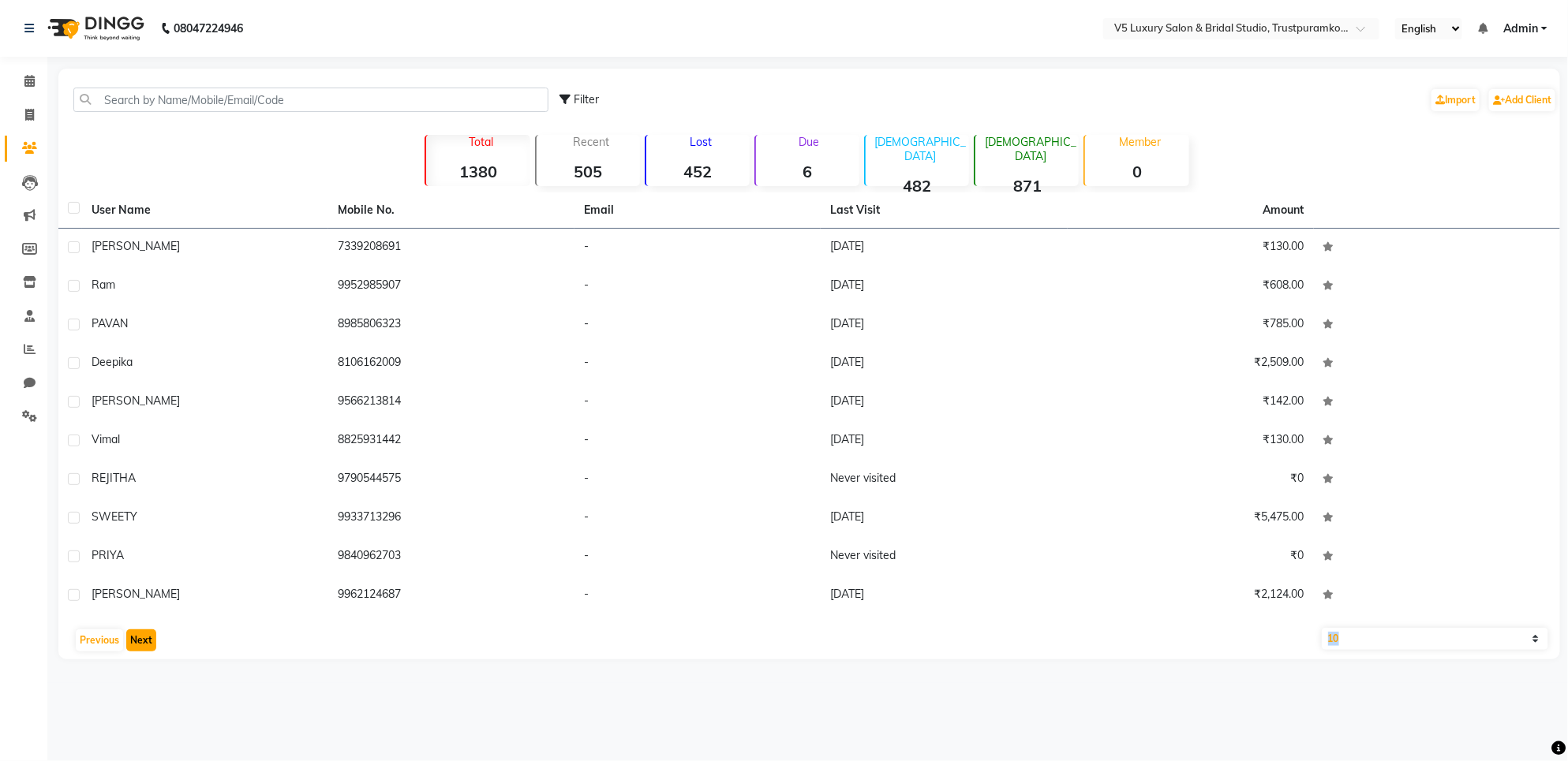
click at [132, 635] on button "Next" at bounding box center [141, 640] width 30 height 22
click at [134, 635] on button "Next" at bounding box center [141, 640] width 30 height 22
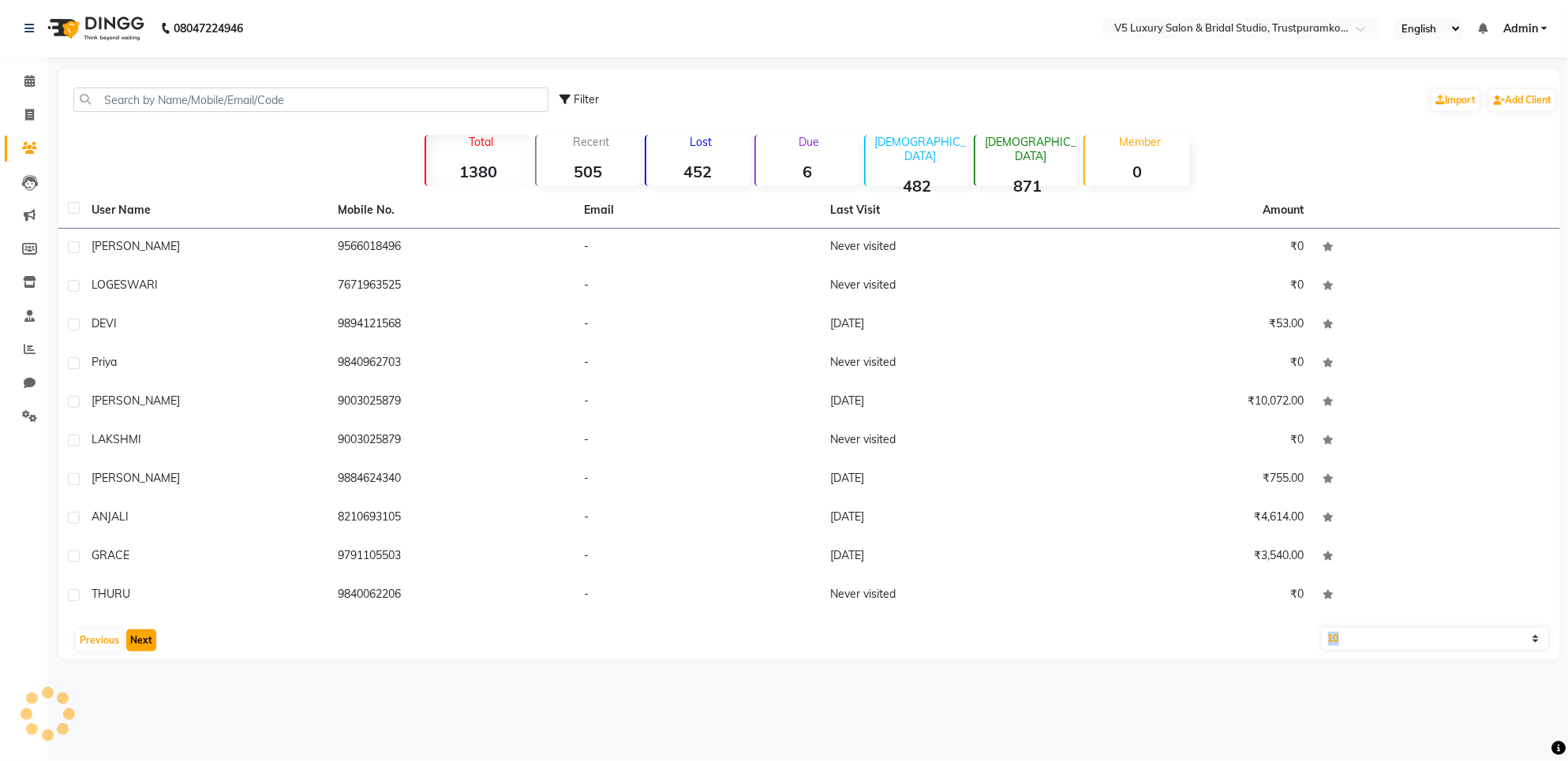
click at [131, 635] on button "Next" at bounding box center [141, 640] width 30 height 22
click at [132, 632] on button "Next" at bounding box center [141, 640] width 30 height 22
click at [131, 632] on button "Next" at bounding box center [141, 640] width 30 height 22
click at [132, 625] on div "User Name Mobile No. Email Last Visit Amount [PERSON_NAME] 6361904898 - [DATE] …" at bounding box center [809, 426] width 1502 height 467
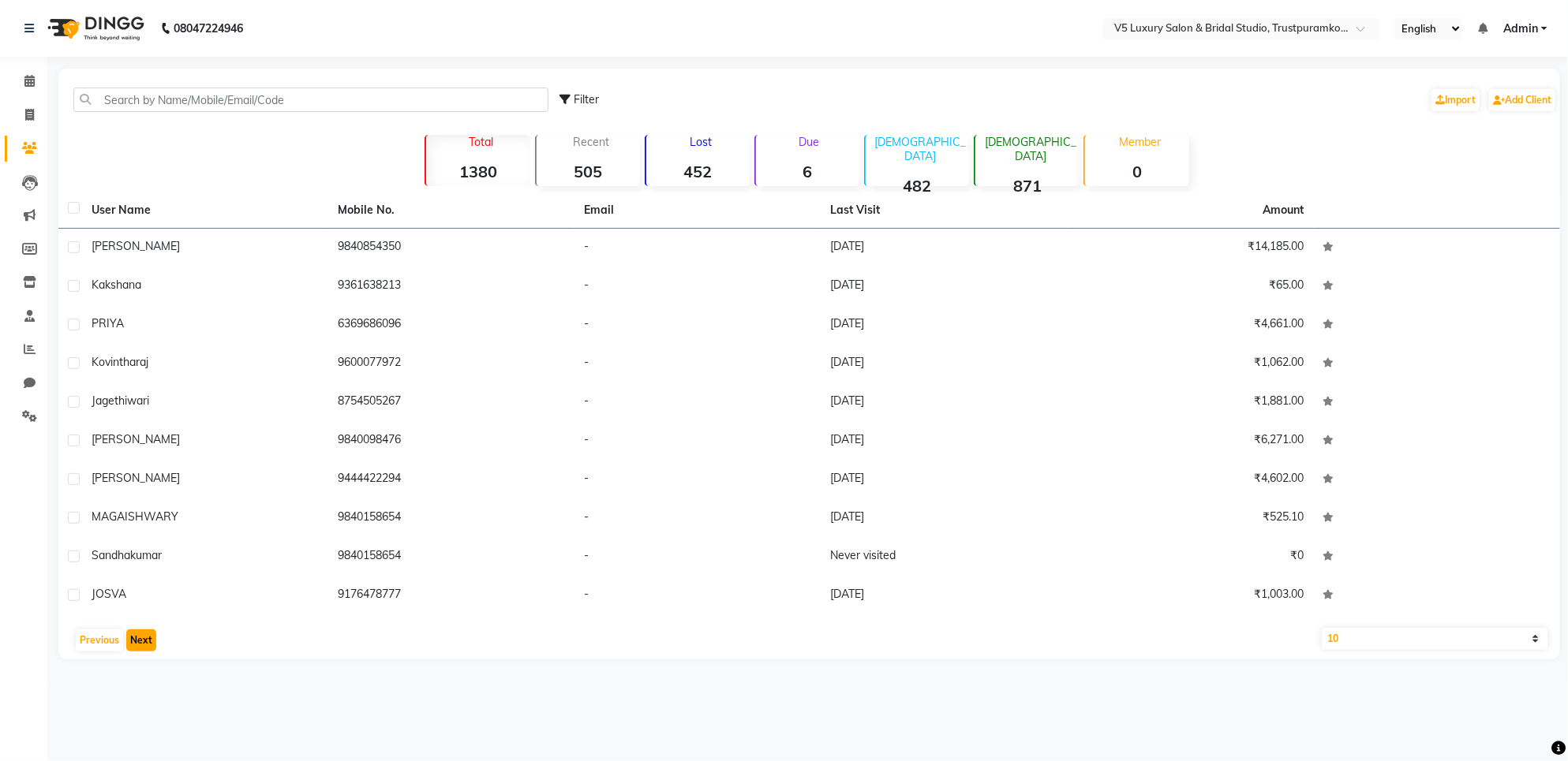
click at [150, 647] on button "Next" at bounding box center [141, 640] width 30 height 22
click at [150, 645] on button "Next" at bounding box center [141, 640] width 30 height 22
click at [150, 644] on button "Next" at bounding box center [141, 640] width 30 height 22
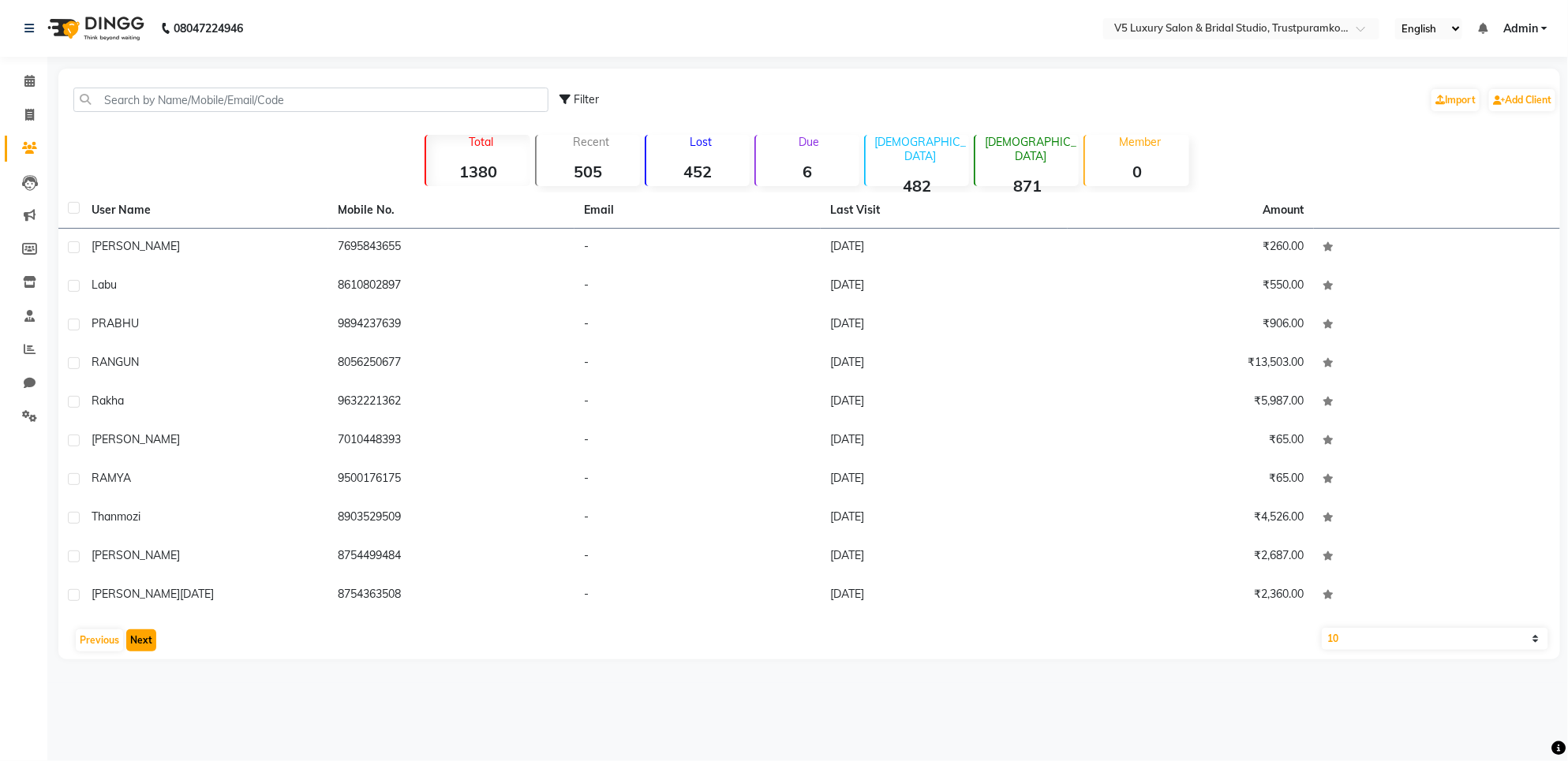
drag, startPoint x: 150, startPoint y: 640, endPoint x: 139, endPoint y: 641, distance: 11.0
click at [144, 640] on button "Next" at bounding box center [141, 640] width 30 height 22
click at [135, 640] on button "Next" at bounding box center [141, 640] width 30 height 22
click at [134, 641] on button "Next" at bounding box center [141, 640] width 30 height 22
click at [135, 643] on button "Next" at bounding box center [141, 640] width 30 height 22
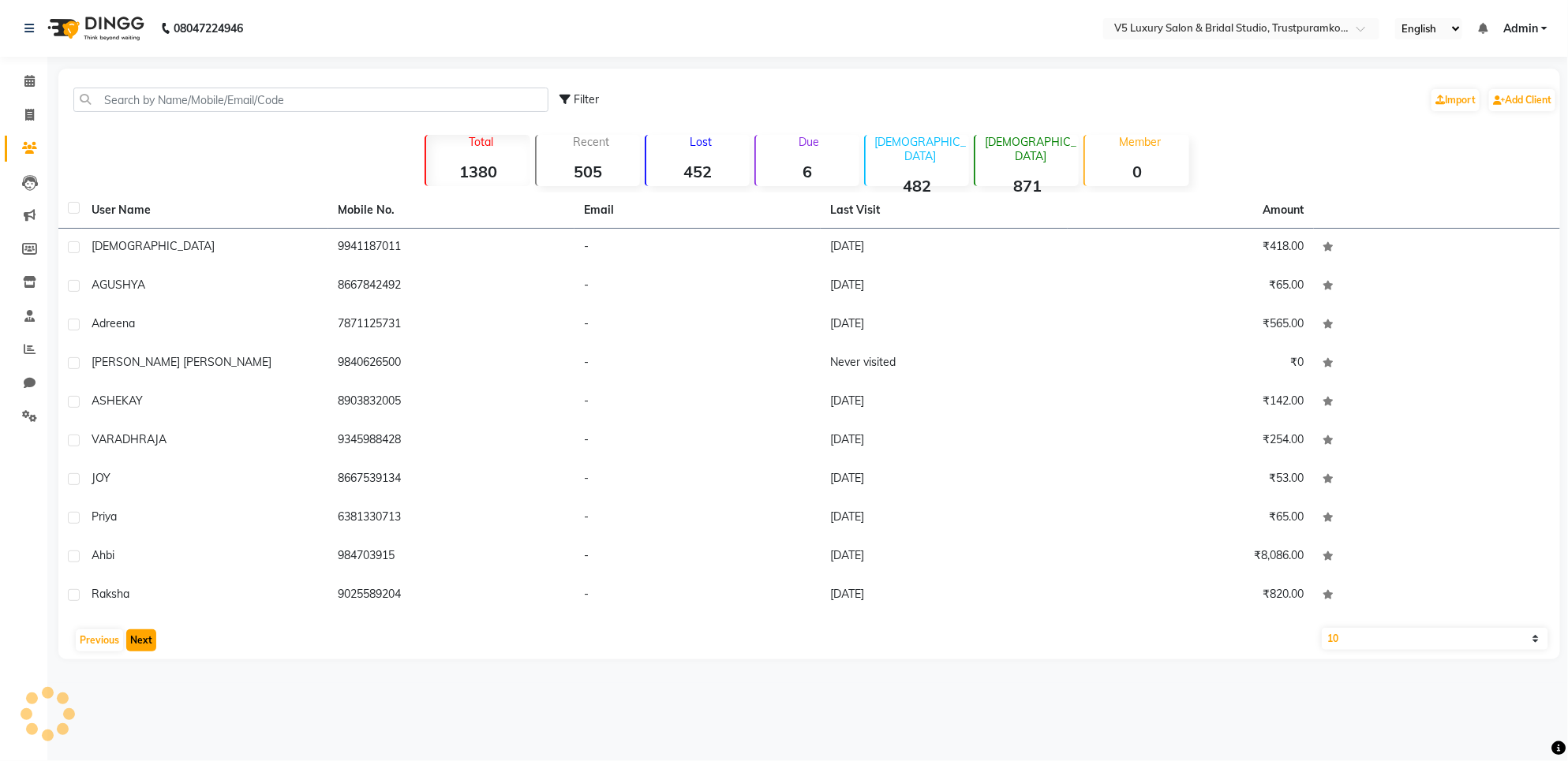
click at [135, 643] on button "Next" at bounding box center [141, 640] width 30 height 22
click at [136, 639] on button "Next" at bounding box center [141, 640] width 30 height 22
click at [135, 639] on button "Next" at bounding box center [141, 640] width 30 height 22
click at [136, 635] on button "Next" at bounding box center [141, 640] width 30 height 22
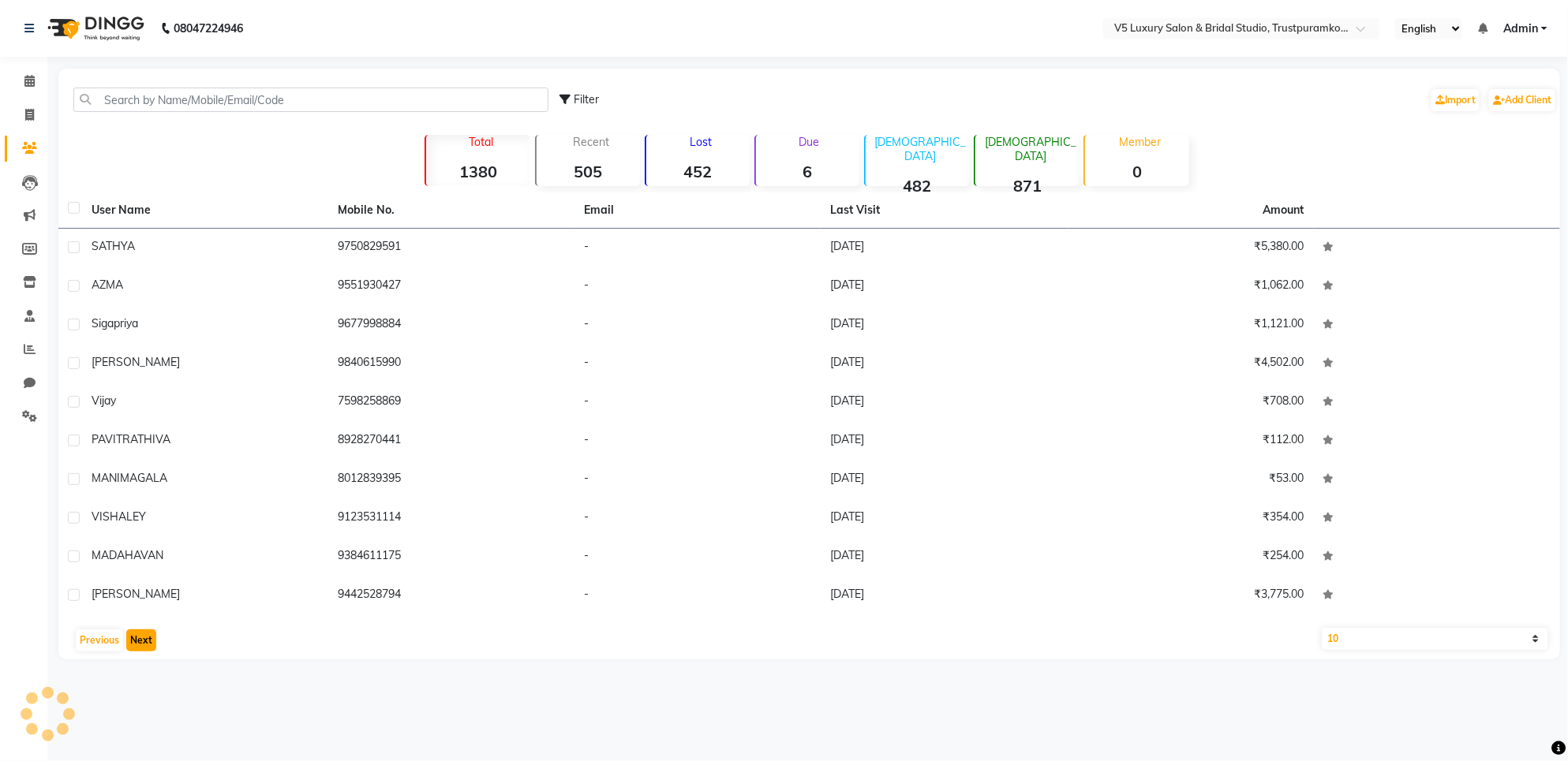
drag, startPoint x: 136, startPoint y: 635, endPoint x: 134, endPoint y: 649, distance: 14.1
click at [134, 645] on button "Next" at bounding box center [141, 640] width 30 height 22
click at [134, 647] on button "Next" at bounding box center [141, 640] width 30 height 22
click at [134, 645] on button "Next" at bounding box center [141, 640] width 30 height 22
click at [134, 649] on button "Next" at bounding box center [141, 640] width 30 height 22
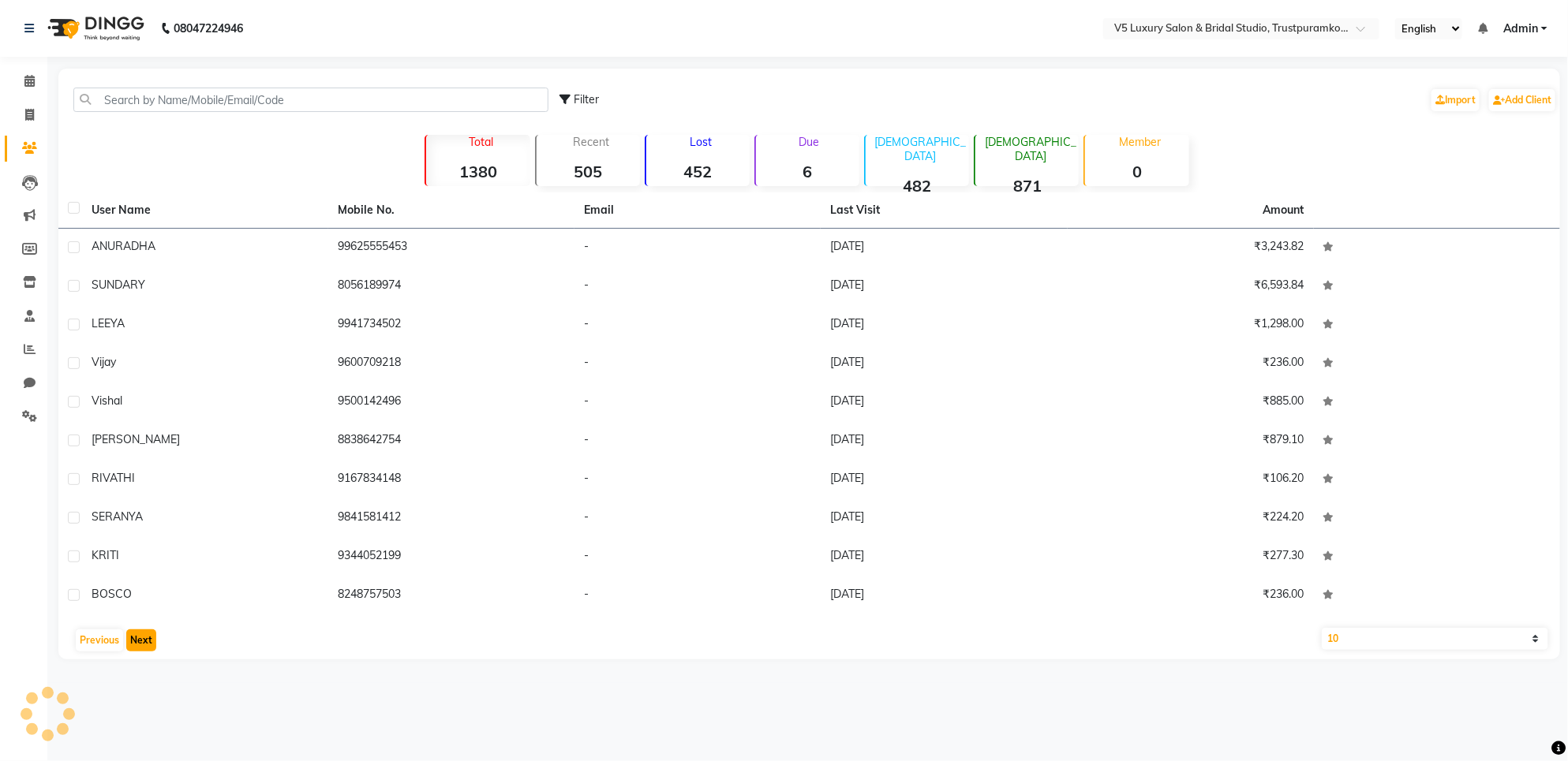
click at [140, 644] on button "Next" at bounding box center [141, 640] width 30 height 22
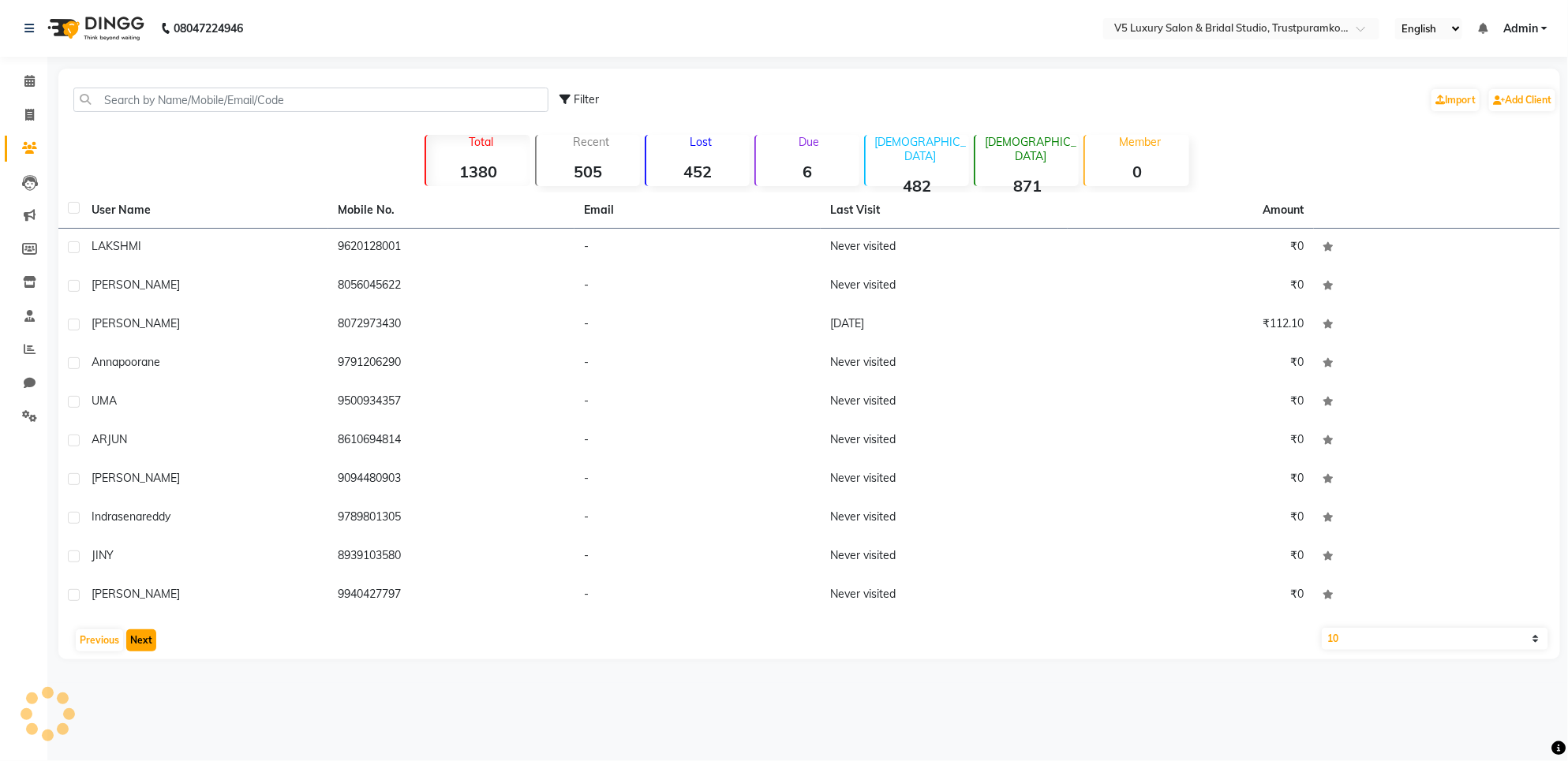
click at [144, 643] on button "Next" at bounding box center [141, 640] width 30 height 22
drag, startPoint x: 152, startPoint y: 629, endPoint x: 147, endPoint y: 644, distance: 15.8
click at [148, 639] on button "Next" at bounding box center [141, 640] width 30 height 22
drag, startPoint x: 151, startPoint y: 635, endPoint x: 150, endPoint y: 648, distance: 13.0
click at [150, 637] on button "Next" at bounding box center [141, 640] width 30 height 22
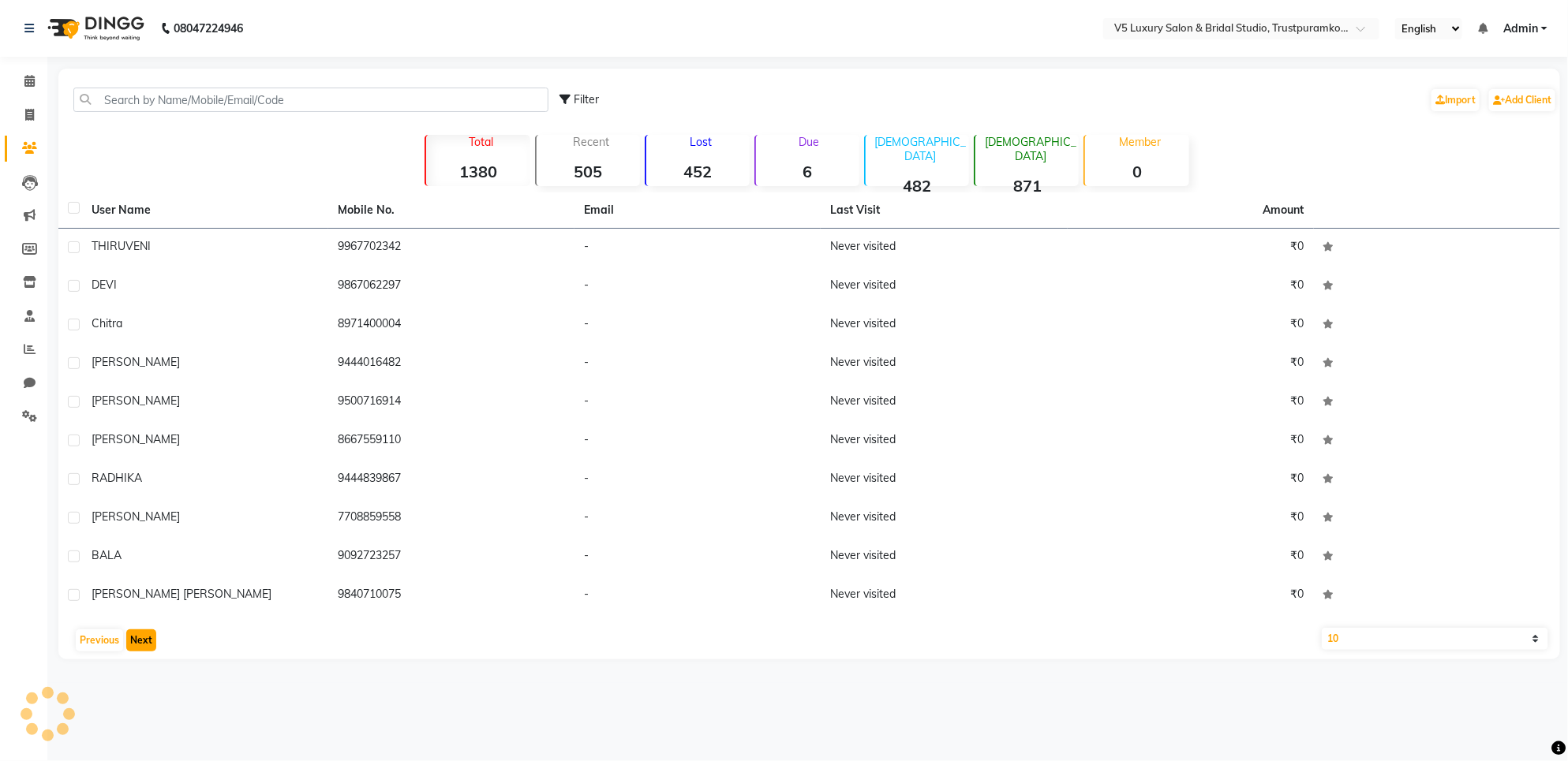
click at [152, 645] on button "Next" at bounding box center [141, 640] width 30 height 22
click at [154, 644] on button "Next" at bounding box center [141, 640] width 30 height 22
click at [152, 643] on div "Previous Next" at bounding box center [809, 640] width 1489 height 26
click at [151, 644] on button "Next" at bounding box center [141, 640] width 30 height 22
click at [152, 645] on button "Next" at bounding box center [141, 640] width 30 height 22
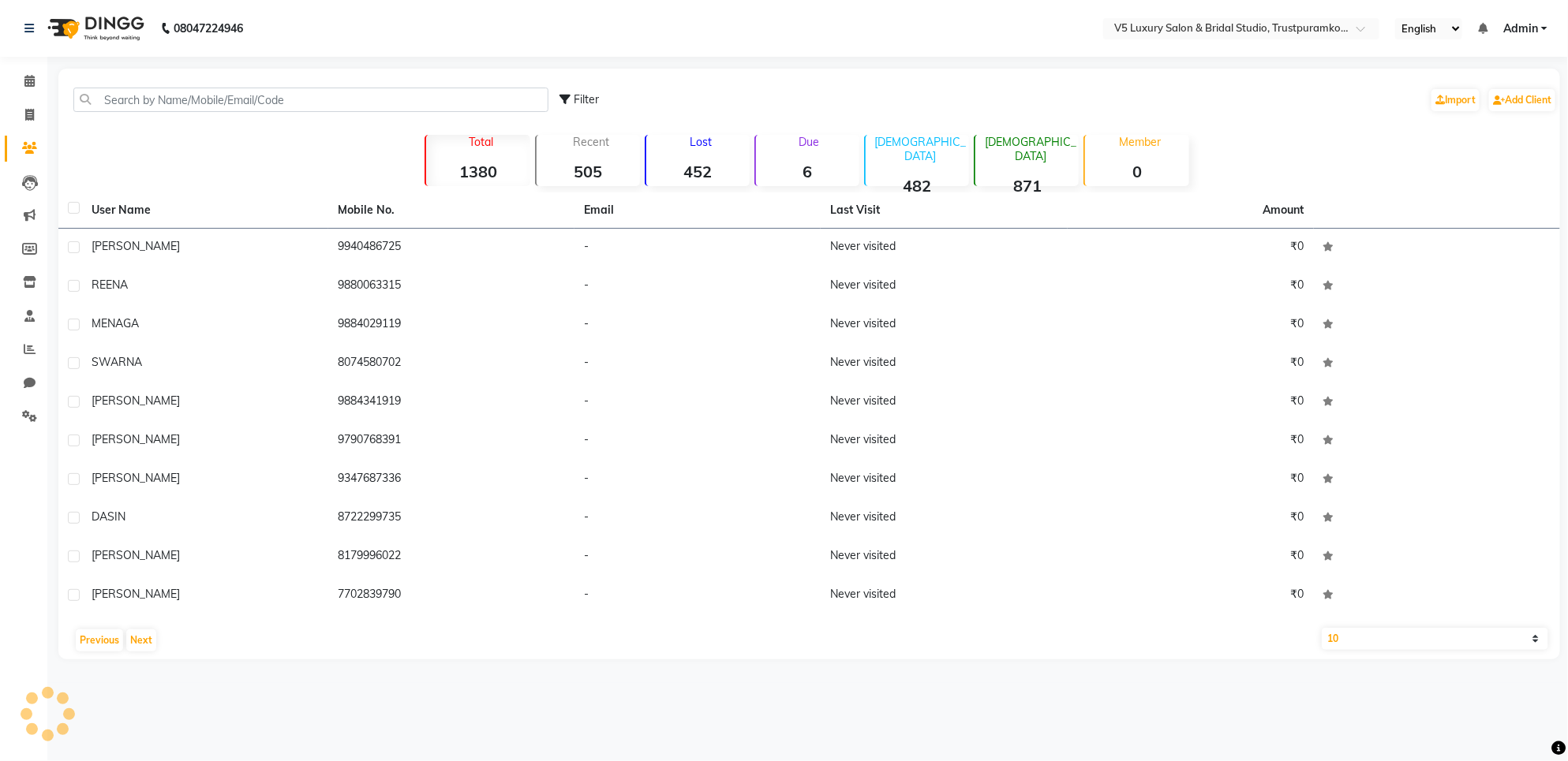
click at [152, 653] on div "User Name Mobile No. Email Last Visit Amount [PERSON_NAME] 9940486725 - Never v…" at bounding box center [809, 426] width 1502 height 467
drag, startPoint x: 158, startPoint y: 645, endPoint x: 156, endPoint y: 653, distance: 8.2
click at [156, 651] on div "Previous Next" at bounding box center [809, 640] width 1489 height 26
click at [158, 649] on div "User Name Mobile No. Email Last Visit Amount [PERSON_NAME] 9940486725 - Never v…" at bounding box center [809, 426] width 1502 height 467
click at [143, 644] on button "Next" at bounding box center [141, 640] width 30 height 22
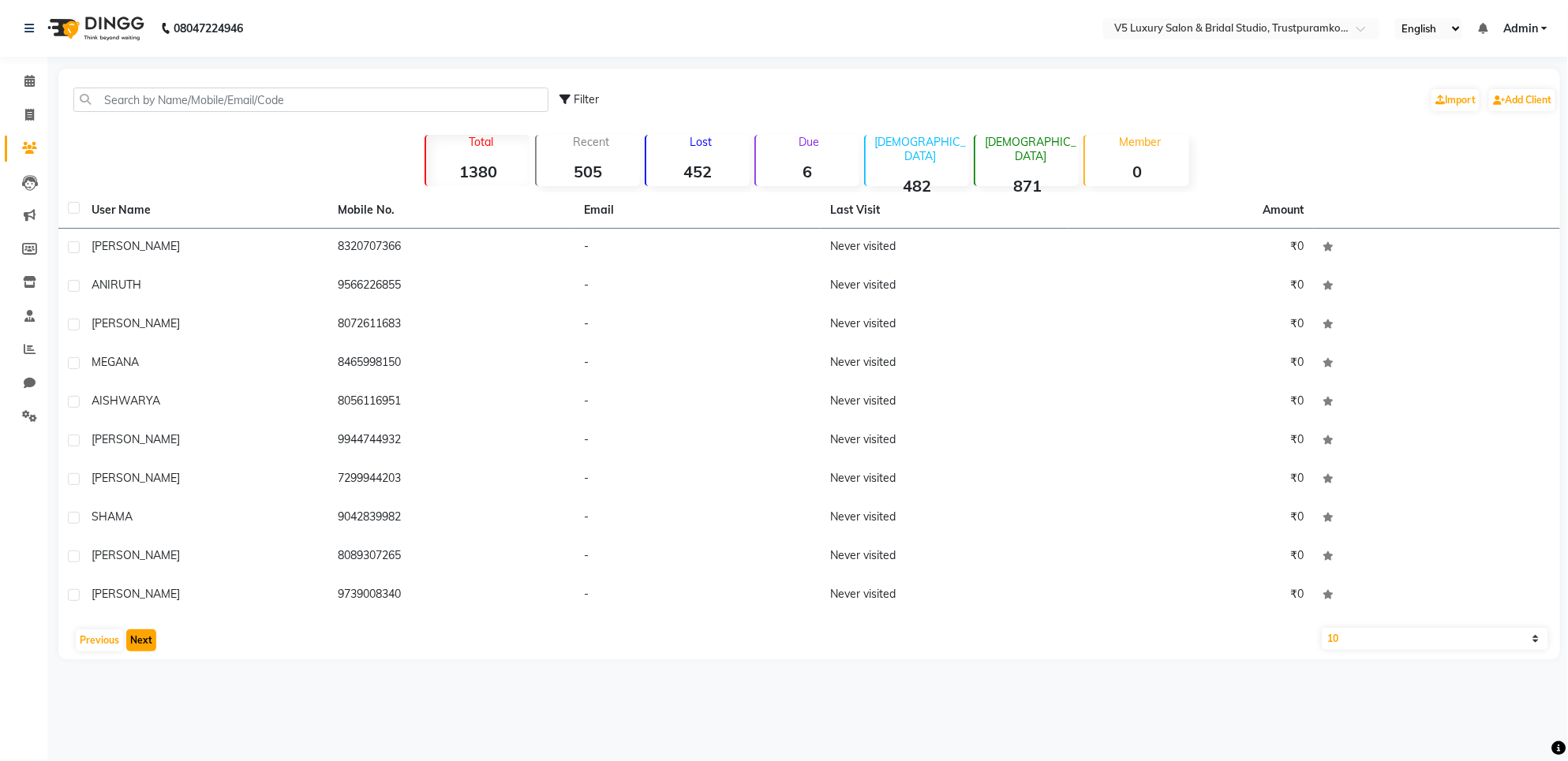
click at [143, 644] on button "Next" at bounding box center [141, 640] width 30 height 22
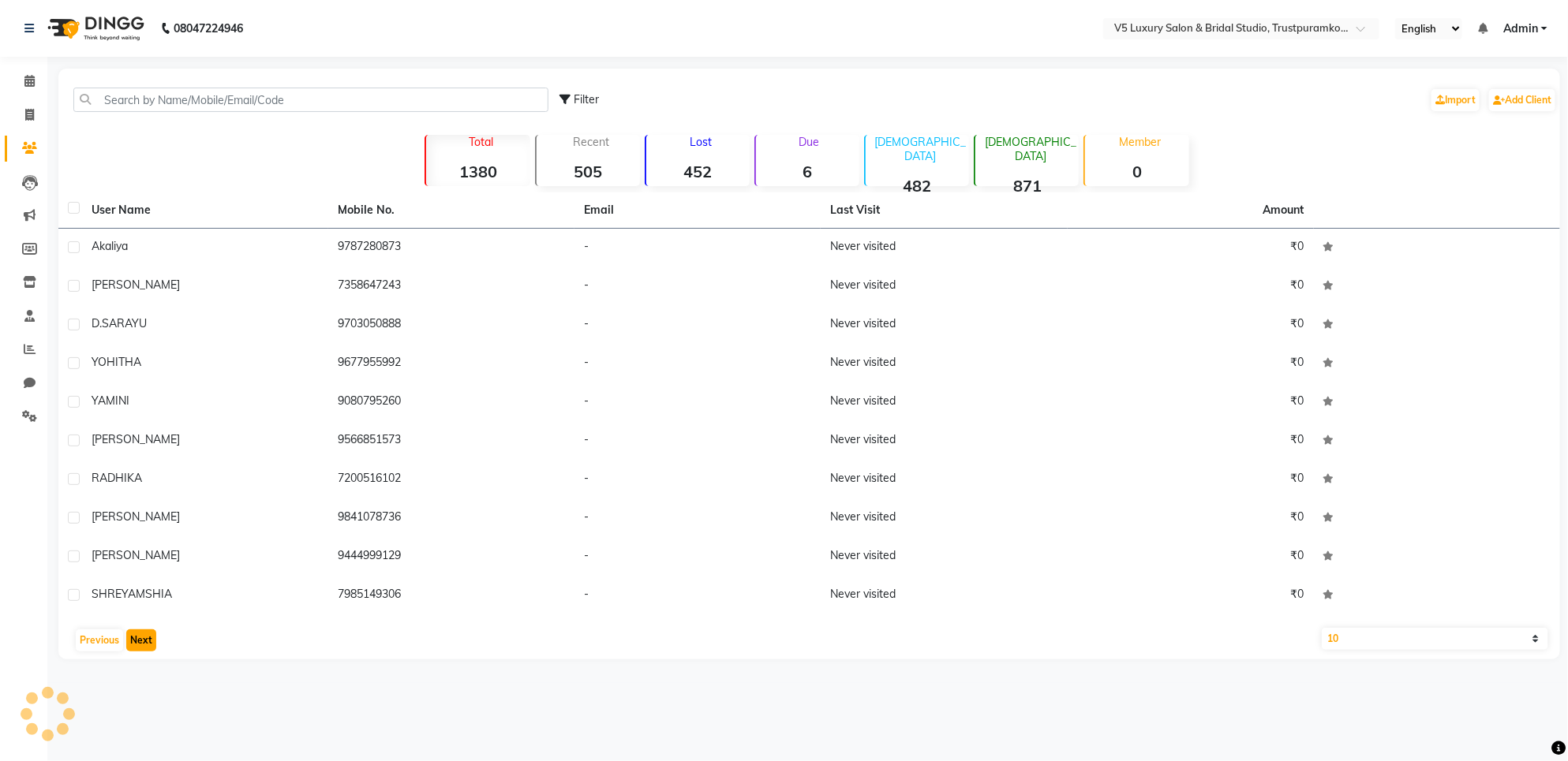
click at [142, 644] on button "Next" at bounding box center [141, 640] width 30 height 22
click at [142, 643] on button "Next" at bounding box center [141, 640] width 30 height 22
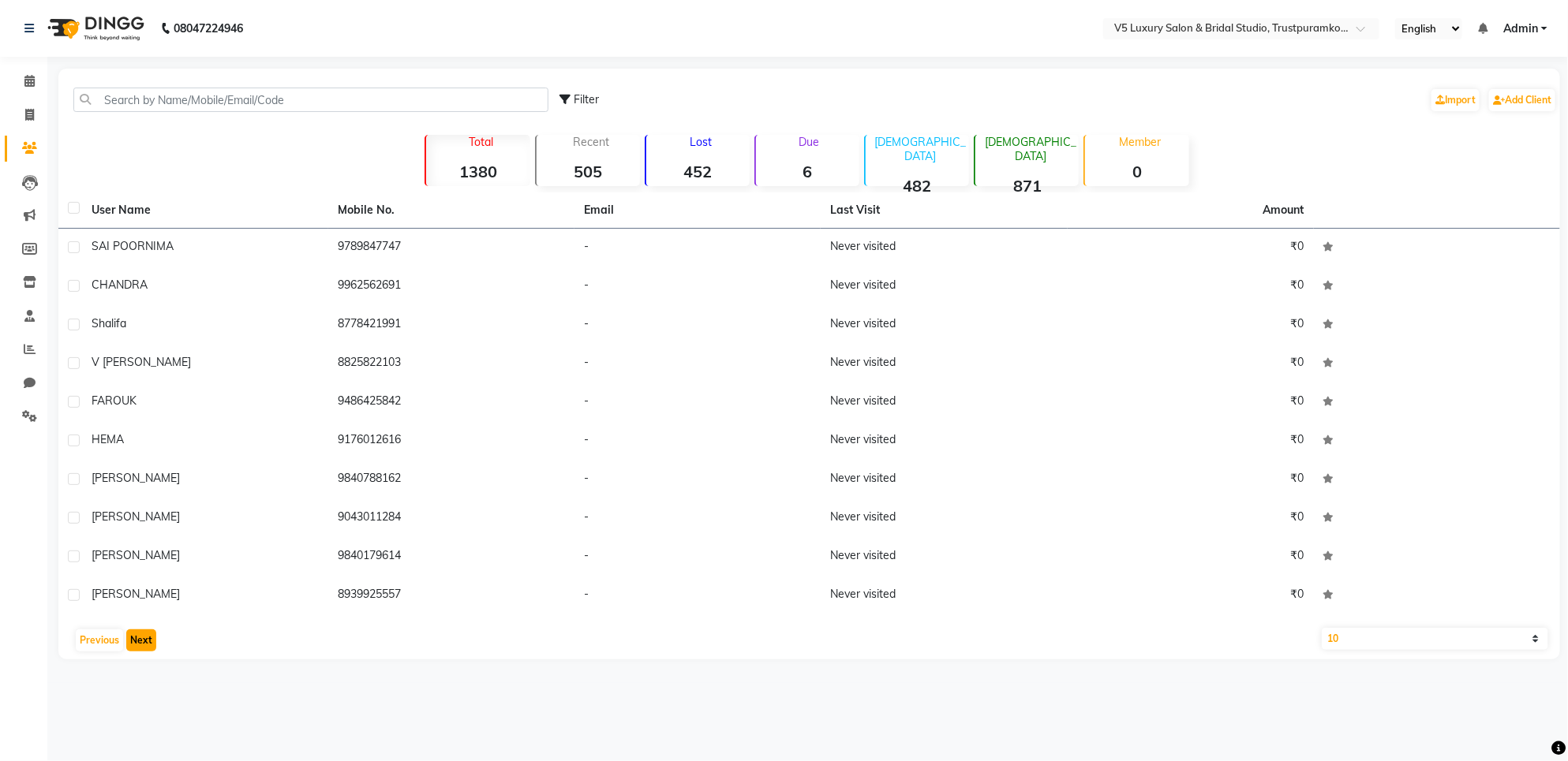
click at [142, 643] on button "Next" at bounding box center [141, 640] width 30 height 22
click at [146, 640] on button "Next" at bounding box center [141, 640] width 30 height 22
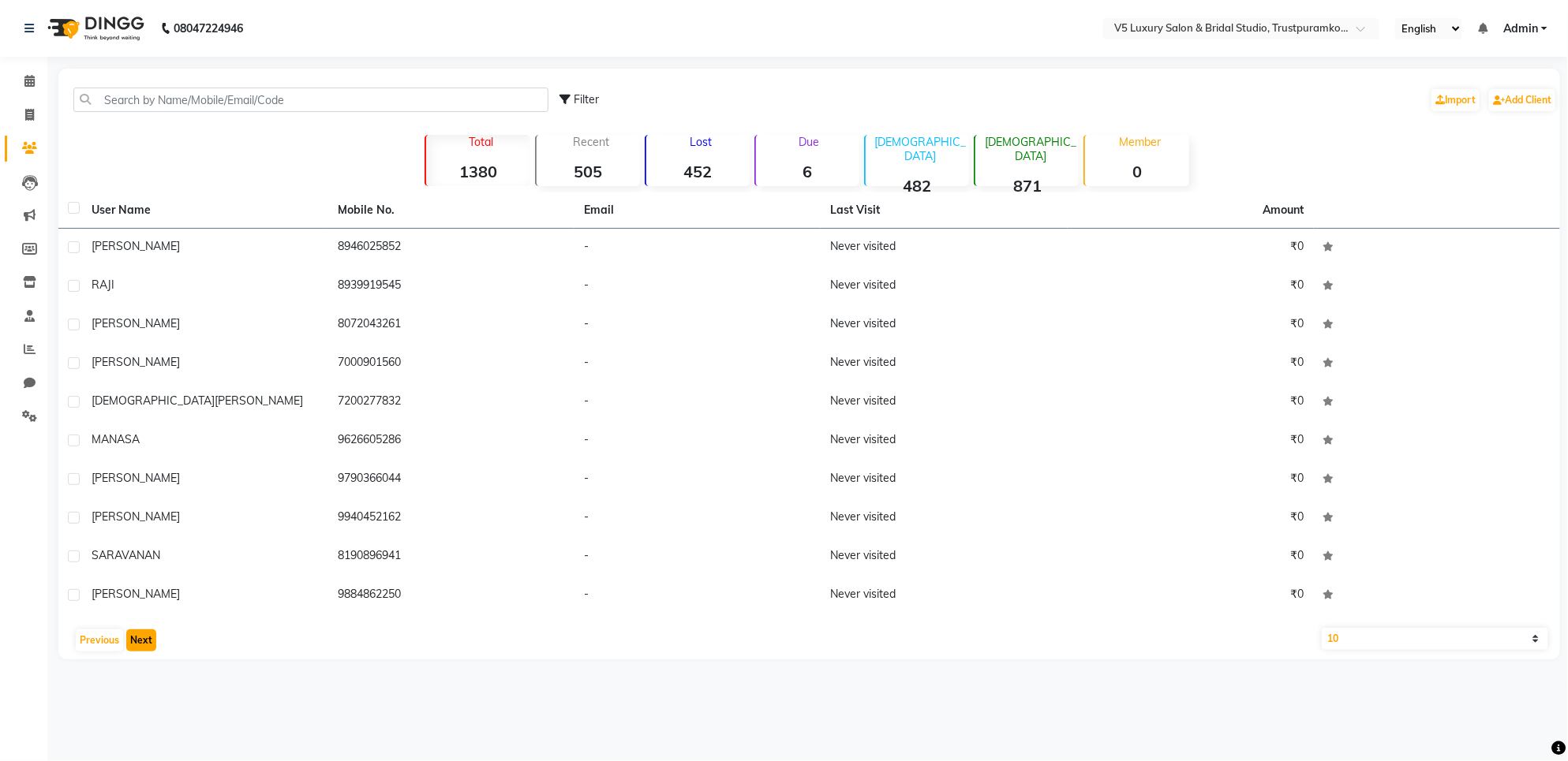
click at [146, 640] on button "Next" at bounding box center [141, 640] width 30 height 22
click at [146, 641] on button "Next" at bounding box center [141, 640] width 30 height 22
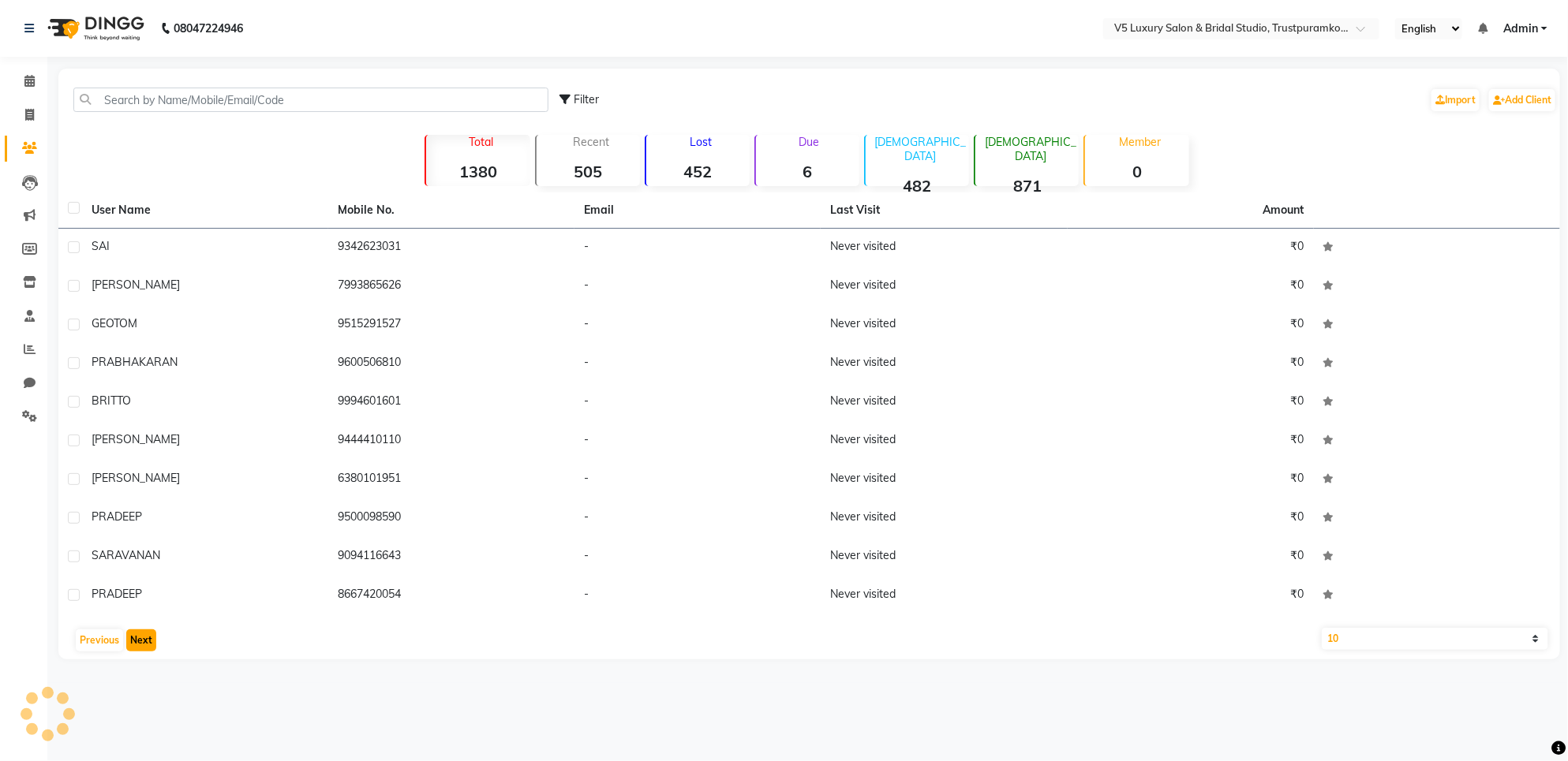
click at [146, 640] on button "Next" at bounding box center [141, 640] width 30 height 22
click at [146, 641] on button "Next" at bounding box center [141, 640] width 30 height 22
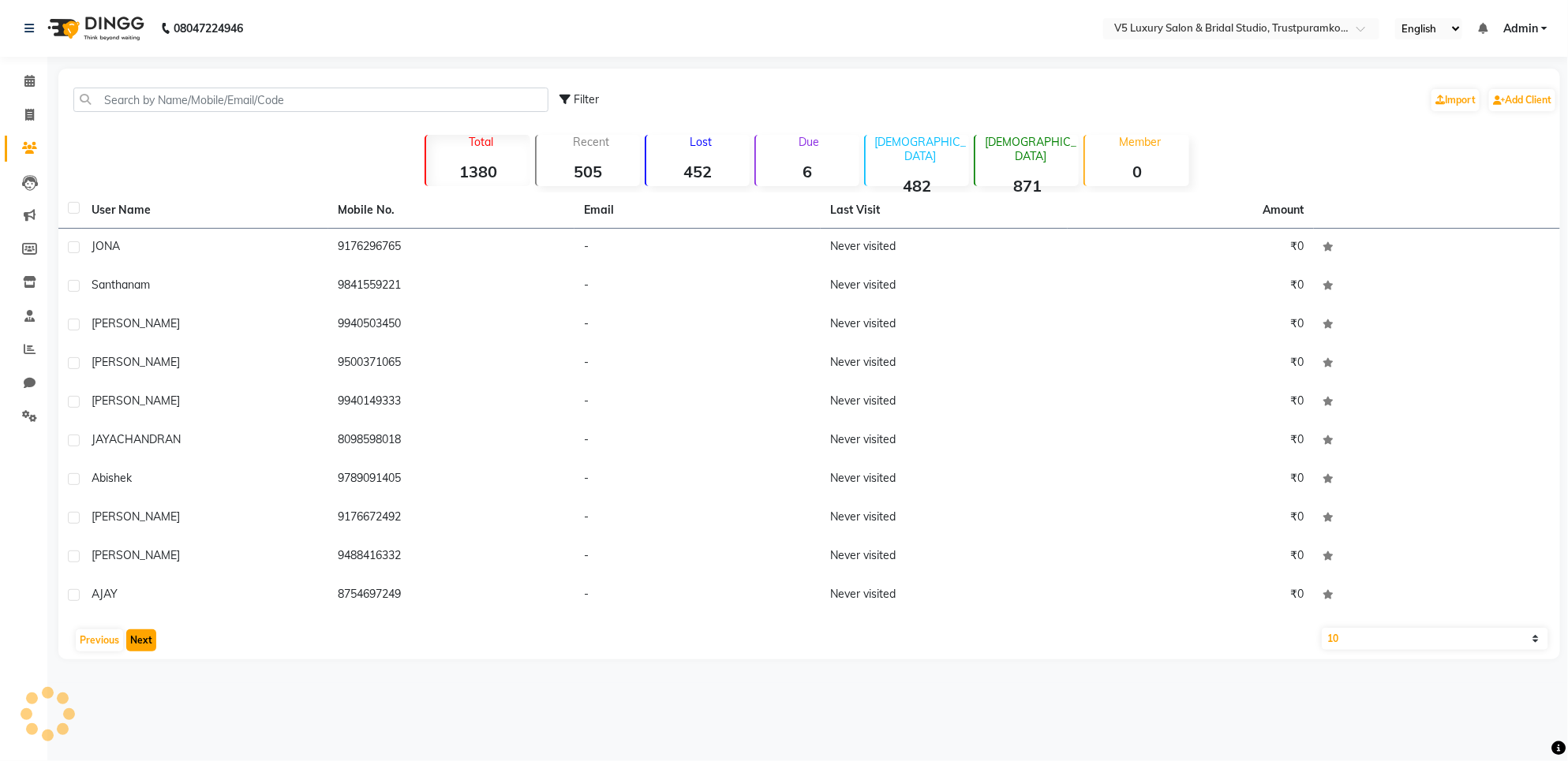
click at [146, 641] on button "Next" at bounding box center [141, 640] width 30 height 22
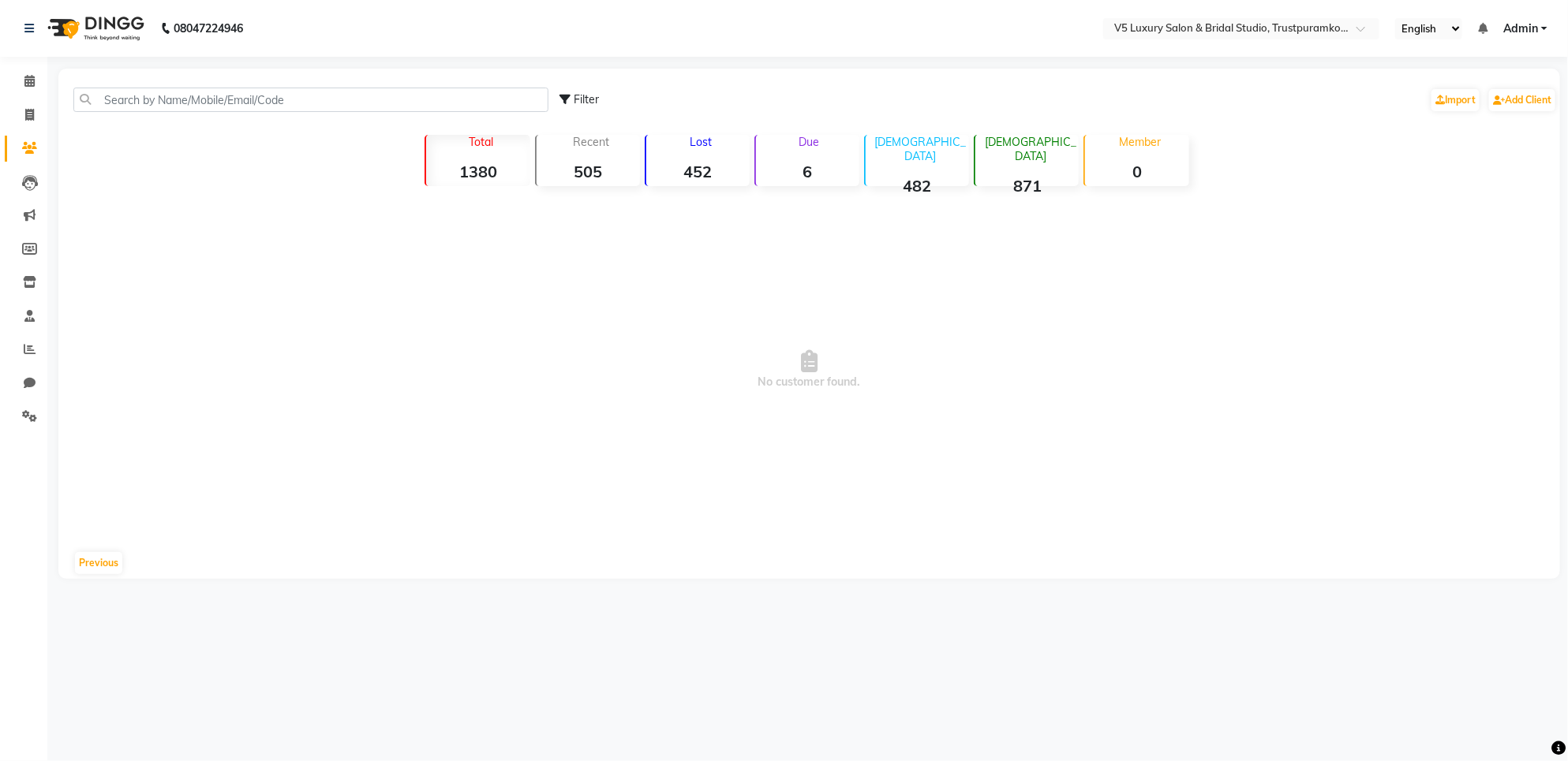
click at [146, 641] on div "08047224946 Select Location × V5 Luxury Salon & Bridal Studio, Trustpuramkodamb…" at bounding box center [784, 380] width 1568 height 761
click at [87, 561] on button "Previous" at bounding box center [99, 563] width 47 height 22
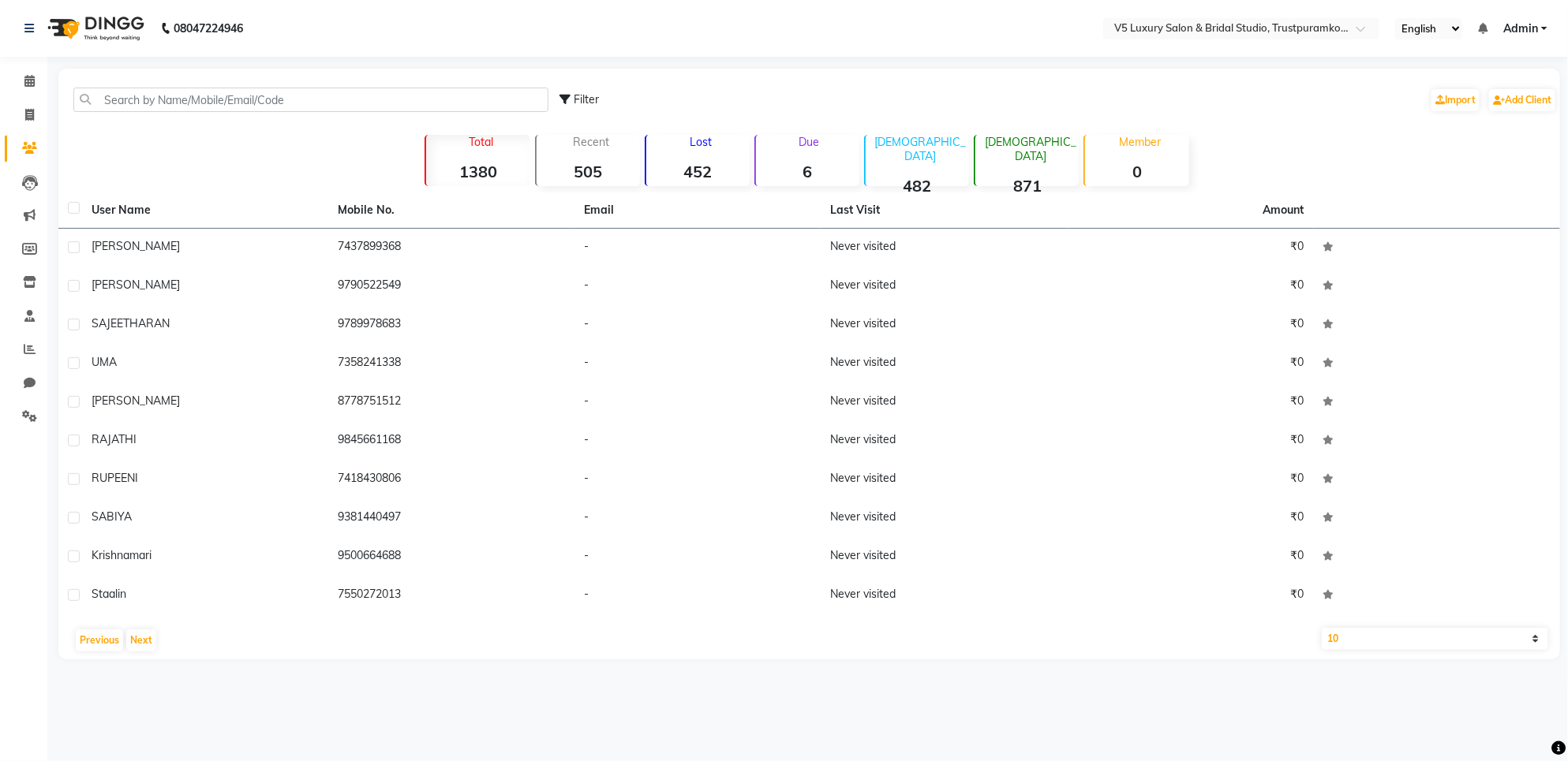
click at [87, 561] on td "krishnamari" at bounding box center [205, 556] width 246 height 39
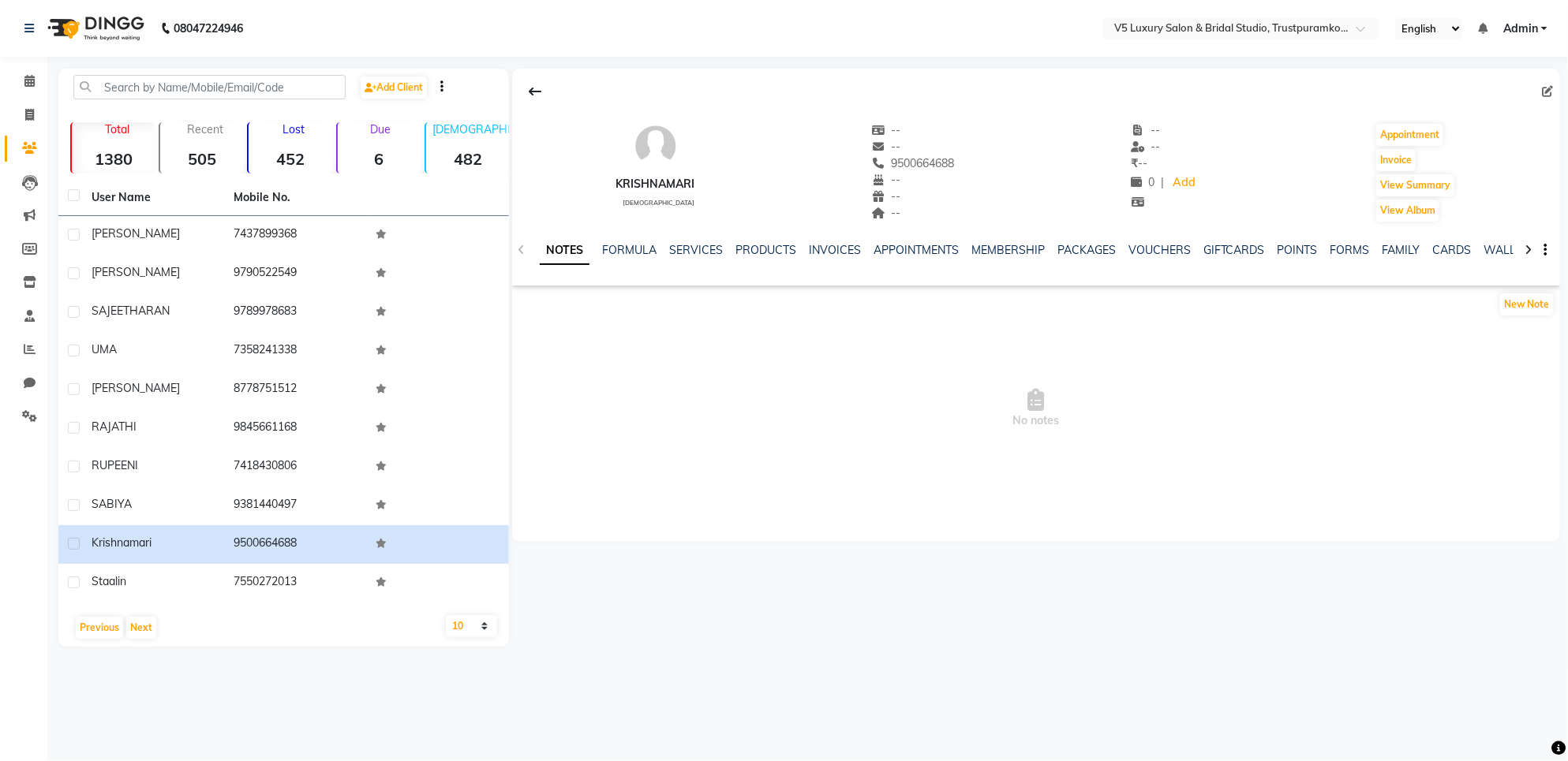
click at [802, 653] on main "Add Client Total 1380 Recent 505 Lost 452 Due 6 [DEMOGRAPHIC_DATA] 482 [DEMOGRA…" at bounding box center [808, 369] width 1521 height 602
click at [99, 628] on button "Previous" at bounding box center [100, 628] width 47 height 22
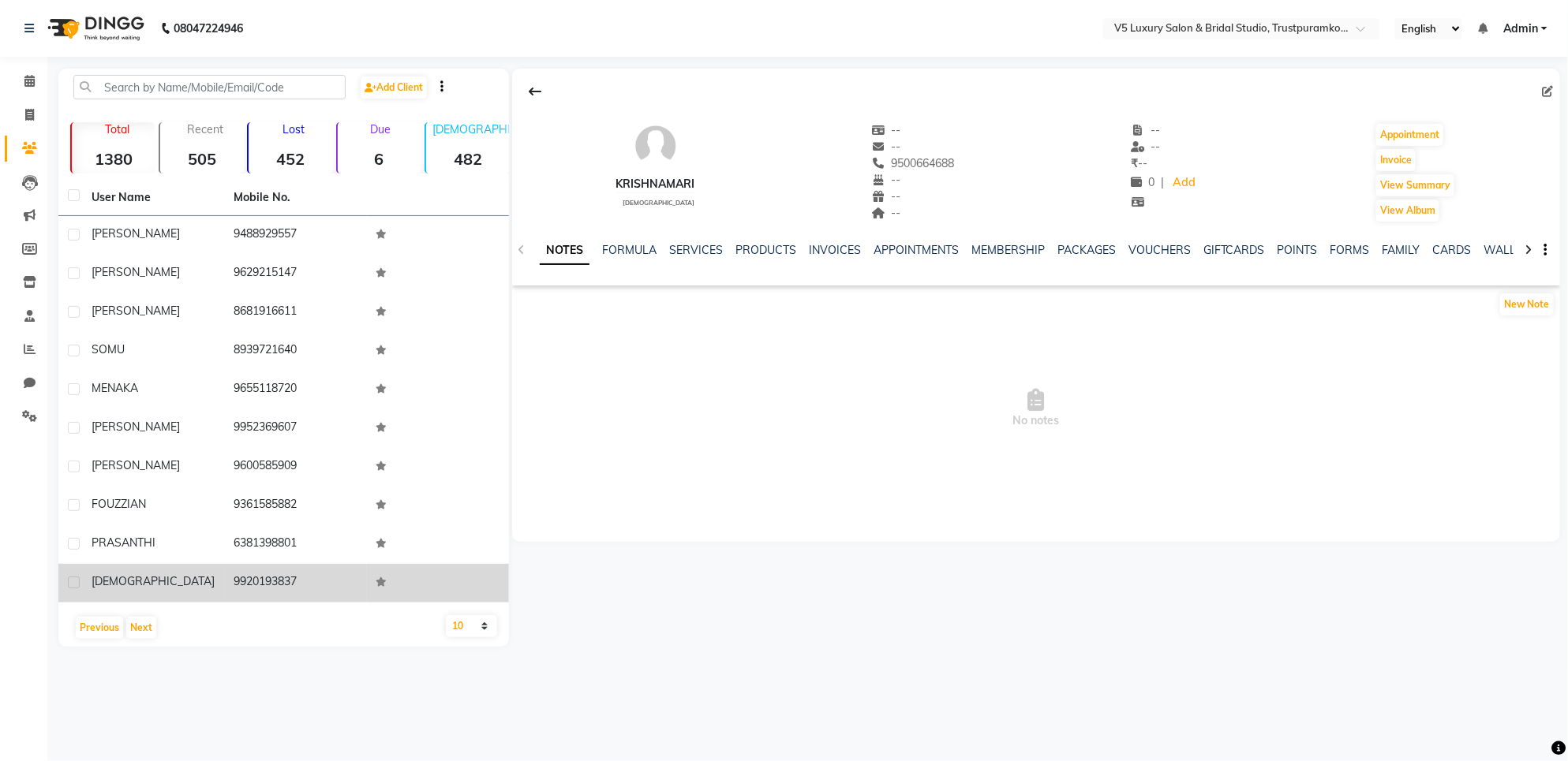
click at [96, 582] on span "[DEMOGRAPHIC_DATA]" at bounding box center [153, 581] width 124 height 14
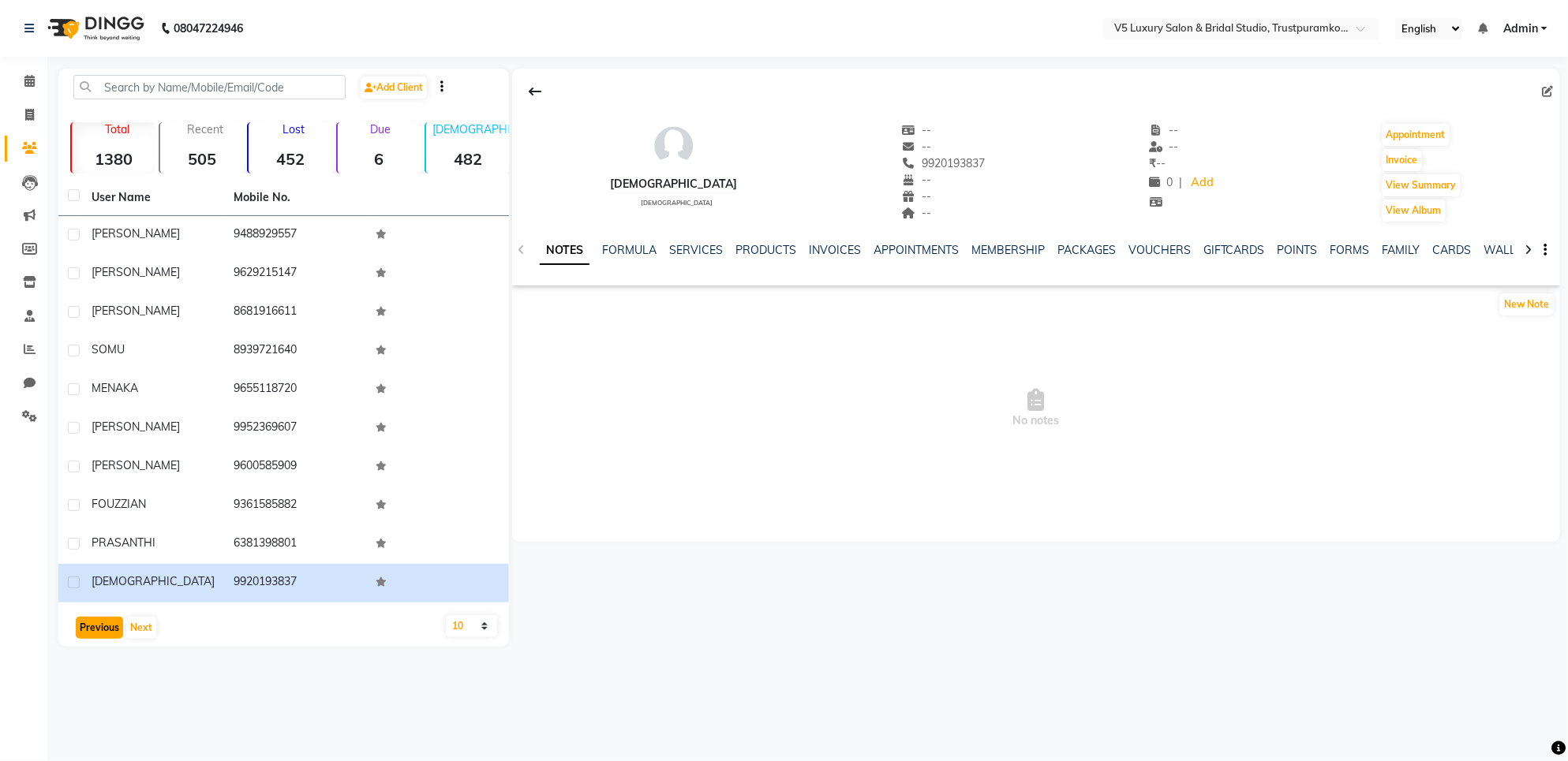
click at [92, 620] on button "Previous" at bounding box center [100, 628] width 47 height 22
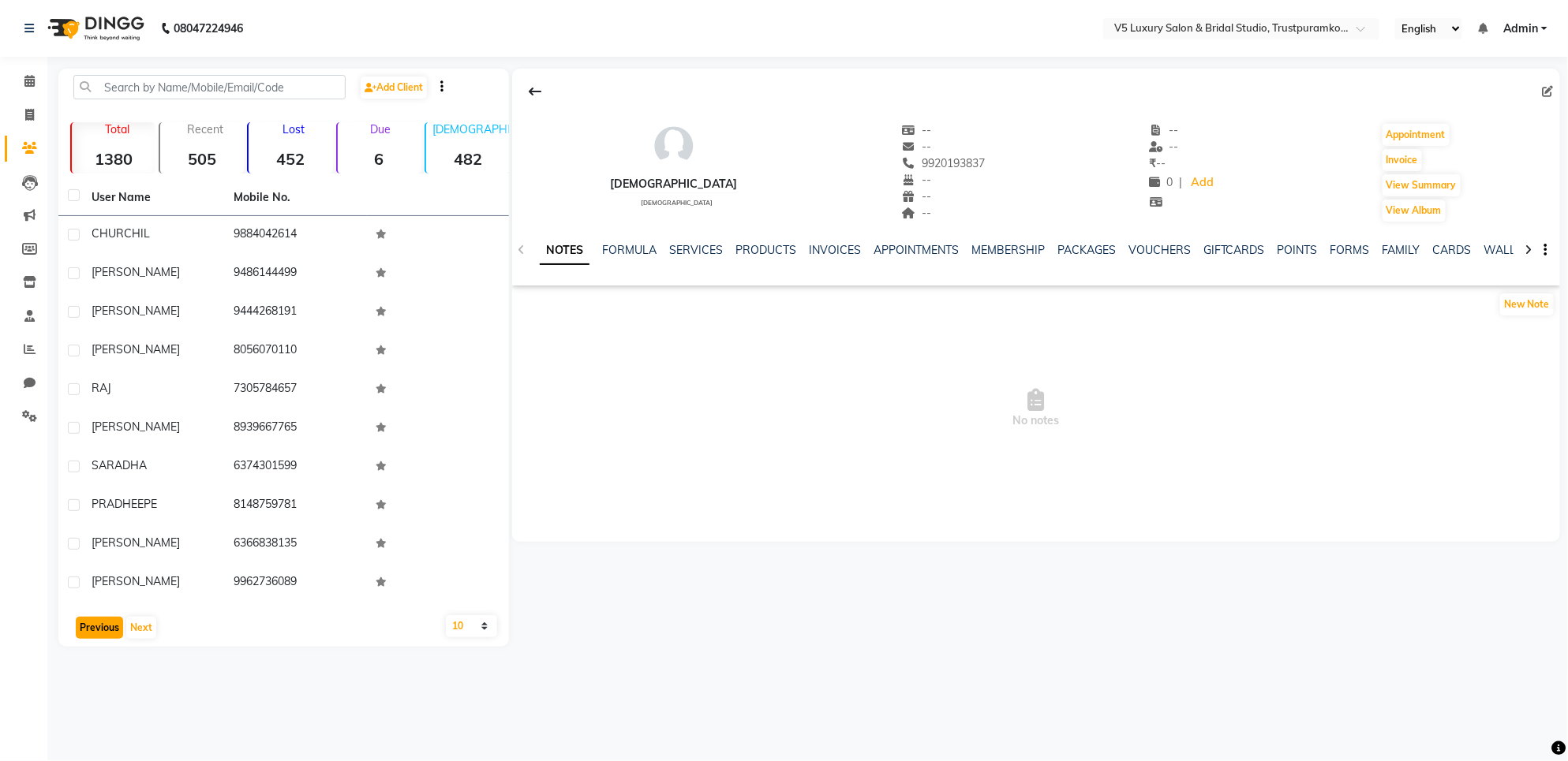
click at [92, 621] on button "Previous" at bounding box center [100, 628] width 47 height 22
click at [100, 622] on button "Previous" at bounding box center [100, 628] width 47 height 22
click at [42, 187] on span at bounding box center [30, 183] width 28 height 18
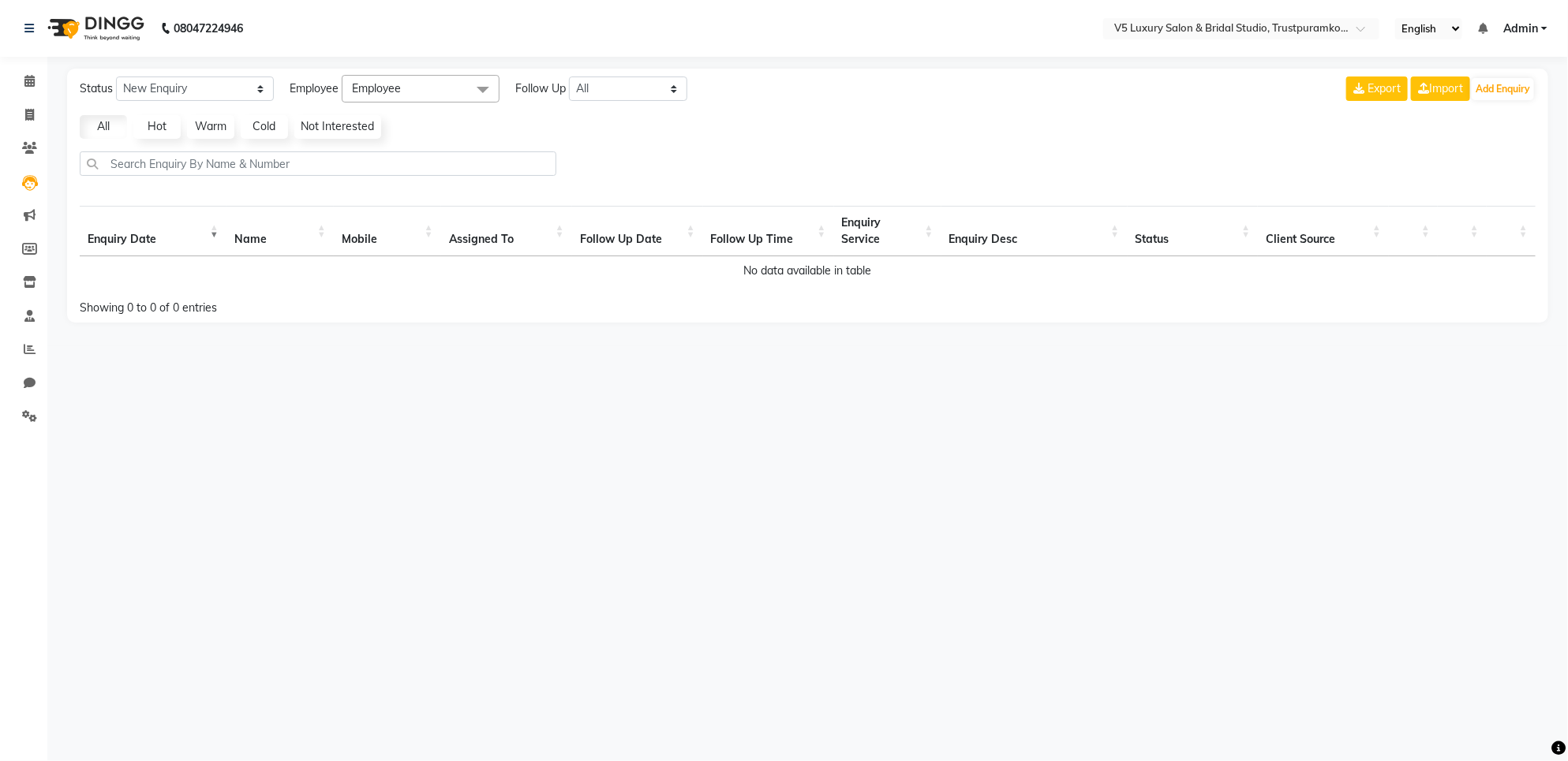
click at [44, 117] on li "Invoice" at bounding box center [24, 116] width 47 height 34
click at [30, 115] on icon at bounding box center [30, 115] width 9 height 12
select select "service"
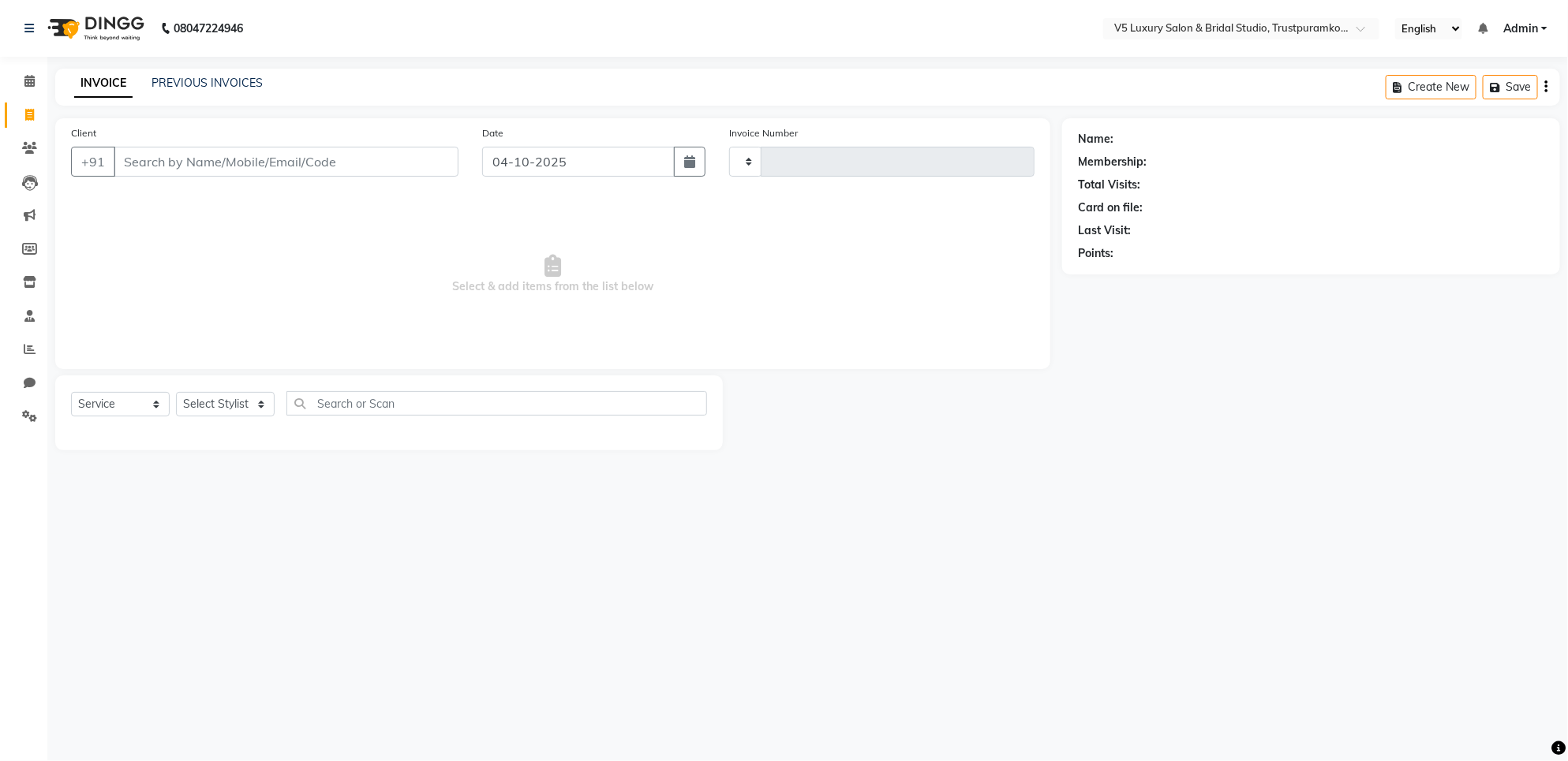
type input "1729"
select select "7993"
type input "8122003399"
click at [1136, 142] on div "Name:" at bounding box center [1311, 139] width 467 height 17
click at [1117, 135] on div "Name:" at bounding box center [1311, 139] width 467 height 17
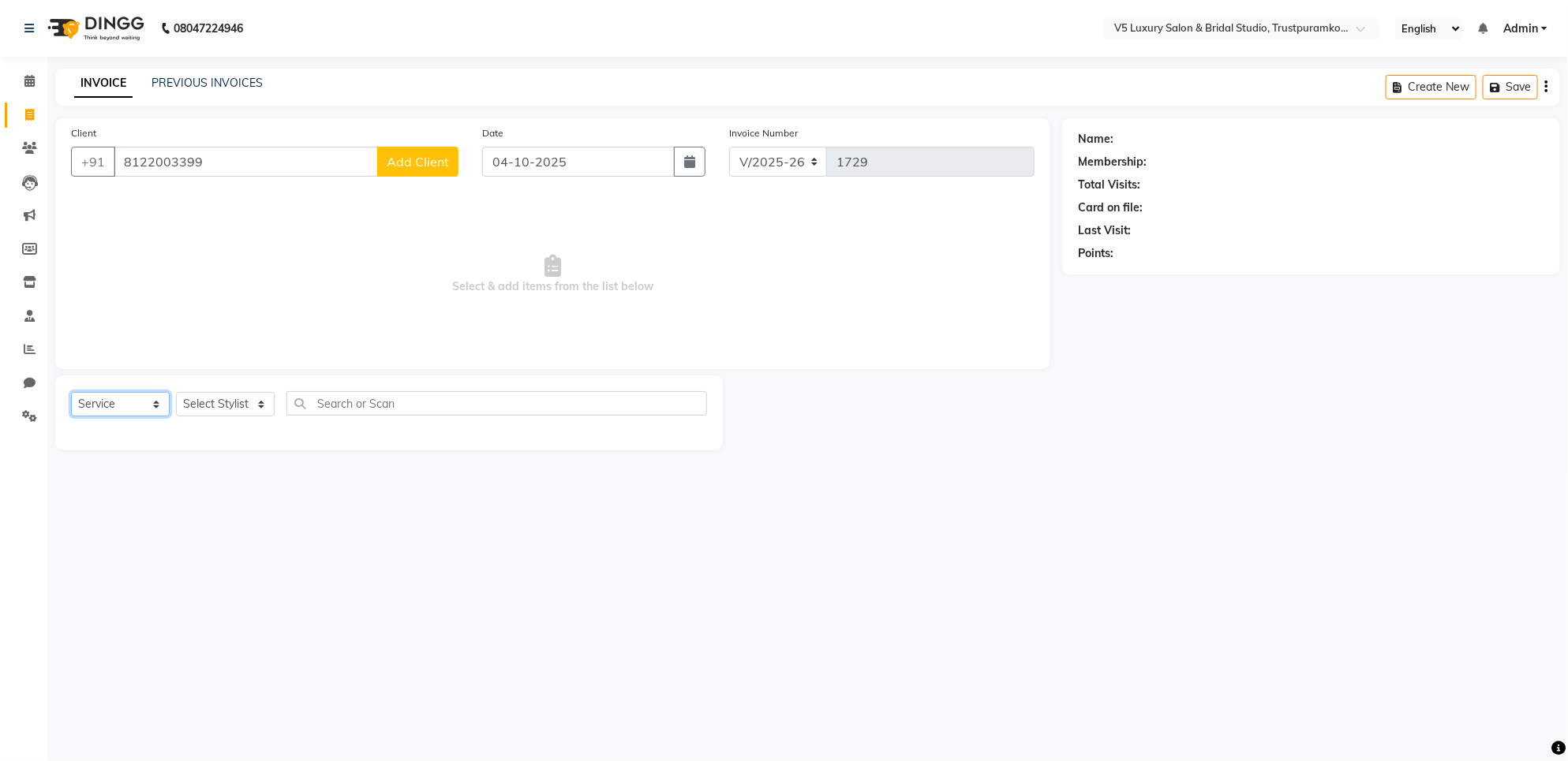
click at [158, 404] on select "Select Service Product Membership Package Voucher Prepaid Gift Card" at bounding box center [121, 404] width 99 height 25
click at [244, 403] on select "Select Stylist [PERSON_NAME] [PERSON_NAME] [PERSON_NAME] [DATE] [PERSON_NAME]" at bounding box center [225, 404] width 99 height 25
select select "72642"
click at [176, 392] on select "Select Stylist [PERSON_NAME] [PERSON_NAME] [PERSON_NAME] [DATE] [PERSON_NAME]" at bounding box center [225, 404] width 99 height 25
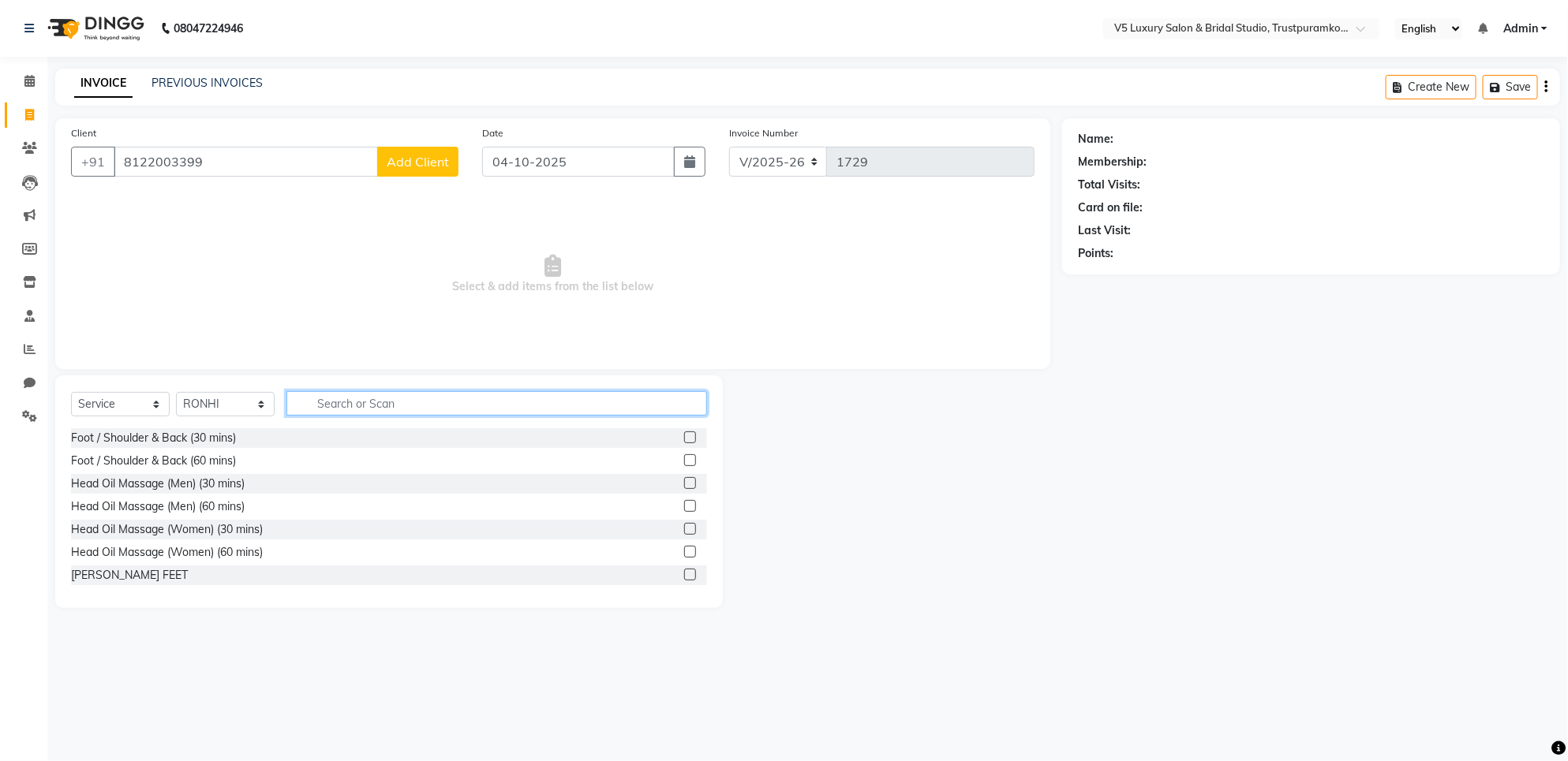
click at [328, 408] on input "text" at bounding box center [496, 403] width 420 height 25
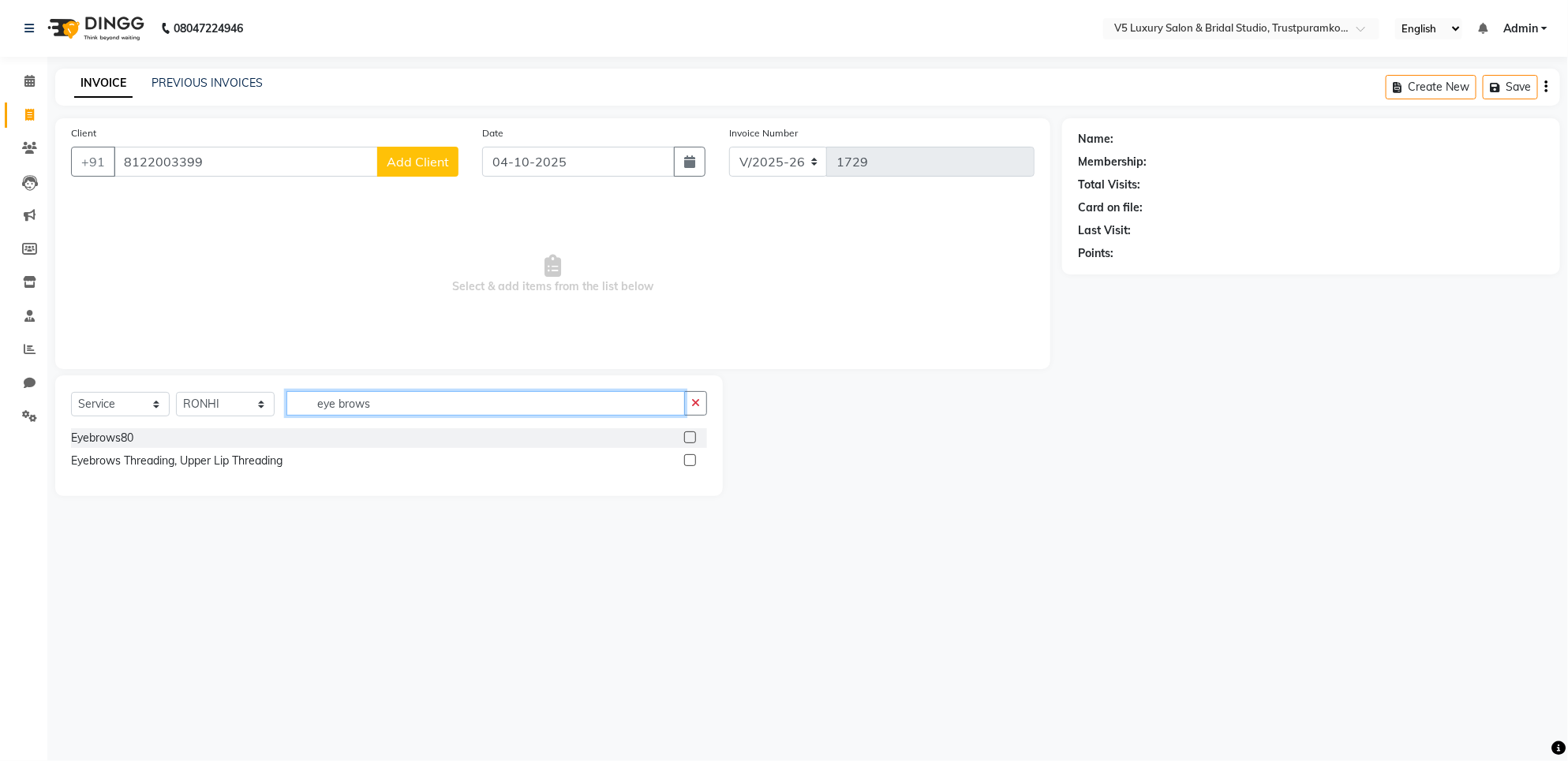
click at [663, 403] on input "eye brows" at bounding box center [485, 403] width 398 height 25
type input "eye brows"
click at [686, 436] on label at bounding box center [690, 438] width 12 height 12
click at [686, 436] on input "checkbox" at bounding box center [689, 438] width 10 height 10
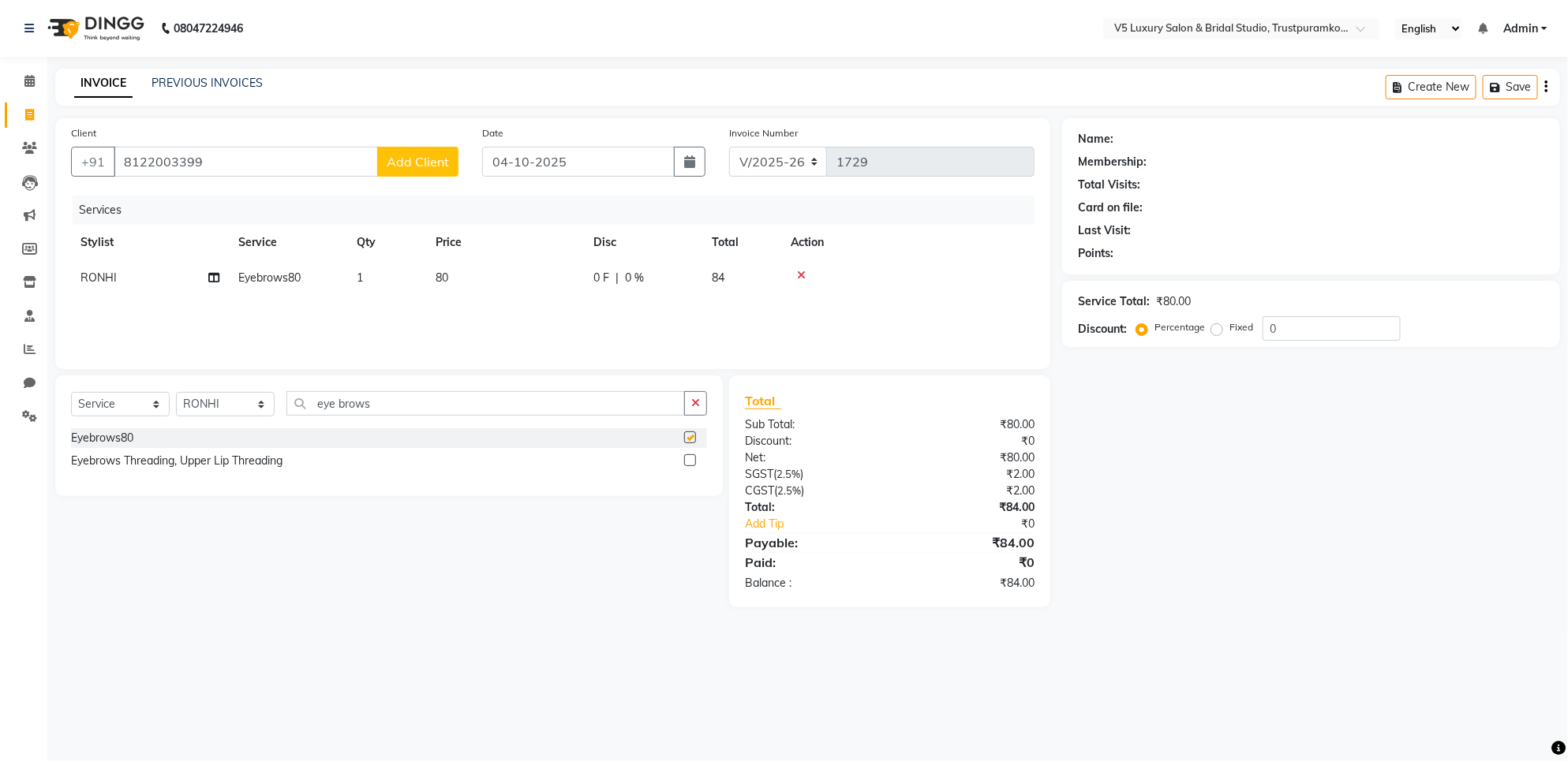
checkbox input "false"
click at [456, 275] on td "80" at bounding box center [505, 278] width 158 height 36
select select "72642"
click at [313, 281] on span "Eyebrows80" at bounding box center [283, 283] width 62 height 14
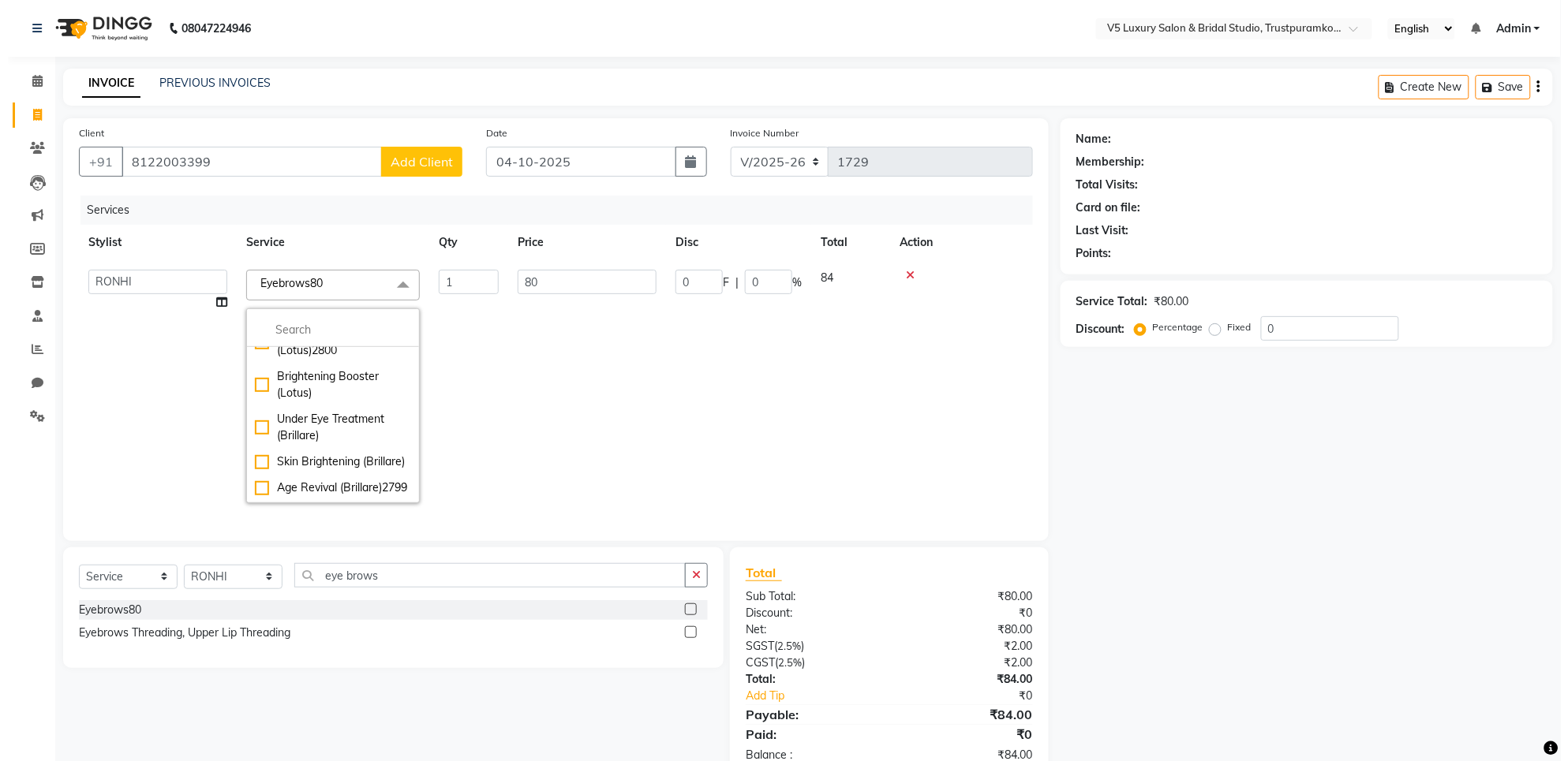
scroll to position [3353, 0]
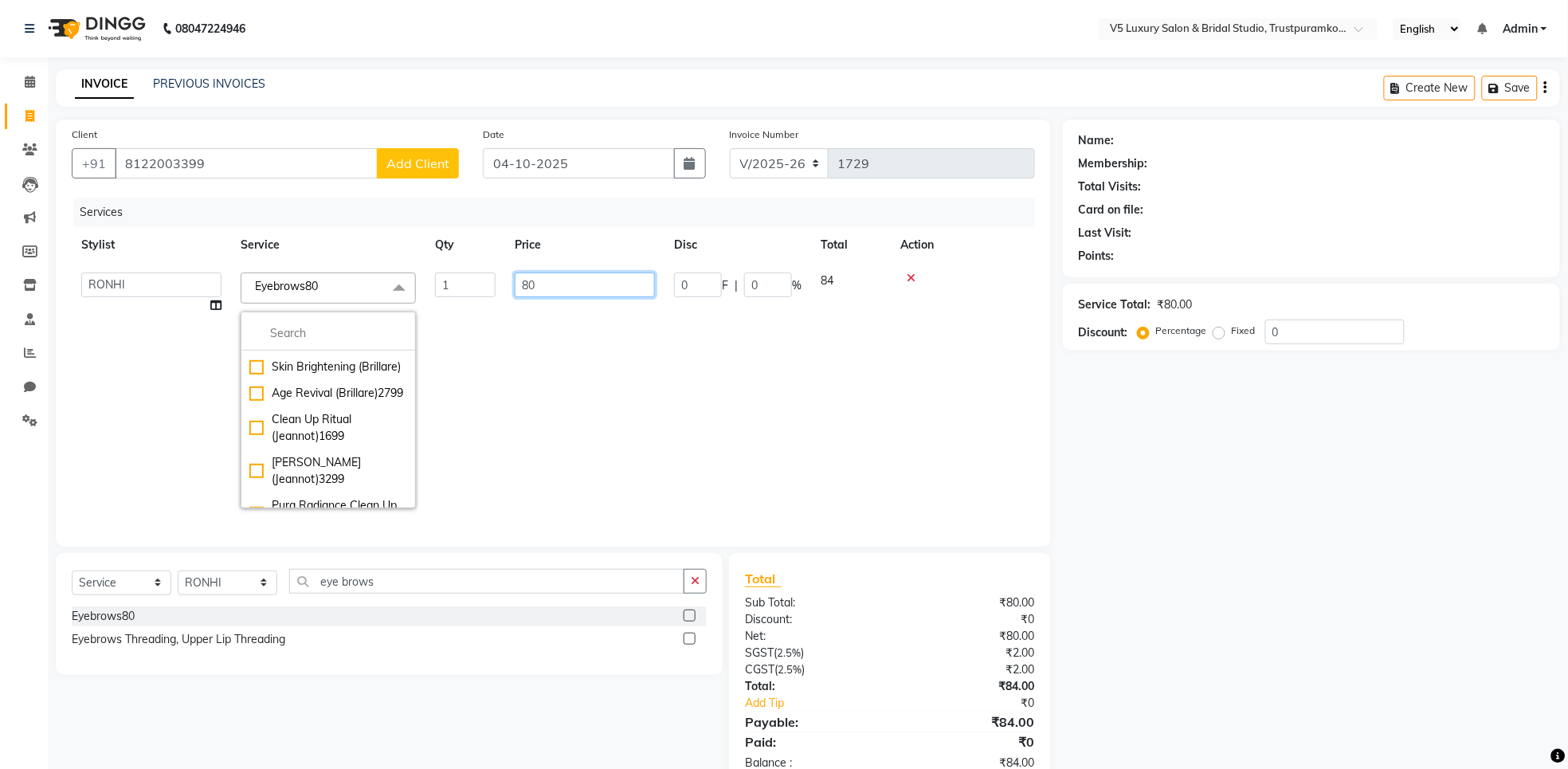
click at [547, 284] on input "80" at bounding box center [585, 285] width 140 height 25
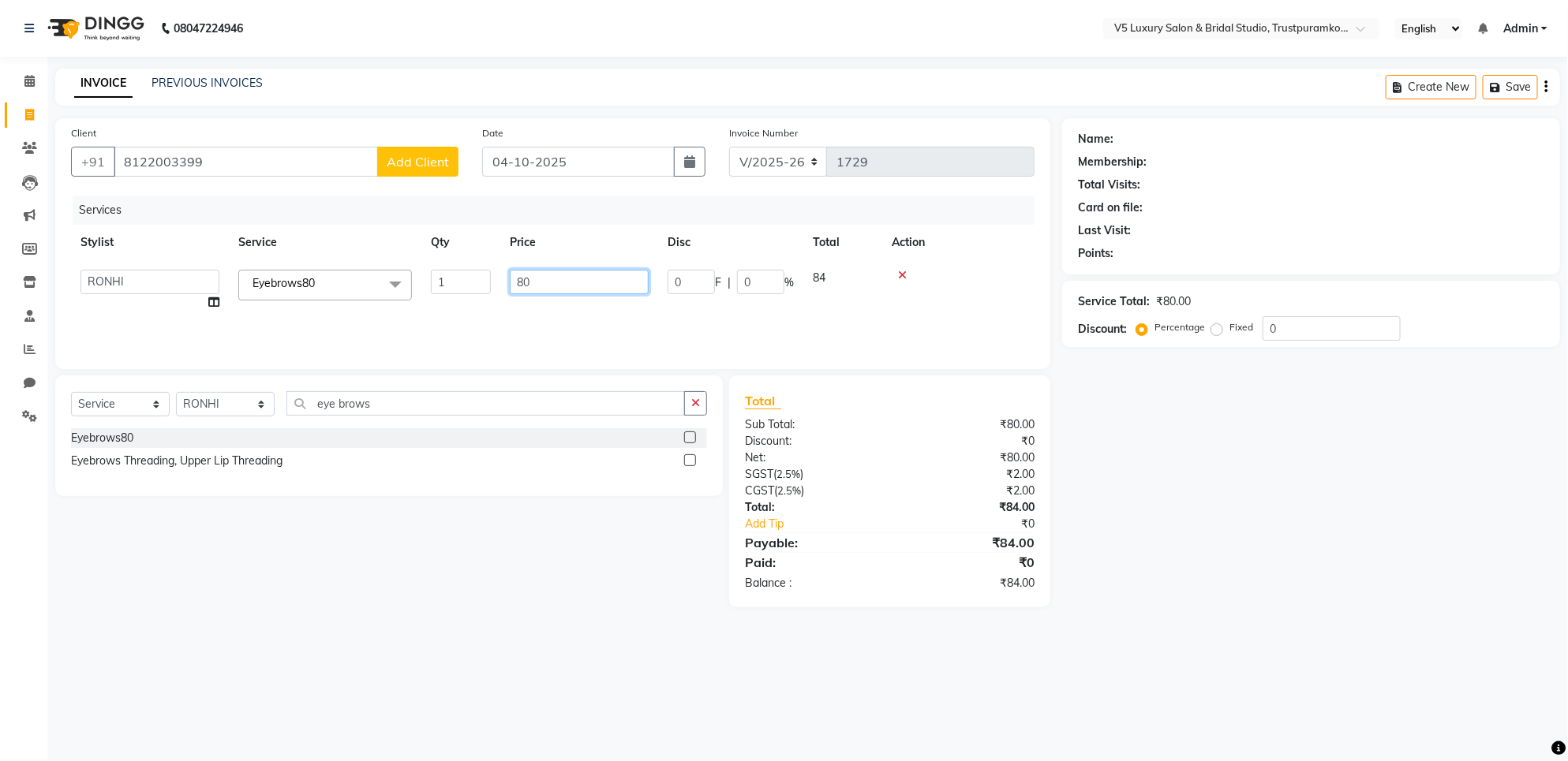
type input "8"
type input "50"
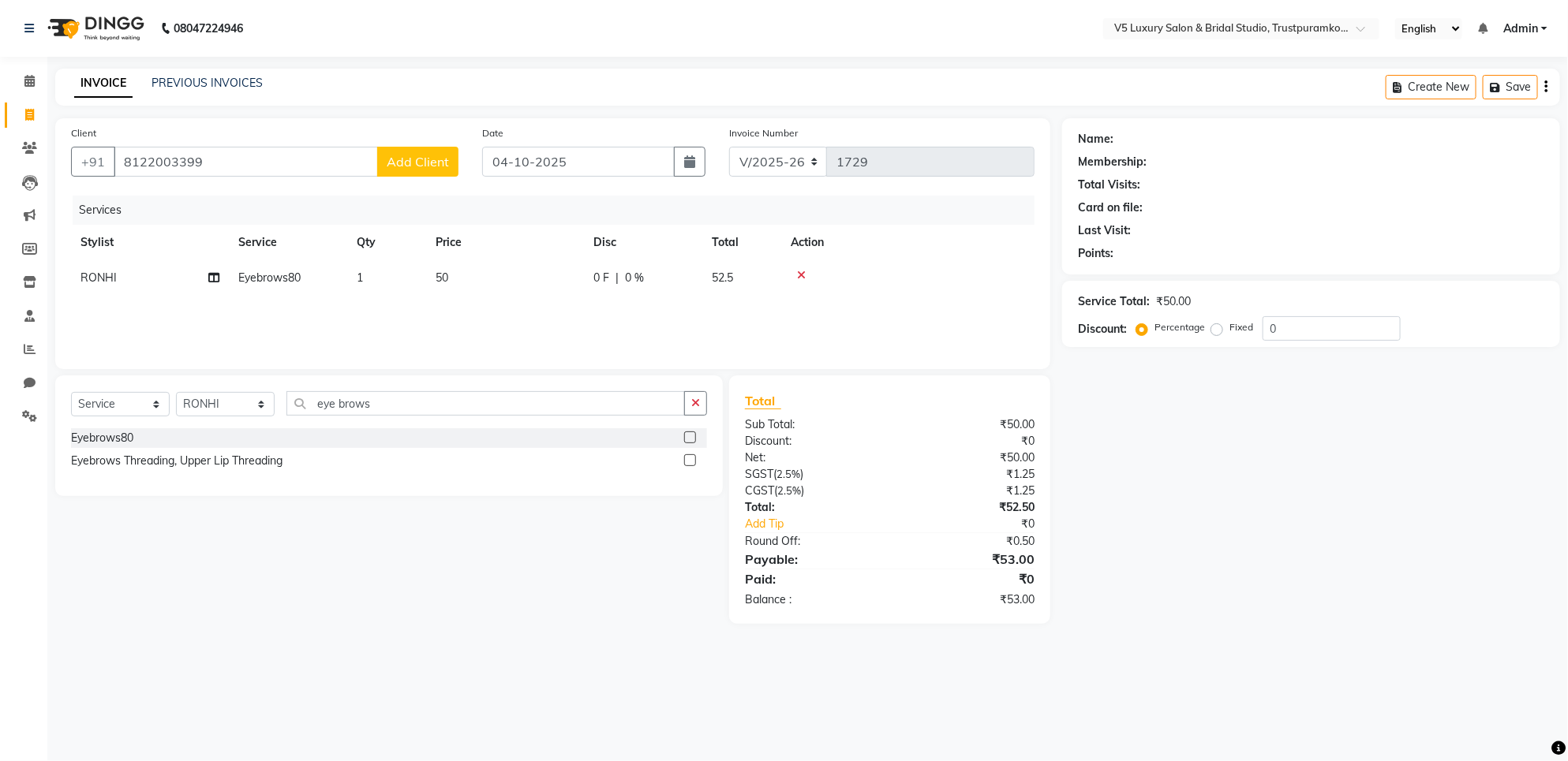
click at [826, 281] on tr "RONHI Eyebrows80 1 50 0 F | 0 % 52.5" at bounding box center [553, 278] width 964 height 36
click at [1387, 326] on input "0" at bounding box center [1332, 328] width 138 height 25
click at [1157, 328] on label "Percentage" at bounding box center [1179, 327] width 50 height 14
click at [1151, 328] on input "Percentage" at bounding box center [1145, 327] width 11 height 11
click at [1027, 612] on div "Total Sub Total: ₹50.00 Discount: ₹0 Net: ₹50.00 SGST ( 2.5% ) ₹1.25 CGST ( 2.5…" at bounding box center [890, 499] width 321 height 248
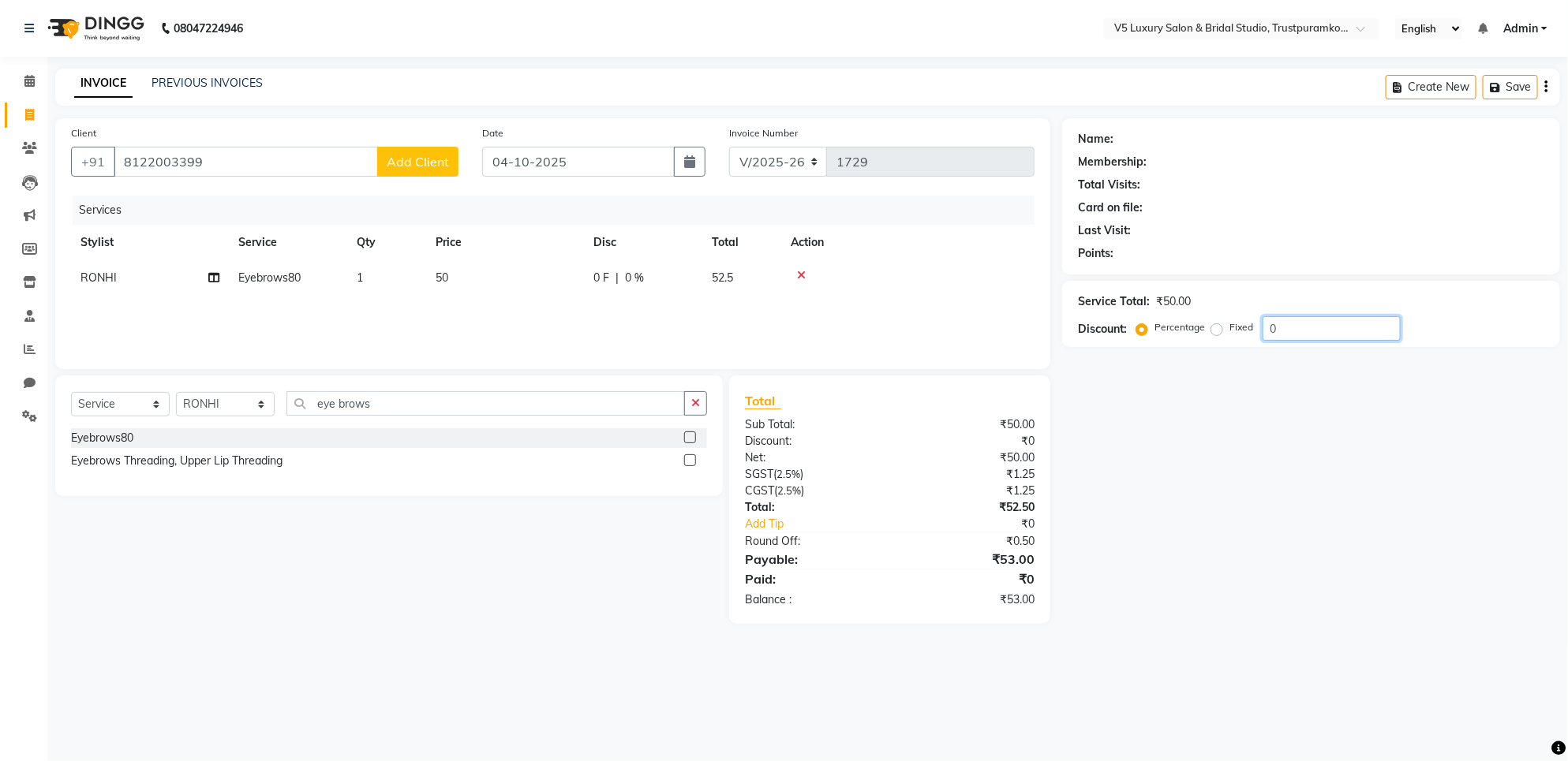
click at [1320, 331] on input "0" at bounding box center [1332, 328] width 138 height 25
click at [1172, 320] on label "Percentage" at bounding box center [1179, 327] width 50 height 14
click at [1151, 322] on input "Percentage" at bounding box center [1145, 327] width 11 height 11
click at [1133, 138] on div "Name:" at bounding box center [1311, 139] width 467 height 17
click at [1023, 598] on div "₹53.00" at bounding box center [968, 600] width 157 height 17
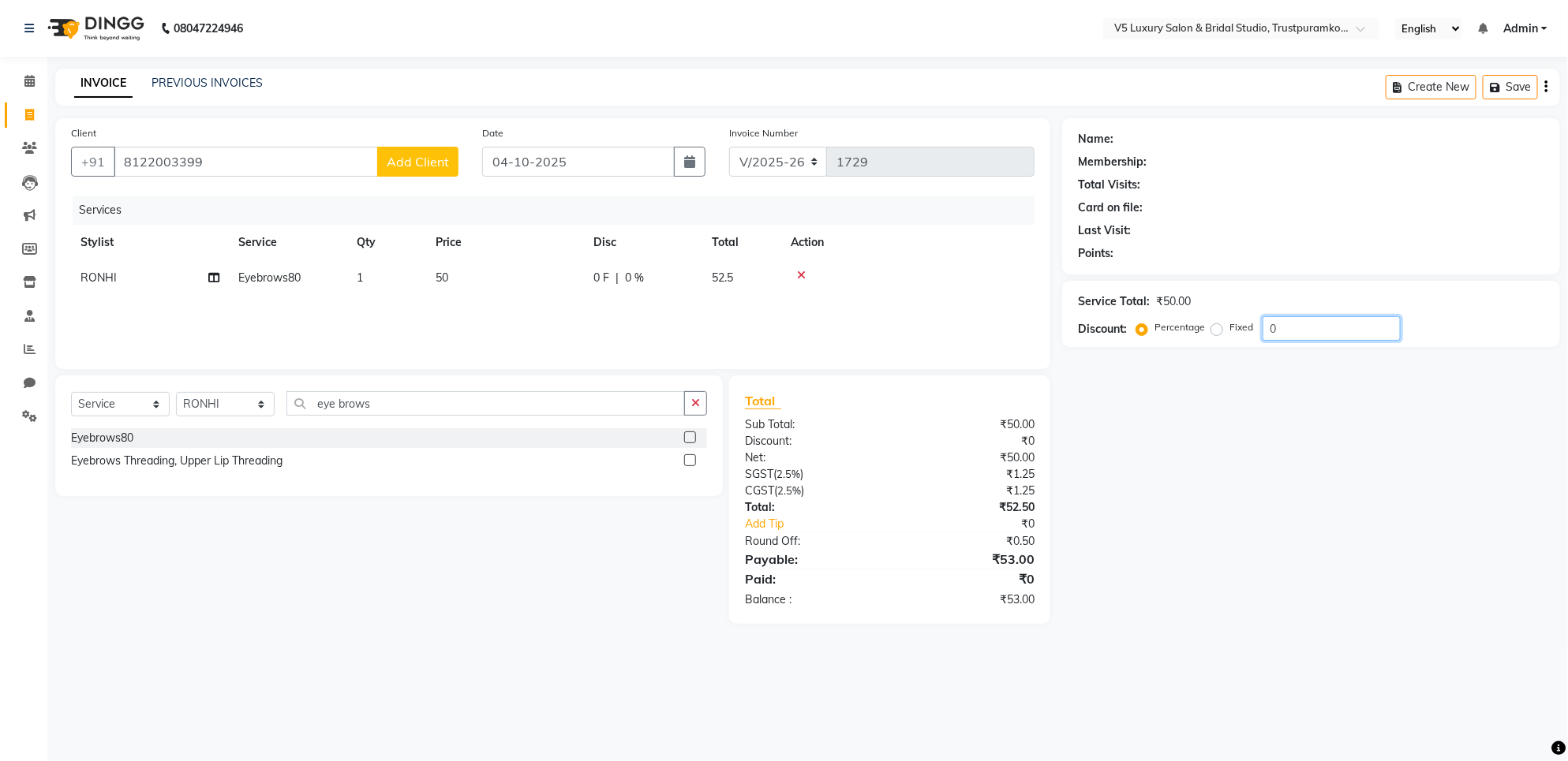
click at [1331, 332] on input "0" at bounding box center [1332, 328] width 138 height 25
click at [1336, 333] on input "053" at bounding box center [1332, 328] width 138 height 25
type input "0"
click at [1509, 81] on button "Save" at bounding box center [1511, 87] width 55 height 25
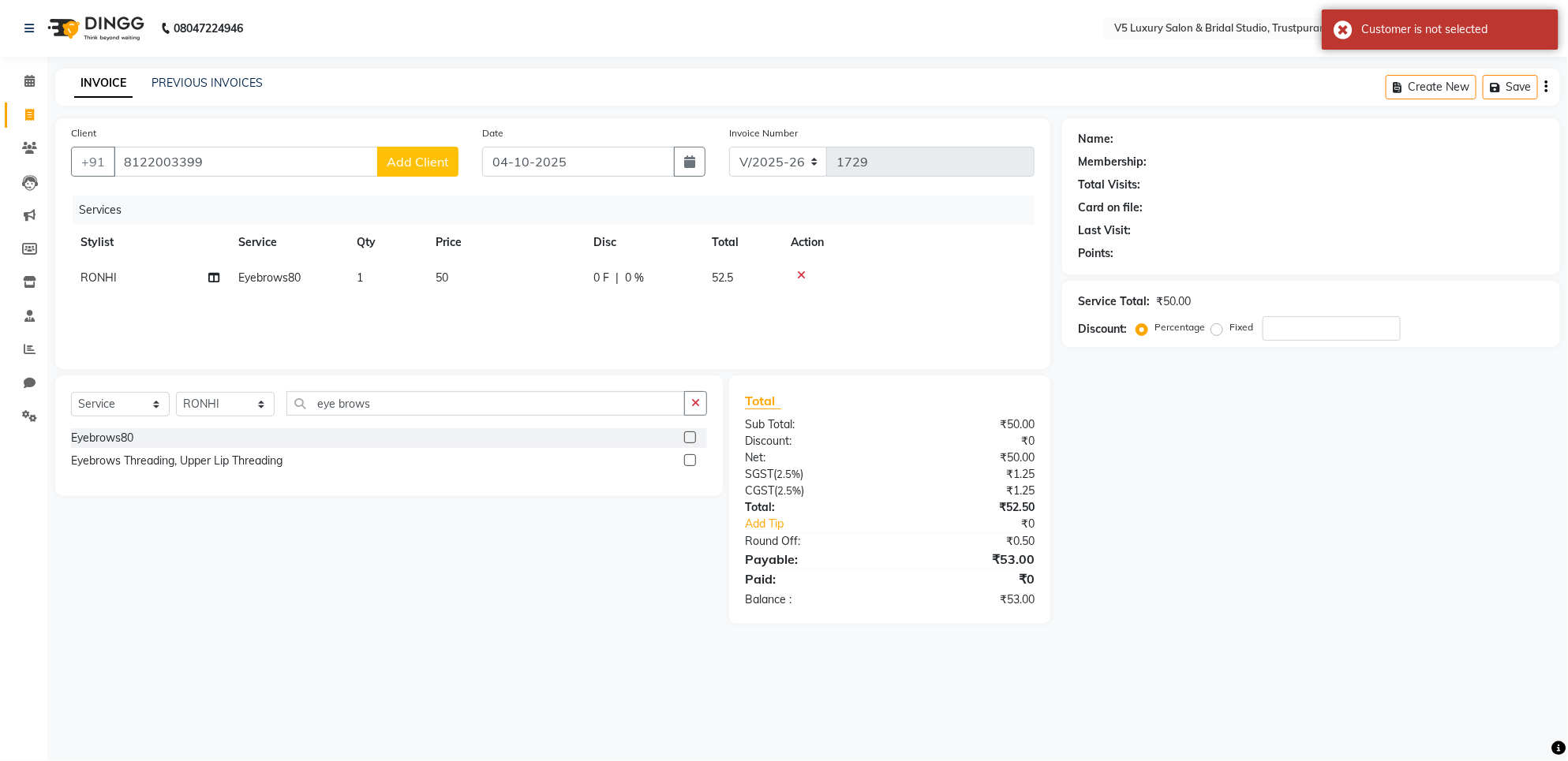
click at [1544, 83] on button "button" at bounding box center [1545, 87] width 3 height 38
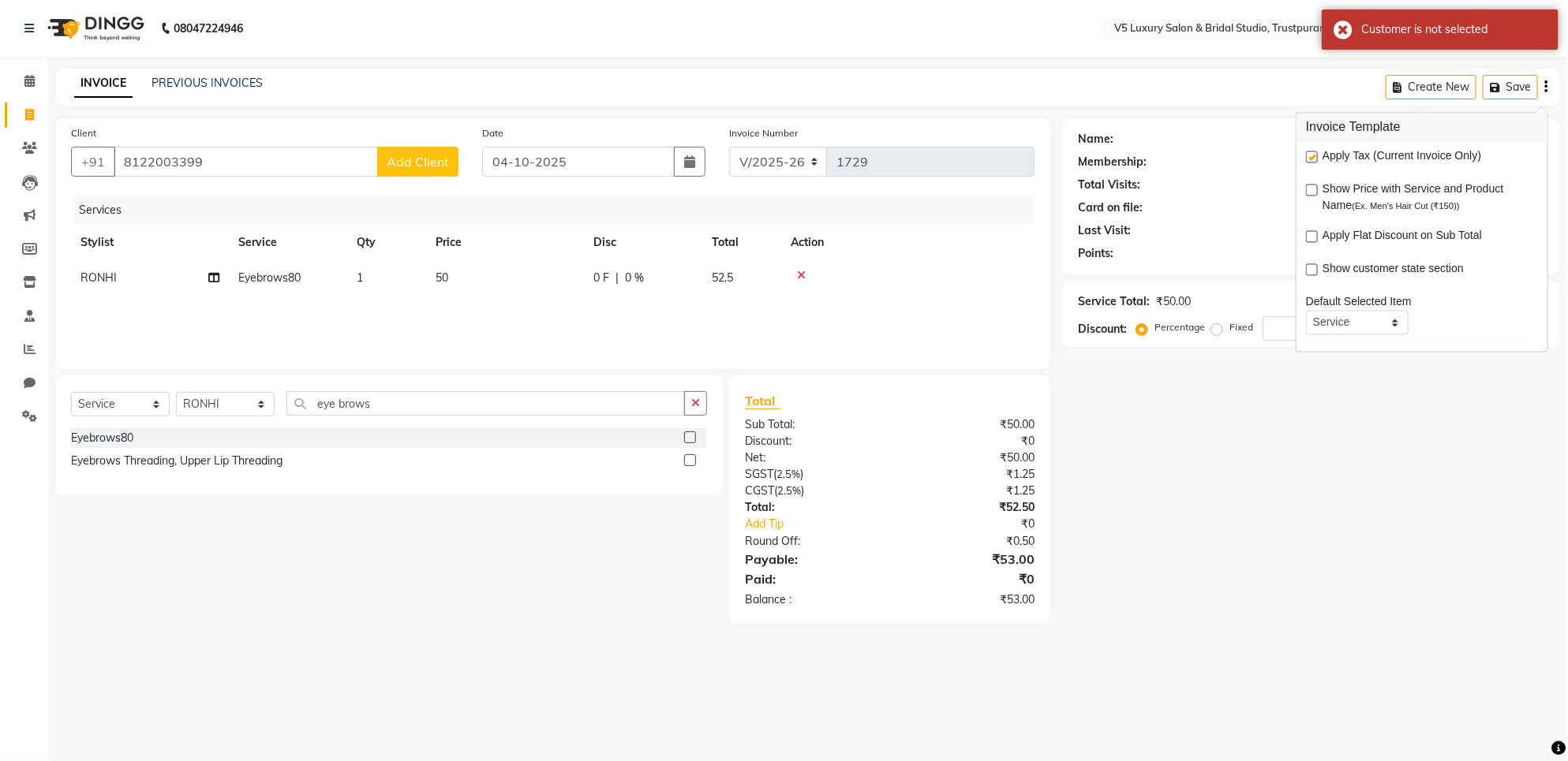
click at [1543, 462] on div "Name: Membership: Total Visits: Card on file: Last Visit: Points: Service Total…" at bounding box center [1317, 372] width 510 height 506
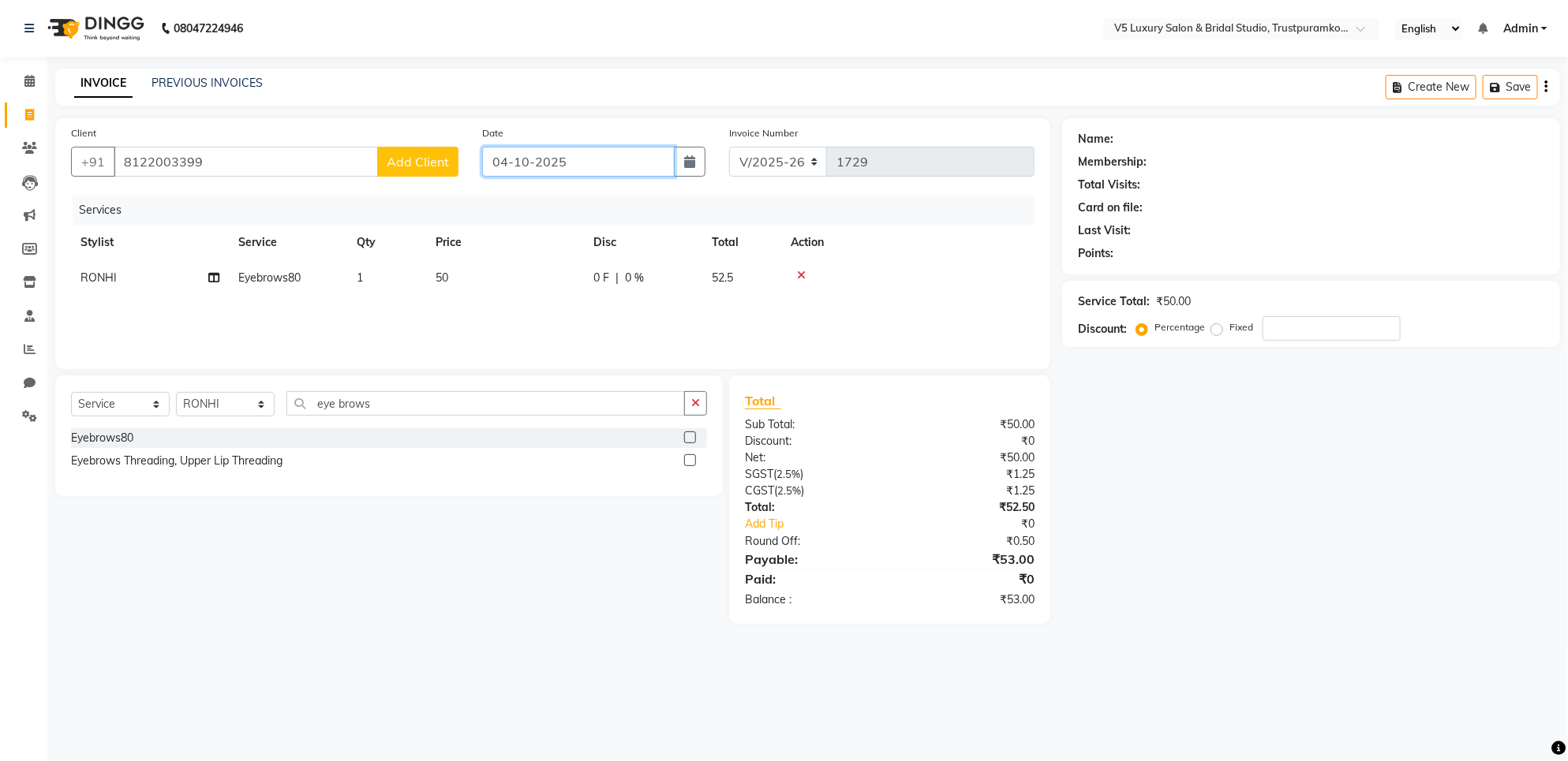
click at [572, 166] on input "04-10-2025" at bounding box center [578, 161] width 193 height 30
select select "10"
select select "2025"
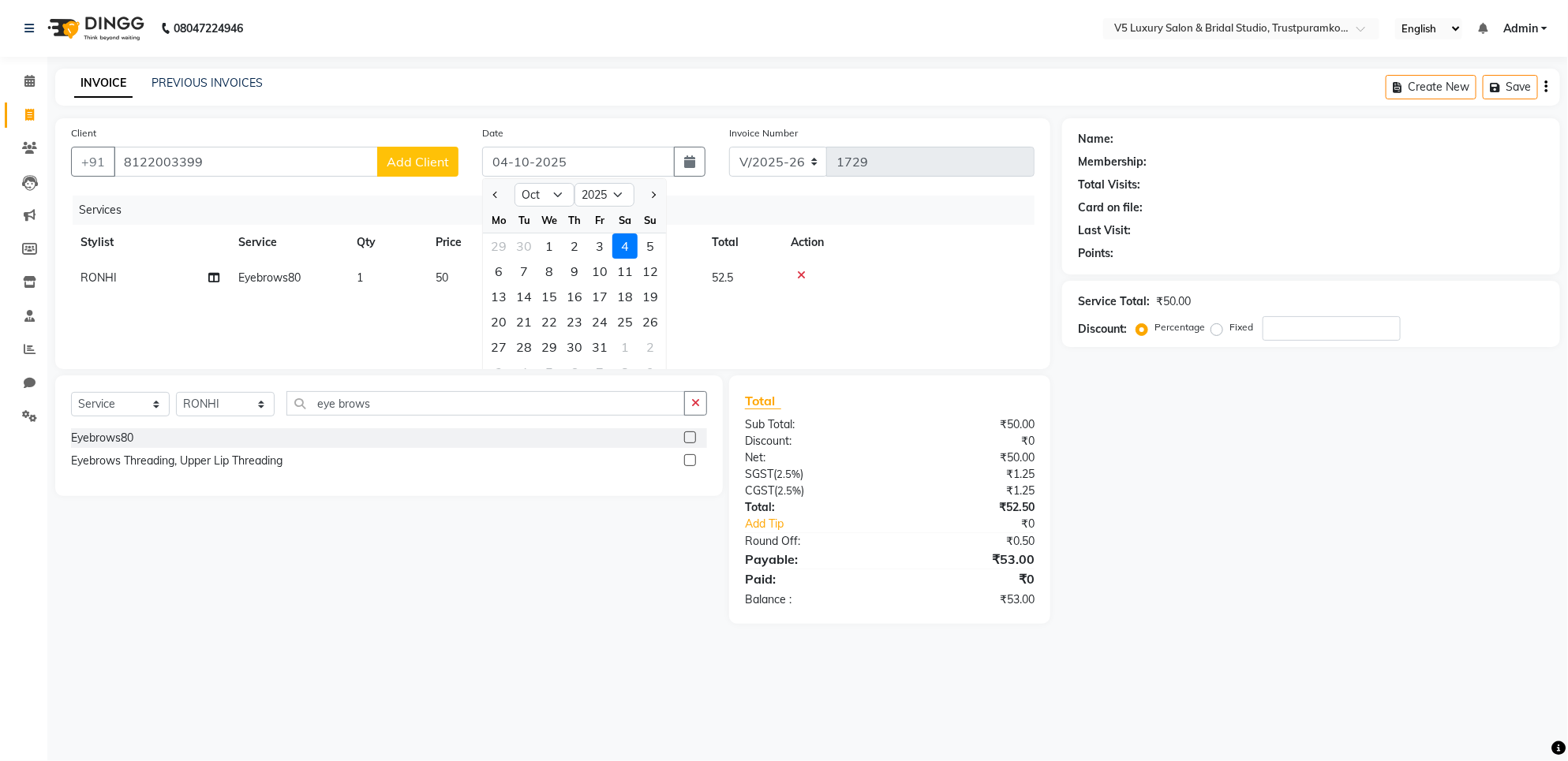
click at [624, 233] on div "4" at bounding box center [625, 246] width 26 height 26
type input "0"
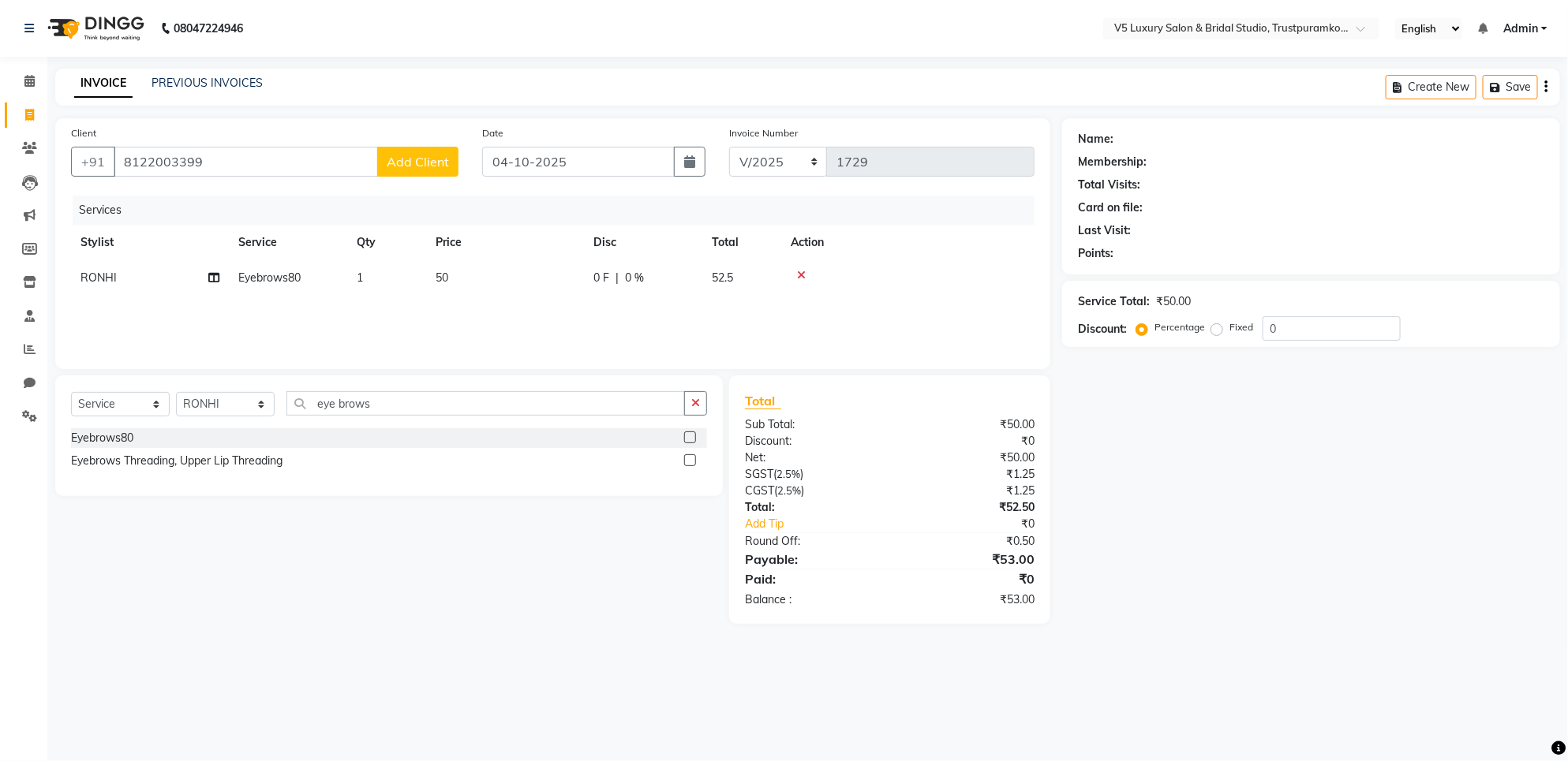
click at [1106, 326] on div "Discount:" at bounding box center [1101, 329] width 48 height 17
click at [1004, 560] on div "₹53.00" at bounding box center [968, 558] width 157 height 19
click at [1525, 25] on span "Admin" at bounding box center [1521, 29] width 35 height 17
click at [1508, 164] on div "Membership:" at bounding box center [1311, 162] width 467 height 17
click at [1160, 394] on div "Name: Membership: Total Visits: Card on file: Last Visit: Points: Service Total…" at bounding box center [1317, 372] width 510 height 506
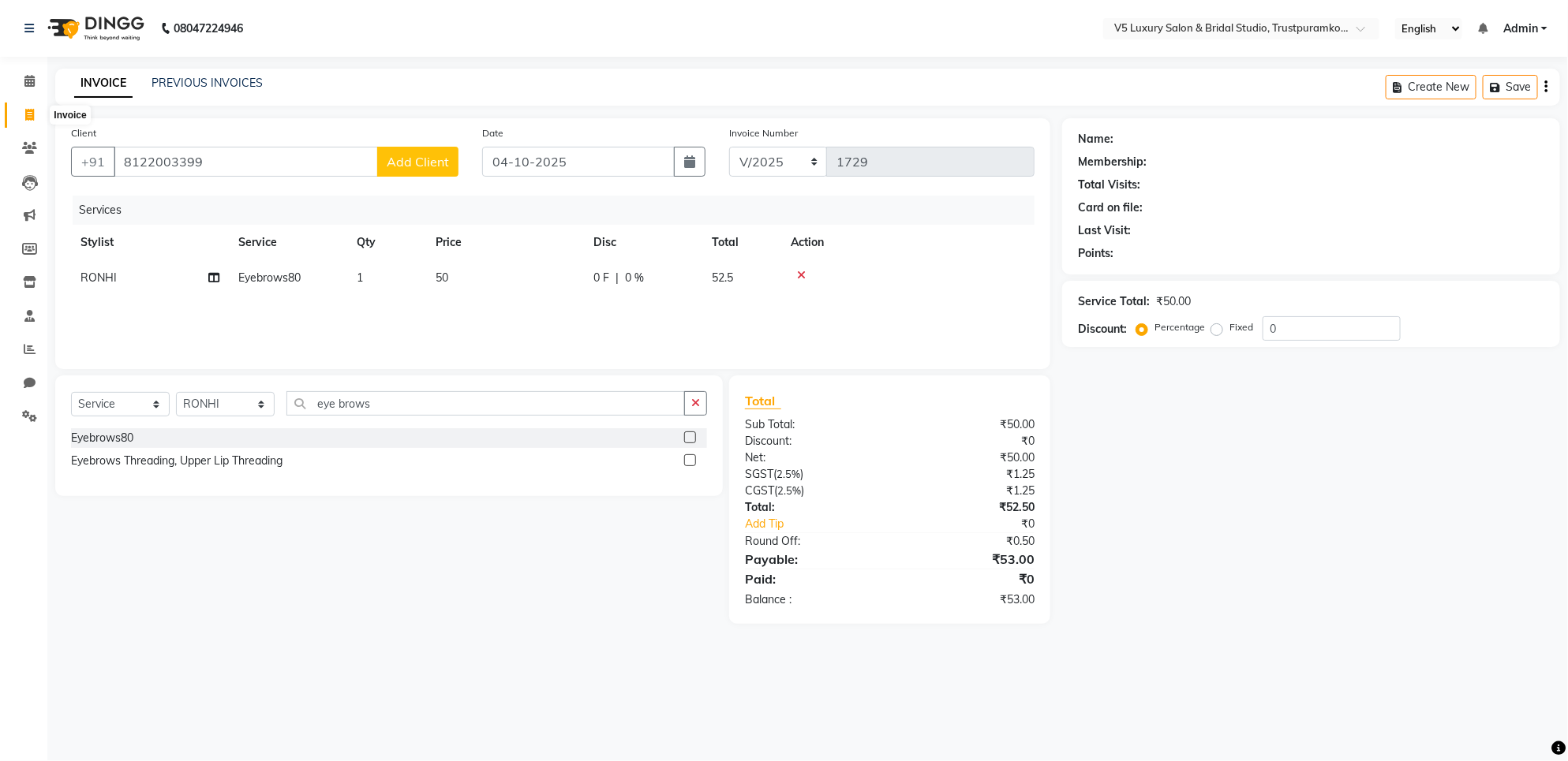
click at [29, 120] on icon at bounding box center [30, 115] width 9 height 12
click at [1184, 588] on div "Name: Membership: Total Visits: Card on file: Last Visit: Points: Service Total…" at bounding box center [1317, 372] width 510 height 506
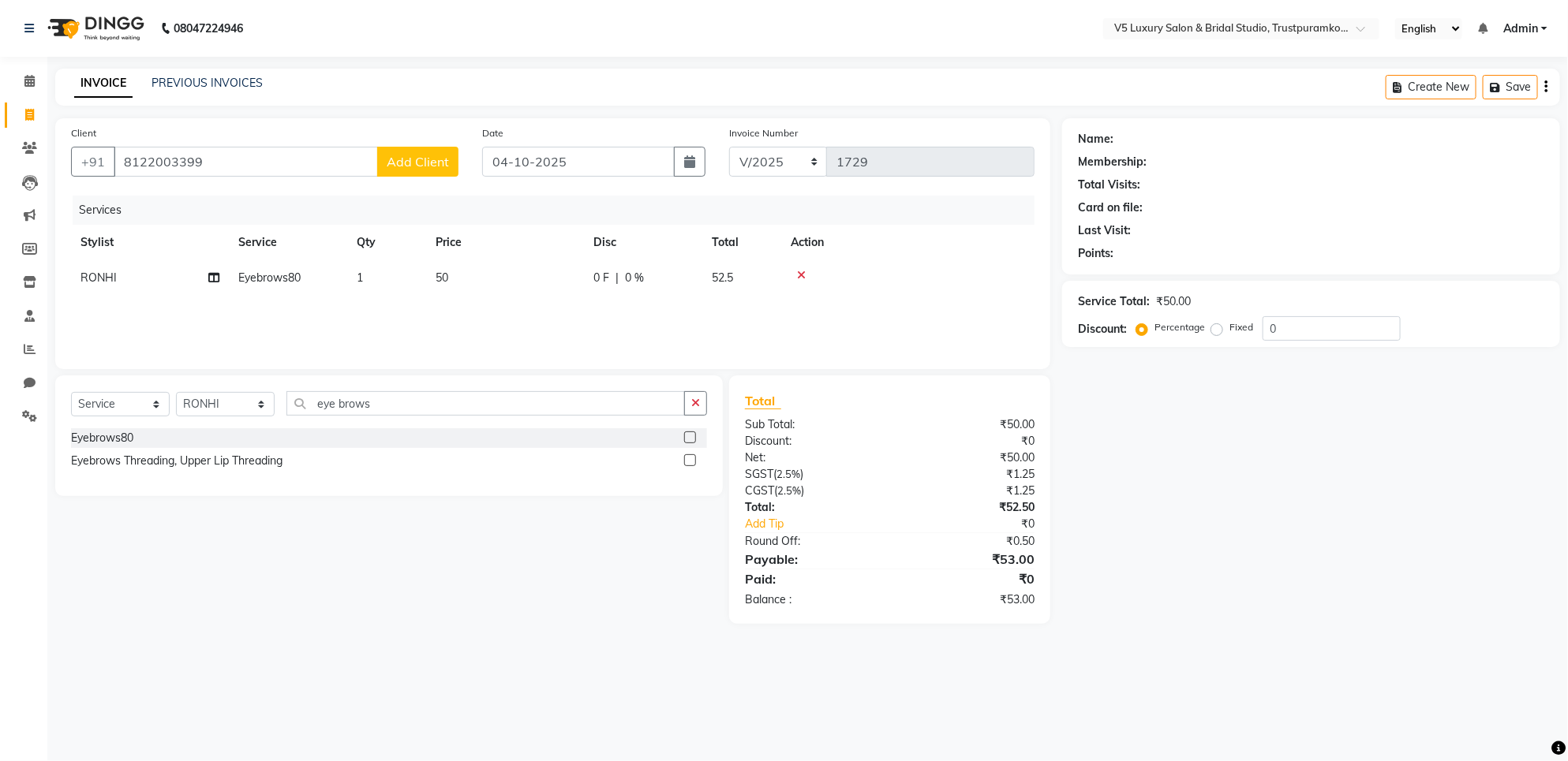
drag, startPoint x: 1050, startPoint y: 630, endPoint x: 1319, endPoint y: 704, distance: 279.0
click at [1319, 704] on div "08047224946 Select Location × V5 Luxury Salon & Bridal Studio, Trustpuramkodamb…" at bounding box center [784, 380] width 1568 height 761
click at [1110, 296] on div "Service Total:" at bounding box center [1113, 301] width 72 height 17
click at [1109, 322] on div "Discount:" at bounding box center [1101, 329] width 48 height 17
click at [1144, 318] on div "Percentage" at bounding box center [1173, 327] width 65 height 19
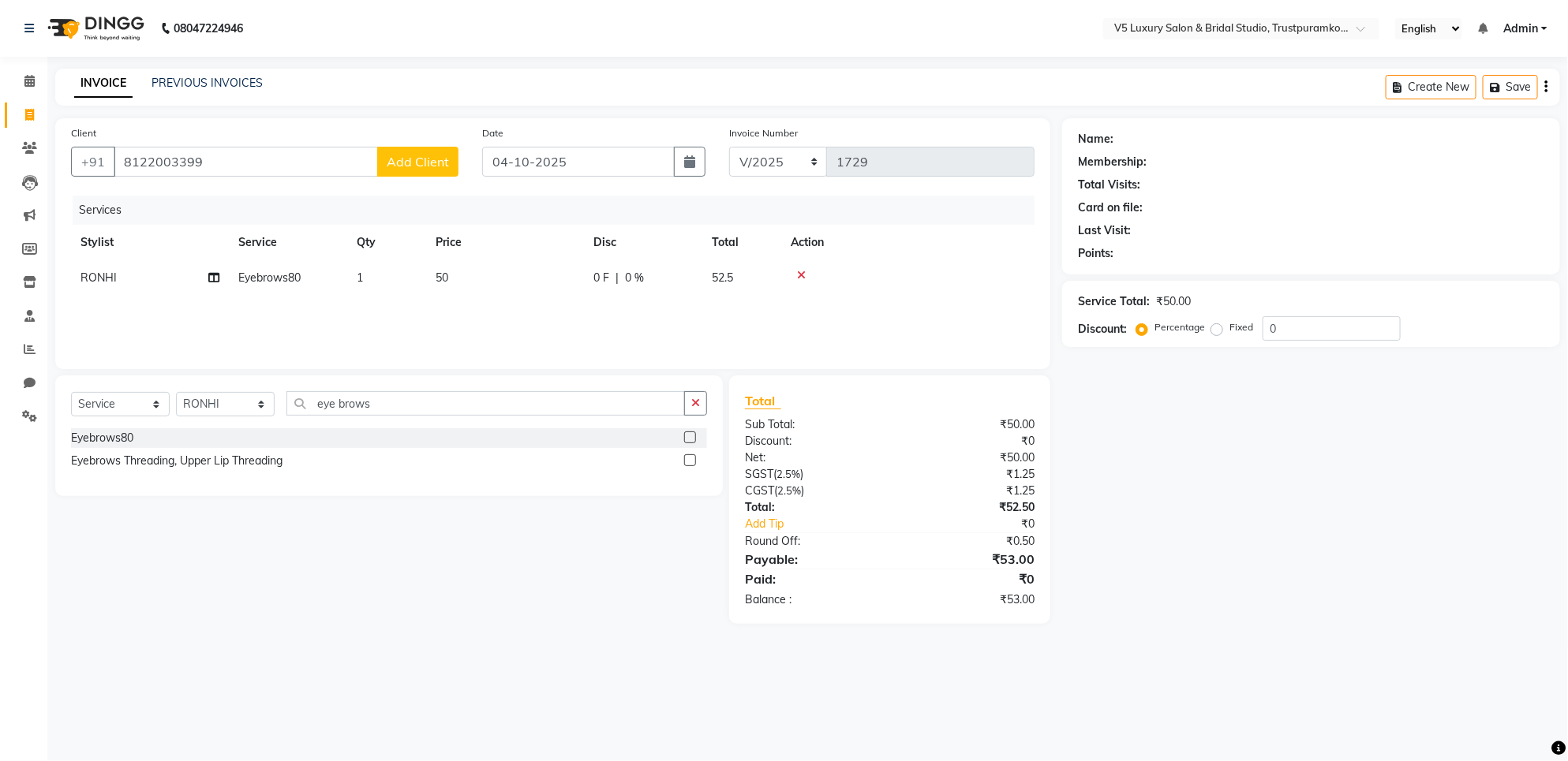
click at [1155, 334] on label "Percentage" at bounding box center [1179, 327] width 50 height 14
click at [1146, 333] on input "Percentage" at bounding box center [1145, 327] width 11 height 11
drag, startPoint x: 1146, startPoint y: 375, endPoint x: 1148, endPoint y: 389, distance: 14.1
click at [1148, 389] on div "Name: Membership: Total Visits: Card on file: Last Visit: Points: Service Total…" at bounding box center [1317, 372] width 510 height 506
click at [1001, 564] on div "₹53.00" at bounding box center [968, 558] width 157 height 19
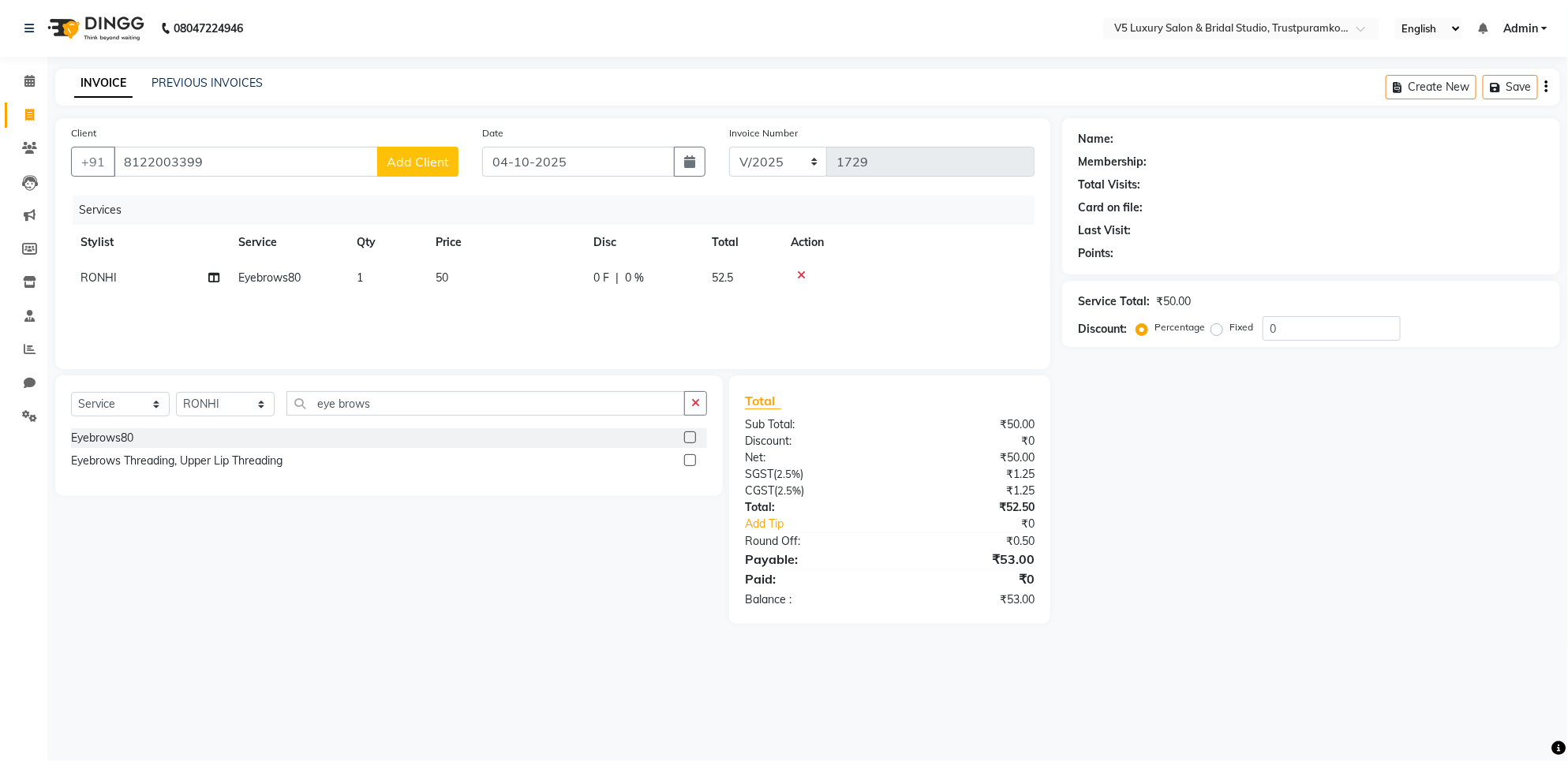
scroll to position [0, 12]
click at [612, 506] on div "Select Service Product Membership Package Voucher Prepaid Gift Card Select Styl…" at bounding box center [383, 499] width 679 height 248
click at [656, 624] on div "Select Service Product Membership Package Voucher Prepaid Gift Card Select Styl…" at bounding box center [383, 499] width 679 height 248
click at [410, 170] on button "Add Client" at bounding box center [418, 161] width 81 height 30
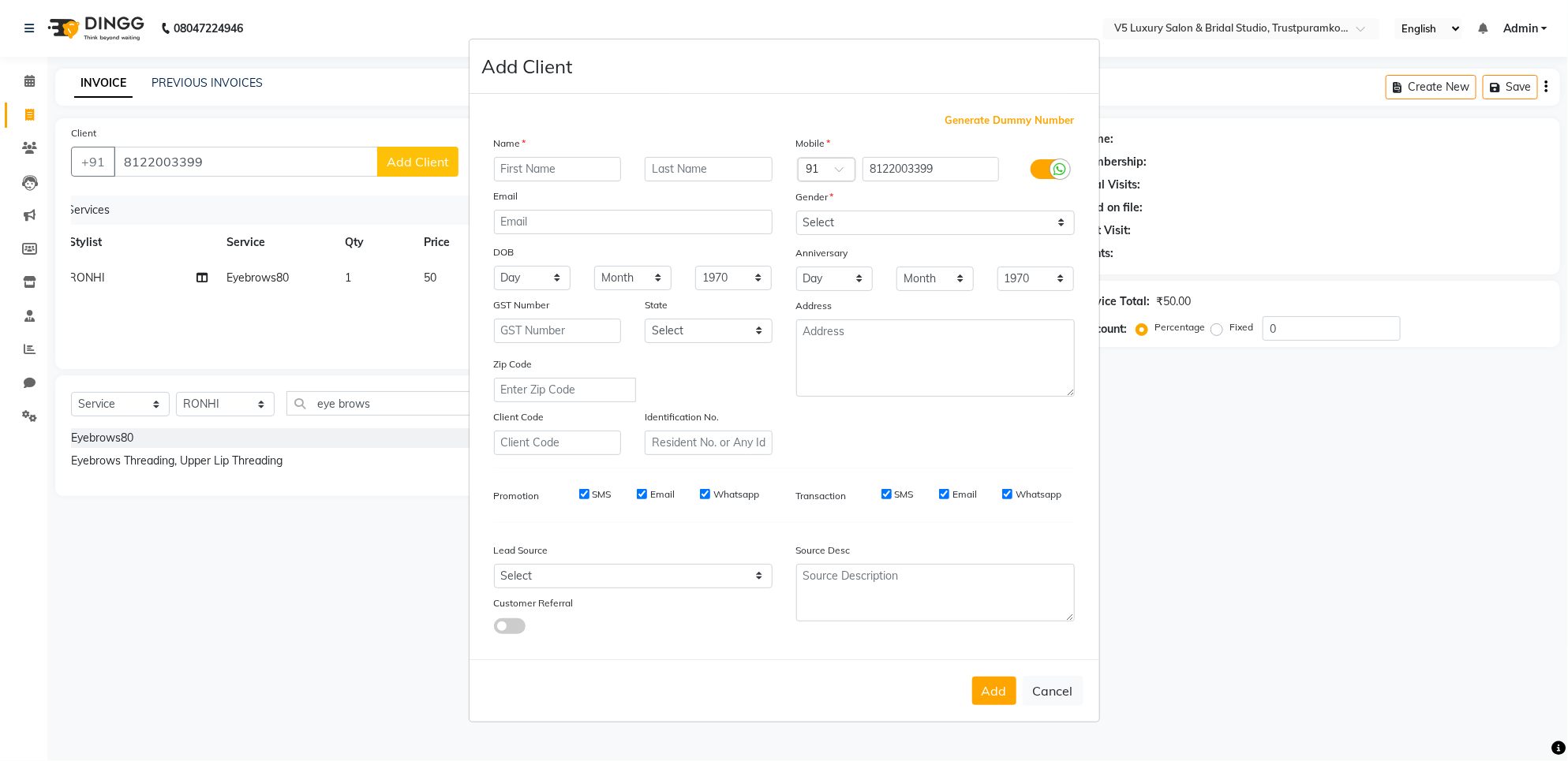
click at [428, 38] on ngb-modal-window "Add Client Generate Dummy Number Name Email DOB Day 01 02 03 04 05 06 07 08 09 …" at bounding box center [784, 380] width 1568 height 761
drag, startPoint x: 428, startPoint y: 38, endPoint x: 1382, endPoint y: 578, distance: 1096.2
drag, startPoint x: 1382, startPoint y: 578, endPoint x: 1449, endPoint y: 643, distance: 93.3
click at [1449, 643] on ngb-modal-window "Add Client Generate Dummy Number Name Email DOB Day 01 02 03 04 05 06 07 08 09 …" at bounding box center [784, 380] width 1568 height 761
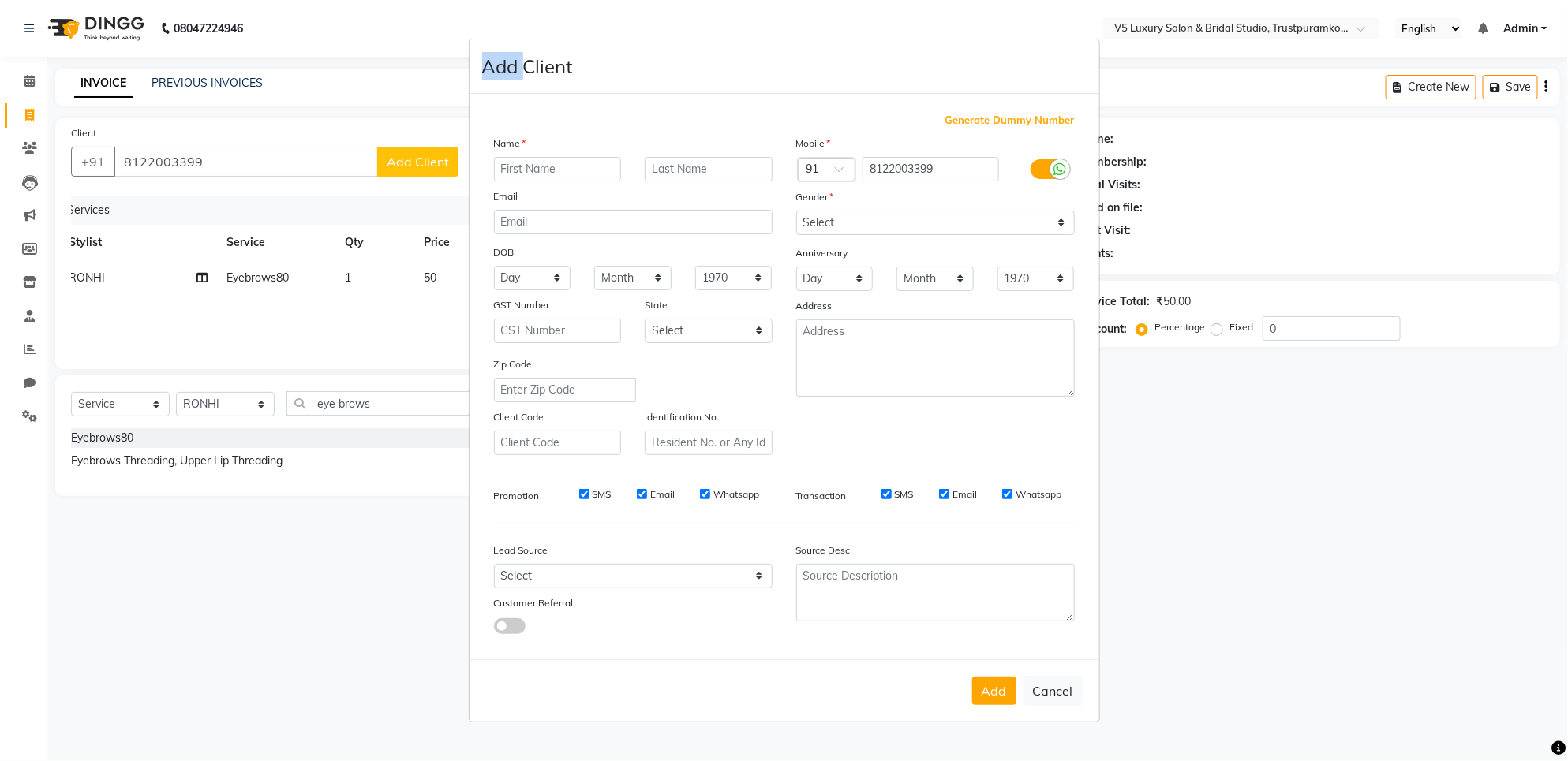
click at [1449, 641] on ngb-modal-window "Add Client Generate Dummy Number Name Email DOB Day 01 02 03 04 05 06 07 08 09 …" at bounding box center [784, 380] width 1568 height 761
click at [1051, 684] on button "Cancel" at bounding box center [1053, 691] width 60 height 30
select select
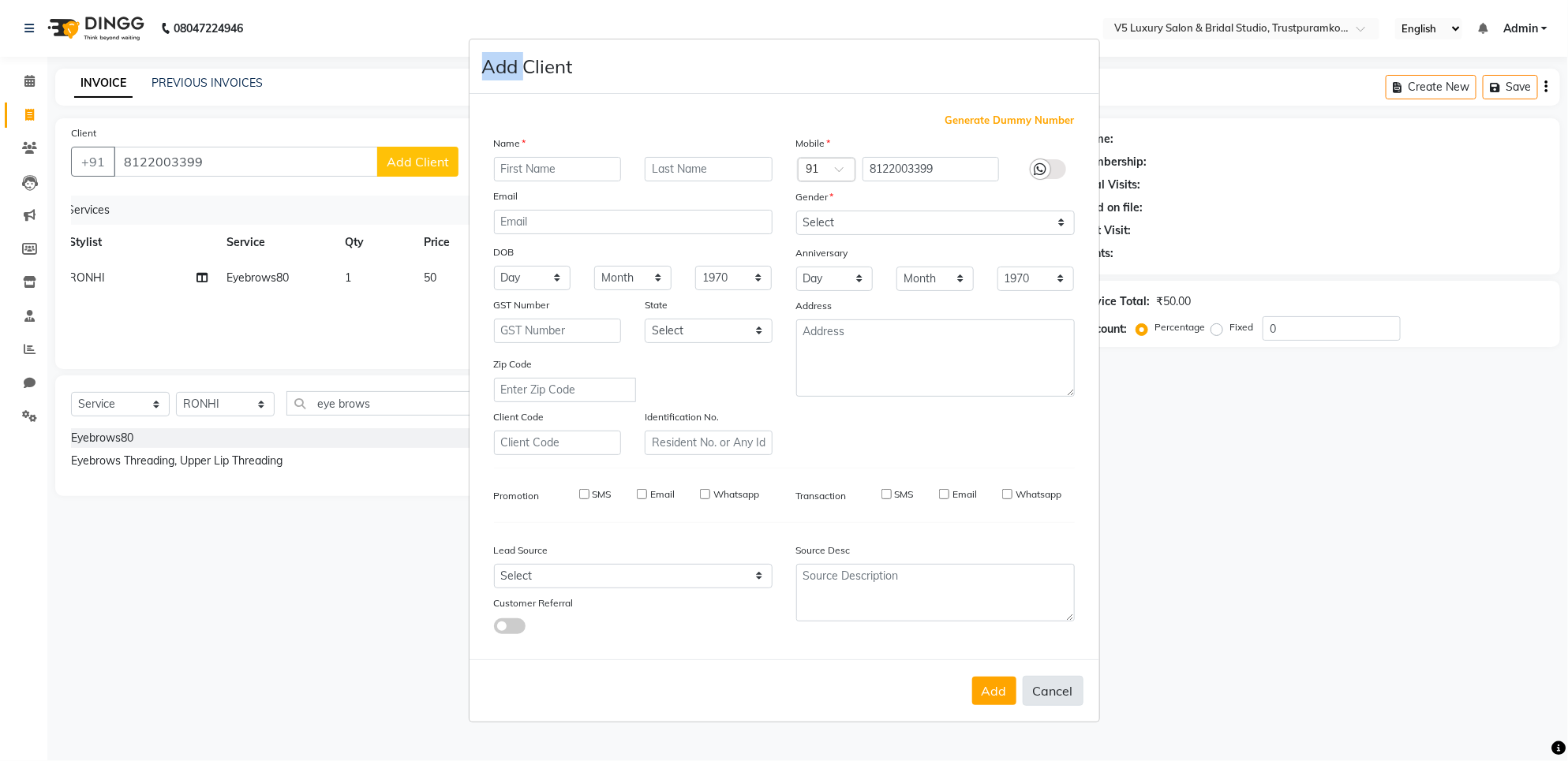
select select
checkbox input "false"
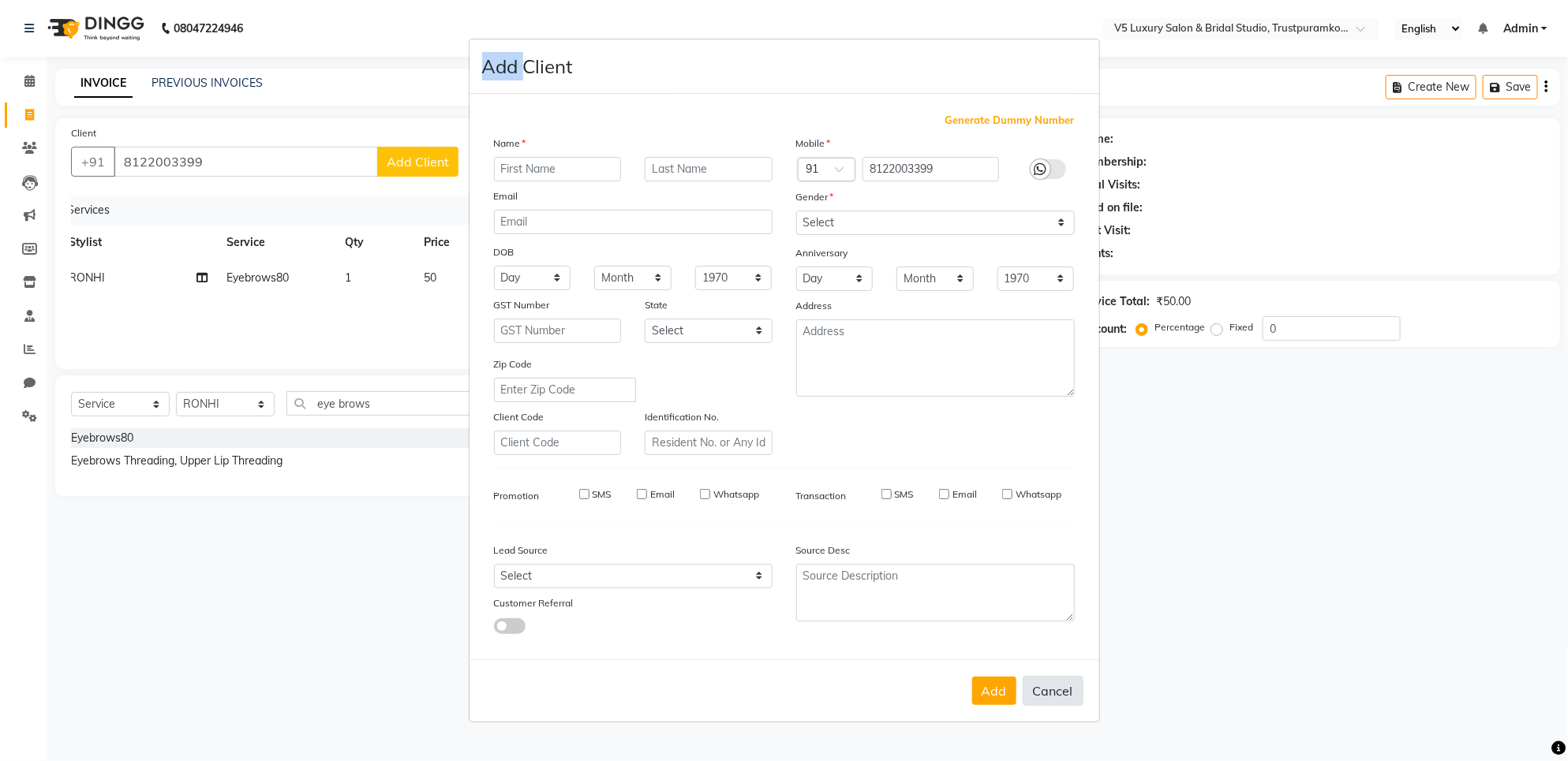
checkbox input "false"
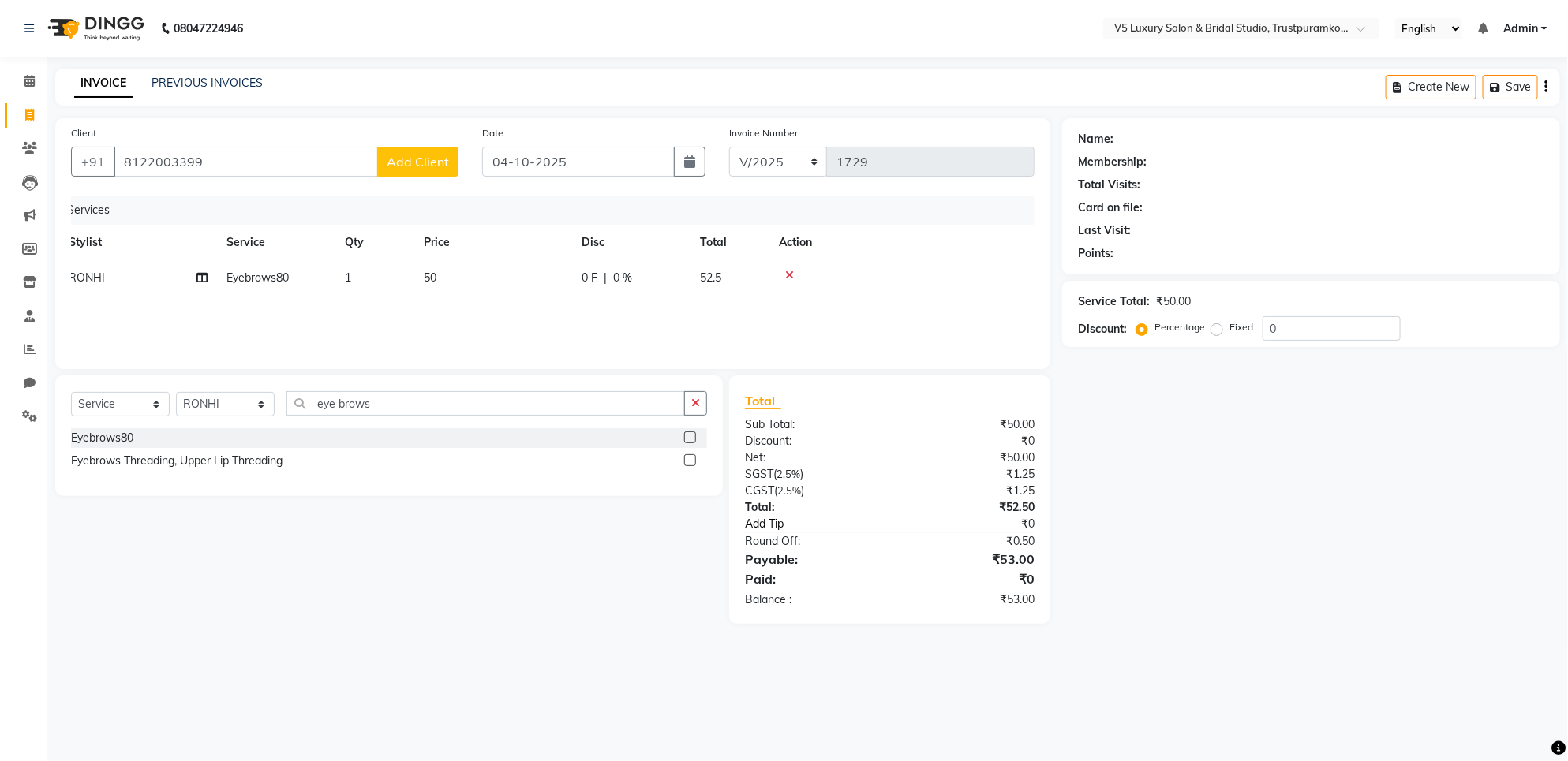
click at [756, 530] on link "Add Tip" at bounding box center [825, 524] width 183 height 17
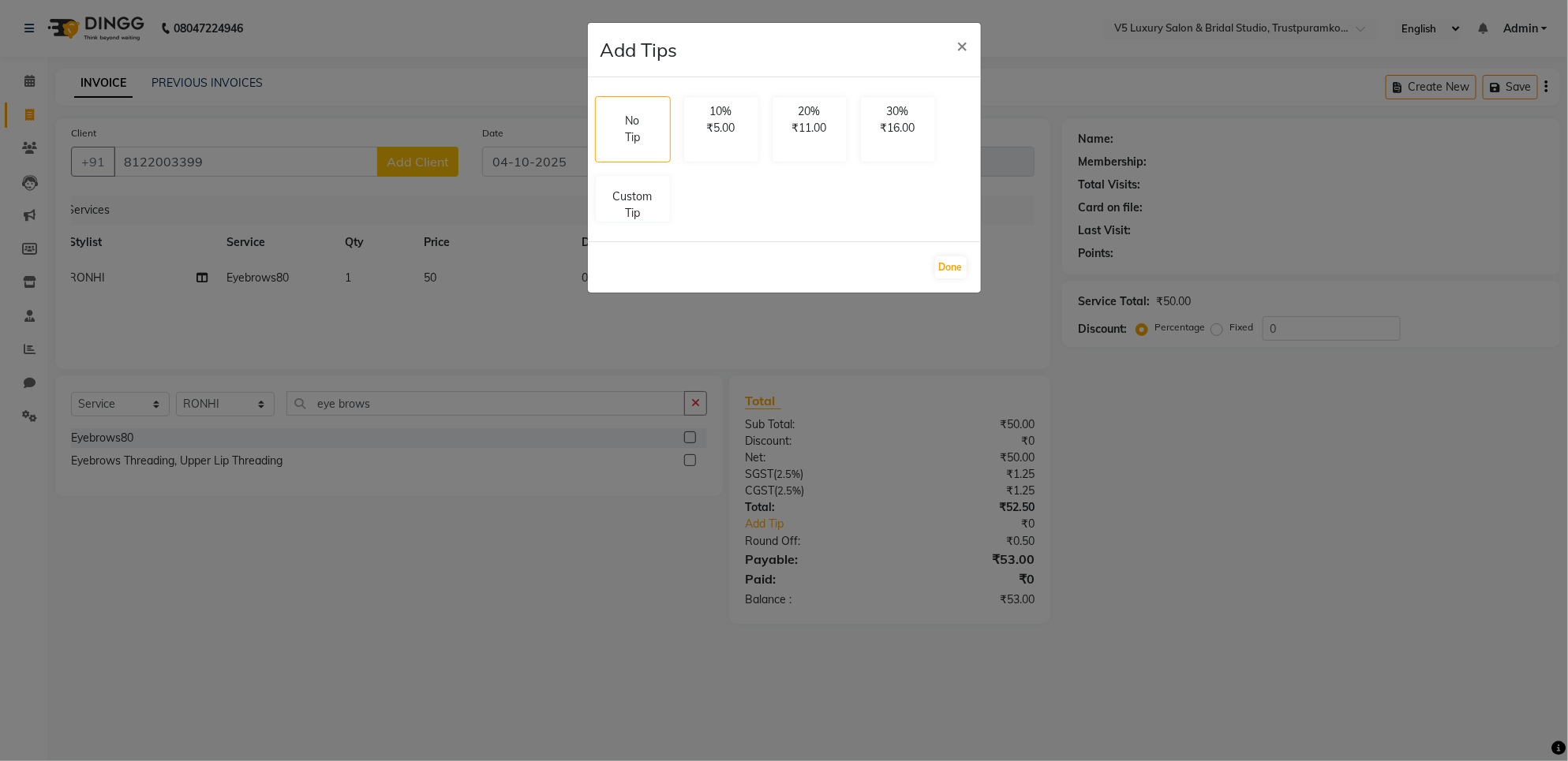
click at [1320, 669] on ngb-modal-window "Add Tips × No Tip 10% ₹5.00 20% ₹11.00 30% ₹16.00 Custom Tip Done" at bounding box center [784, 380] width 1568 height 761
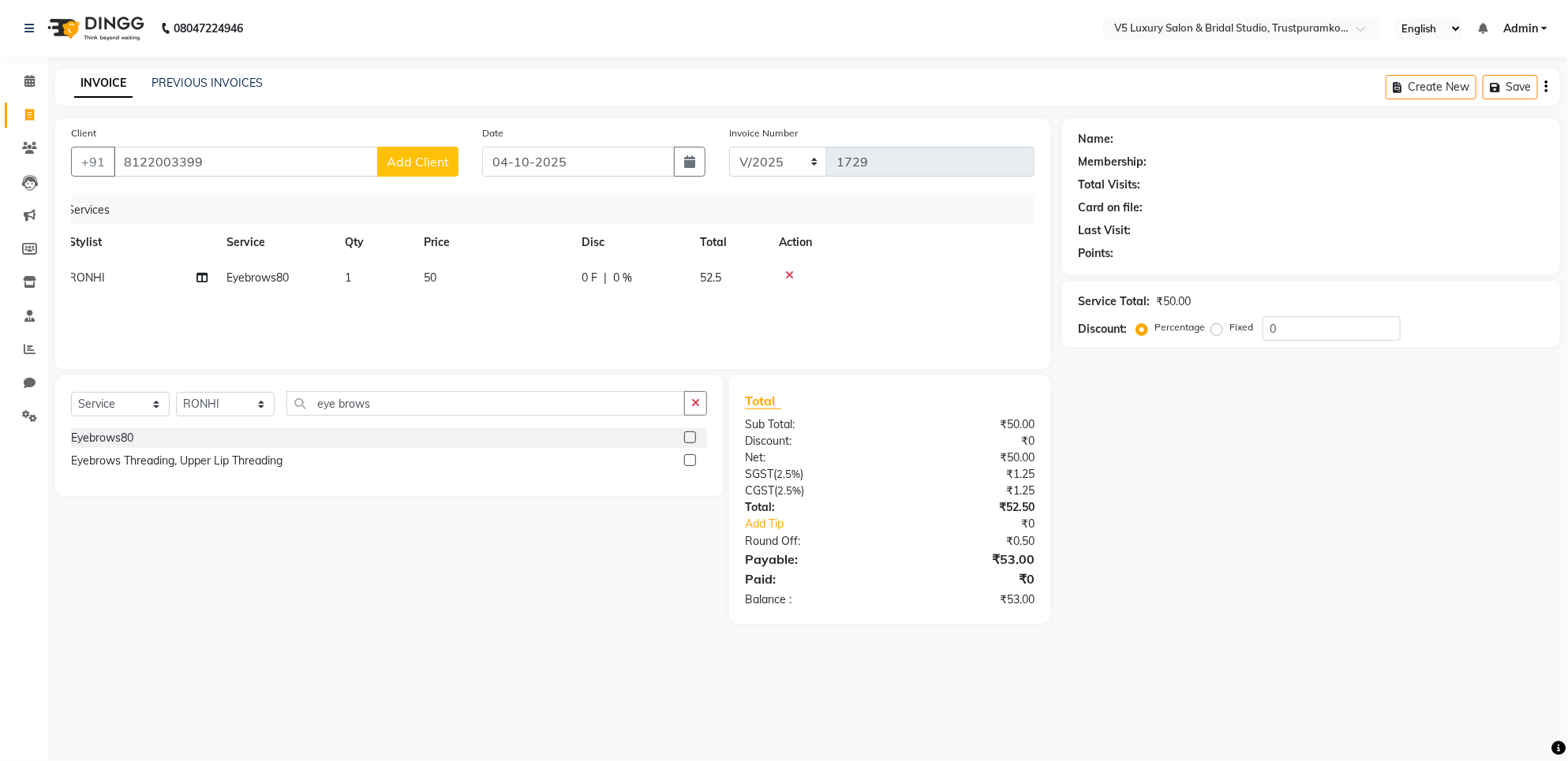
click at [1032, 554] on div "₹53.00" at bounding box center [968, 558] width 157 height 19
click at [1018, 598] on div "₹53.00" at bounding box center [968, 600] width 157 height 17
click at [1160, 323] on label "Percentage" at bounding box center [1179, 327] width 50 height 14
click at [1151, 323] on input "Percentage" at bounding box center [1145, 327] width 11 height 11
click at [1157, 291] on div "Service Total: ₹50.00 Discount: Percentage Fixed 0" at bounding box center [1311, 314] width 467 height 53
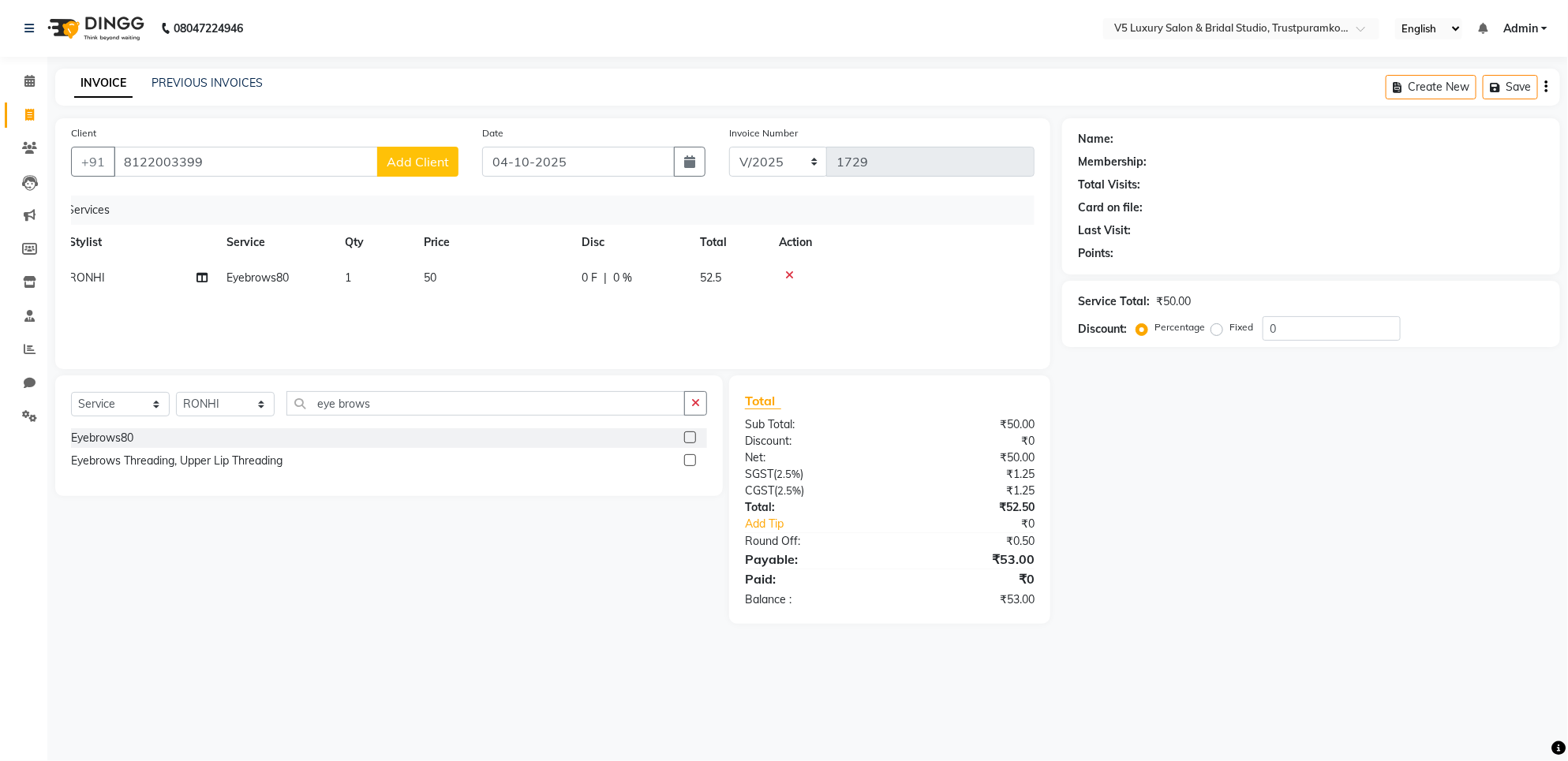
click at [768, 401] on span "Total" at bounding box center [763, 401] width 37 height 17
click at [789, 274] on icon at bounding box center [789, 275] width 9 height 11
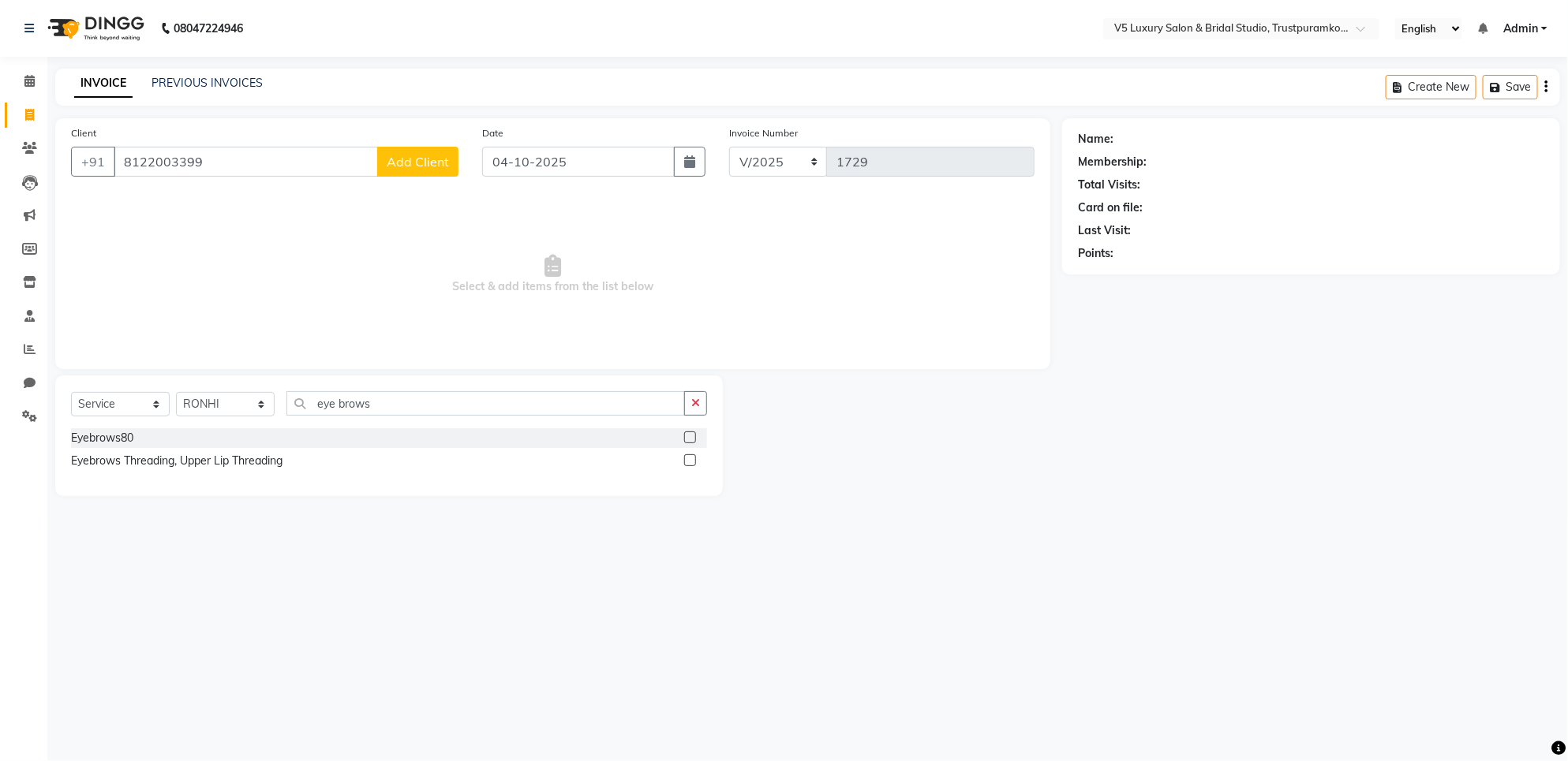
scroll to position [0, 0]
click at [537, 414] on input "eye brows" at bounding box center [485, 403] width 398 height 25
click at [545, 388] on div "Select Service Product Membership Package Voucher Prepaid Gift Card Select Styl…" at bounding box center [389, 436] width 667 height 121
click at [558, 230] on span "Select & add items from the list below" at bounding box center [553, 275] width 964 height 158
click at [561, 274] on icon at bounding box center [553, 266] width 17 height 22
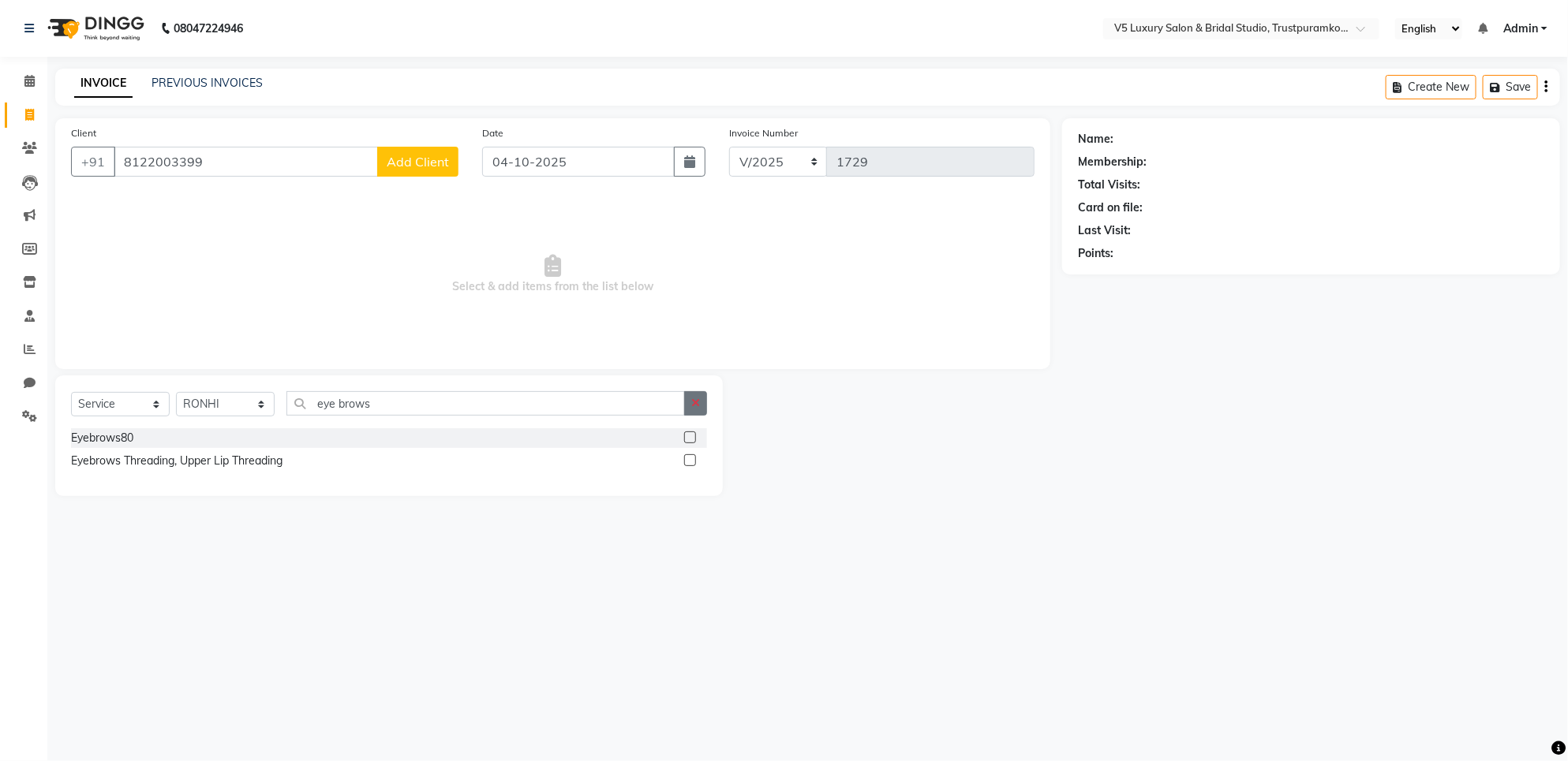
click at [706, 406] on button "button" at bounding box center [695, 403] width 23 height 25
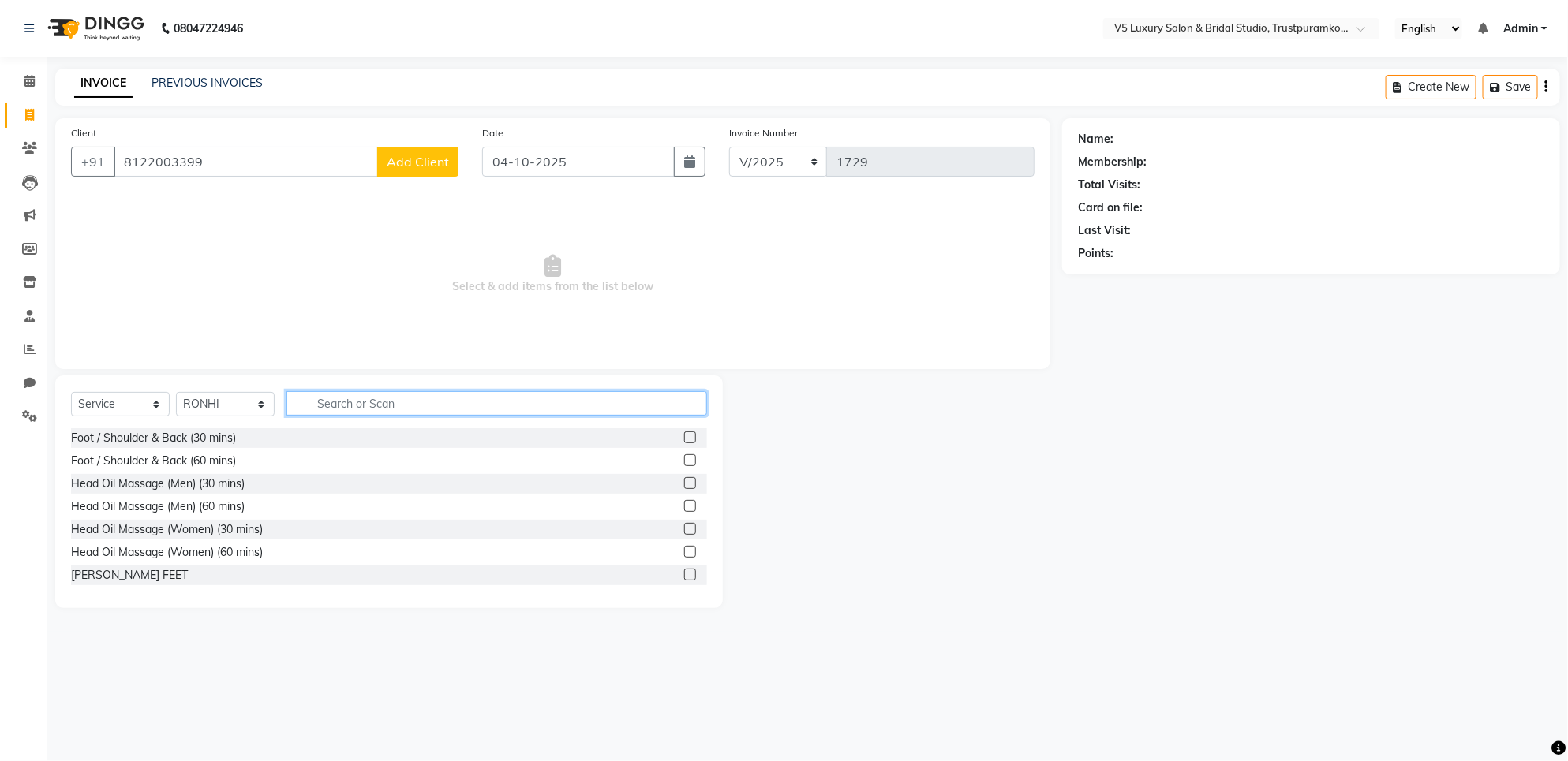
click at [315, 406] on input "text" at bounding box center [496, 403] width 420 height 25
type input "e"
click at [328, 406] on input "E" at bounding box center [485, 403] width 398 height 25
type input "EYE"
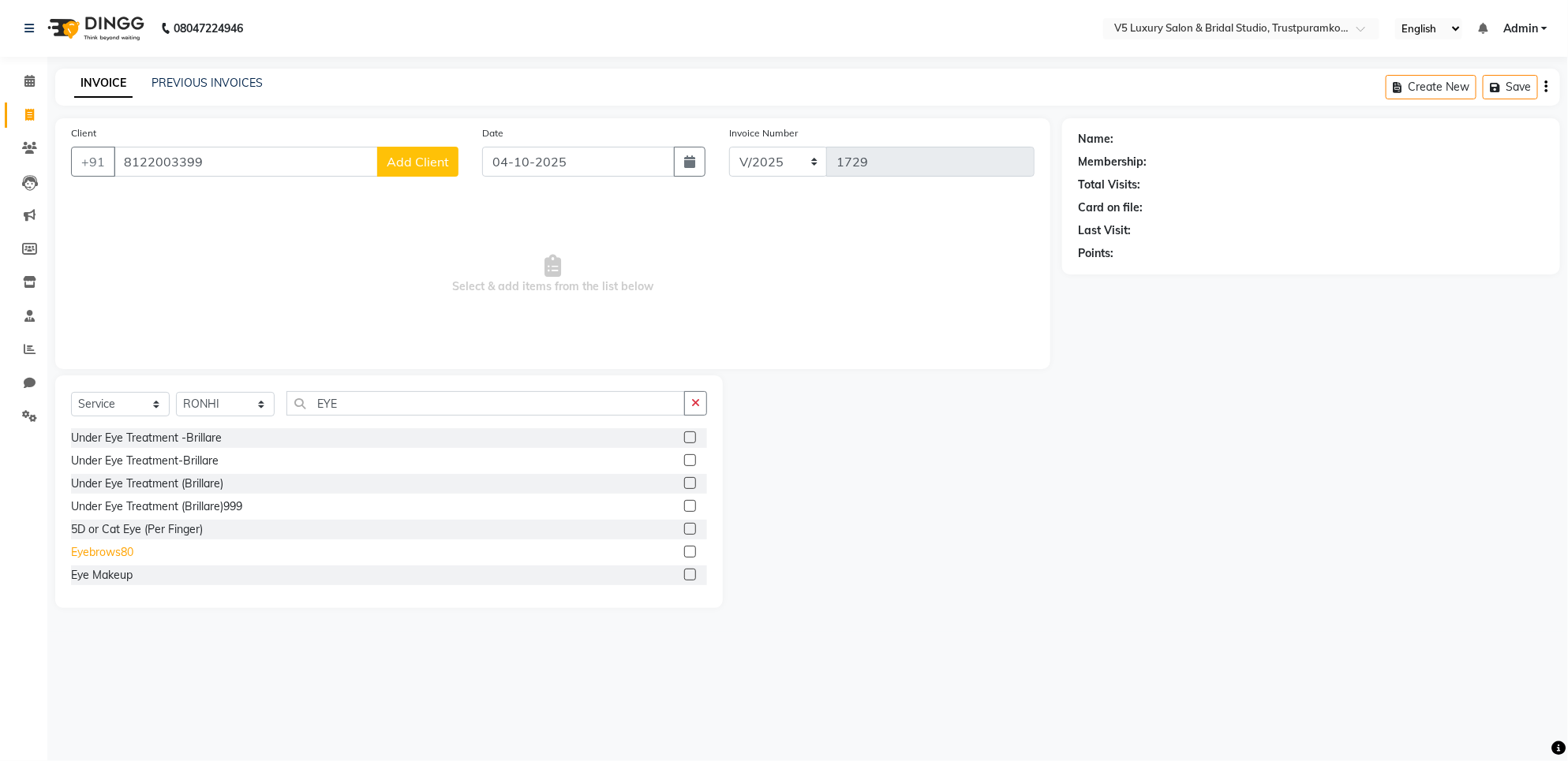
click at [97, 550] on div "Eyebrows80" at bounding box center [102, 552] width 62 height 17
checkbox input "false"
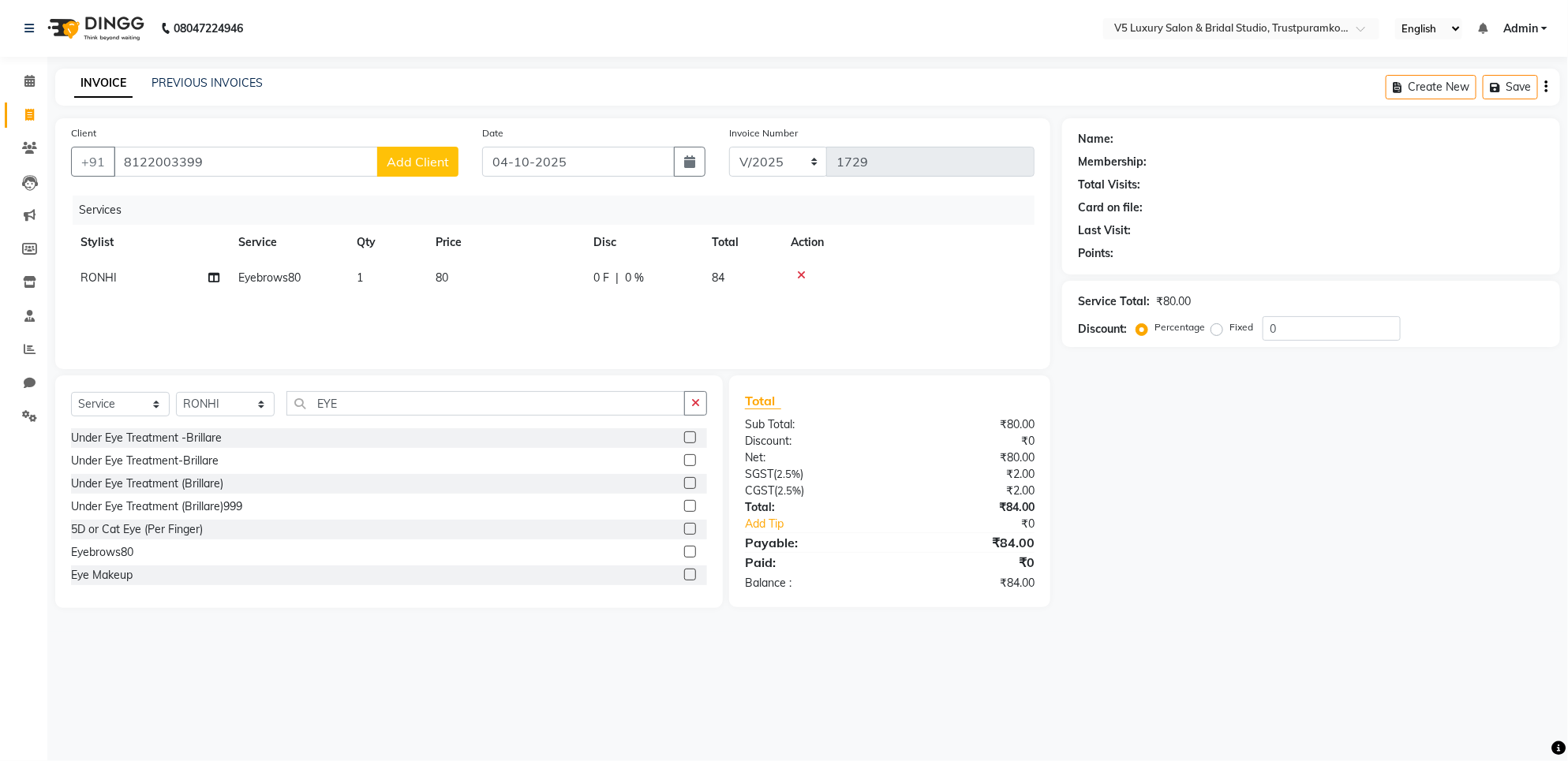
click at [454, 274] on td "80" at bounding box center [505, 278] width 158 height 36
select select "72642"
click at [530, 284] on input "80" at bounding box center [579, 282] width 138 height 25
type input "8"
type input "50"
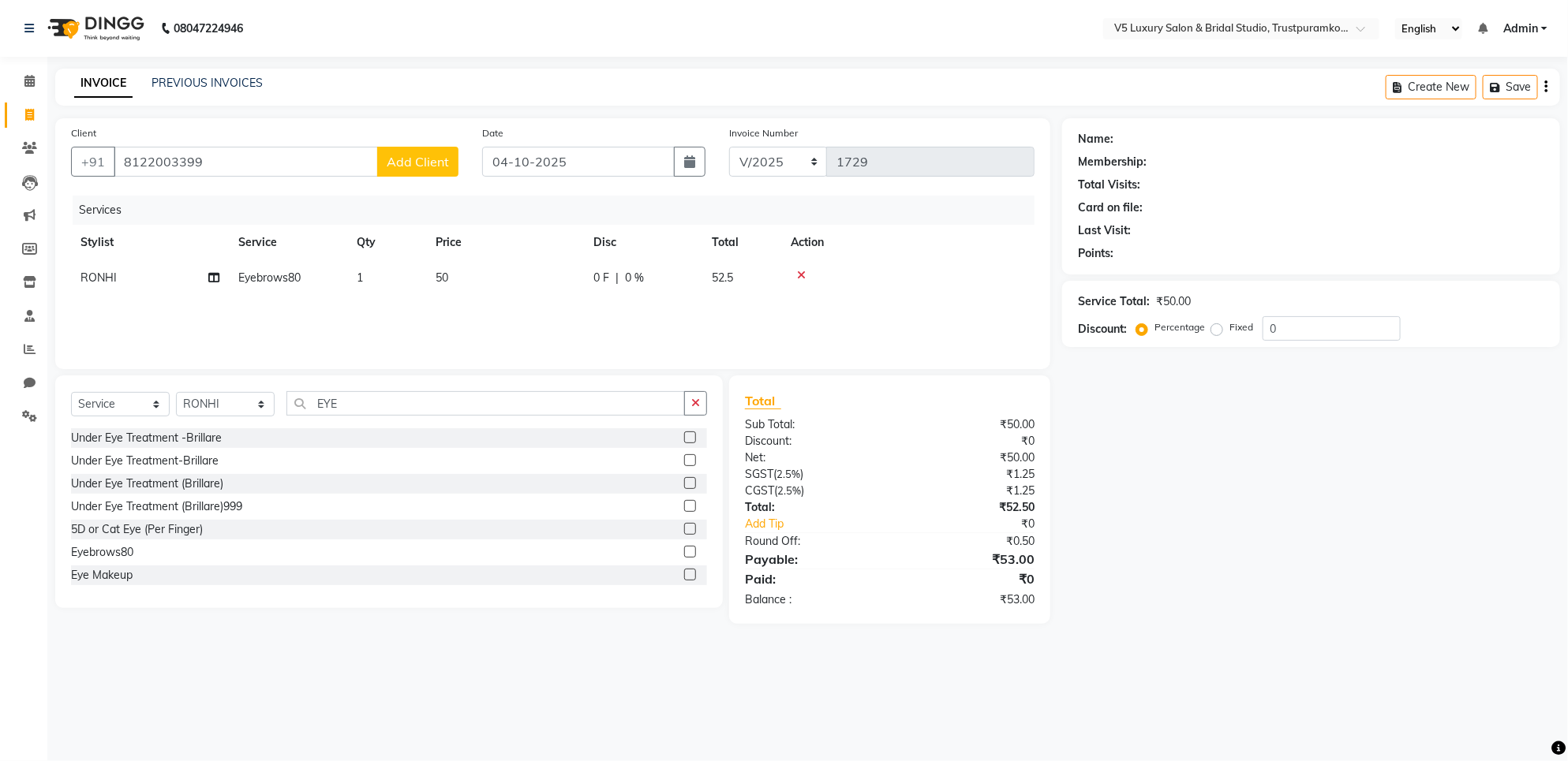
click at [1230, 475] on div "Name: Membership: Total Visits: Card on file: Last Visit: Points: Service Total…" at bounding box center [1317, 372] width 510 height 506
click at [792, 580] on div "Paid:" at bounding box center [812, 578] width 157 height 19
click at [1190, 335] on div "Percentage" at bounding box center [1173, 327] width 65 height 19
click at [1263, 325] on input "0" at bounding box center [1332, 328] width 138 height 25
type input "1"
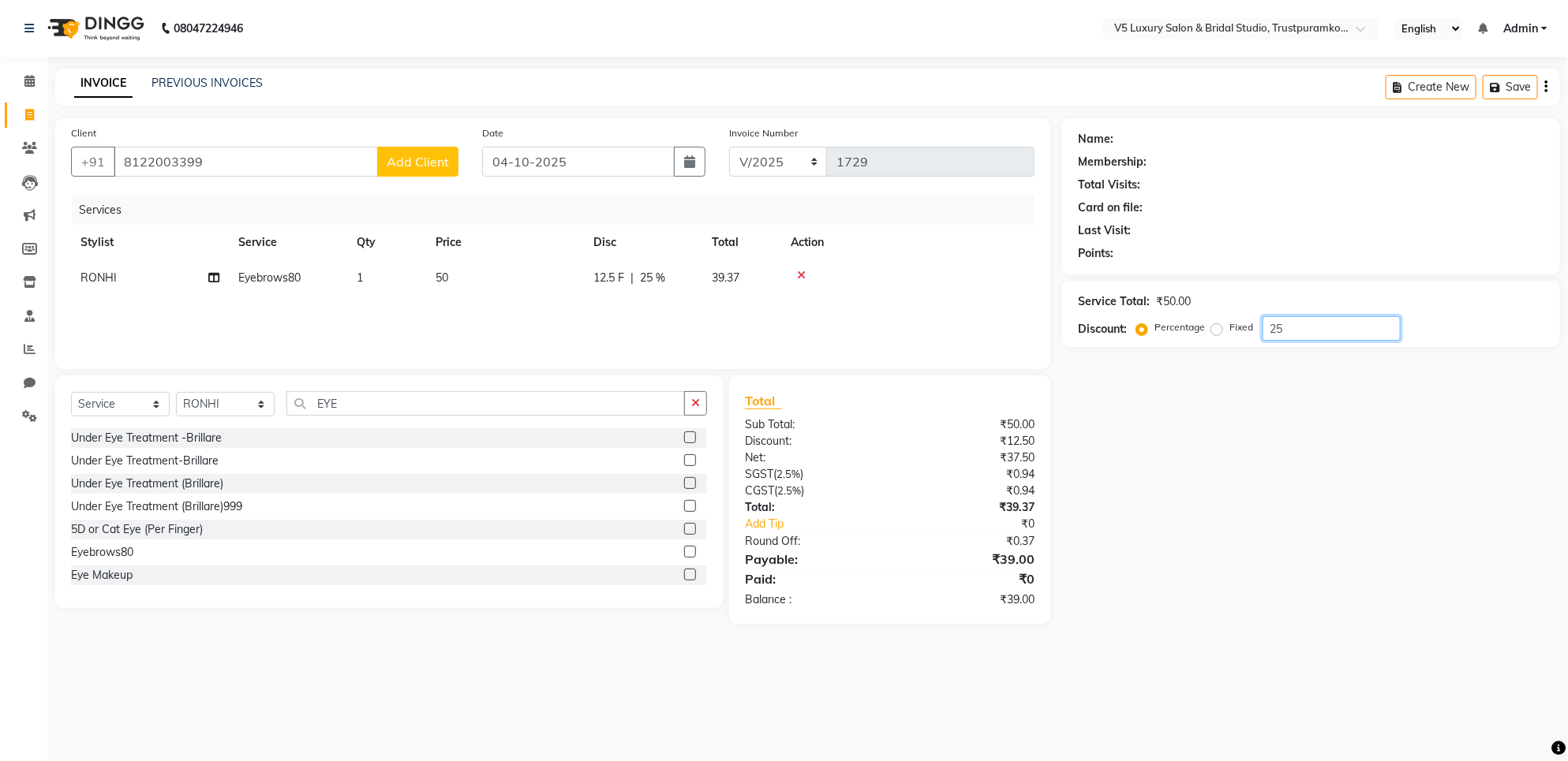
type input "2"
click at [1179, 321] on label "Percentage" at bounding box center [1179, 327] width 50 height 14
click at [1151, 322] on input "Percentage" at bounding box center [1145, 327] width 11 height 11
click at [1318, 336] on input "50" at bounding box center [1332, 328] width 138 height 25
type input "5"
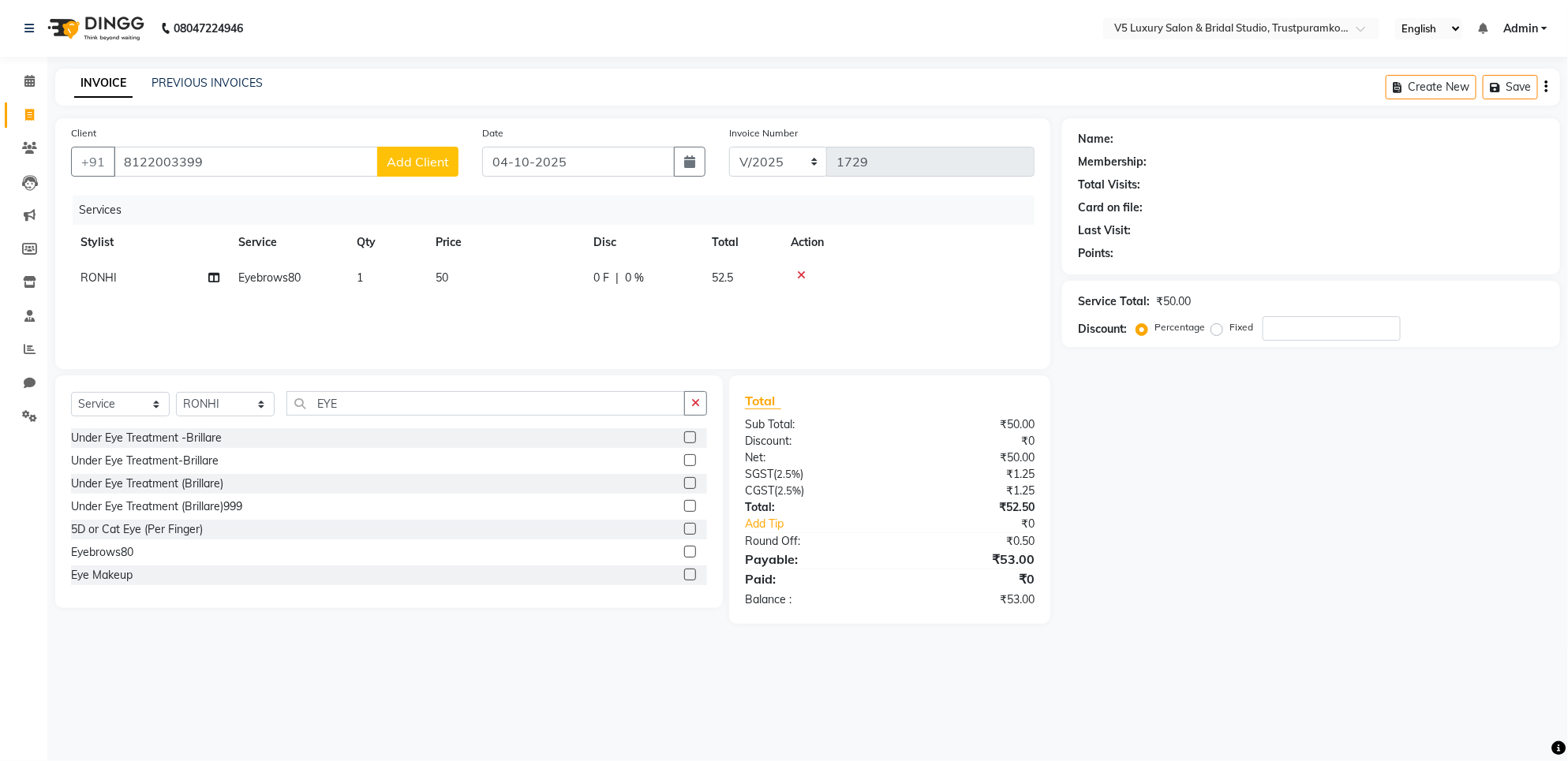
click at [1310, 391] on div "Name: Membership: Total Visits: Card on file: Last Visit: Points: Service Total…" at bounding box center [1317, 372] width 510 height 506
click at [1167, 306] on div "₹50.00" at bounding box center [1173, 301] width 35 height 17
click at [1453, 29] on select "English ENGLISH Español العربية मराठी हिंदी ગુજરાતી தமிழ் 中文" at bounding box center [1429, 29] width 67 height 22
click at [1527, 21] on span "Admin" at bounding box center [1521, 29] width 35 height 17
click at [1489, 183] on div "Total Visits:" at bounding box center [1311, 185] width 467 height 17
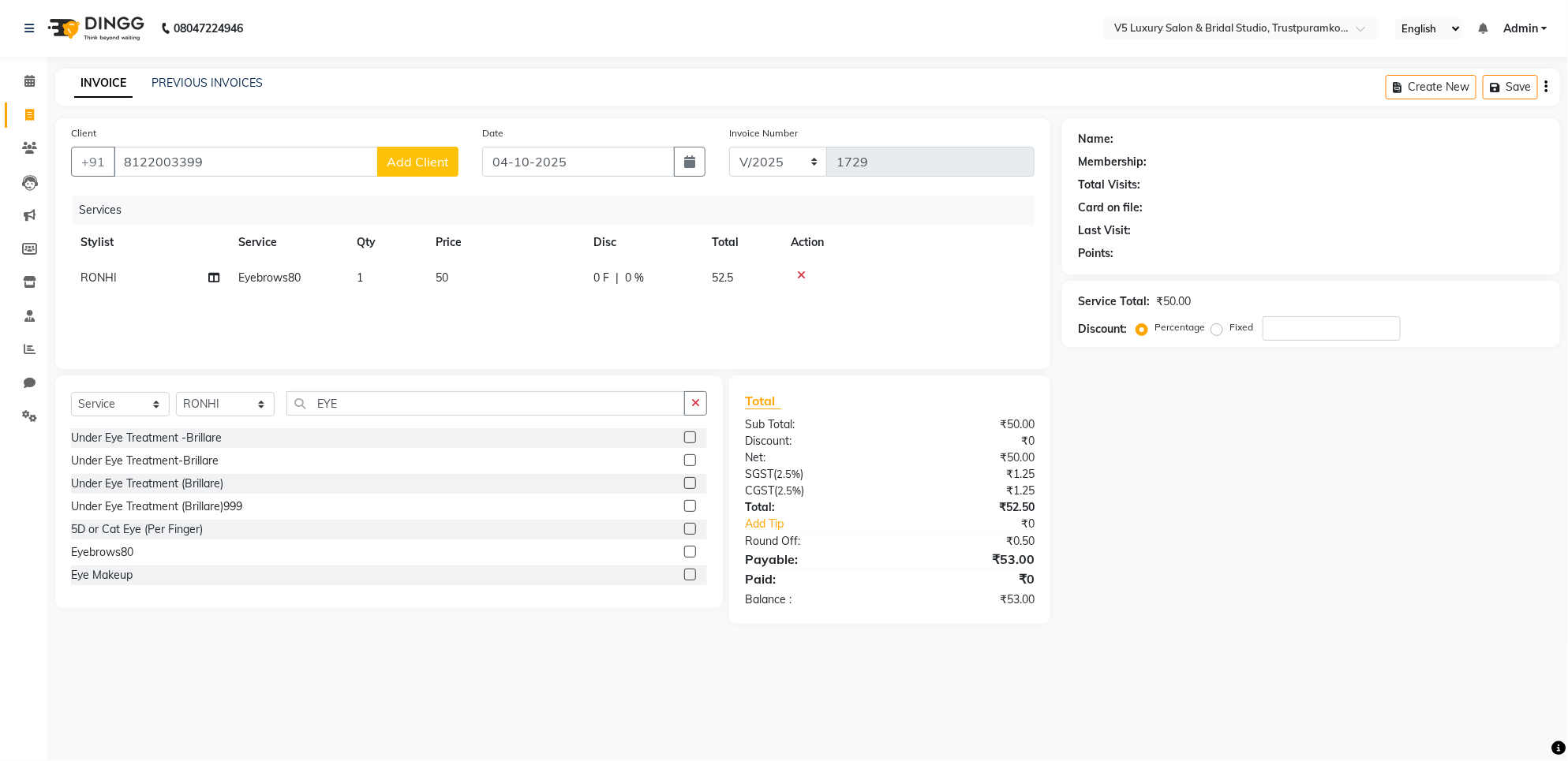
click at [298, 278] on span "Eyebrows80" at bounding box center [269, 278] width 62 height 14
select select "72642"
click at [319, 276] on span "Eyebrows80 x" at bounding box center [287, 284] width 77 height 17
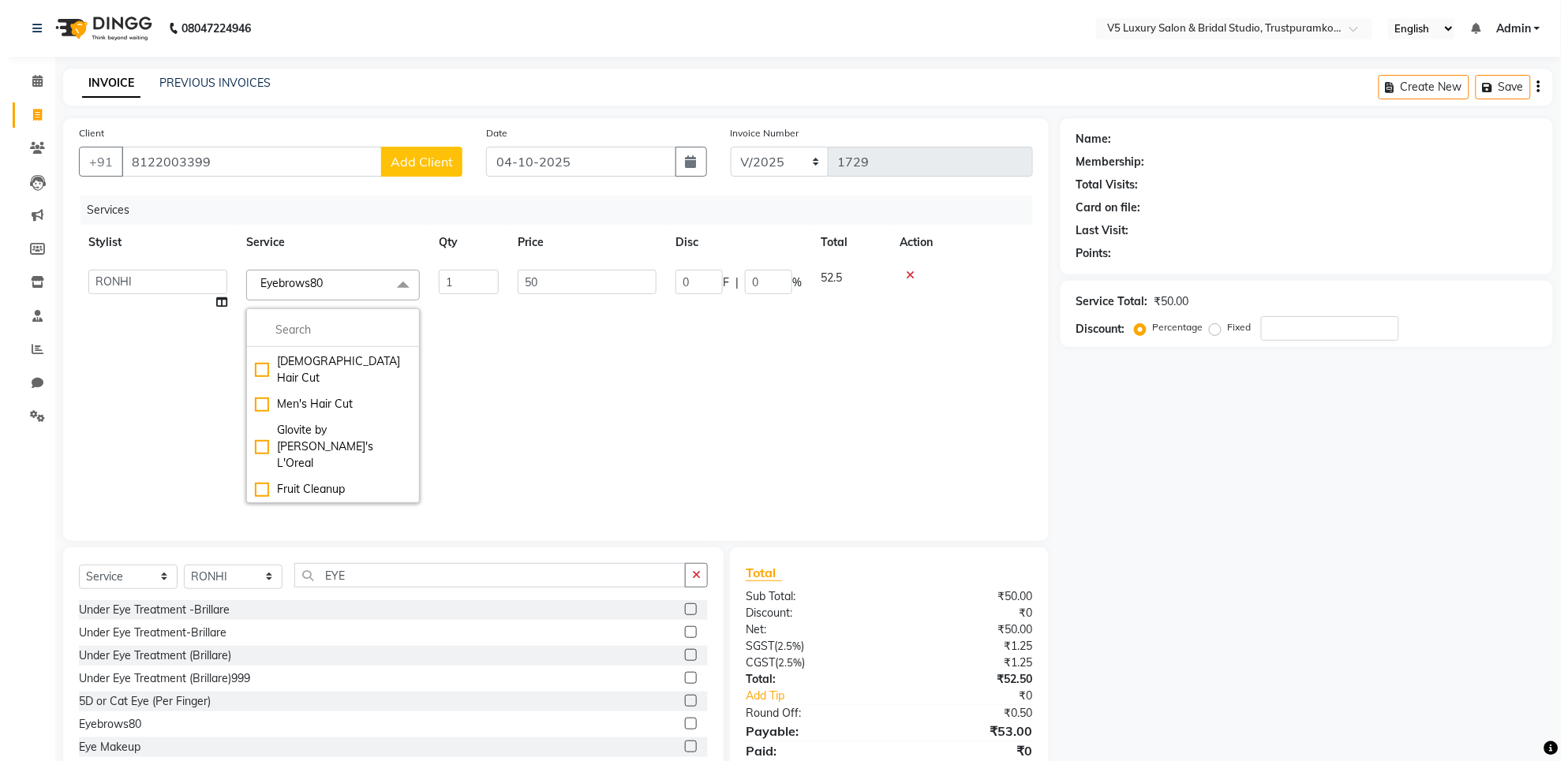
scroll to position [10400, 0]
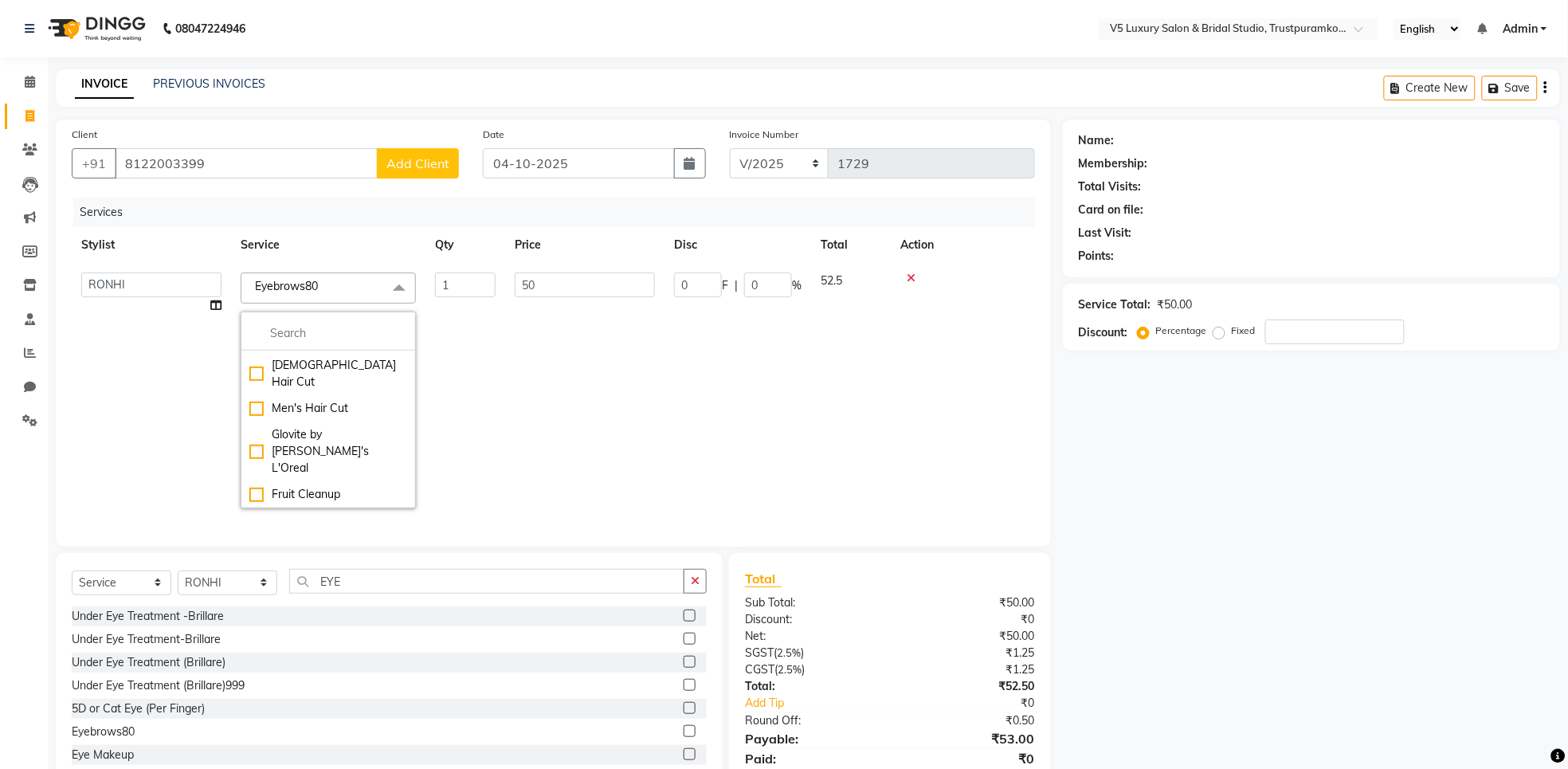
click at [314, 282] on span "Eyebrows80" at bounding box center [285, 286] width 63 height 14
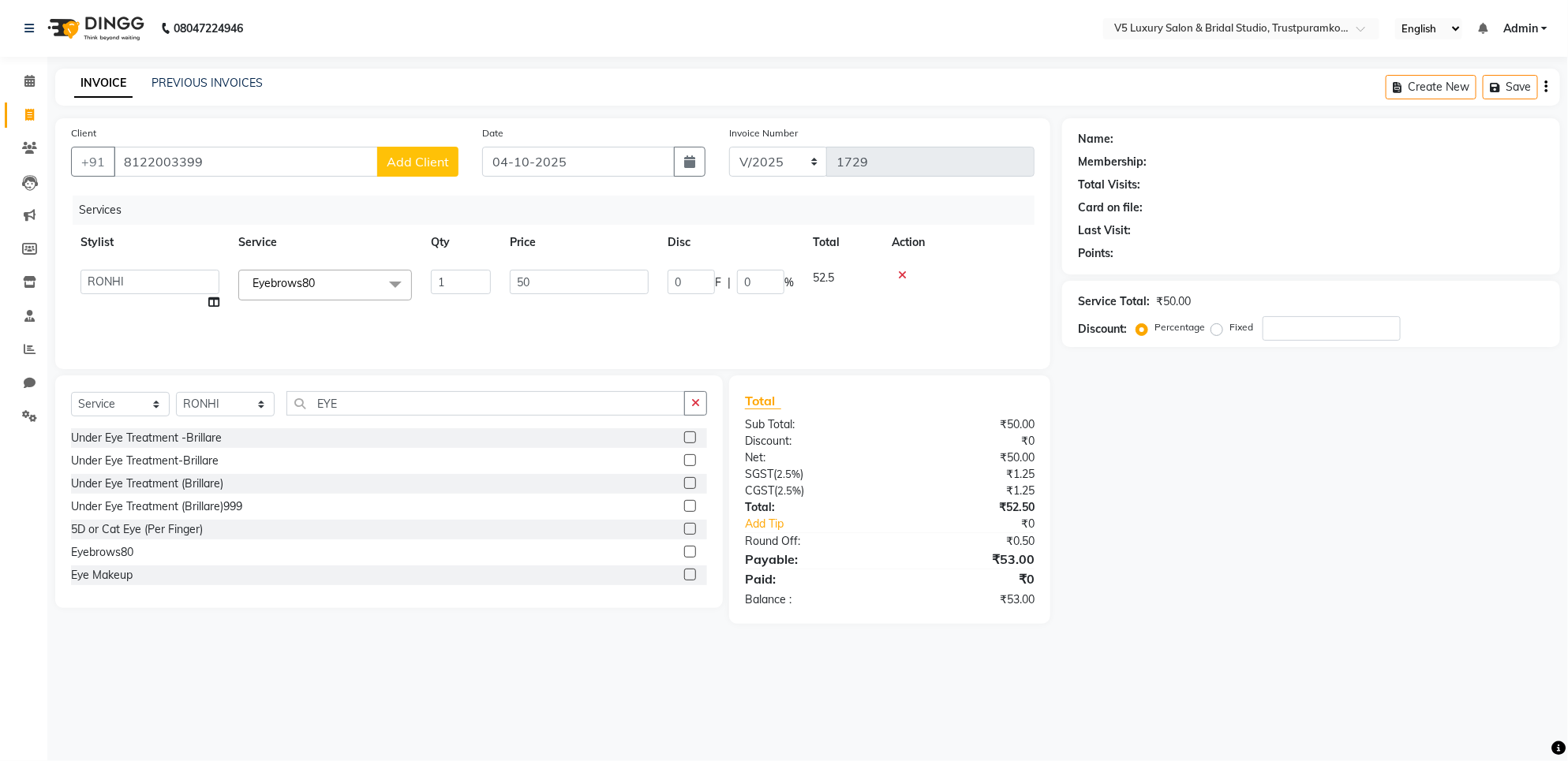
click at [882, 620] on div "Total Sub Total: ₹50.00 Discount: ₹0 Net: ₹50.00 SGST ( 2.5% ) ₹1.25 CGST ( 2.5…" at bounding box center [890, 499] width 321 height 248
click at [176, 556] on div "Eyebrows80" at bounding box center [389, 552] width 636 height 20
click at [684, 550] on label at bounding box center [690, 551] width 12 height 12
click at [684, 550] on input "checkbox" at bounding box center [689, 552] width 10 height 10
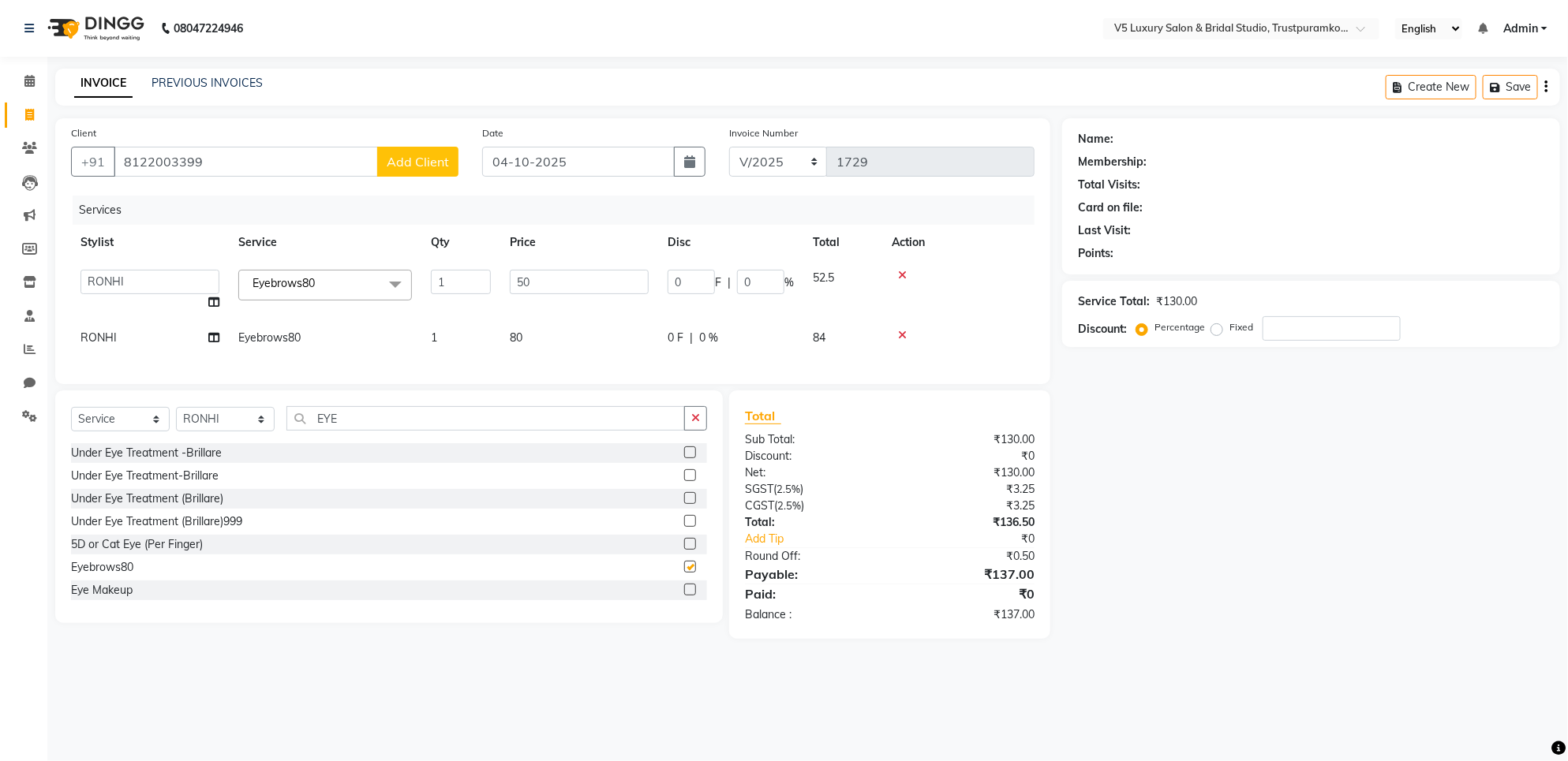
checkbox input "false"
click at [900, 327] on td at bounding box center [958, 338] width 152 height 36
click at [900, 330] on icon at bounding box center [902, 335] width 9 height 11
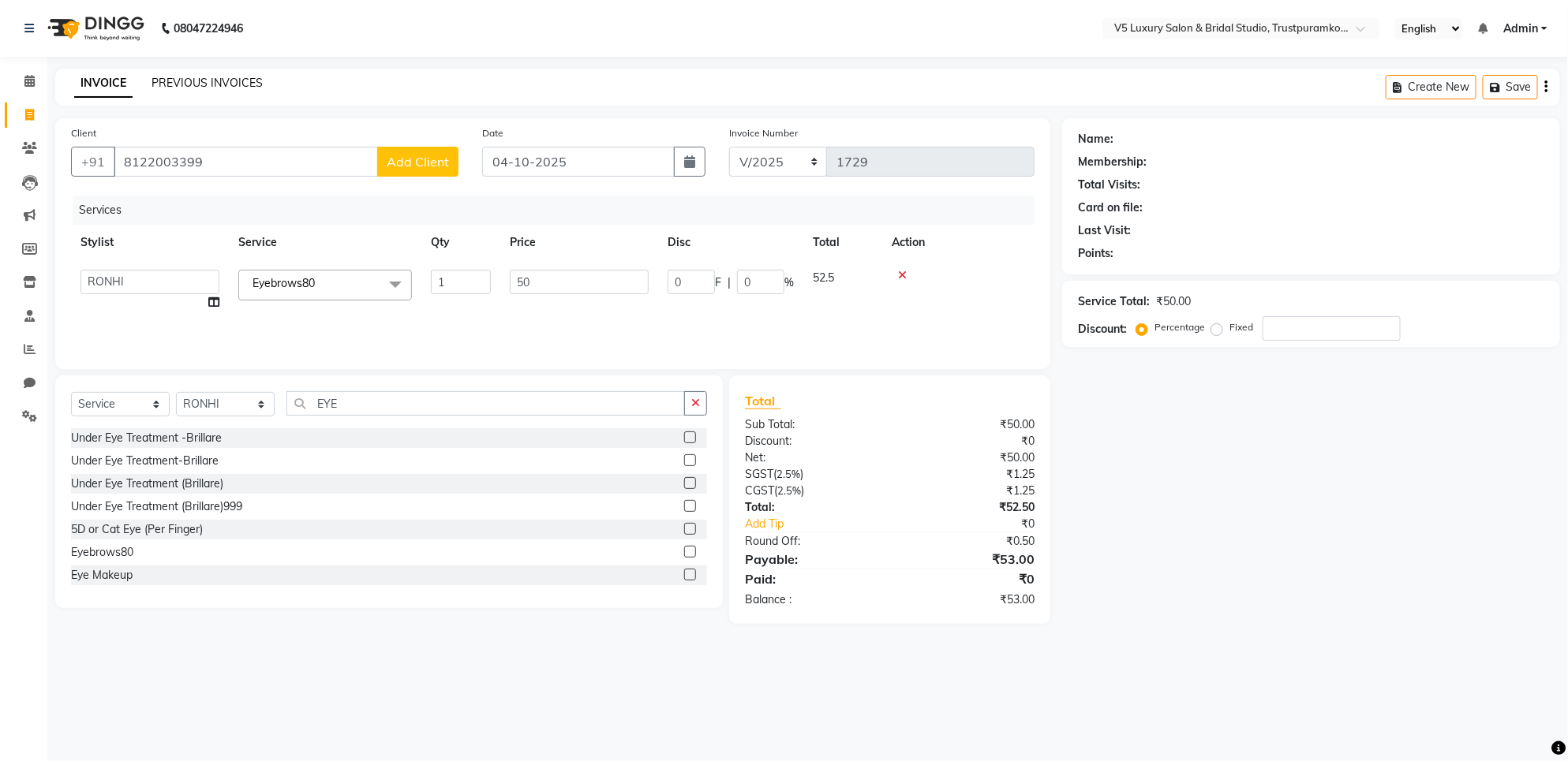
click at [206, 88] on link "PREVIOUS INVOICES" at bounding box center [207, 83] width 112 height 14
click at [108, 206] on div "Services" at bounding box center [559, 211] width 974 height 30
click at [1465, 622] on div "Name: Membership: Total Visits: Card on file: Last Visit: Points: Service Total…" at bounding box center [1317, 372] width 510 height 506
click at [1440, 262] on div "Name: Membership: Total Visits: Card on file: Last Visit: Points:" at bounding box center [1311, 197] width 498 height 156
click at [339, 403] on input "EYE" at bounding box center [485, 403] width 398 height 25
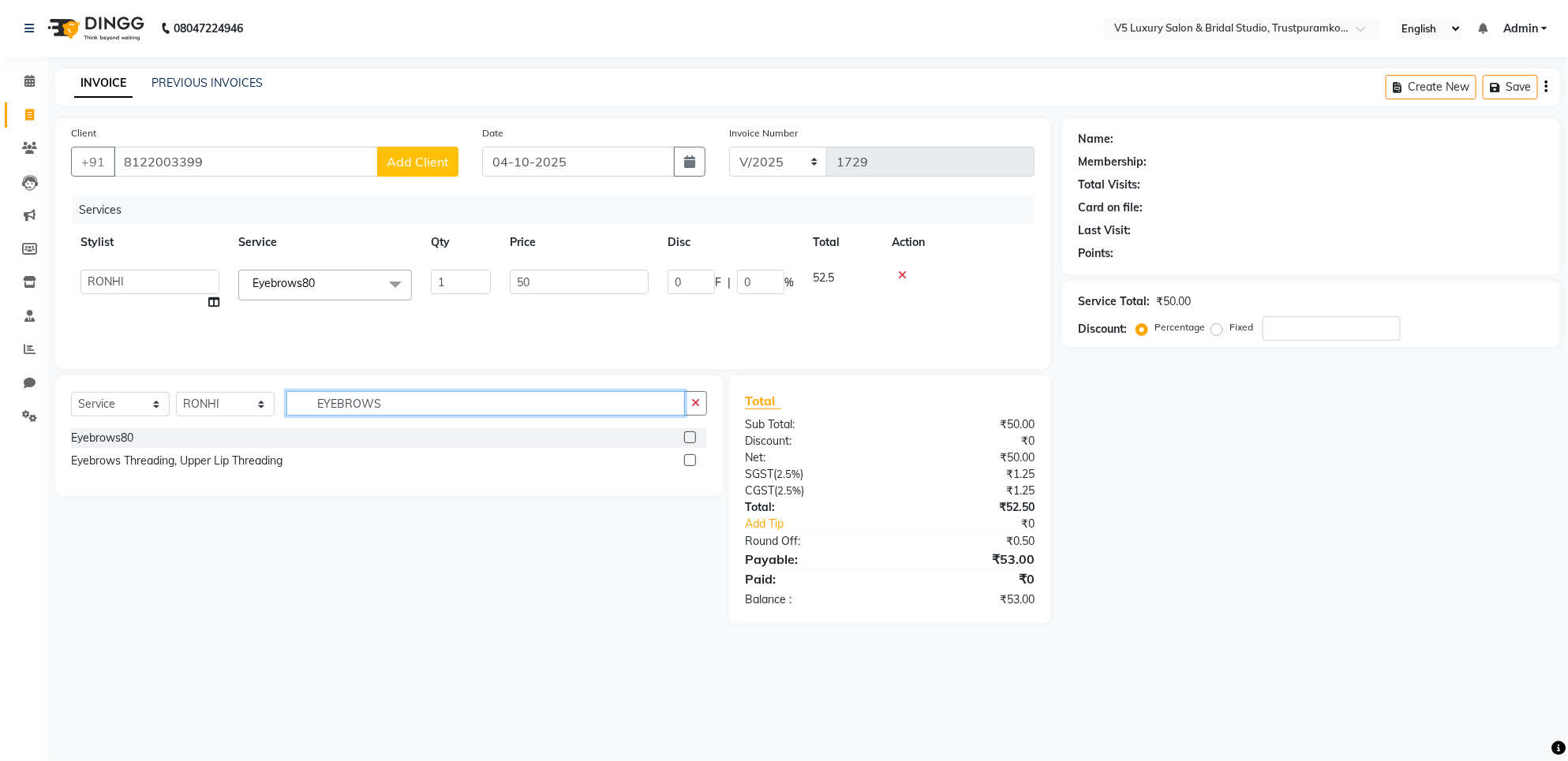
type input "EYEBROWS"
click at [29, 109] on icon at bounding box center [30, 115] width 9 height 12
select select "service"
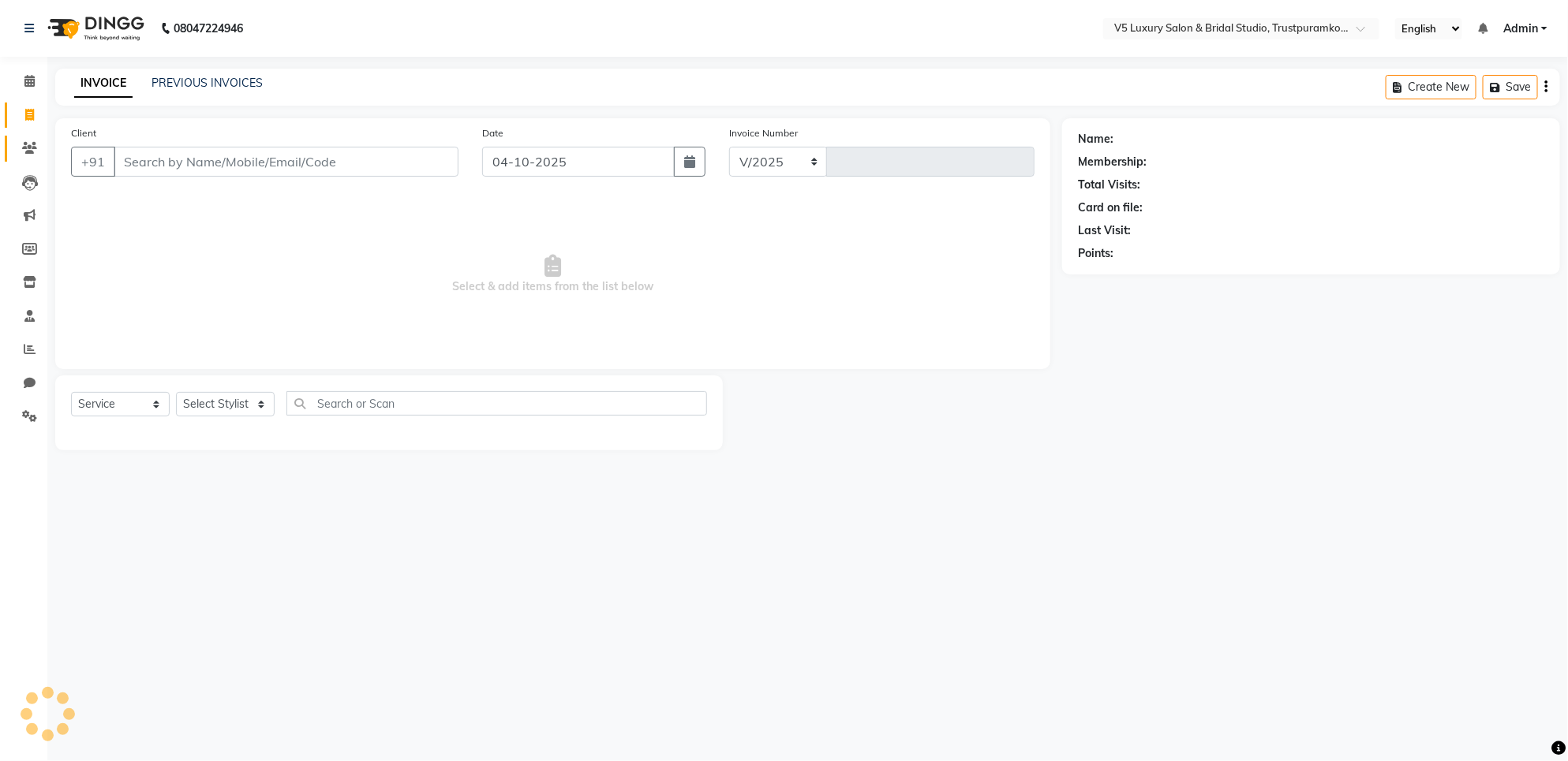
select select "7993"
type input "1729"
click at [30, 113] on icon at bounding box center [30, 115] width 9 height 12
select select "7993"
select select "service"
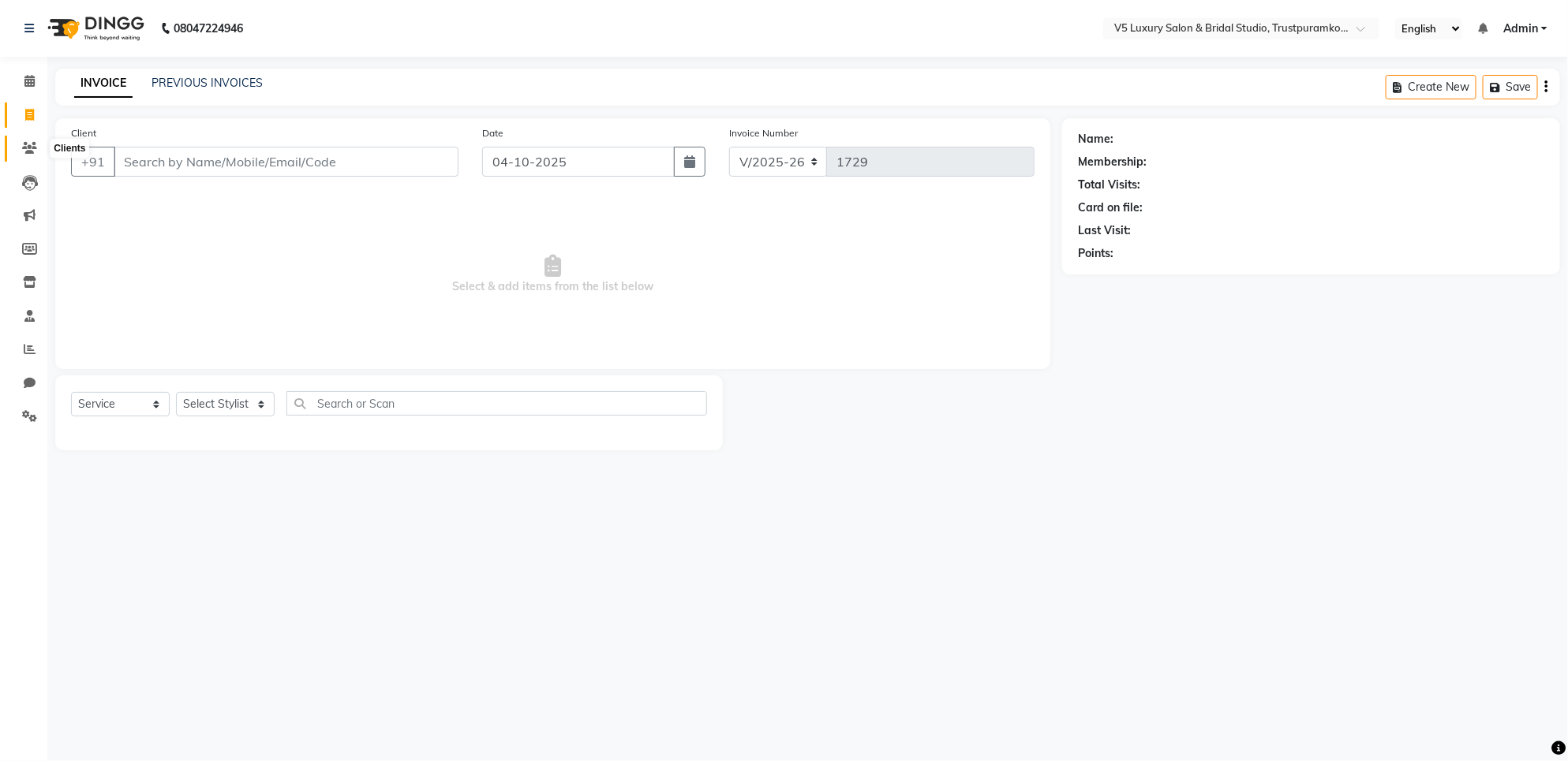
click at [30, 152] on icon at bounding box center [29, 148] width 15 height 12
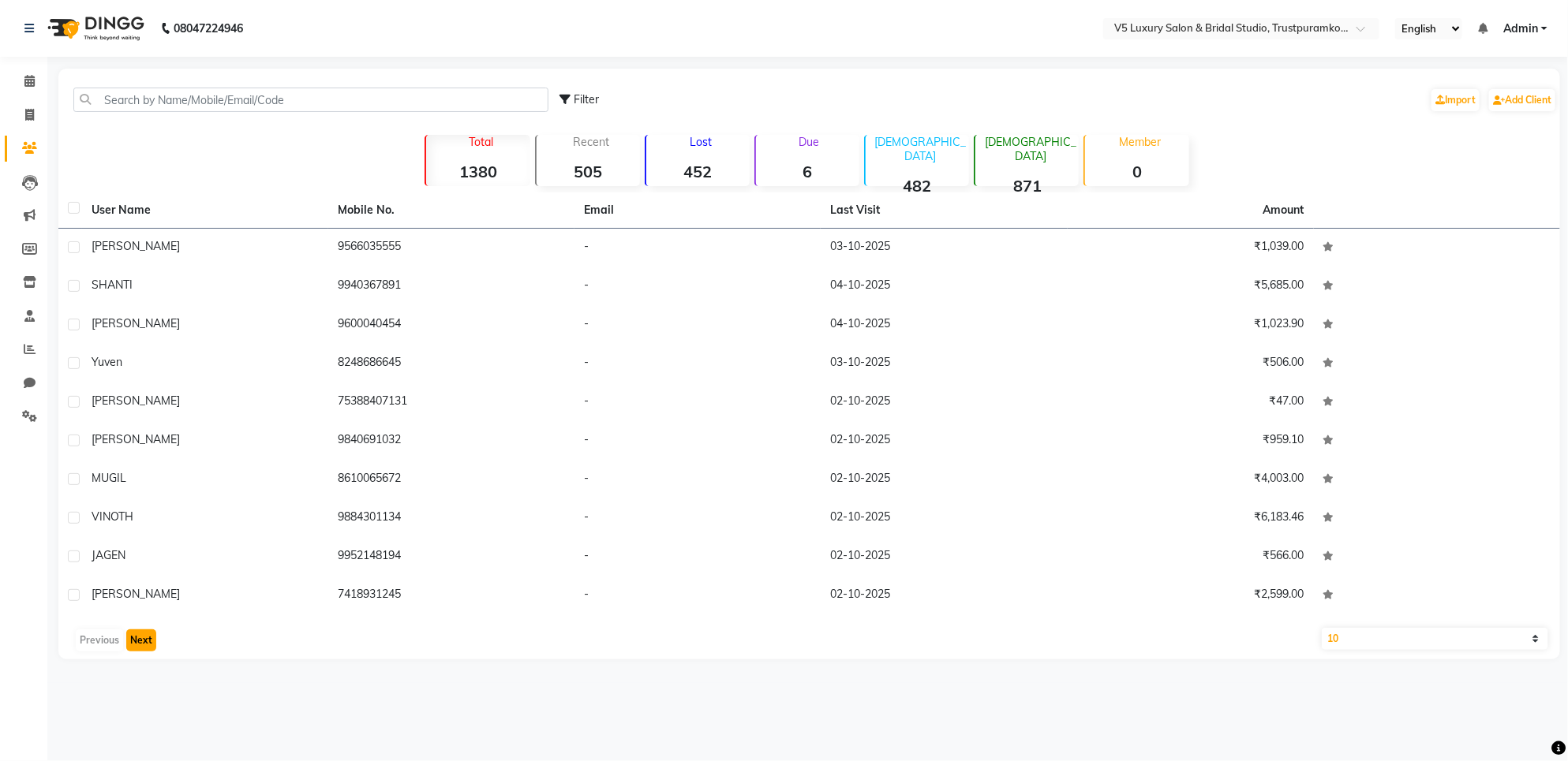
click at [136, 635] on button "Next" at bounding box center [141, 640] width 30 height 22
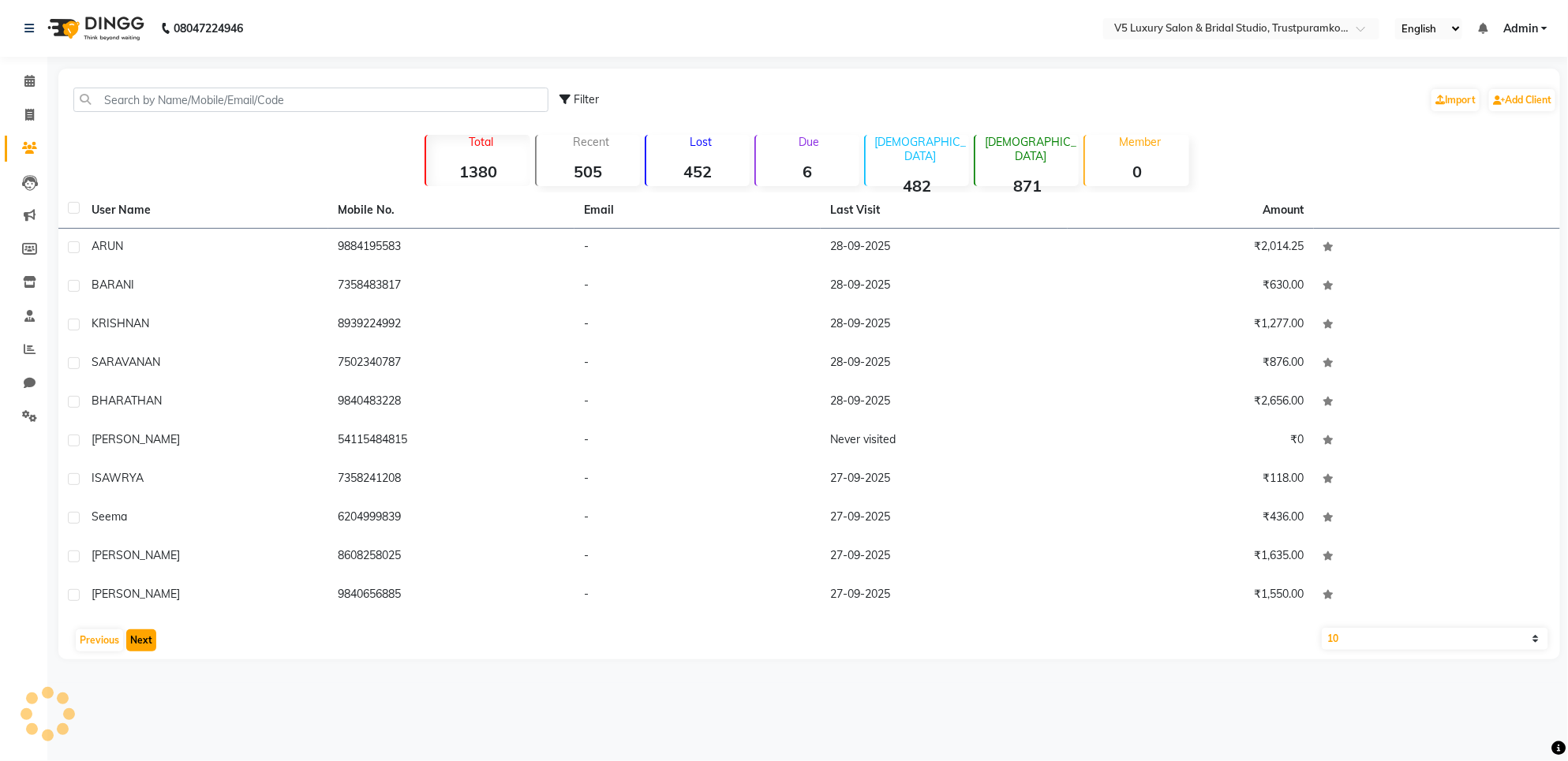
click at [136, 635] on button "Next" at bounding box center [141, 640] width 30 height 22
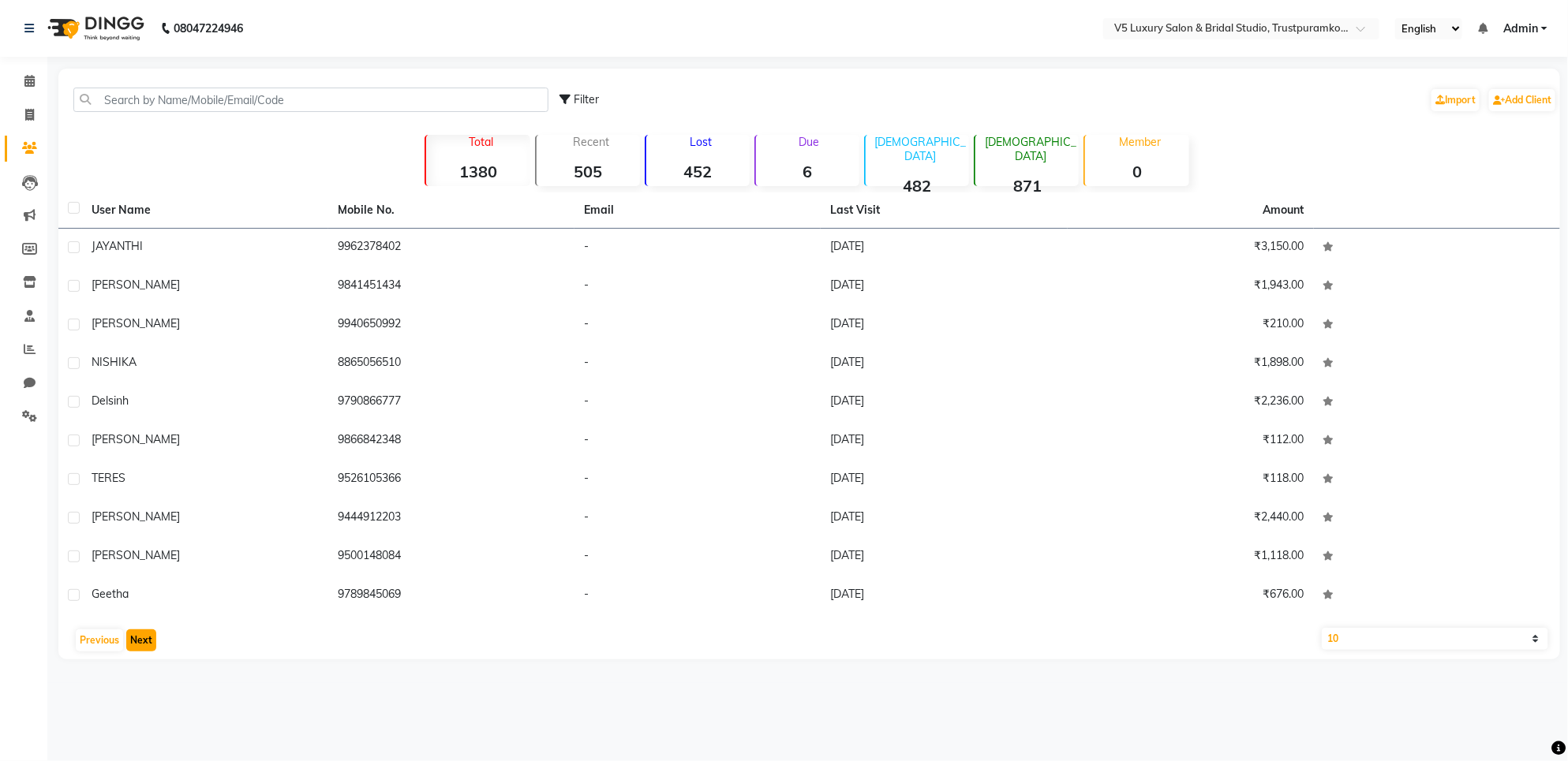
click at [136, 635] on button "Next" at bounding box center [141, 640] width 30 height 22
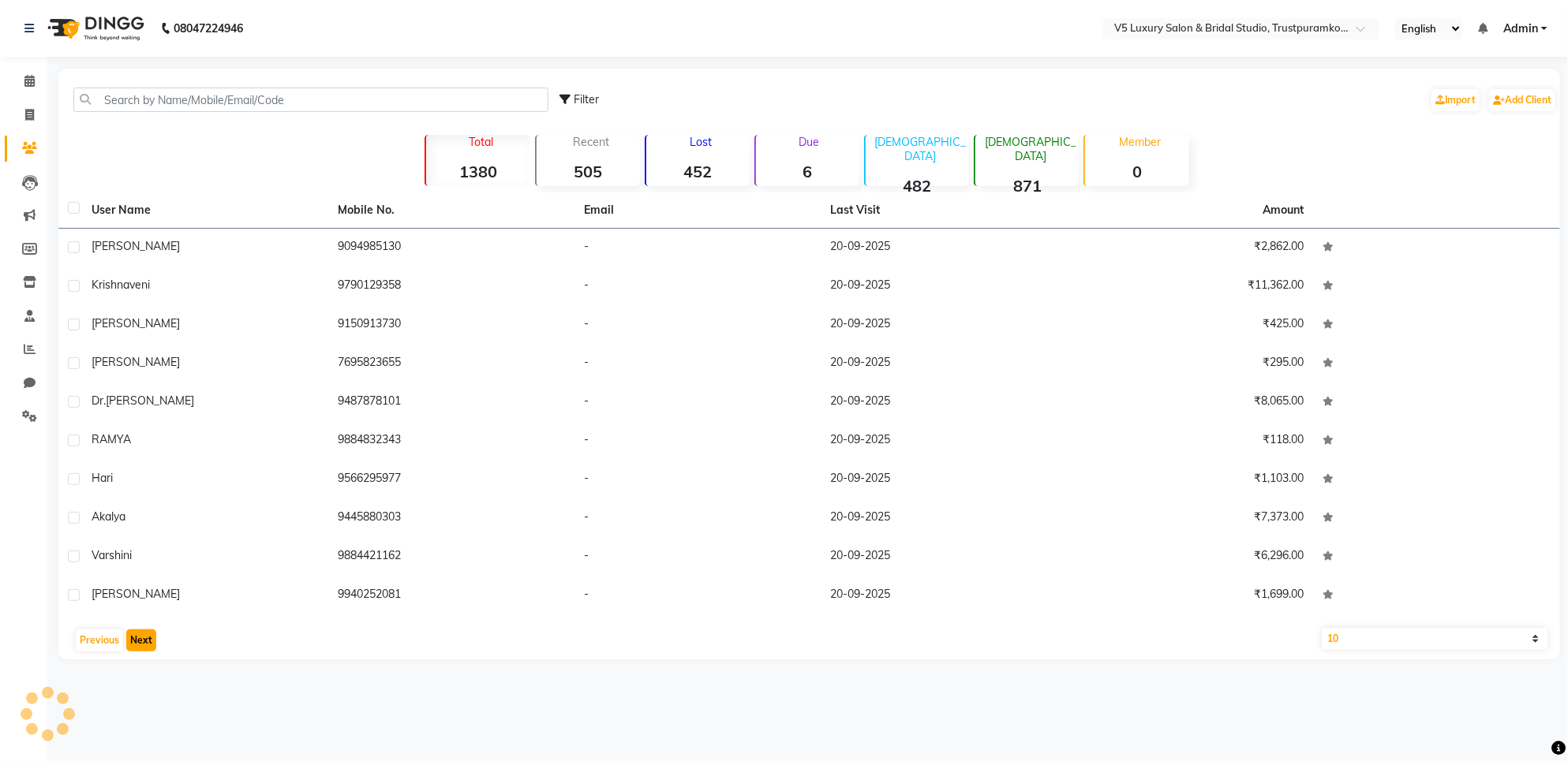
click at [136, 635] on button "Next" at bounding box center [141, 640] width 30 height 22
click at [138, 640] on button "Next" at bounding box center [141, 640] width 30 height 22
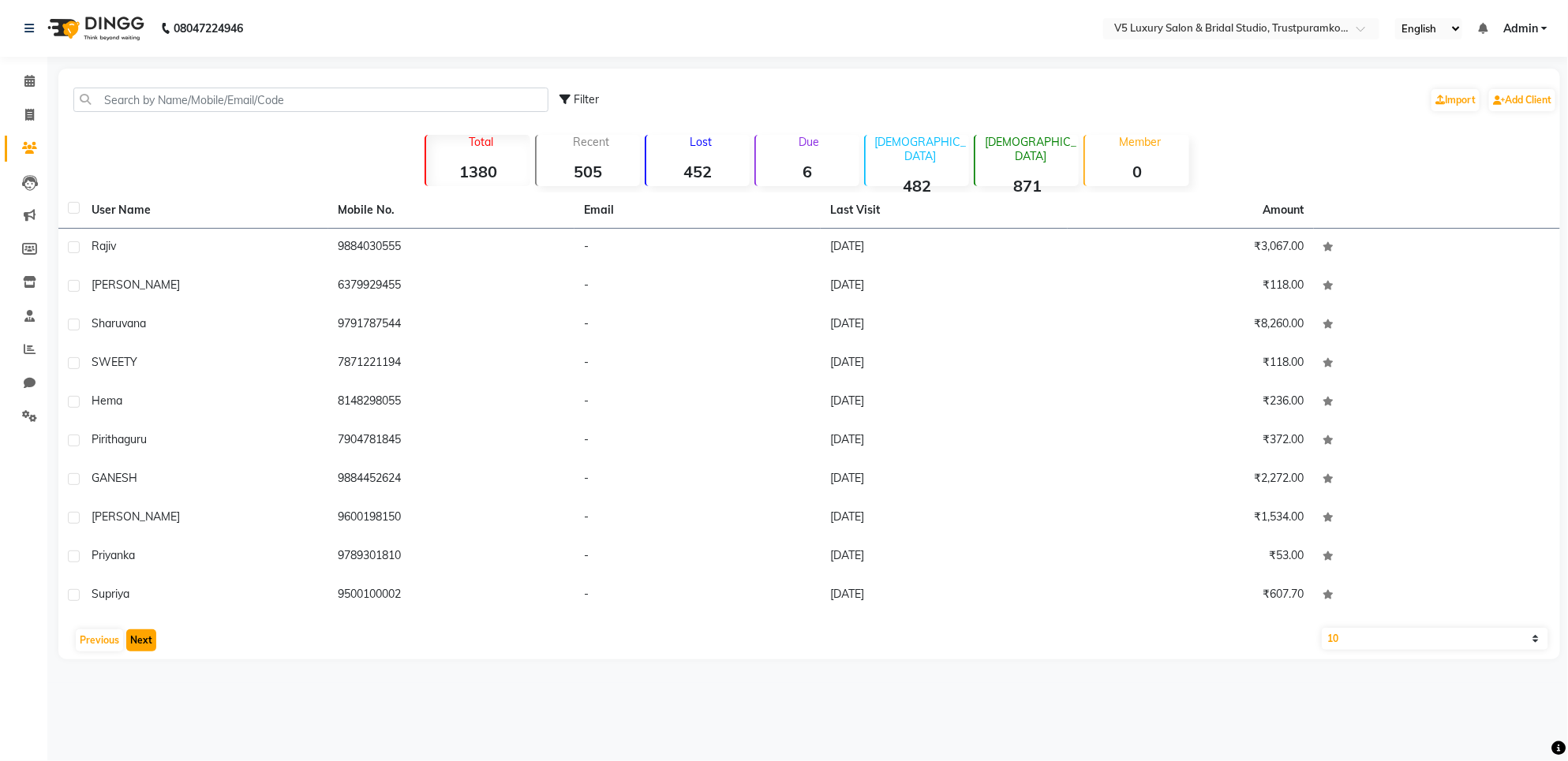
click at [139, 645] on button "Next" at bounding box center [141, 640] width 30 height 22
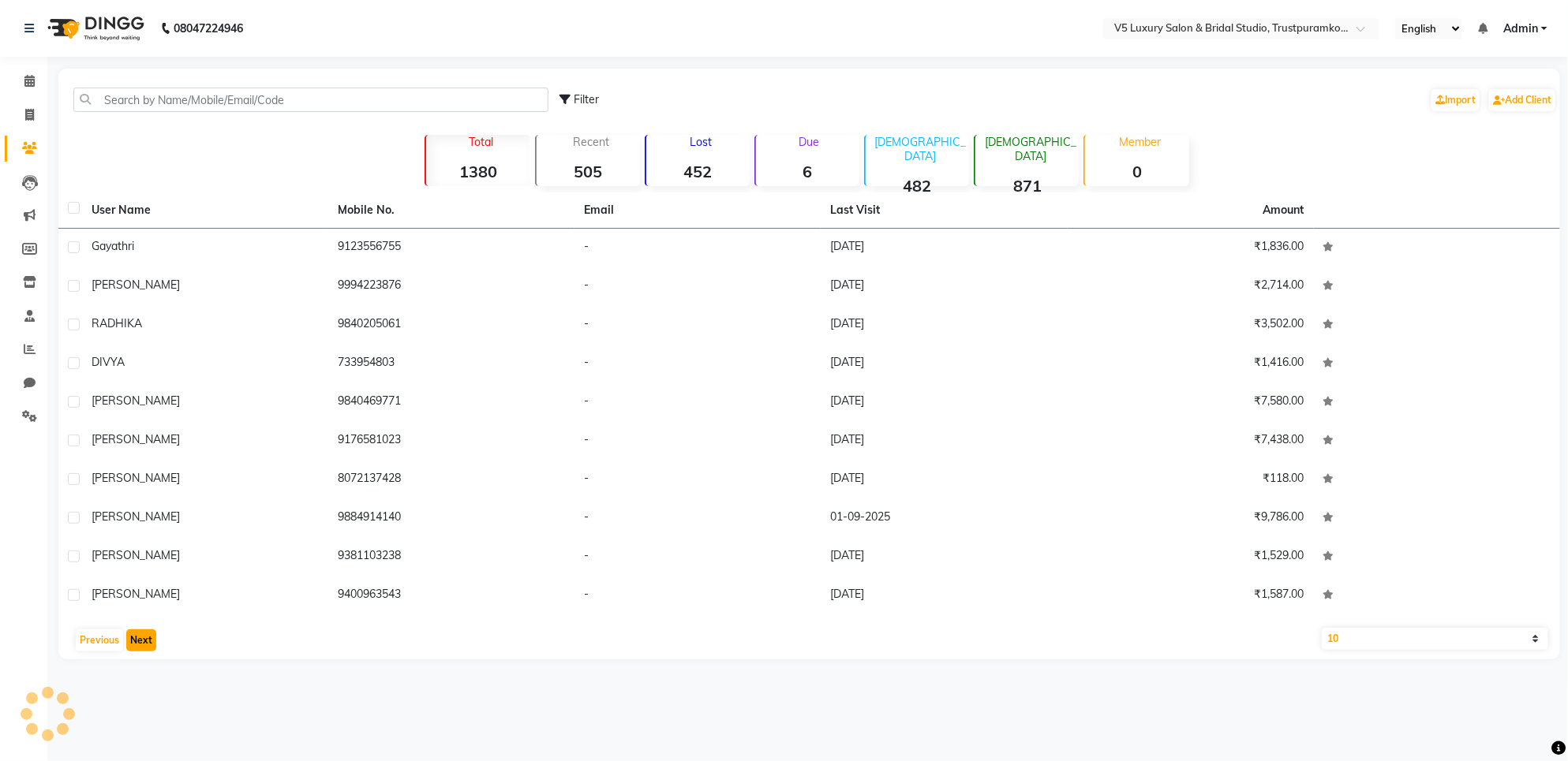
click at [139, 645] on button "Next" at bounding box center [141, 640] width 30 height 22
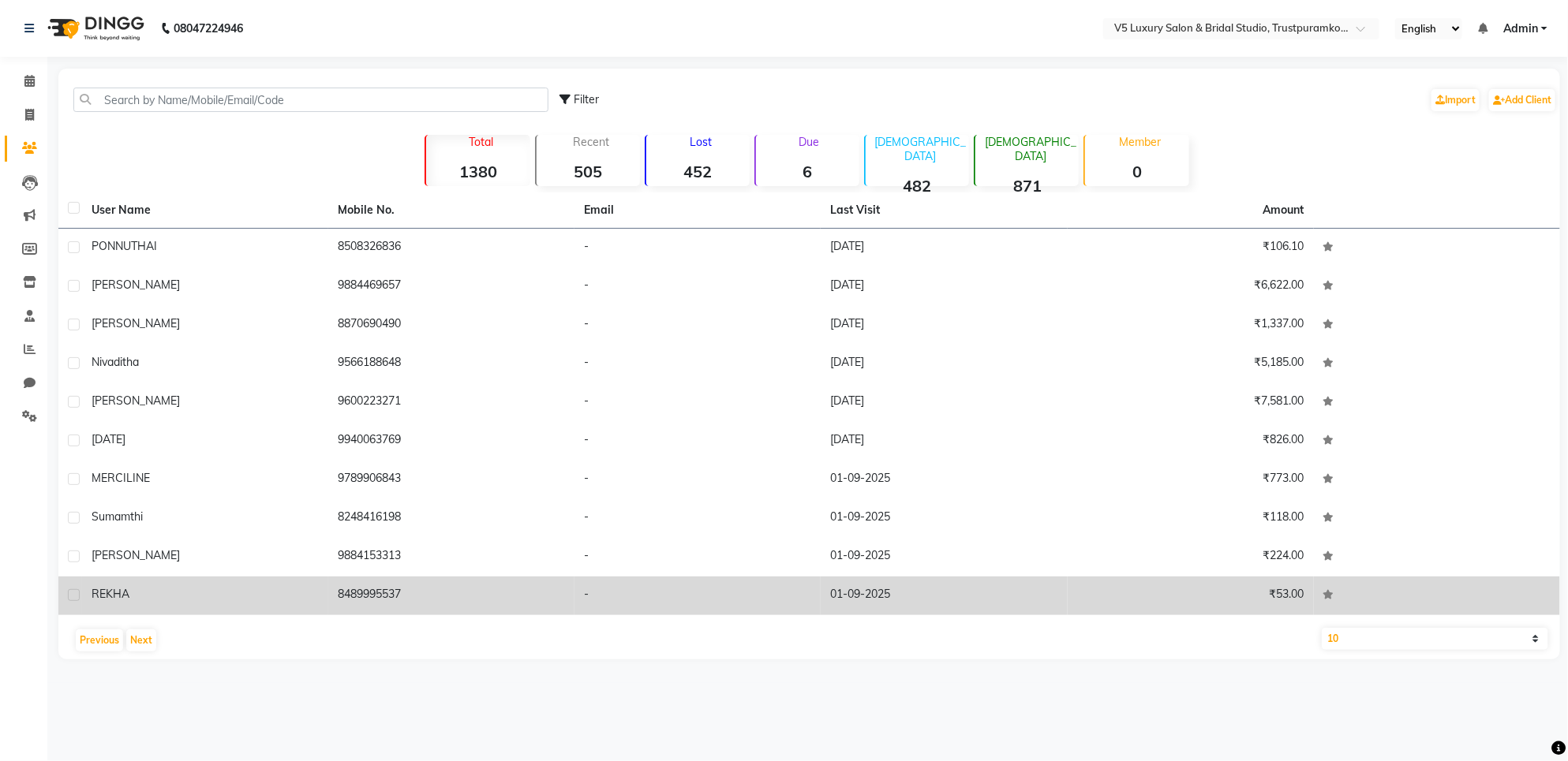
click at [460, 585] on td "8489995537" at bounding box center [451, 596] width 246 height 39
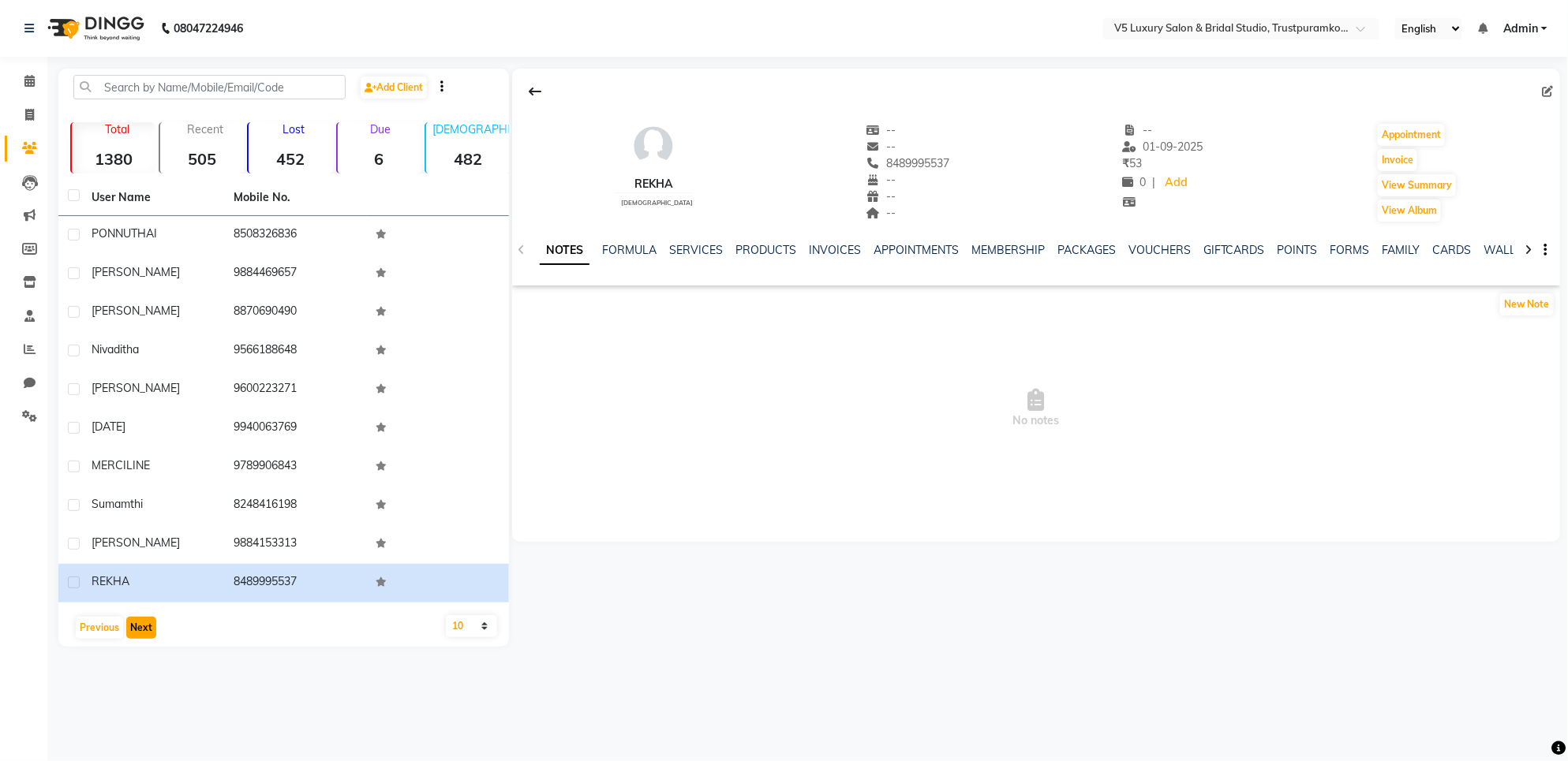
click at [135, 624] on button "Next" at bounding box center [141, 628] width 30 height 22
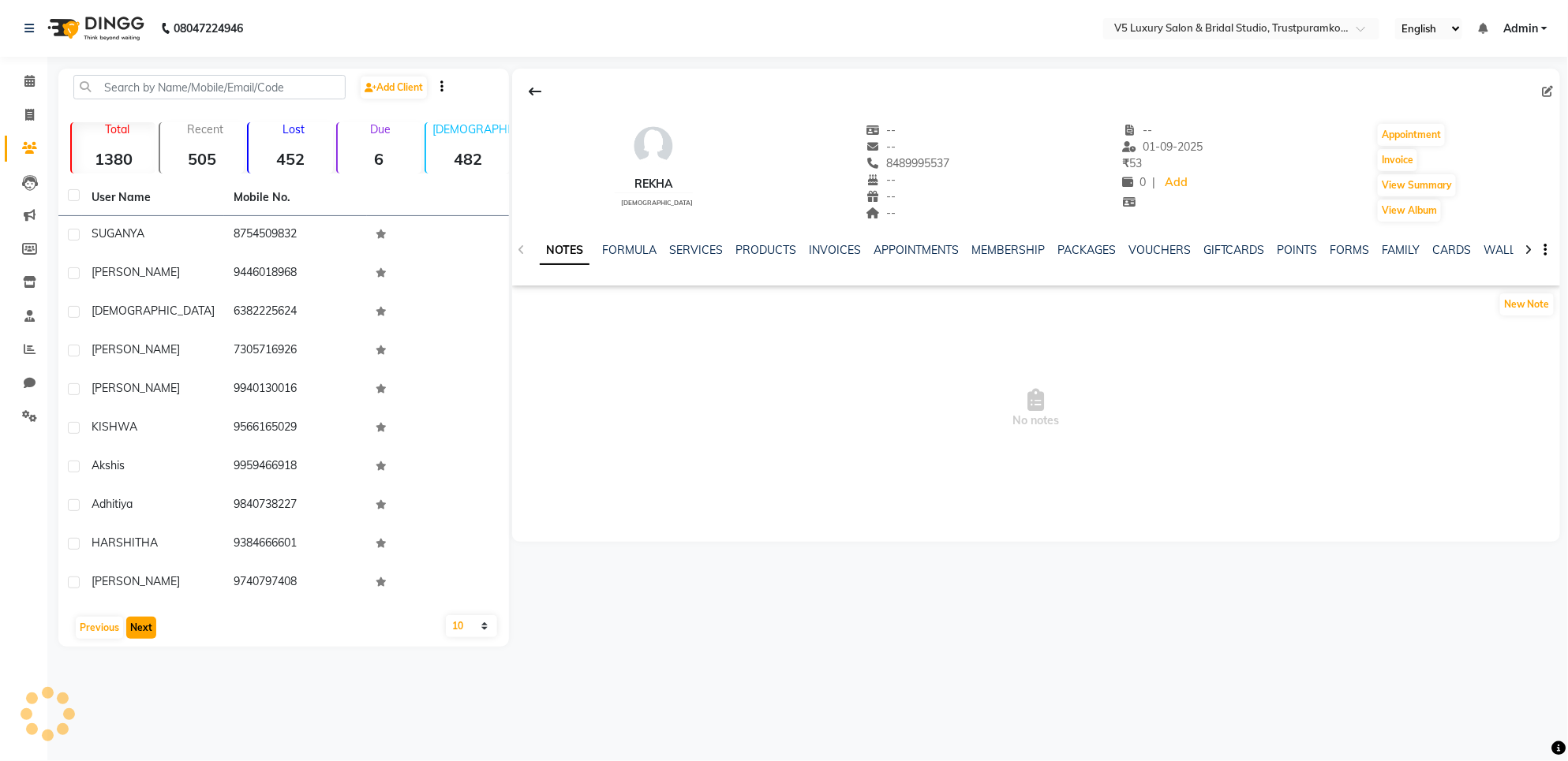
click at [135, 624] on button "Next" at bounding box center [141, 628] width 30 height 22
click at [134, 624] on button "Next" at bounding box center [141, 628] width 30 height 22
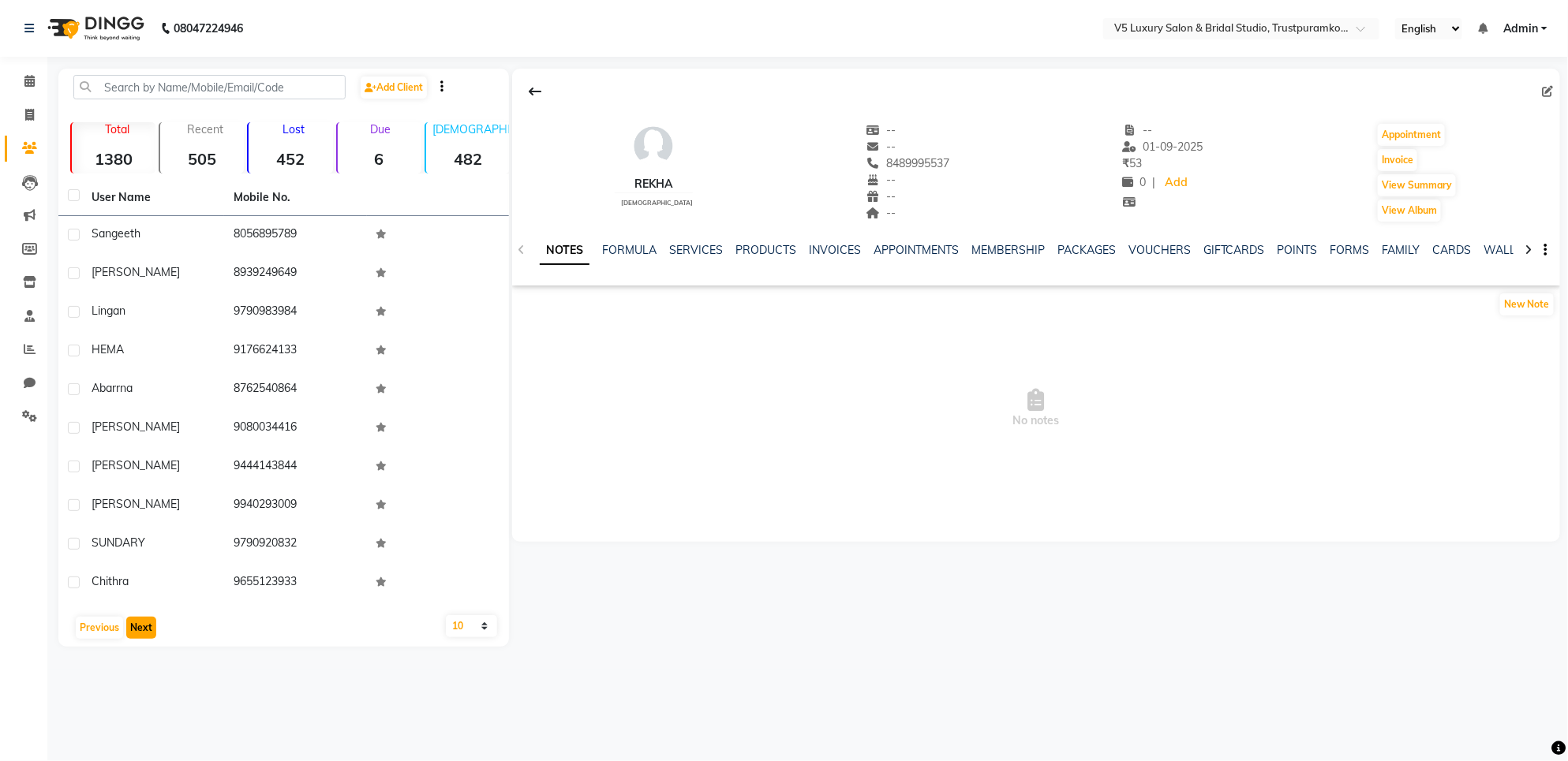
click at [134, 624] on button "Next" at bounding box center [141, 628] width 30 height 22
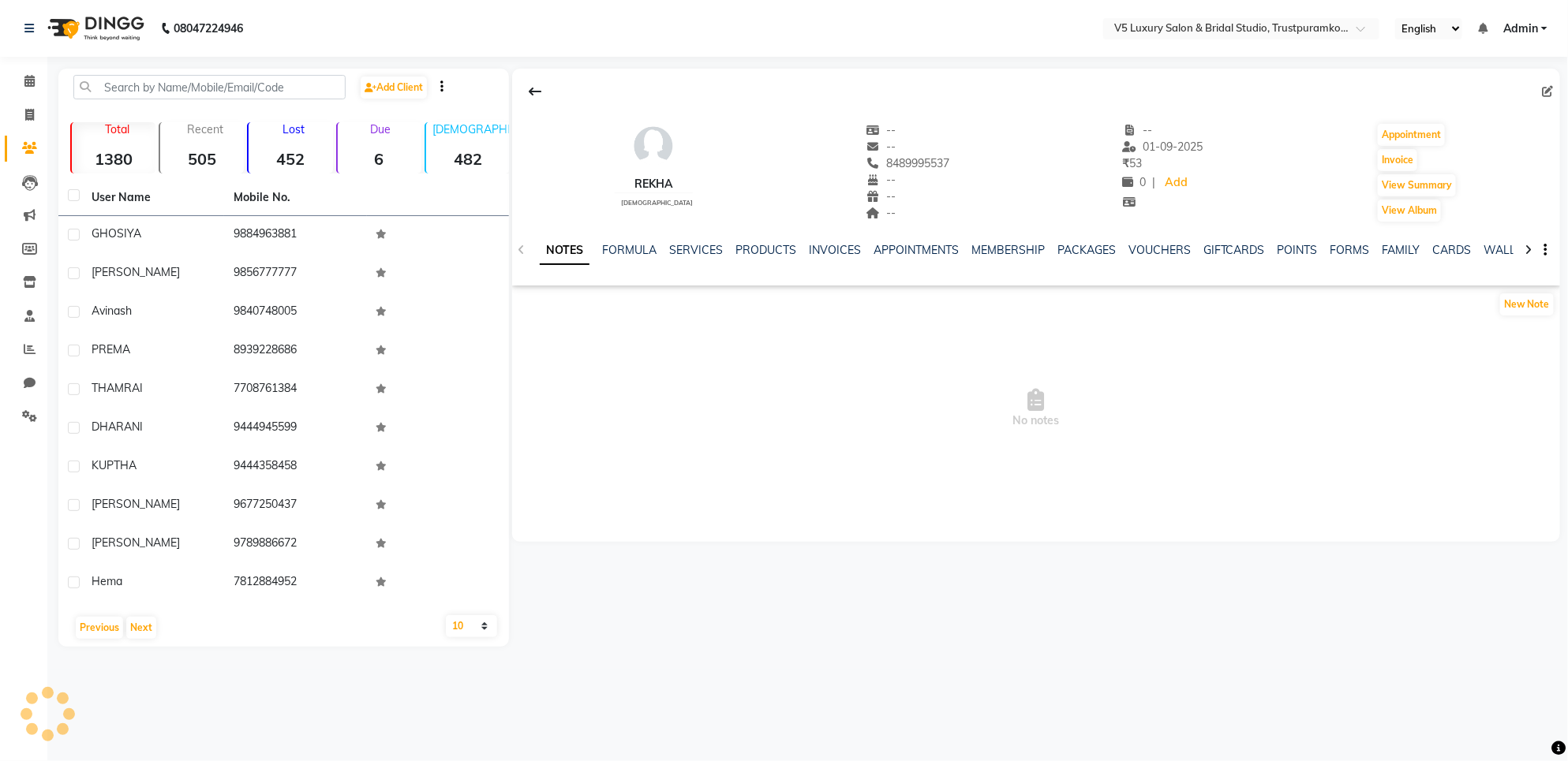
click at [167, 618] on div "Previous Next" at bounding box center [283, 629] width 438 height 26
click at [186, 621] on div "Previous Next" at bounding box center [283, 629] width 438 height 26
click at [199, 624] on div "Previous Next" at bounding box center [283, 629] width 438 height 26
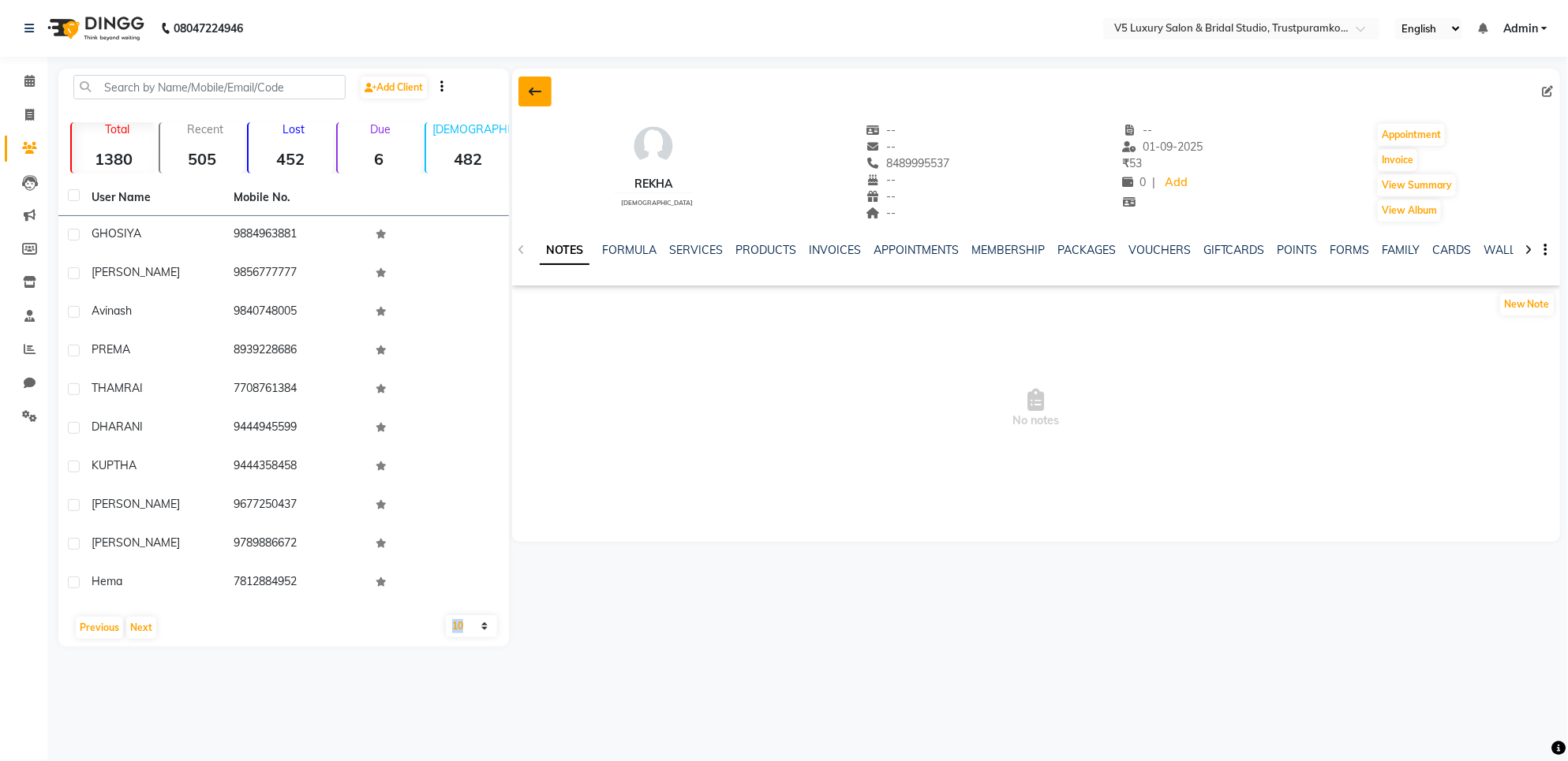
click at [537, 92] on icon at bounding box center [535, 91] width 13 height 13
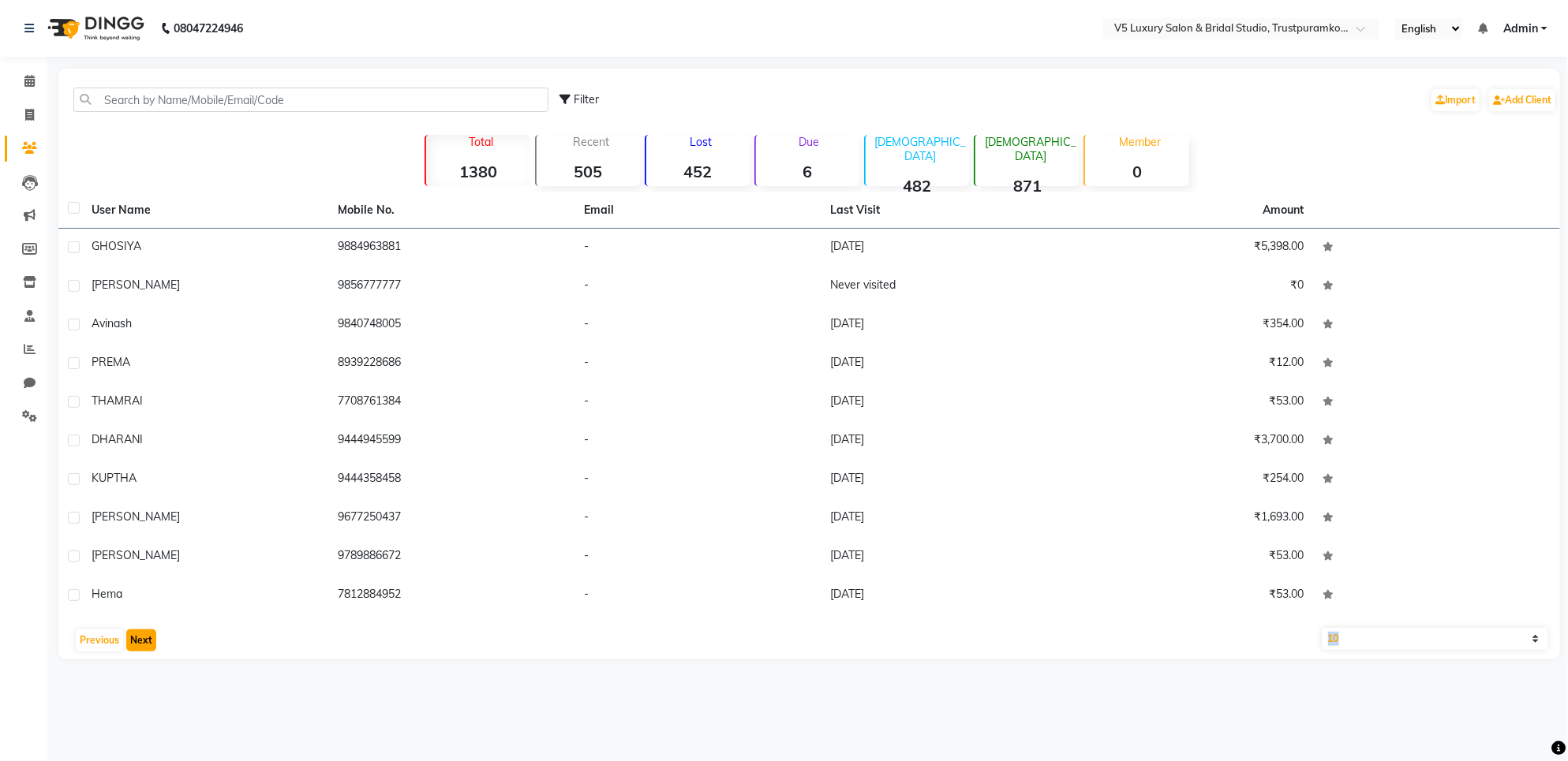
click at [142, 641] on button "Next" at bounding box center [141, 640] width 30 height 22
click at [142, 639] on button "Next" at bounding box center [141, 640] width 30 height 22
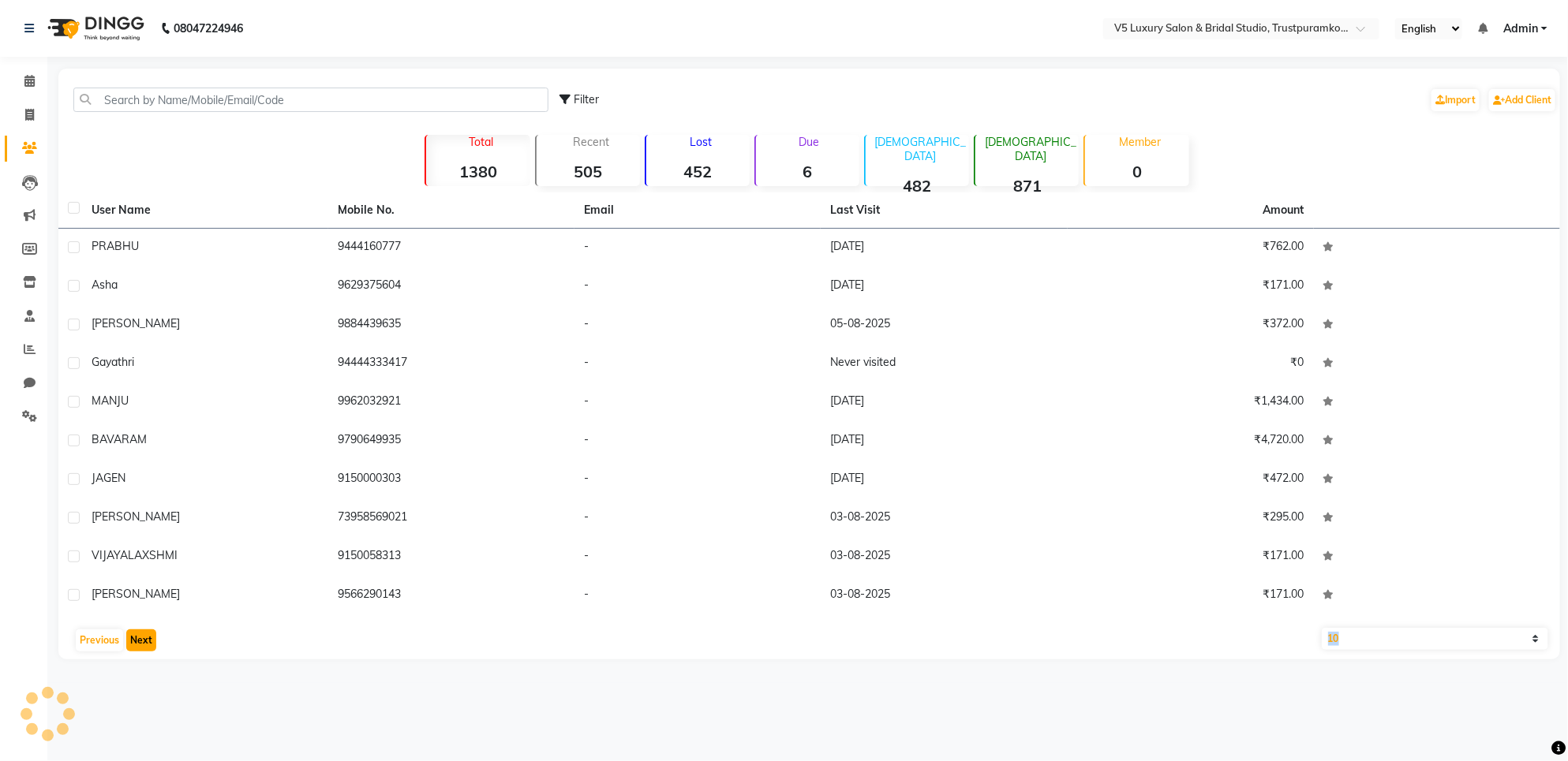
click at [142, 639] on button "Next" at bounding box center [141, 640] width 30 height 22
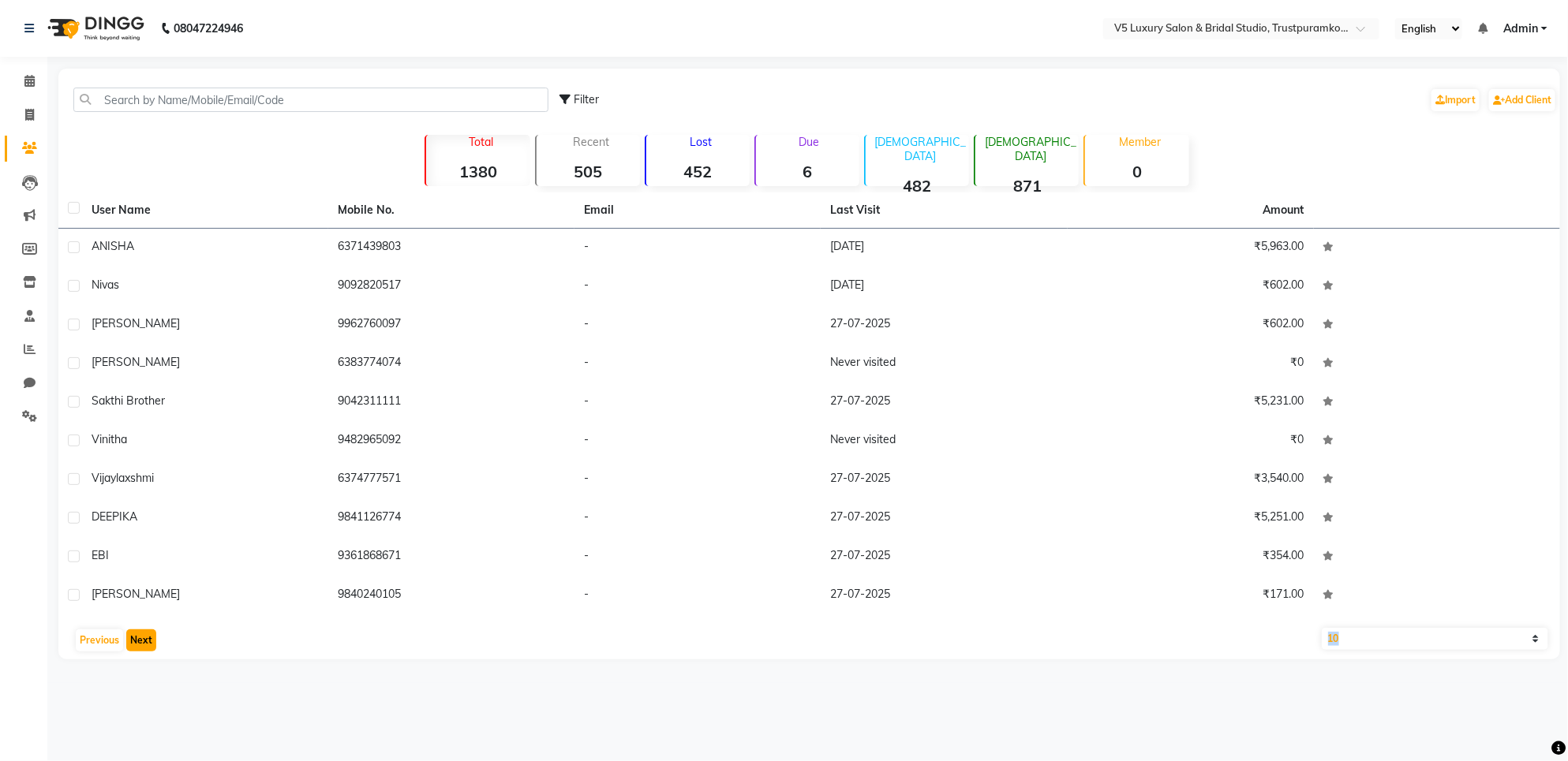
click at [142, 639] on button "Next" at bounding box center [141, 640] width 30 height 22
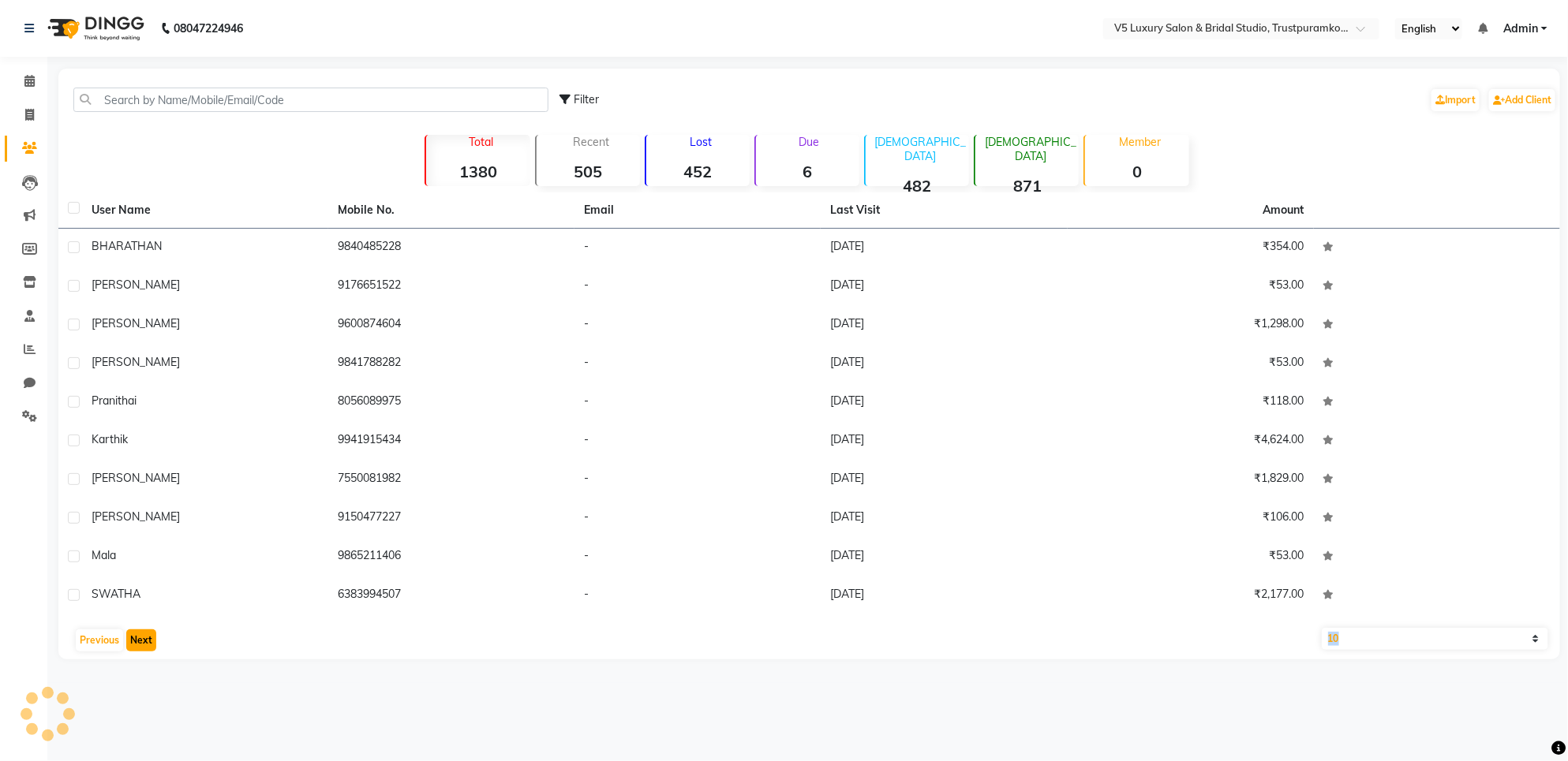
click at [142, 639] on button "Next" at bounding box center [141, 640] width 30 height 22
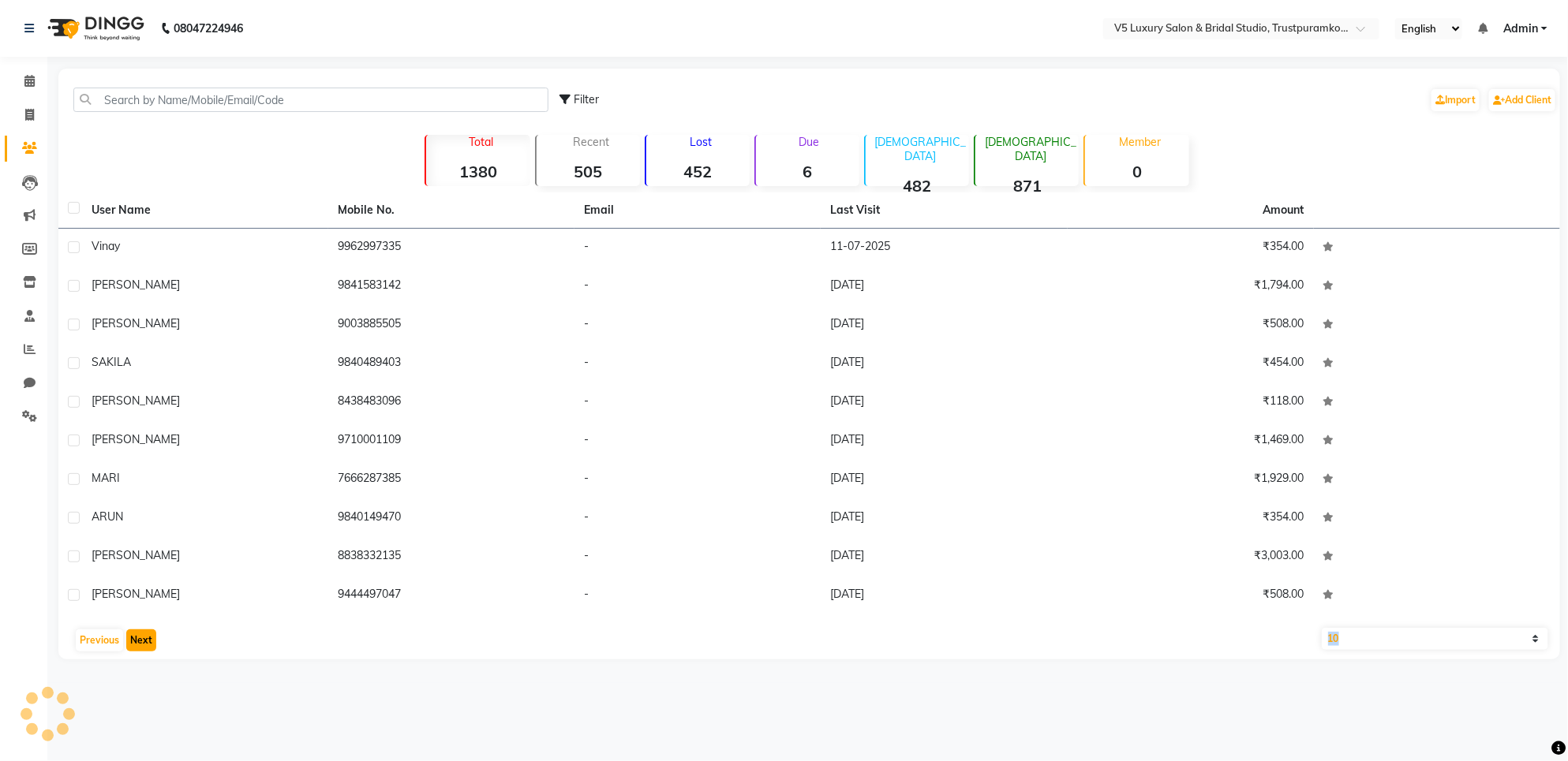
click at [142, 639] on button "Next" at bounding box center [141, 640] width 30 height 22
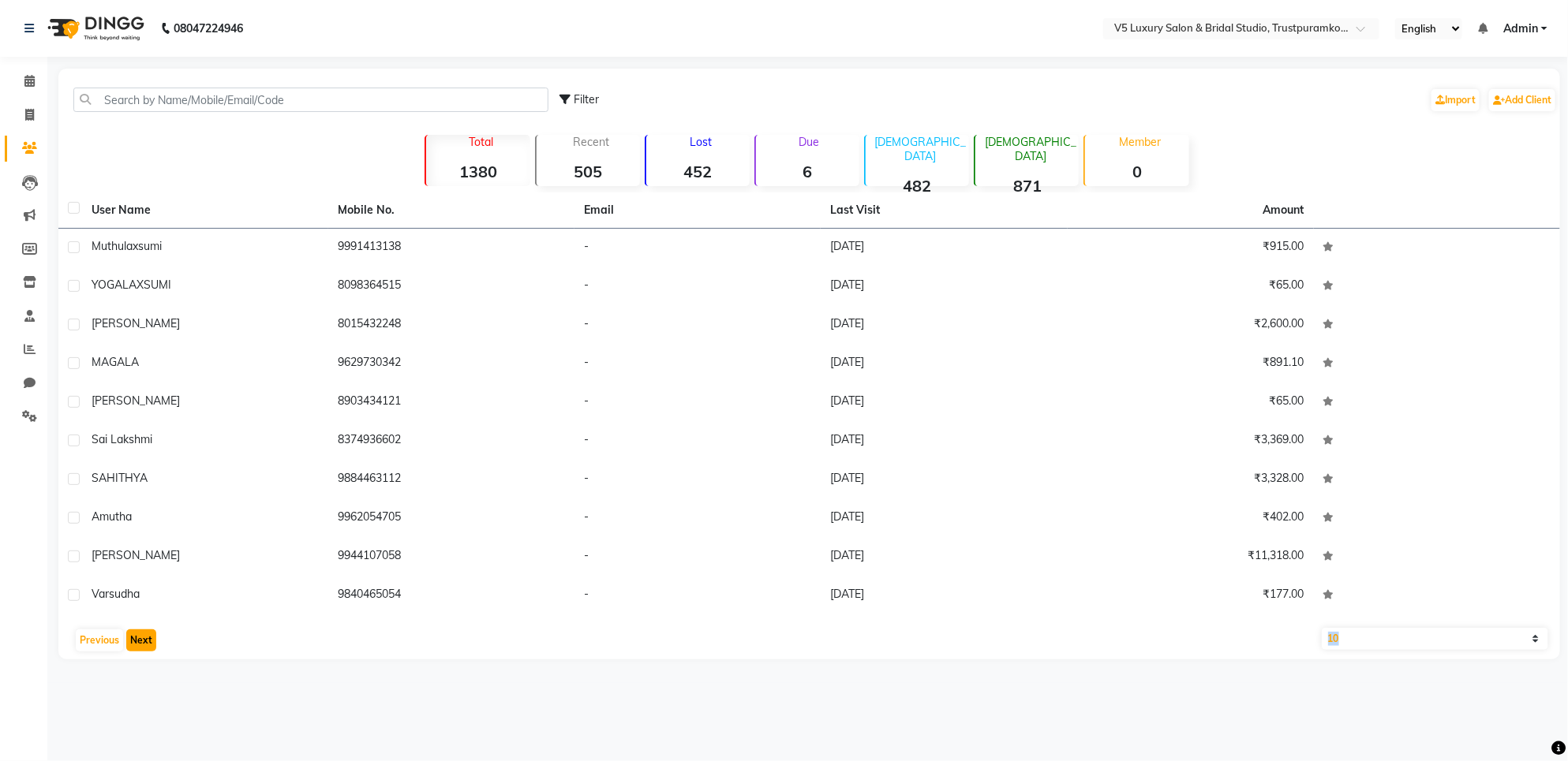
click at [142, 639] on button "Next" at bounding box center [141, 640] width 30 height 22
click at [142, 632] on button "Next" at bounding box center [141, 640] width 30 height 22
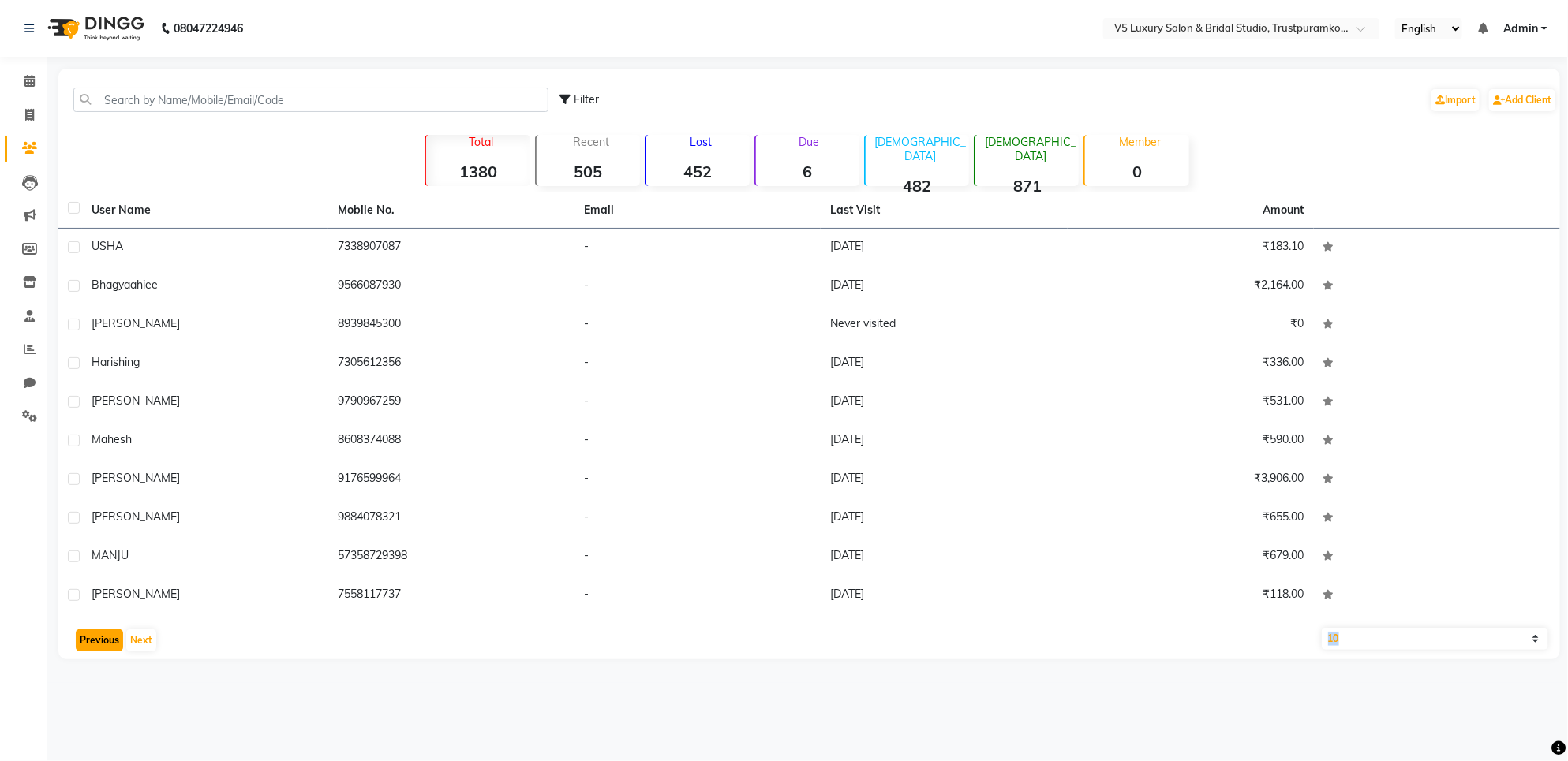
click at [113, 648] on button "Previous" at bounding box center [100, 640] width 47 height 22
click at [112, 648] on button "Previous" at bounding box center [100, 640] width 47 height 22
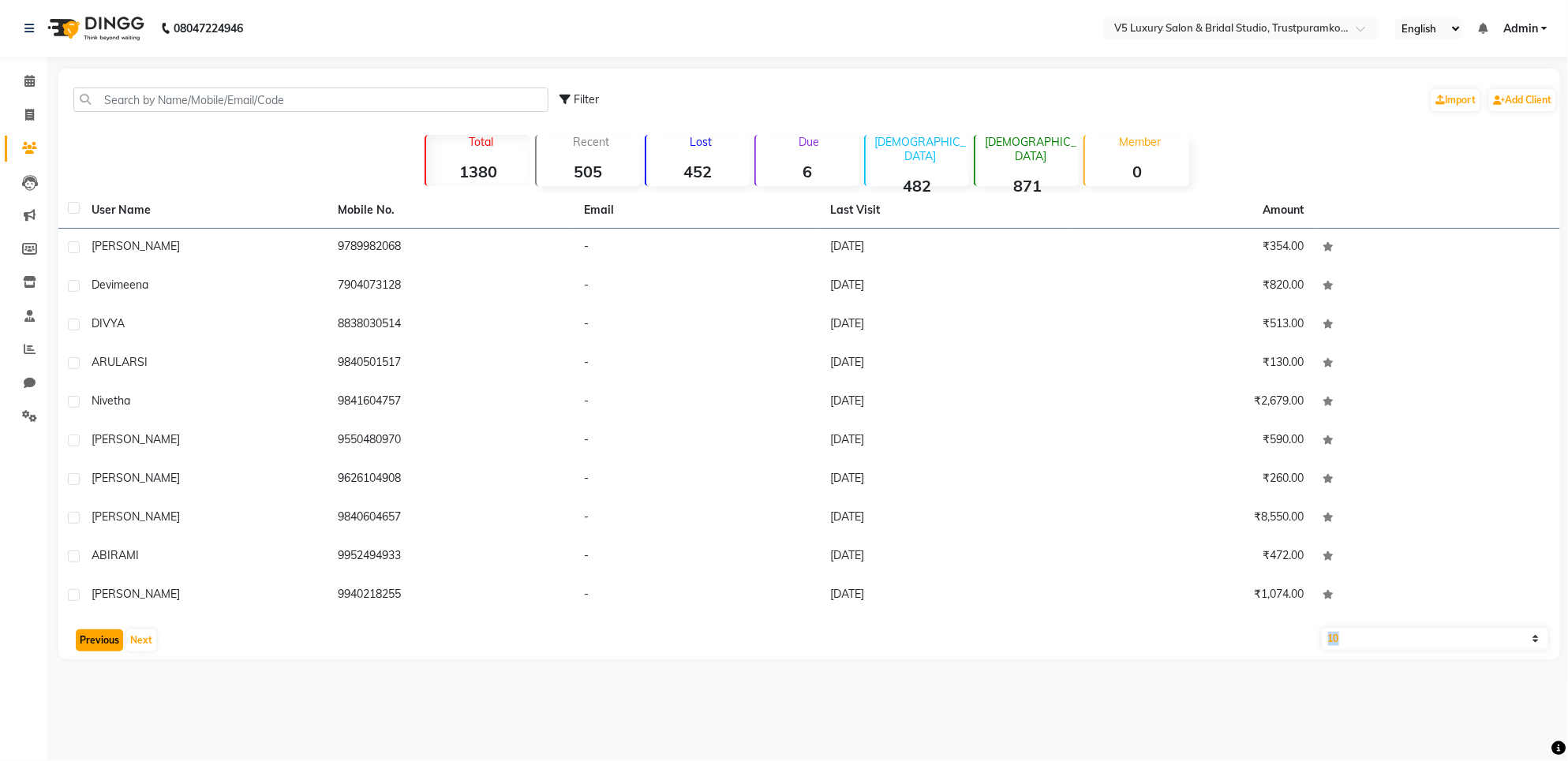
click at [112, 648] on button "Previous" at bounding box center [100, 640] width 47 height 22
click at [112, 649] on button "Previous" at bounding box center [100, 640] width 47 height 22
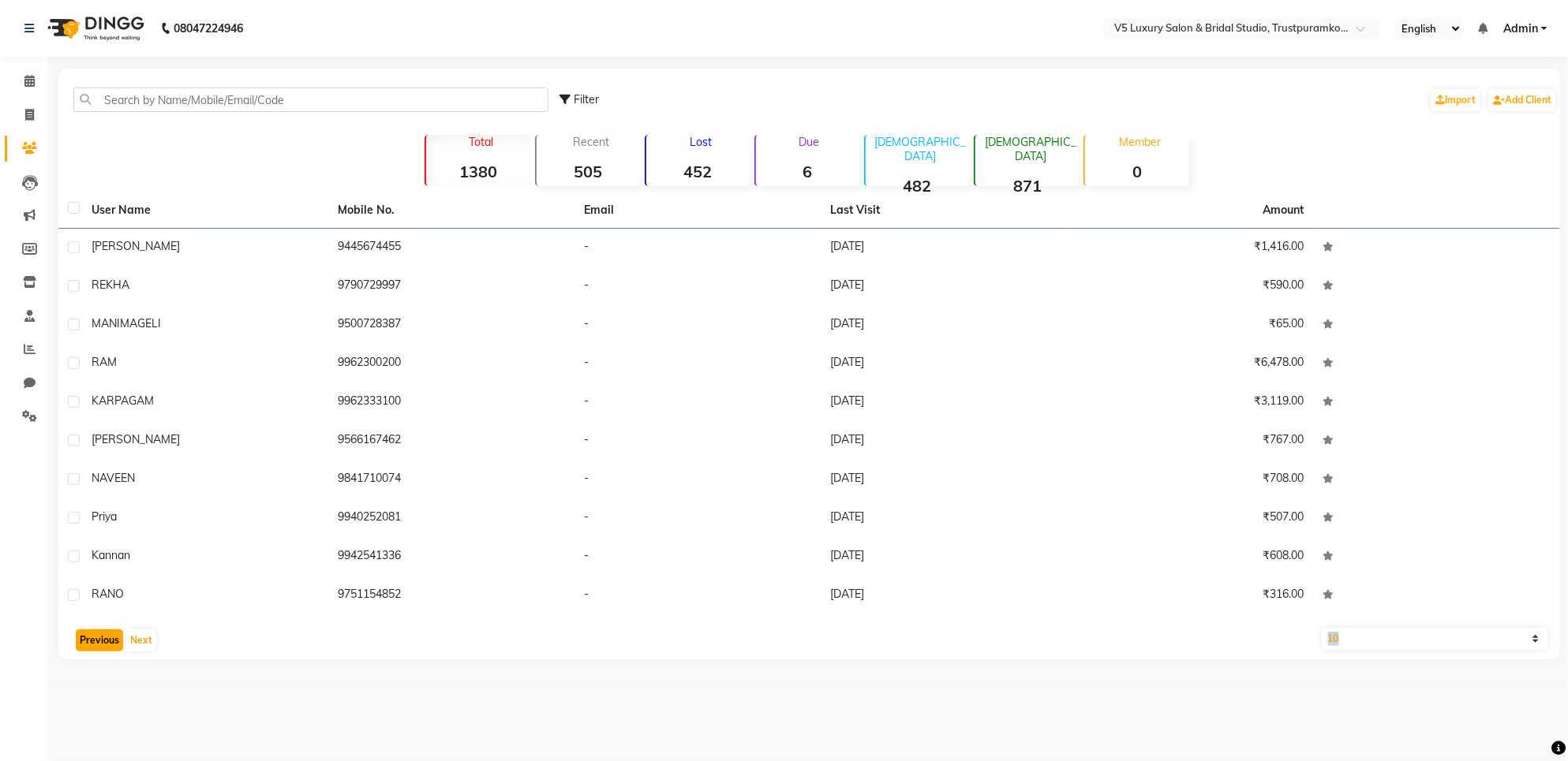
click at [112, 649] on button "Previous" at bounding box center [100, 640] width 47 height 22
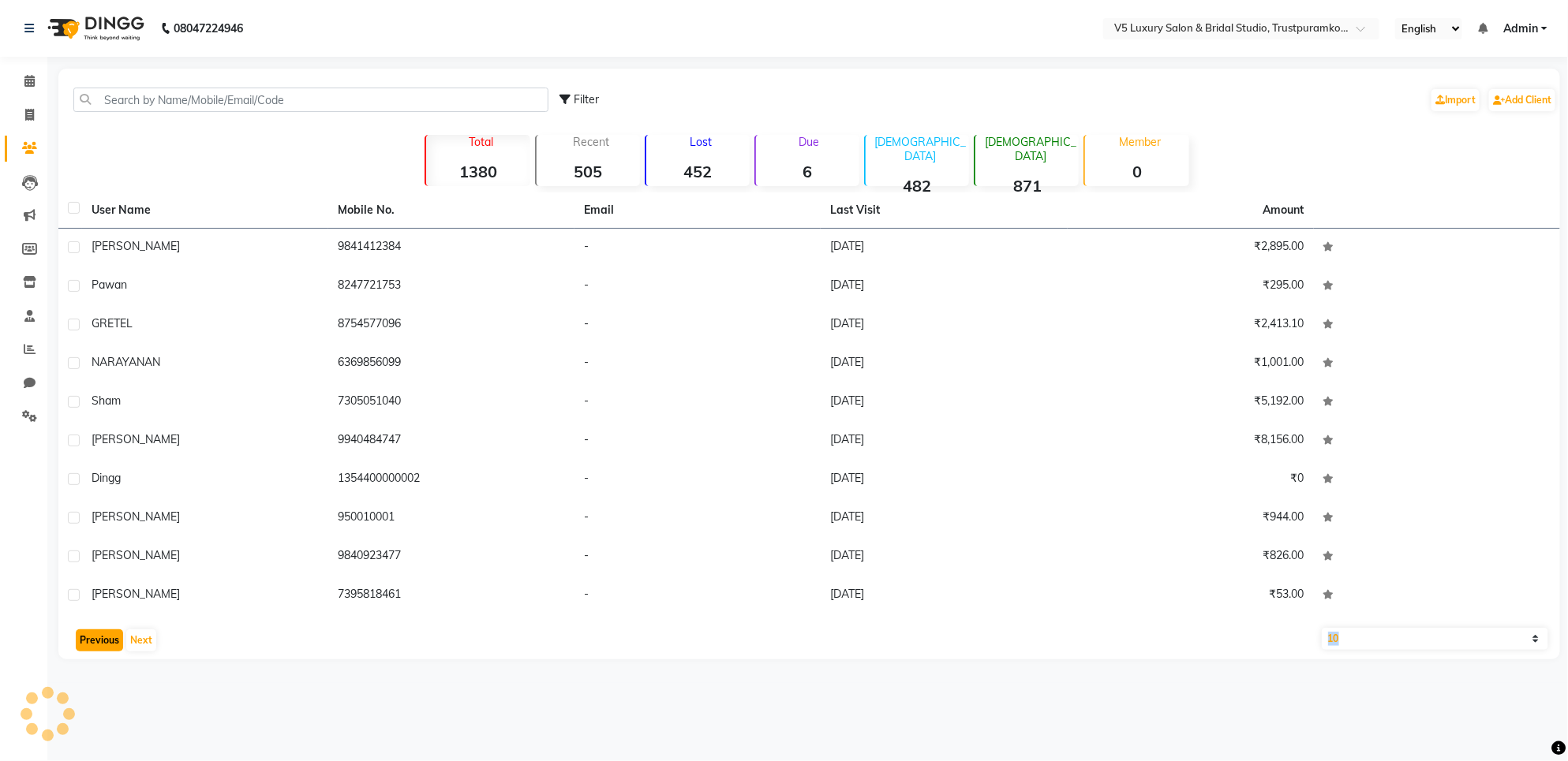
click at [112, 649] on button "Previous" at bounding box center [100, 640] width 47 height 22
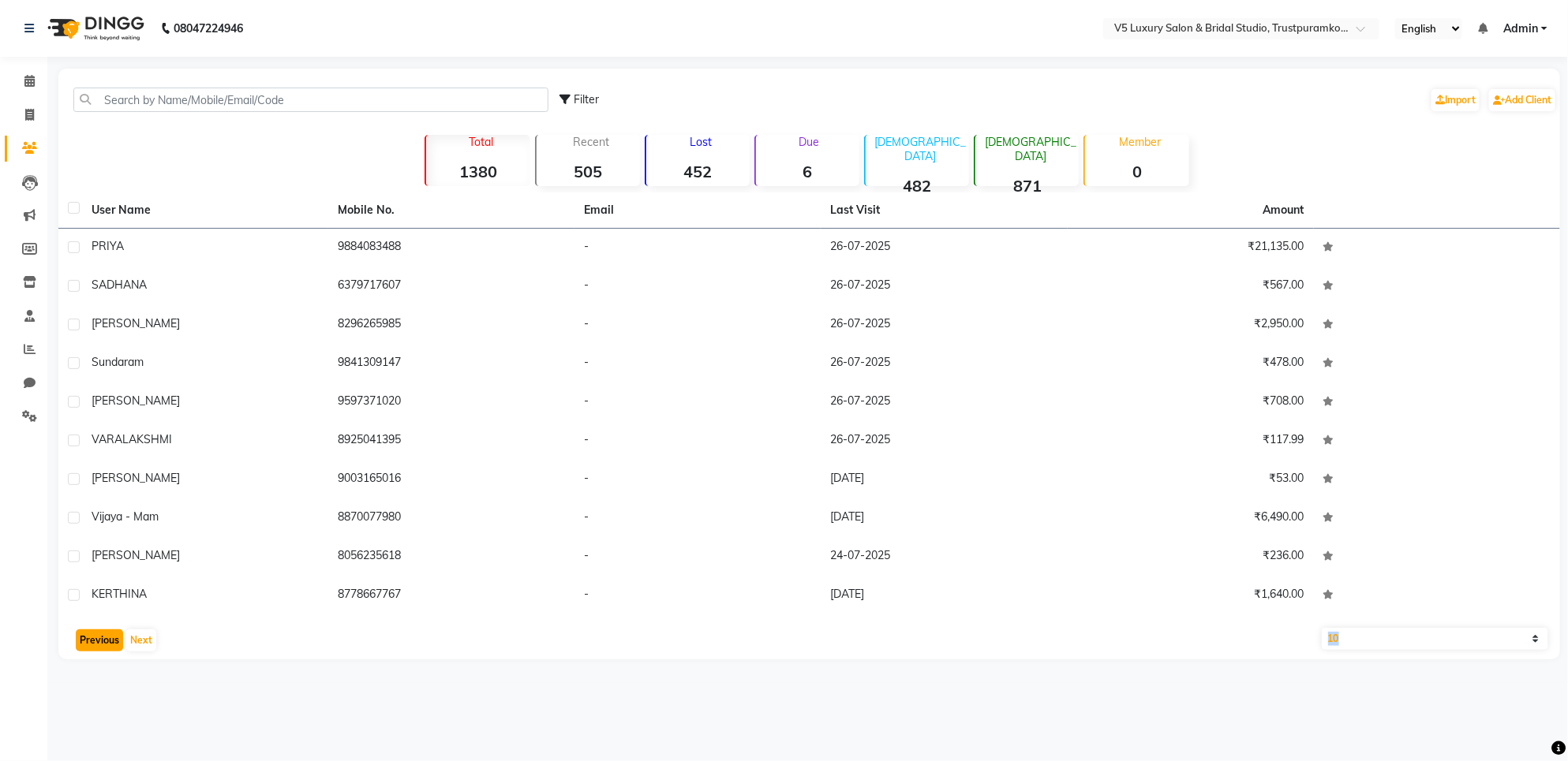
click at [112, 649] on button "Previous" at bounding box center [100, 640] width 47 height 22
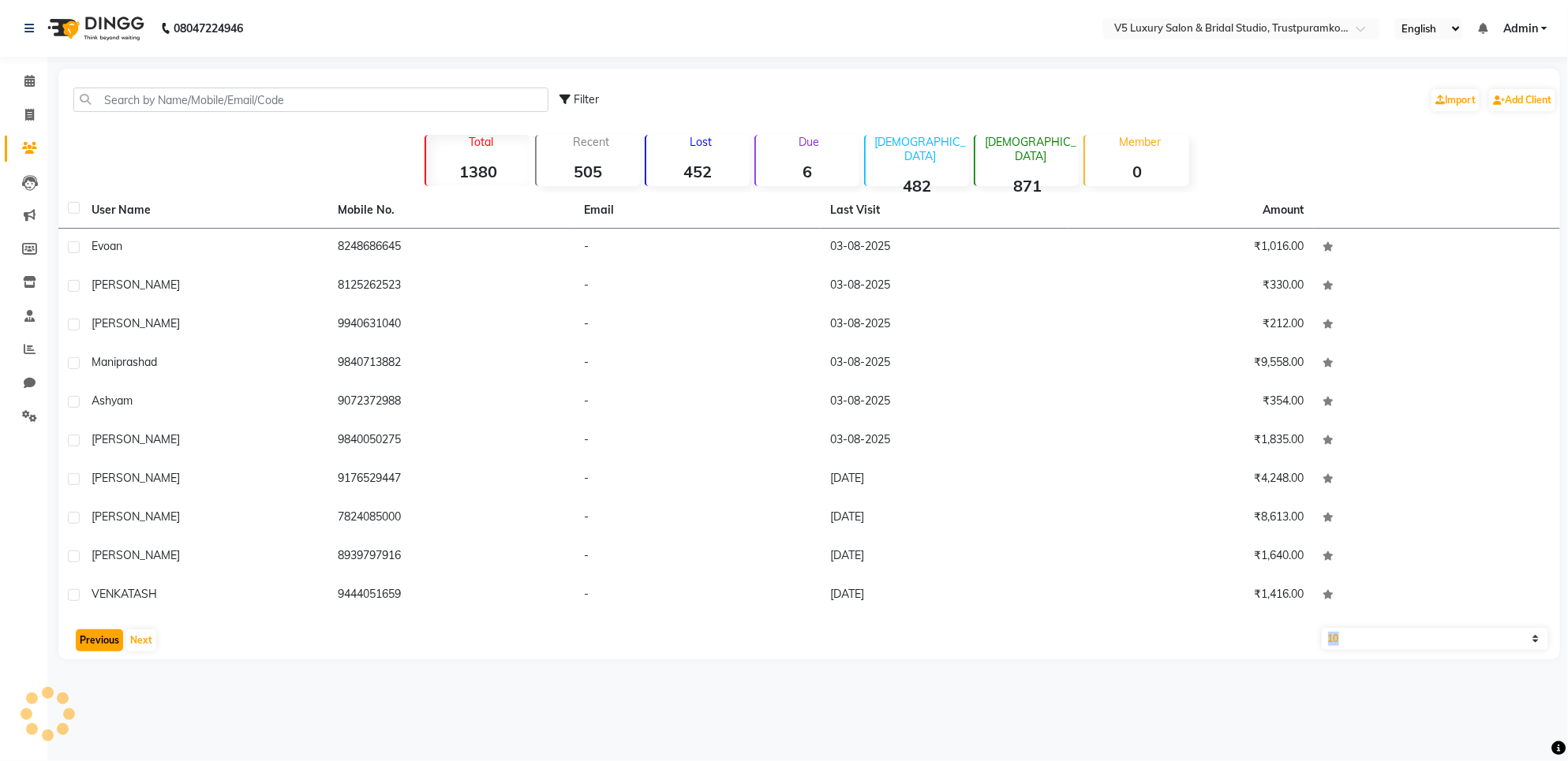
click at [112, 649] on button "Previous" at bounding box center [100, 640] width 47 height 22
click at [112, 651] on button "Previous" at bounding box center [100, 640] width 47 height 22
click at [91, 655] on div "User Name Mobile No. Email Last Visit Amount Sangeetha 9791080253 - [DATE] ₹6,1…" at bounding box center [809, 426] width 1502 height 467
click at [88, 655] on div "User Name Mobile No. Email Last Visit Amount [PERSON_NAME] 7436995247 - [DATE] …" at bounding box center [809, 426] width 1502 height 467
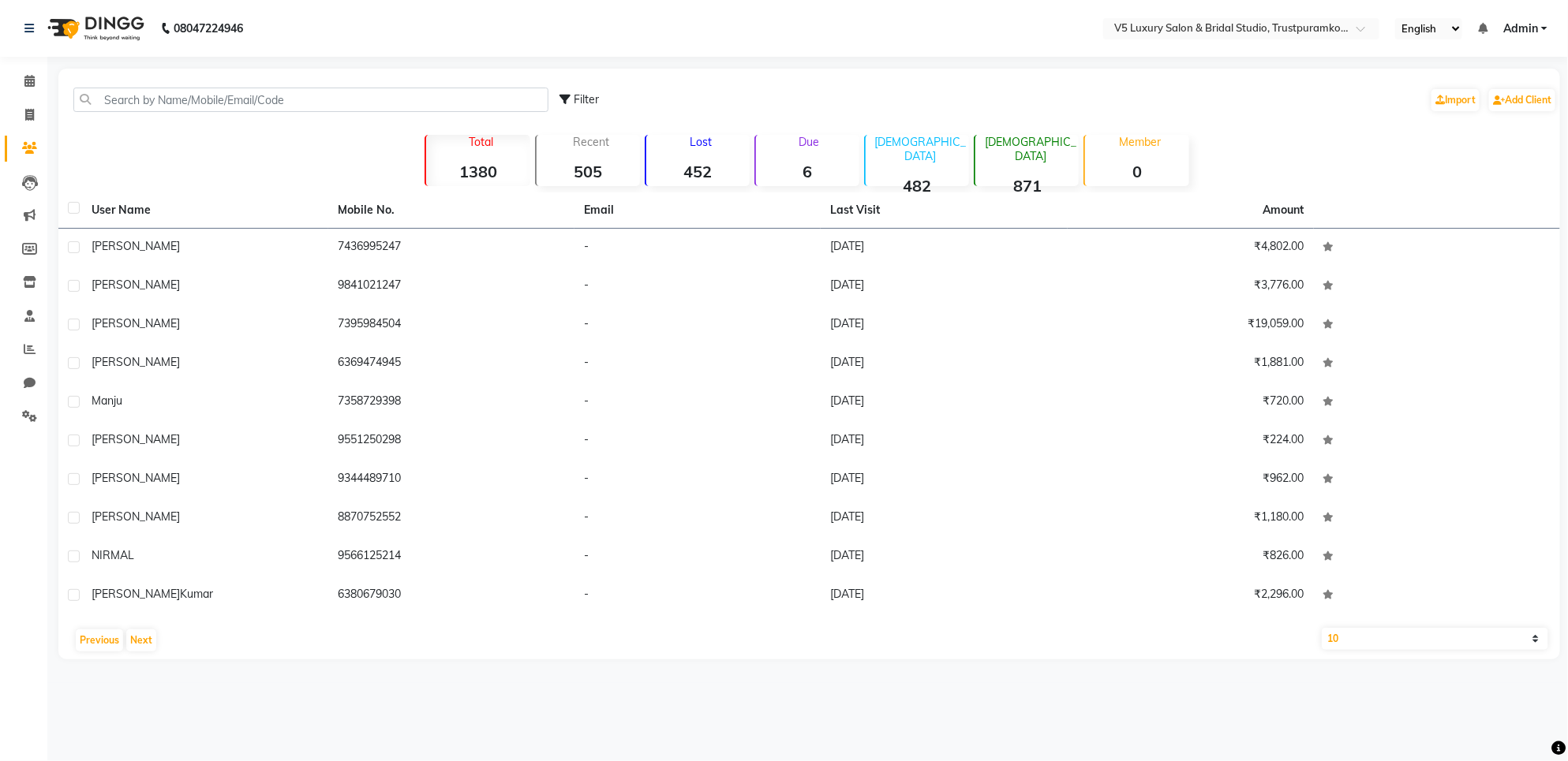
click at [88, 655] on div "User Name Mobile No. Email Last Visit Amount [PERSON_NAME] 7436995247 - [DATE] …" at bounding box center [809, 426] width 1502 height 467
click at [83, 656] on div "User Name Mobile No. Email Last Visit Amount [PERSON_NAME] 7436995247 - [DATE] …" at bounding box center [809, 426] width 1502 height 467
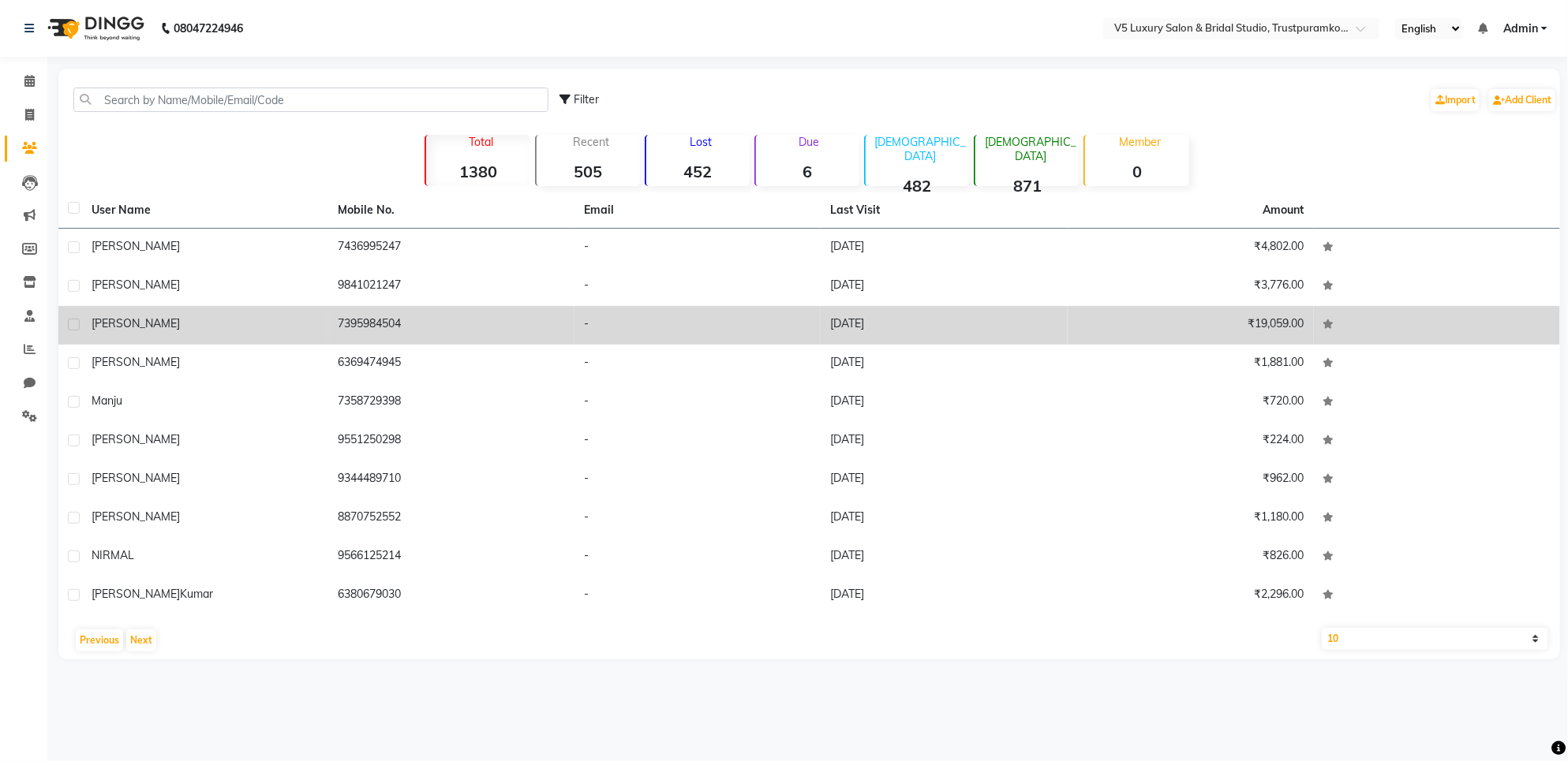
click at [247, 334] on td "[PERSON_NAME]" at bounding box center [205, 325] width 246 height 39
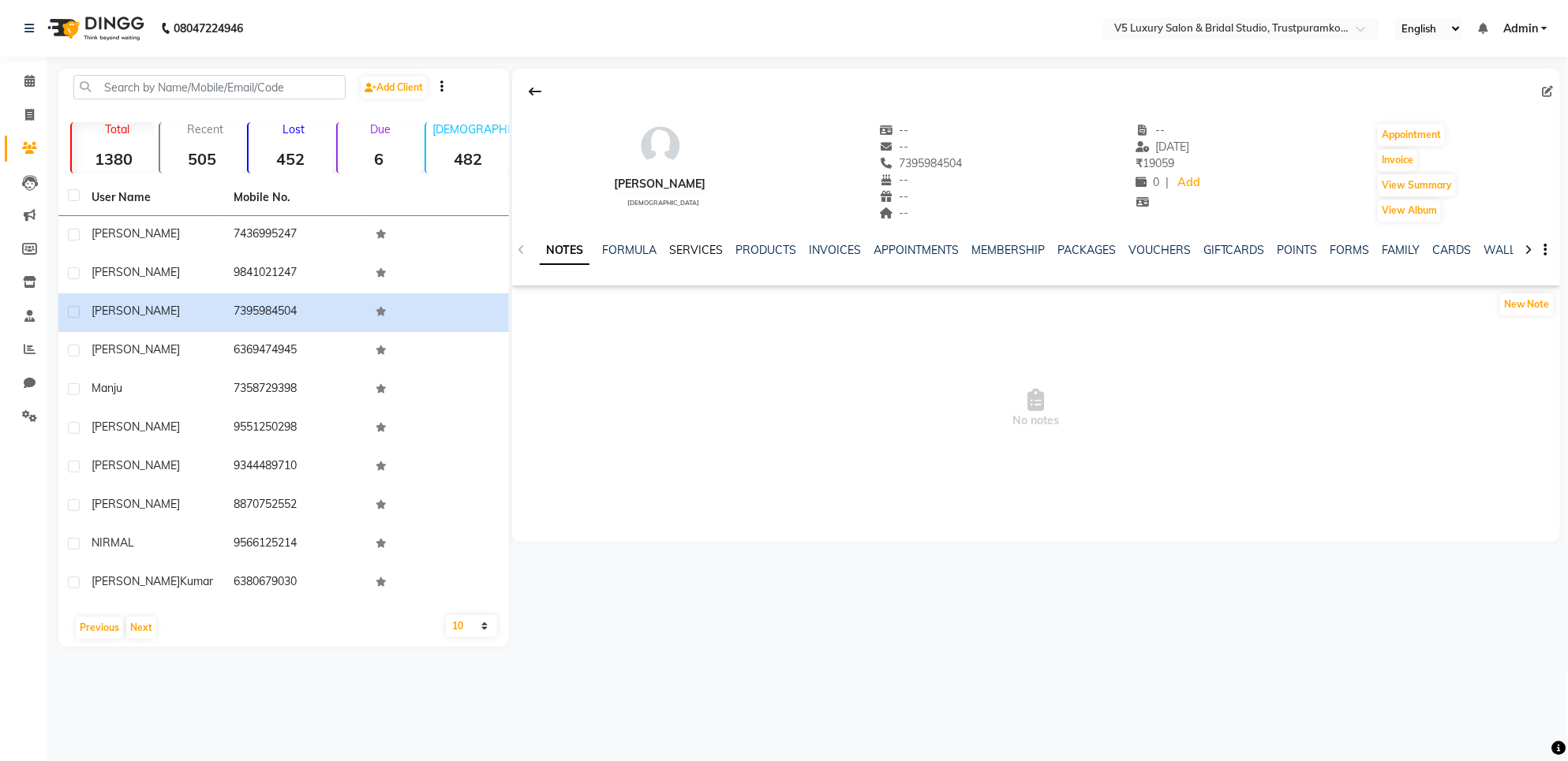
click at [704, 251] on link "SERVICES" at bounding box center [696, 250] width 53 height 14
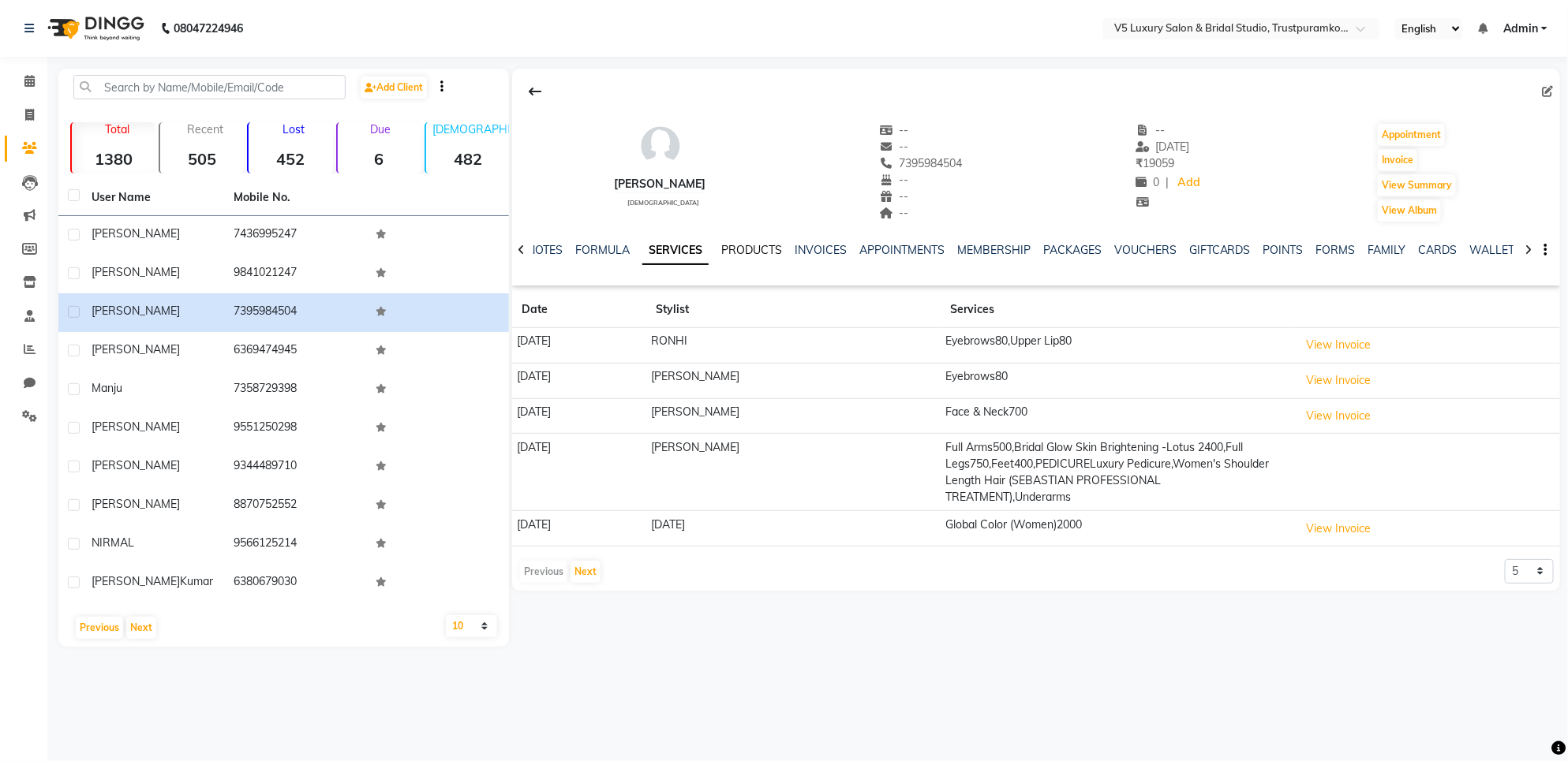
click at [761, 247] on link "PRODUCTS" at bounding box center [751, 250] width 60 height 14
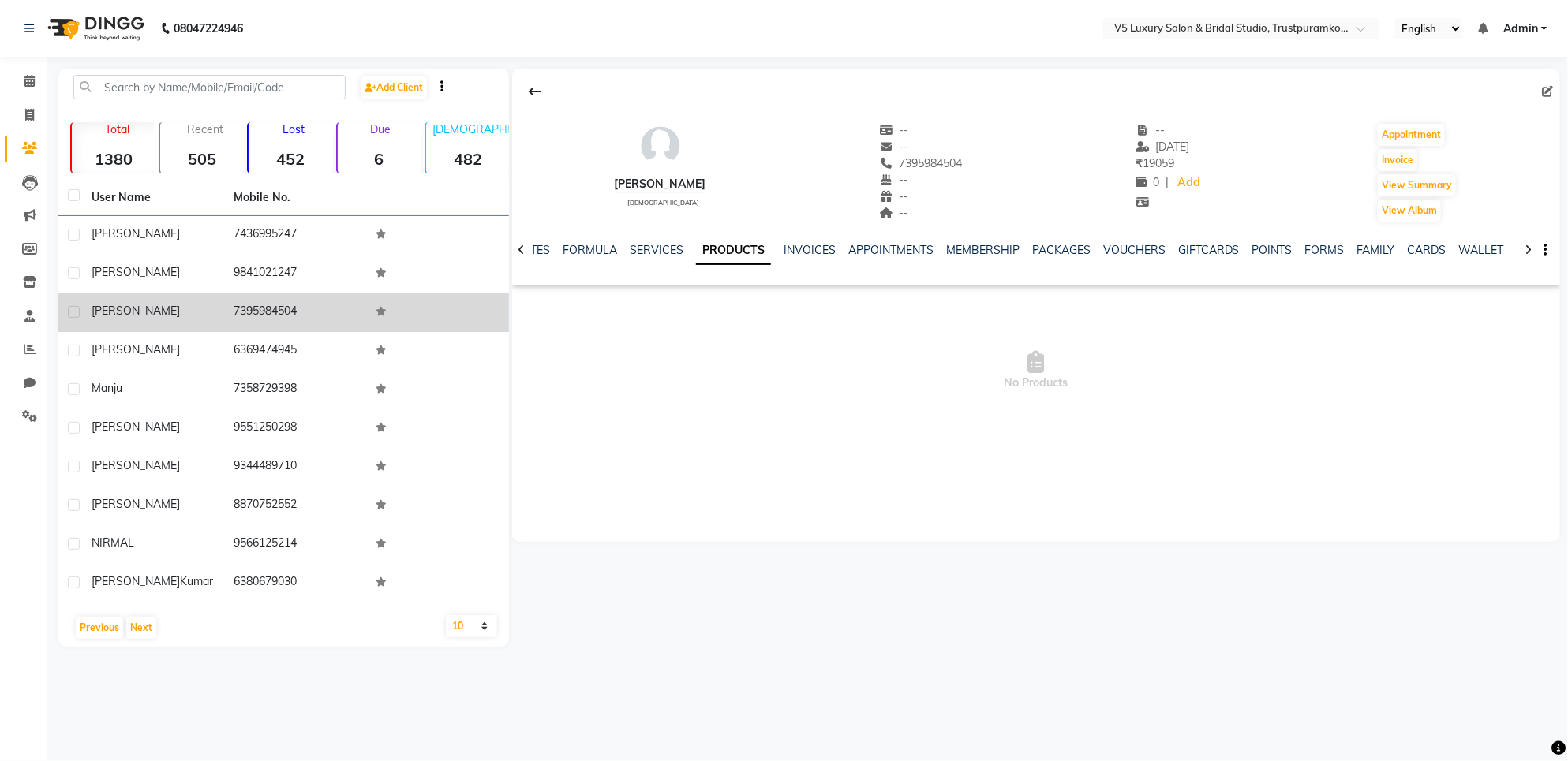
click at [302, 310] on td "7395984504" at bounding box center [296, 312] width 142 height 39
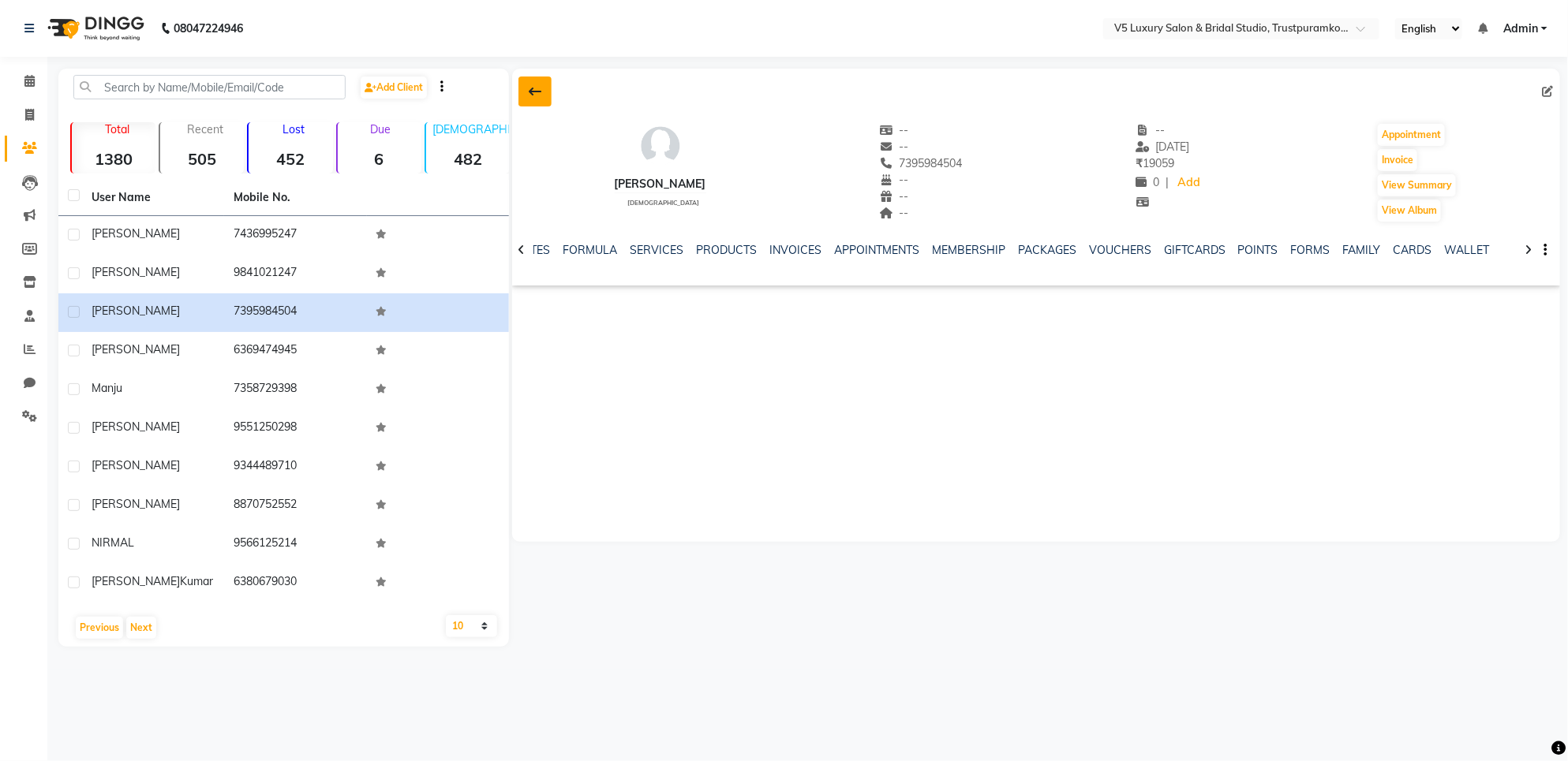
click at [546, 96] on button at bounding box center [535, 91] width 34 height 30
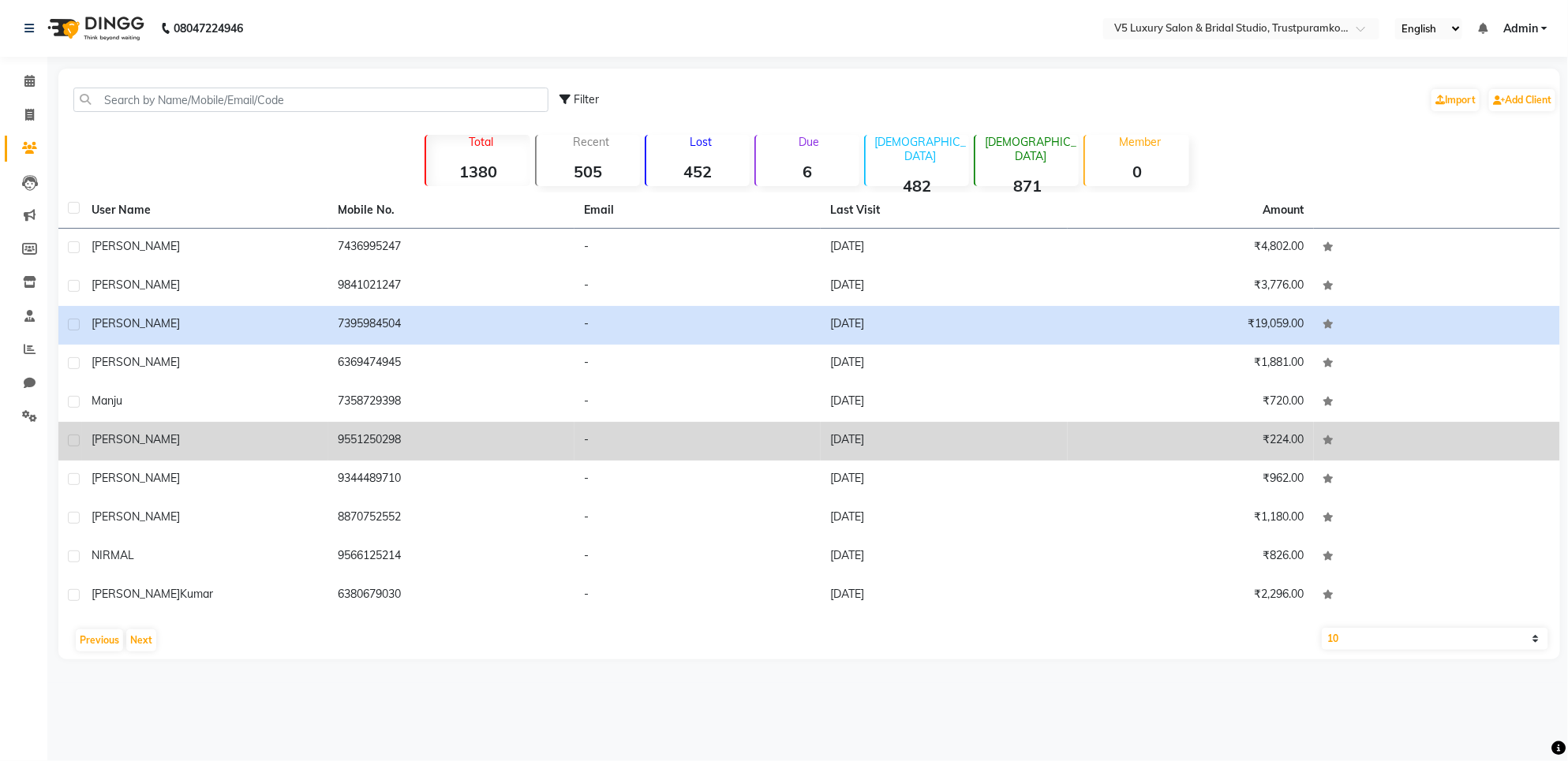
click at [499, 448] on td "9551250298" at bounding box center [451, 441] width 246 height 39
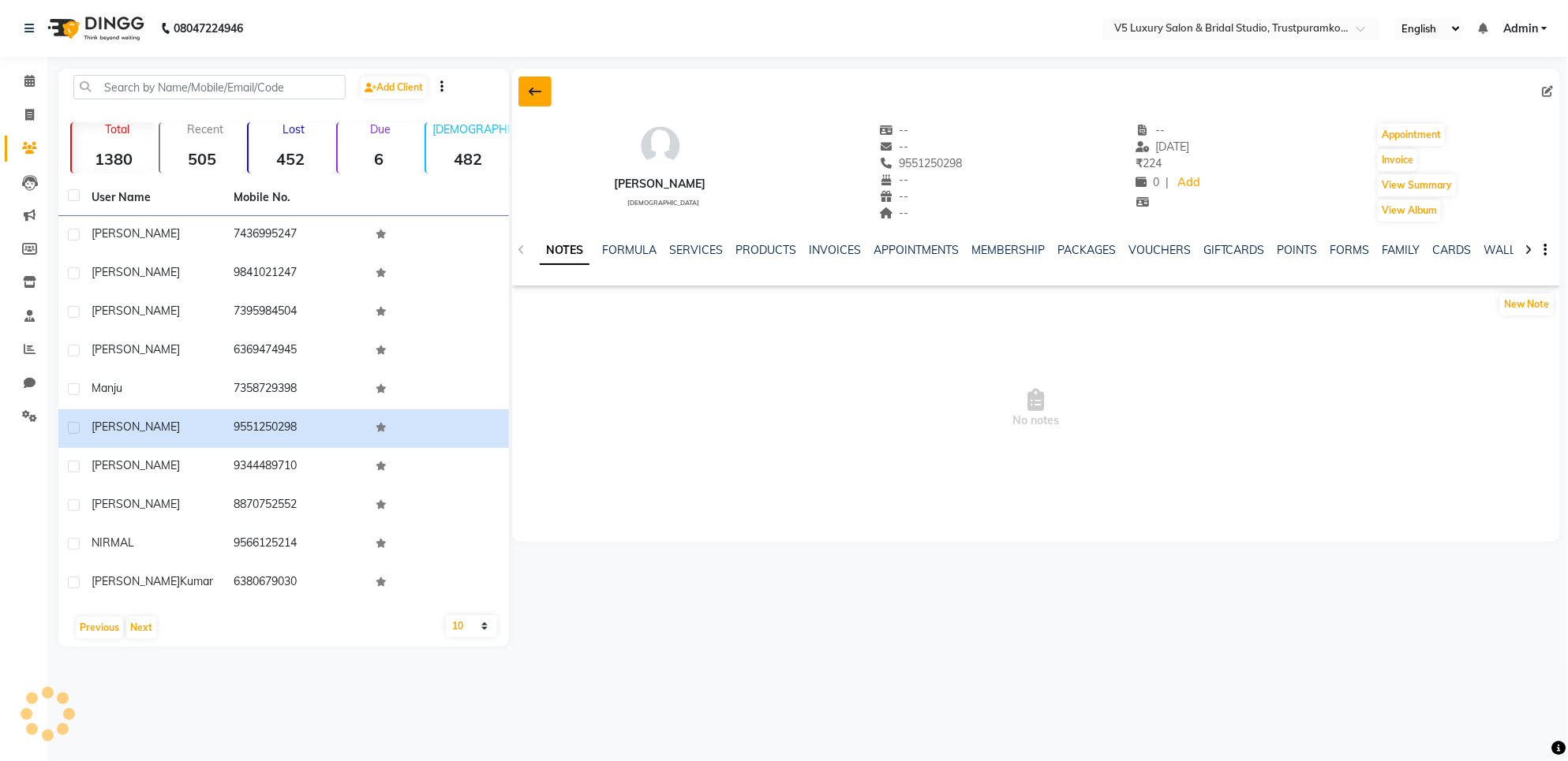
click at [530, 91] on icon at bounding box center [535, 91] width 13 height 13
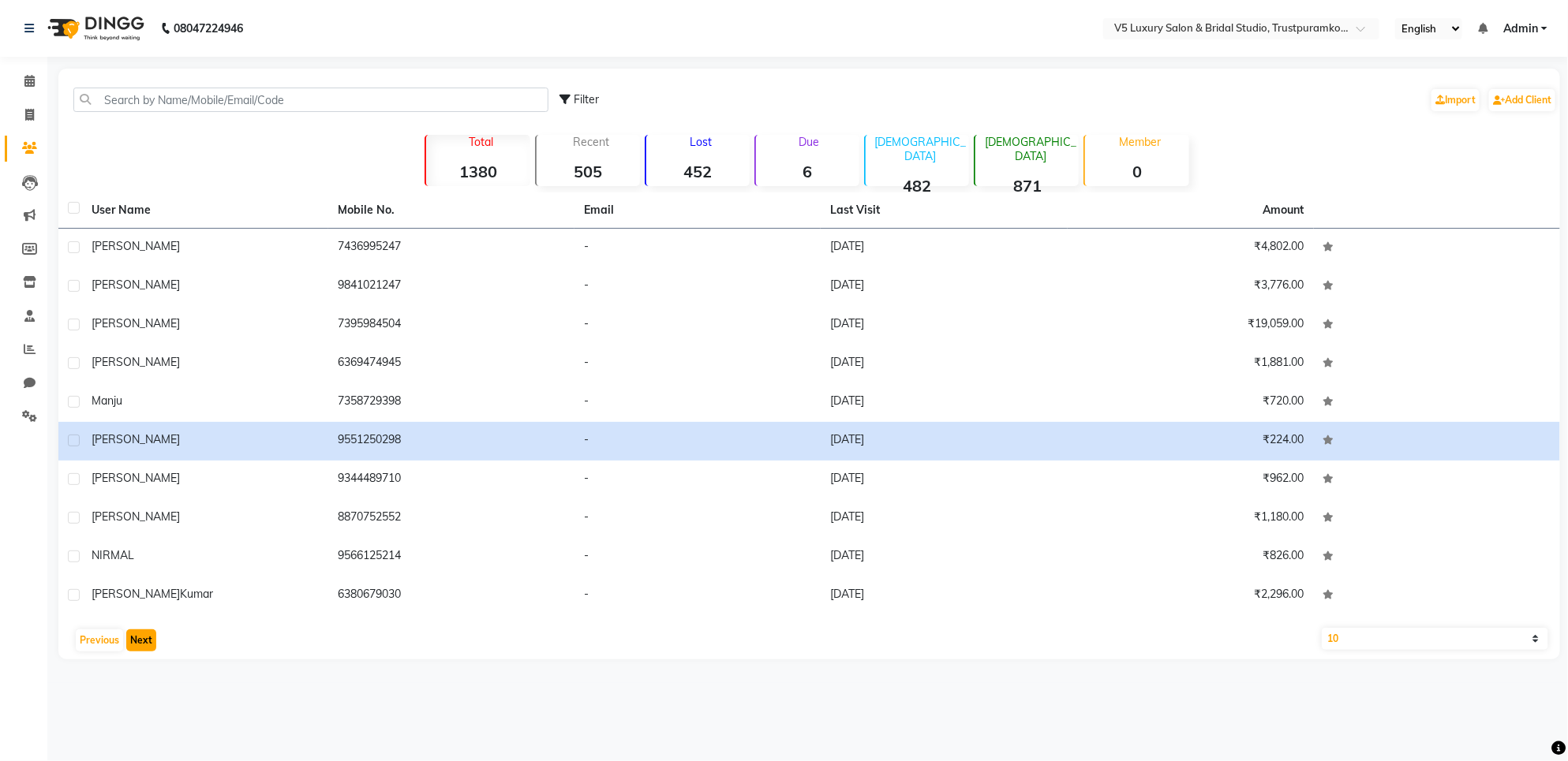
click at [150, 645] on button "Next" at bounding box center [141, 640] width 30 height 22
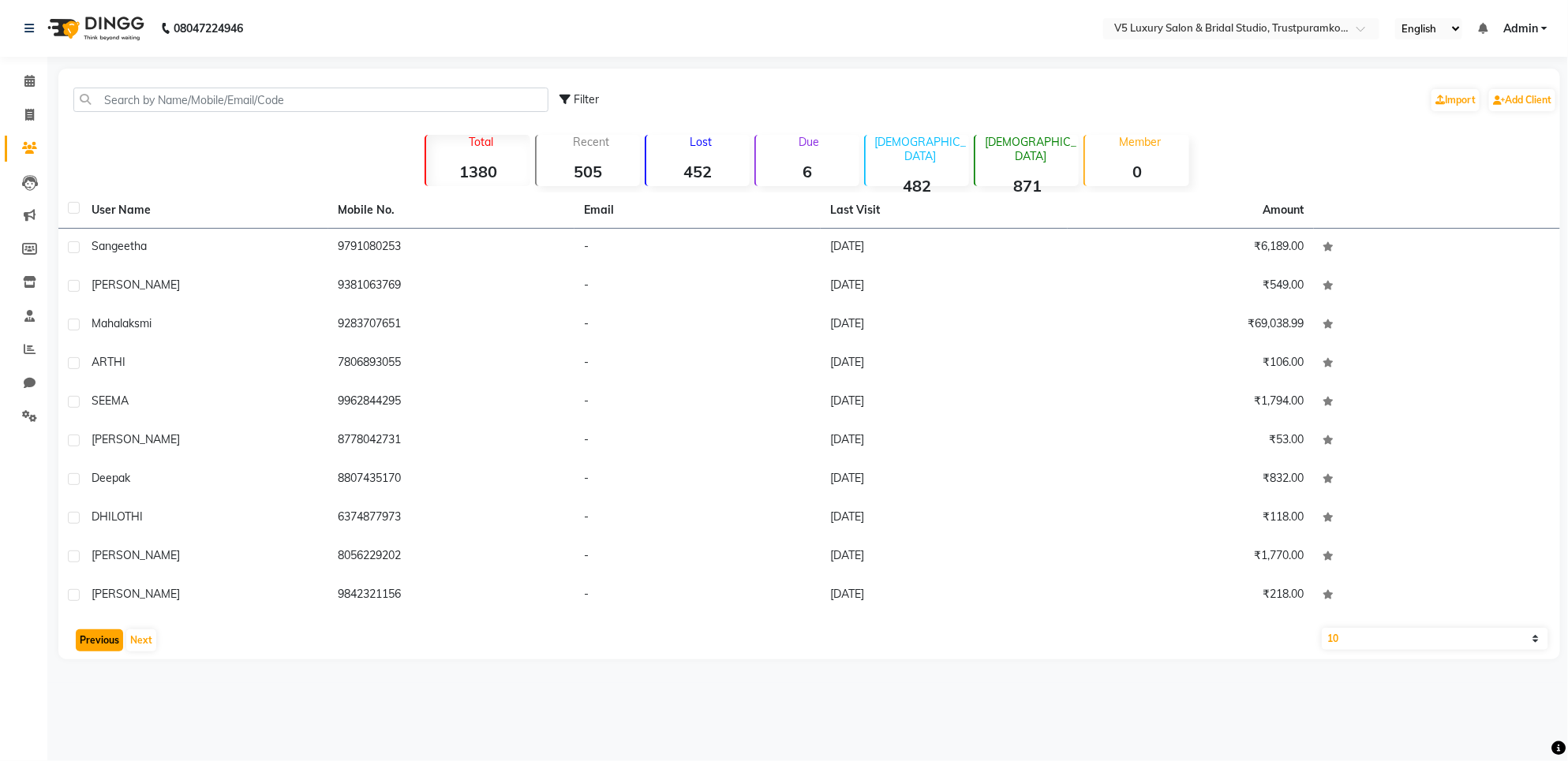
click at [92, 647] on button "Previous" at bounding box center [100, 640] width 47 height 22
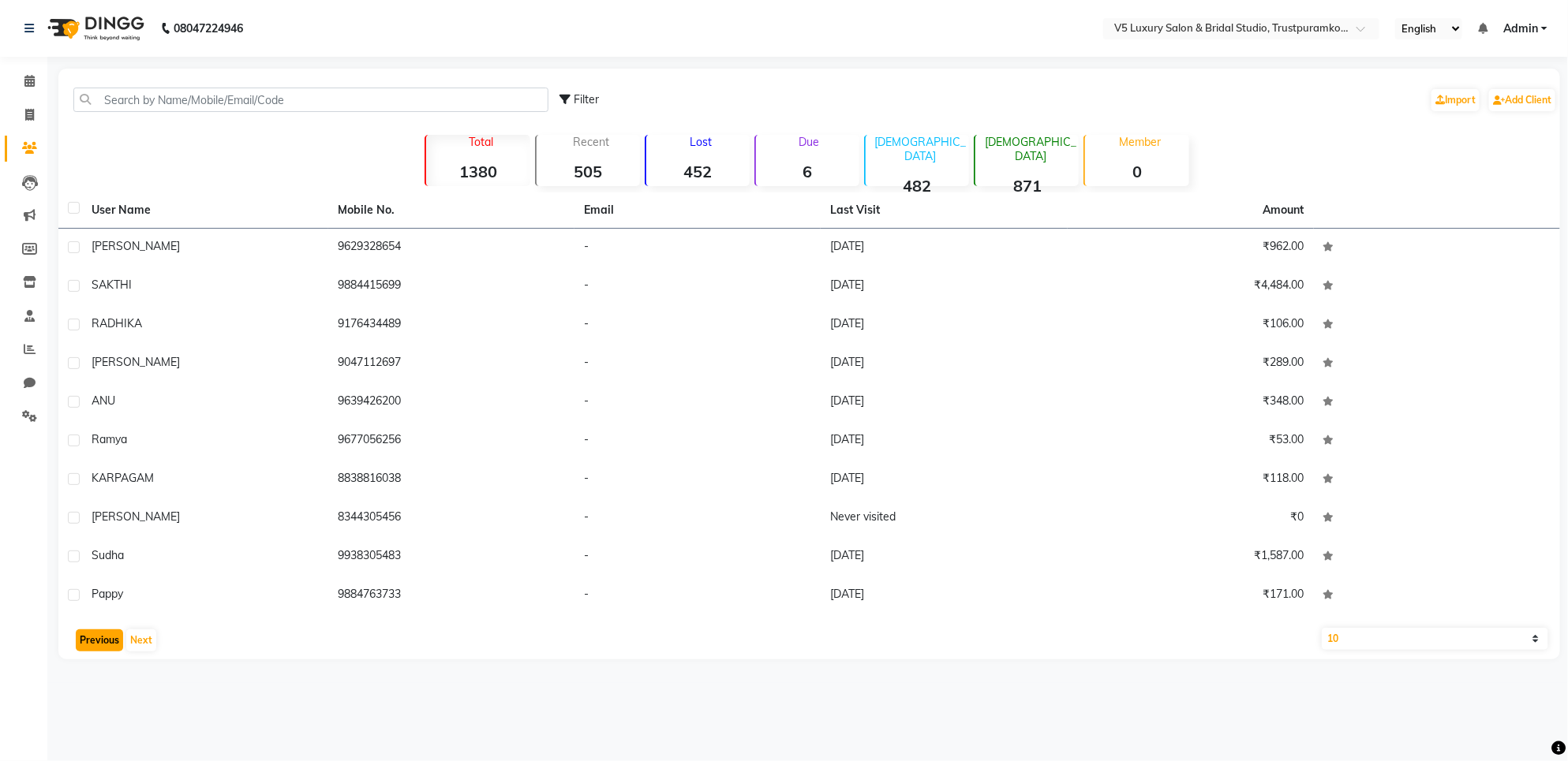
click at [92, 647] on button "Previous" at bounding box center [100, 640] width 47 height 22
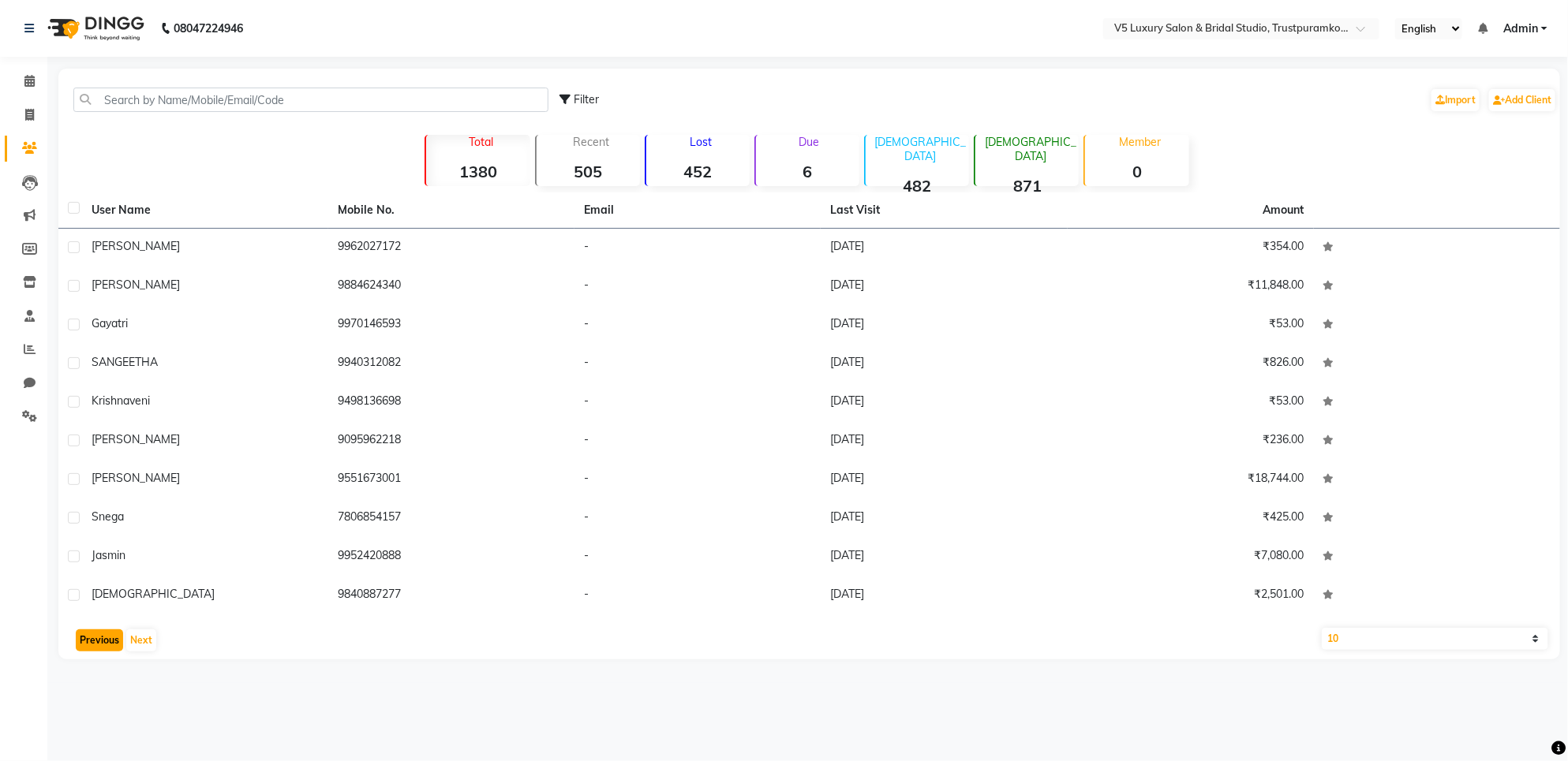
click at [92, 647] on button "Previous" at bounding box center [100, 640] width 47 height 22
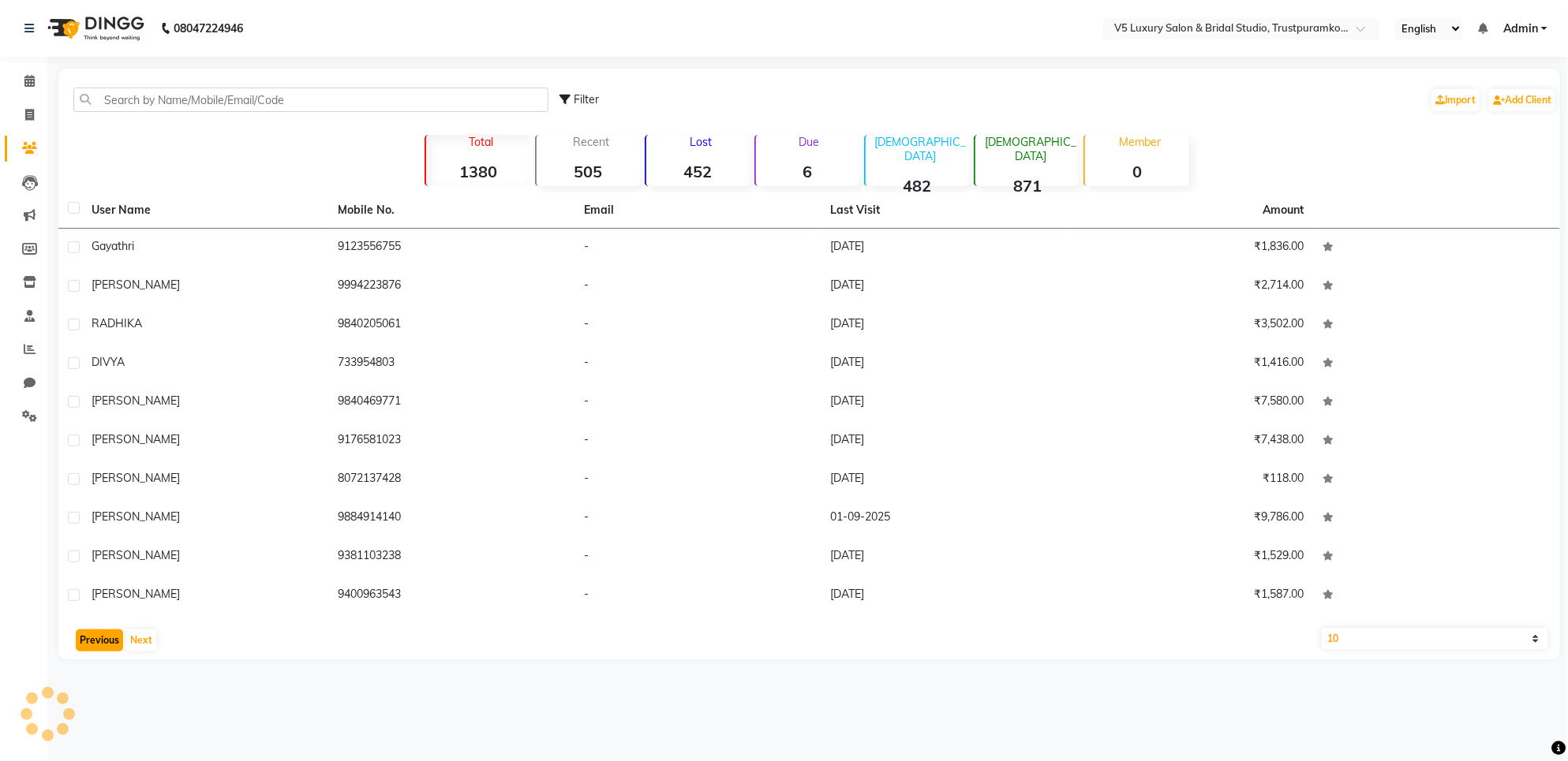
click at [92, 647] on button "Previous" at bounding box center [100, 640] width 47 height 22
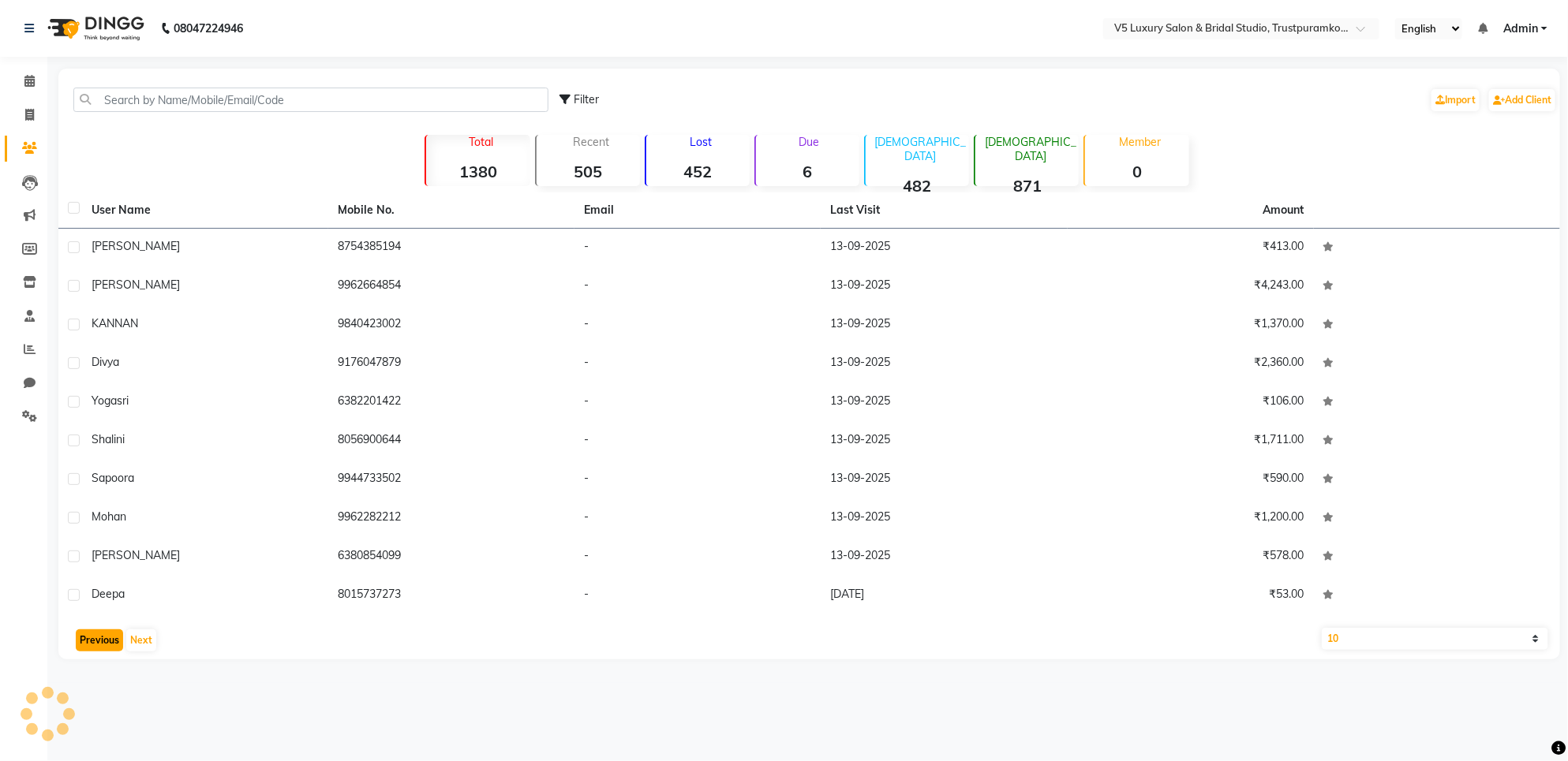
click at [92, 647] on button "Previous" at bounding box center [100, 640] width 47 height 22
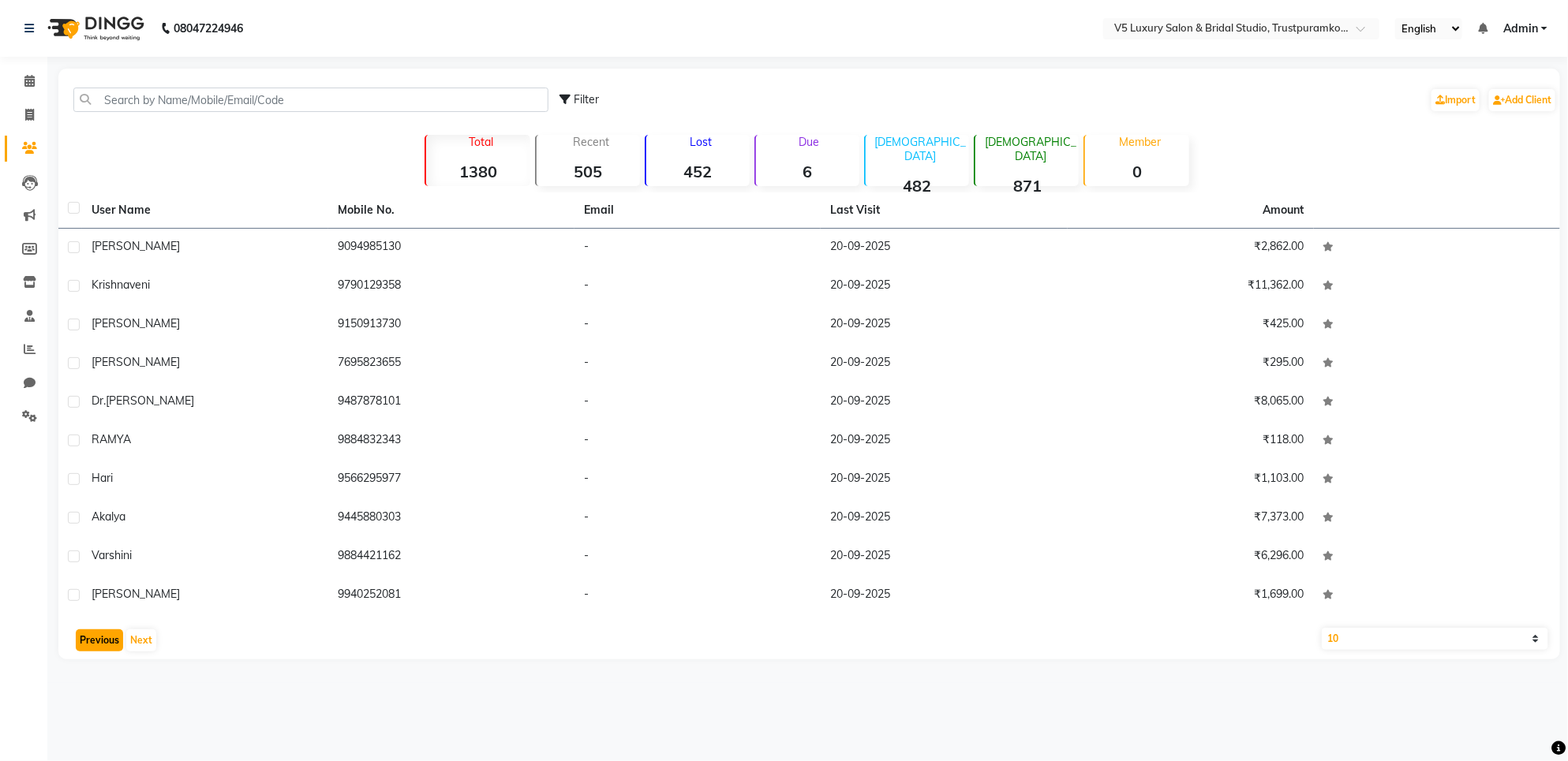
click at [92, 647] on button "Previous" at bounding box center [100, 640] width 47 height 22
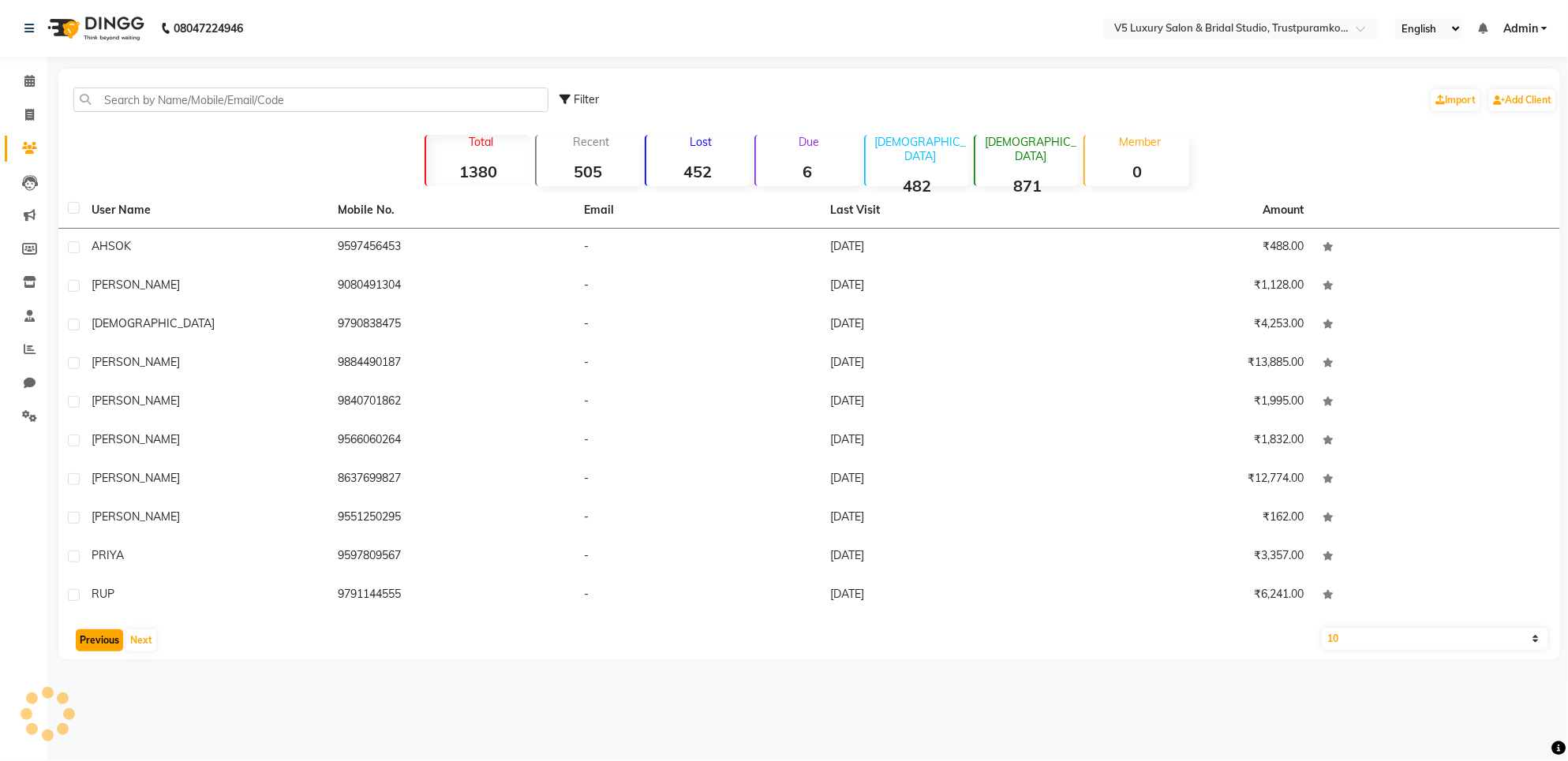
click at [92, 647] on button "Previous" at bounding box center [100, 640] width 47 height 22
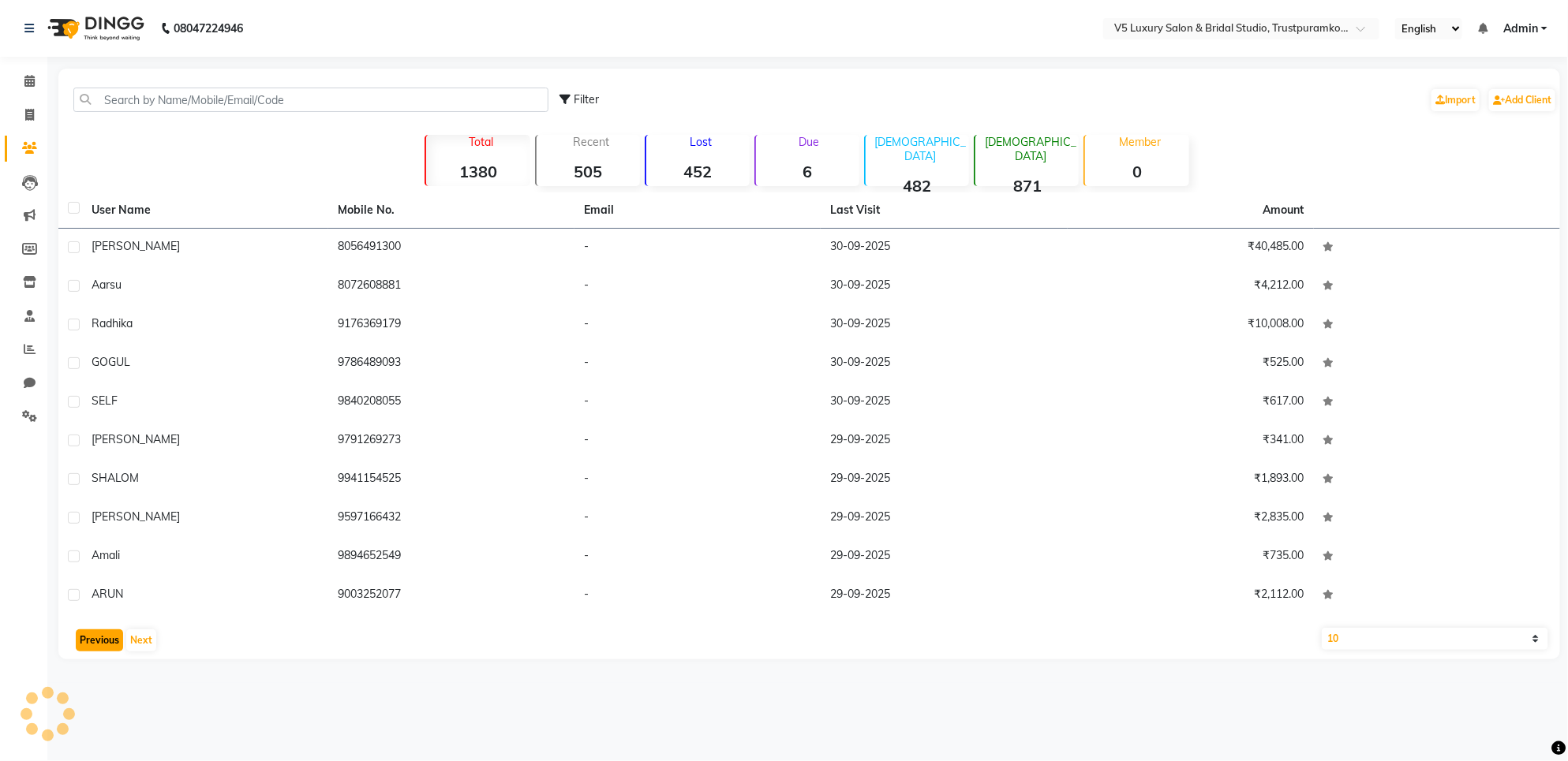
click at [92, 647] on button "Previous" at bounding box center [100, 640] width 47 height 22
click at [92, 647] on div "Previous Next" at bounding box center [809, 640] width 1489 height 26
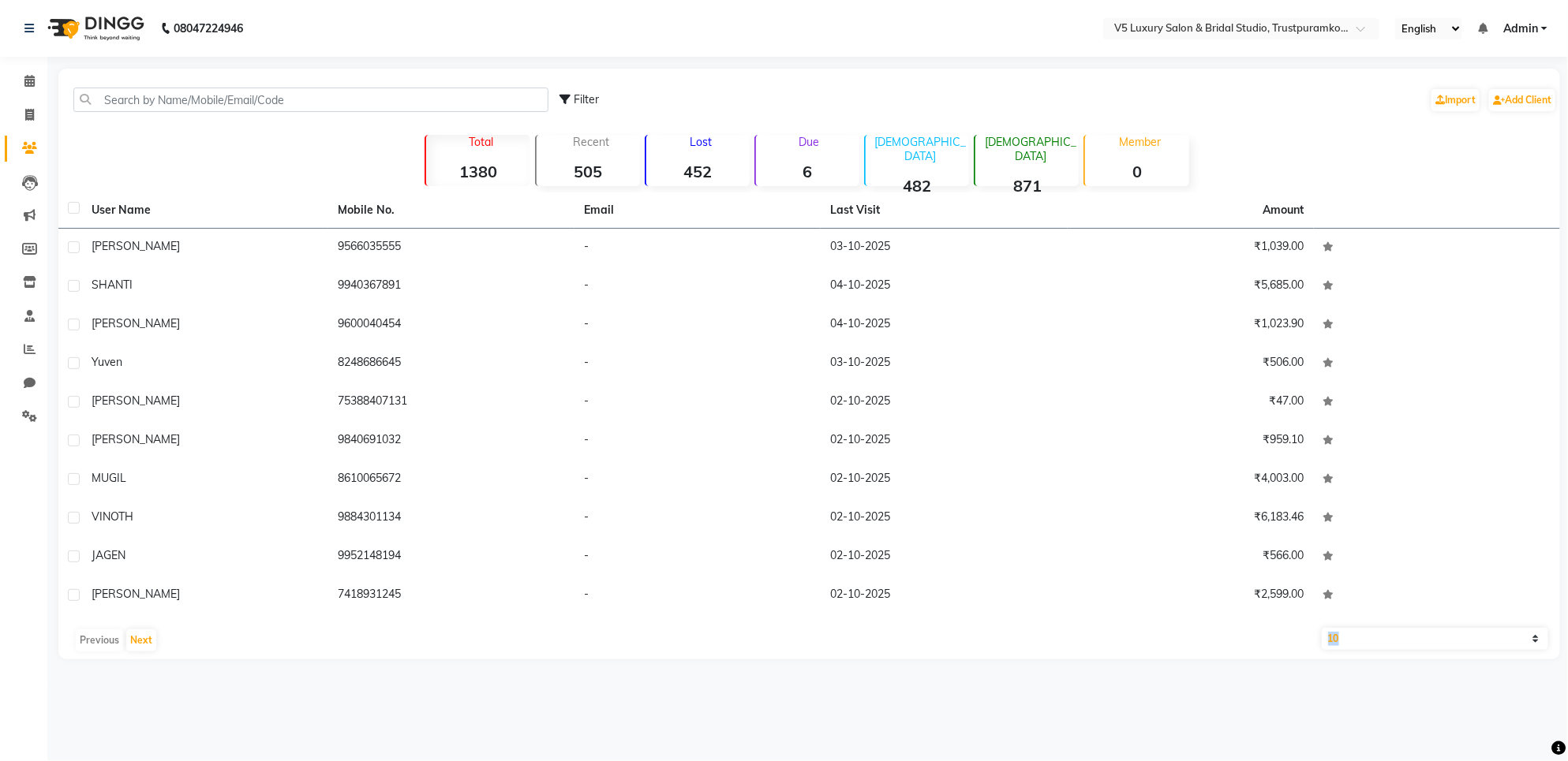
click at [92, 647] on div "Previous Next" at bounding box center [809, 640] width 1489 height 26
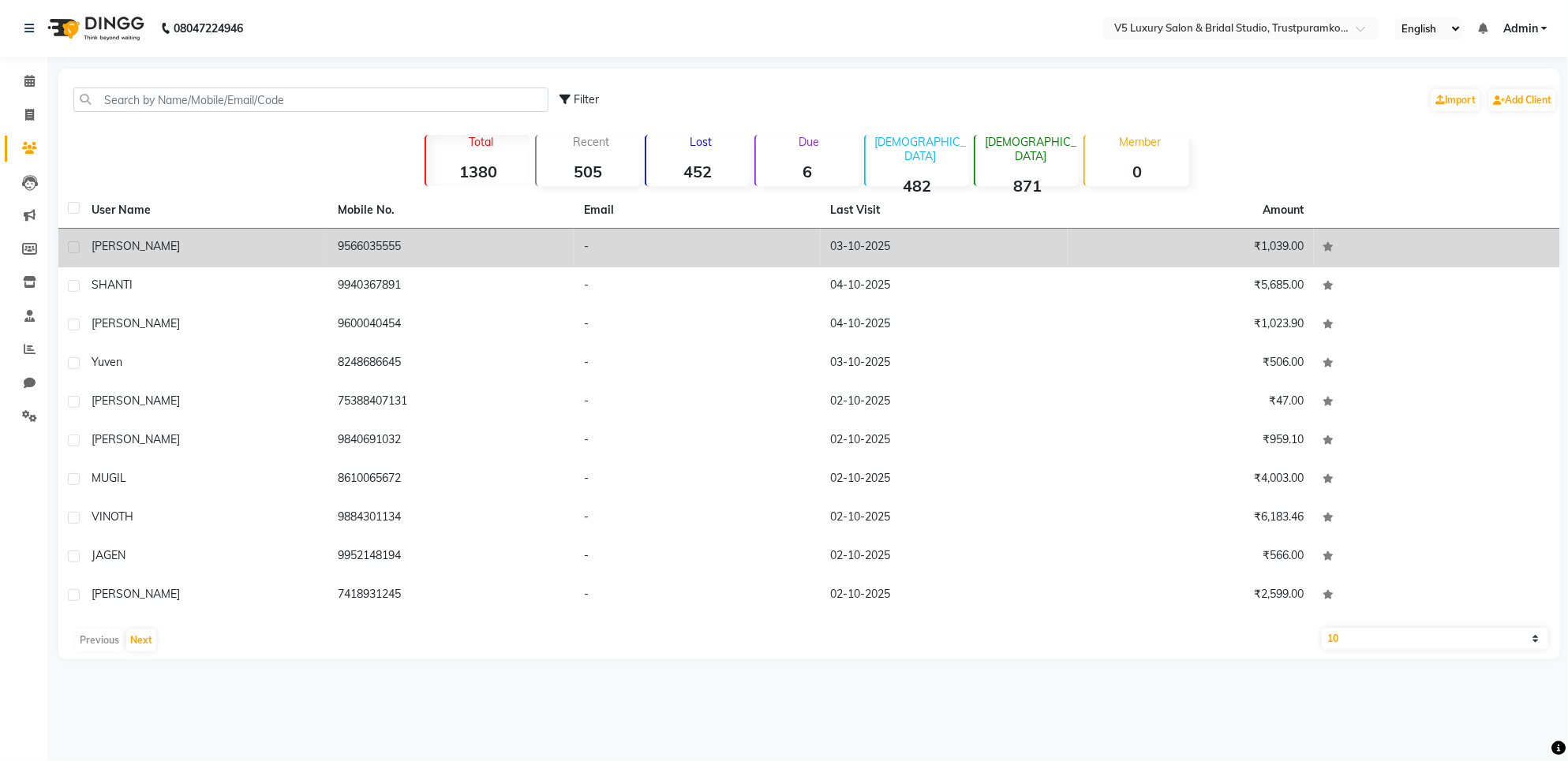
click at [1473, 238] on td at bounding box center [1437, 247] width 246 height 39
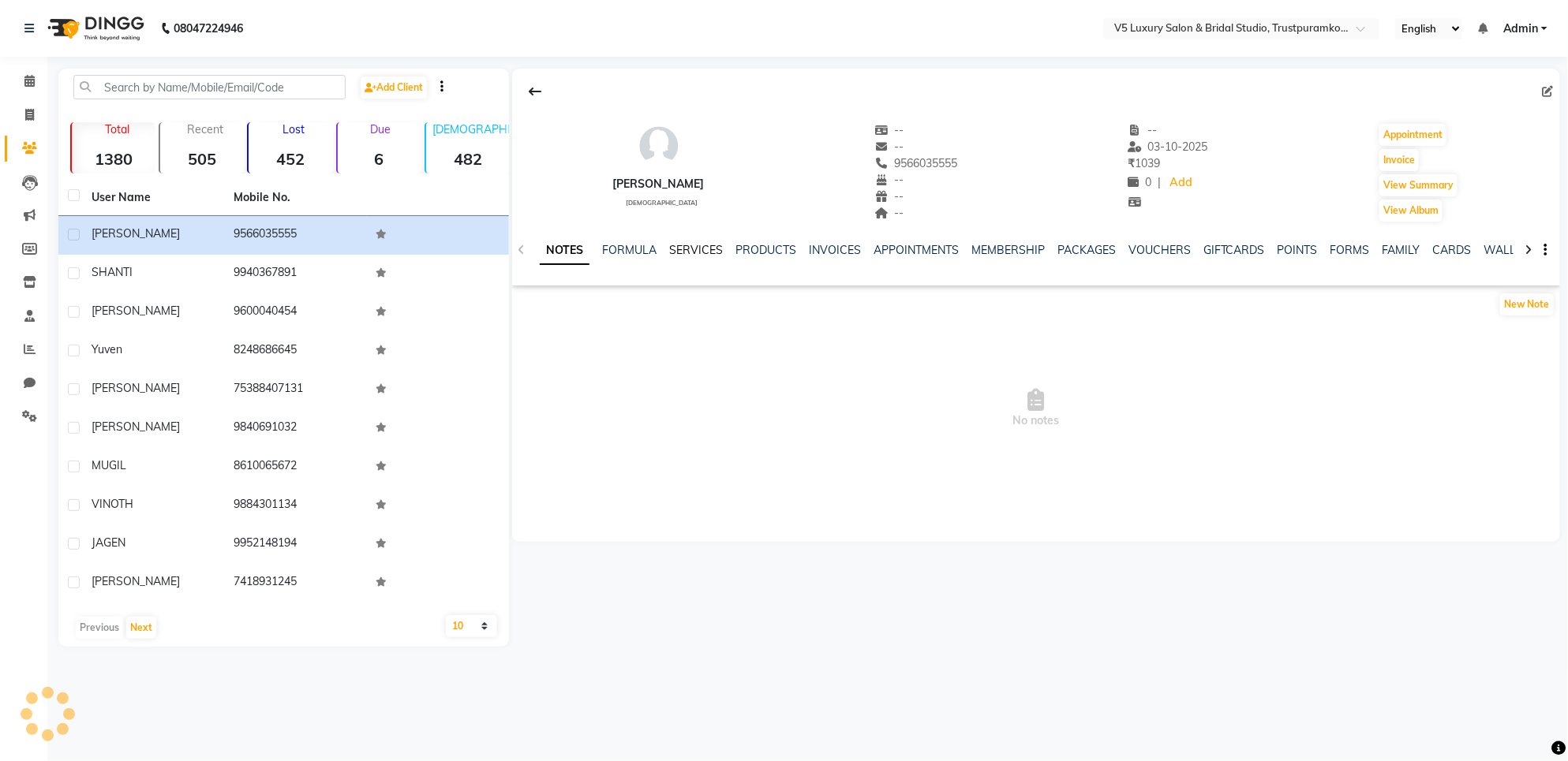
click at [716, 249] on link "SERVICES" at bounding box center [696, 250] width 53 height 14
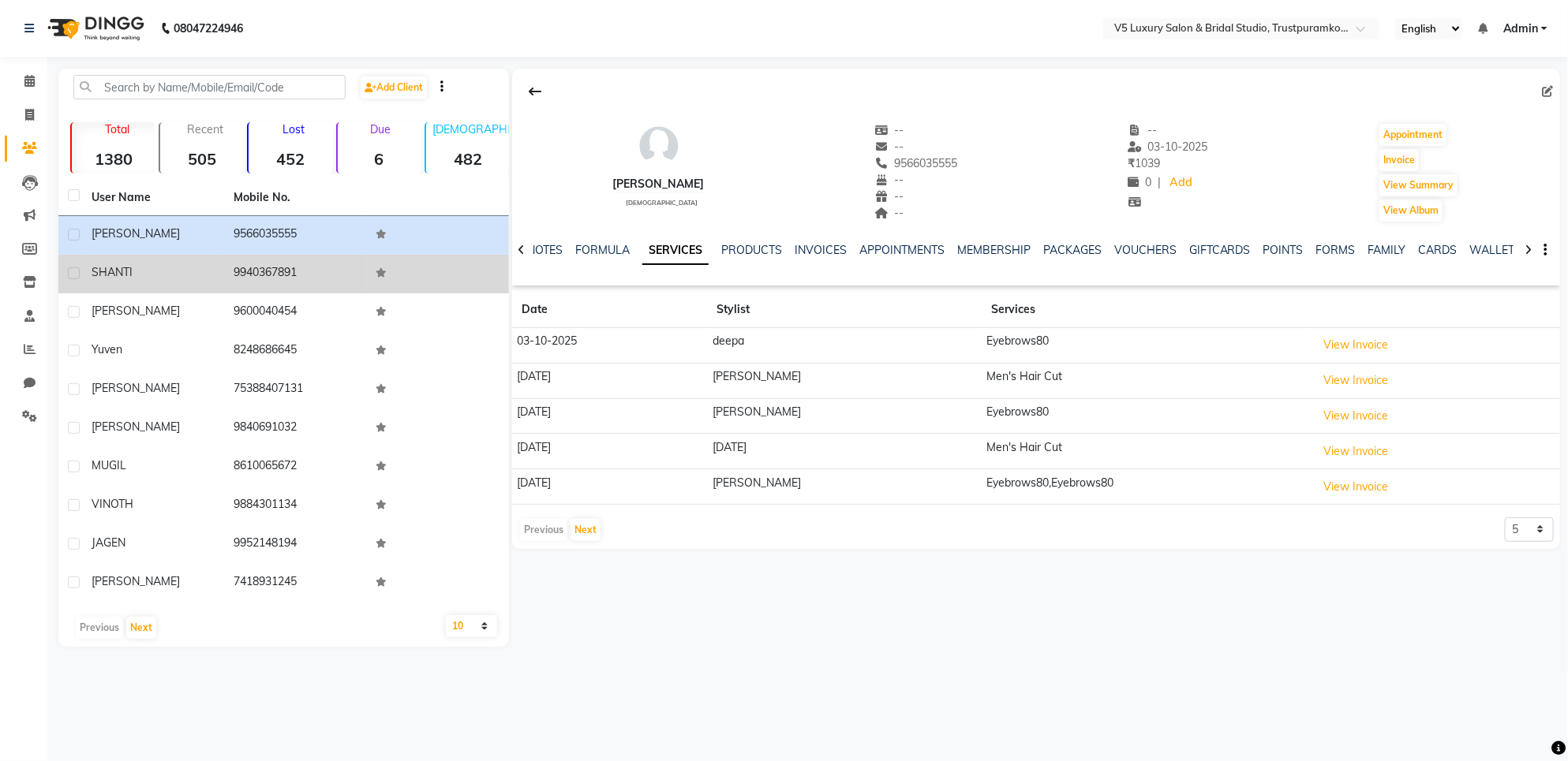
click at [335, 267] on td "9940367891" at bounding box center [296, 274] width 142 height 39
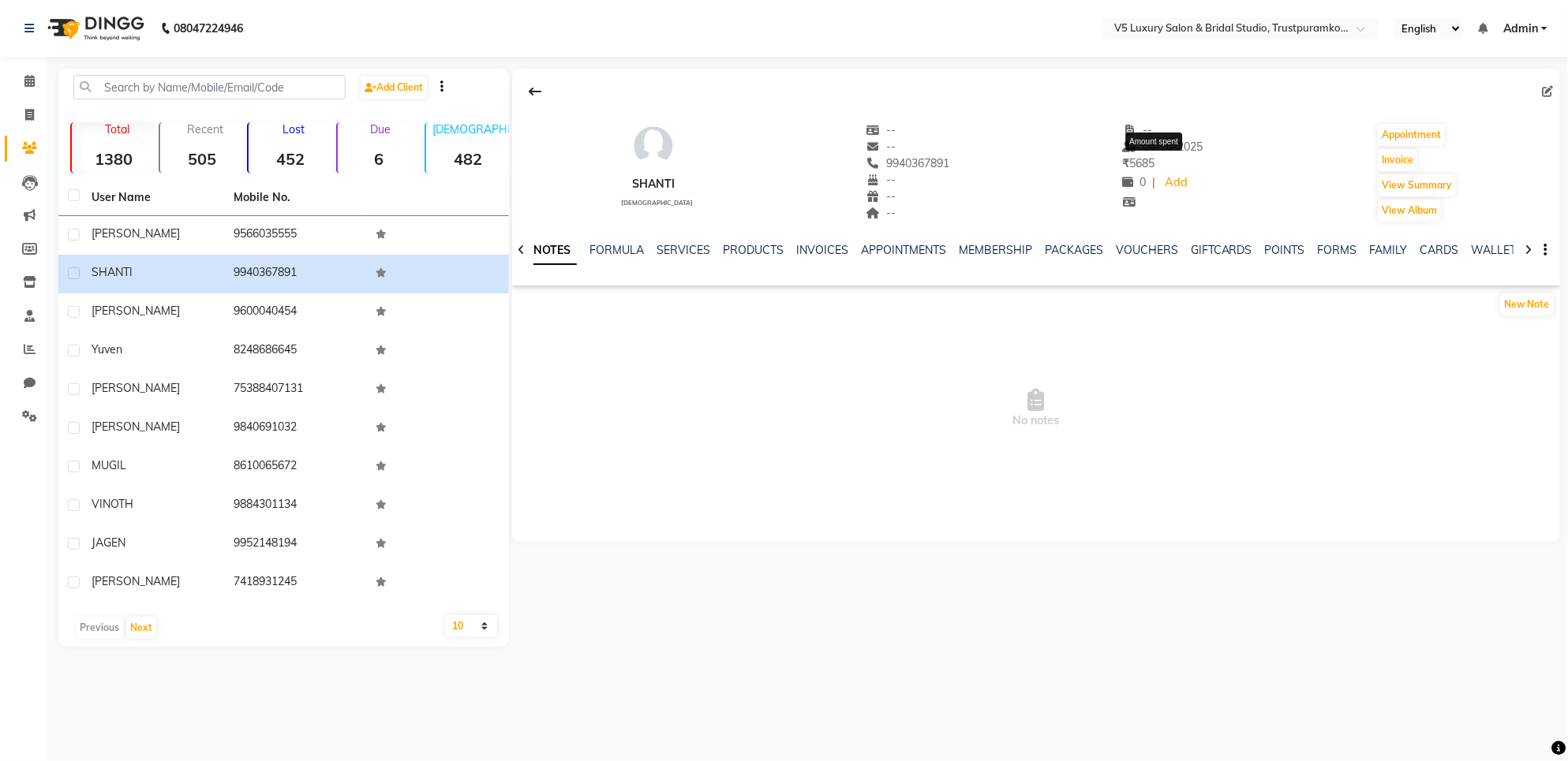
click at [1166, 166] on div "₹ 5685" at bounding box center [1163, 163] width 80 height 17
click at [672, 252] on link "SERVICES" at bounding box center [683, 250] width 53 height 14
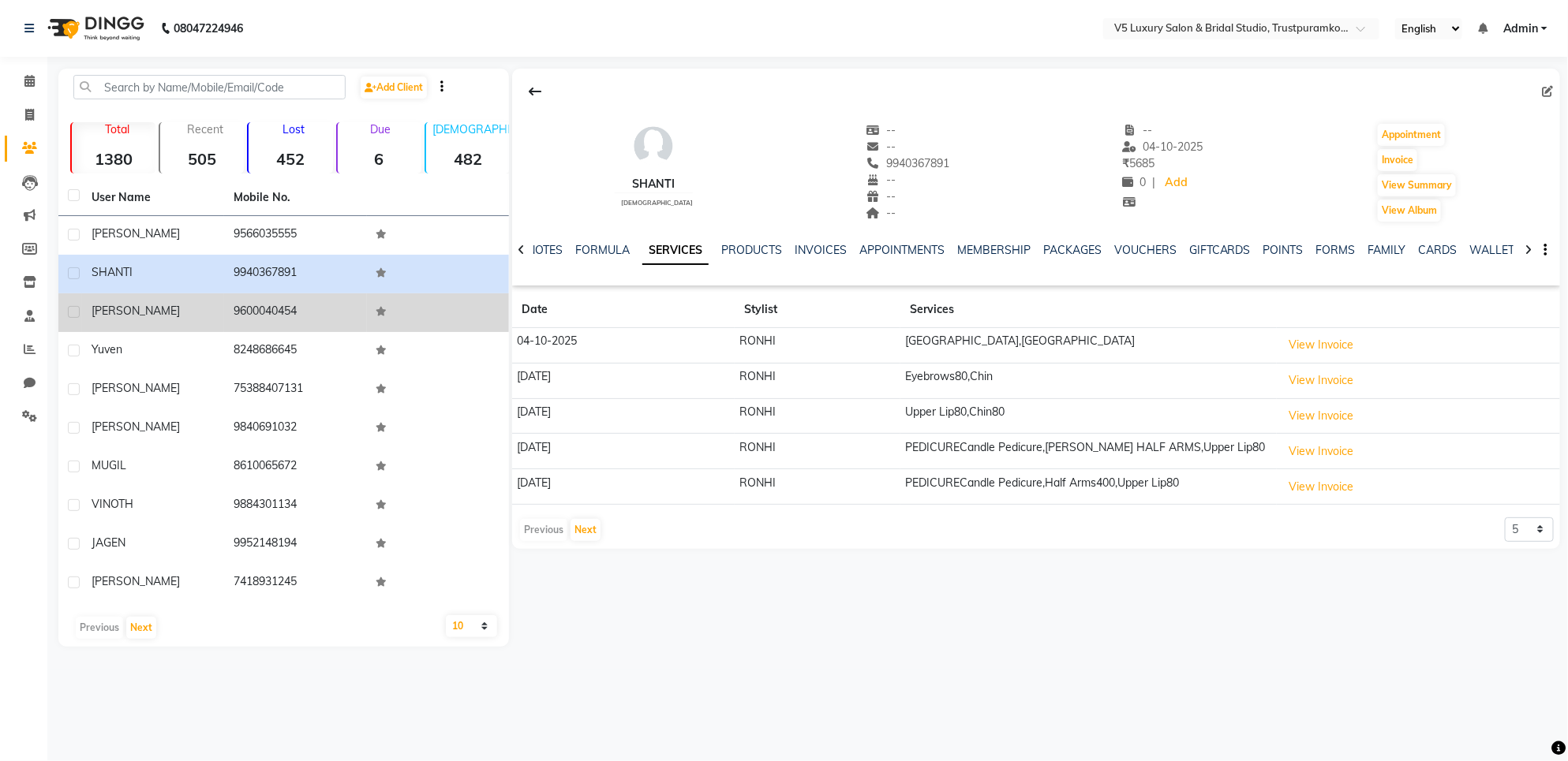
click at [282, 306] on td "9600040454" at bounding box center [296, 312] width 142 height 39
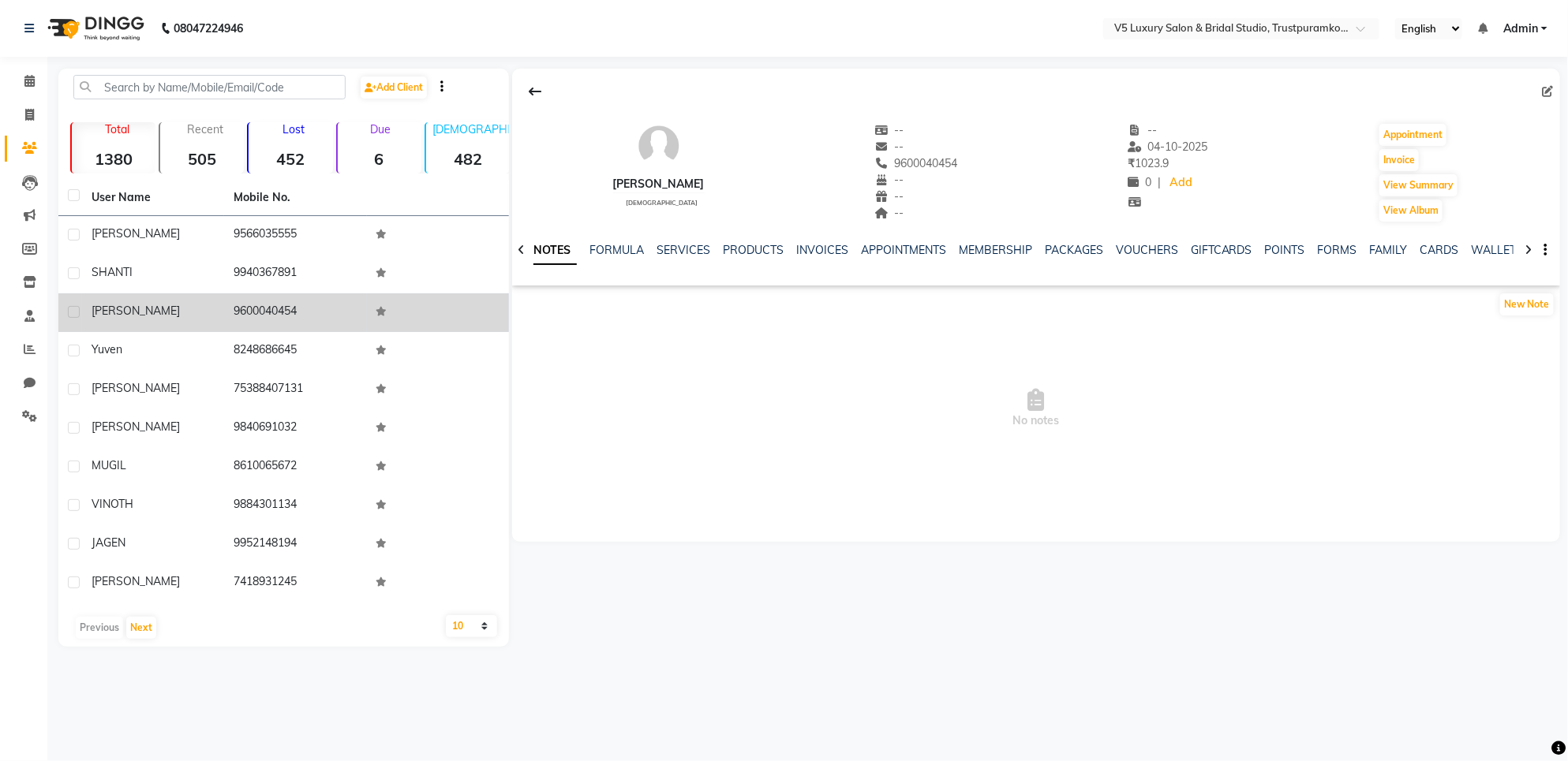
click at [290, 303] on td "9600040454" at bounding box center [296, 312] width 142 height 39
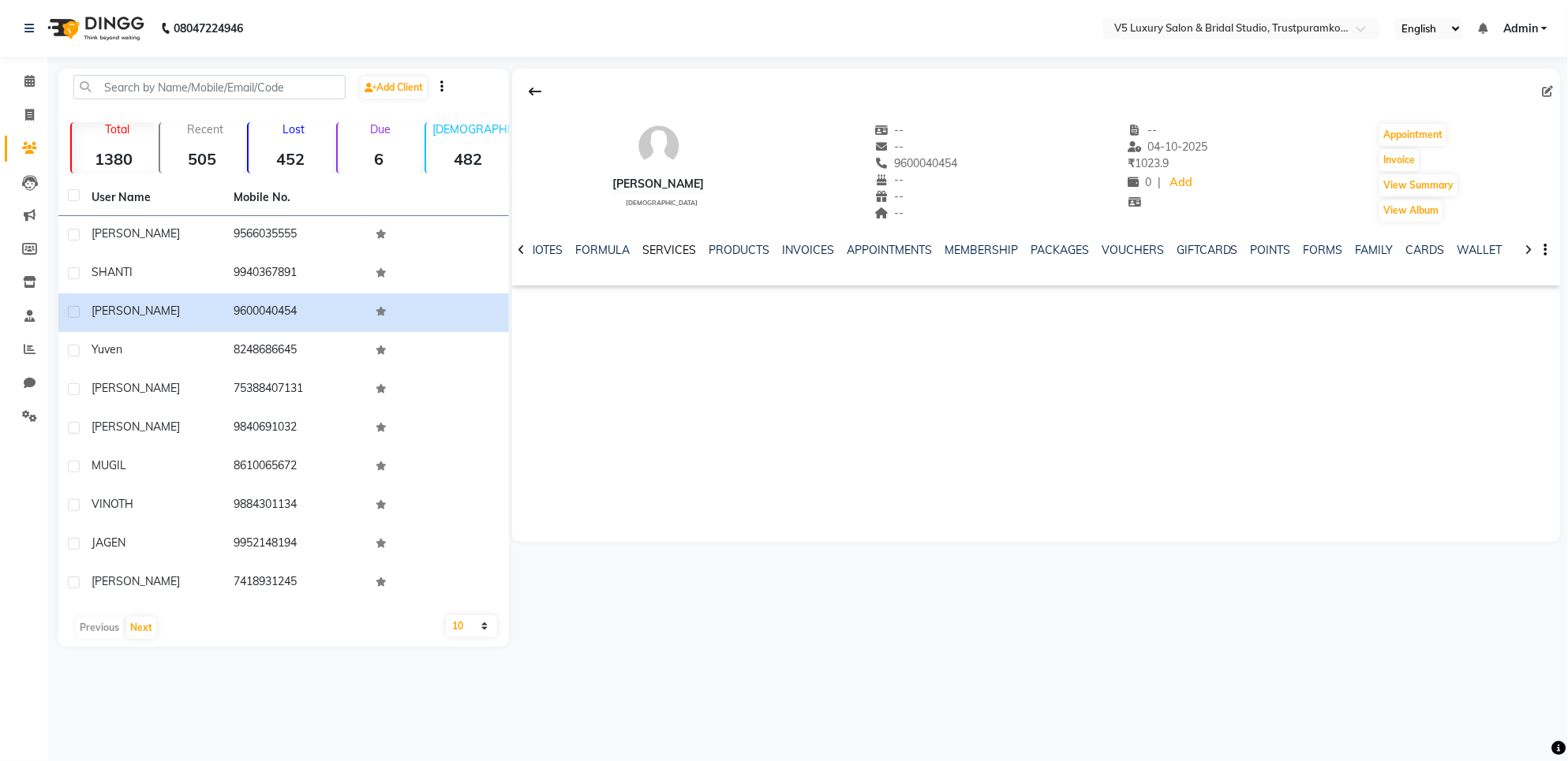
click at [677, 254] on link "SERVICES" at bounding box center [669, 250] width 53 height 14
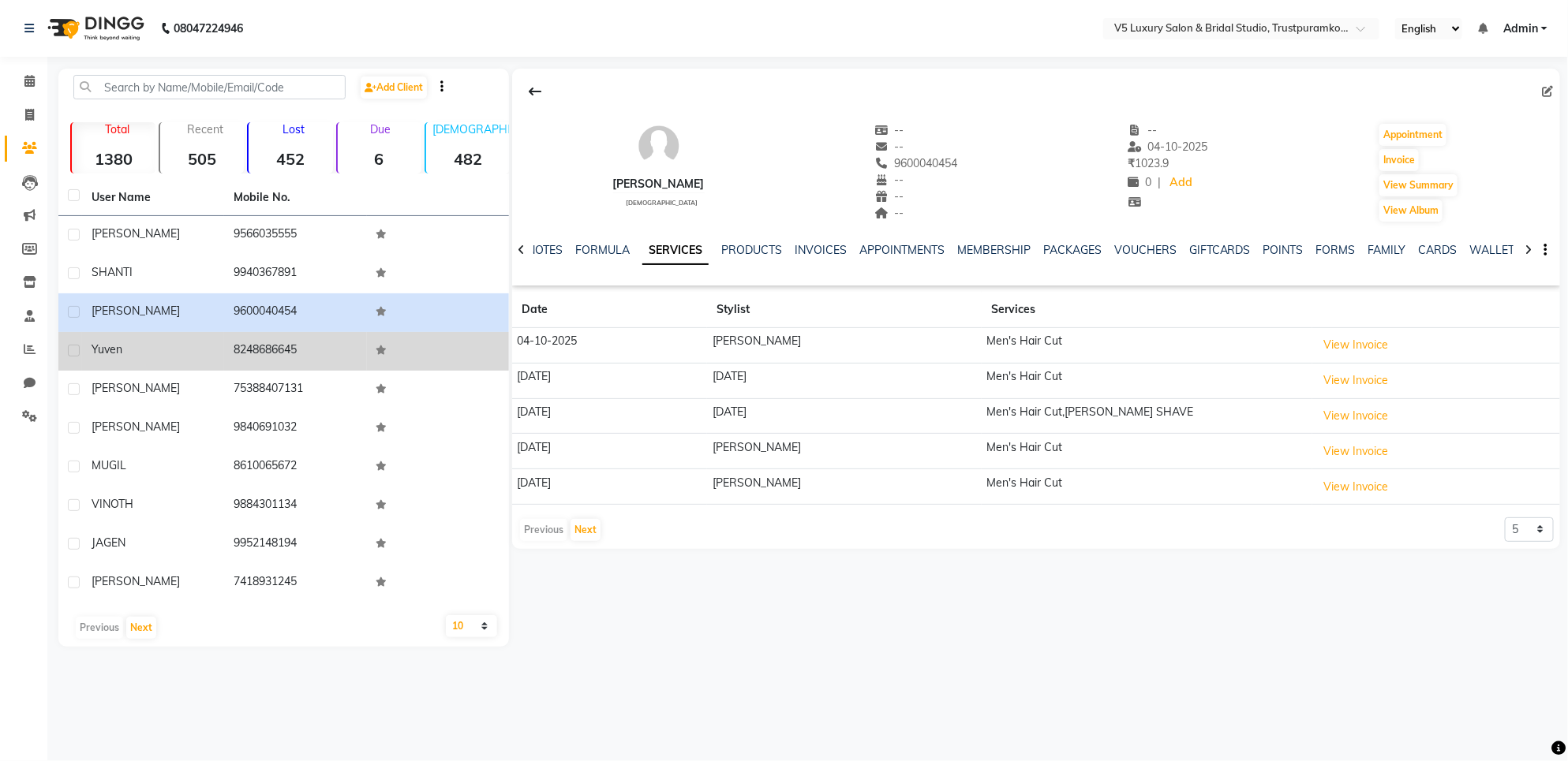
click at [354, 341] on td "8248686645" at bounding box center [296, 351] width 142 height 39
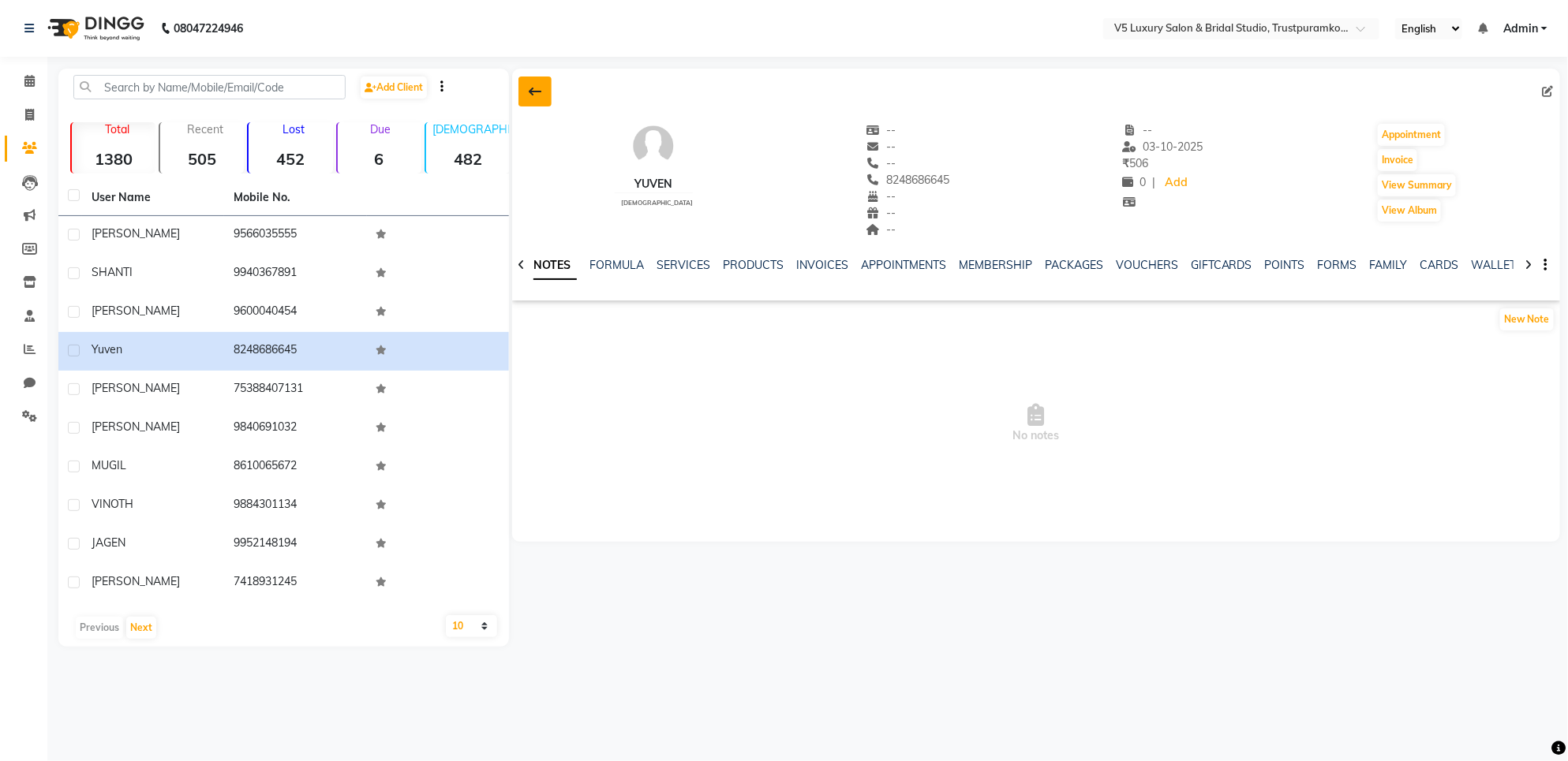
click at [542, 81] on button at bounding box center [535, 91] width 34 height 30
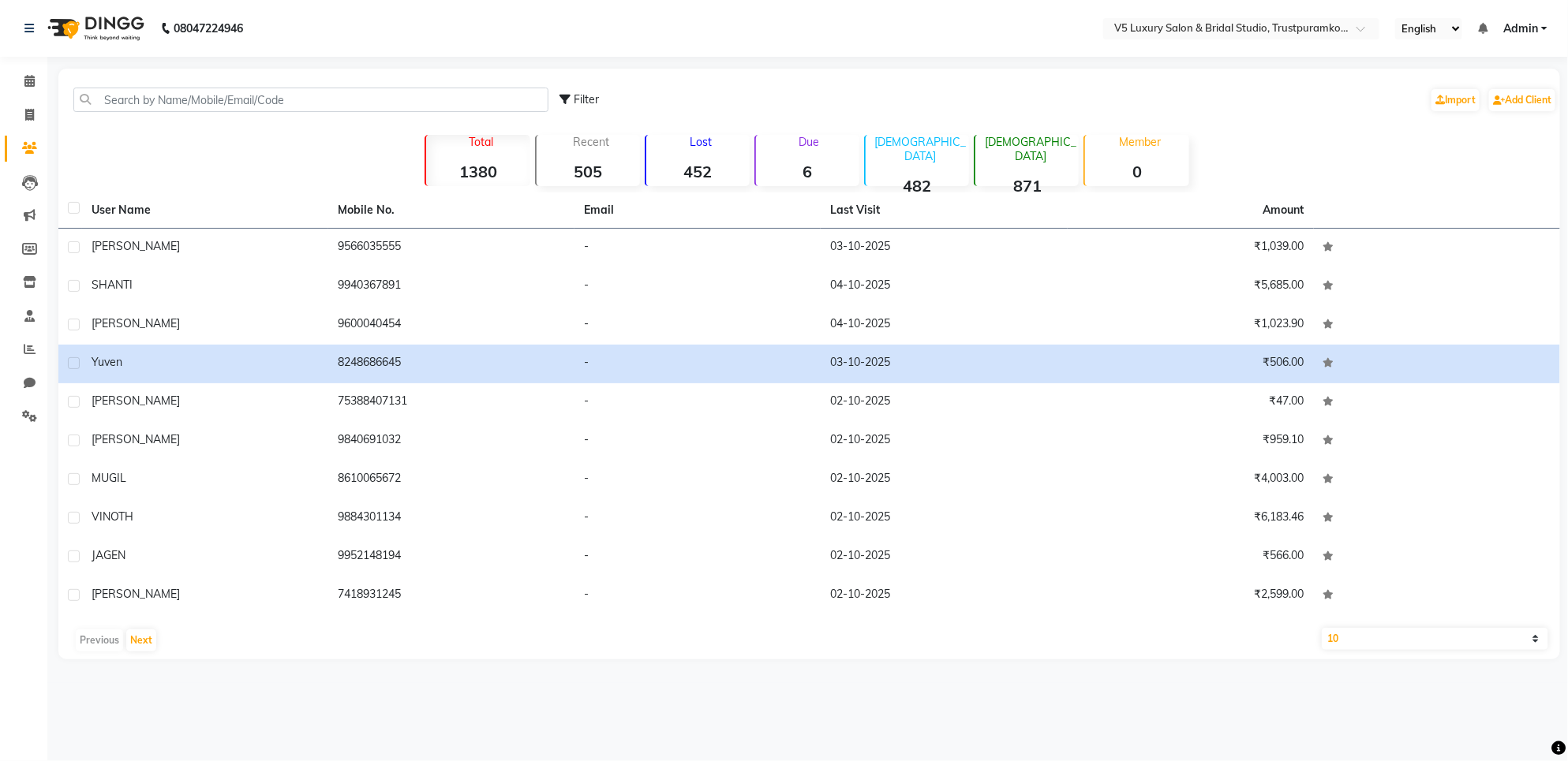
click at [136, 651] on div "Previous Next" at bounding box center [809, 640] width 1489 height 26
click at [150, 634] on button "Next" at bounding box center [141, 640] width 30 height 22
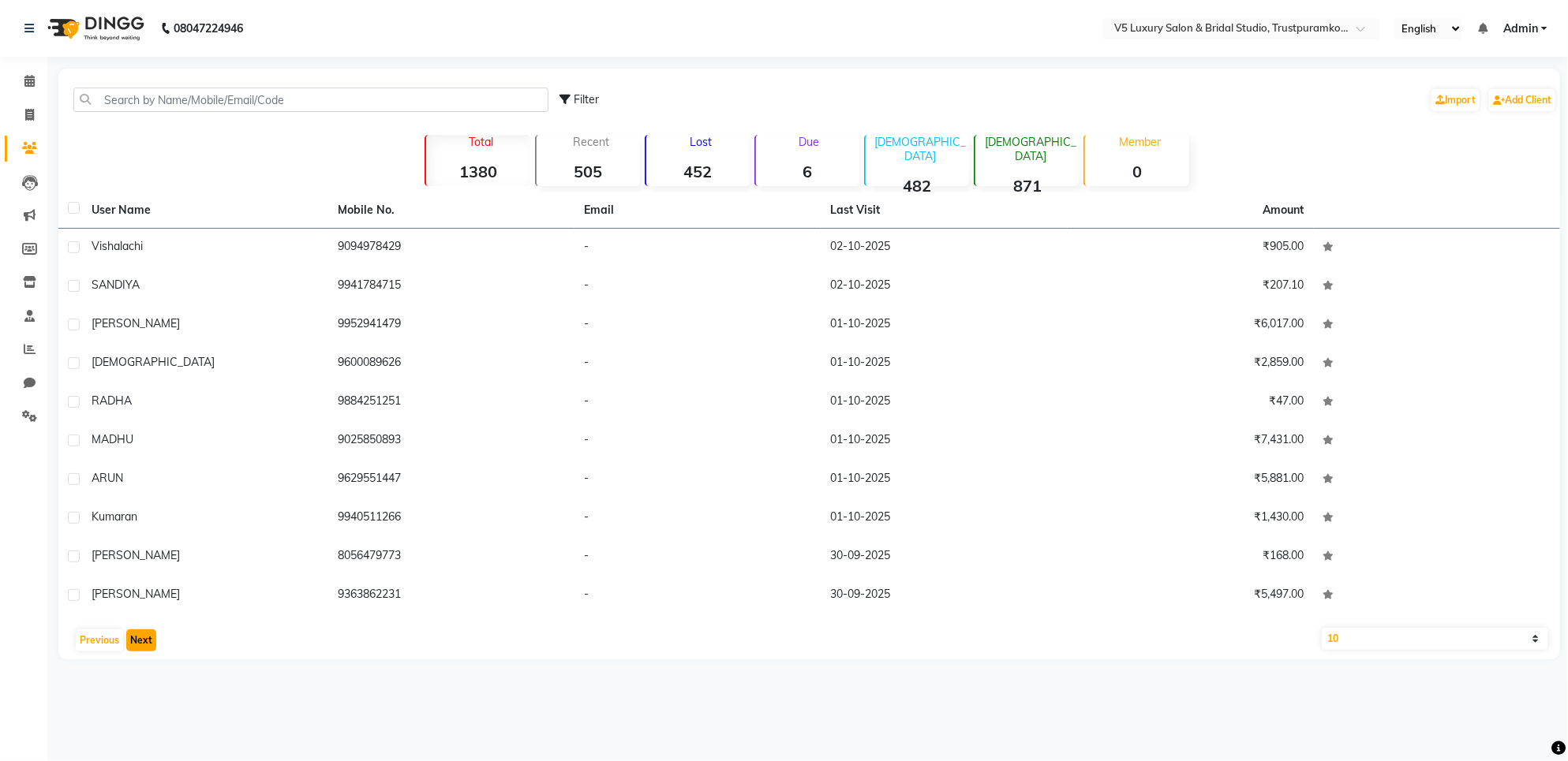
click at [150, 634] on button "Next" at bounding box center [141, 640] width 30 height 22
click at [150, 633] on button "Next" at bounding box center [141, 640] width 30 height 22
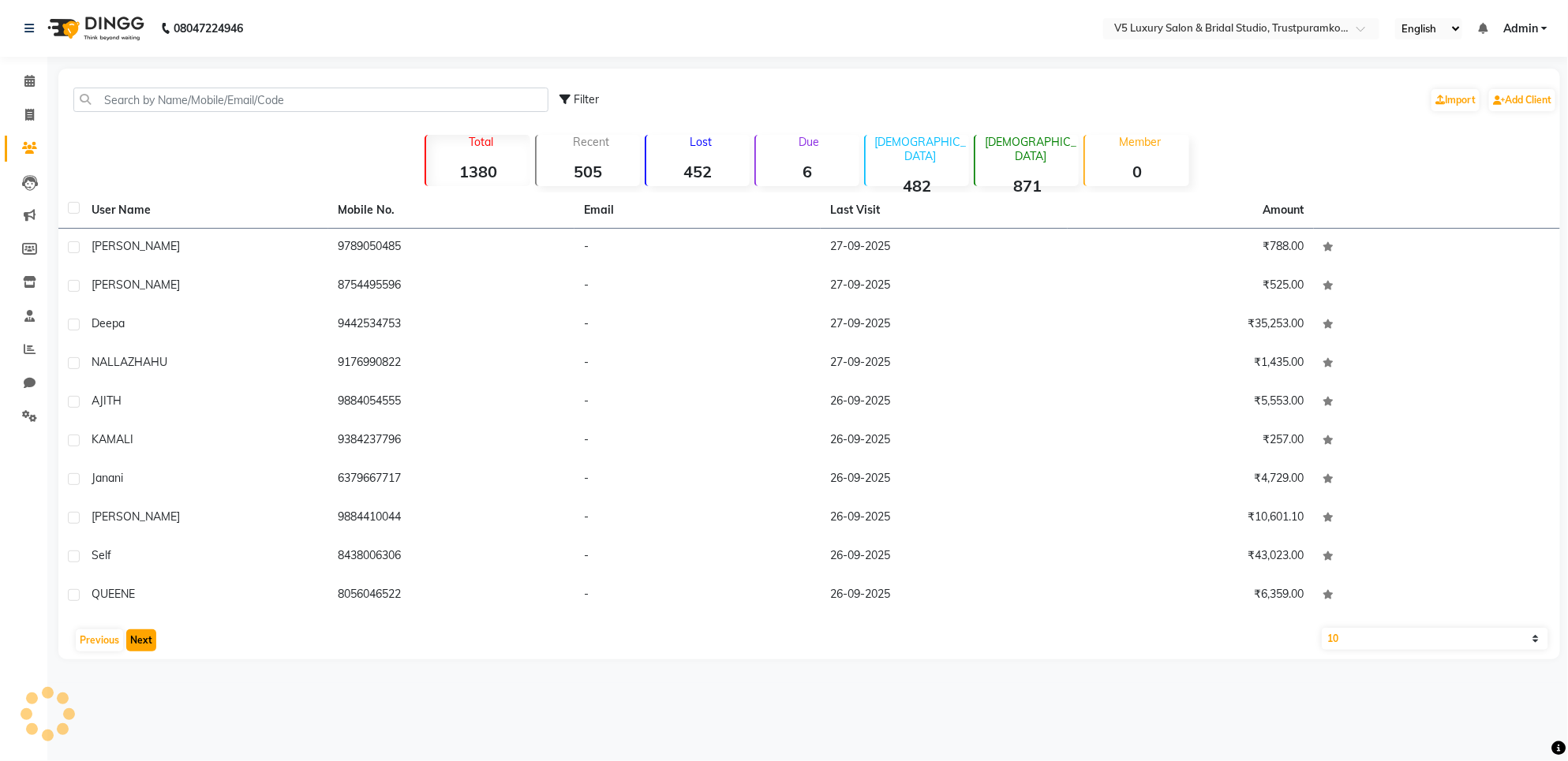
click at [150, 633] on button "Next" at bounding box center [141, 640] width 30 height 22
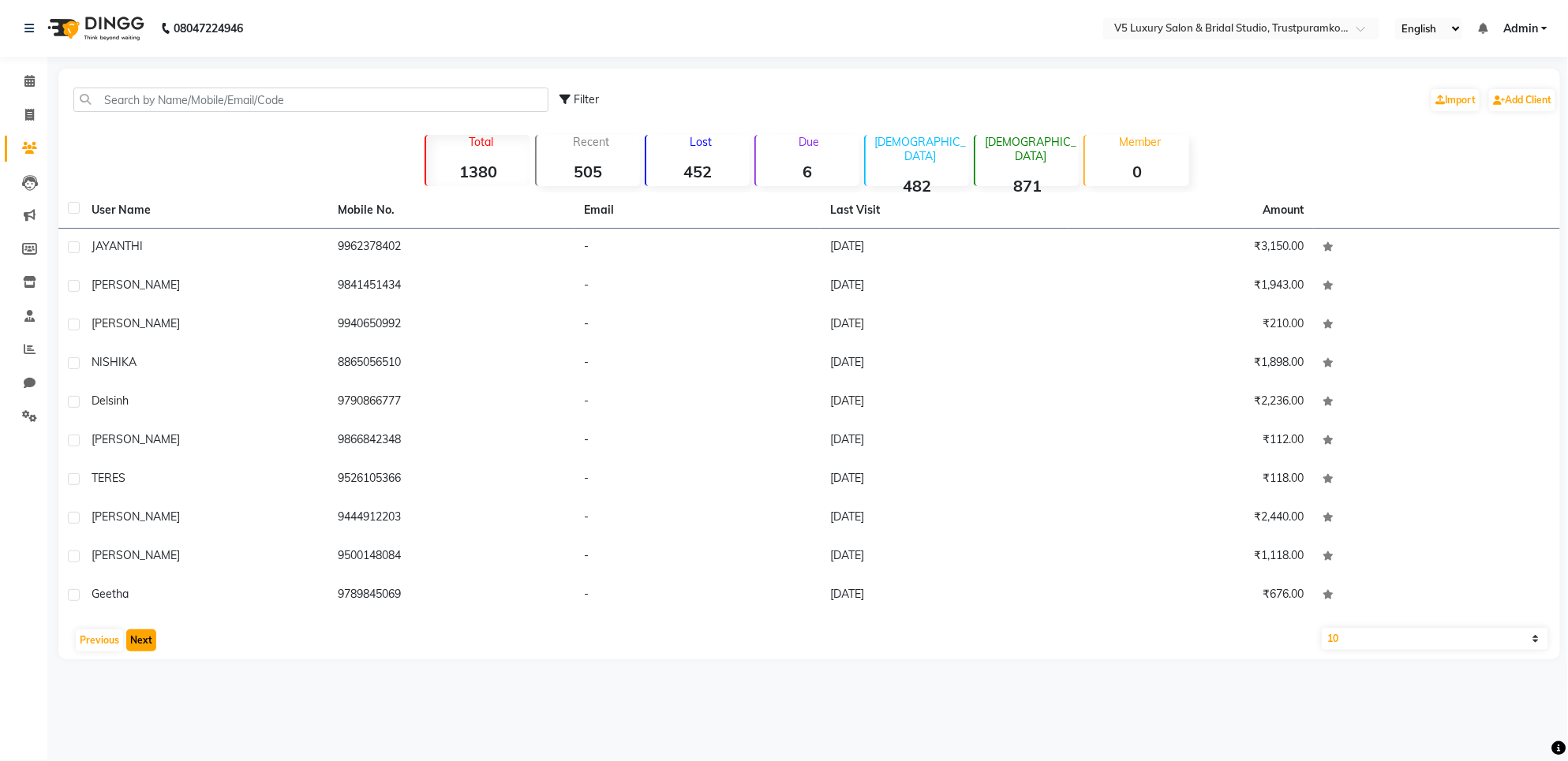
click at [150, 633] on button "Next" at bounding box center [141, 640] width 30 height 22
click at [150, 630] on button "Next" at bounding box center [141, 640] width 30 height 22
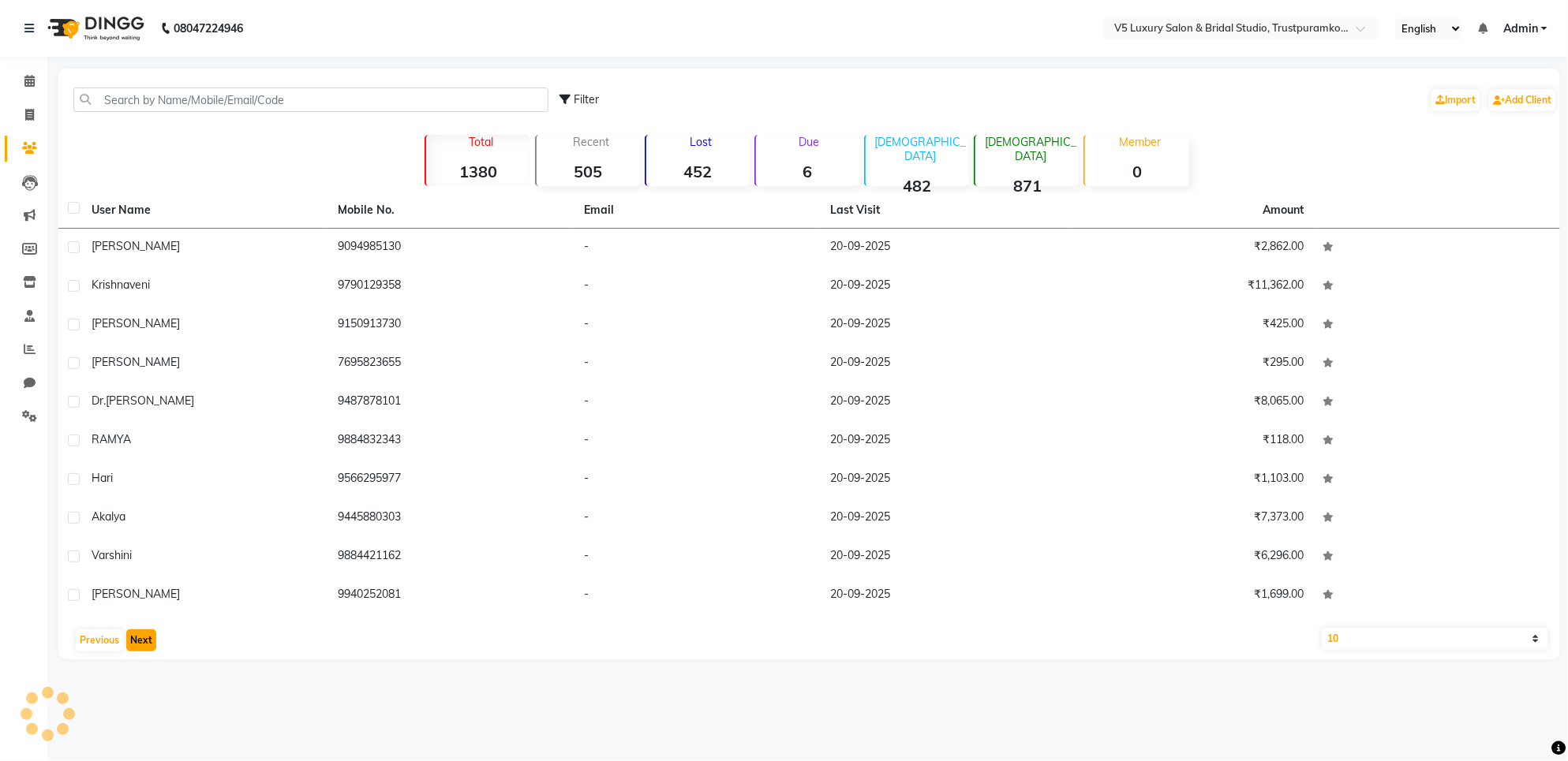
click at [150, 630] on button "Next" at bounding box center [141, 640] width 30 height 22
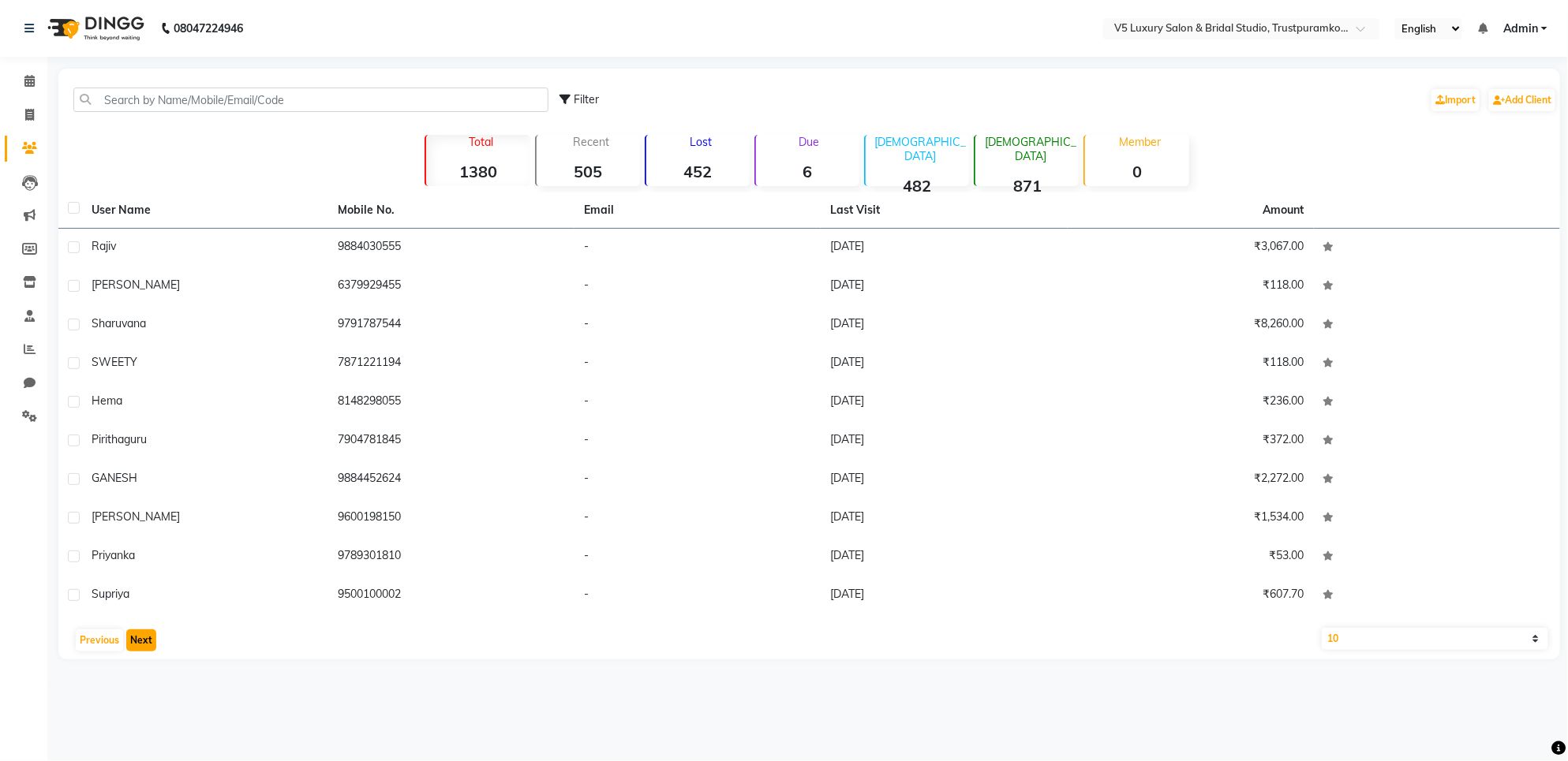
click at [150, 630] on button "Next" at bounding box center [141, 640] width 30 height 22
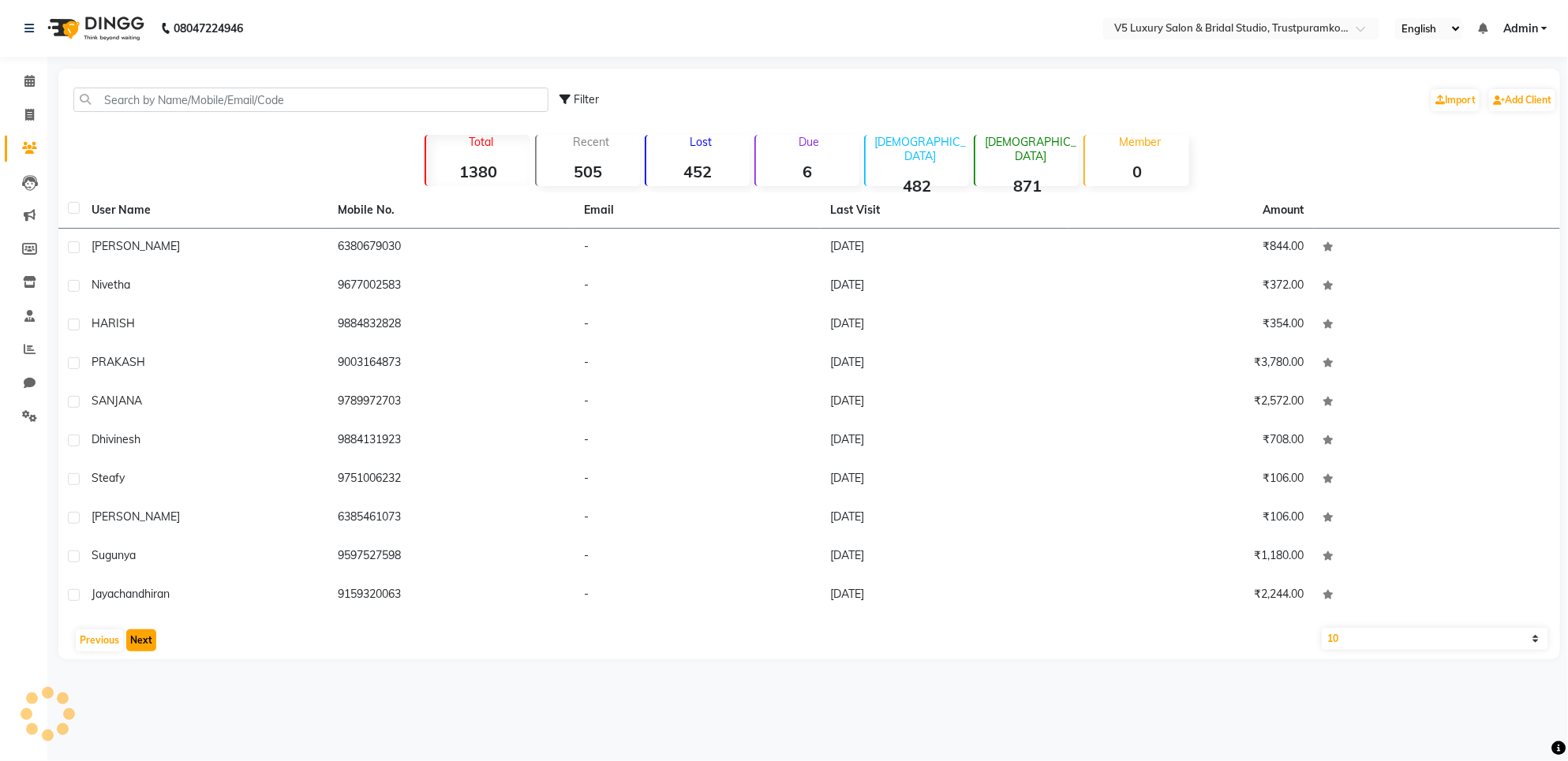
click at [150, 630] on button "Next" at bounding box center [141, 640] width 30 height 22
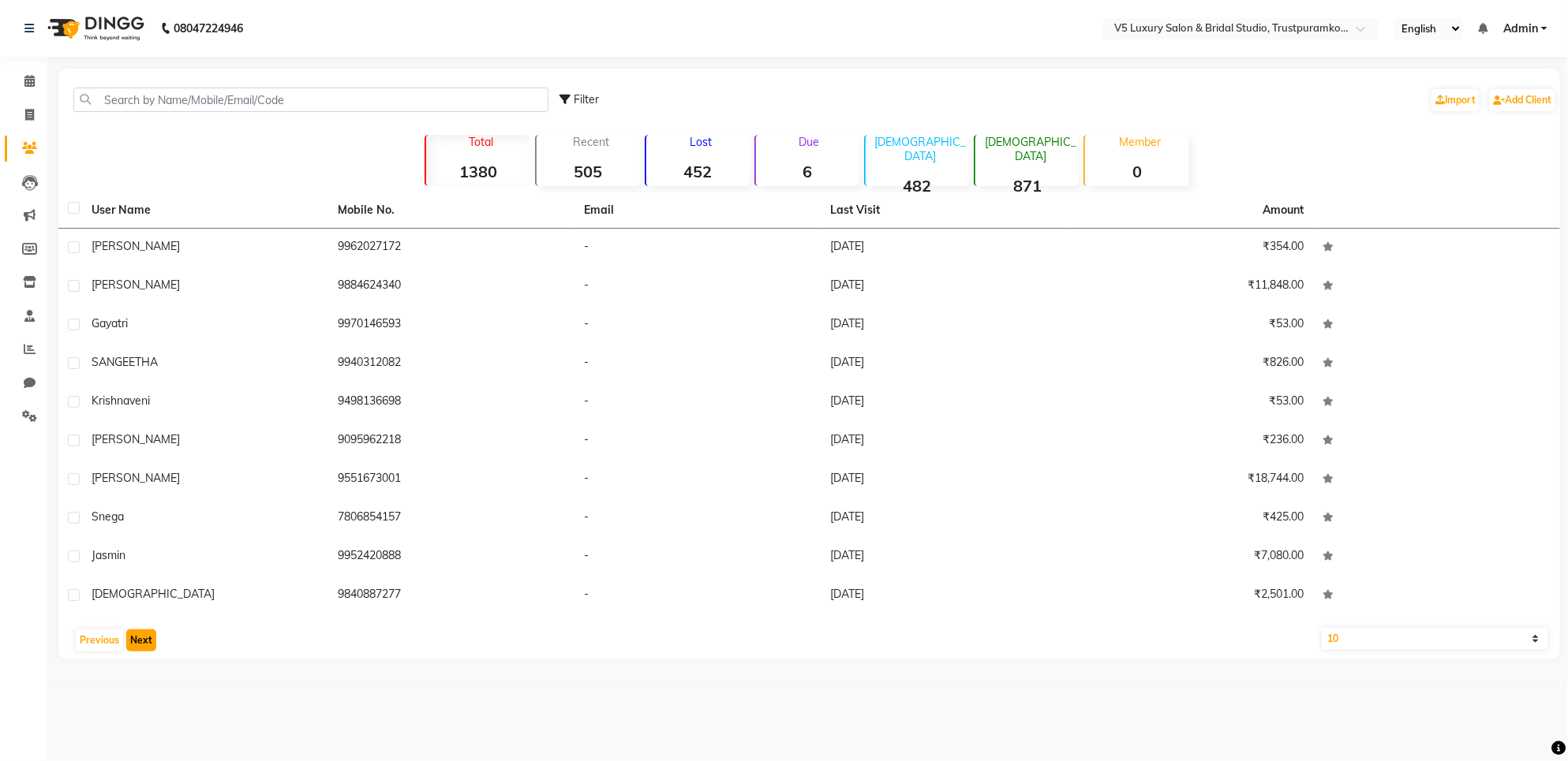
click at [150, 630] on button "Next" at bounding box center [141, 640] width 30 height 22
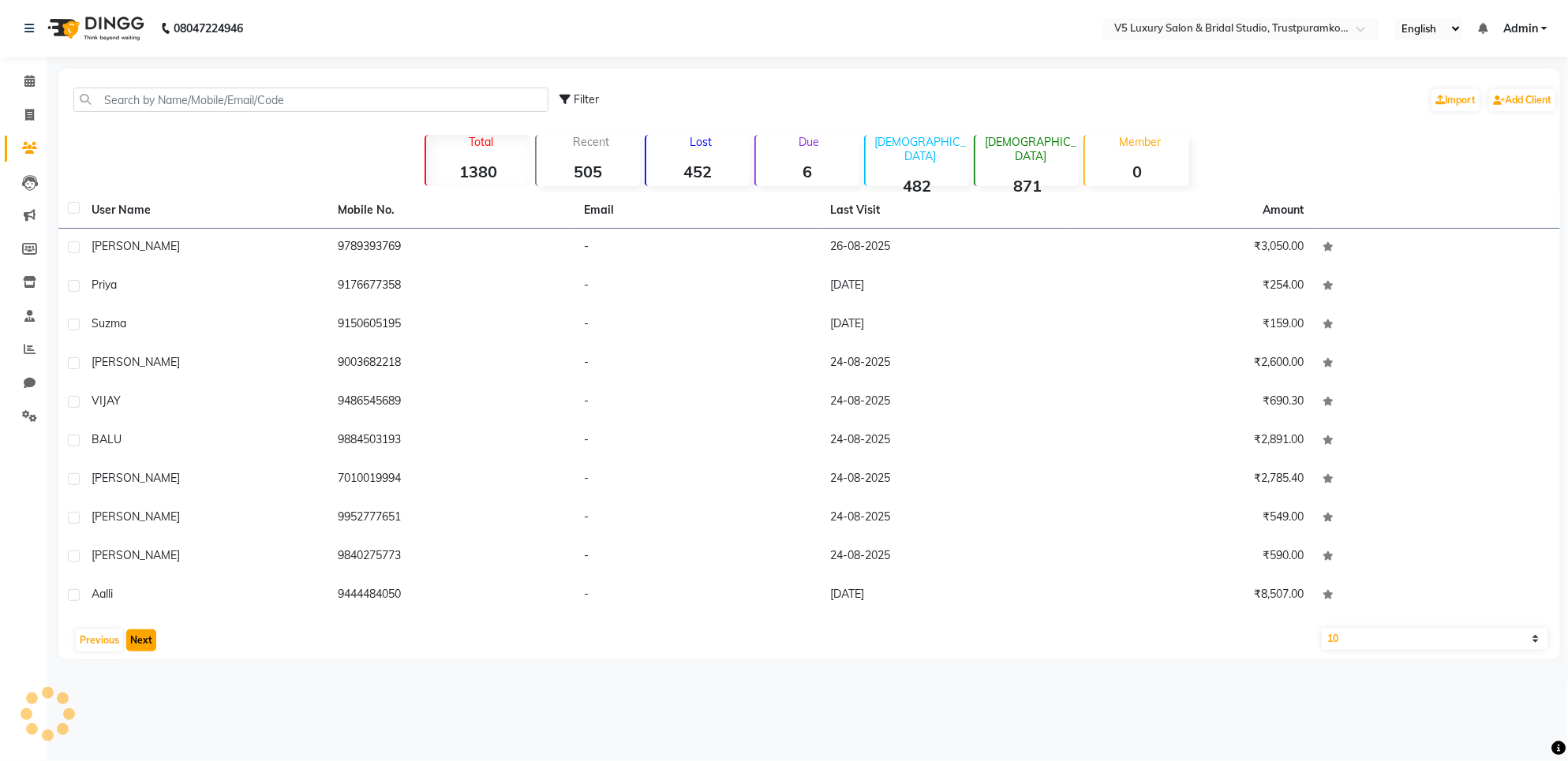
click at [150, 630] on button "Next" at bounding box center [141, 640] width 30 height 22
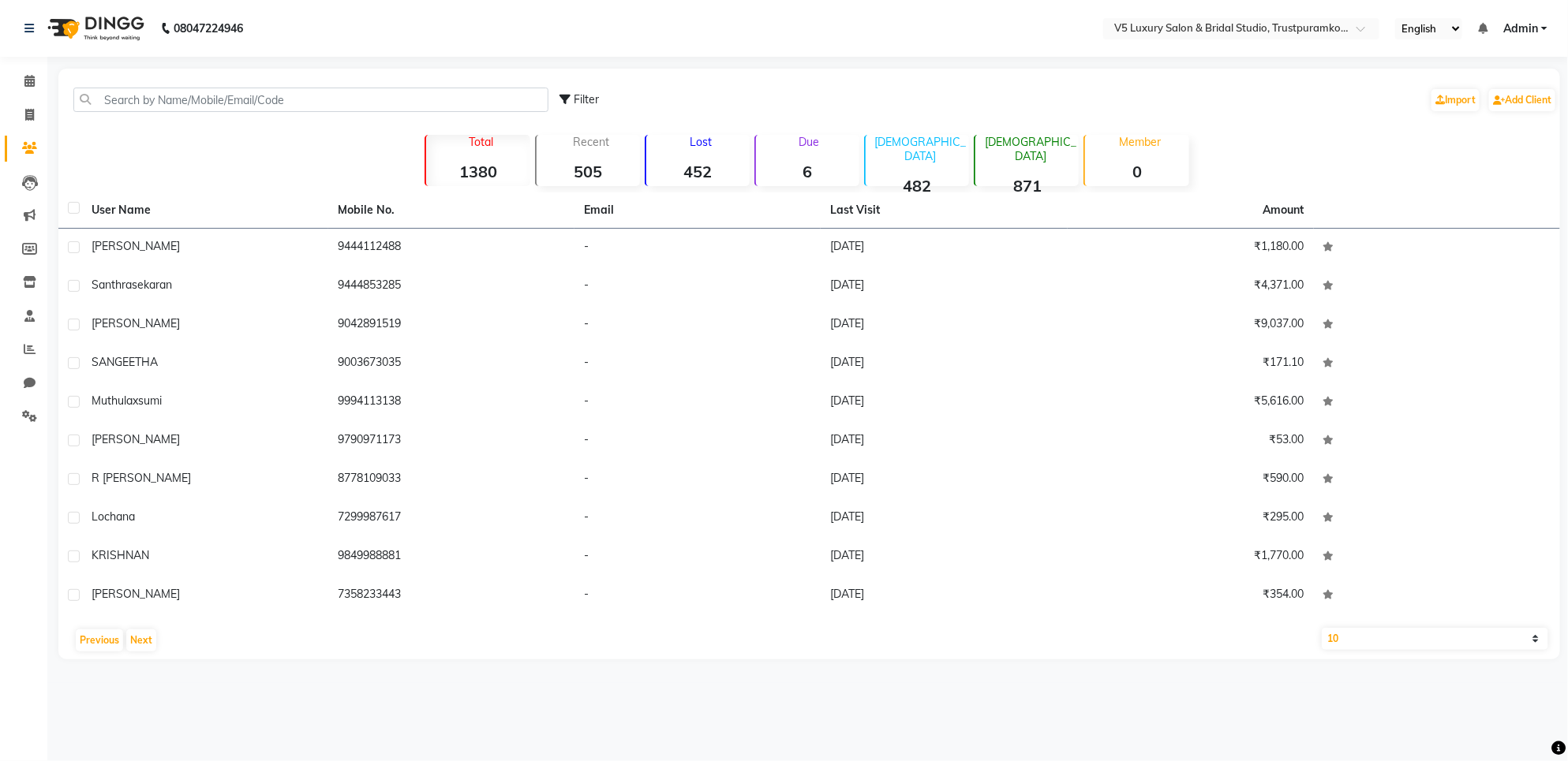
click at [158, 626] on div "User Name Mobile No. Email Last Visit Amount [PERSON_NAME] 9444112488 - [DATE] …" at bounding box center [809, 426] width 1502 height 467
click at [162, 637] on div "Previous Next" at bounding box center [809, 640] width 1489 height 26
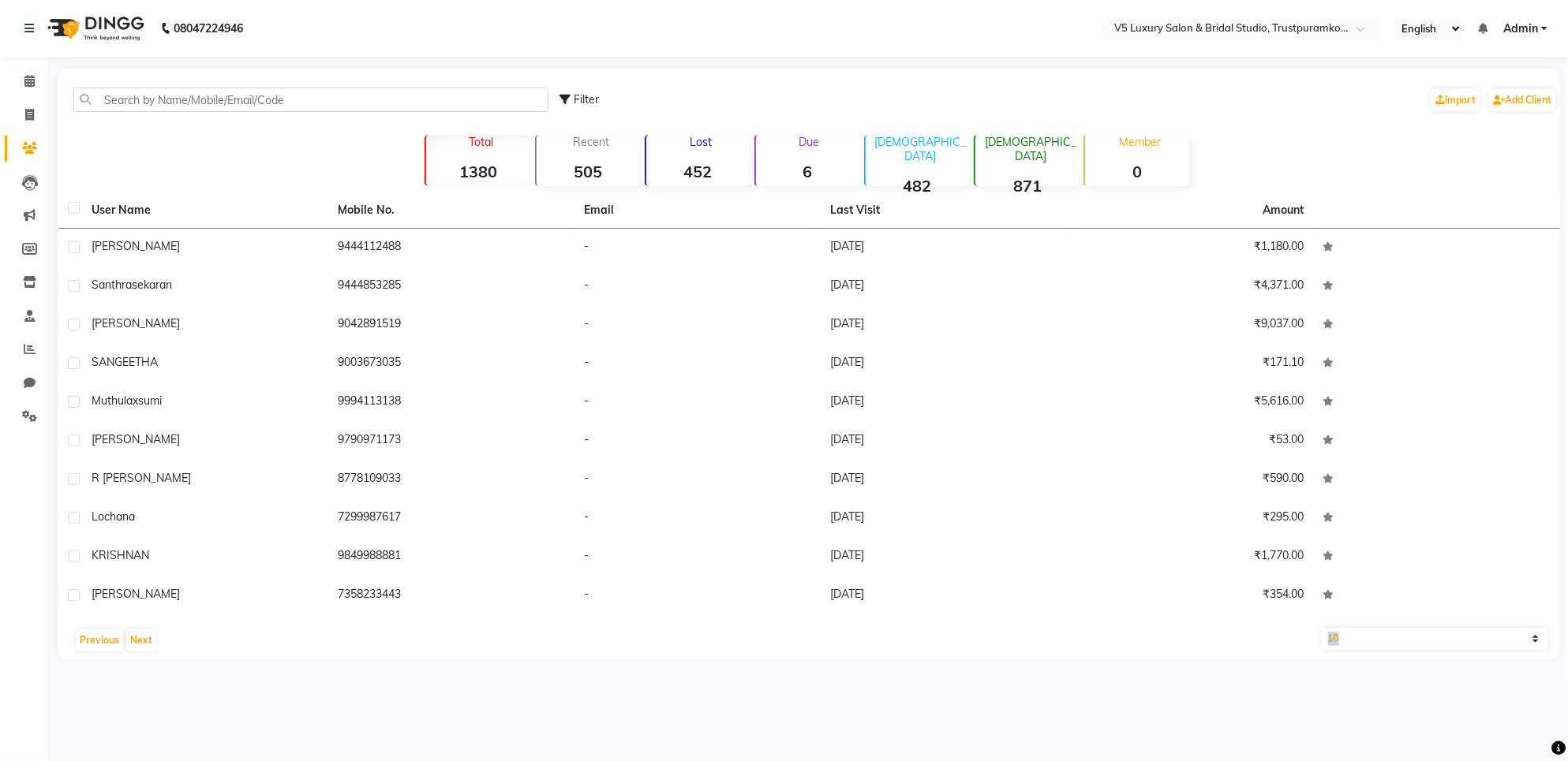
click at [162, 637] on div "Previous Next" at bounding box center [809, 640] width 1489 height 26
click at [166, 639] on div "Previous Next" at bounding box center [809, 640] width 1489 height 26
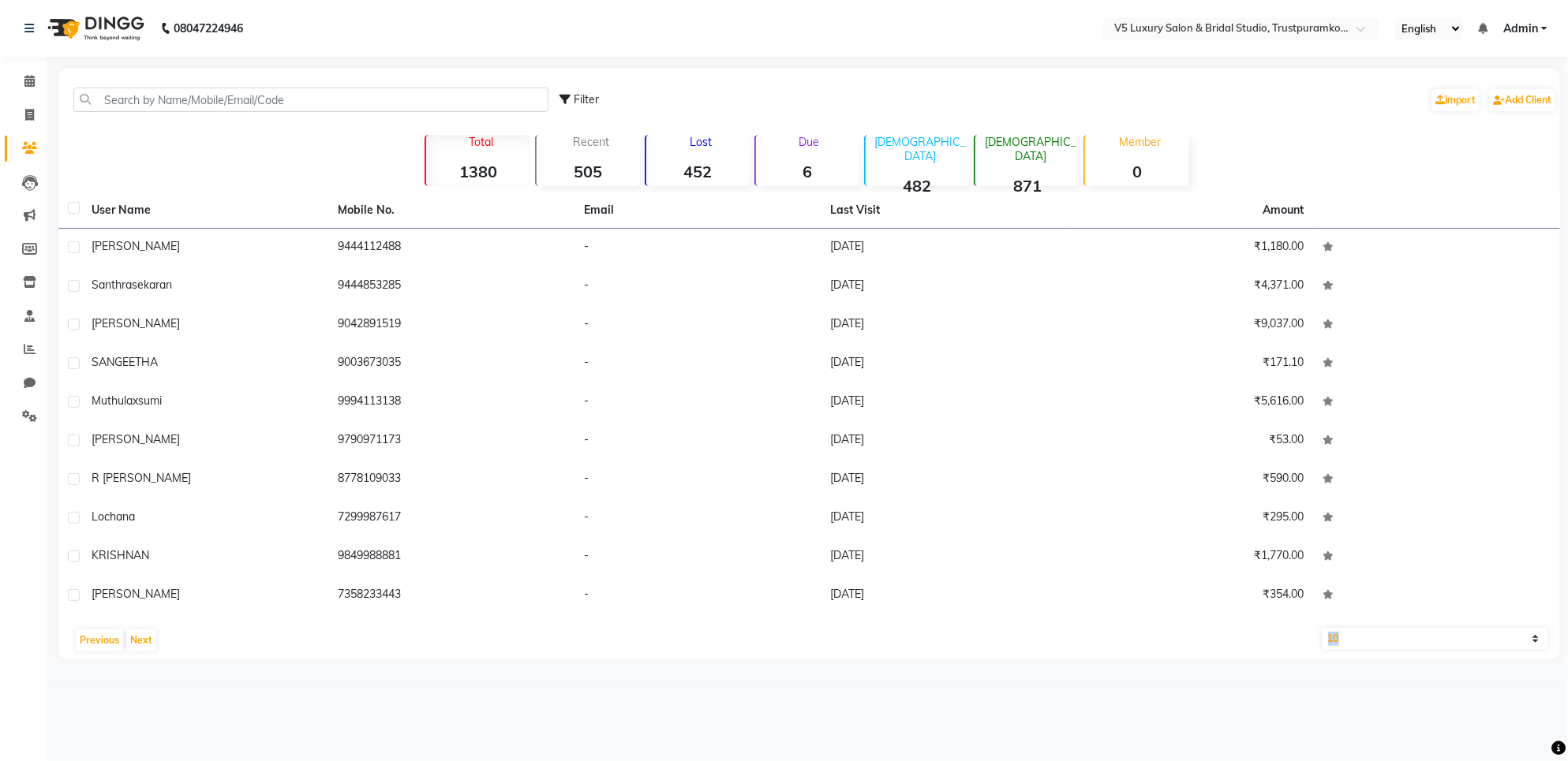
click at [166, 639] on div "Previous Next" at bounding box center [809, 640] width 1489 height 26
click at [166, 648] on div "Previous Next" at bounding box center [809, 640] width 1489 height 26
click at [140, 628] on div "Previous Next" at bounding box center [809, 640] width 1489 height 26
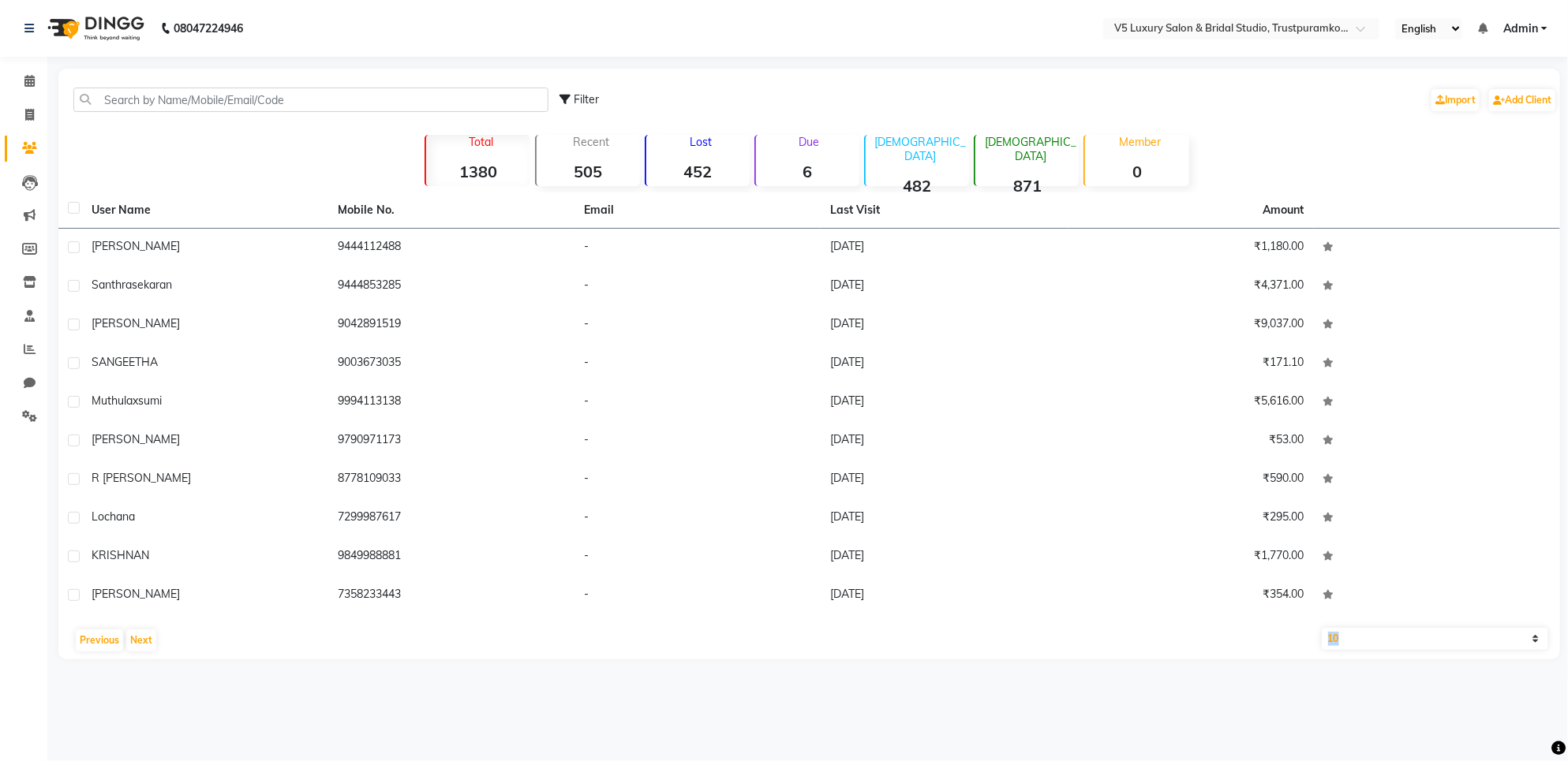
click at [140, 628] on div "Previous Next" at bounding box center [809, 640] width 1489 height 26
click at [138, 645] on button "Next" at bounding box center [141, 640] width 30 height 22
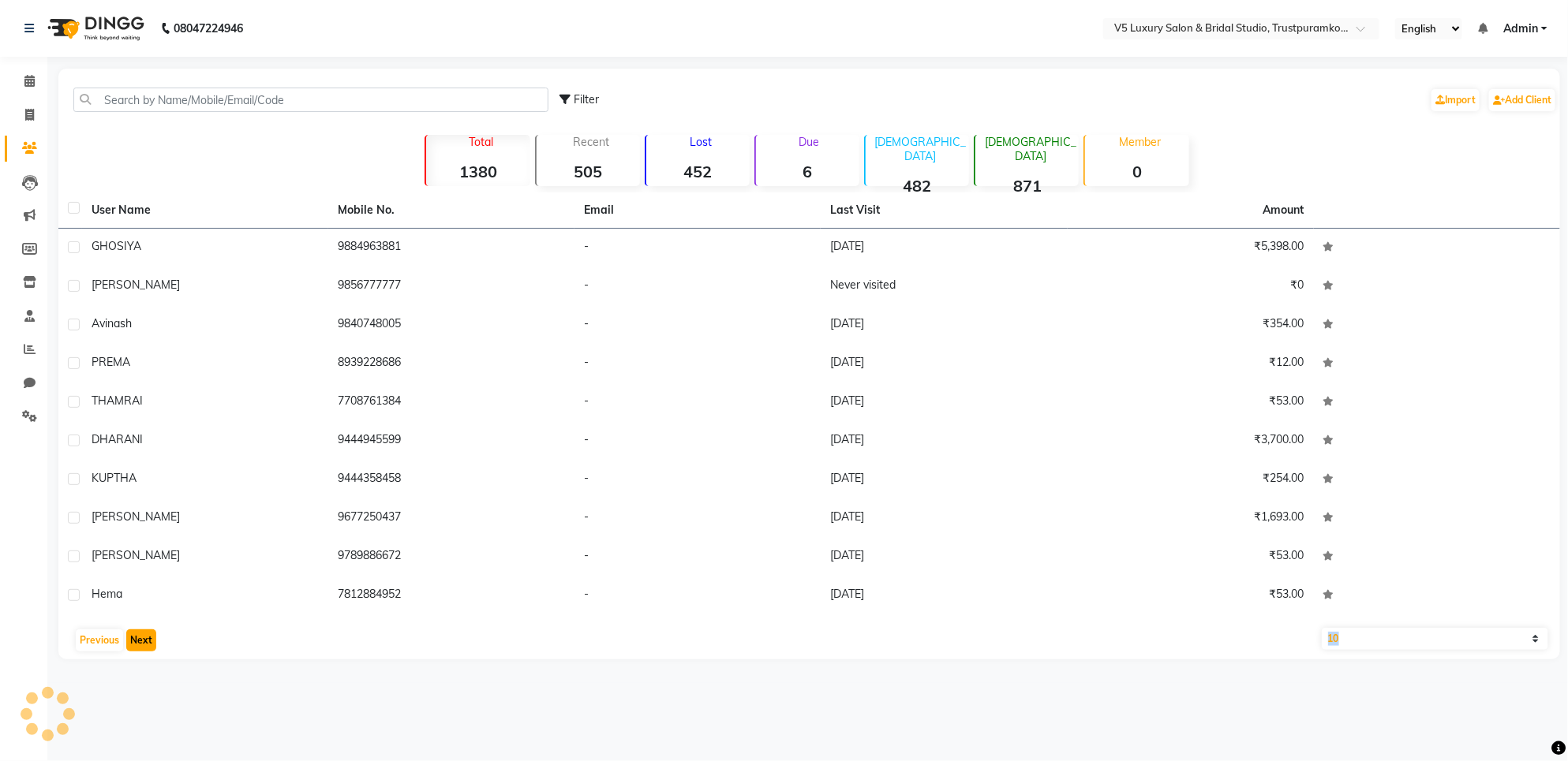
click at [138, 645] on button "Next" at bounding box center [141, 640] width 30 height 22
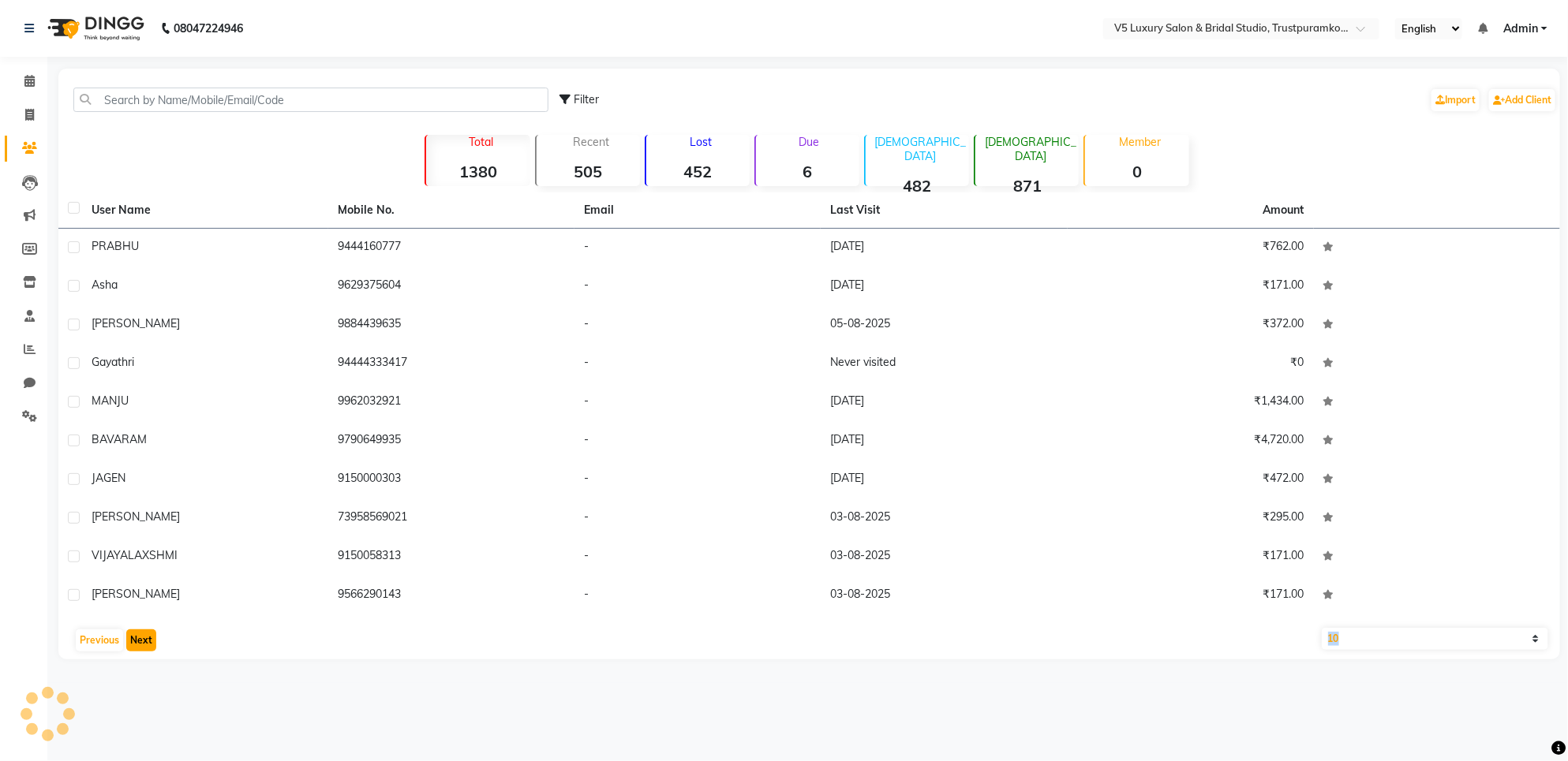
click at [138, 645] on button "Next" at bounding box center [141, 640] width 30 height 22
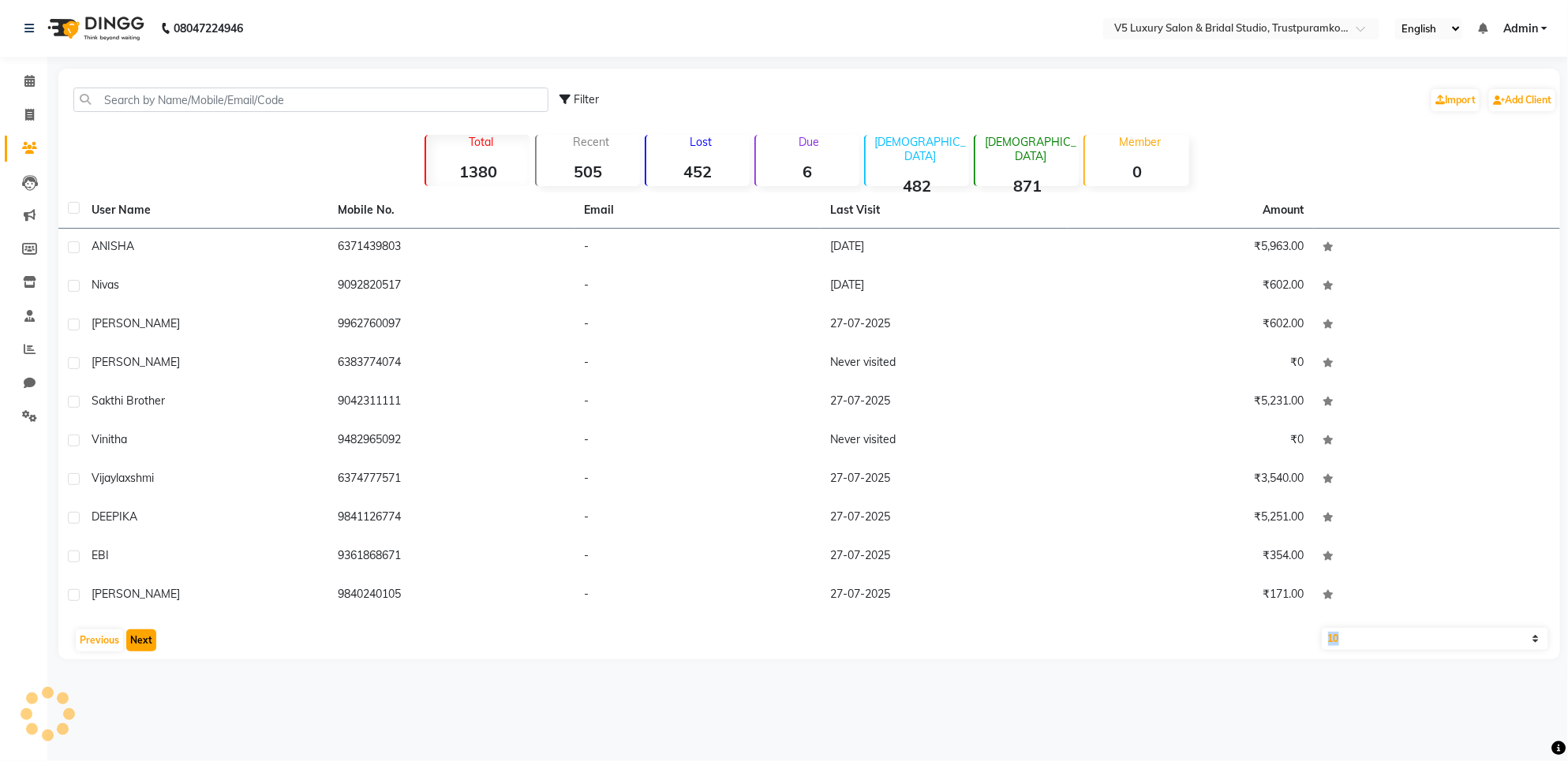
click at [138, 645] on button "Next" at bounding box center [141, 640] width 30 height 22
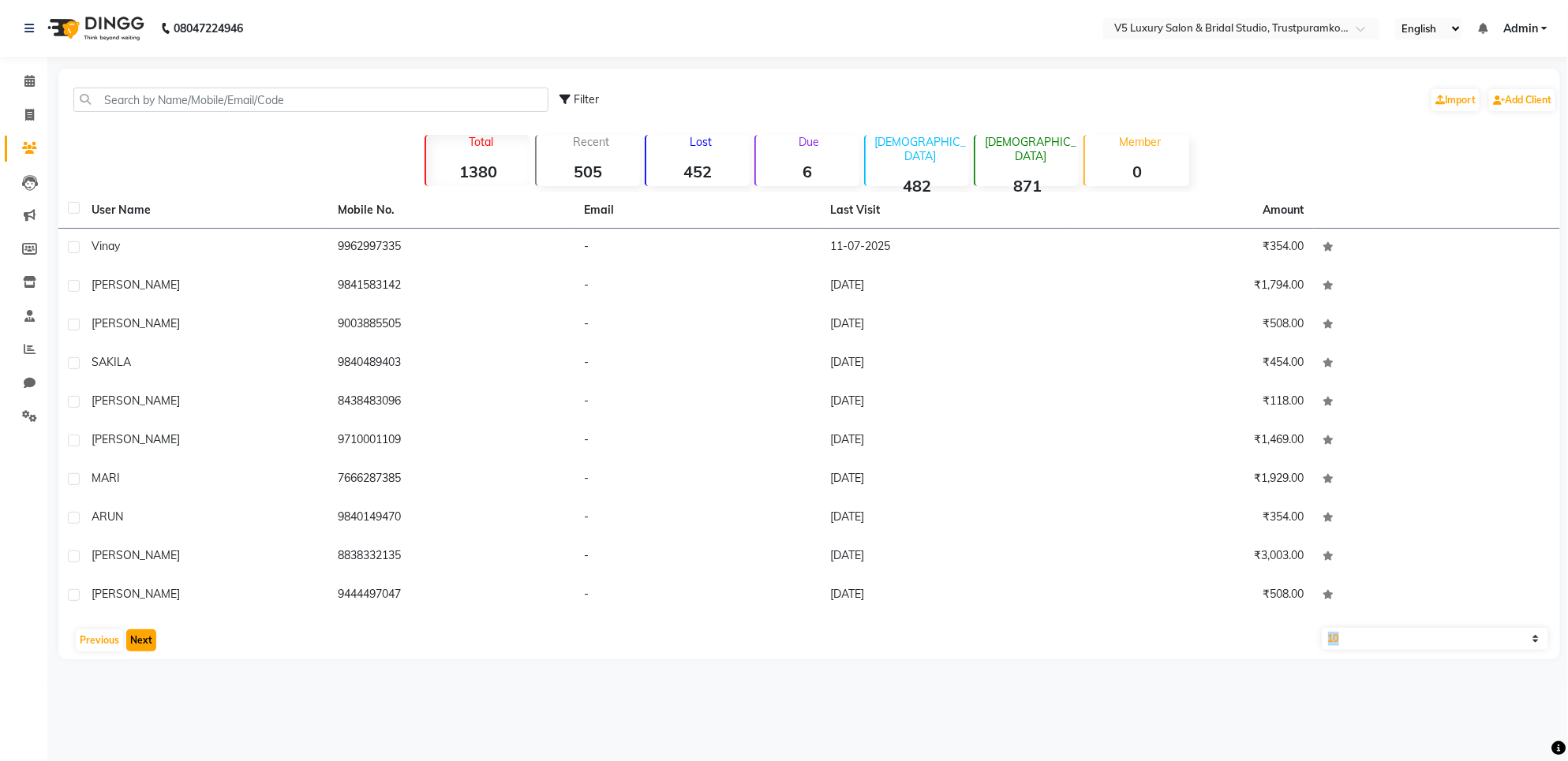
click at [138, 645] on button "Next" at bounding box center [141, 640] width 30 height 22
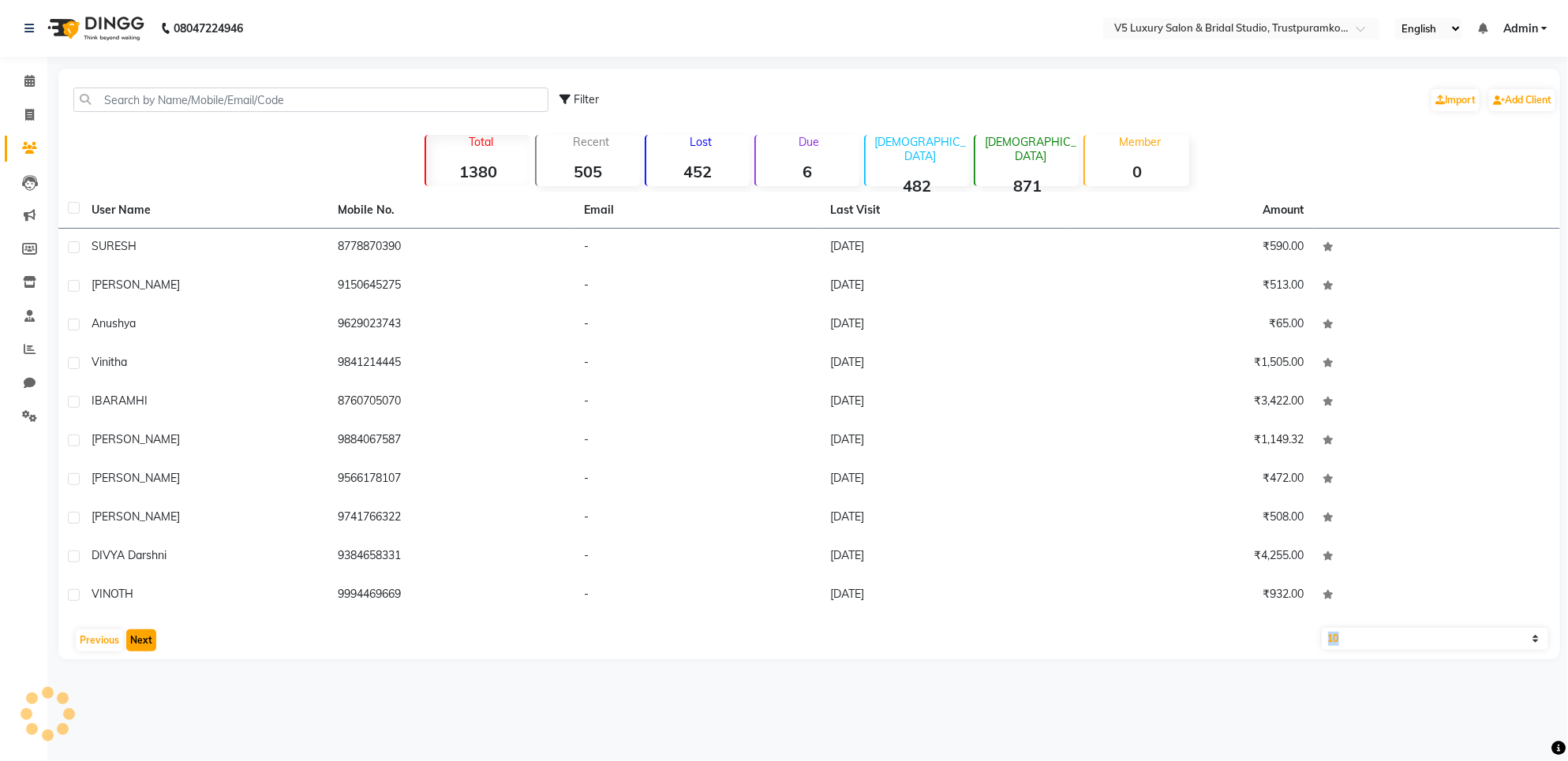
click at [138, 645] on button "Next" at bounding box center [141, 640] width 30 height 22
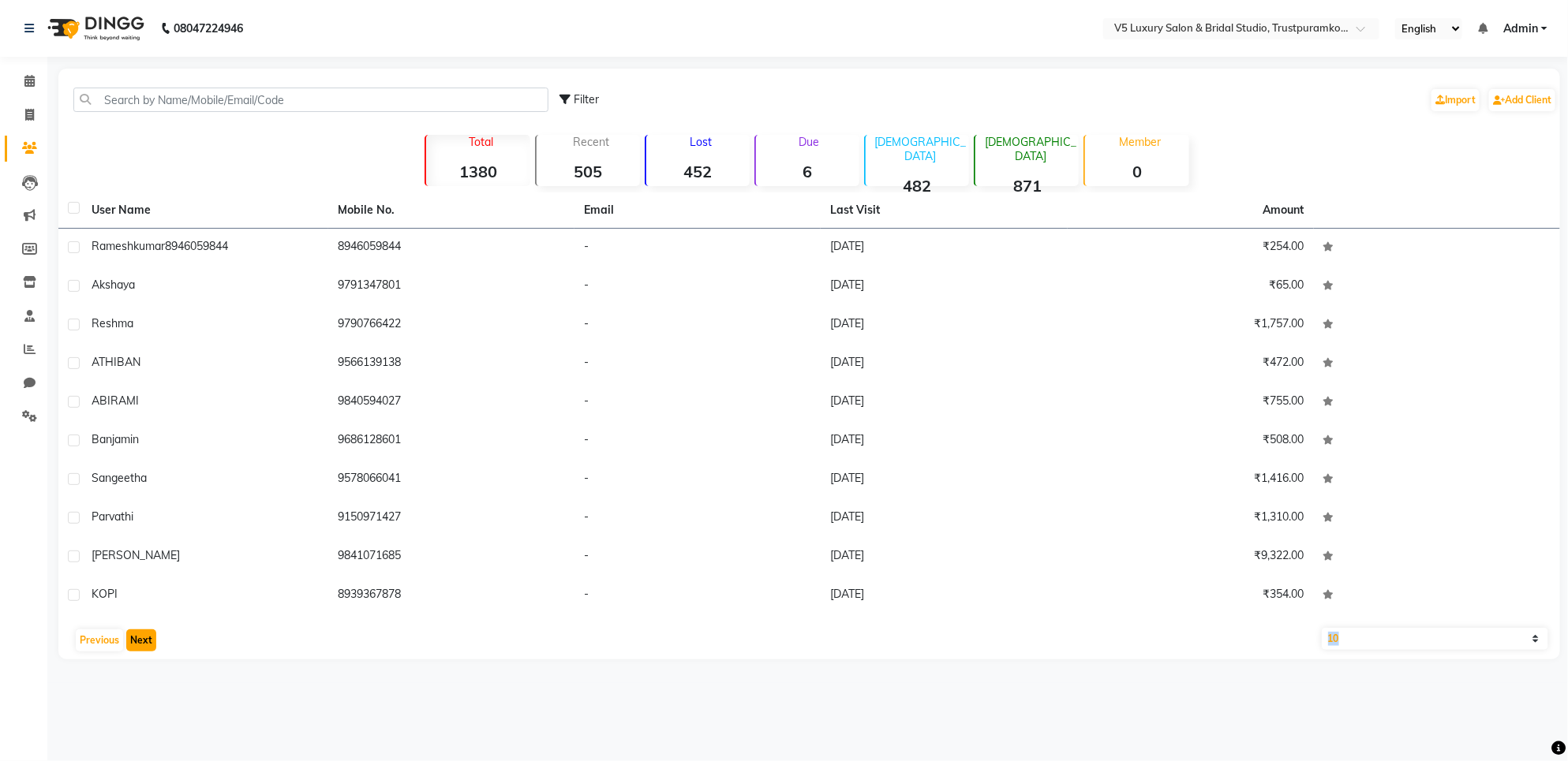
click at [138, 645] on button "Next" at bounding box center [141, 640] width 30 height 22
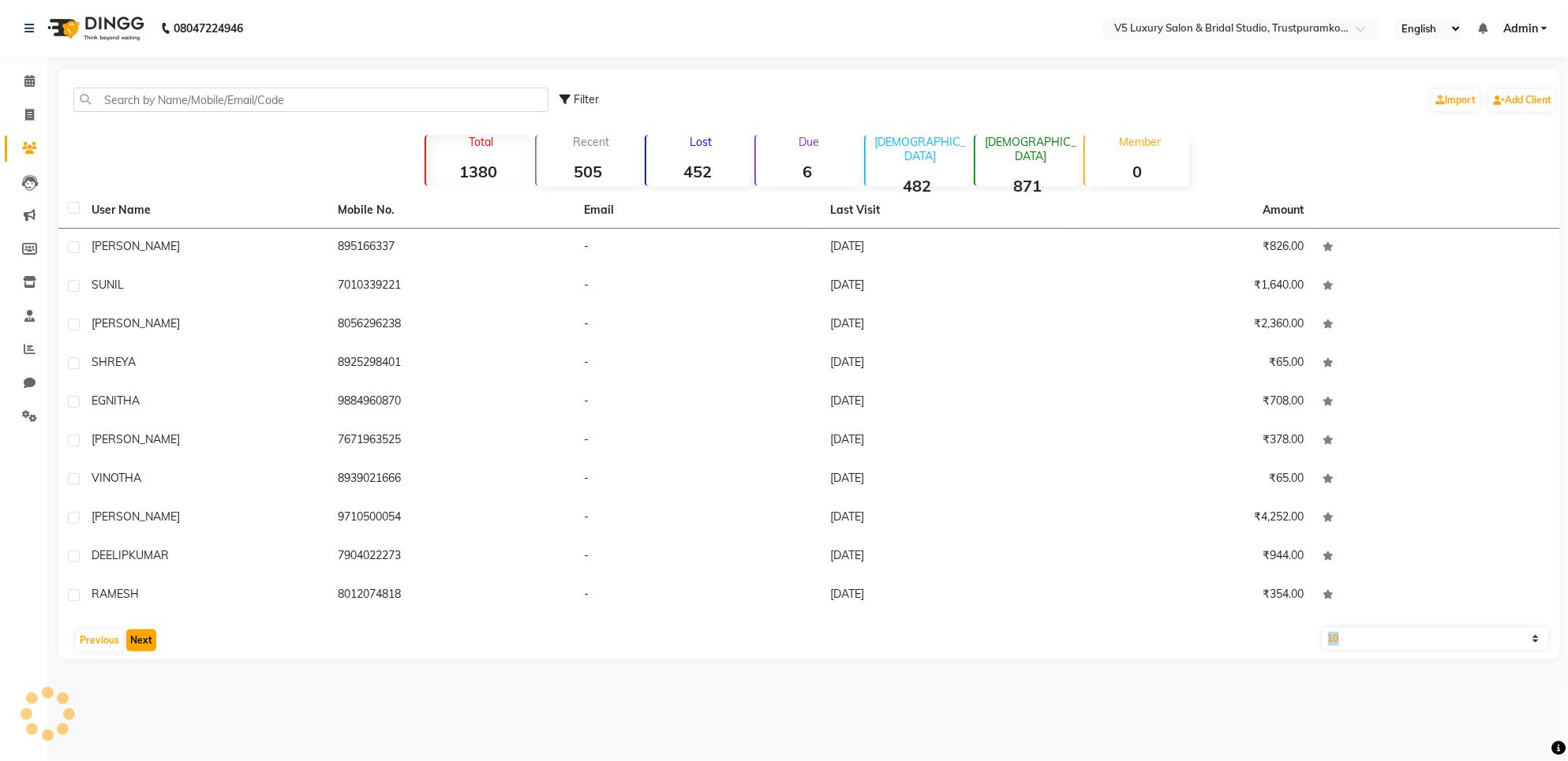
click at [138, 645] on button "Next" at bounding box center [141, 640] width 30 height 22
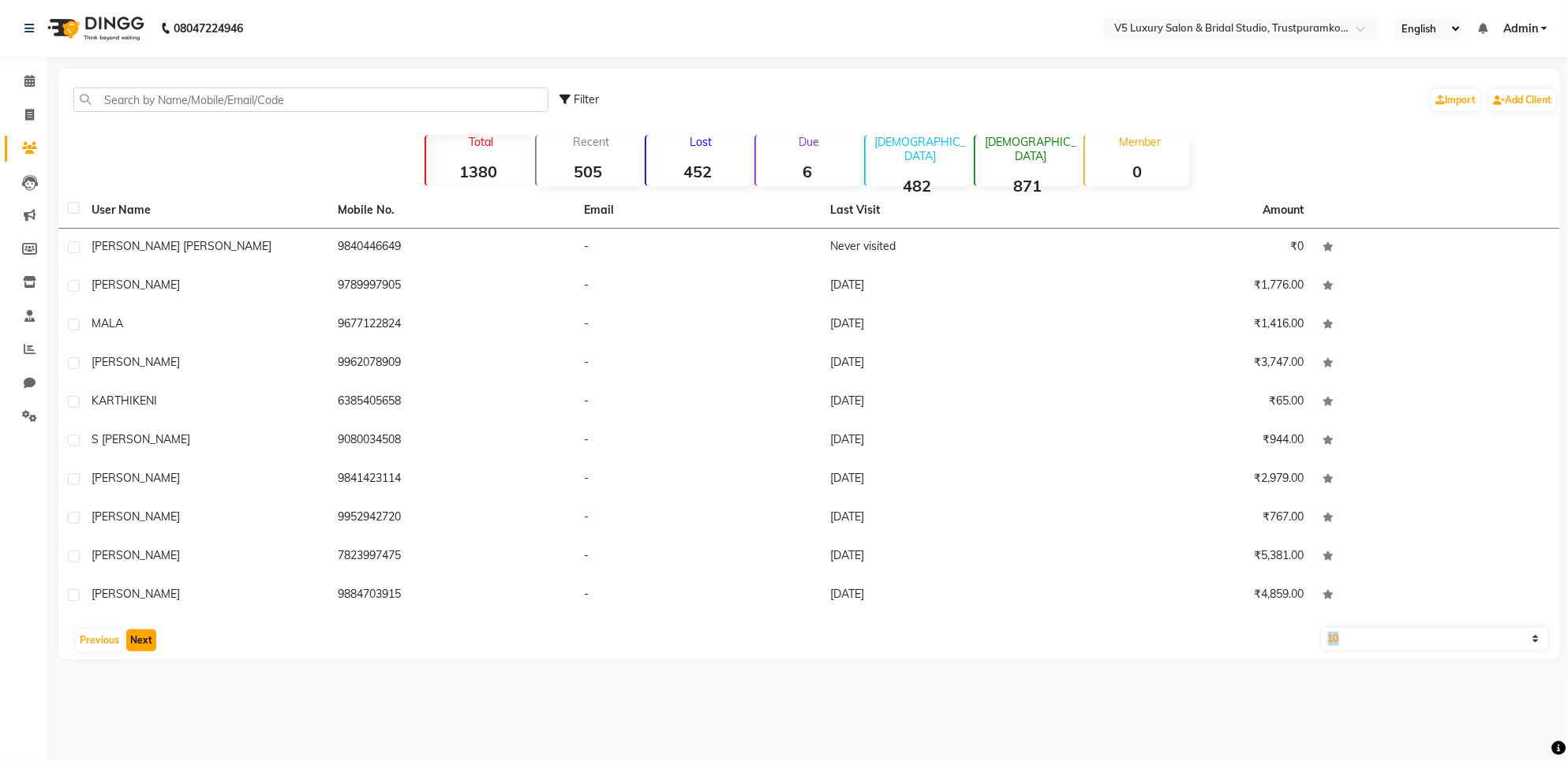
click at [138, 645] on button "Next" at bounding box center [141, 640] width 30 height 22
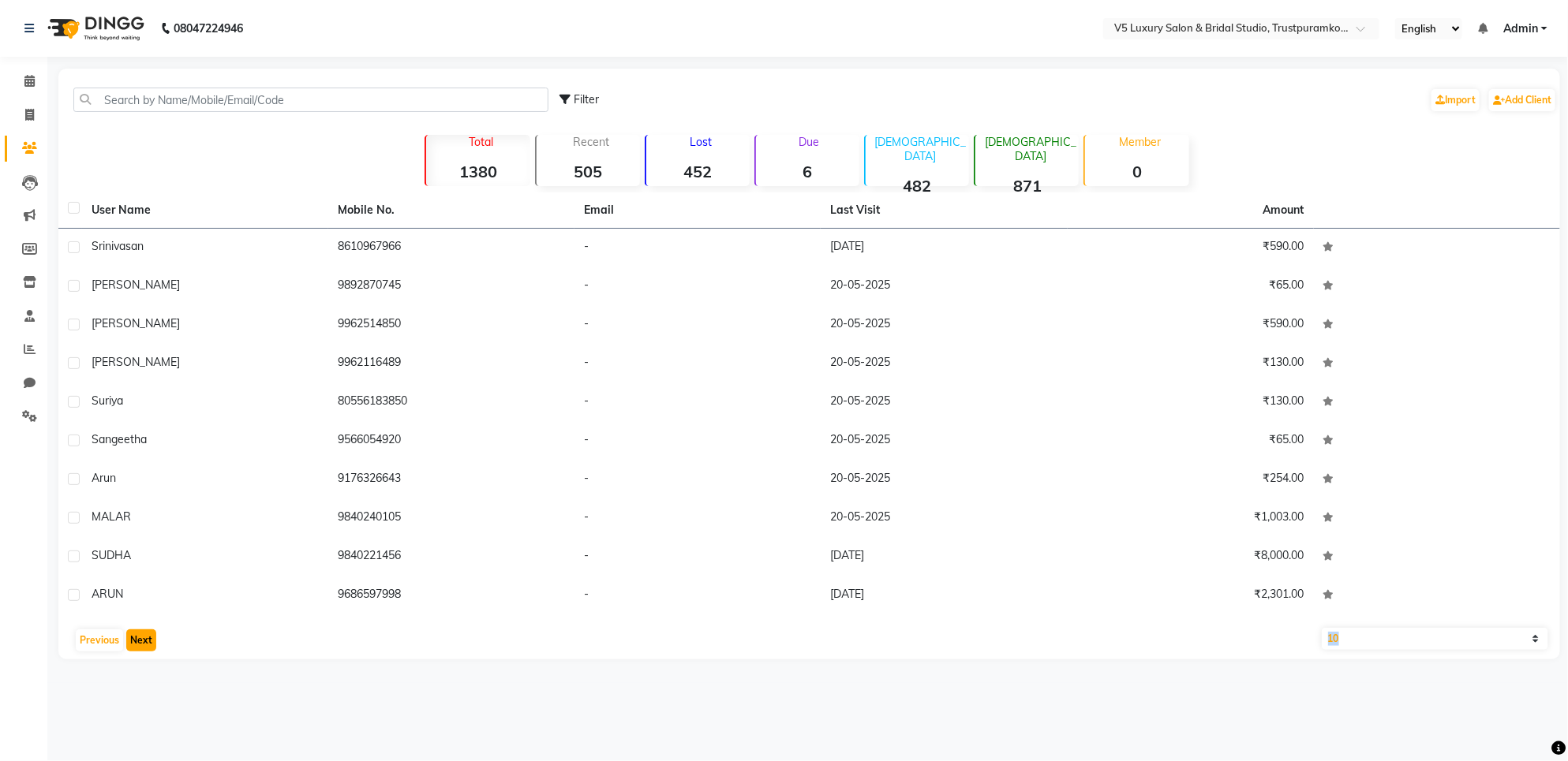
click at [138, 645] on button "Next" at bounding box center [141, 640] width 30 height 22
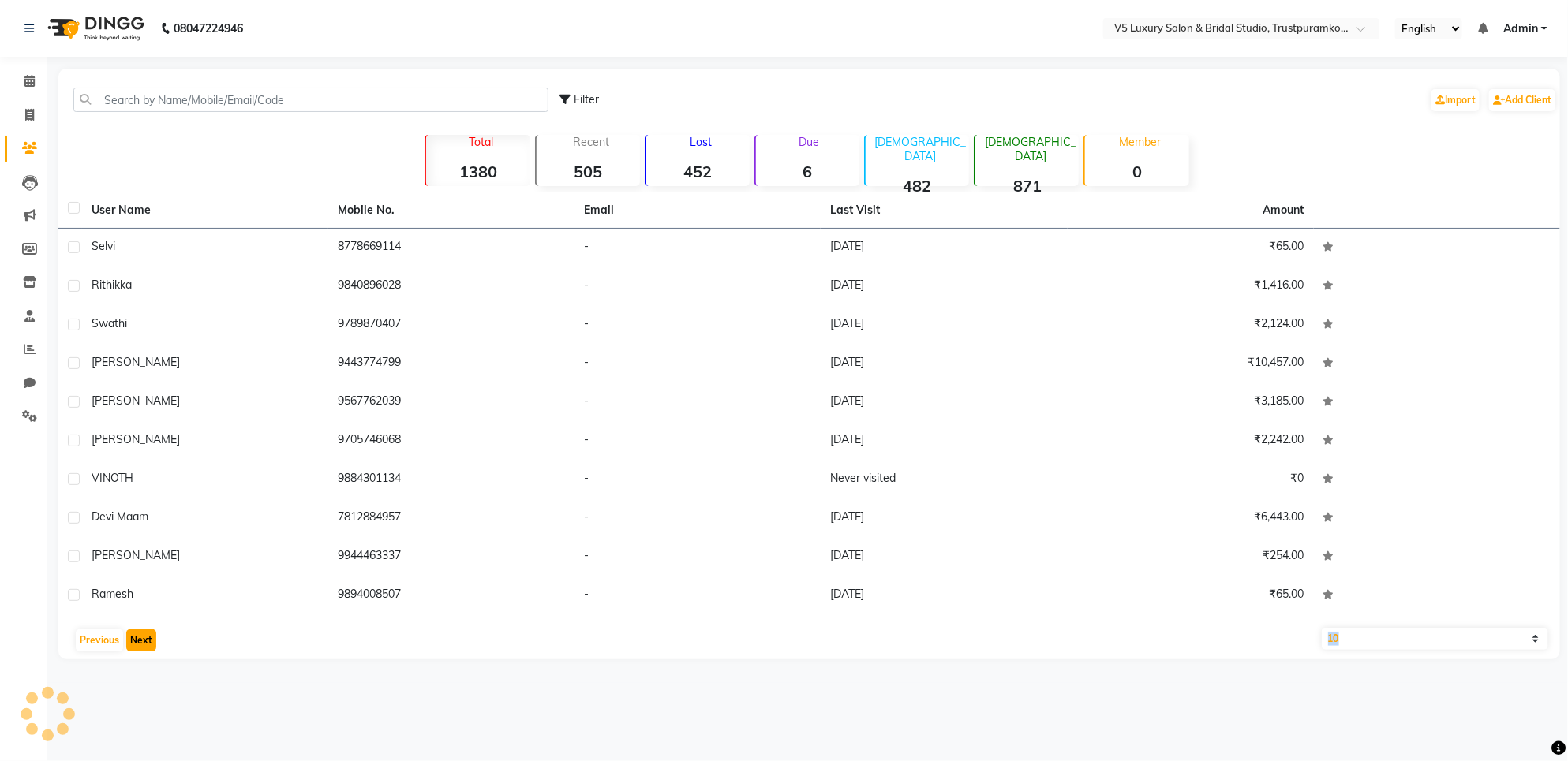
click at [138, 645] on button "Next" at bounding box center [141, 640] width 30 height 22
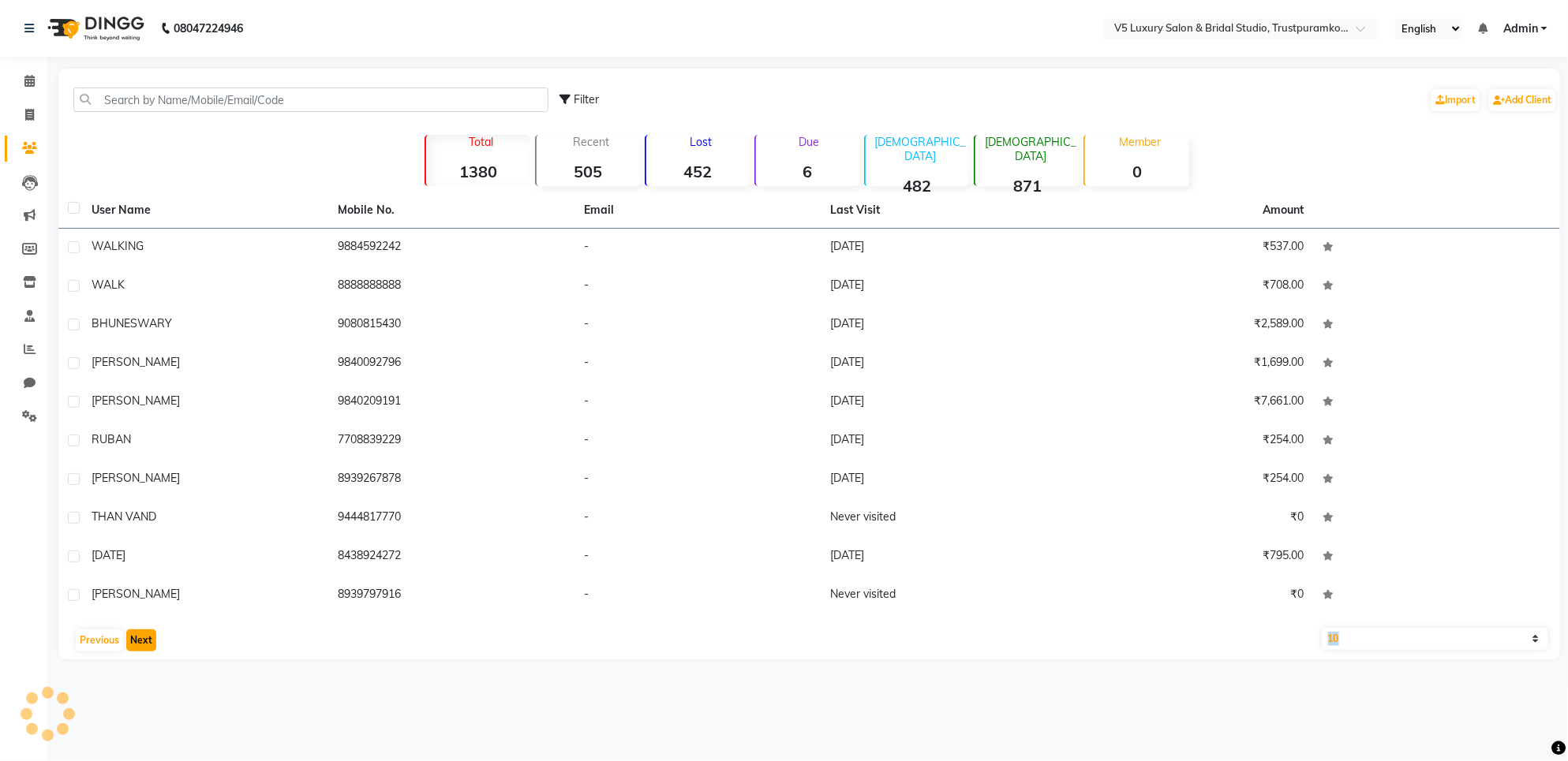
click at [138, 645] on button "Next" at bounding box center [141, 640] width 30 height 22
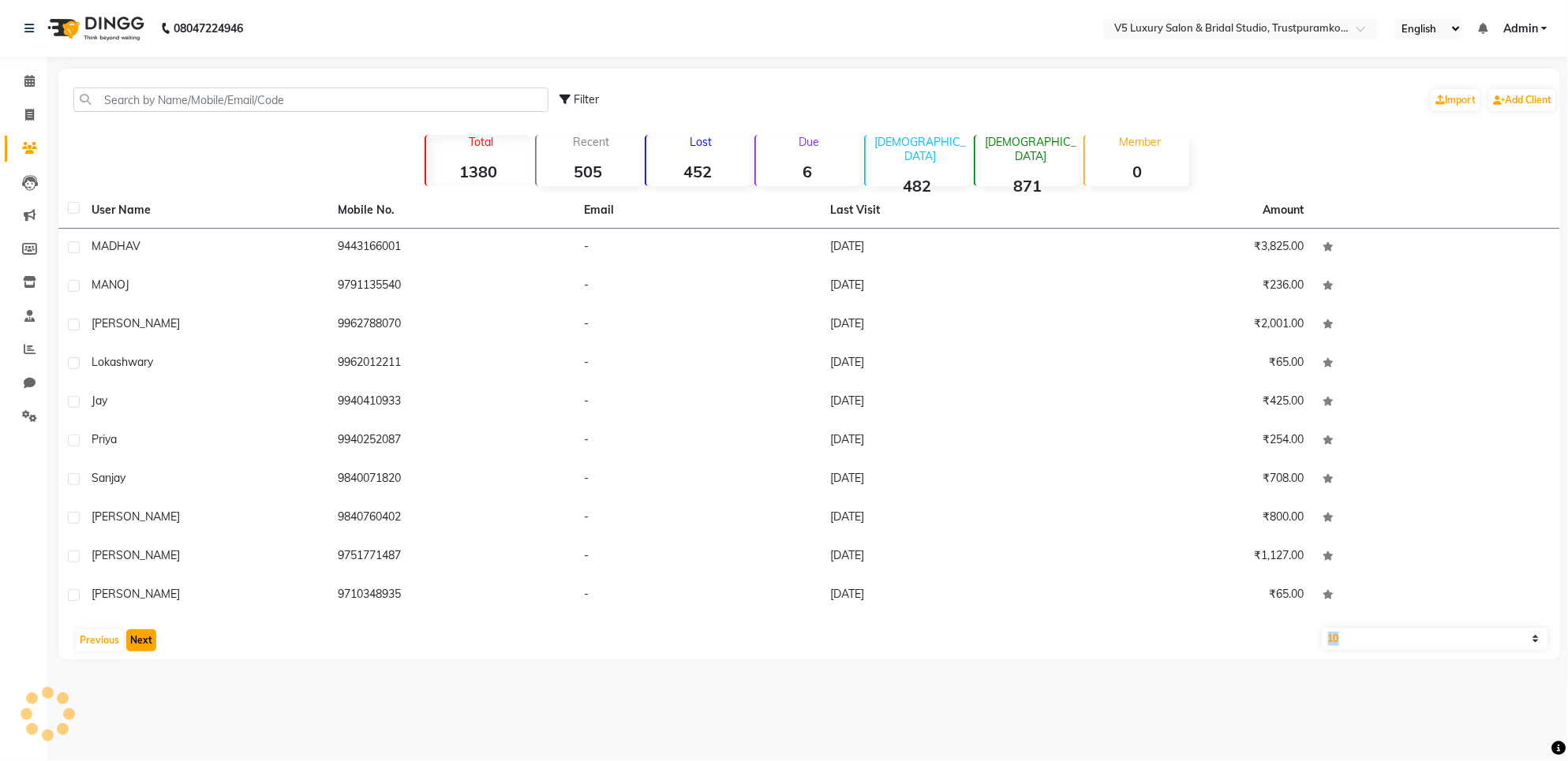
click at [138, 645] on button "Next" at bounding box center [141, 640] width 30 height 22
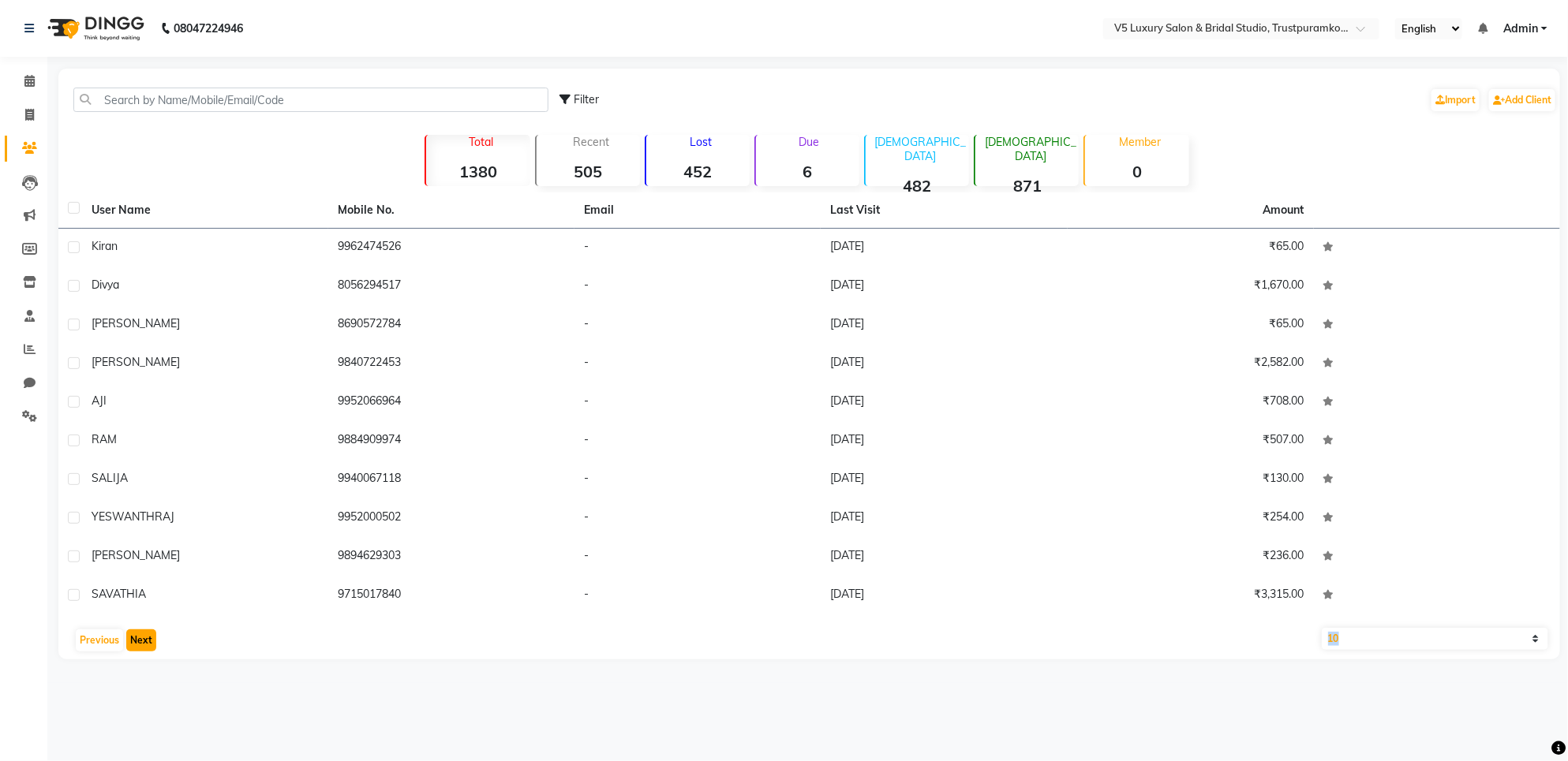
click at [138, 645] on button "Next" at bounding box center [141, 640] width 30 height 22
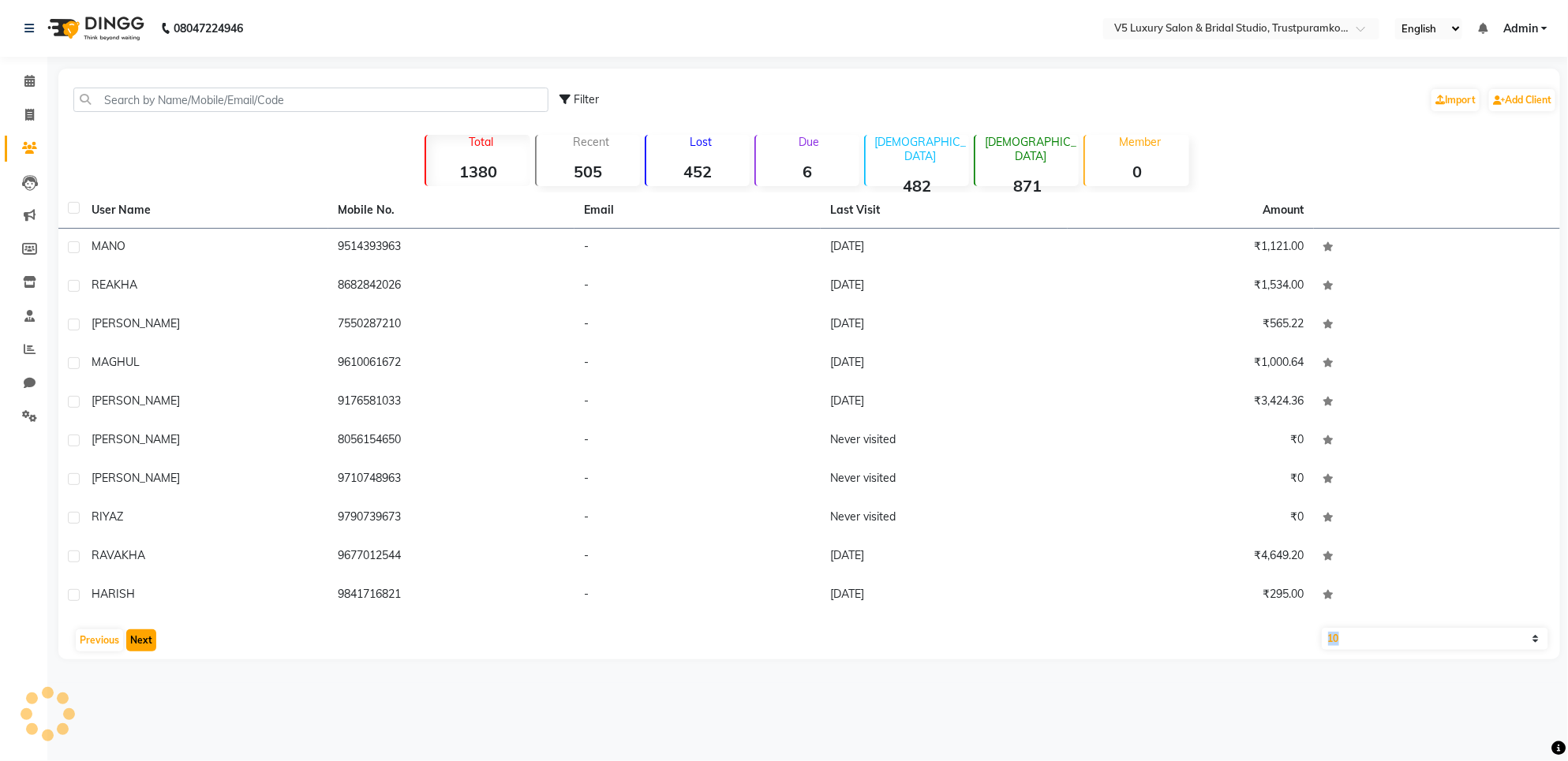
click at [138, 645] on button "Next" at bounding box center [141, 640] width 30 height 22
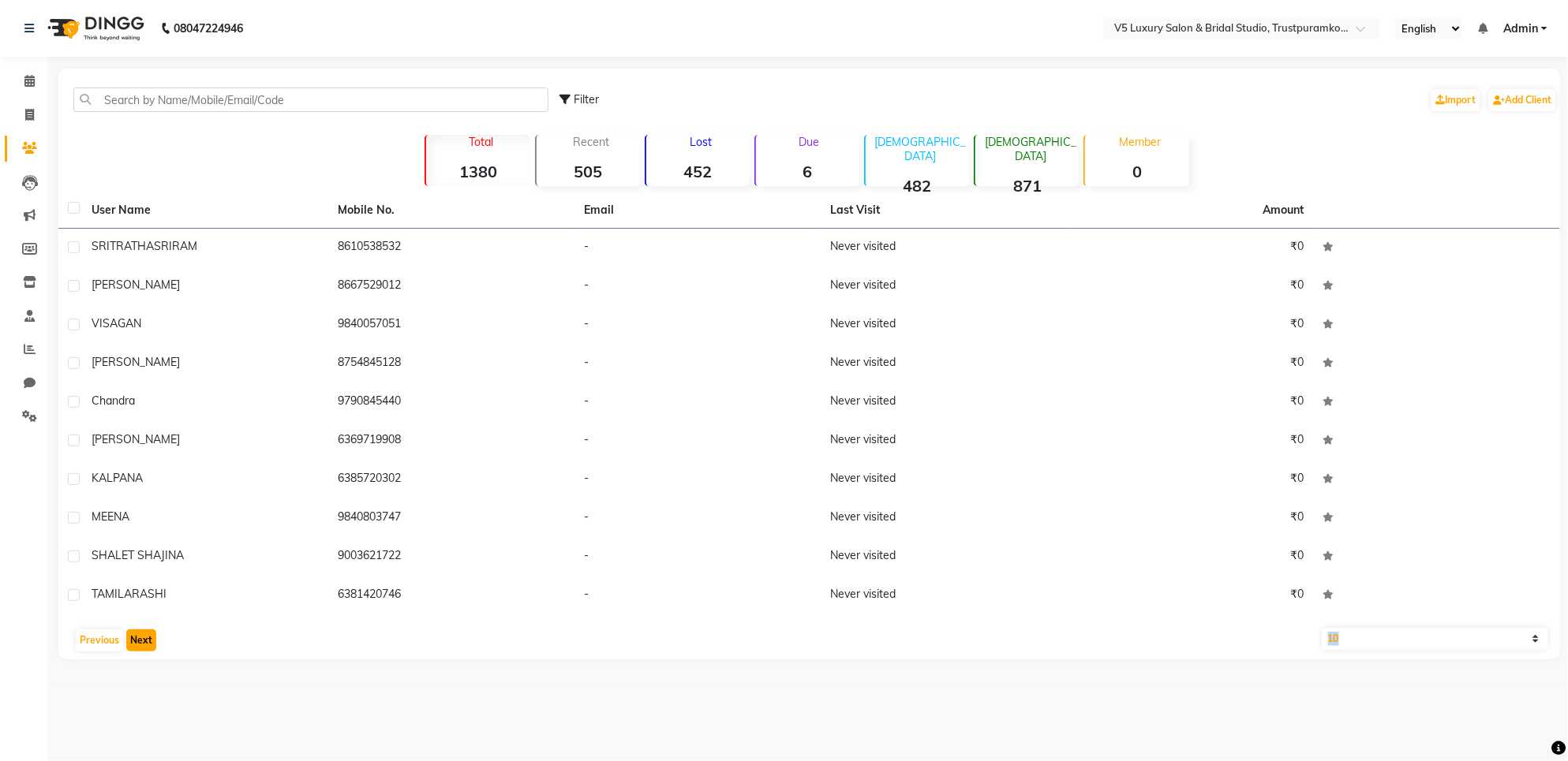
click at [138, 645] on button "Next" at bounding box center [141, 640] width 30 height 22
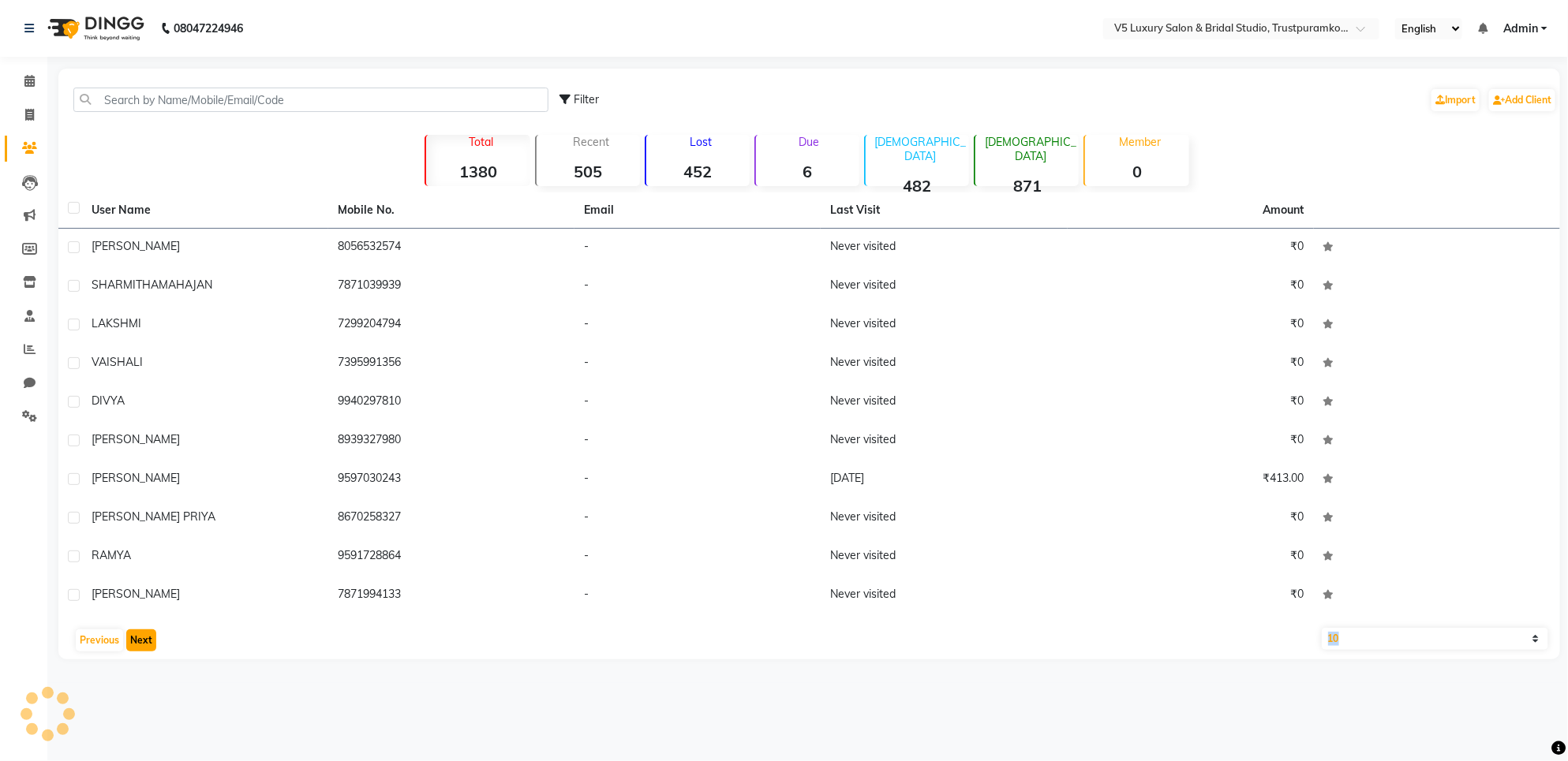
click at [138, 645] on button "Next" at bounding box center [141, 640] width 30 height 22
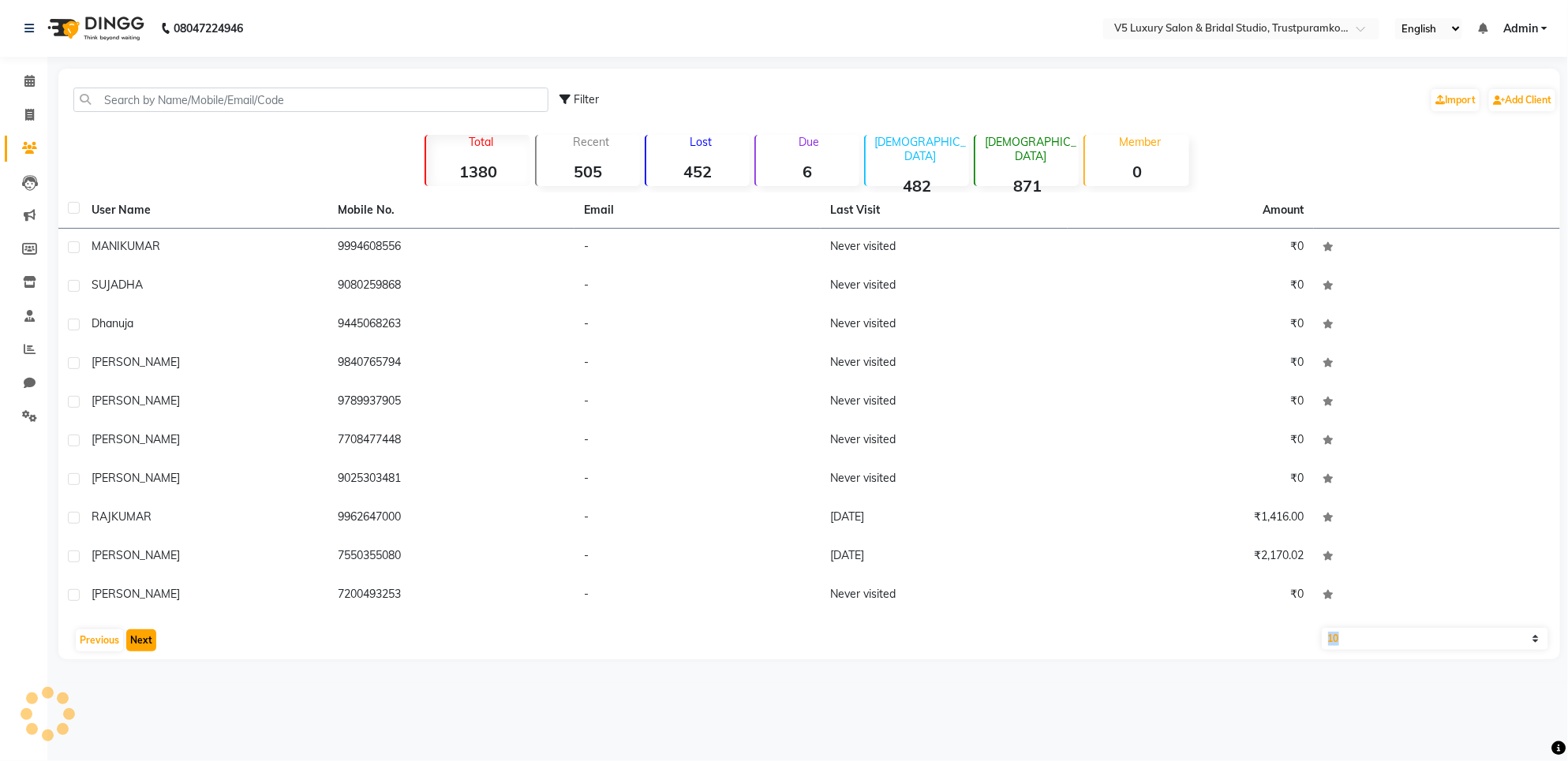
click at [138, 645] on button "Next" at bounding box center [141, 640] width 30 height 22
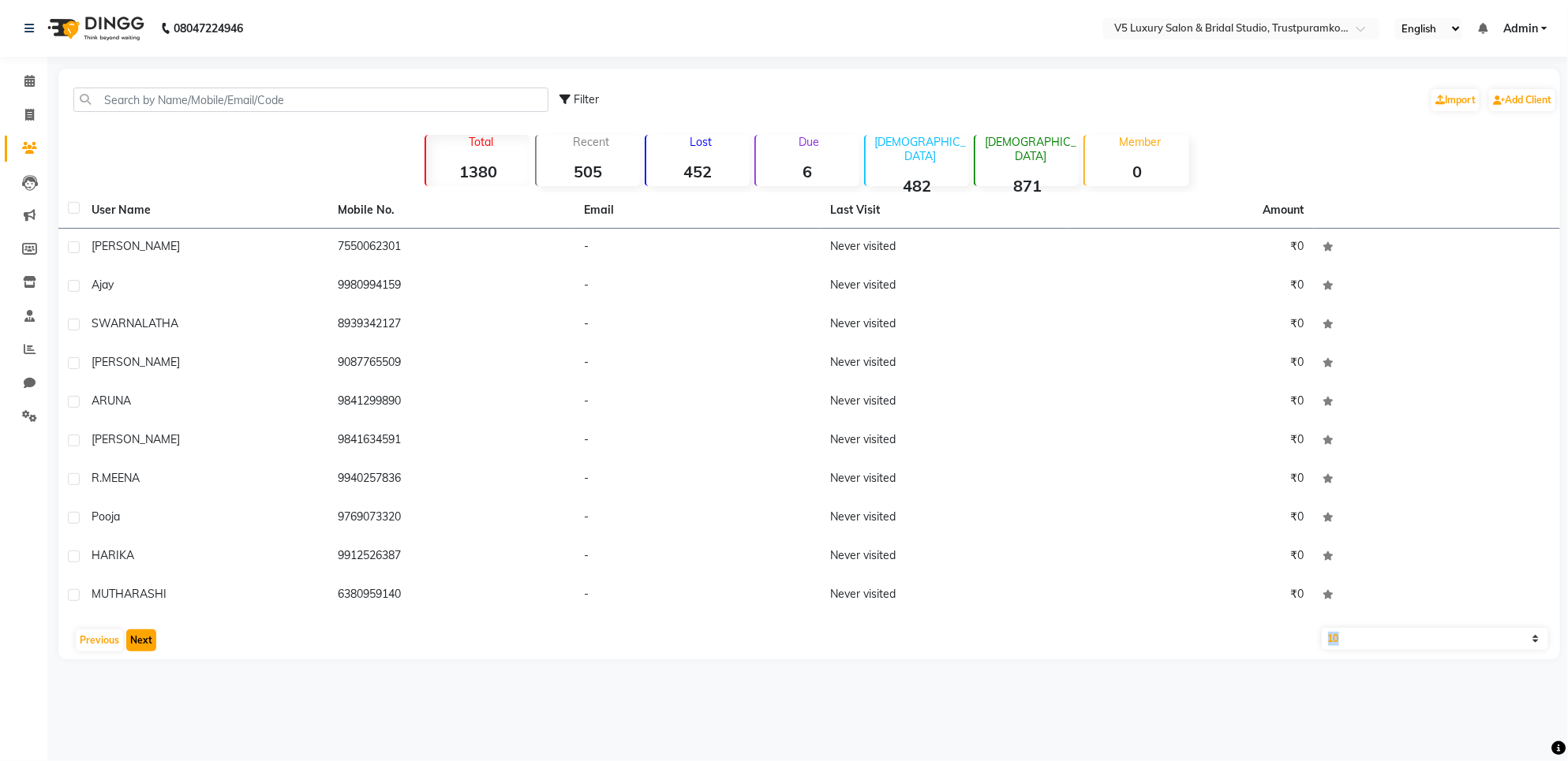
click at [138, 645] on button "Next" at bounding box center [141, 640] width 30 height 22
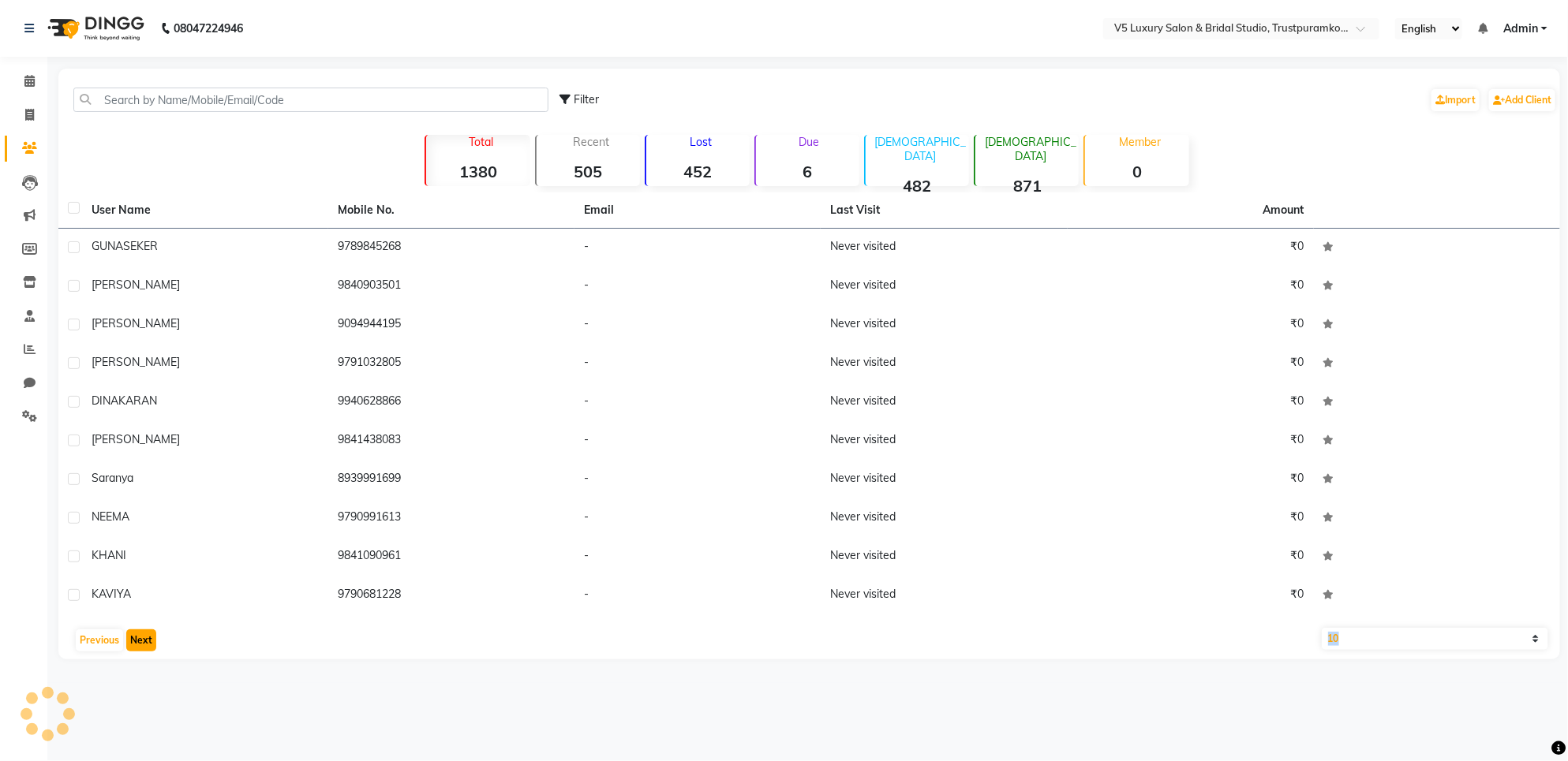
click at [138, 645] on button "Next" at bounding box center [141, 640] width 30 height 22
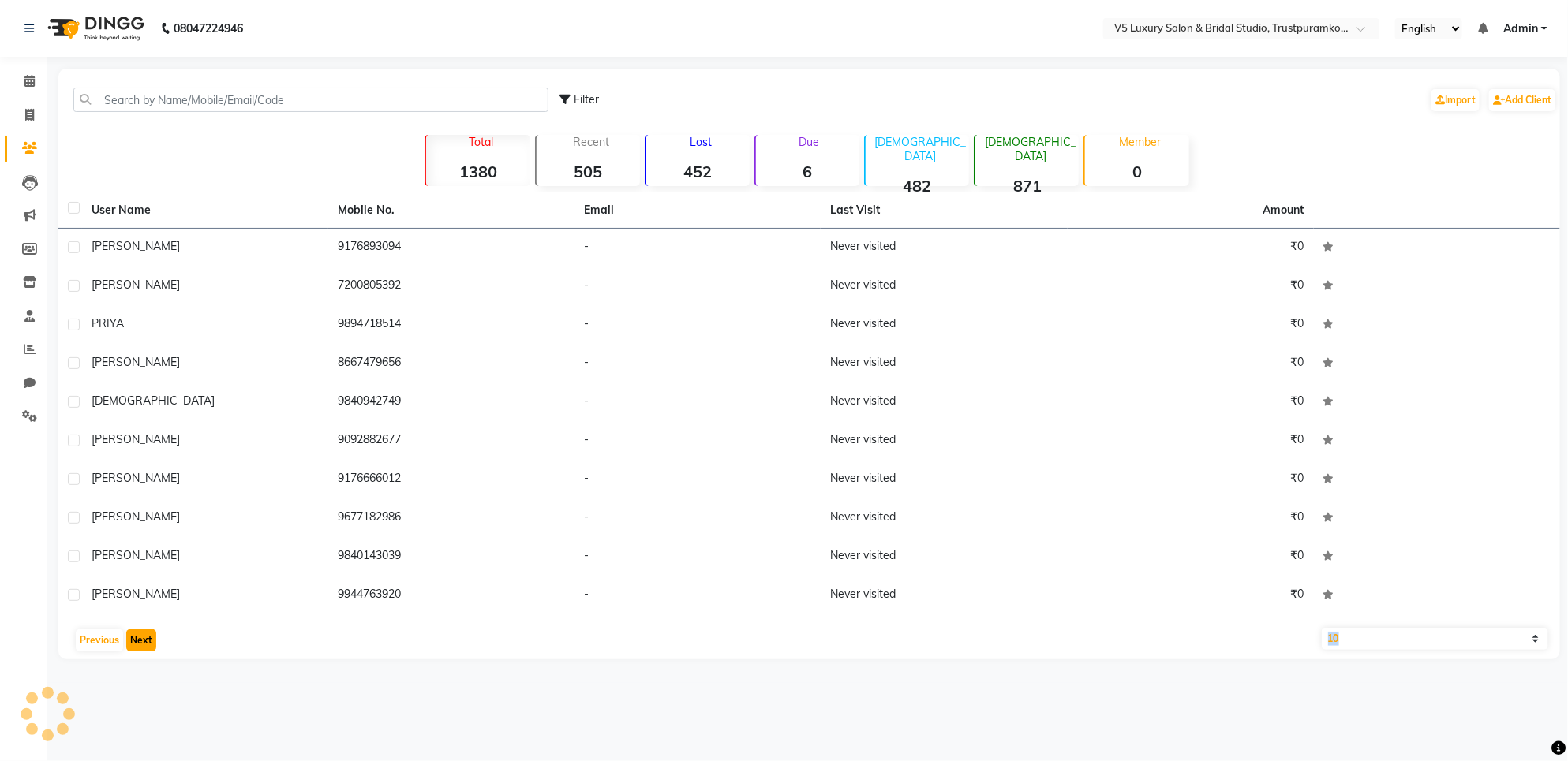
click at [138, 645] on button "Next" at bounding box center [141, 640] width 30 height 22
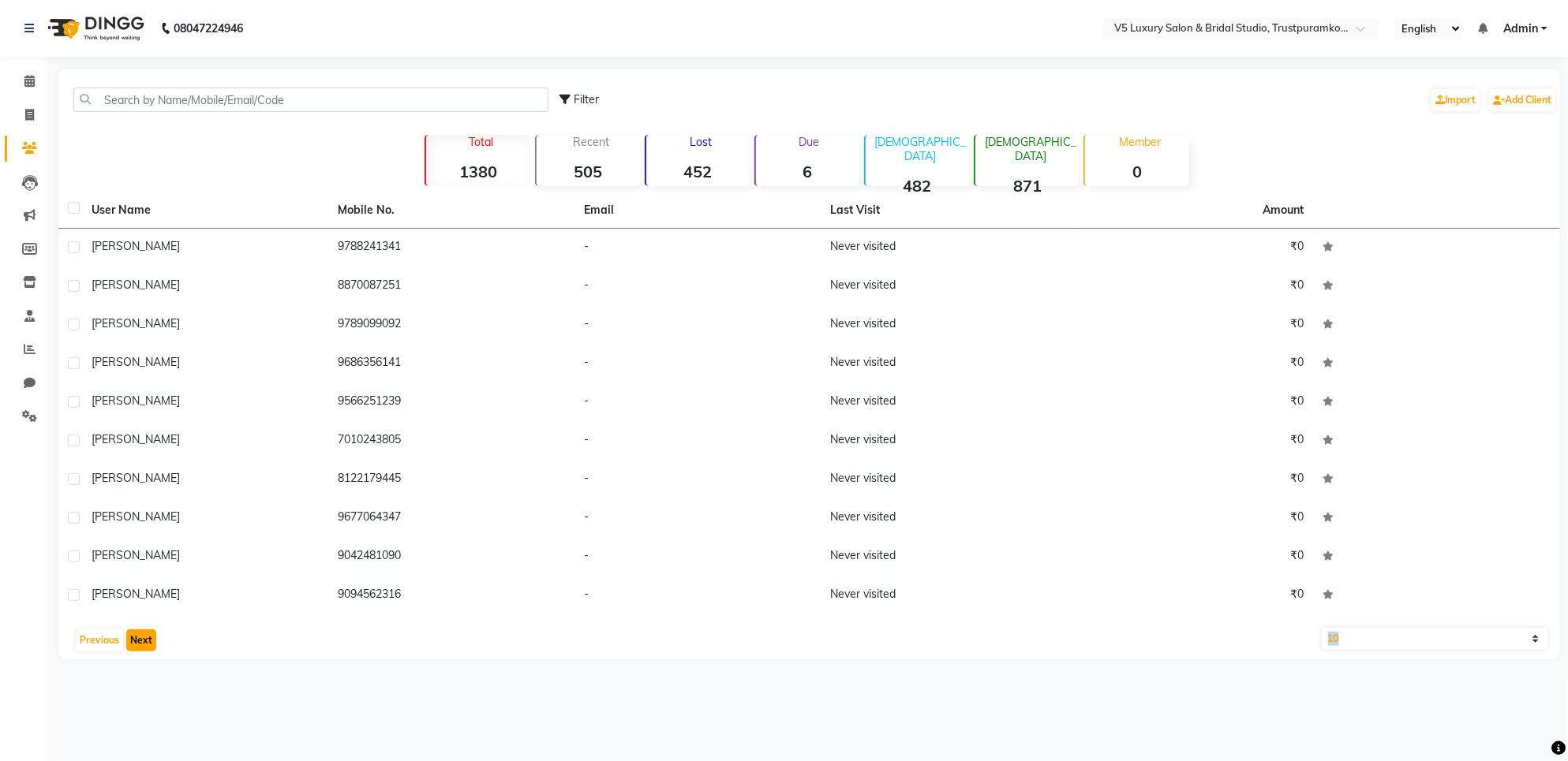
click at [138, 645] on button "Next" at bounding box center [141, 640] width 30 height 22
click at [5, 112] on link "Invoice" at bounding box center [24, 116] width 38 height 26
select select "service"
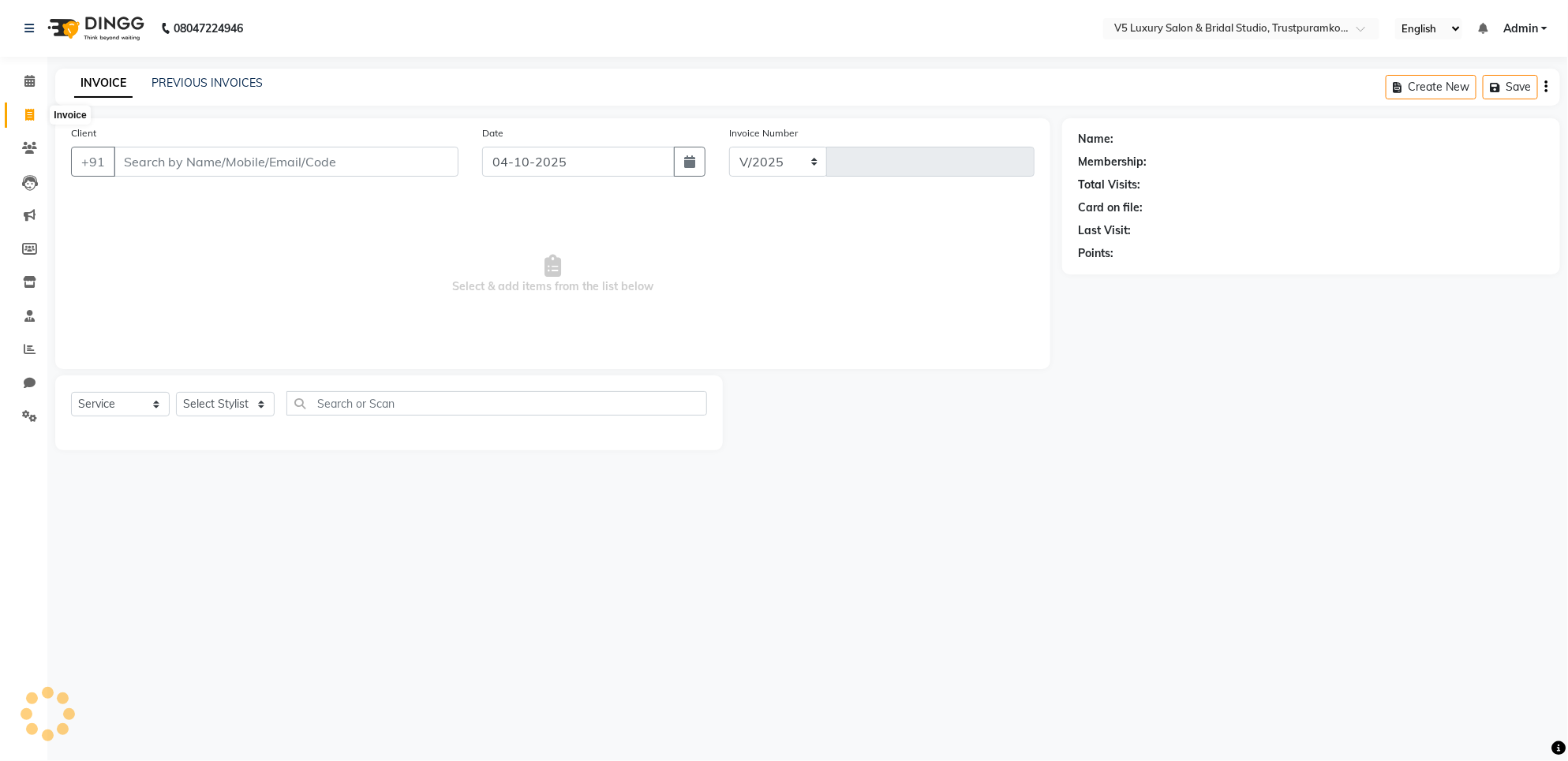
select select "7993"
type input "1729"
click at [131, 160] on input "Client" at bounding box center [286, 161] width 345 height 30
type input "8122003399"
click at [427, 166] on span "Add Client" at bounding box center [417, 162] width 62 height 16
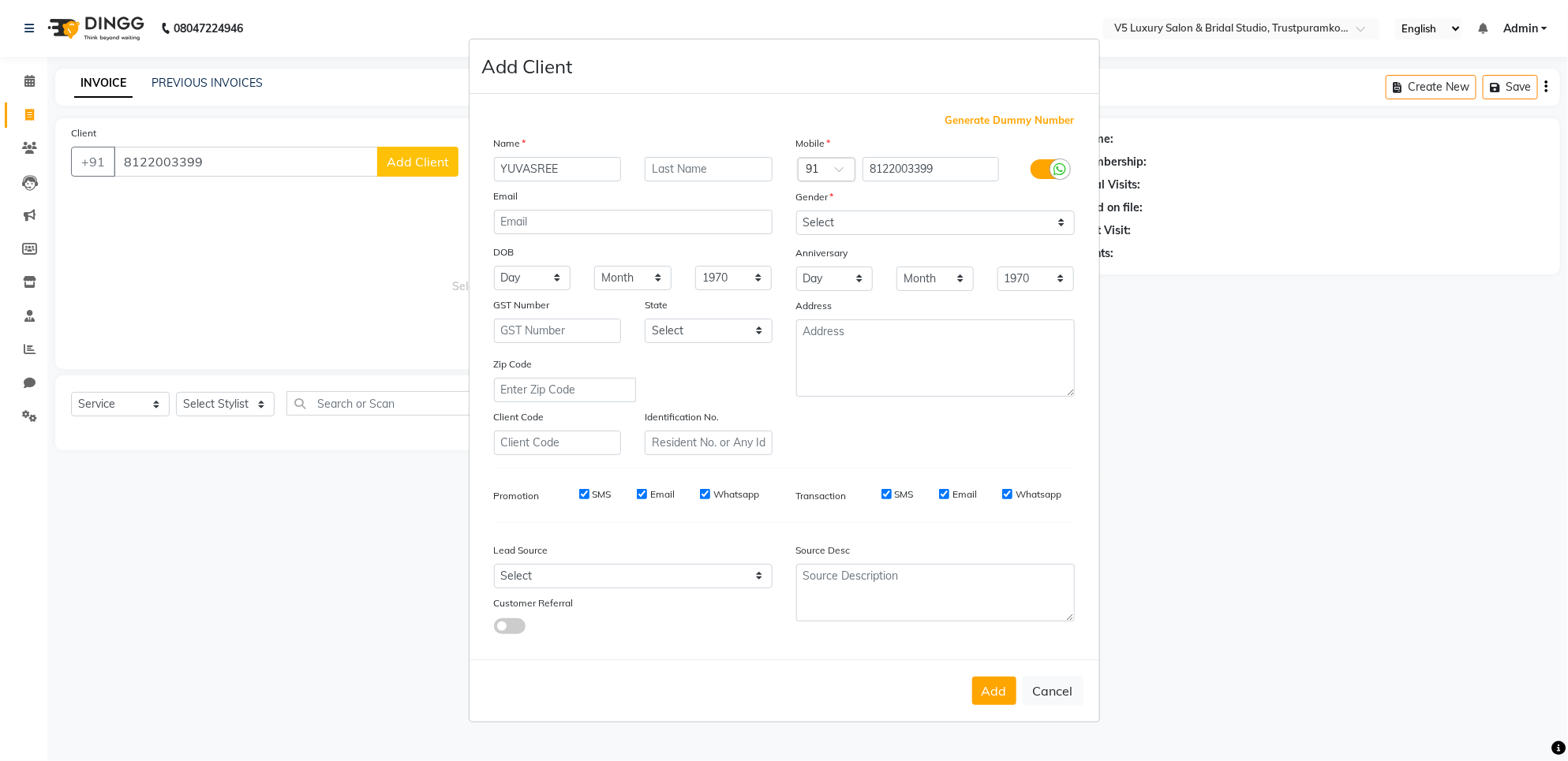
type input "YUVASREE"
click at [927, 221] on select "Select [DEMOGRAPHIC_DATA] [DEMOGRAPHIC_DATA] Other Prefer Not To Say" at bounding box center [935, 222] width 279 height 25
select select "[DEMOGRAPHIC_DATA]"
click at [796, 212] on select "Select [DEMOGRAPHIC_DATA] [DEMOGRAPHIC_DATA] Other Prefer Not To Say" at bounding box center [935, 222] width 279 height 25
click at [985, 692] on button "Add" at bounding box center [994, 691] width 44 height 29
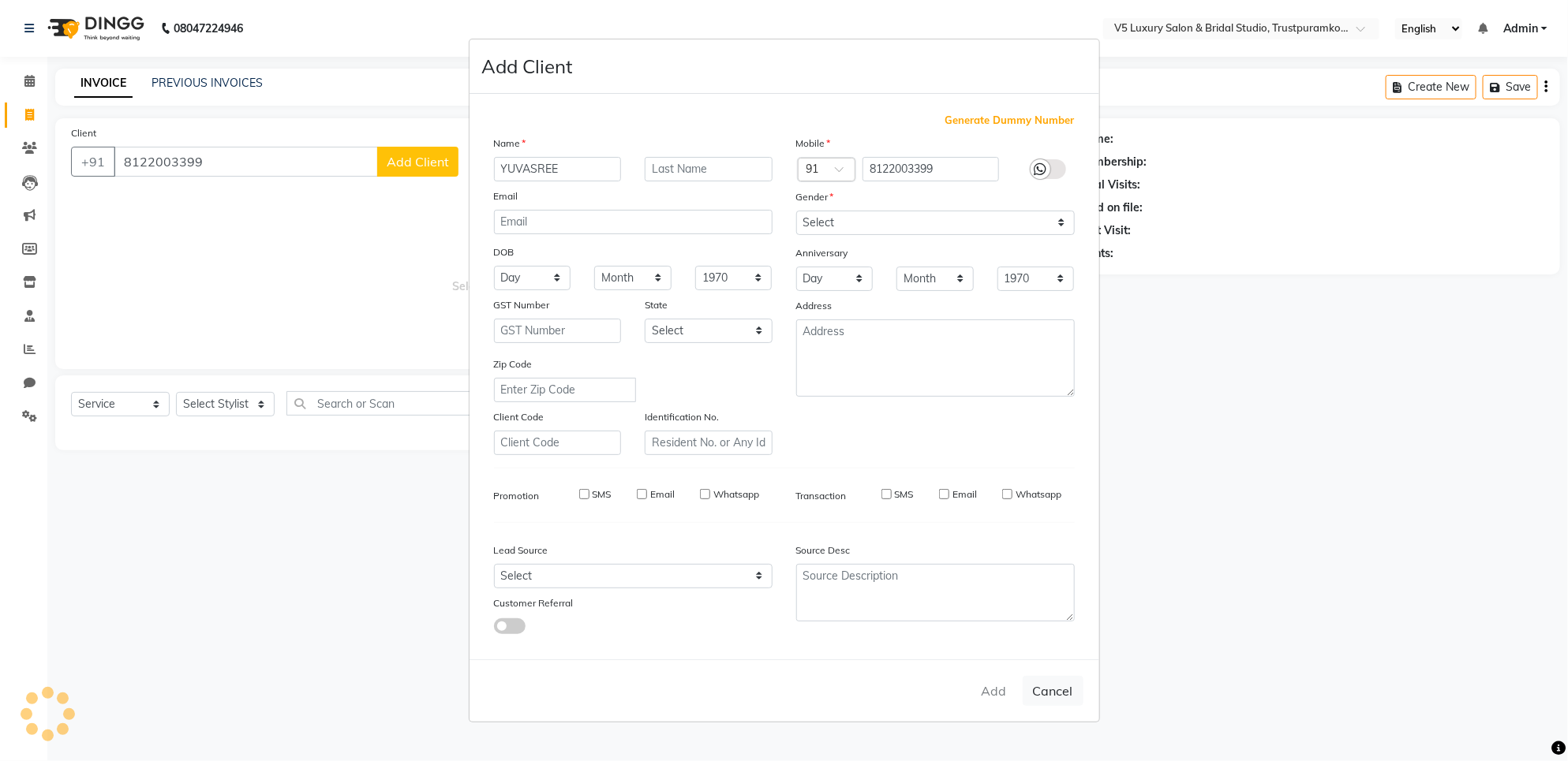
select select
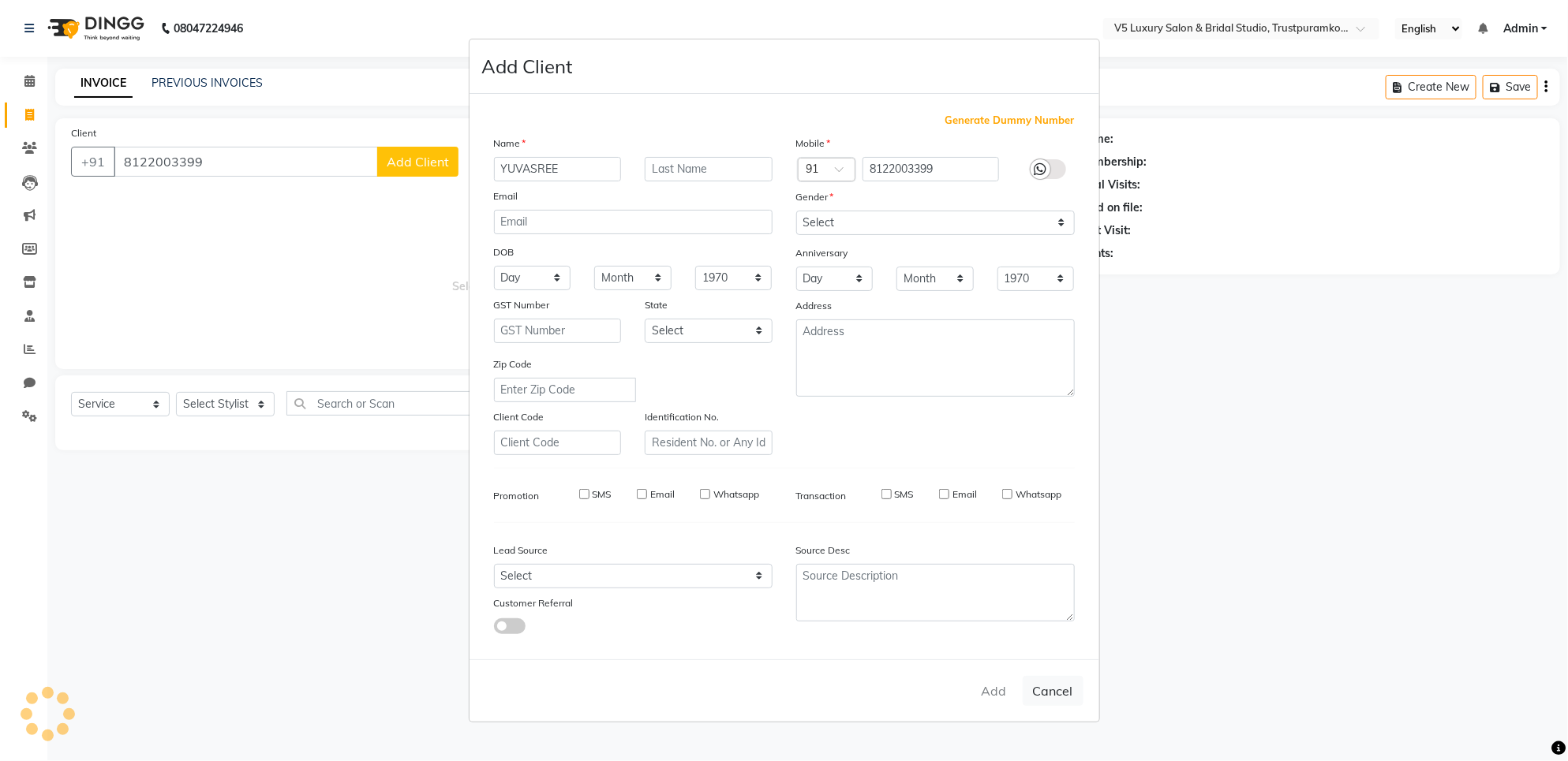
select select
checkbox input "false"
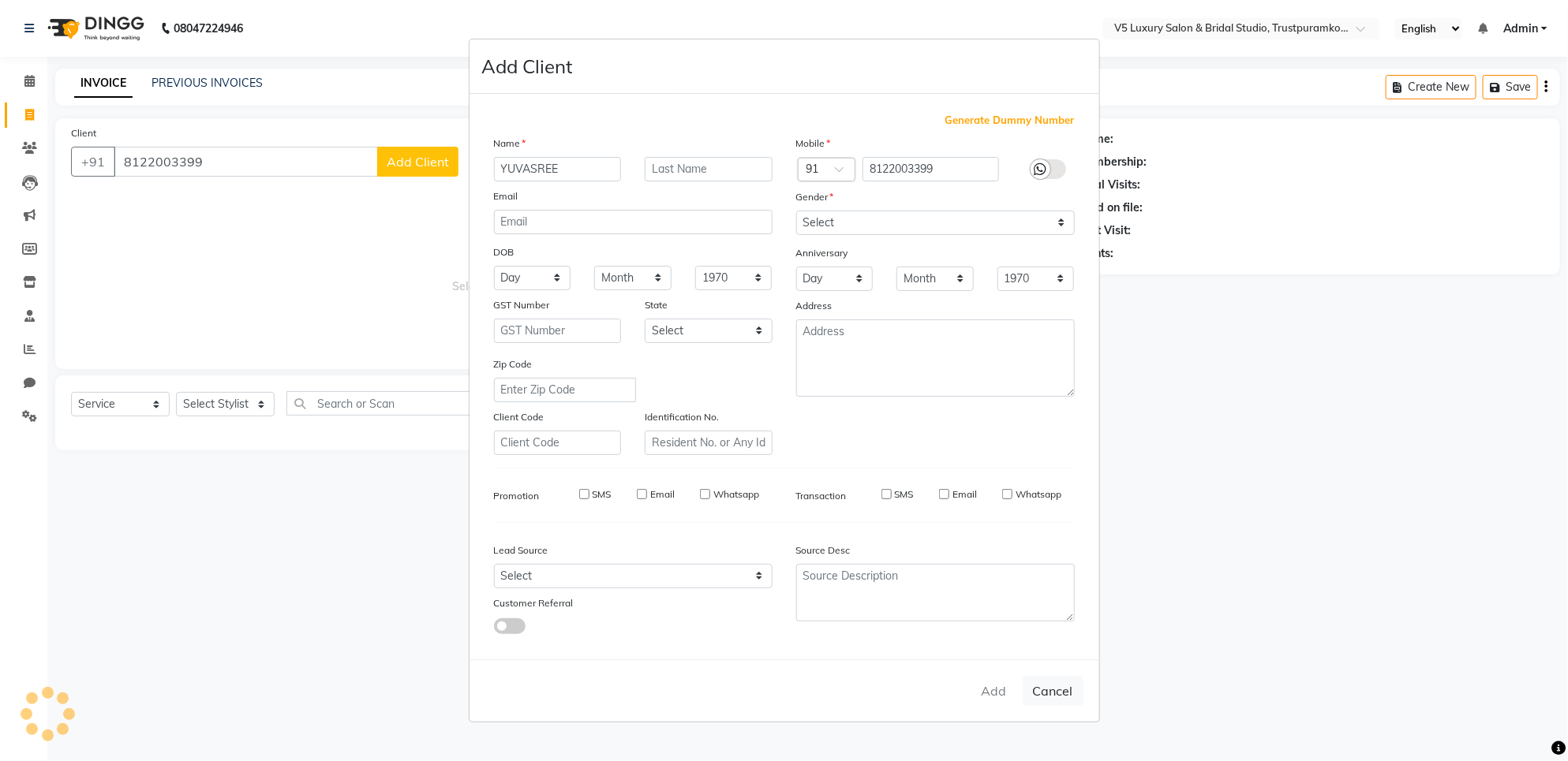
checkbox input "false"
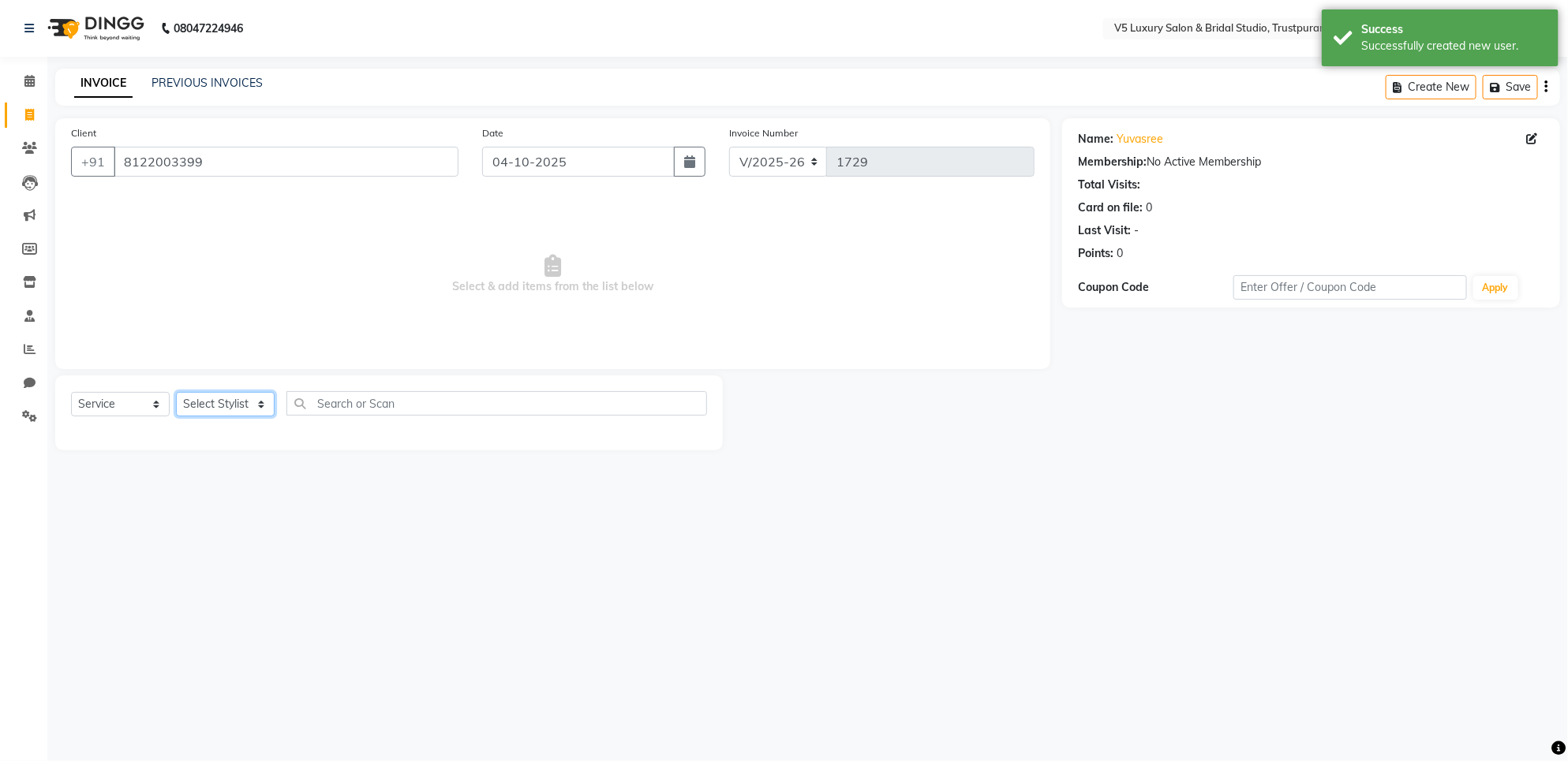
click at [257, 398] on select "Select Stylist [PERSON_NAME] [PERSON_NAME] [PERSON_NAME] [DATE] [PERSON_NAME]" at bounding box center [225, 404] width 99 height 25
select select "72642"
click at [176, 392] on select "Select Stylist [PERSON_NAME] [PERSON_NAME] [PERSON_NAME] [DATE] [PERSON_NAME]" at bounding box center [225, 404] width 99 height 25
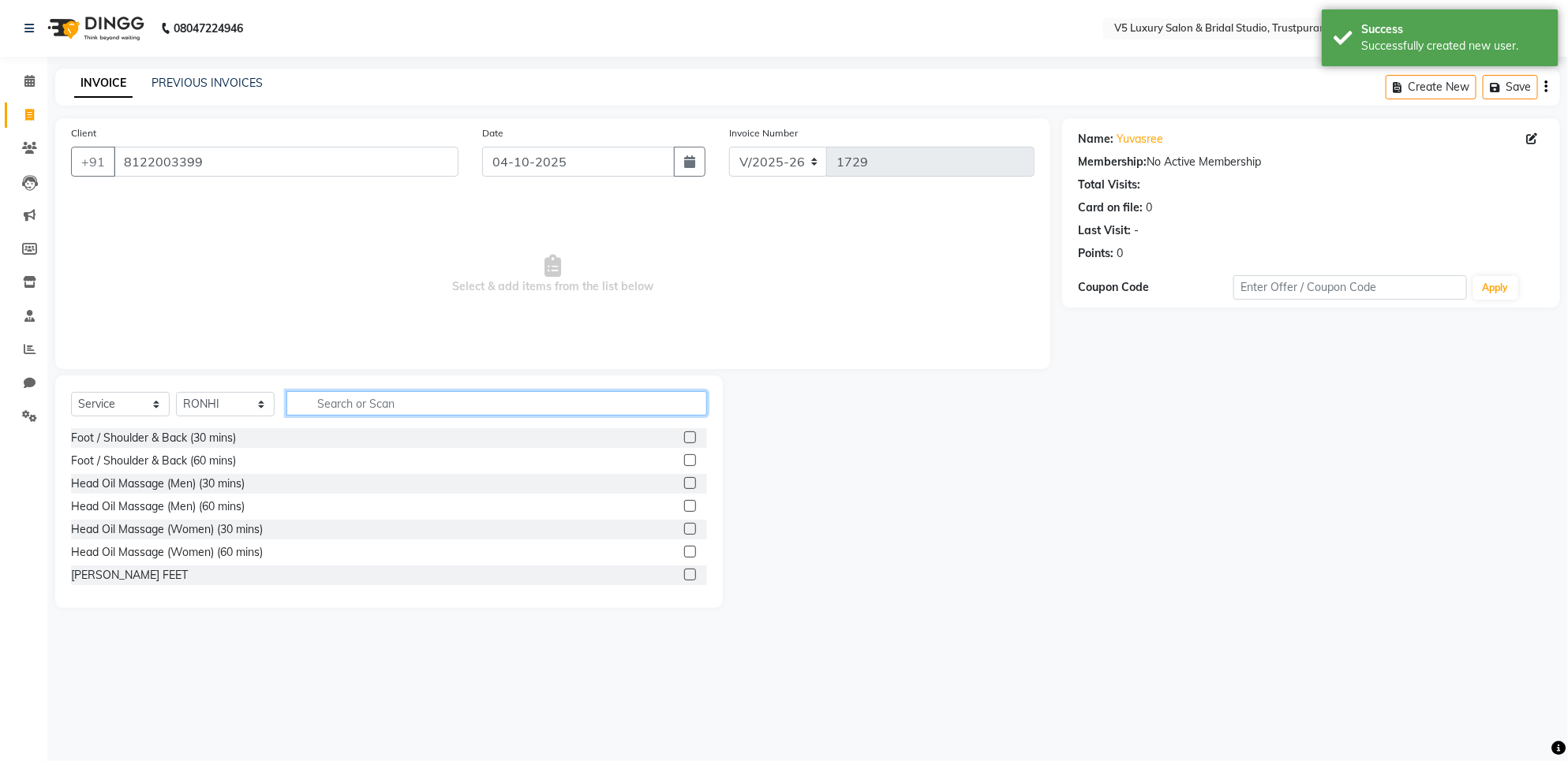
click at [411, 408] on input "text" at bounding box center [496, 403] width 420 height 25
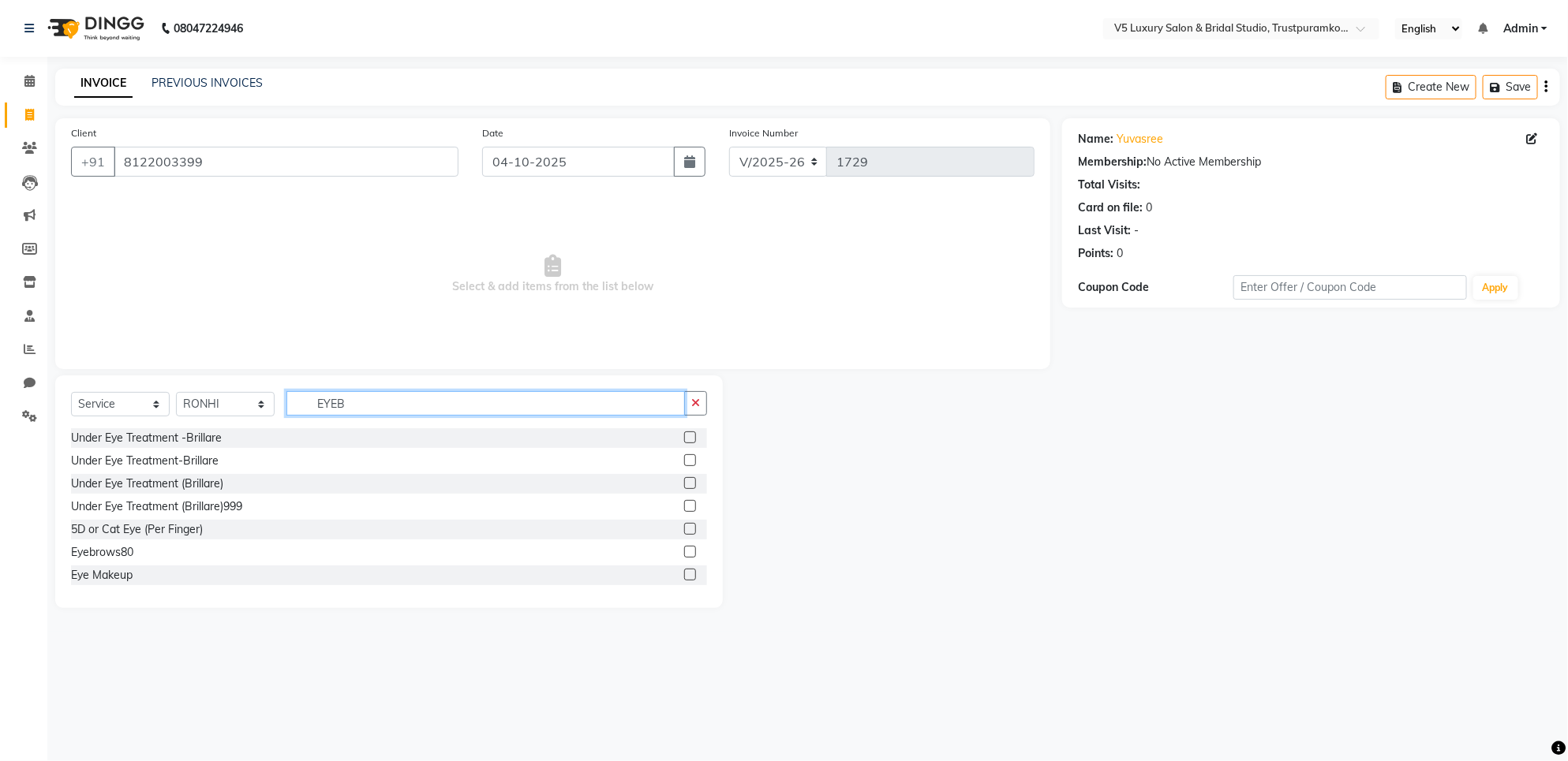
type input "EYEB"
click at [147, 581] on div "Eye Makeup" at bounding box center [389, 575] width 636 height 20
click at [112, 553] on div "Eyebrows80" at bounding box center [102, 552] width 62 height 17
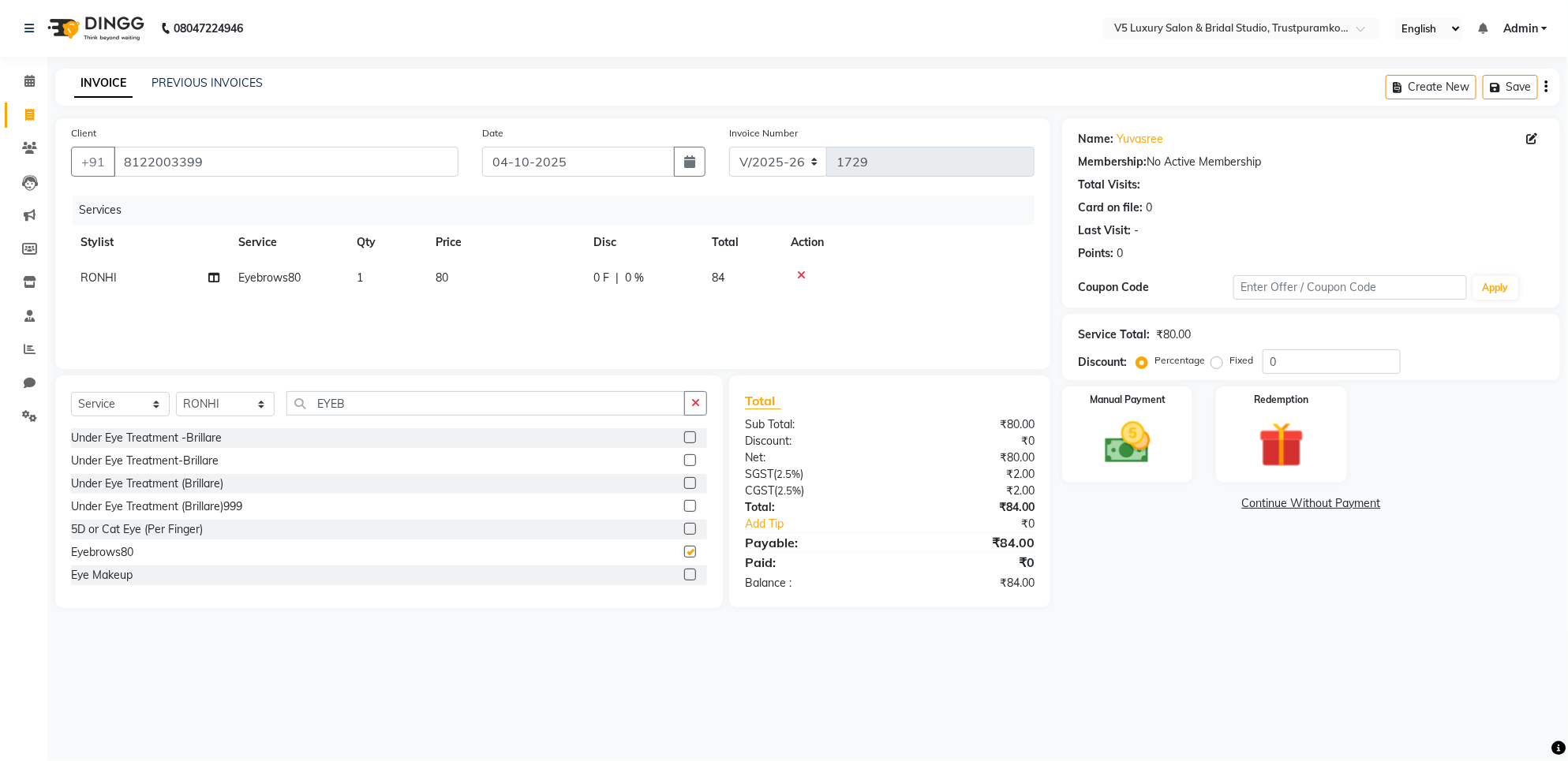
checkbox input "false"
click at [476, 276] on td "80" at bounding box center [505, 278] width 158 height 36
select select "72642"
click at [596, 285] on input "80" at bounding box center [579, 282] width 138 height 25
type input "8"
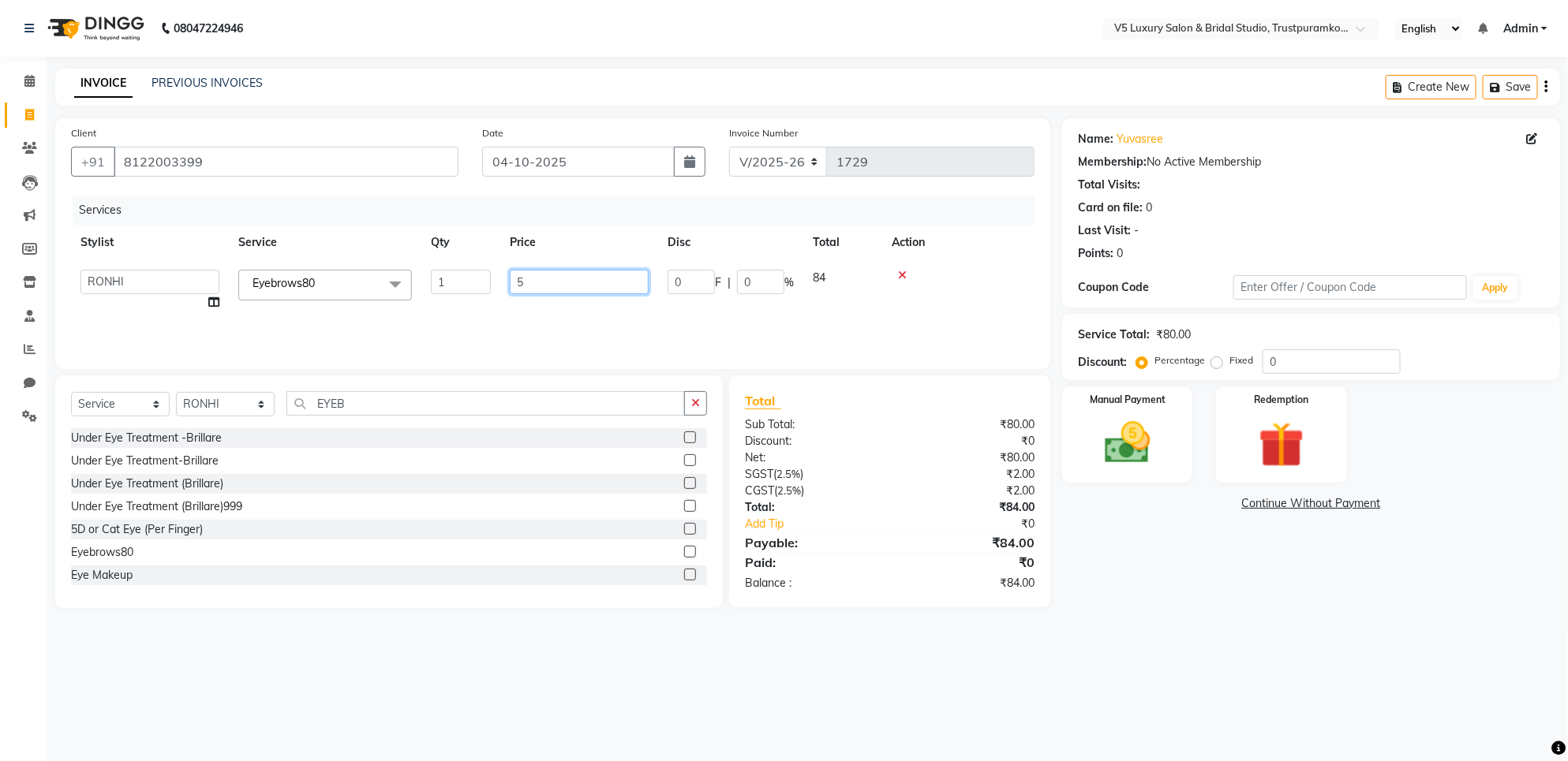
type input "50"
click at [590, 308] on div "Services Stylist Service Qty Price Disc Total Action [PERSON_NAME] [PERSON_NAME…" at bounding box center [553, 275] width 964 height 158
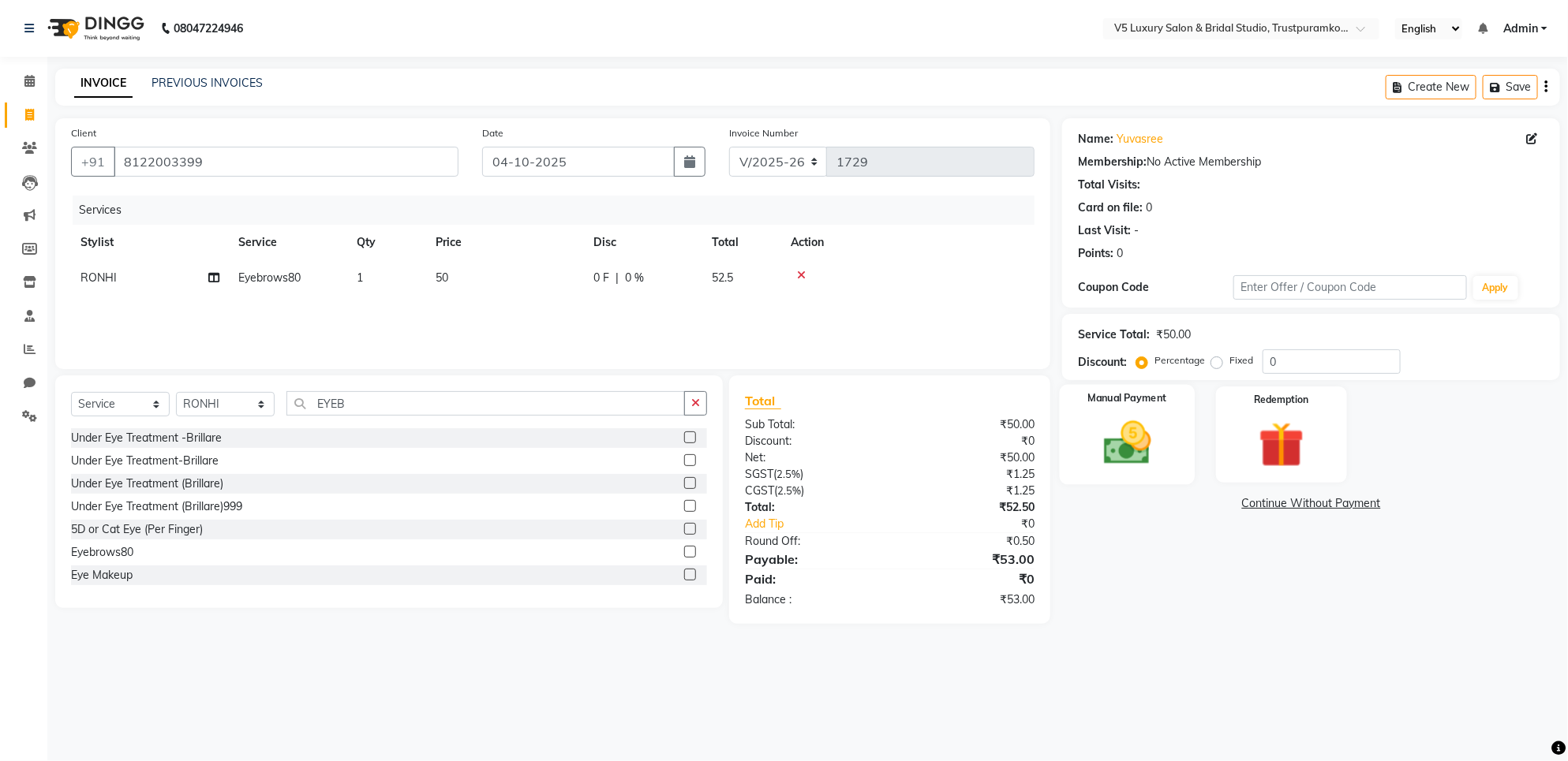
click at [1134, 448] on img at bounding box center [1128, 443] width 77 height 54
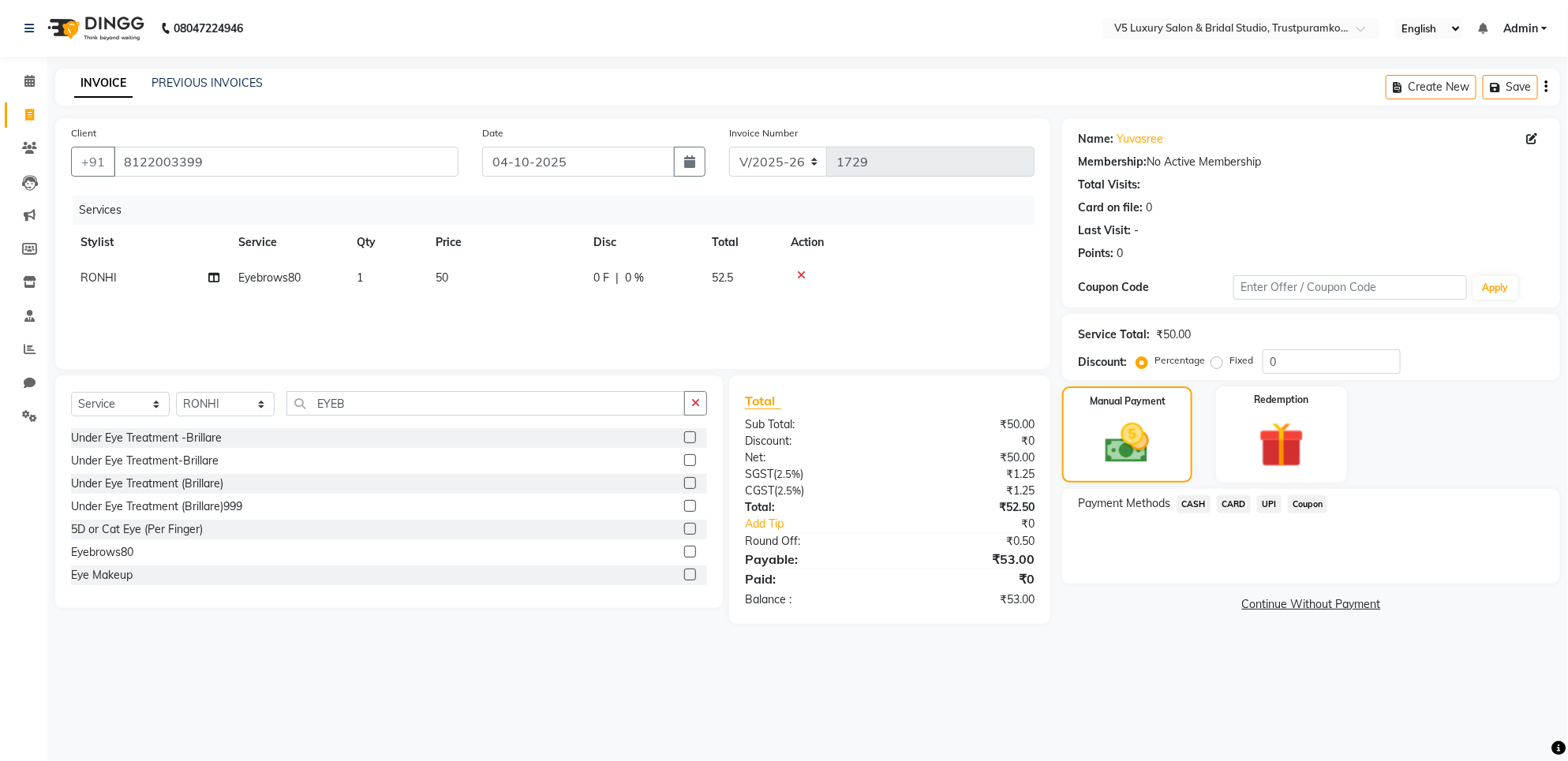
click at [1269, 506] on span "UPI" at bounding box center [1269, 504] width 25 height 18
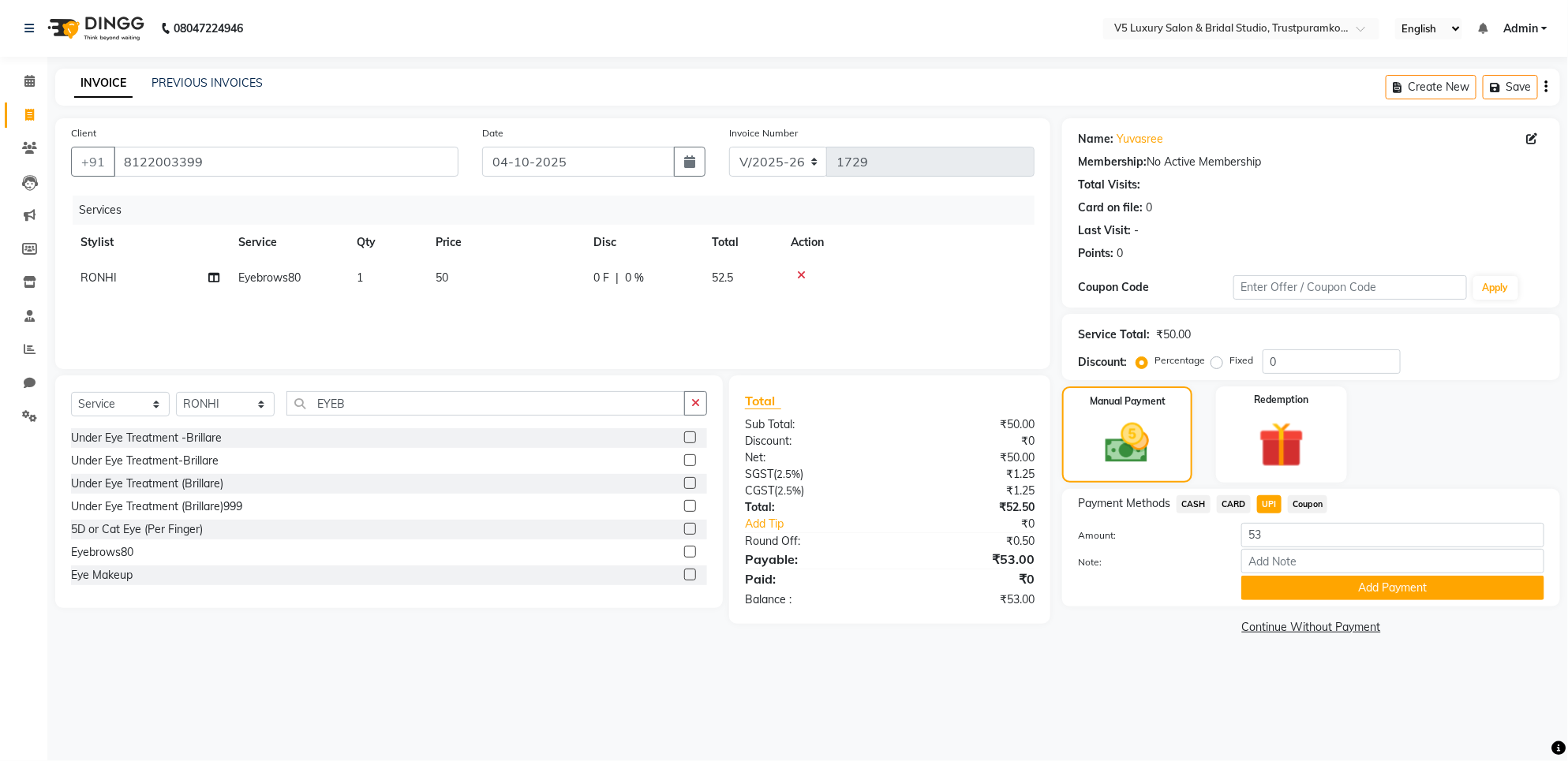
click at [1297, 600] on div "Payment Methods CASH CARD UPI Coupon Amount: 53 Note: Add Payment" at bounding box center [1311, 548] width 498 height 118
click at [1297, 593] on button "Add Payment" at bounding box center [1393, 588] width 304 height 25
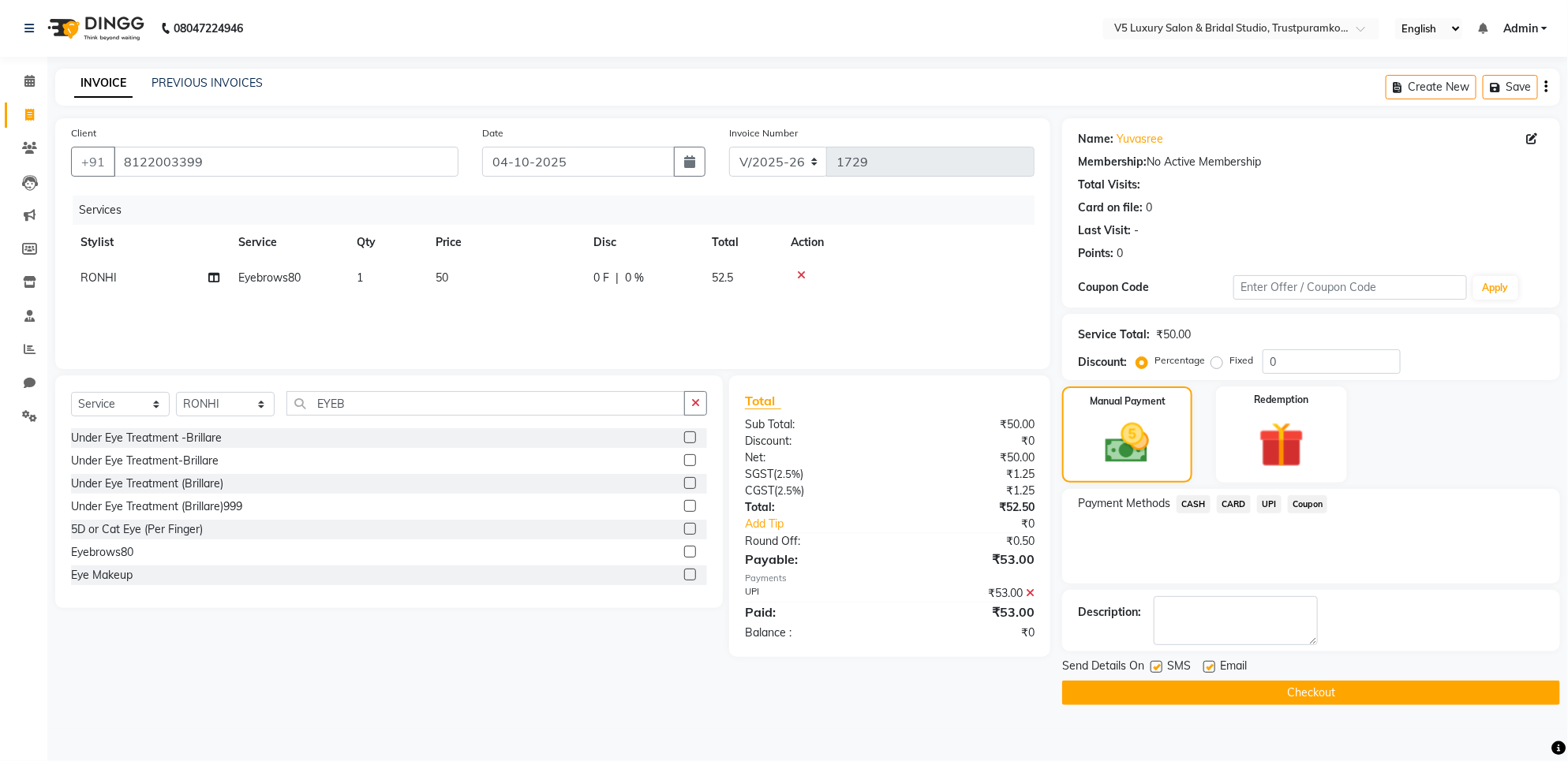
click at [1211, 665] on label at bounding box center [1209, 667] width 12 height 12
click at [1211, 665] on input "checkbox" at bounding box center [1208, 668] width 10 height 10
checkbox input "false"
click at [1198, 691] on button "Checkout" at bounding box center [1311, 693] width 498 height 25
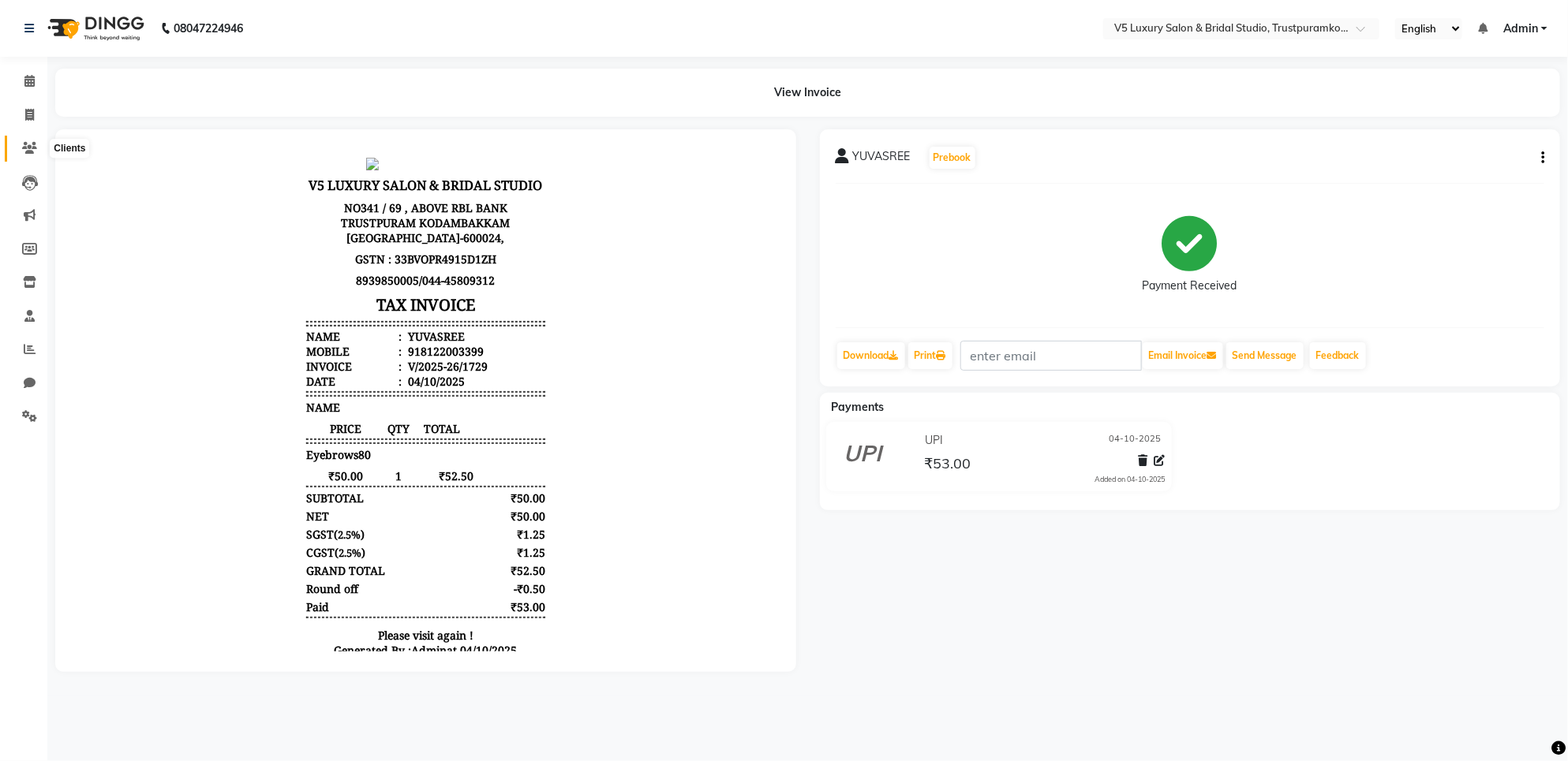
click at [29, 151] on icon at bounding box center [29, 148] width 15 height 12
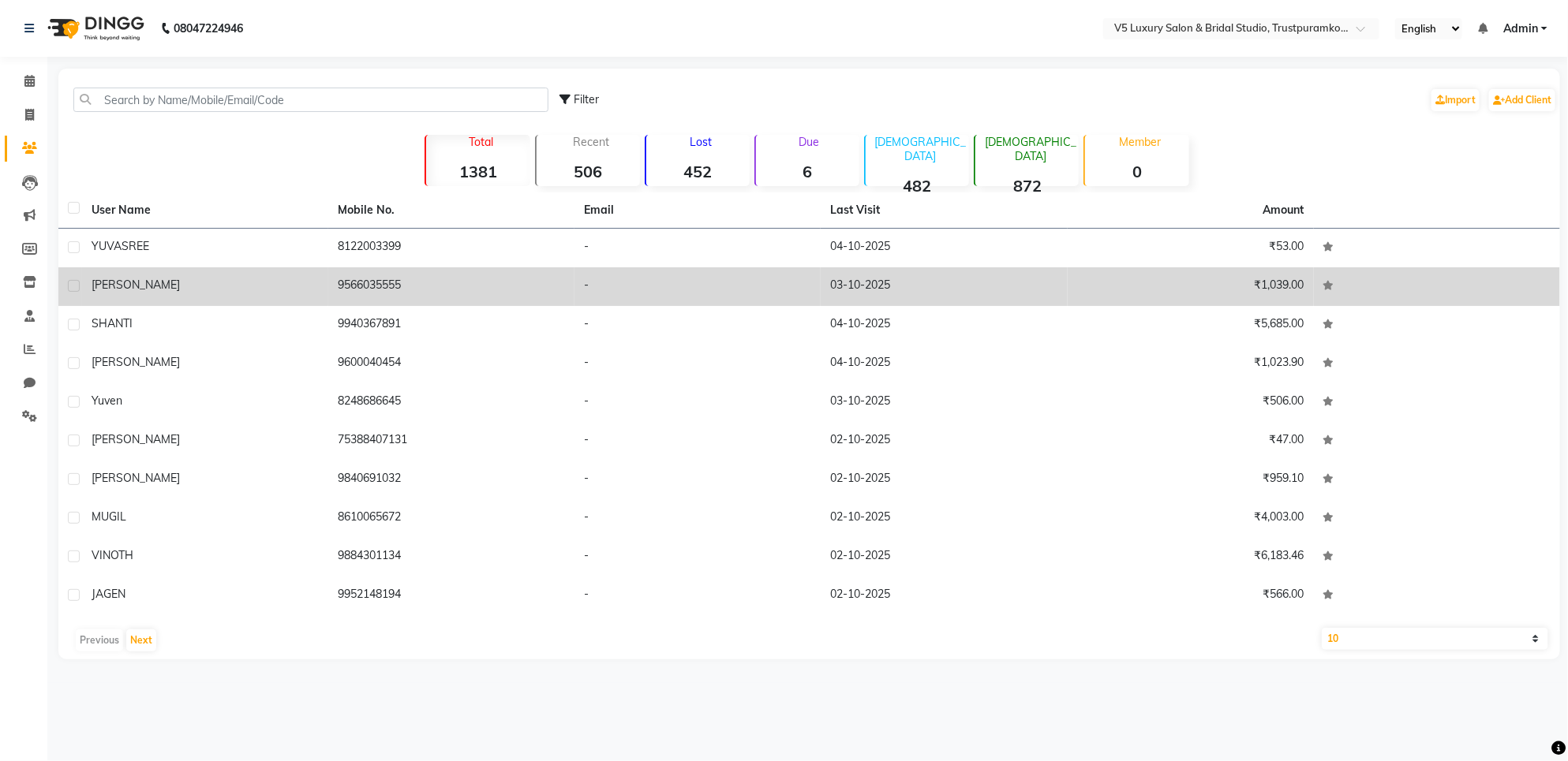
click at [1324, 287] on icon at bounding box center [1329, 286] width 11 height 10
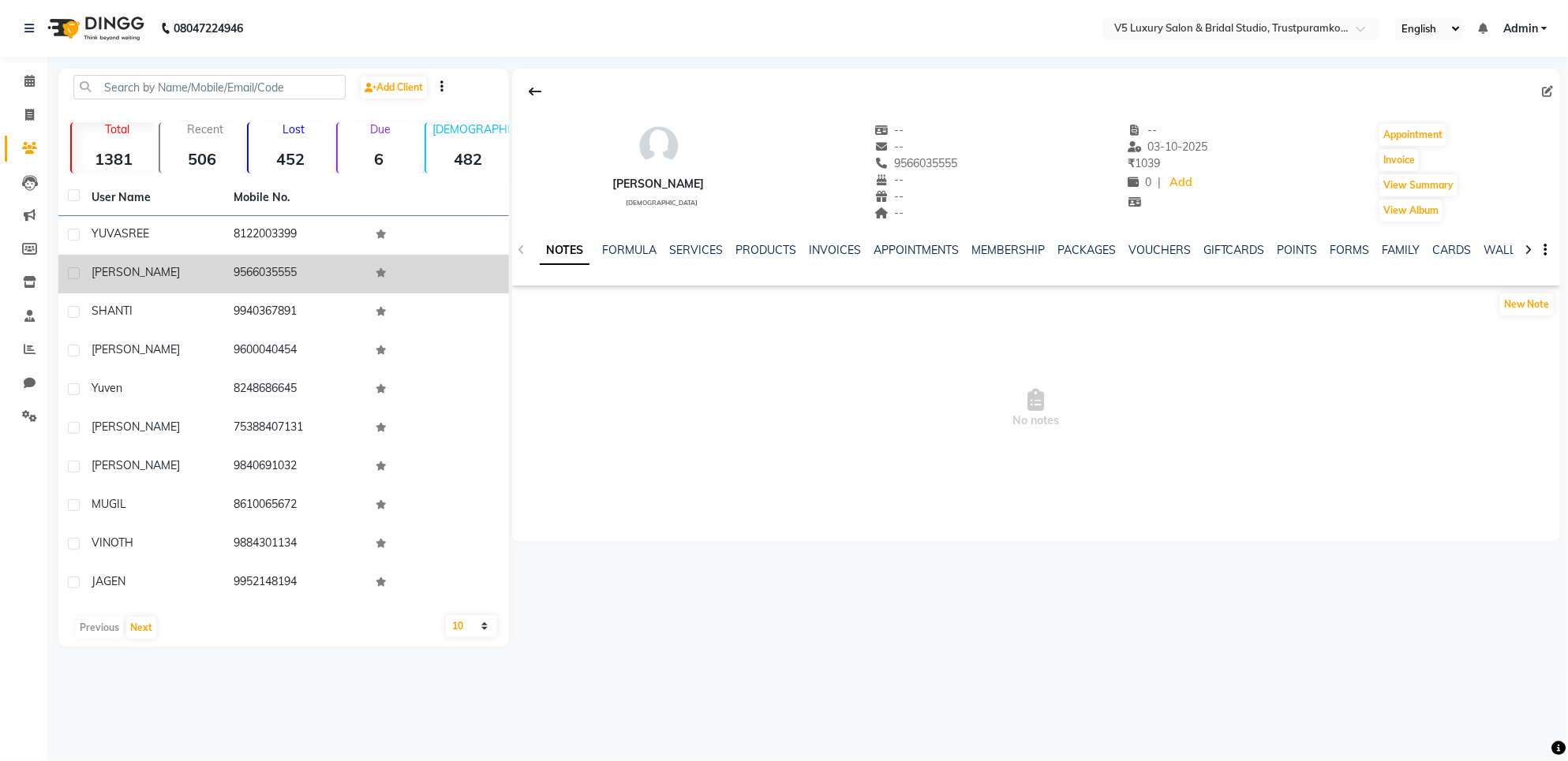
click at [299, 288] on td "9566035555" at bounding box center [296, 274] width 142 height 39
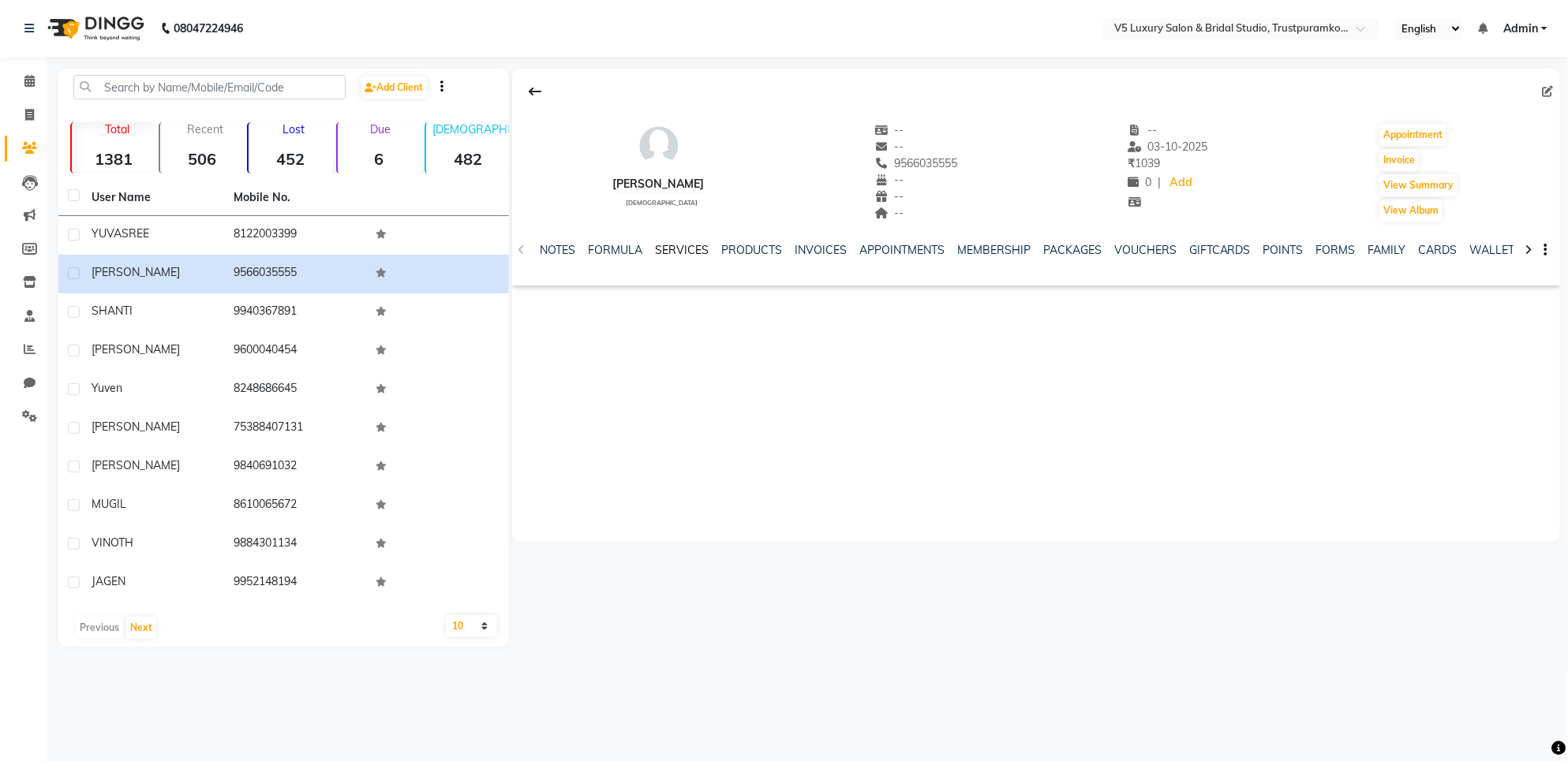
click at [688, 243] on link "SERVICES" at bounding box center [682, 250] width 53 height 14
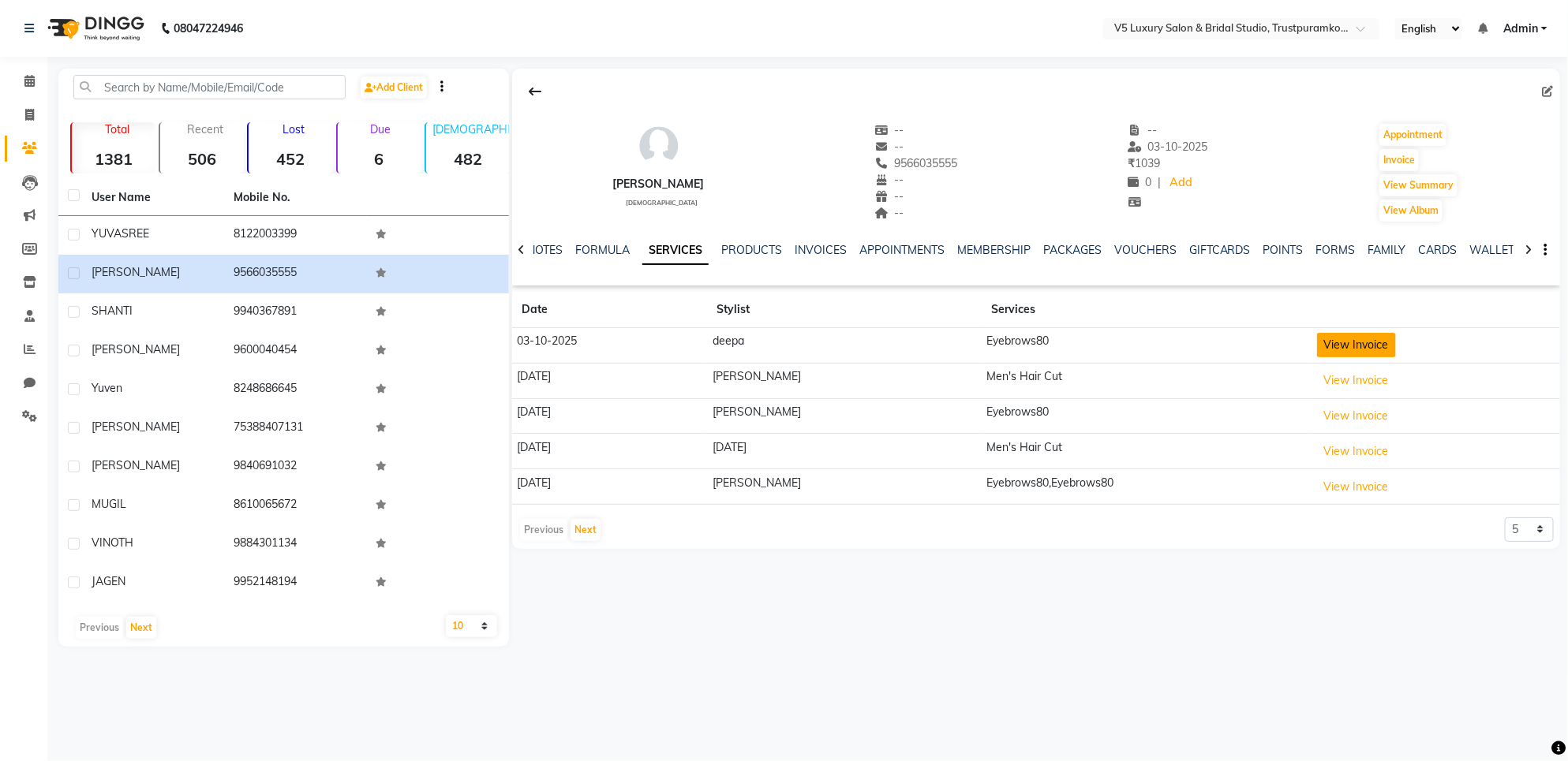
click at [1320, 350] on button "View Invoice" at bounding box center [1356, 345] width 79 height 25
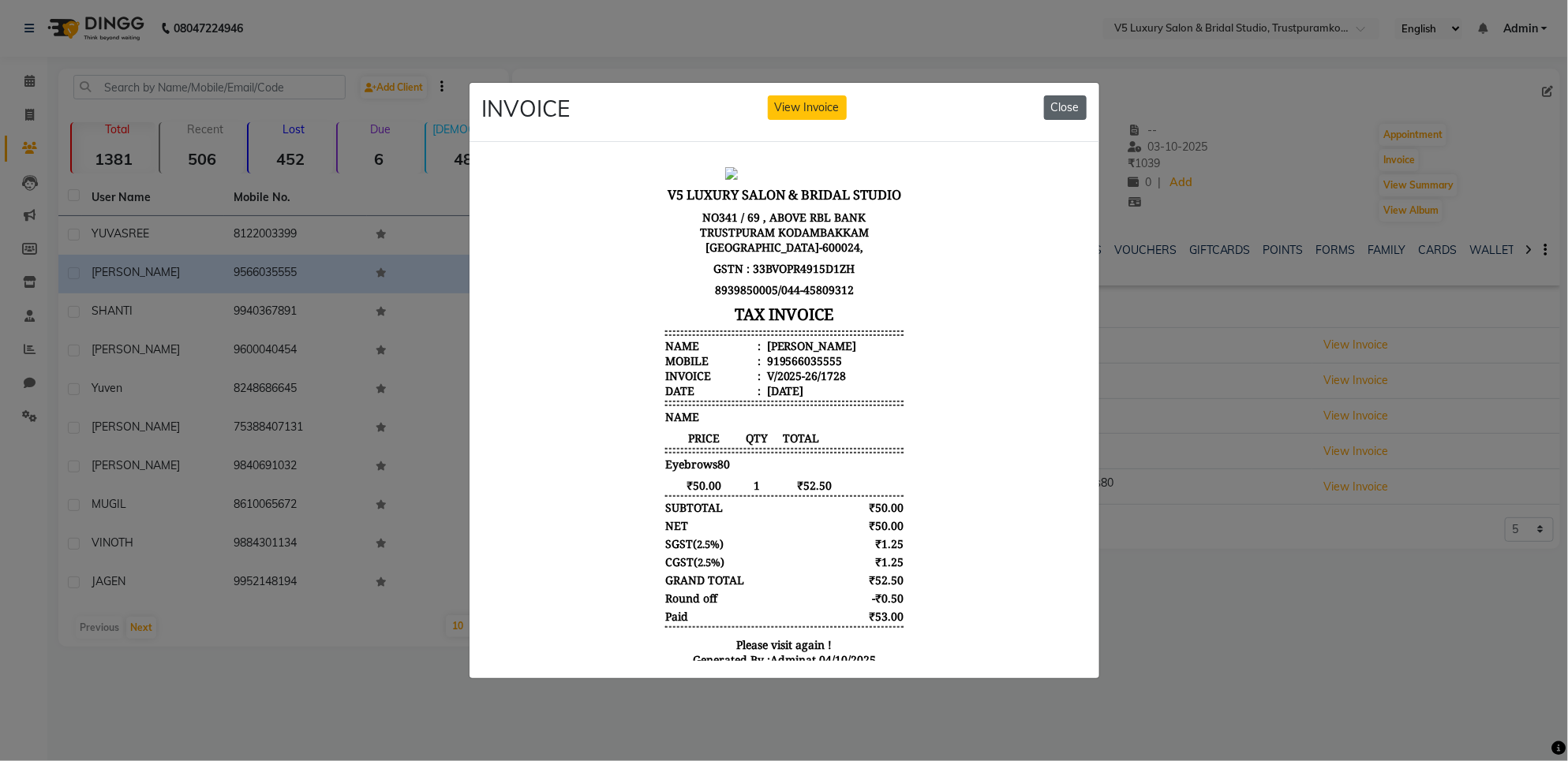
click at [1078, 99] on button "Close" at bounding box center [1065, 108] width 43 height 25
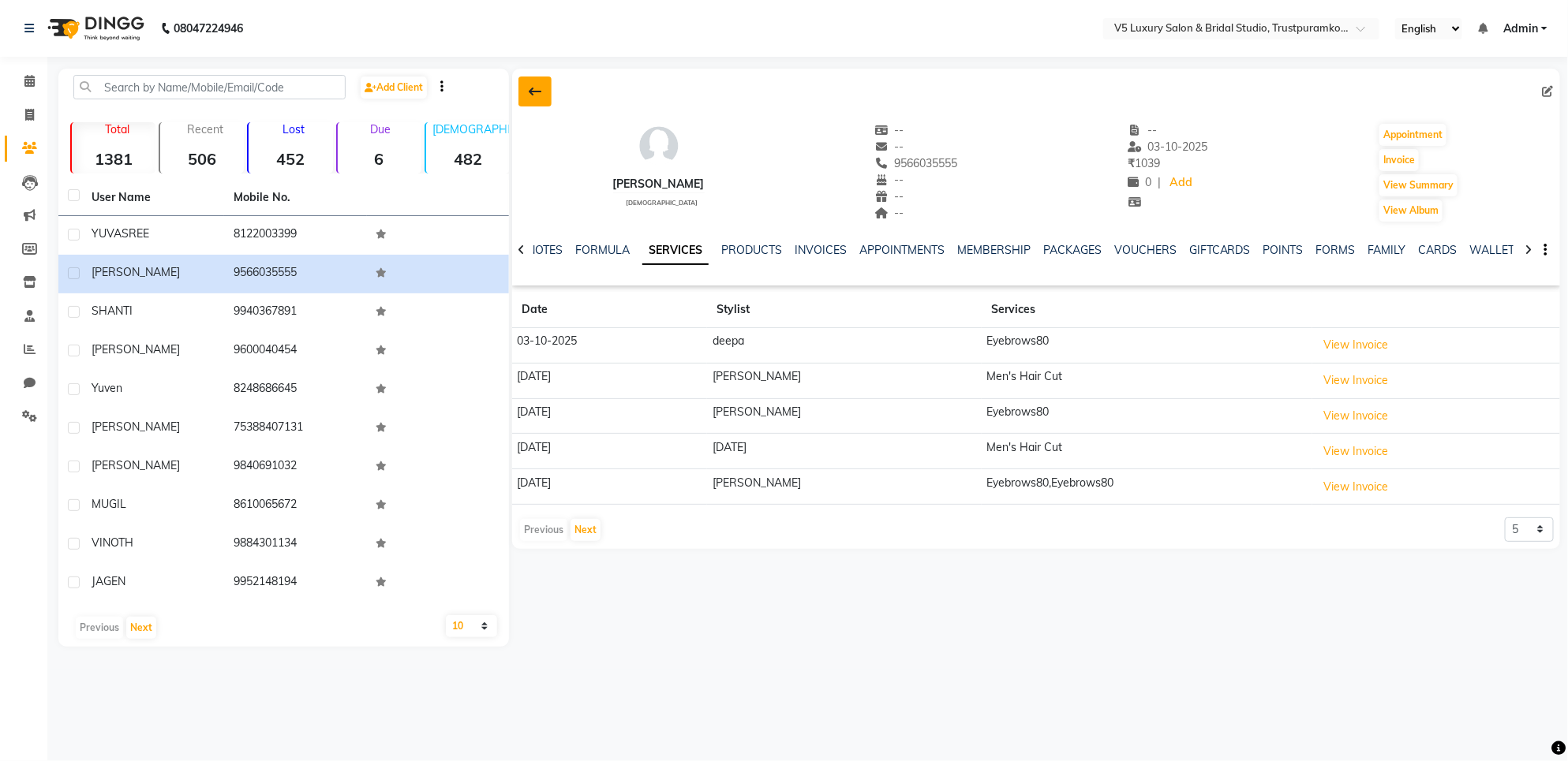
click at [543, 97] on button at bounding box center [535, 91] width 34 height 30
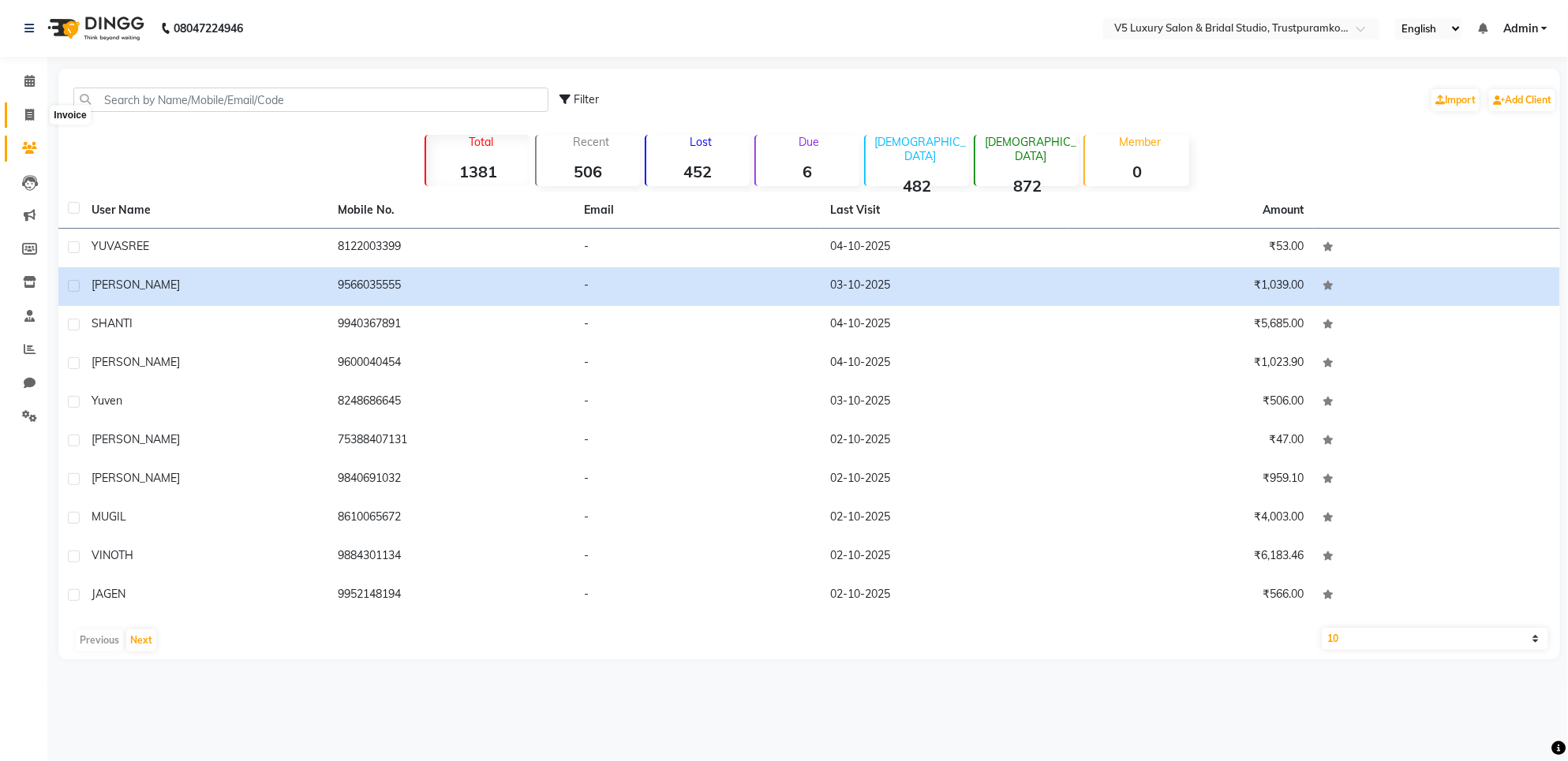
click at [28, 112] on icon at bounding box center [30, 115] width 9 height 12
select select "service"
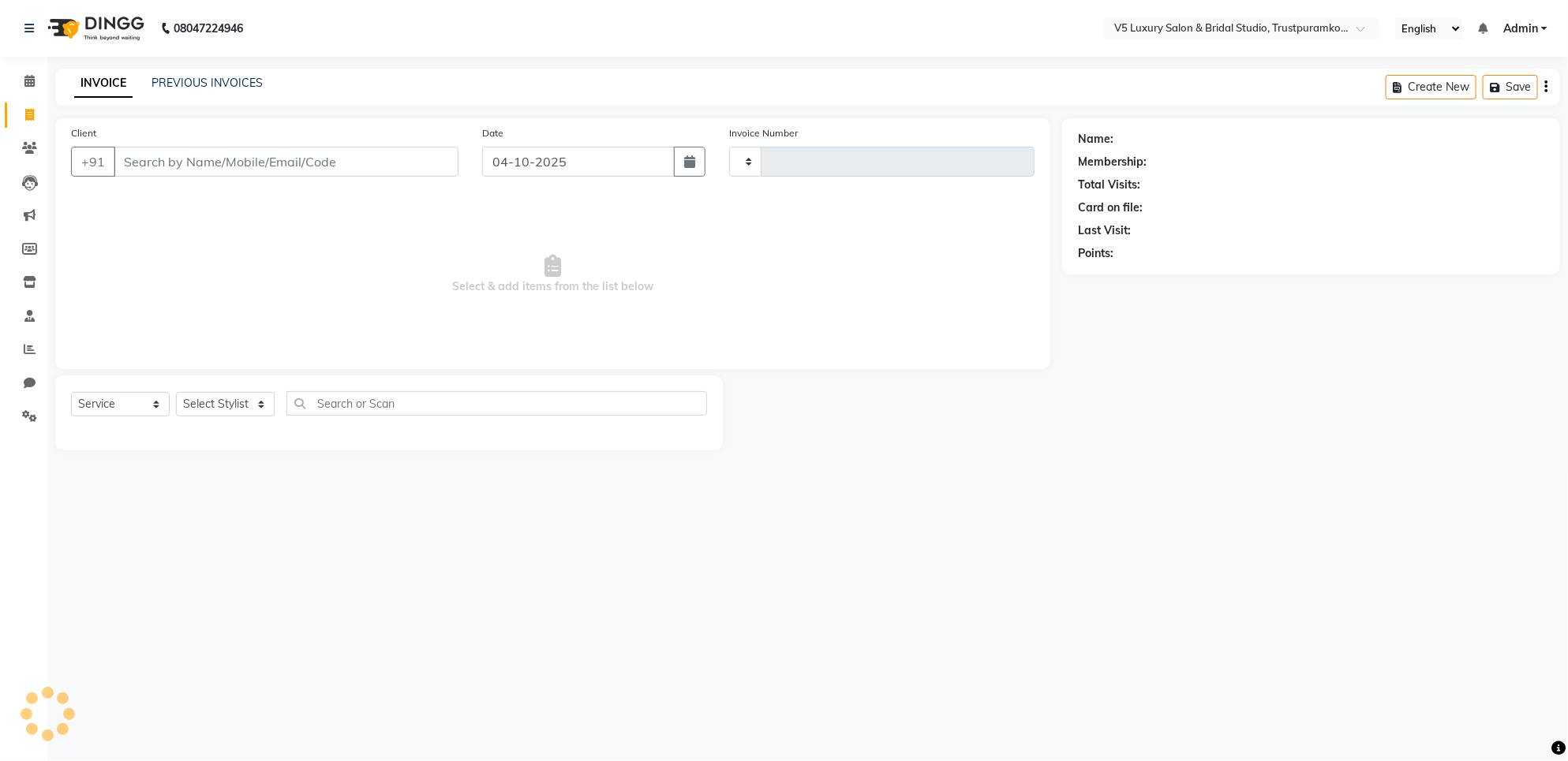
type input "1730"
select select "7993"
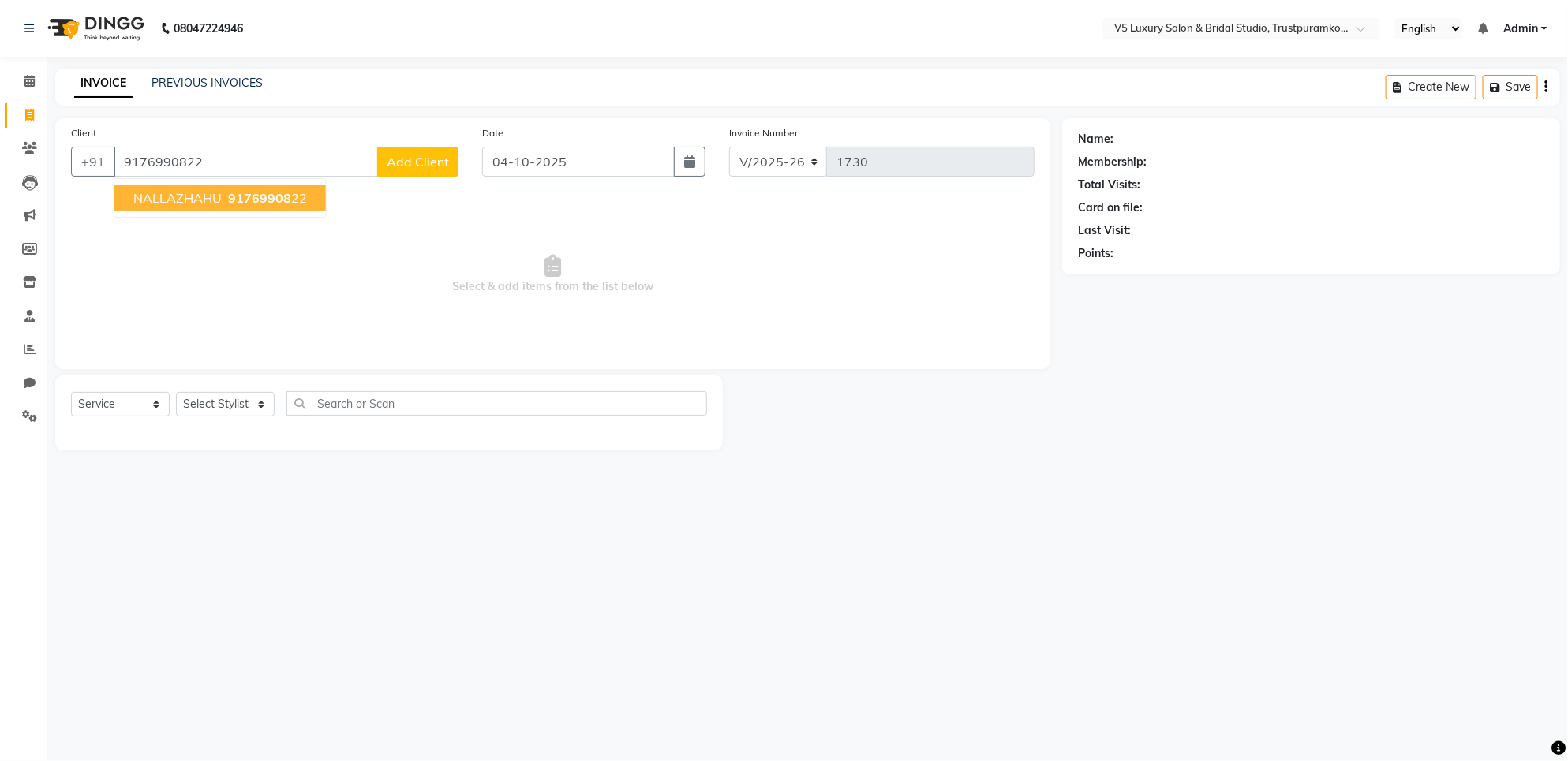
type input "9176990822"
click at [264, 198] on span "91769908" at bounding box center [260, 198] width 63 height 16
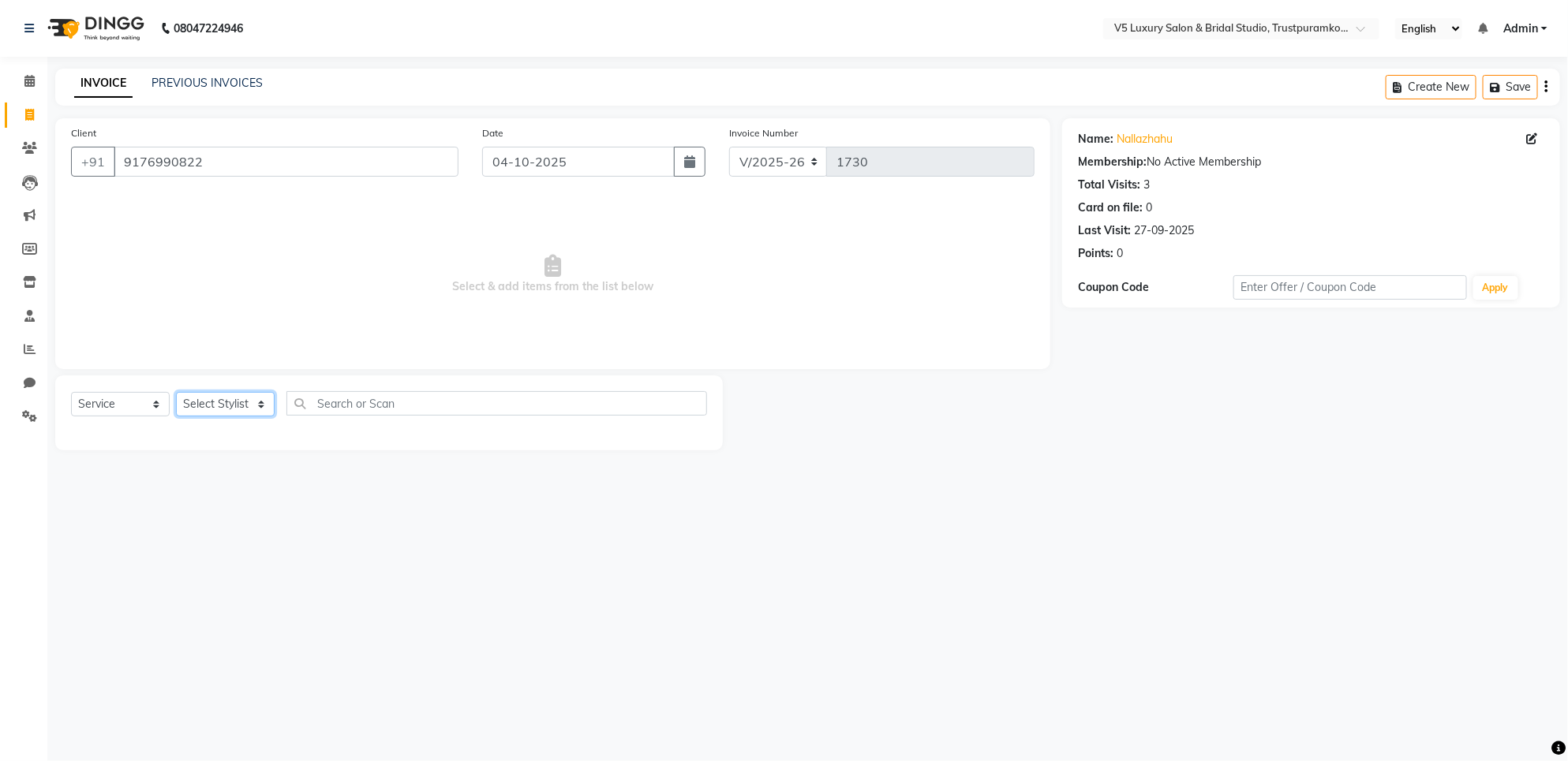
click at [237, 404] on select "Select Stylist [PERSON_NAME] [PERSON_NAME] [PERSON_NAME] [DATE] [PERSON_NAME]" at bounding box center [225, 404] width 99 height 25
select select "89769"
click at [176, 392] on select "Select Stylist [PERSON_NAME] [PERSON_NAME] [PERSON_NAME] [DATE] [PERSON_NAME]" at bounding box center [225, 404] width 99 height 25
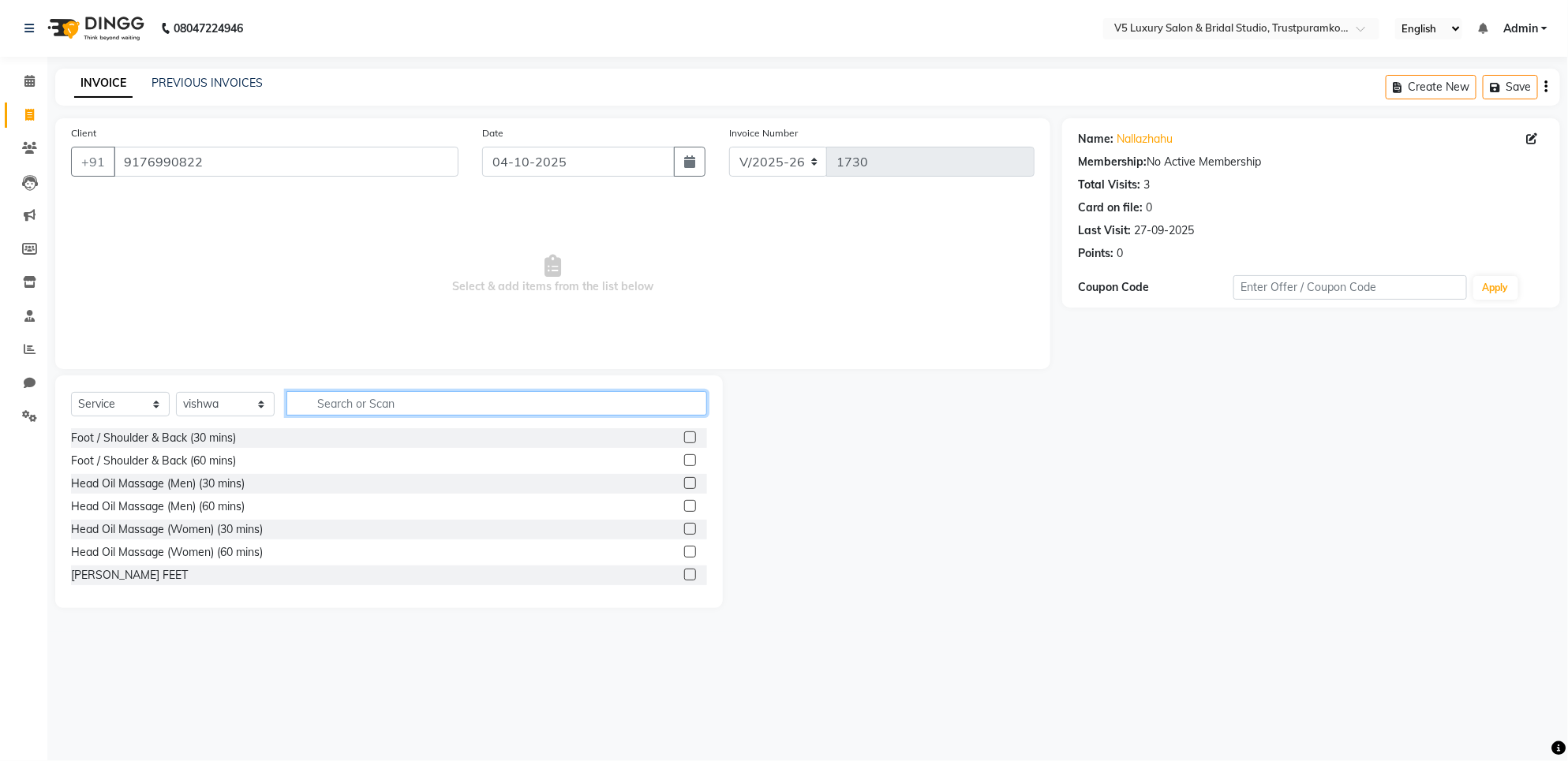
click at [348, 400] on input "text" at bounding box center [496, 403] width 420 height 25
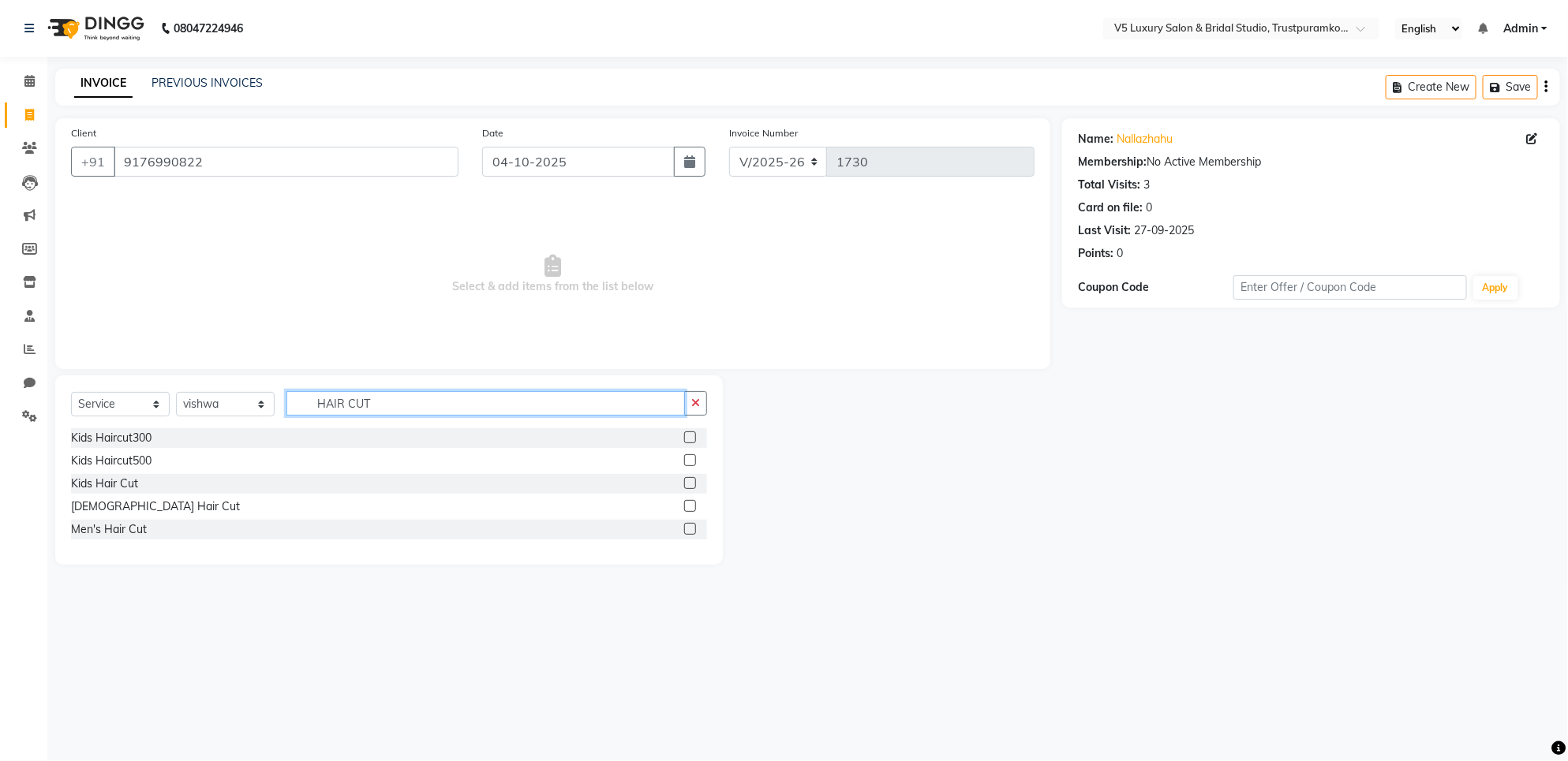
type input "HAIR CUT"
click at [147, 535] on div "Men's Hair Cut" at bounding box center [389, 530] width 636 height 20
click at [146, 529] on div "Men's Hair Cut" at bounding box center [389, 530] width 636 height 20
click at [136, 530] on div "Men's Hair Cut" at bounding box center [109, 530] width 76 height 17
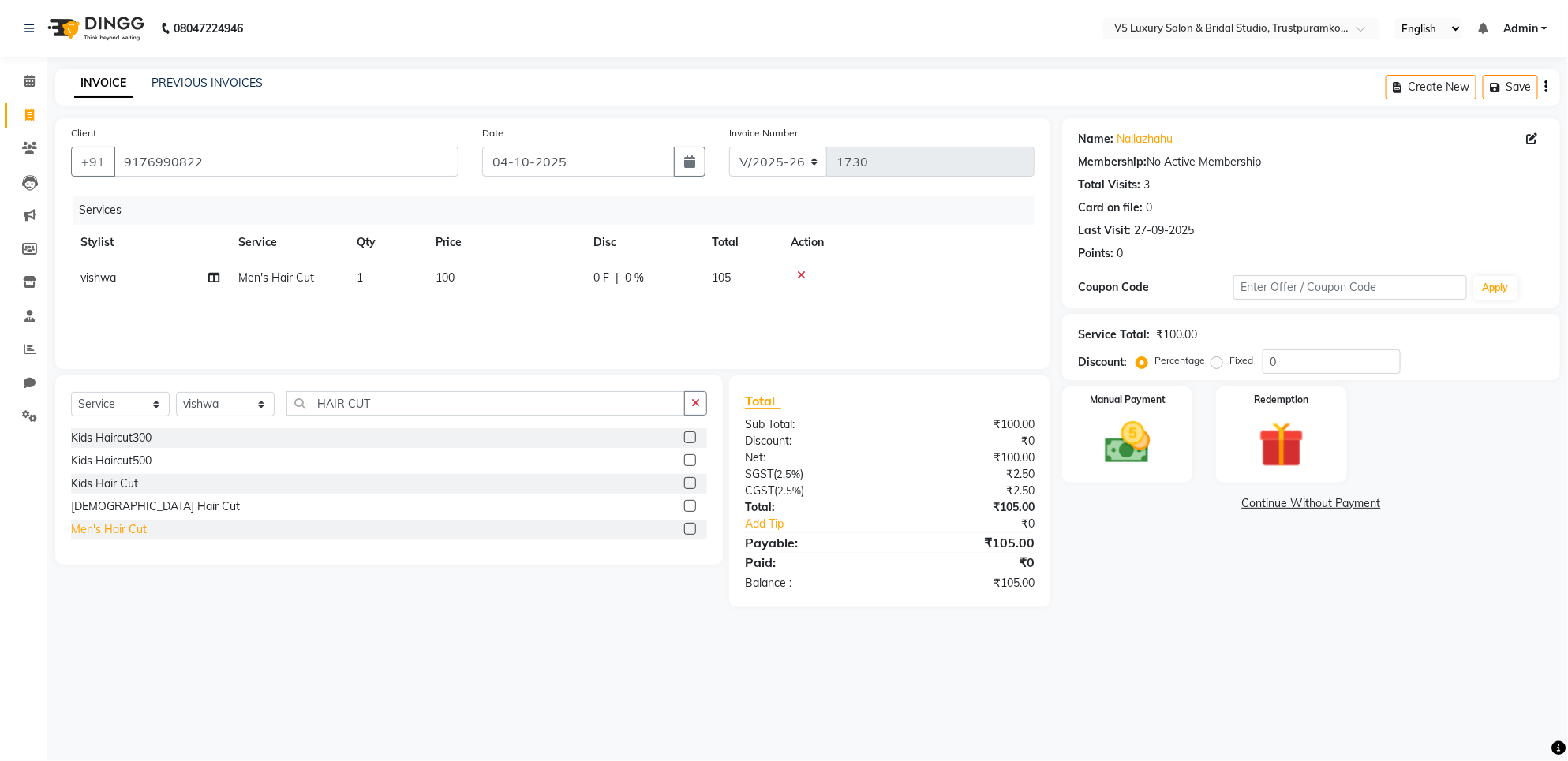
click at [138, 530] on div "Men's Hair Cut" at bounding box center [109, 530] width 76 height 17
checkbox input "false"
click at [797, 305] on icon at bounding box center [801, 310] width 9 height 11
click at [452, 265] on td "100" at bounding box center [505, 278] width 158 height 36
select select "89769"
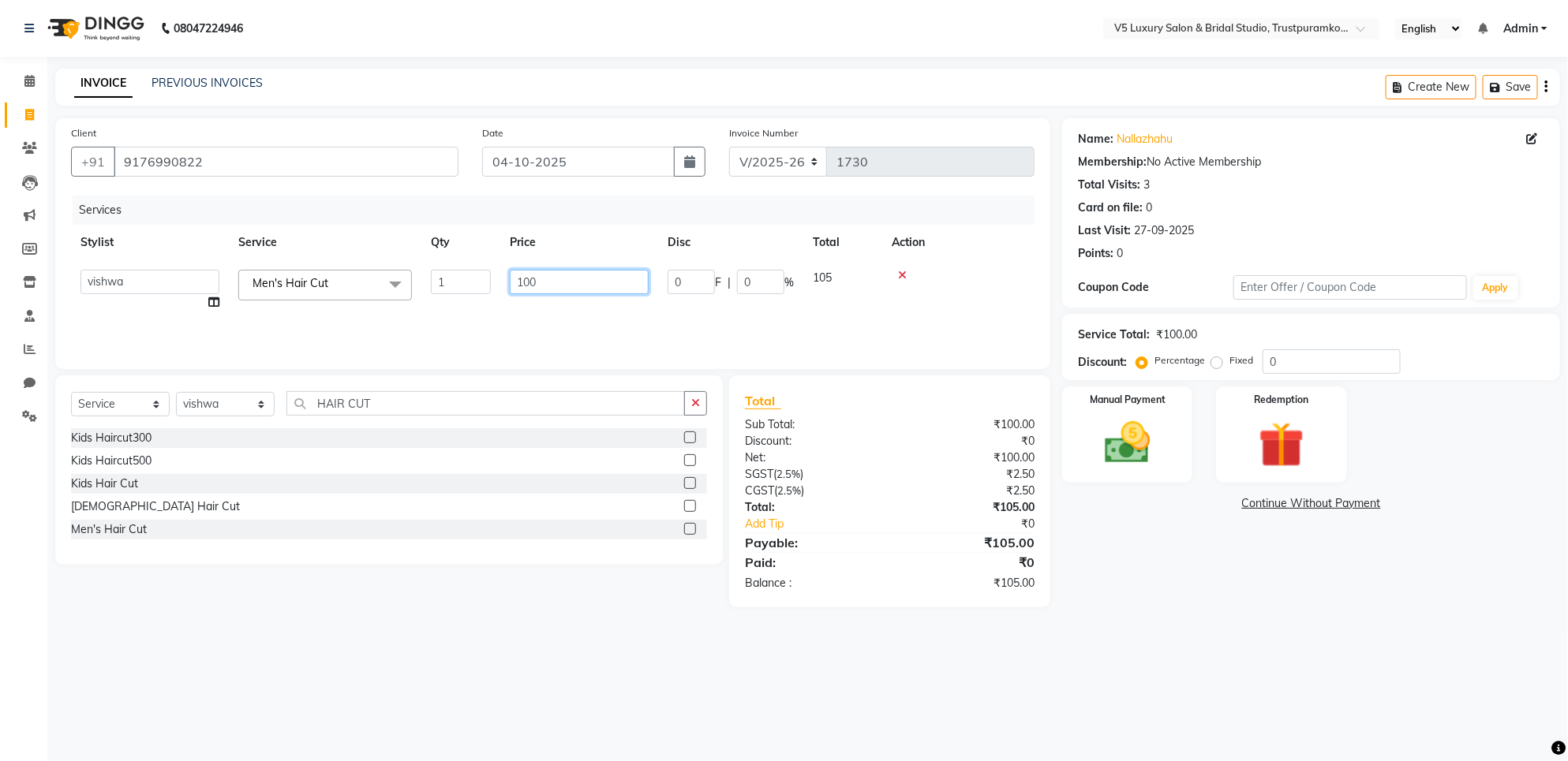
click at [551, 286] on input "100" at bounding box center [579, 282] width 138 height 25
type input "1"
type input "250"
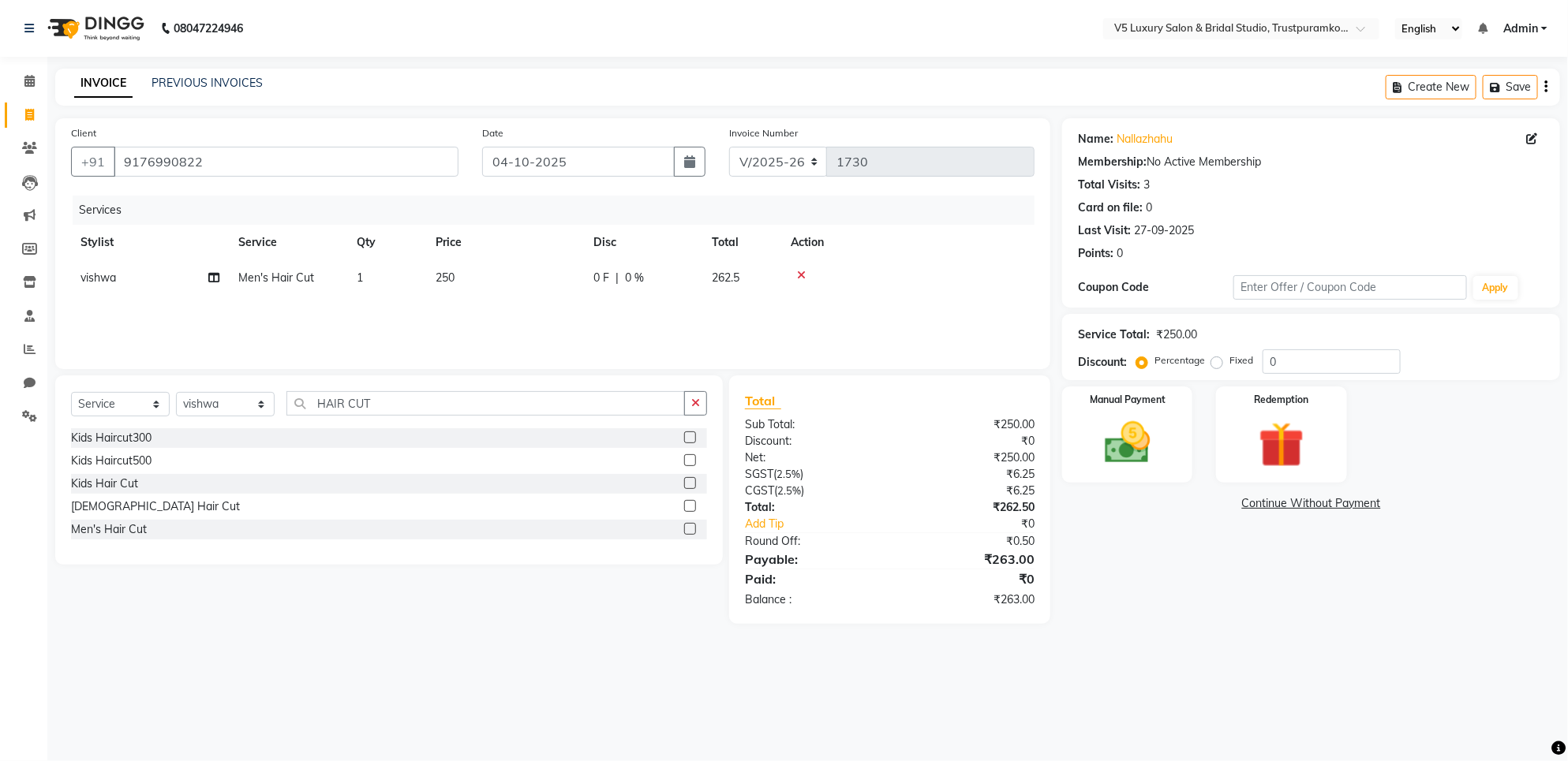
click at [844, 270] on tr "vishwa Men's Hair Cut 1 250 0 F | 0 % 262.5" at bounding box center [553, 278] width 964 height 36
click at [1154, 403] on label "Manual Payment" at bounding box center [1128, 398] width 79 height 15
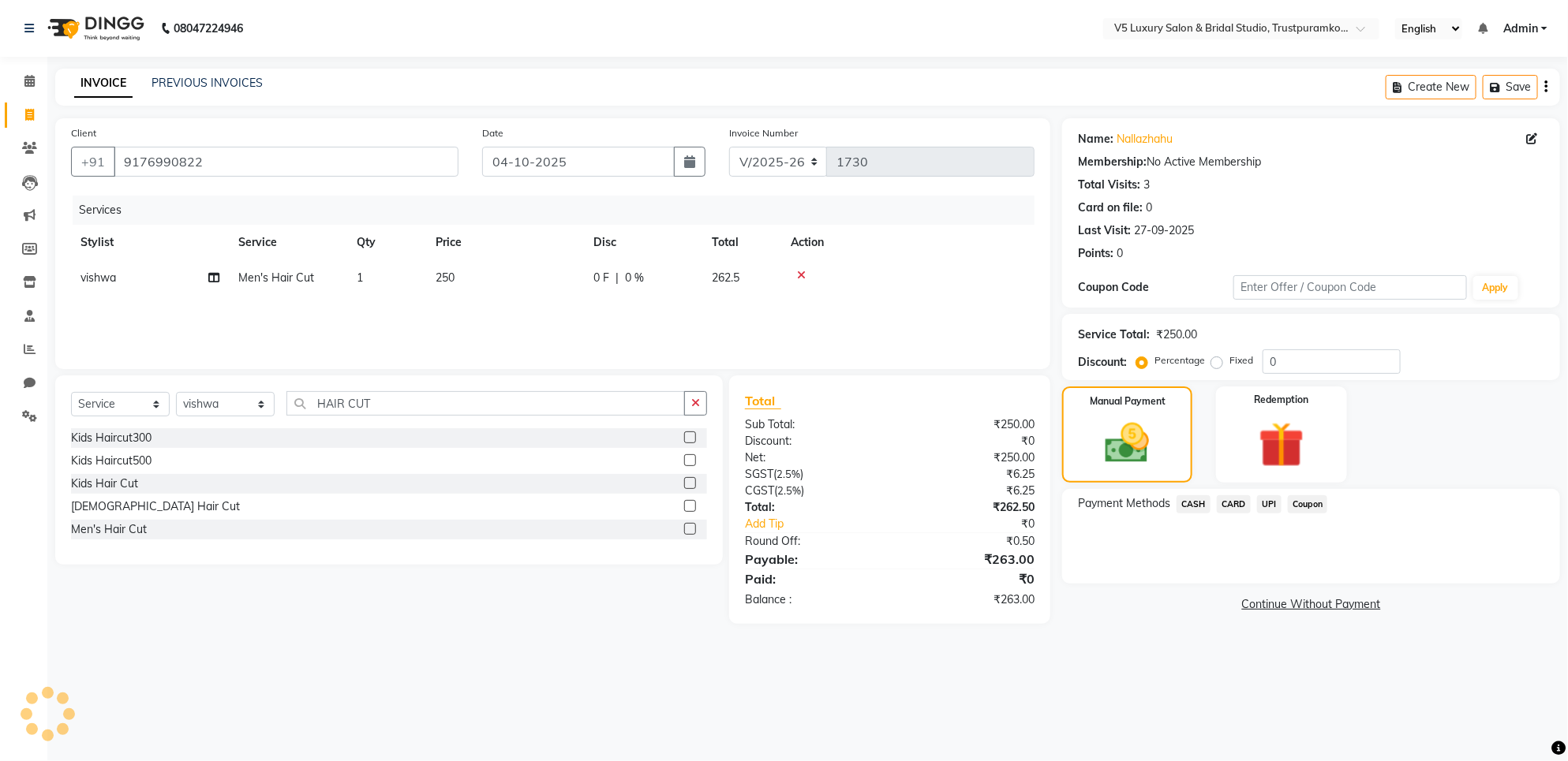
click at [1265, 499] on span "UPI" at bounding box center [1269, 504] width 25 height 18
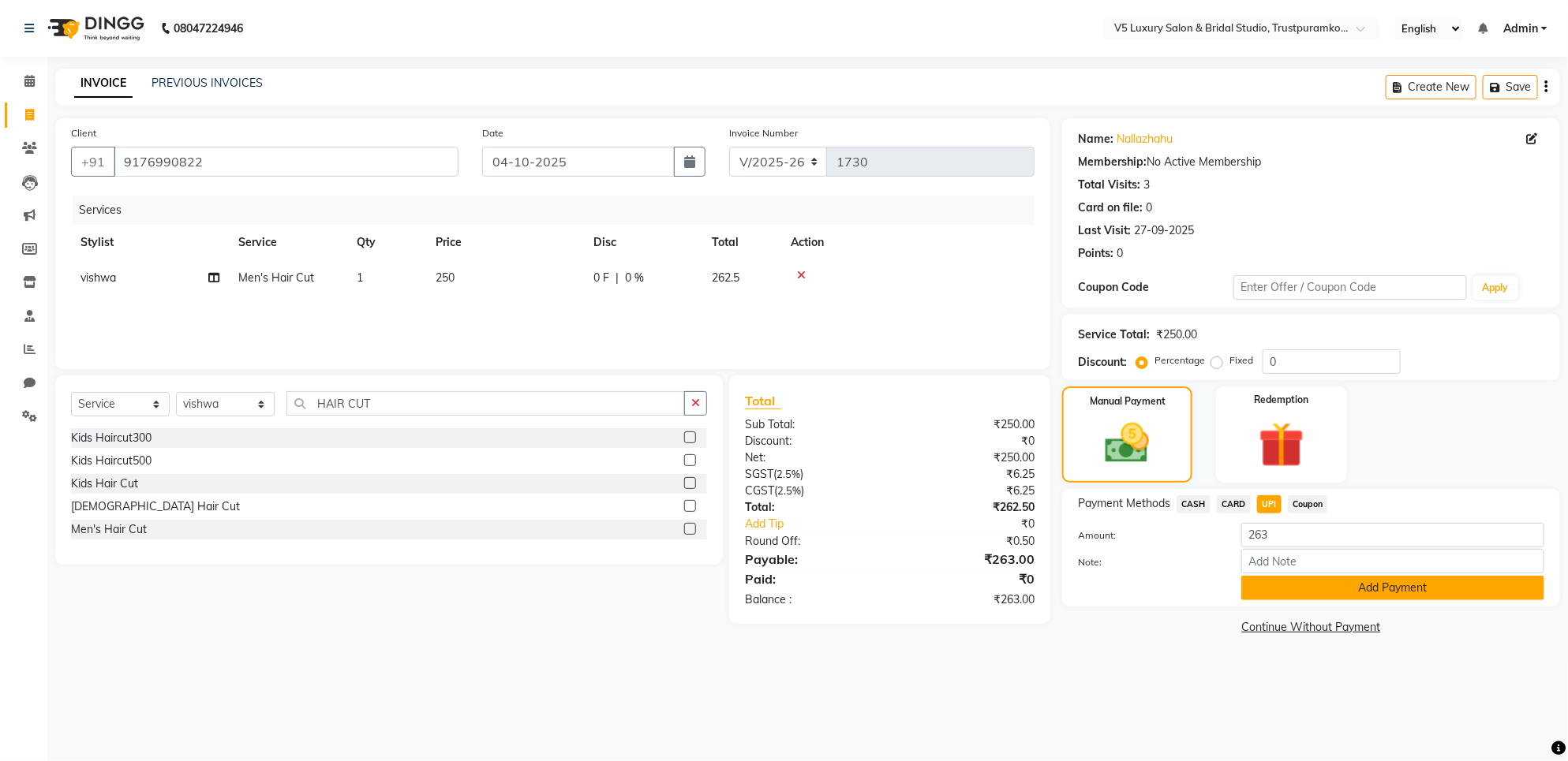
click at [1324, 588] on button "Add Payment" at bounding box center [1393, 588] width 304 height 25
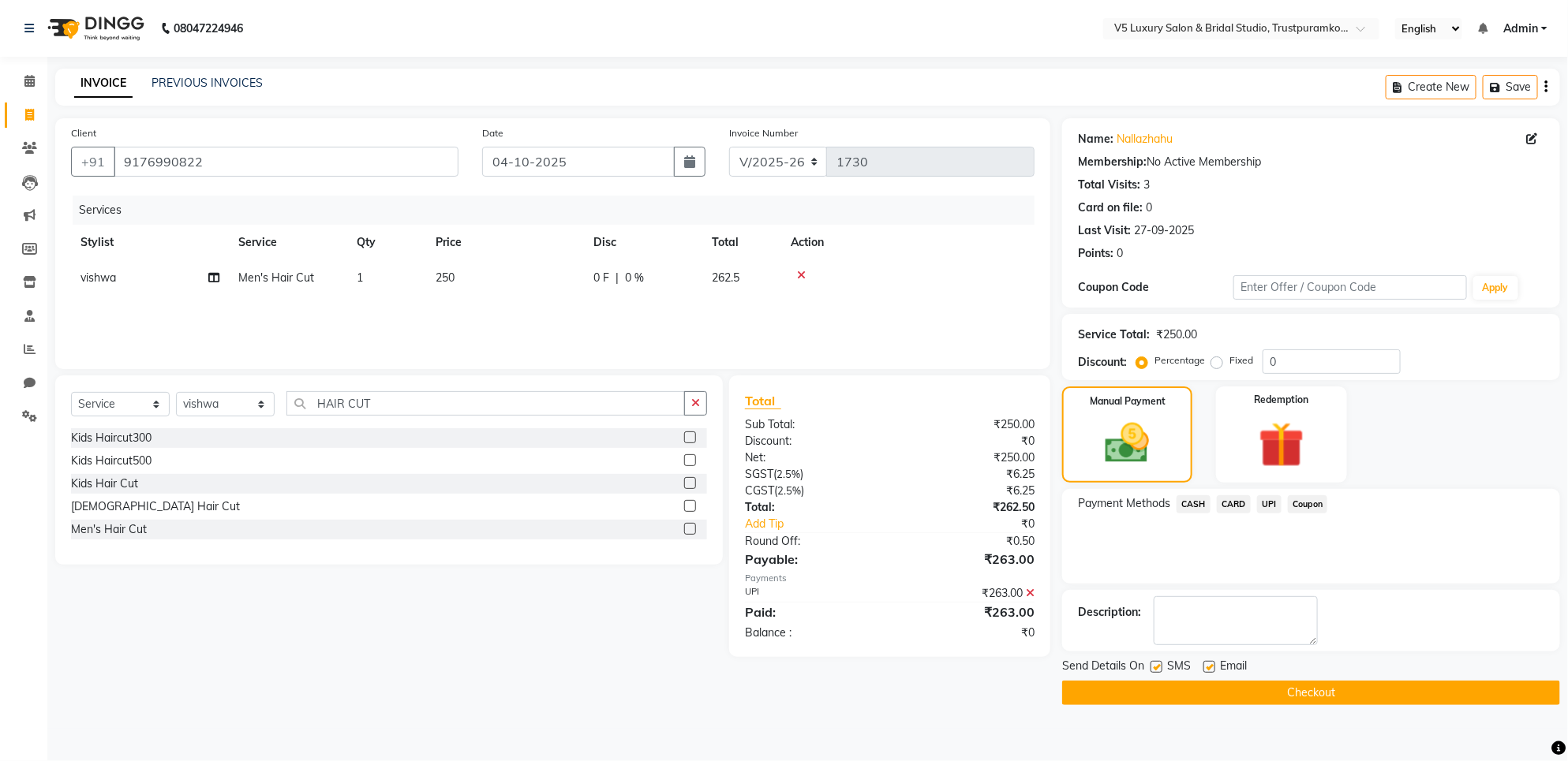
click at [1227, 667] on span "Email" at bounding box center [1233, 668] width 27 height 20
click at [1208, 663] on label at bounding box center [1209, 667] width 12 height 12
click at [1208, 663] on input "checkbox" at bounding box center [1208, 668] width 10 height 10
click at [1210, 669] on label at bounding box center [1209, 667] width 12 height 12
click at [1210, 669] on input "checkbox" at bounding box center [1208, 668] width 10 height 10
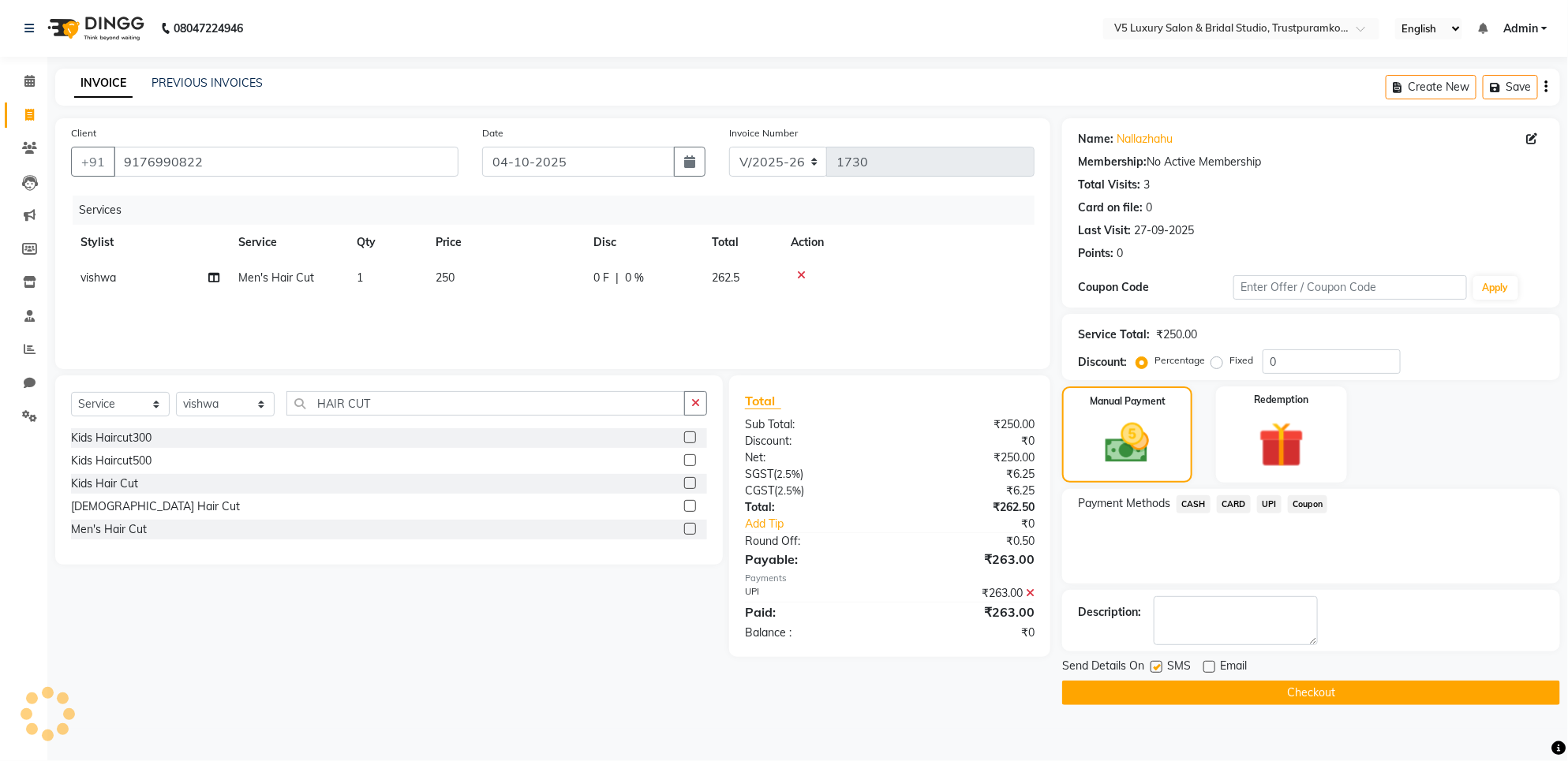
checkbox input "true"
click at [1214, 687] on button "Checkout" at bounding box center [1311, 693] width 498 height 25
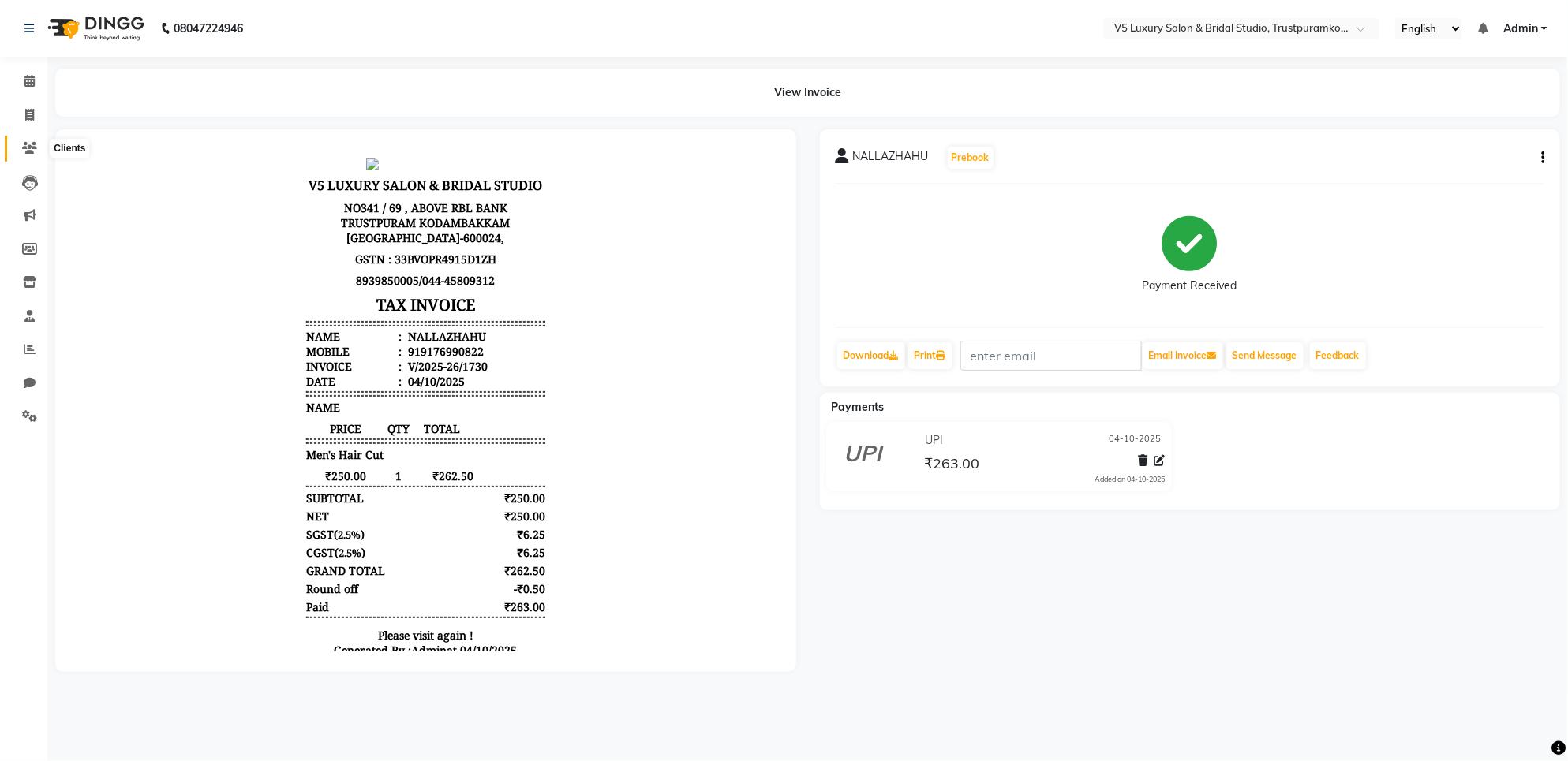
click at [25, 148] on icon at bounding box center [29, 148] width 15 height 12
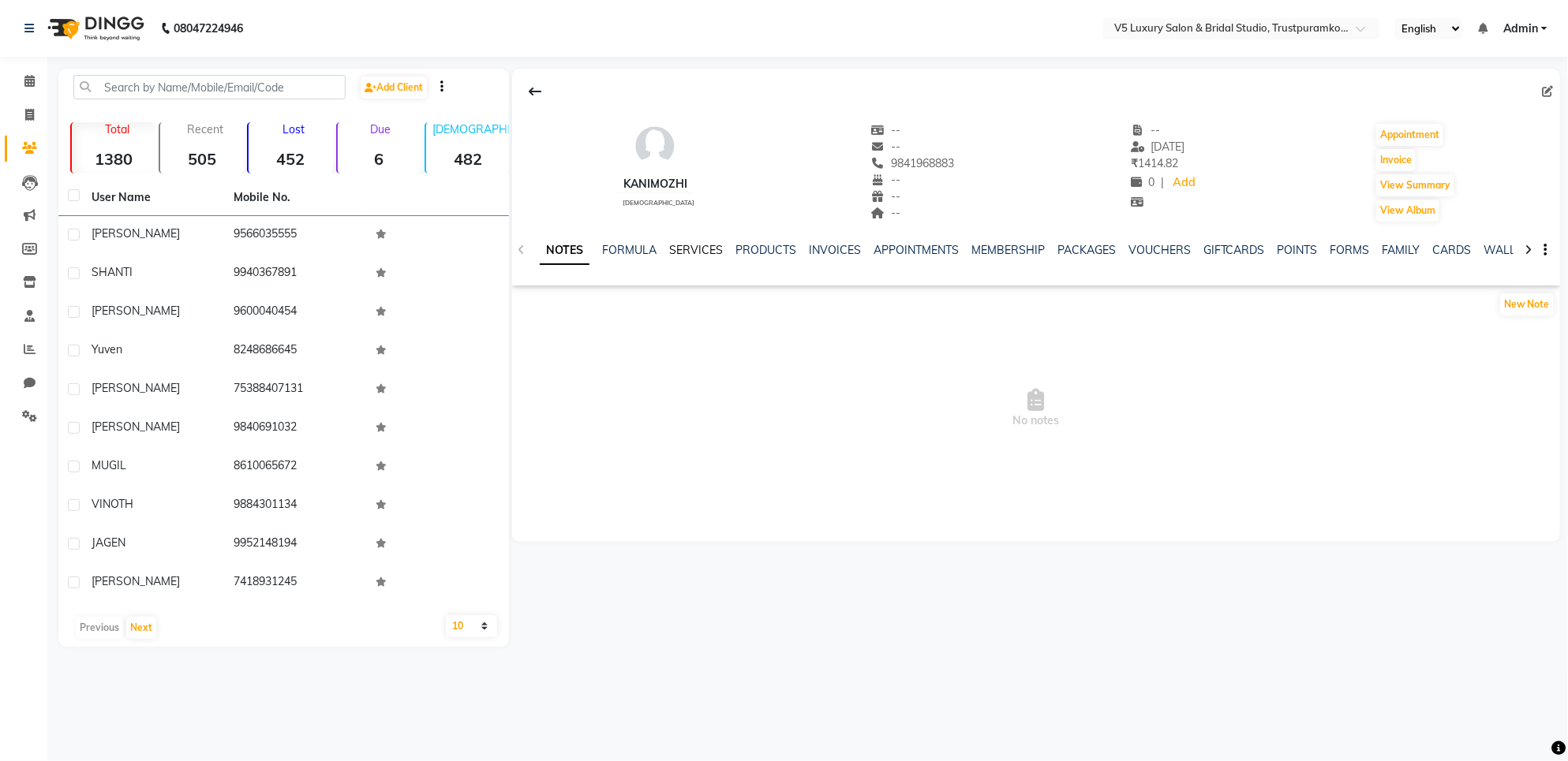
click at [689, 251] on link "SERVICES" at bounding box center [696, 250] width 53 height 14
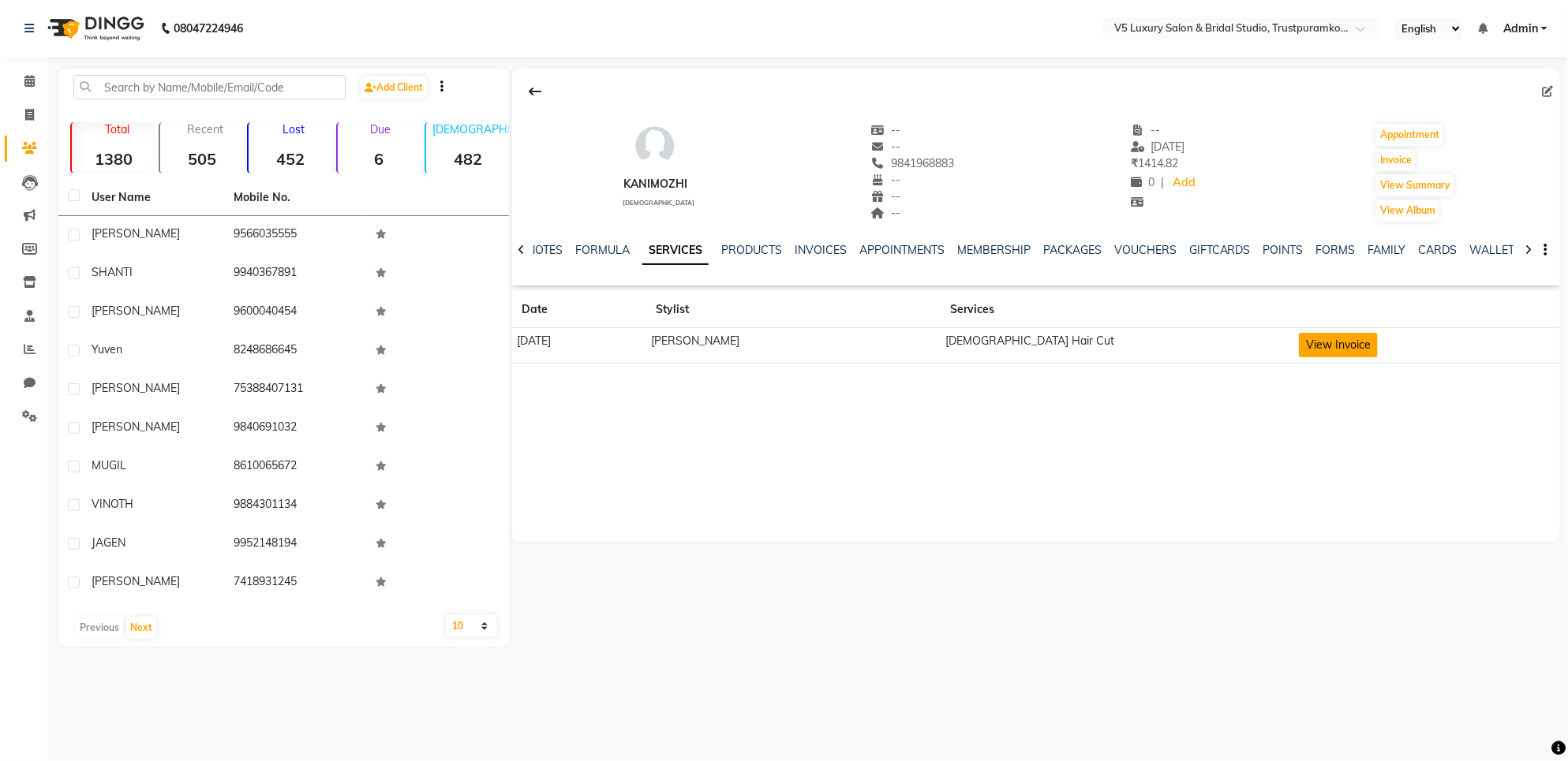
click at [1300, 343] on button "View Invoice" at bounding box center [1339, 345] width 79 height 25
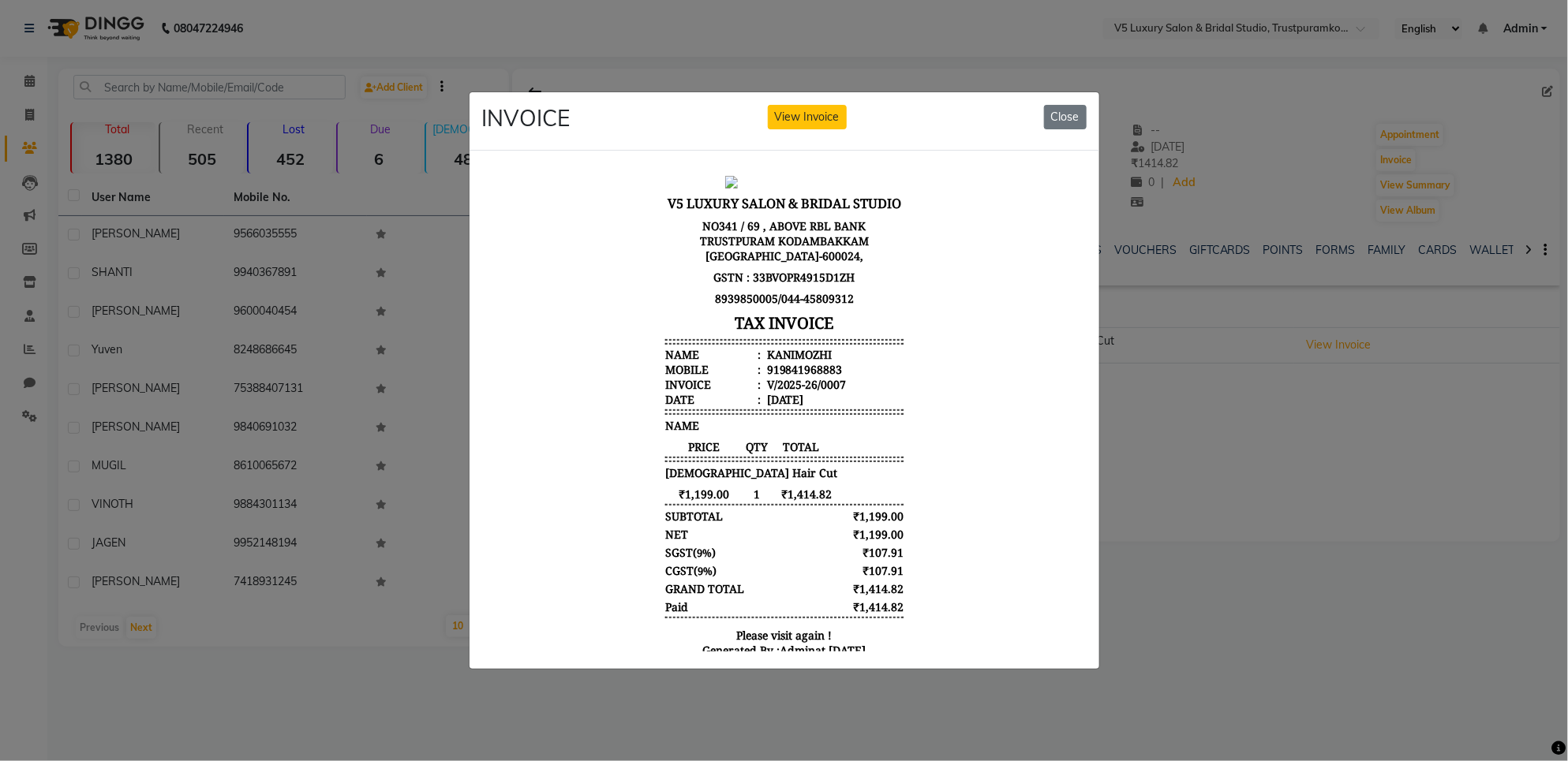
click at [1089, 104] on div "INVOICE View Invoice Close" at bounding box center [784, 122] width 630 height 59
click at [1062, 105] on button "Close" at bounding box center [1065, 117] width 43 height 25
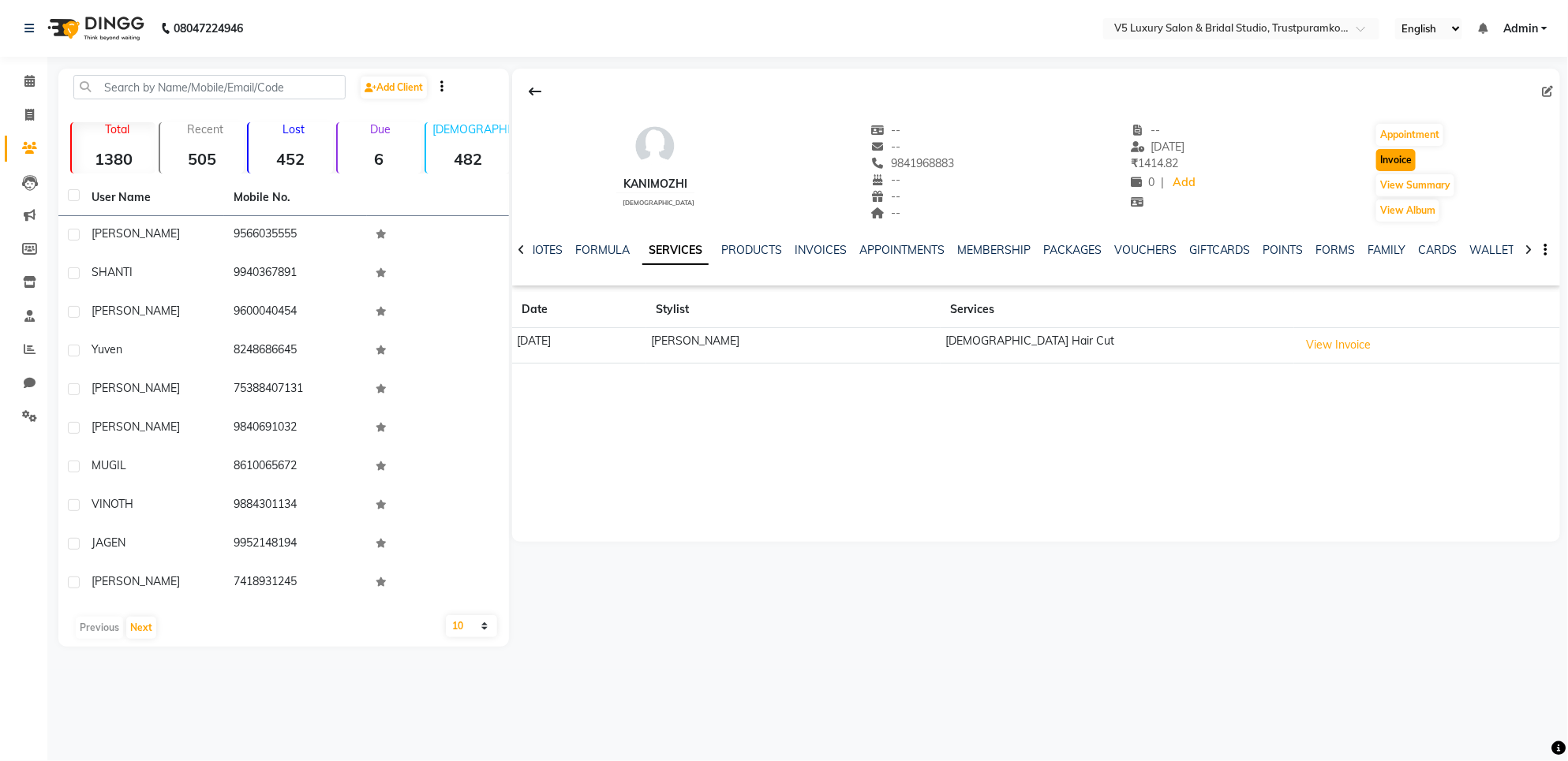
click at [1399, 168] on button "Invoice" at bounding box center [1396, 160] width 40 height 22
select select "service"
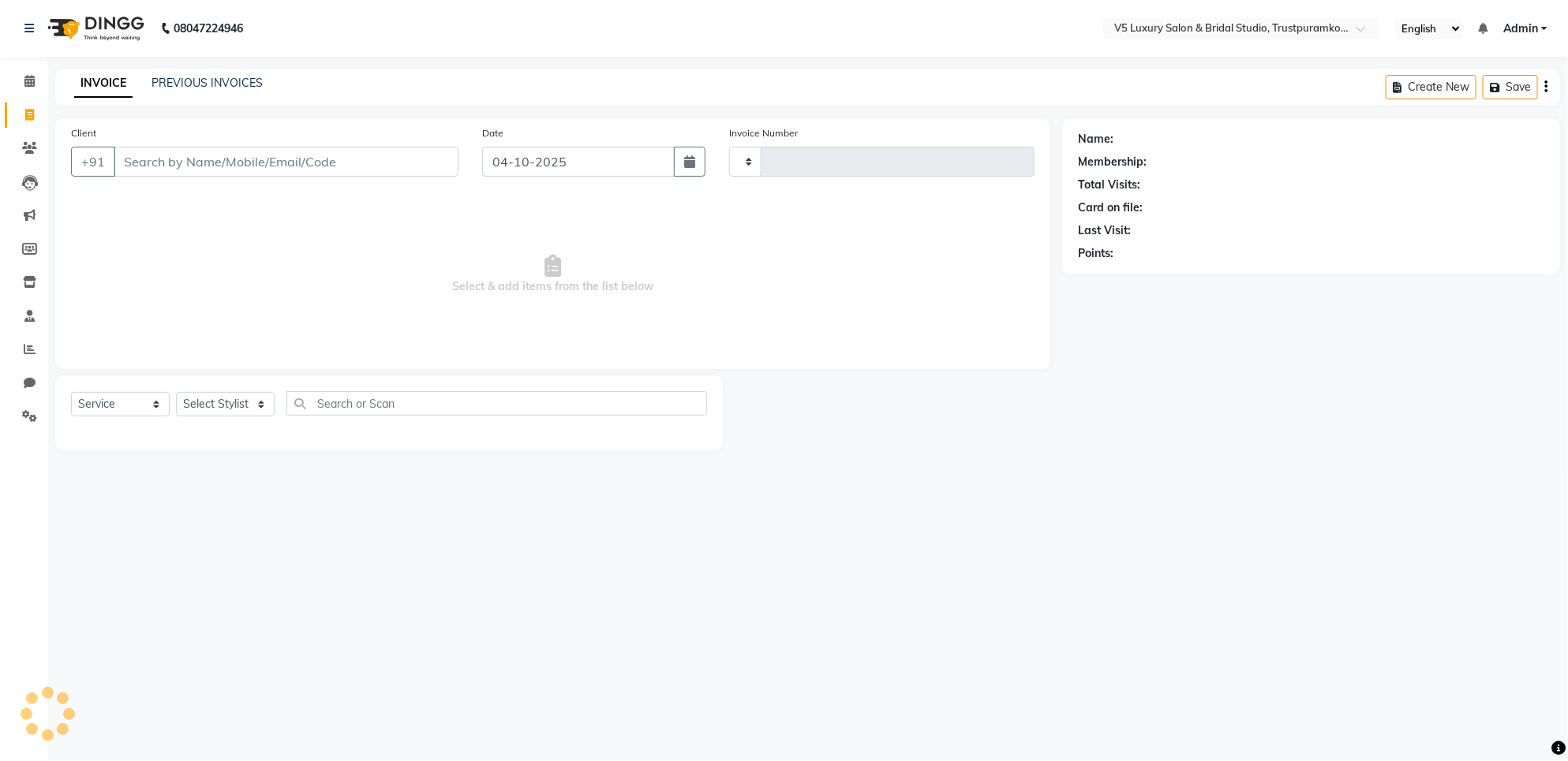
type input "1729"
select select "7993"
type input "9841968883"
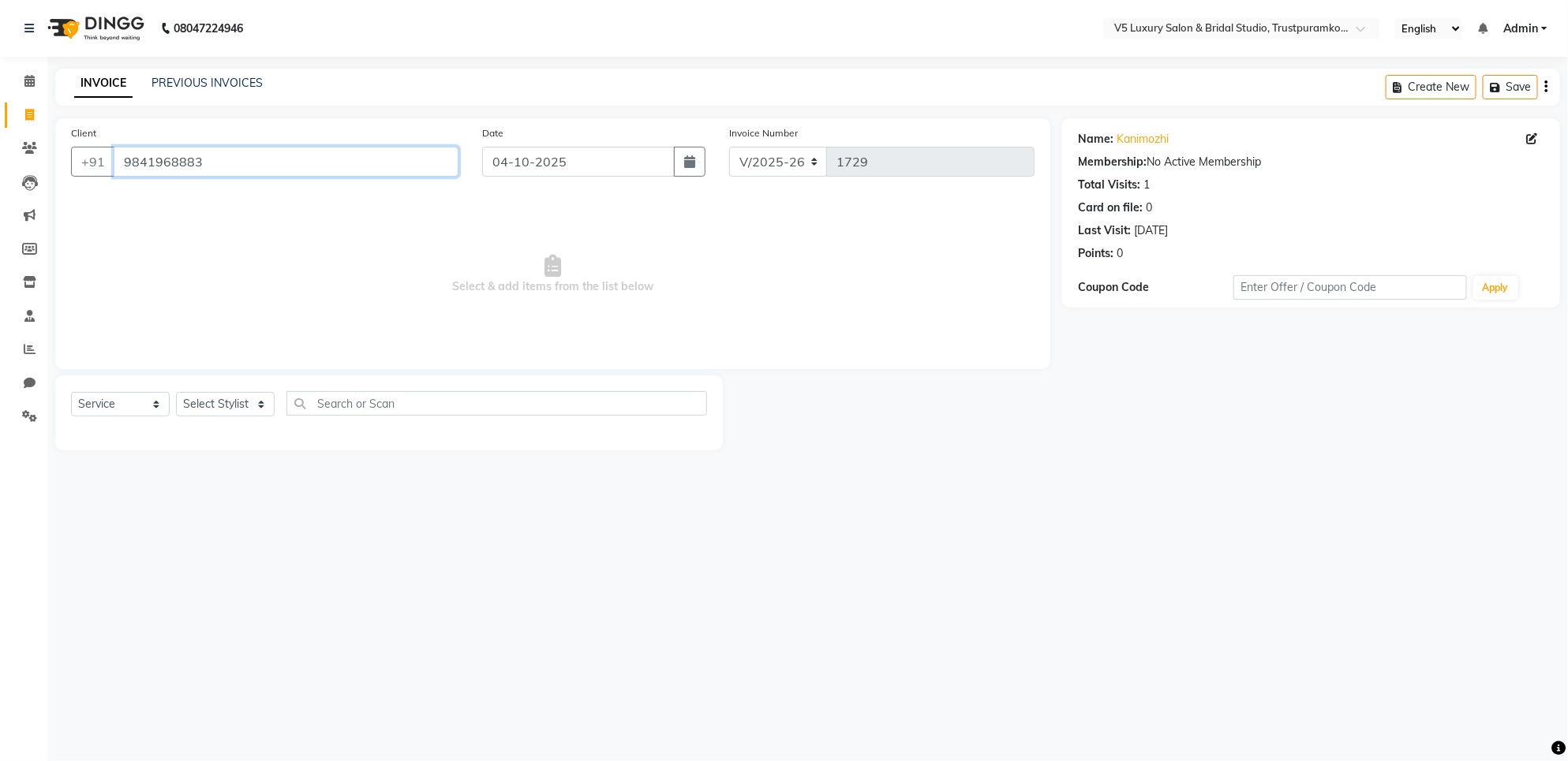
click at [264, 166] on input "9841968883" at bounding box center [286, 161] width 345 height 30
click at [257, 178] on div "Client +91 9841968883" at bounding box center [265, 156] width 411 height 64
click at [260, 150] on input "9841968883" at bounding box center [286, 161] width 345 height 30
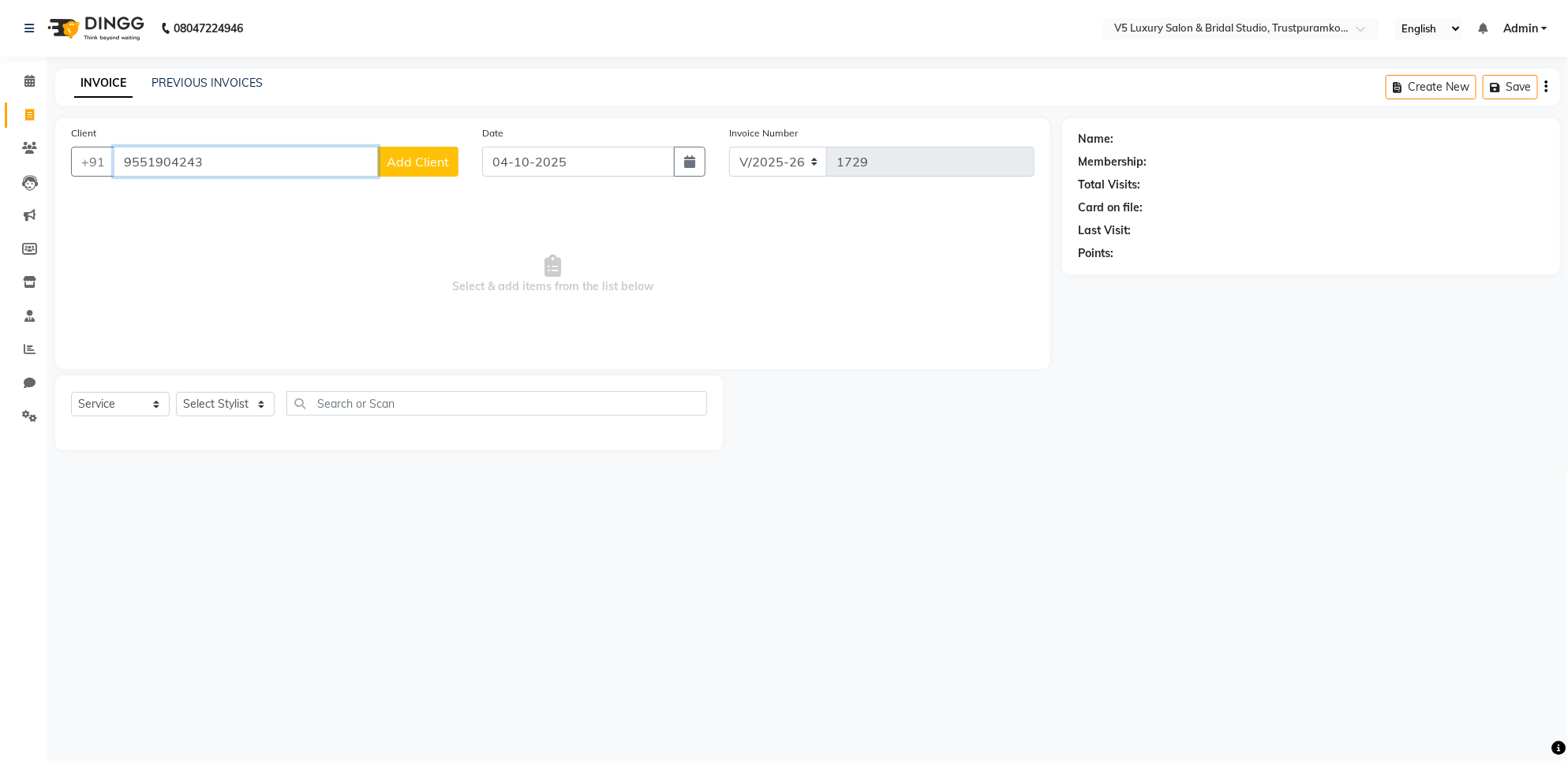
click at [289, 174] on input "9551904243" at bounding box center [245, 161] width 264 height 30
click at [289, 166] on input "9551904243" at bounding box center [245, 161] width 264 height 30
click at [29, 176] on icon at bounding box center [30, 183] width 16 height 16
click at [40, 186] on span at bounding box center [30, 183] width 28 height 18
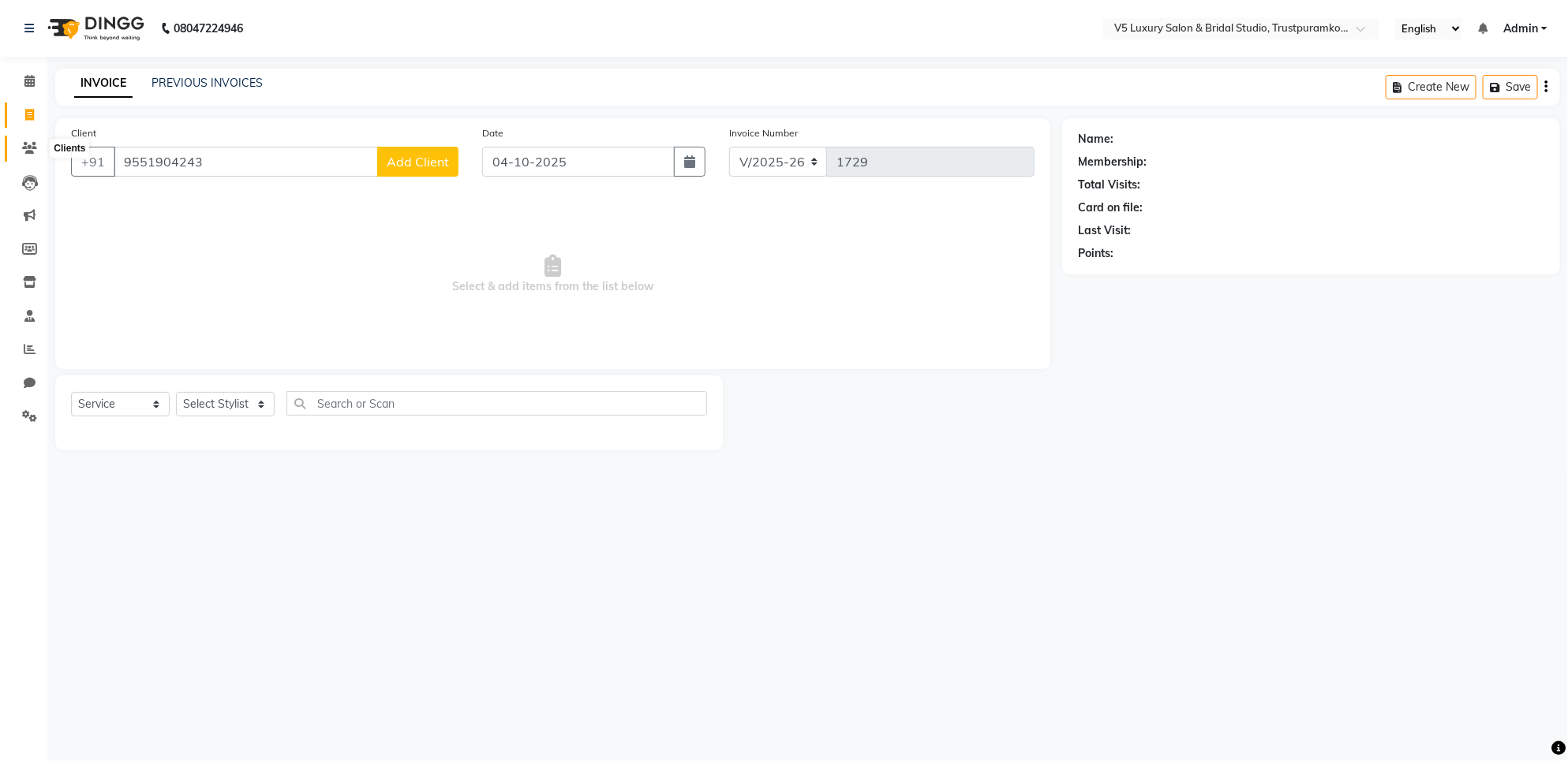
click at [22, 143] on icon at bounding box center [29, 148] width 15 height 12
click at [287, 156] on input "9551904243" at bounding box center [245, 161] width 264 height 30
type input "9"
click at [42, 152] on span at bounding box center [30, 148] width 28 height 18
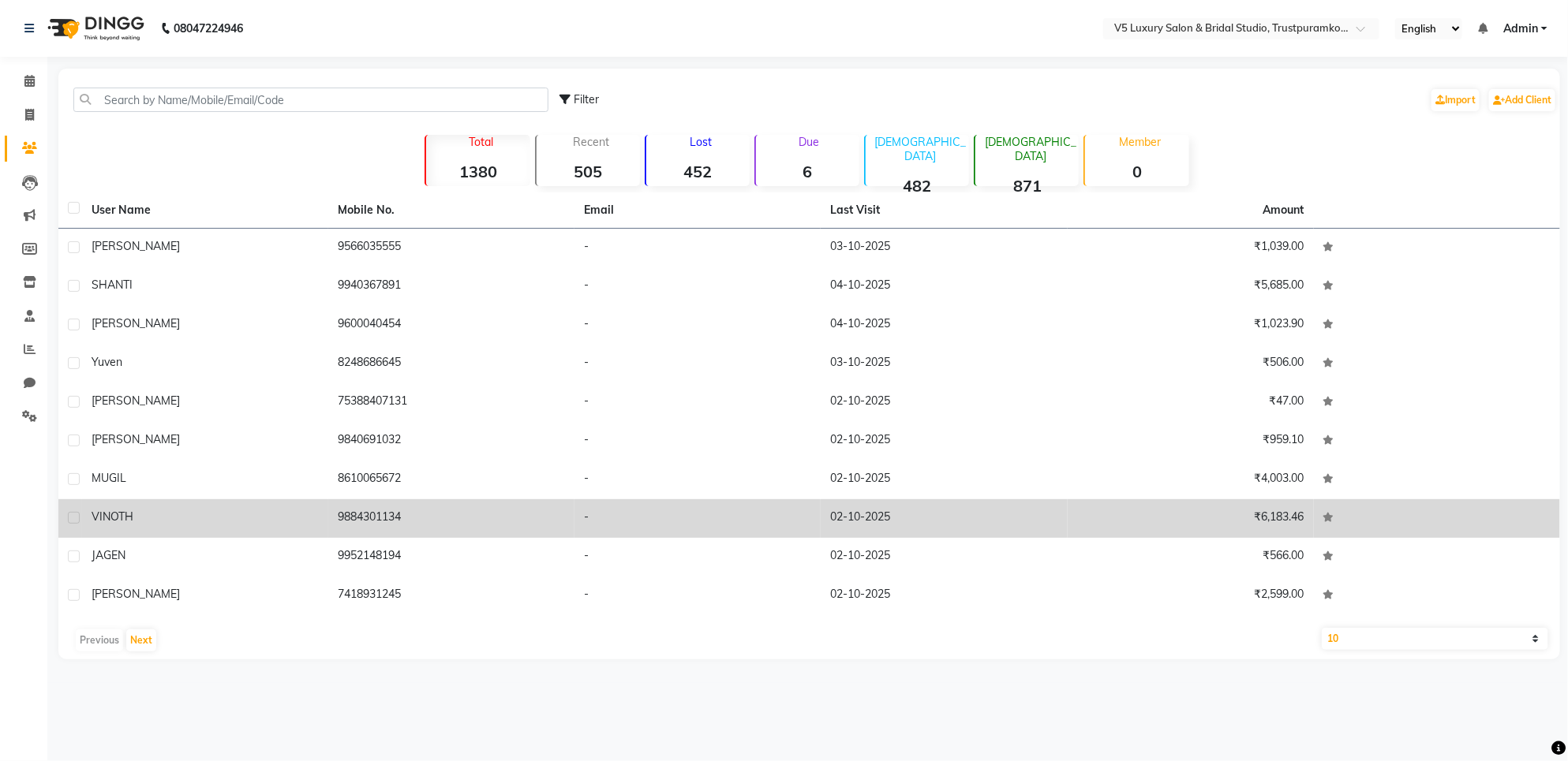
click at [671, 534] on td "-" at bounding box center [697, 518] width 246 height 39
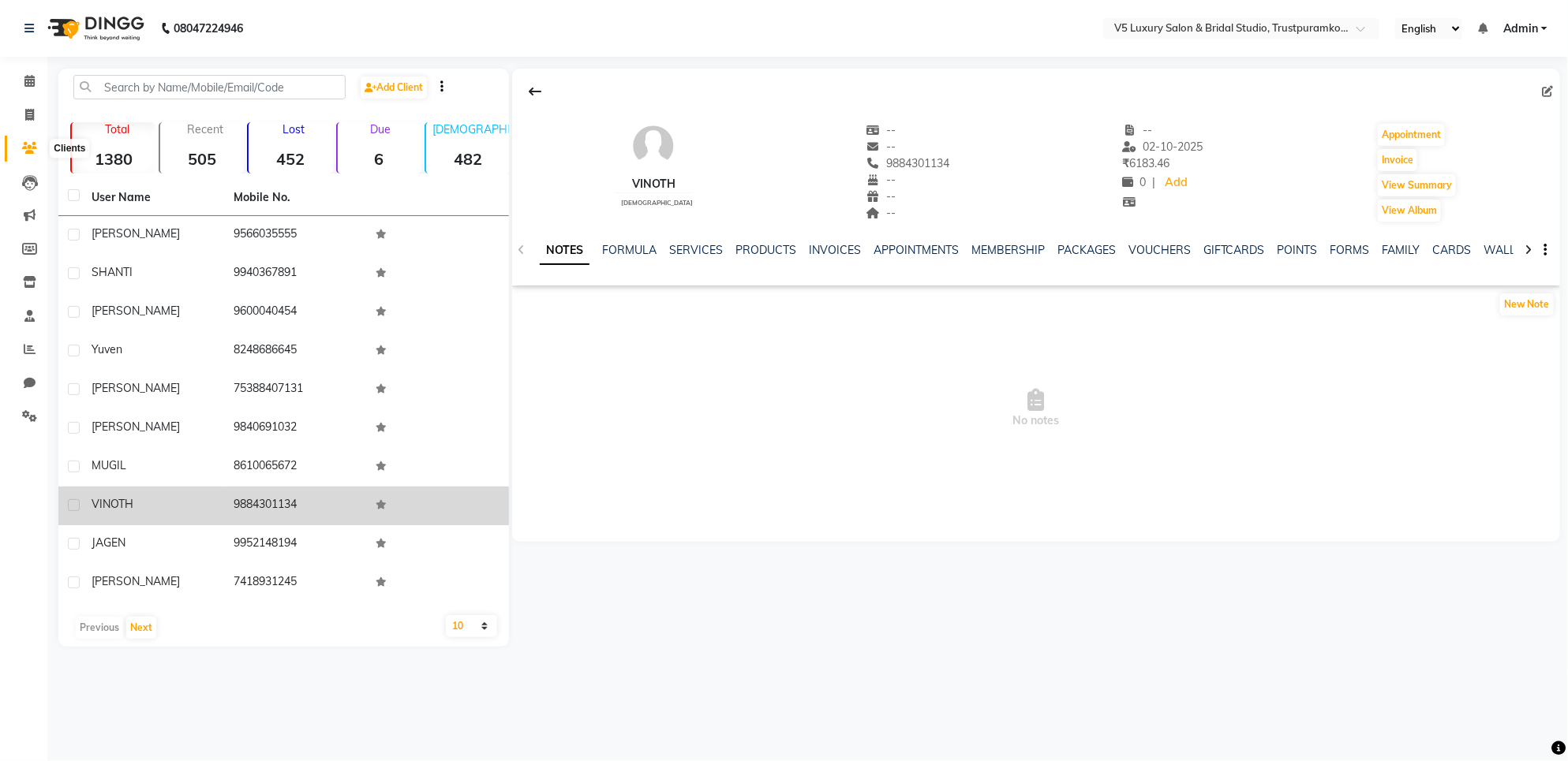
click at [20, 140] on span at bounding box center [30, 148] width 28 height 18
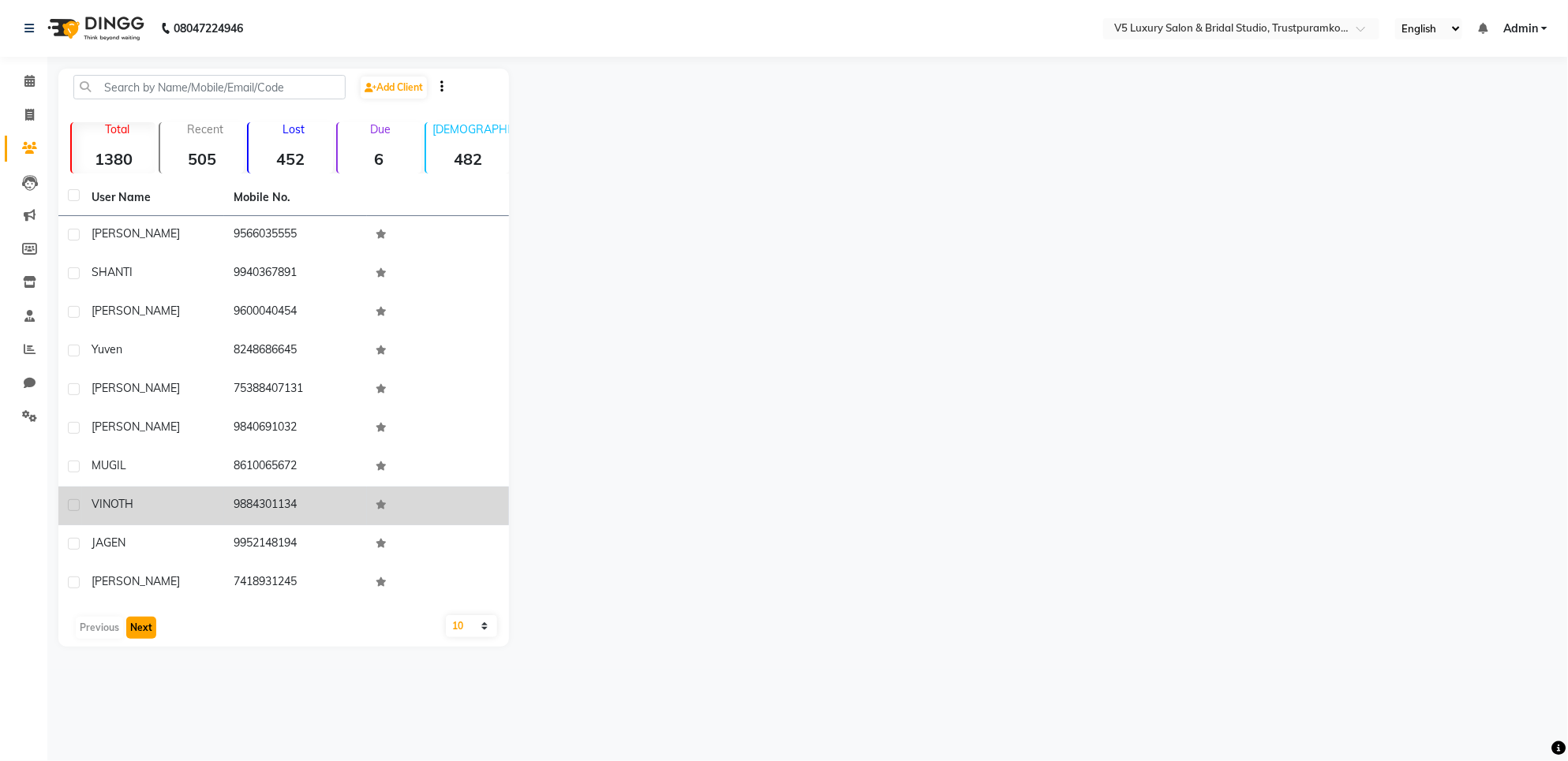
click at [138, 624] on button "Next" at bounding box center [141, 628] width 30 height 22
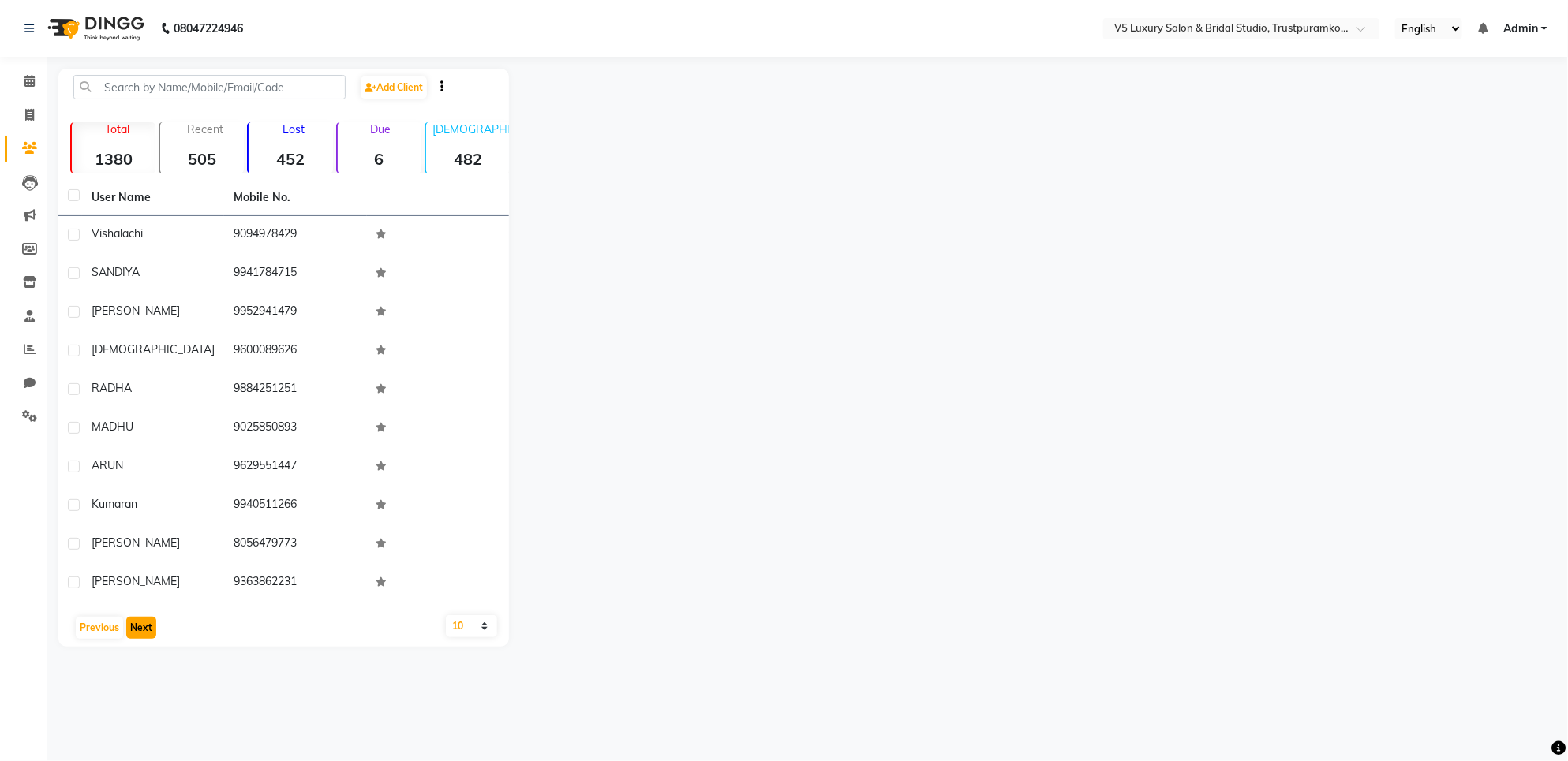
click at [138, 624] on button "Next" at bounding box center [141, 628] width 30 height 22
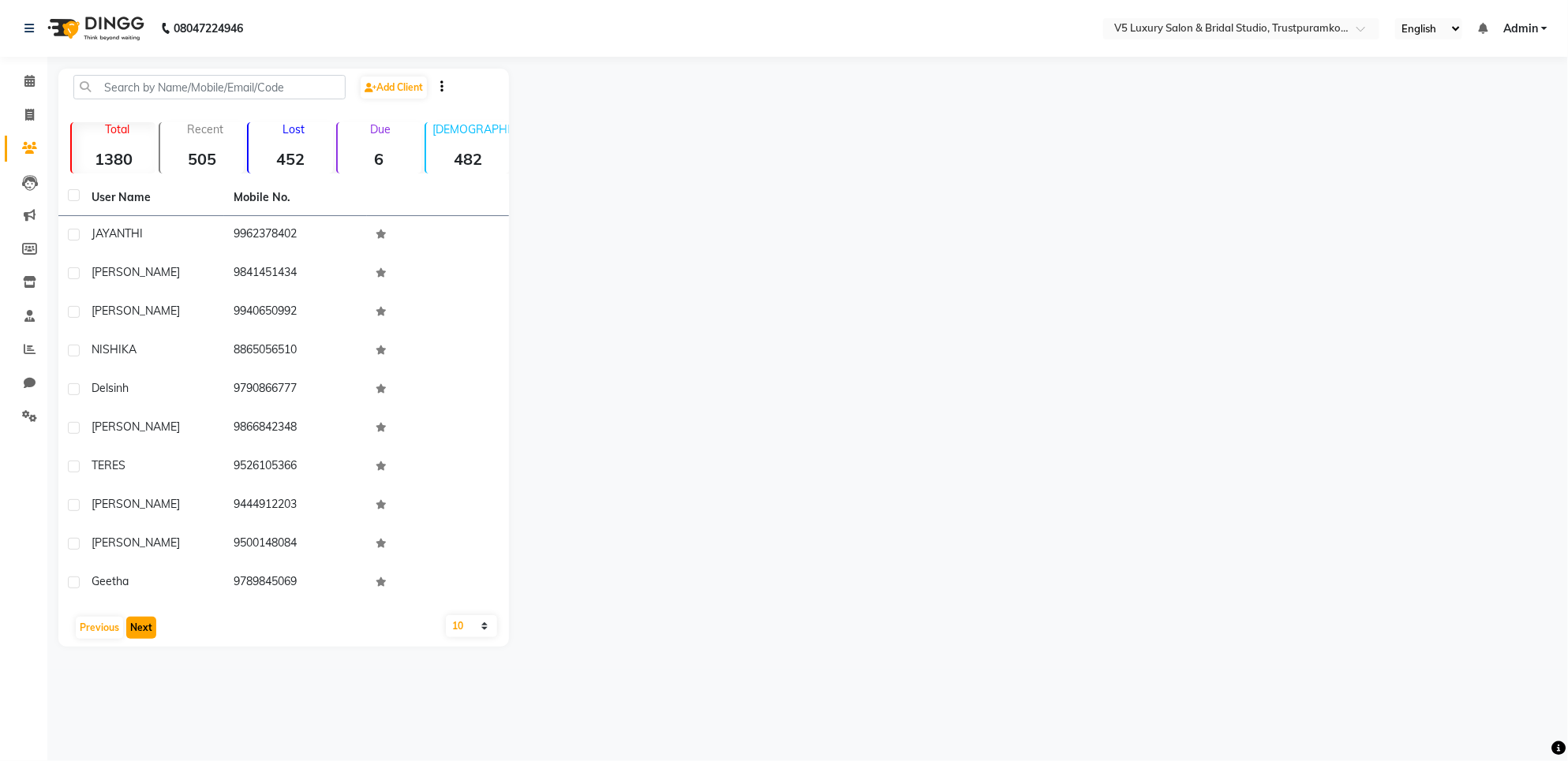
click at [138, 624] on button "Next" at bounding box center [141, 628] width 30 height 22
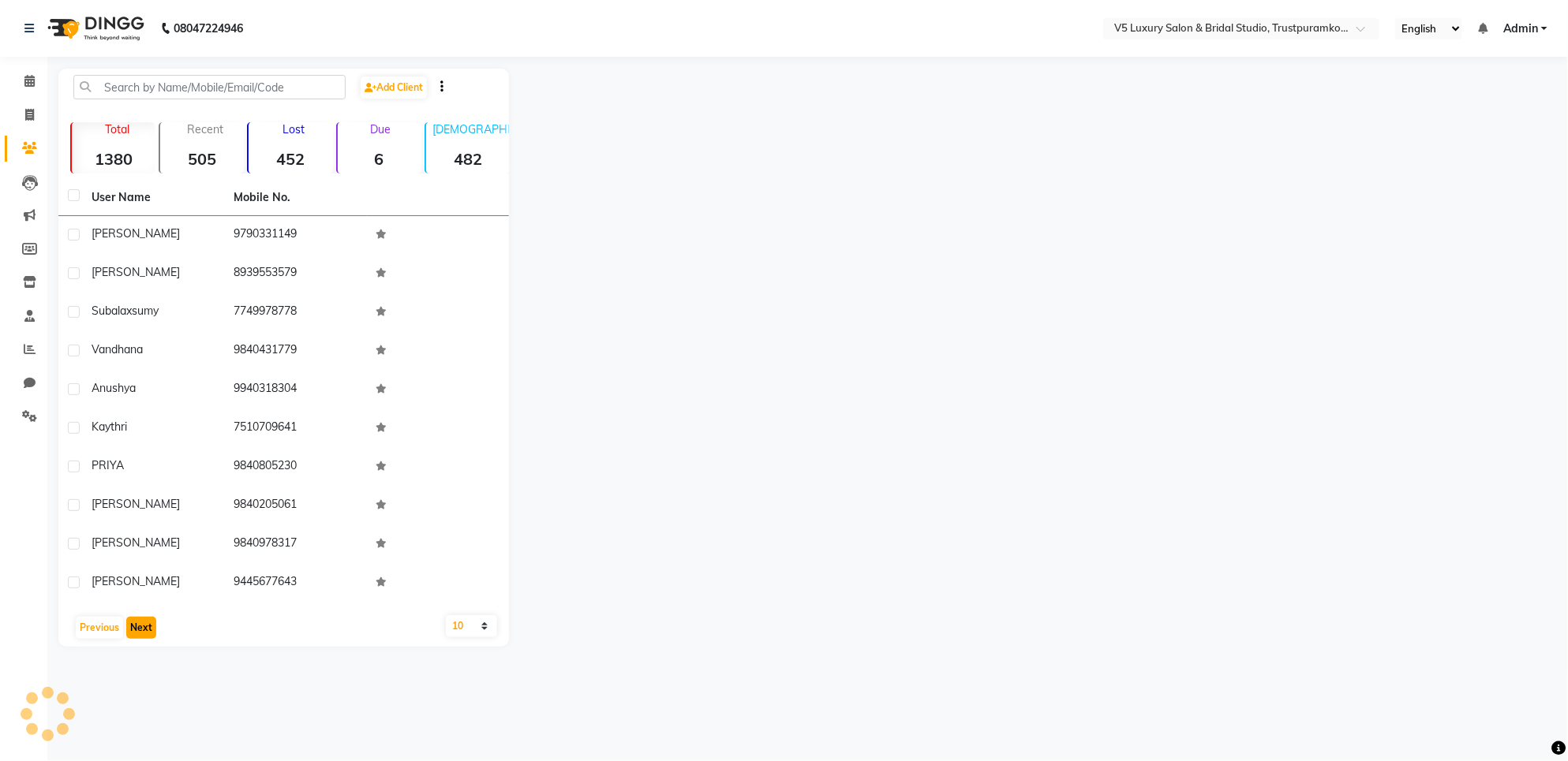
click at [138, 624] on button "Next" at bounding box center [141, 628] width 30 height 22
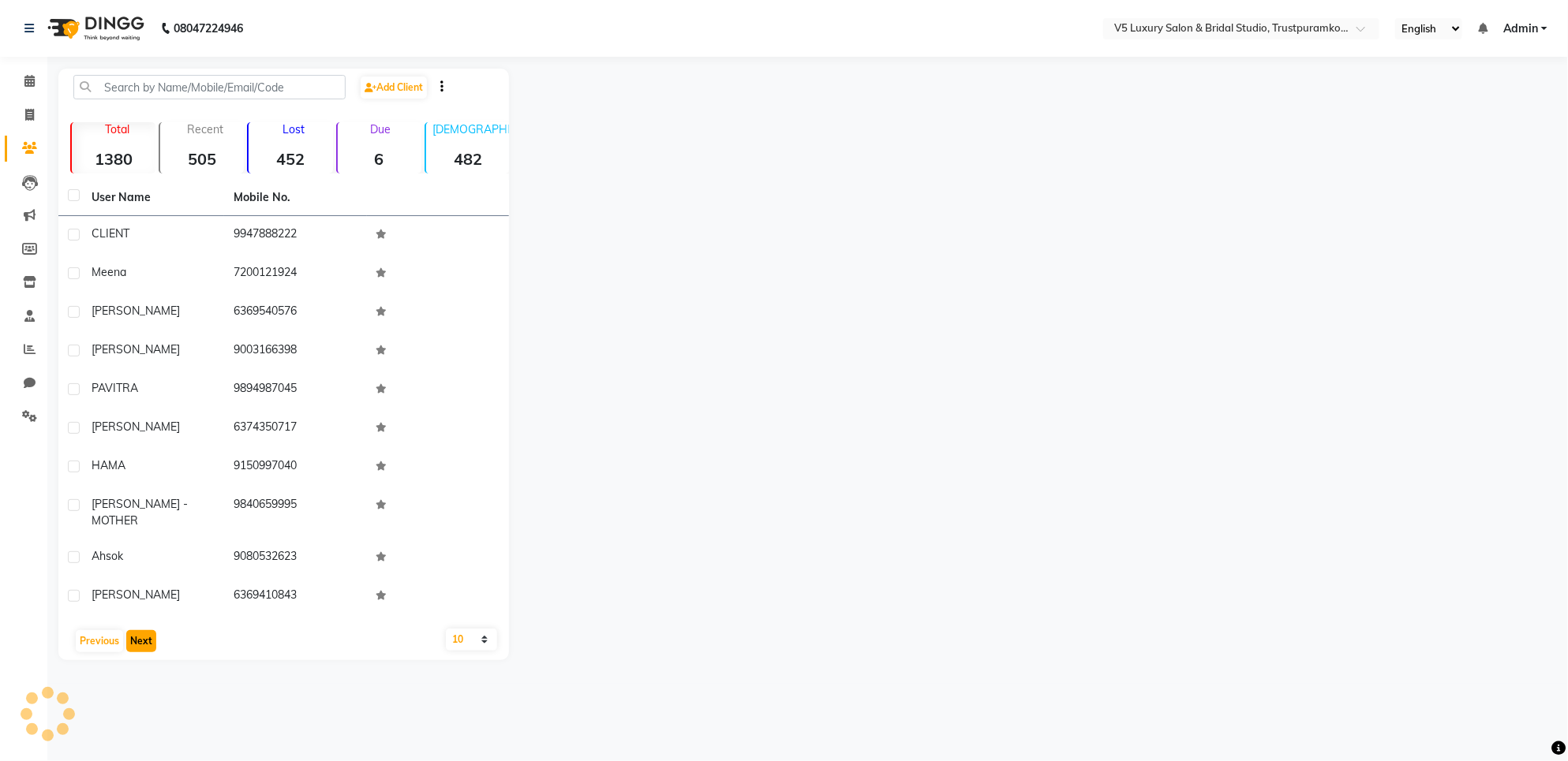
click at [138, 631] on button "Next" at bounding box center [141, 641] width 30 height 22
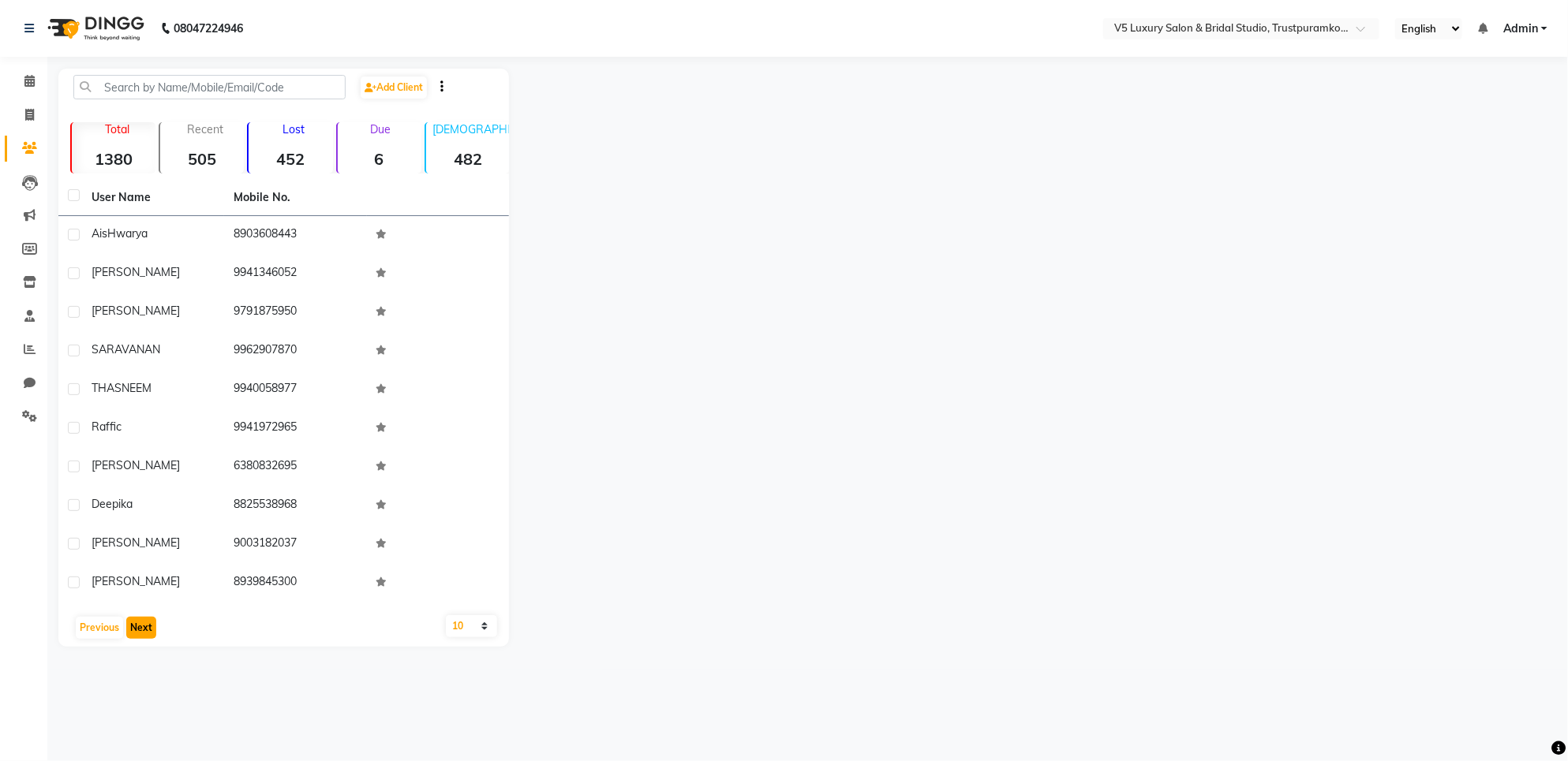
click at [138, 624] on button "Next" at bounding box center [141, 628] width 30 height 22
click at [92, 626] on button "Previous" at bounding box center [100, 628] width 47 height 22
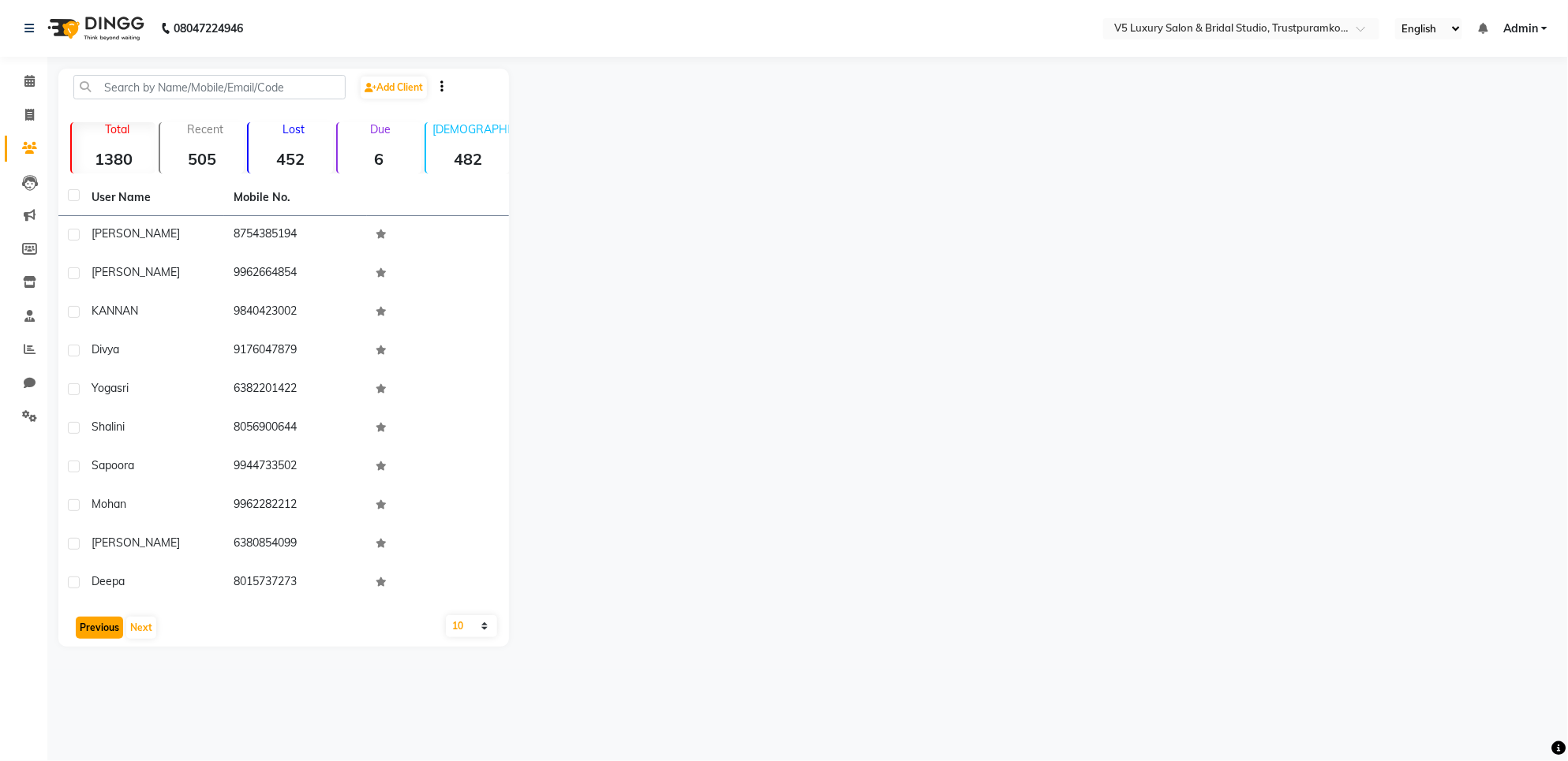
click at [92, 626] on button "Previous" at bounding box center [100, 628] width 47 height 22
click at [138, 625] on button "Next" at bounding box center [141, 628] width 30 height 22
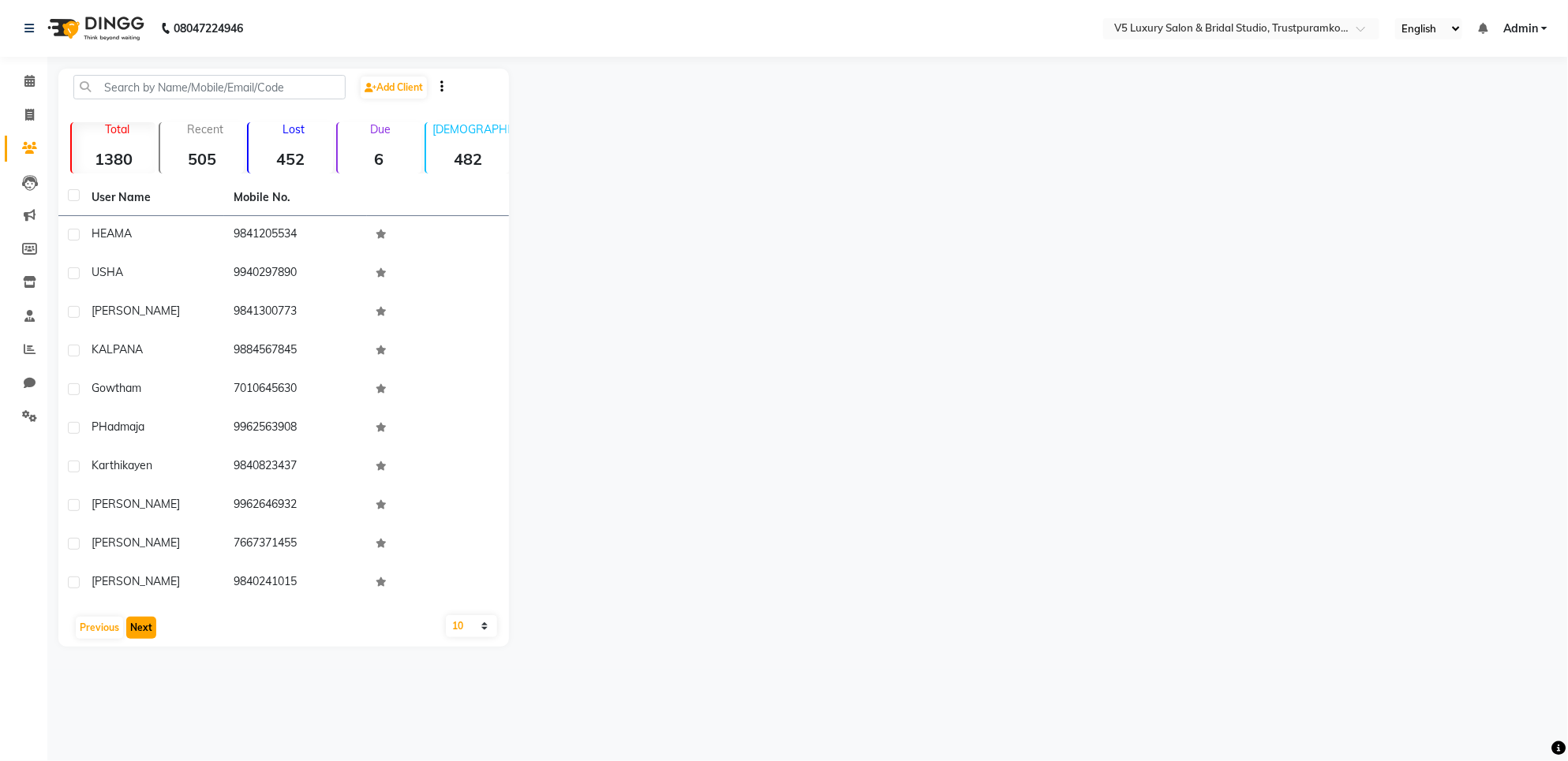
drag, startPoint x: 138, startPoint y: 625, endPoint x: 131, endPoint y: 632, distance: 9.9
click at [135, 629] on button "Next" at bounding box center [141, 628] width 30 height 22
click at [131, 632] on button "Next" at bounding box center [141, 628] width 30 height 22
click at [131, 635] on button "Next" at bounding box center [141, 628] width 30 height 22
click at [143, 618] on button "Next" at bounding box center [141, 628] width 30 height 22
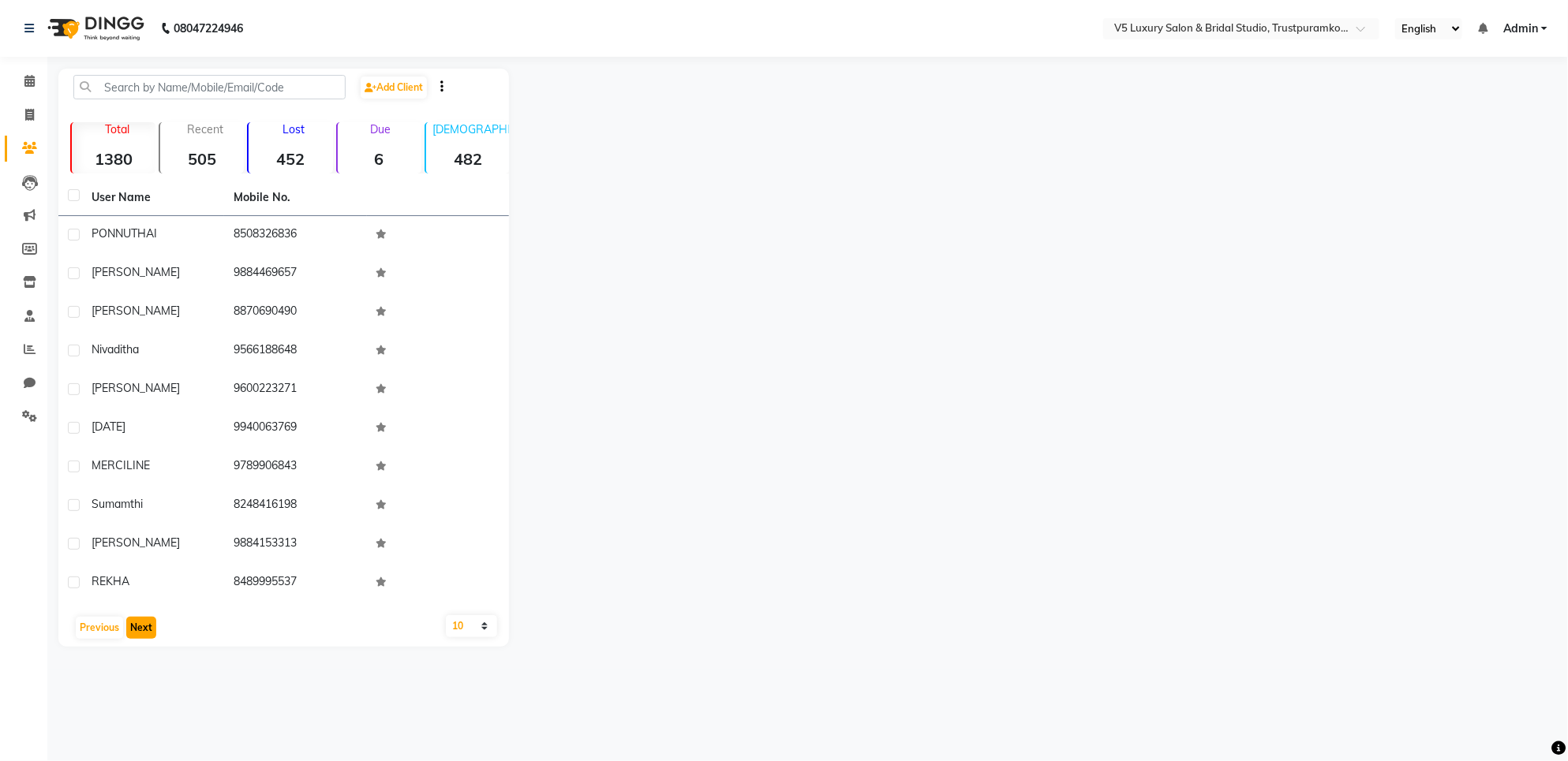
click at [143, 618] on button "Next" at bounding box center [141, 628] width 30 height 22
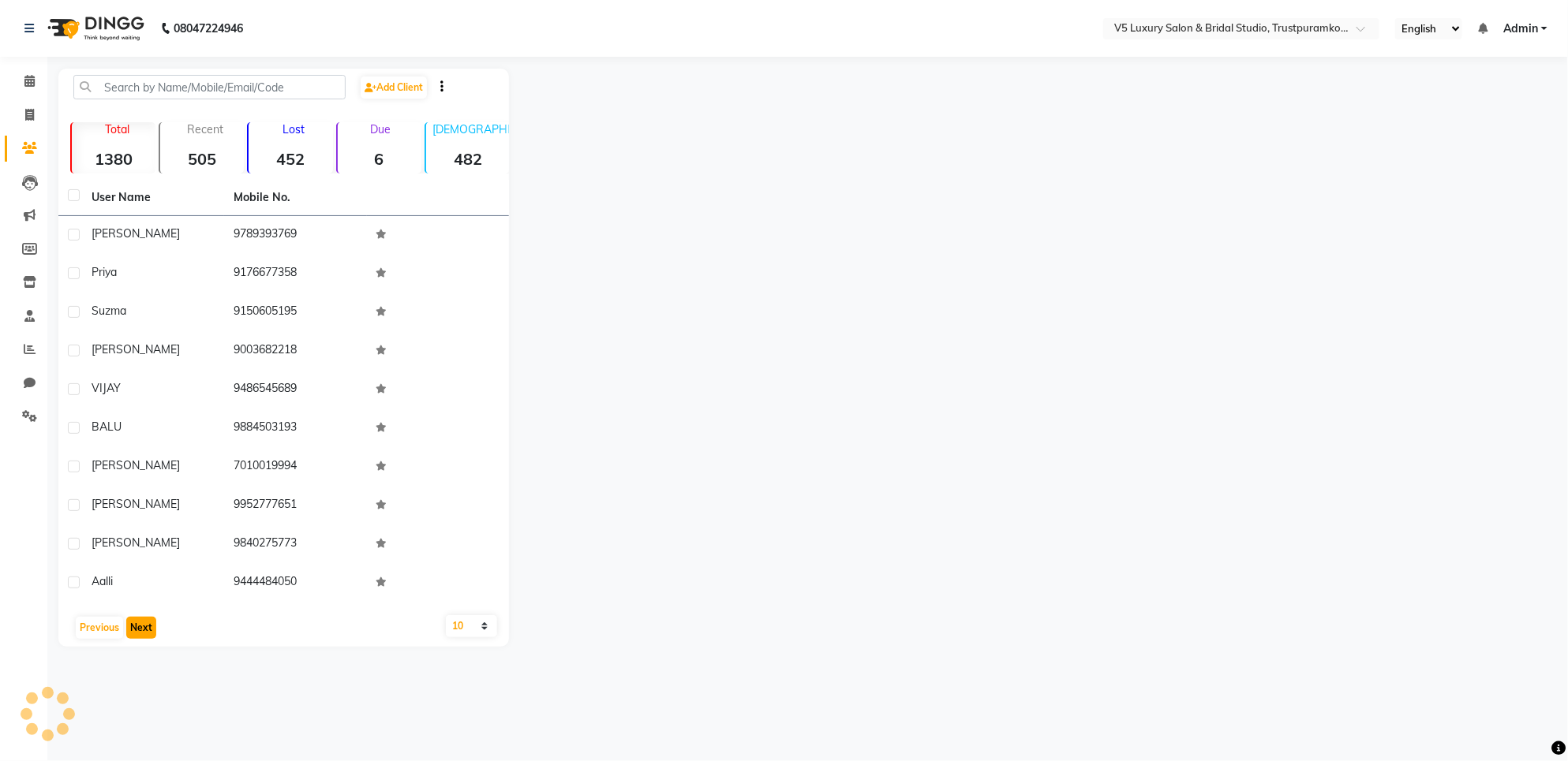
click at [143, 618] on button "Next" at bounding box center [141, 628] width 30 height 22
click at [128, 635] on button "Next" at bounding box center [141, 628] width 30 height 22
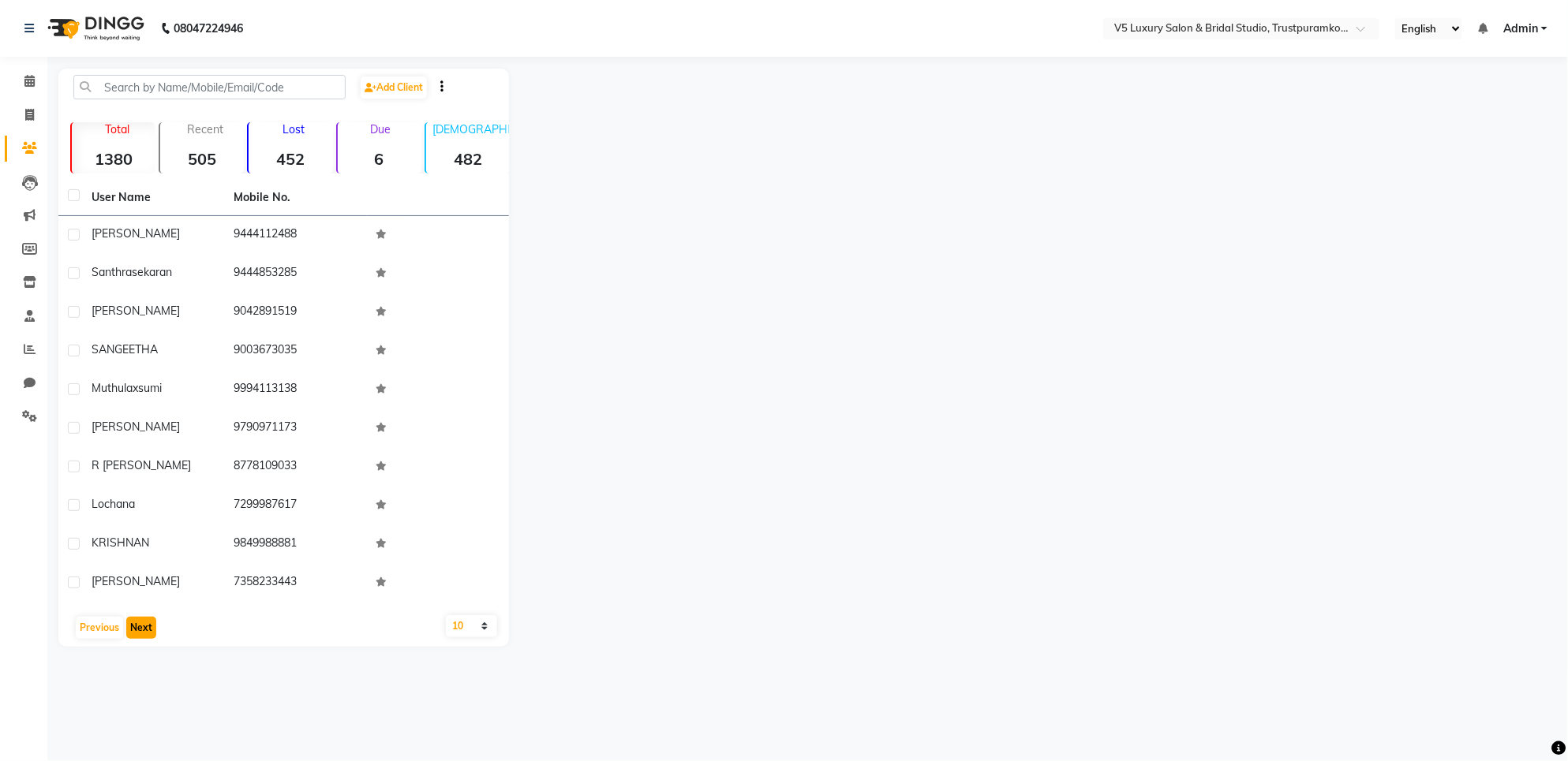
click at [128, 635] on button "Next" at bounding box center [141, 628] width 30 height 22
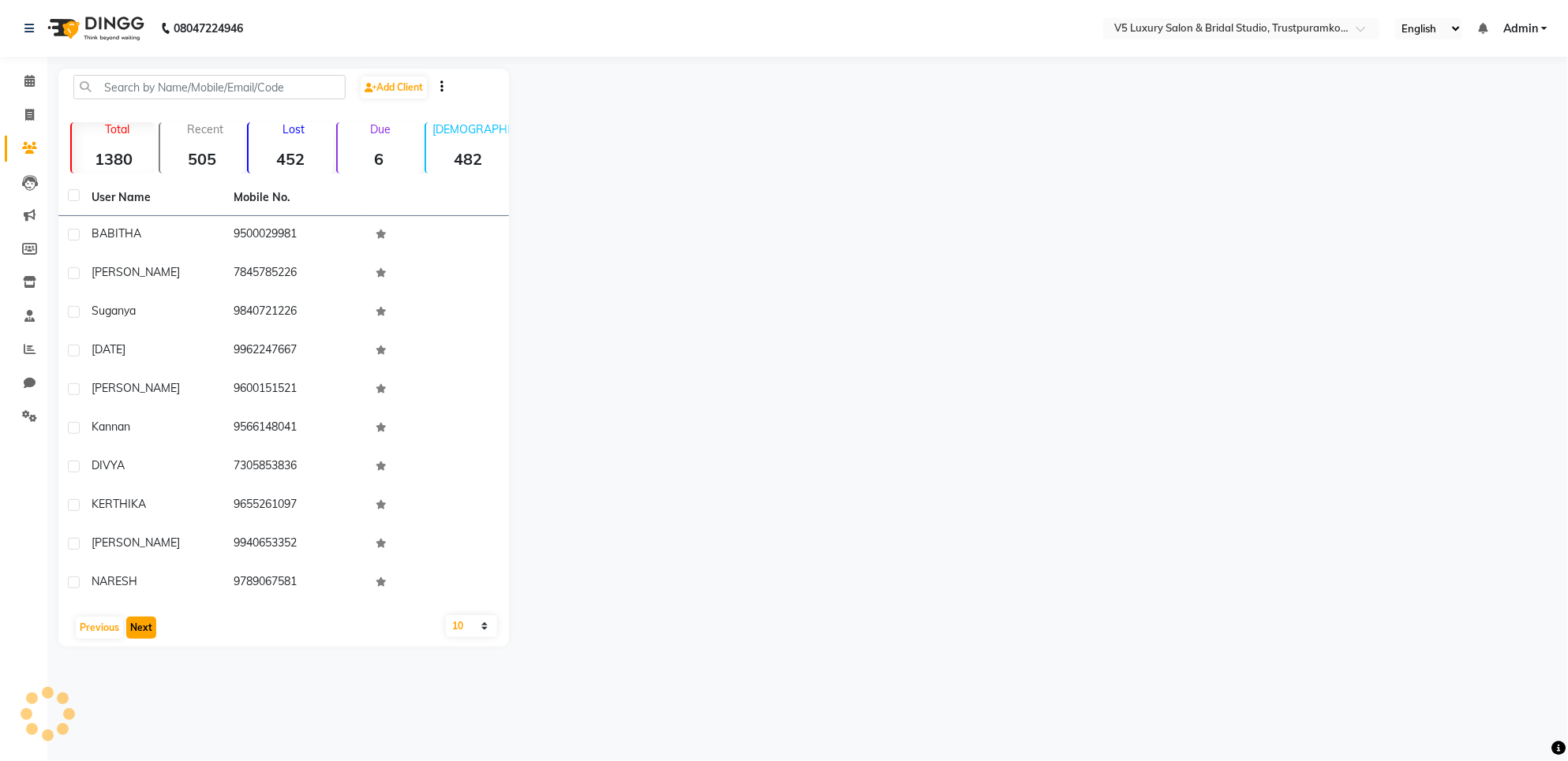
click at [128, 635] on button "Next" at bounding box center [141, 628] width 30 height 22
click at [128, 636] on button "Next" at bounding box center [141, 628] width 30 height 22
click at [128, 635] on button "Next" at bounding box center [141, 628] width 30 height 22
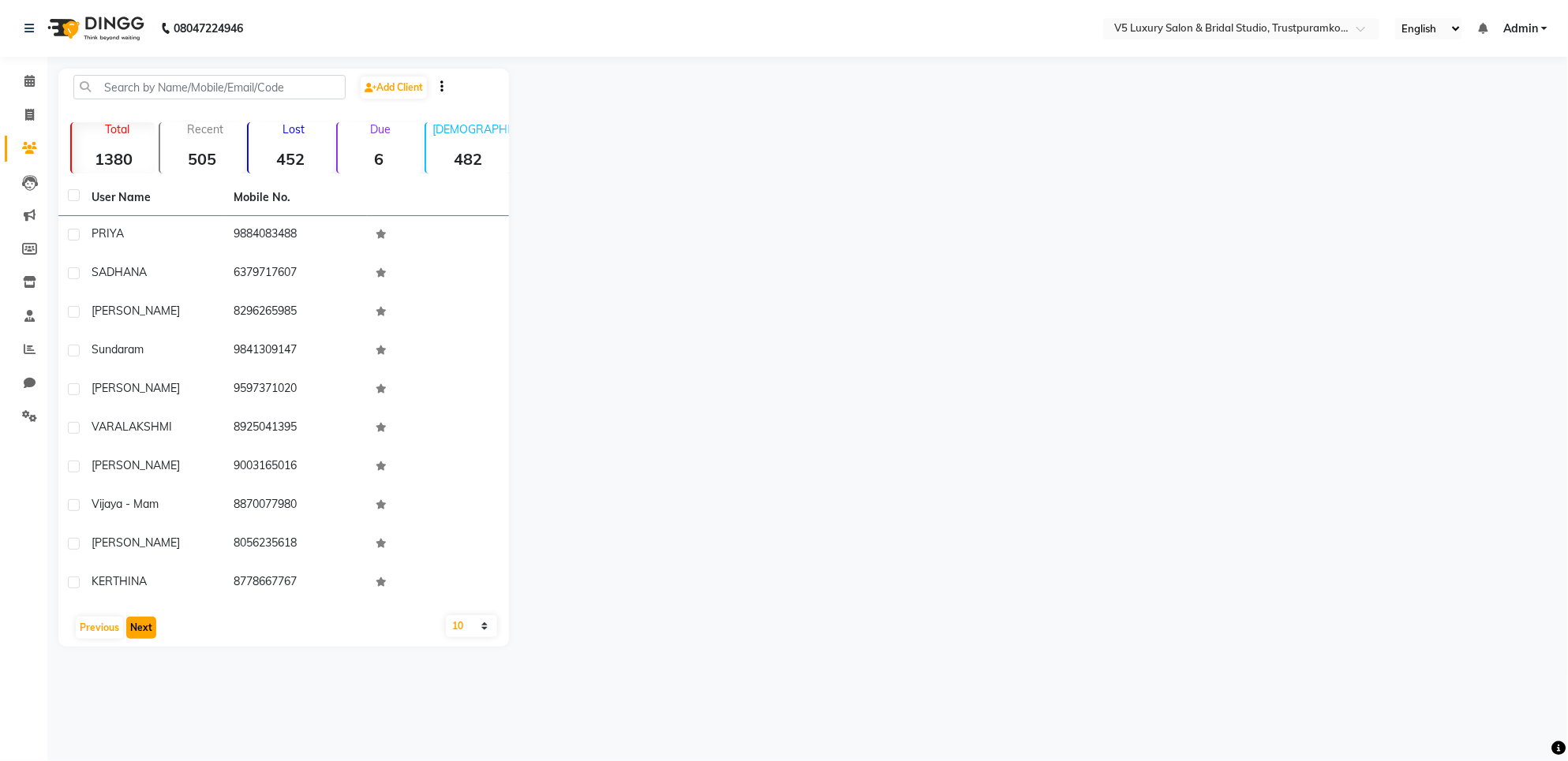
click at [128, 635] on button "Next" at bounding box center [141, 628] width 30 height 22
click at [129, 635] on button "Next" at bounding box center [141, 628] width 30 height 22
click at [142, 633] on button "Next" at bounding box center [141, 628] width 30 height 22
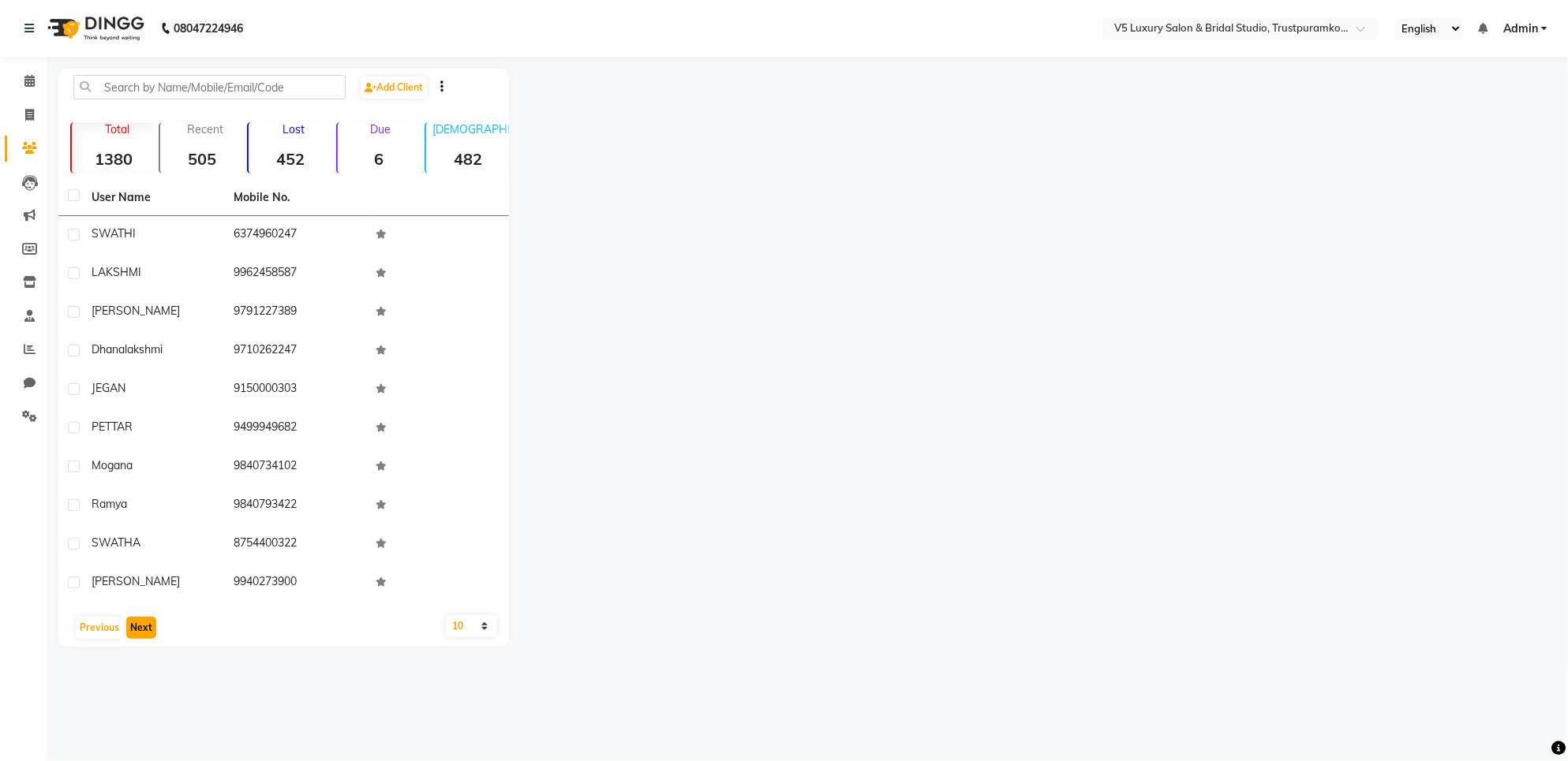
click at [142, 633] on button "Next" at bounding box center [141, 628] width 30 height 22
click at [150, 632] on button "Next" at bounding box center [141, 628] width 30 height 22
click at [150, 634] on button "Next" at bounding box center [141, 628] width 30 height 22
